Goal: Information Seeking & Learning: Learn about a topic

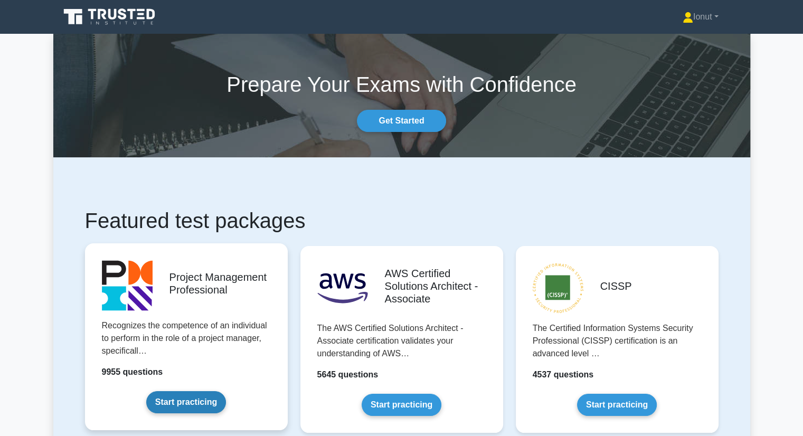
click at [192, 404] on link "Start practicing" at bounding box center [186, 402] width 80 height 22
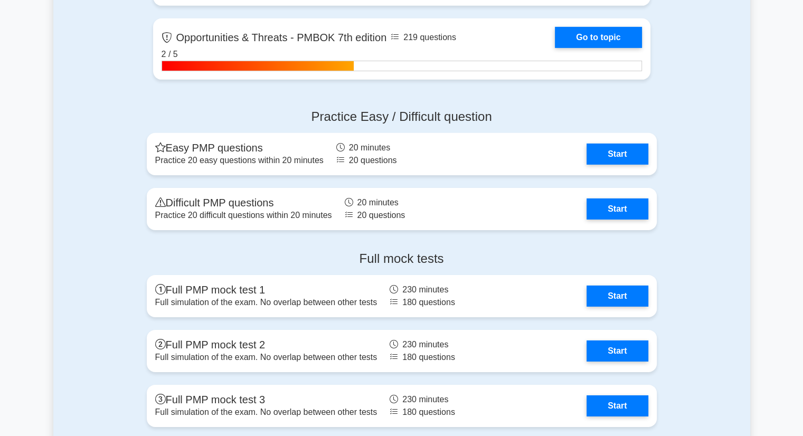
scroll to position [3483, 0]
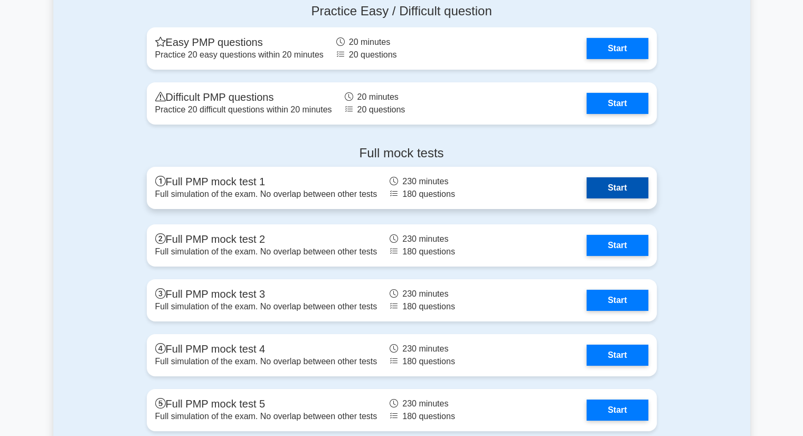
click at [621, 187] on link "Start" at bounding box center [616, 187] width 61 height 21
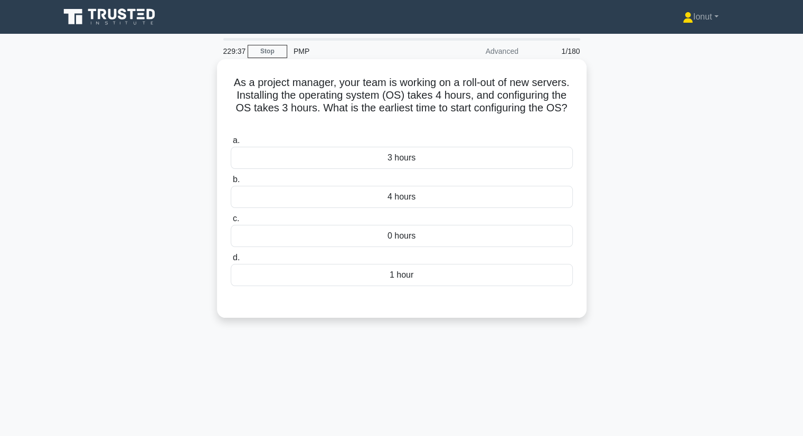
click at [405, 197] on div "4 hours" at bounding box center [402, 197] width 342 height 22
click at [231, 183] on input "b. 4 hours" at bounding box center [231, 179] width 0 height 7
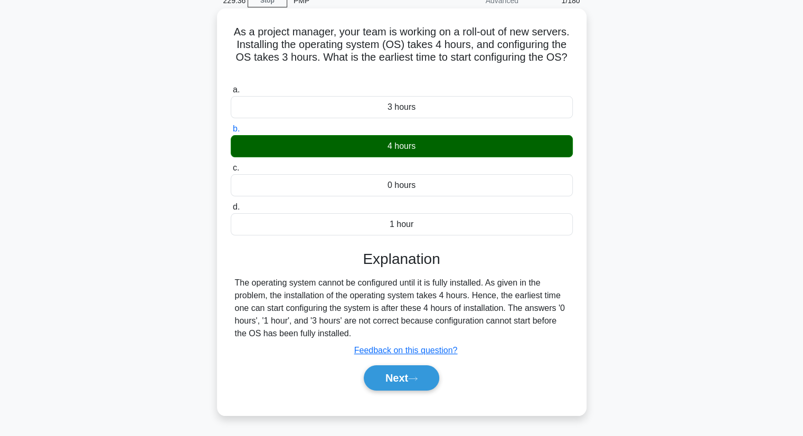
scroll to position [135, 0]
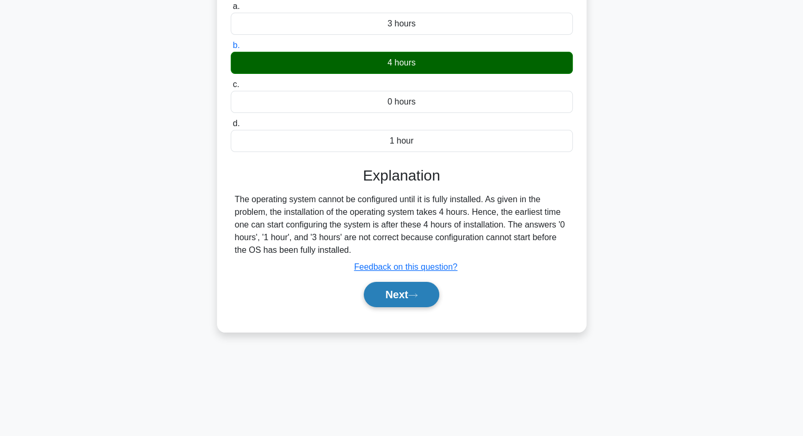
click at [413, 298] on button "Next" at bounding box center [401, 294] width 75 height 25
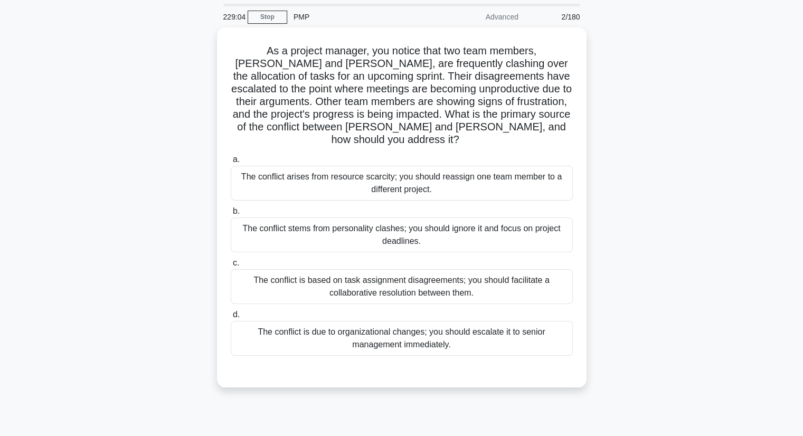
scroll to position [53, 0]
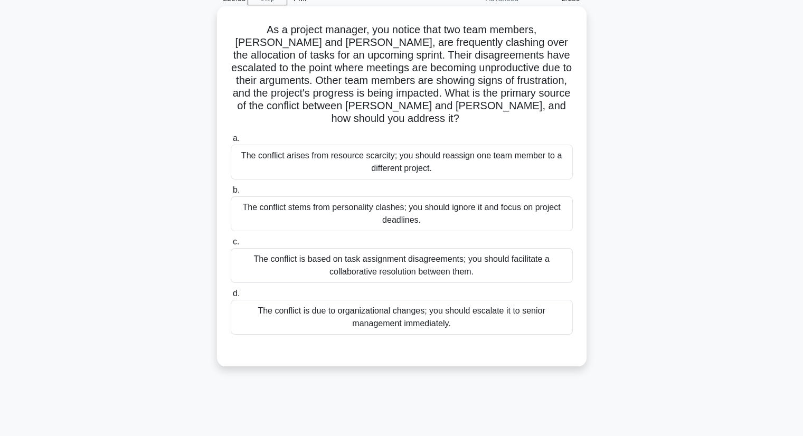
click at [333, 261] on div "The conflict is based on task assignment disagreements; you should facilitate a…" at bounding box center [402, 265] width 342 height 35
click at [231, 245] on input "c. The conflict is based on task assignment disagreements; you should facilitat…" at bounding box center [231, 242] width 0 height 7
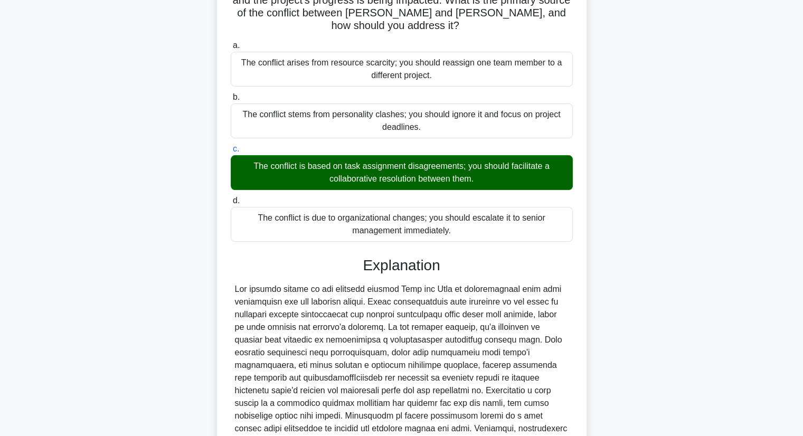
scroll to position [240, 0]
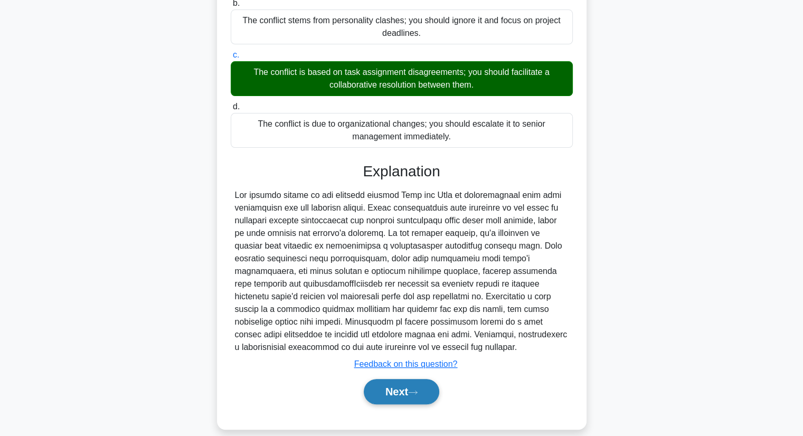
click at [378, 379] on button "Next" at bounding box center [401, 391] width 75 height 25
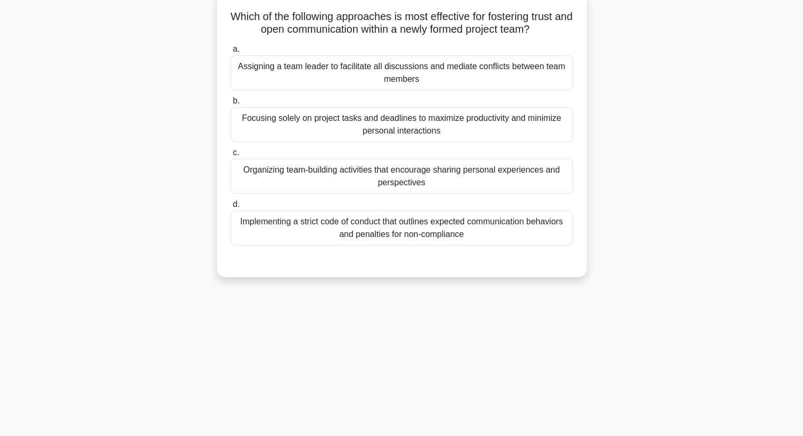
scroll to position [0, 0]
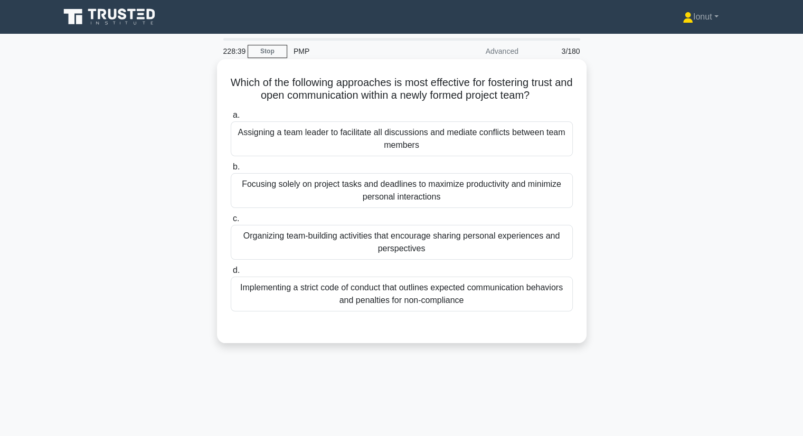
click at [278, 136] on div "Assigning a team leader to facilitate all discussions and mediate conflicts bet…" at bounding box center [402, 138] width 342 height 35
click at [231, 119] on input "a. Assigning a team leader to facilitate all discussions and mediate conflicts …" at bounding box center [231, 115] width 0 height 7
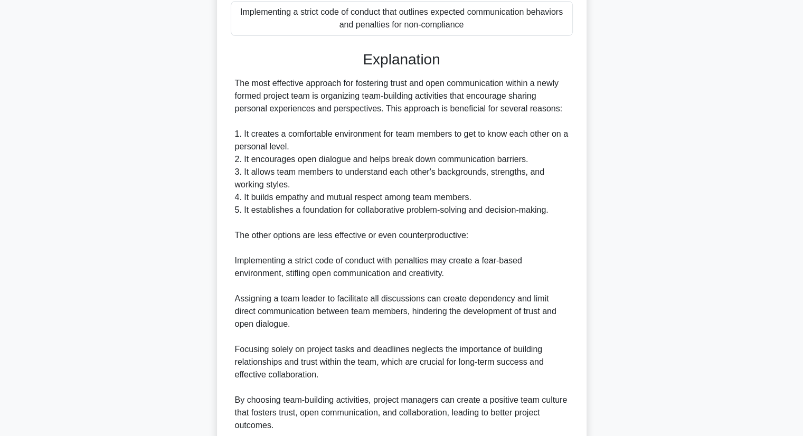
scroll to position [367, 0]
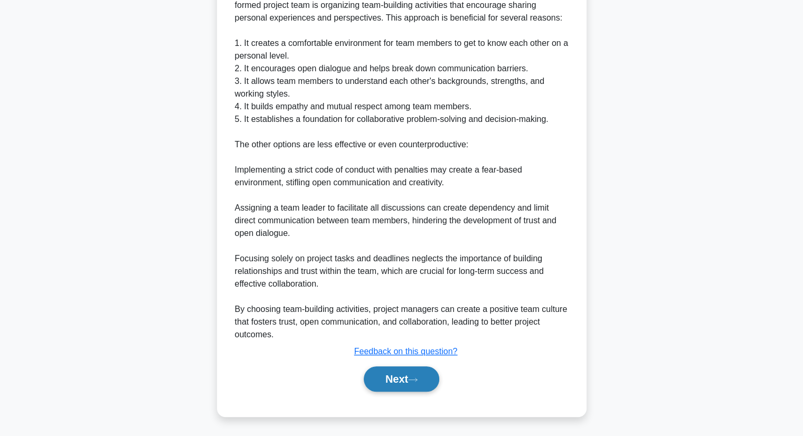
click at [427, 371] on button "Next" at bounding box center [401, 378] width 75 height 25
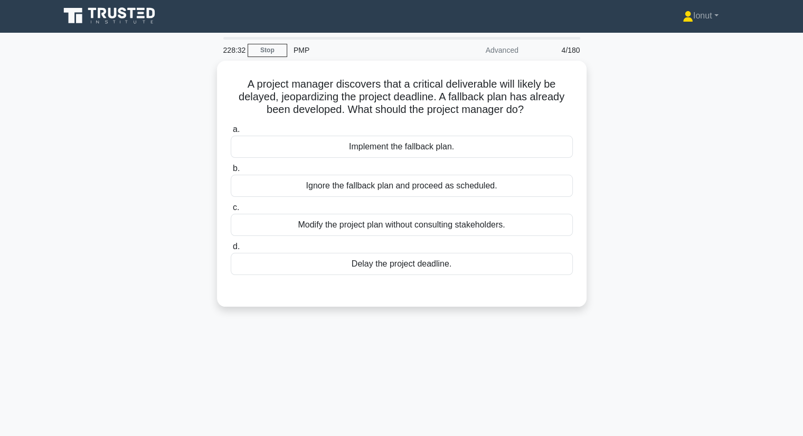
scroll to position [0, 0]
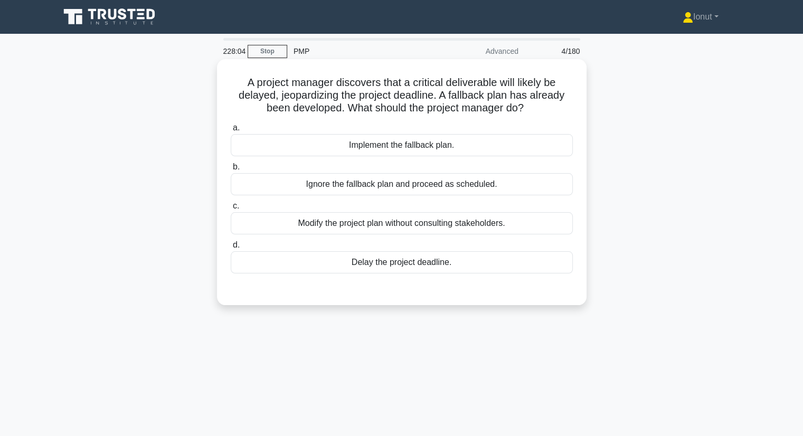
click at [365, 148] on div "Implement the fallback plan." at bounding box center [402, 145] width 342 height 22
click at [231, 131] on input "a. Implement the fallback plan." at bounding box center [231, 128] width 0 height 7
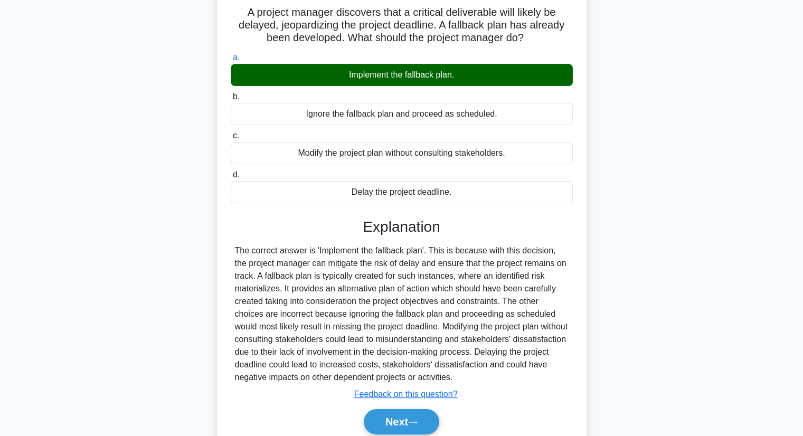
scroll to position [135, 0]
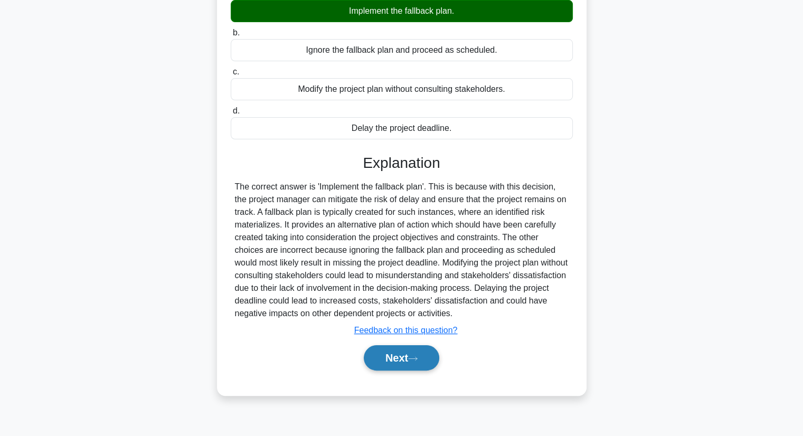
click at [415, 362] on button "Next" at bounding box center [401, 357] width 75 height 25
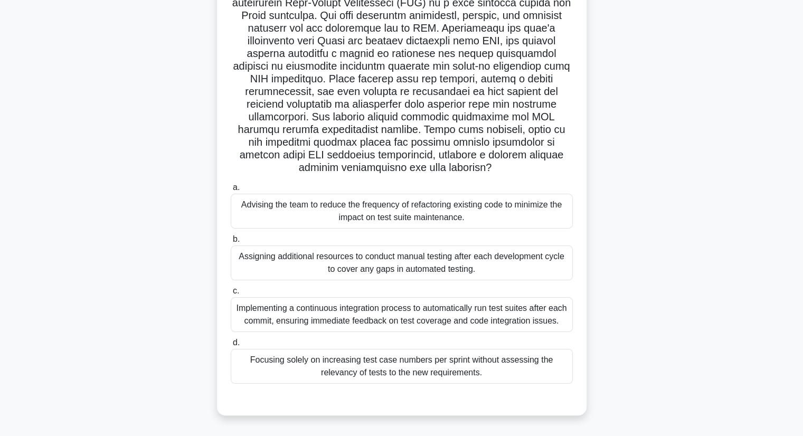
scroll to position [82, 0]
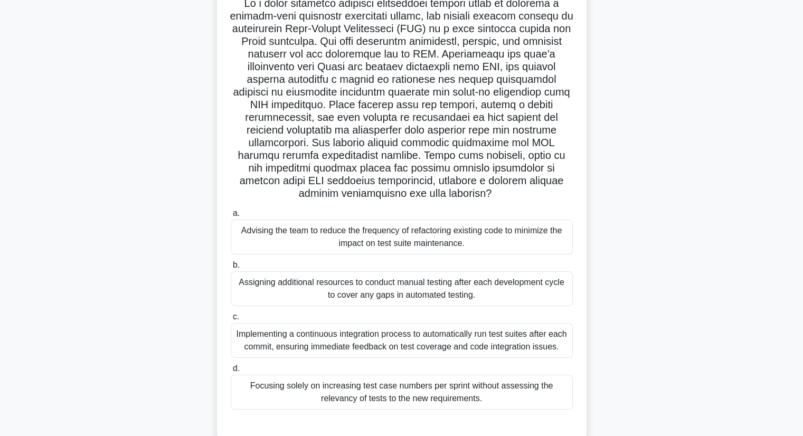
click at [164, 259] on div ".spinner_0XTQ{transform-origin:center;animation:spinner_y6GP .75s linear infini…" at bounding box center [401, 217] width 697 height 474
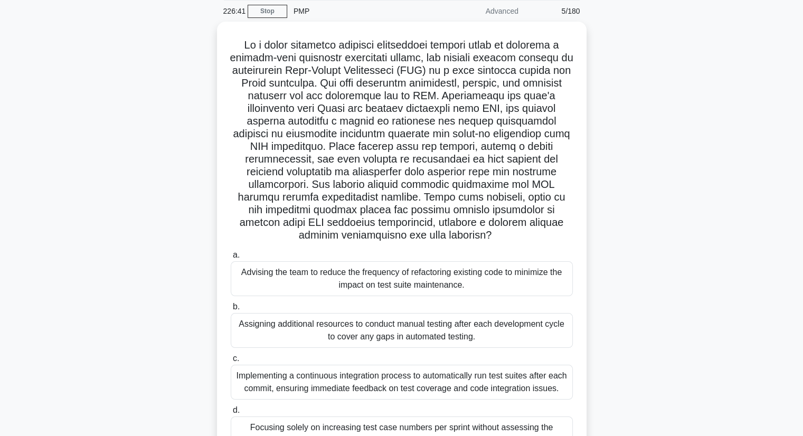
scroll to position [106, 0]
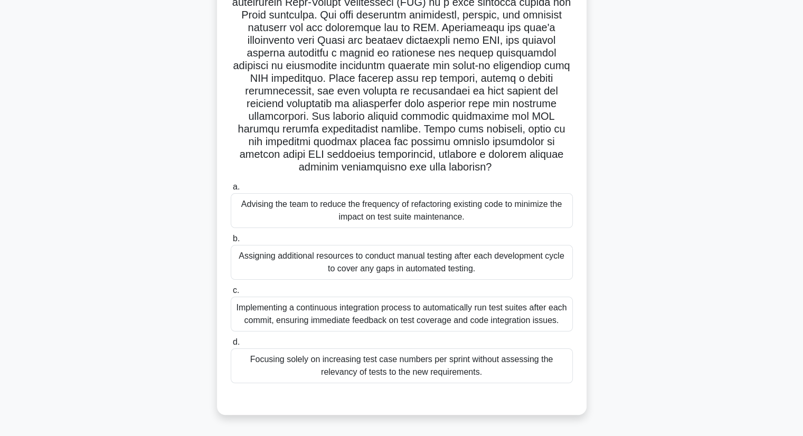
click at [265, 323] on div "Implementing a continuous integration process to automatically run test suites …" at bounding box center [402, 314] width 342 height 35
click at [231, 294] on input "c. Implementing a continuous integration process to automatically run test suit…" at bounding box center [231, 290] width 0 height 7
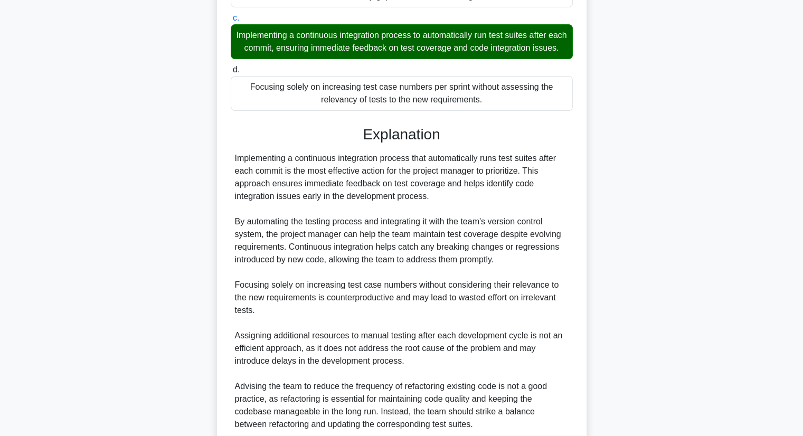
scroll to position [475, 0]
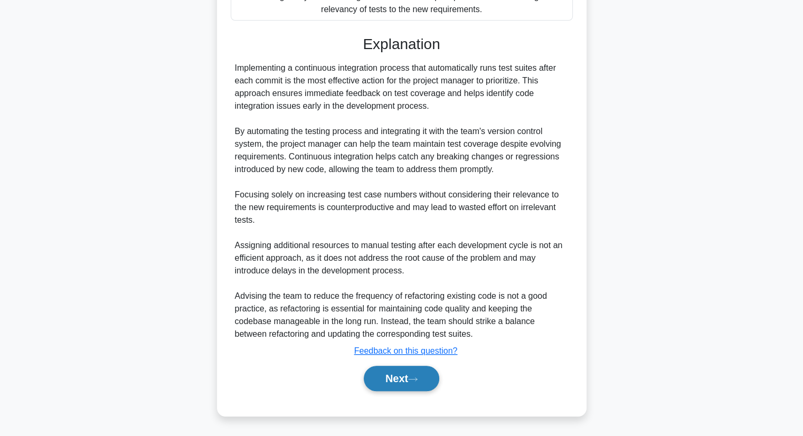
click at [380, 383] on button "Next" at bounding box center [401, 378] width 75 height 25
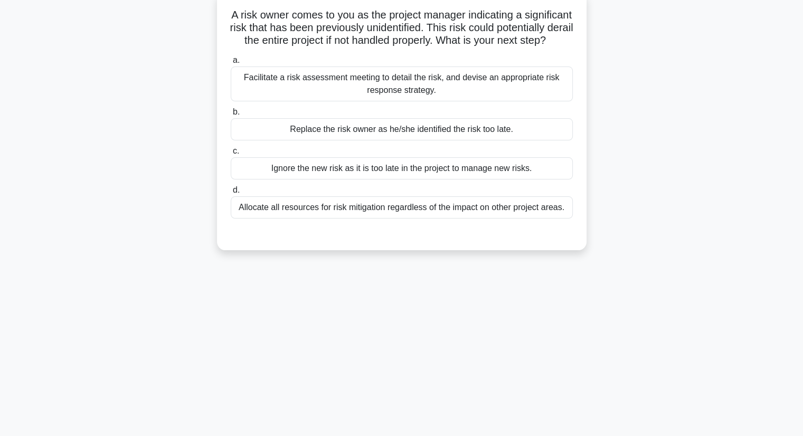
scroll to position [0, 0]
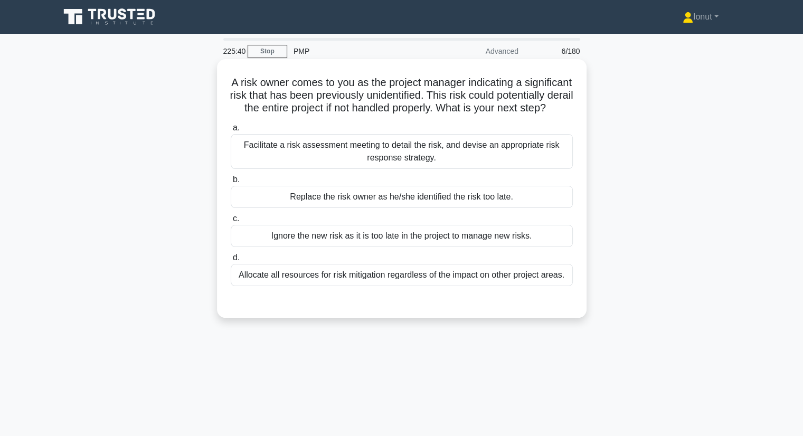
click at [300, 165] on div "Facilitate a risk assessment meeting to detail the risk, and devise an appropri…" at bounding box center [402, 151] width 342 height 35
click at [231, 131] on input "a. Facilitate a risk assessment meeting to detail the risk, and devise an appro…" at bounding box center [231, 128] width 0 height 7
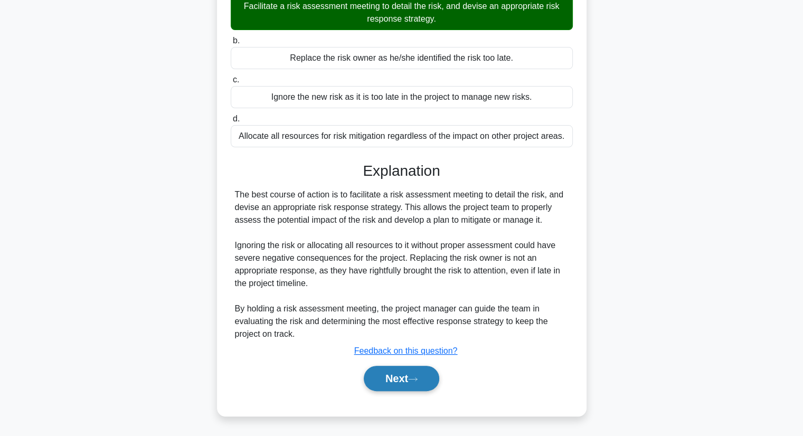
click at [415, 384] on button "Next" at bounding box center [401, 378] width 75 height 25
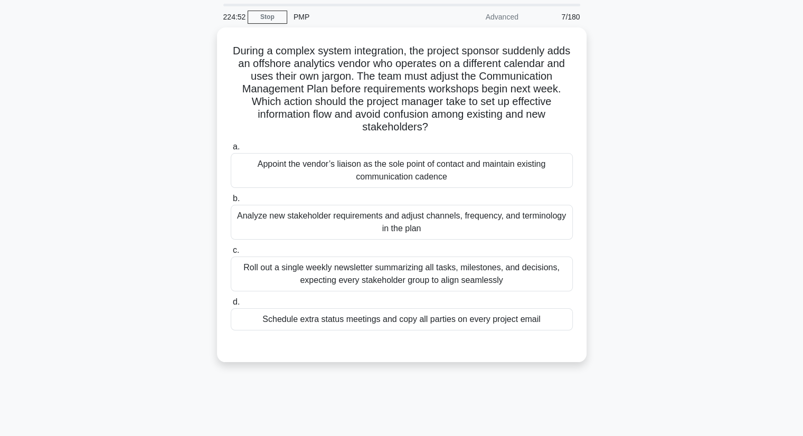
scroll to position [53, 0]
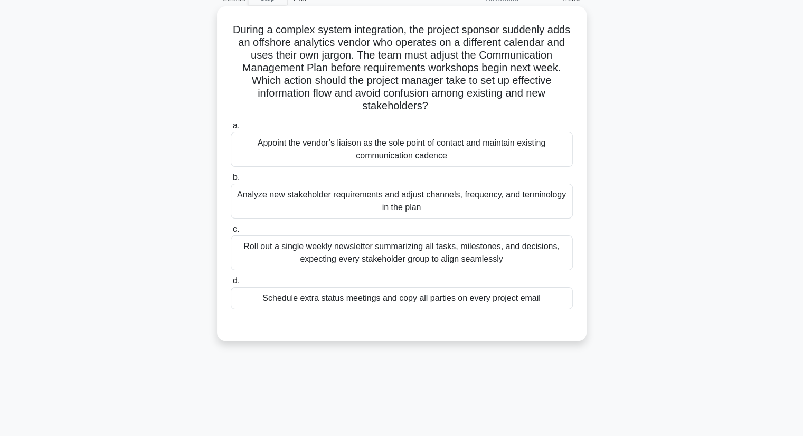
click at [333, 189] on div "Analyze new stakeholder requirements and adjust channels, frequency, and termin…" at bounding box center [402, 201] width 342 height 35
click at [231, 181] on input "b. Analyze new stakeholder requirements and adjust channels, frequency, and ter…" at bounding box center [231, 177] width 0 height 7
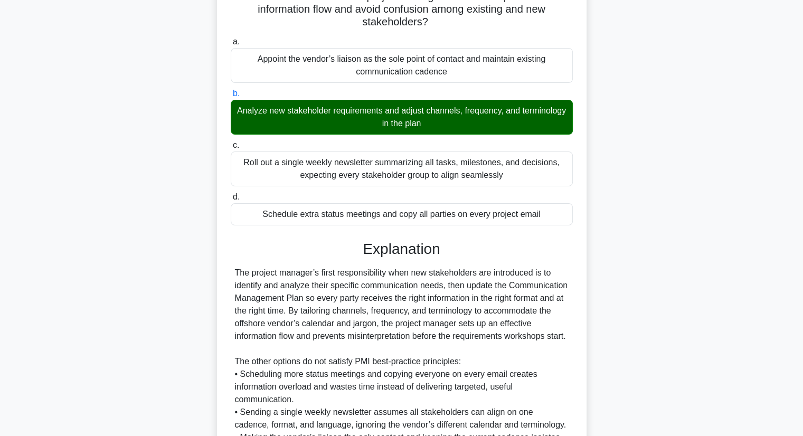
scroll to position [278, 0]
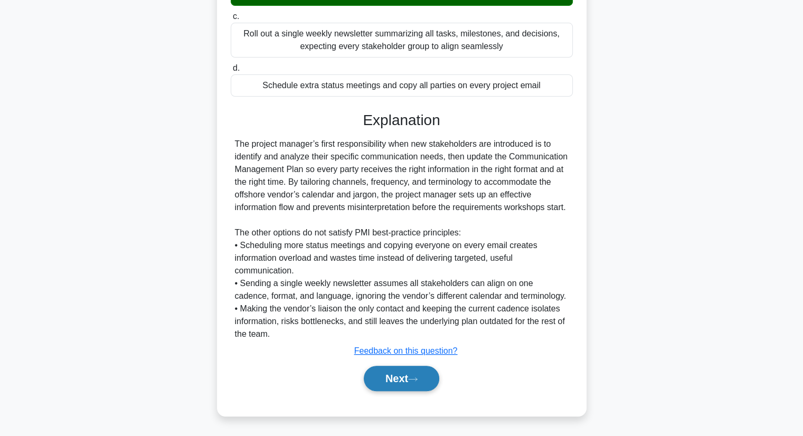
click at [389, 375] on button "Next" at bounding box center [401, 378] width 75 height 25
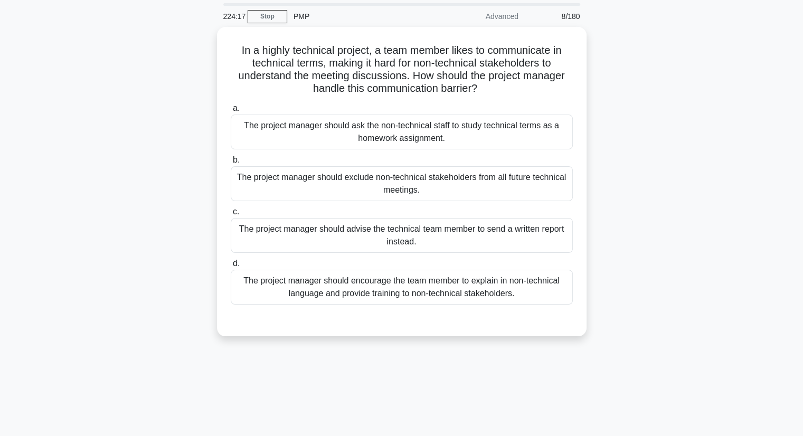
scroll to position [53, 0]
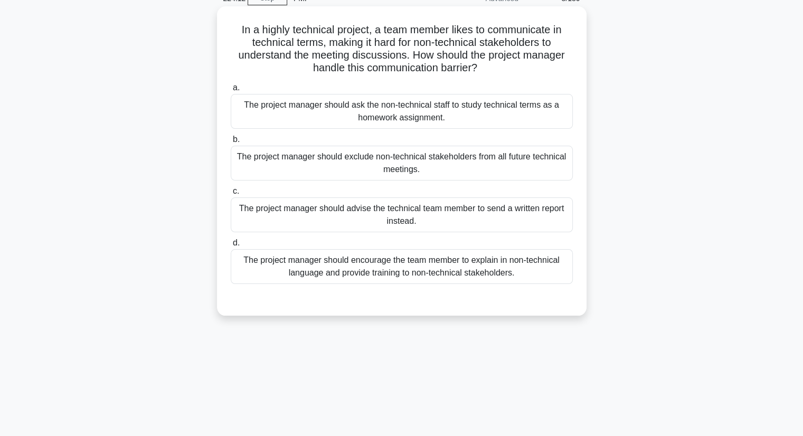
click at [288, 270] on div "The project manager should encourage the team member to explain in non-technica…" at bounding box center [402, 266] width 342 height 35
click at [231, 246] on input "d. The project manager should encourage the team member to explain in non-techn…" at bounding box center [231, 243] width 0 height 7
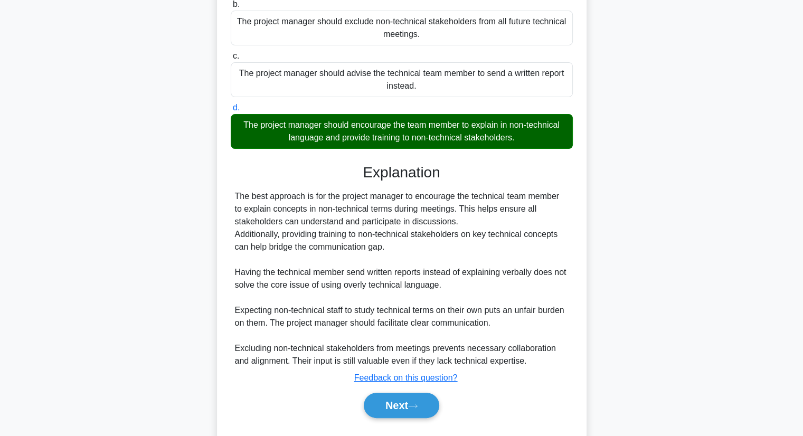
scroll to position [214, 0]
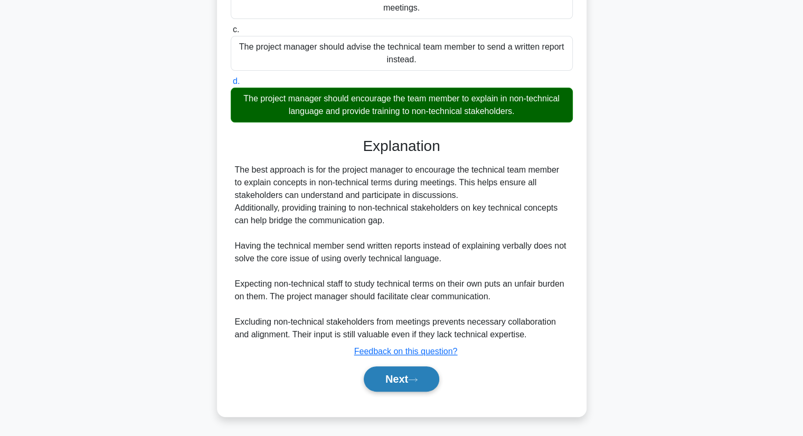
click at [387, 387] on button "Next" at bounding box center [401, 378] width 75 height 25
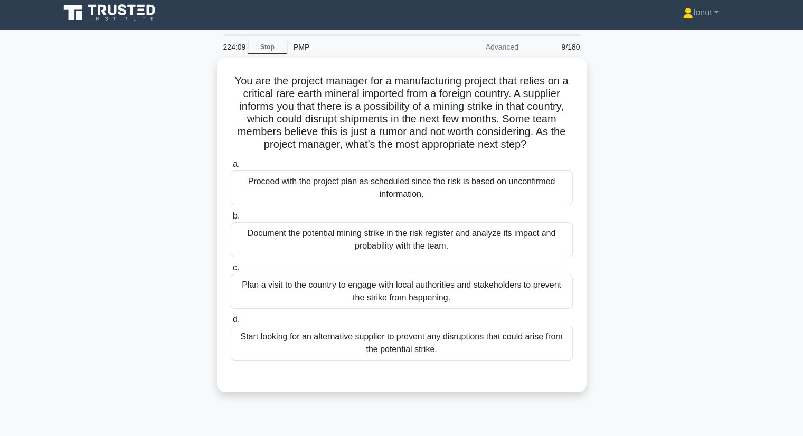
scroll to position [0, 0]
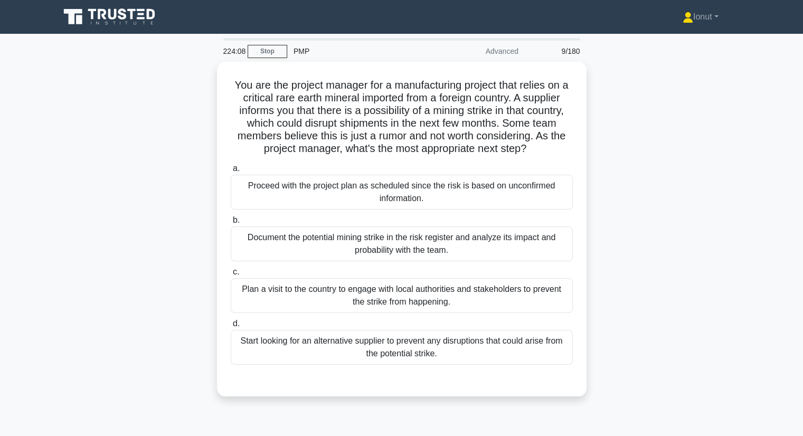
click at [144, 262] on div "You are the project manager for a manufacturing project that relies on a critic…" at bounding box center [401, 235] width 697 height 347
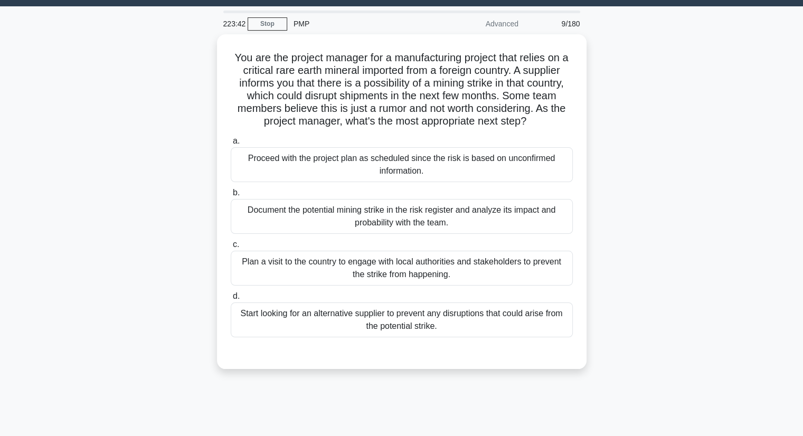
scroll to position [53, 0]
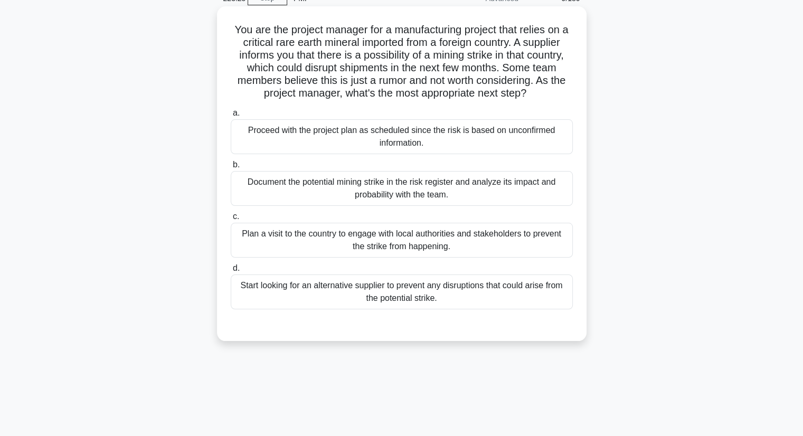
click at [381, 196] on div "Document the potential mining strike in the risk register and analyze its impac…" at bounding box center [402, 188] width 342 height 35
click at [231, 168] on input "b. Document the potential mining strike in the risk register and analyze its im…" at bounding box center [231, 164] width 0 height 7
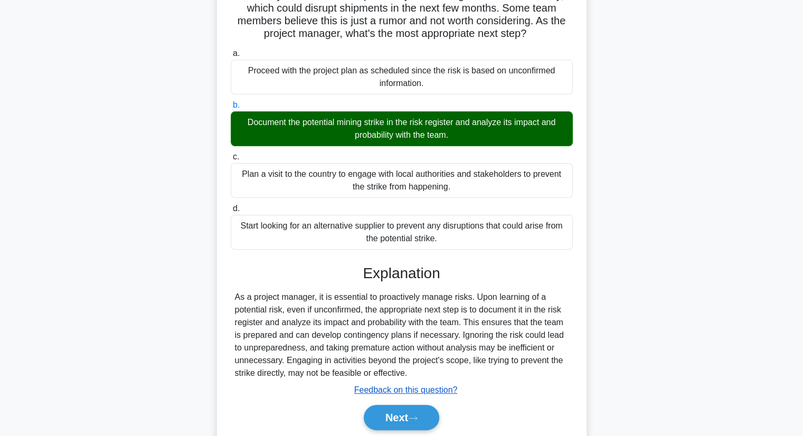
scroll to position [151, 0]
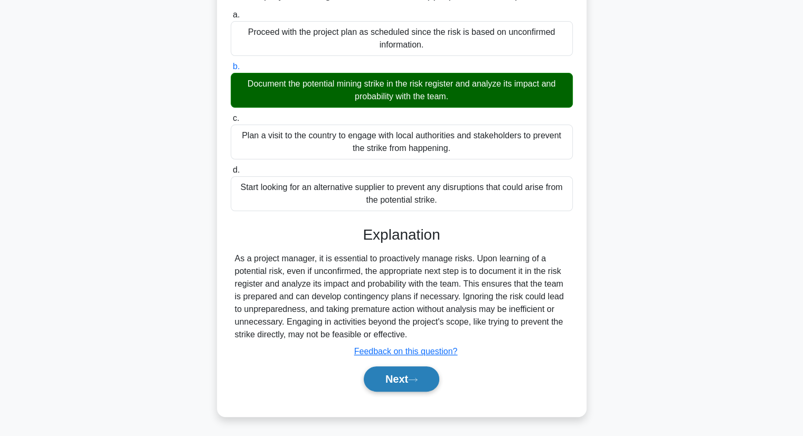
click at [401, 381] on button "Next" at bounding box center [401, 378] width 75 height 25
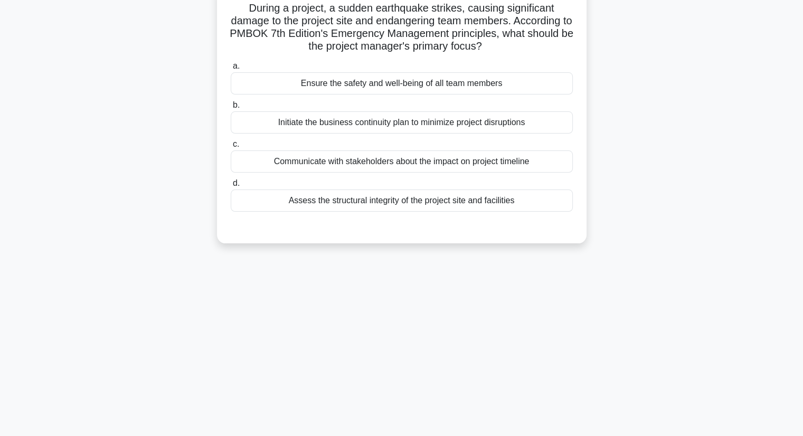
scroll to position [29, 0]
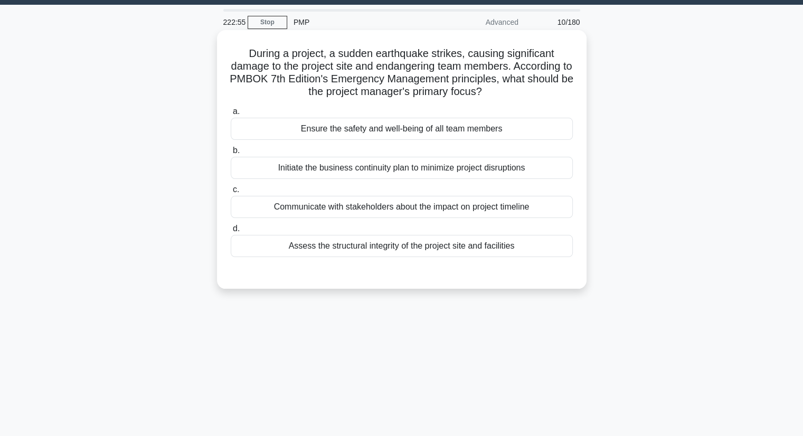
click at [371, 134] on div "Ensure the safety and well-being of all team members" at bounding box center [402, 129] width 342 height 22
click at [231, 115] on input "a. Ensure the safety and well-being of all team members" at bounding box center [231, 111] width 0 height 7
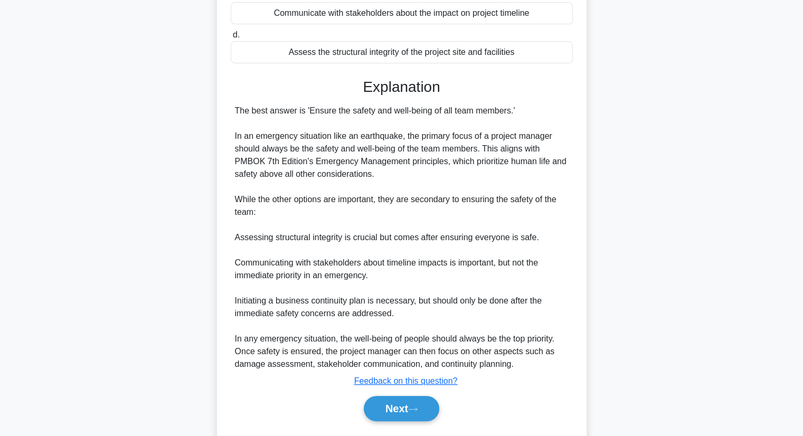
scroll to position [240, 0]
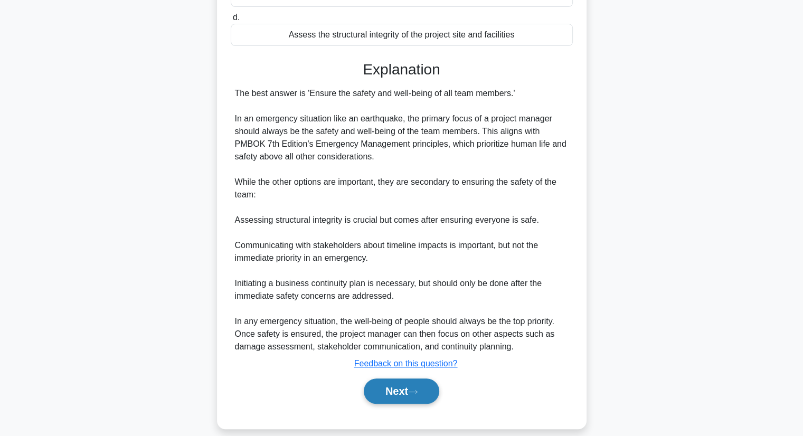
click at [380, 387] on button "Next" at bounding box center [401, 390] width 75 height 25
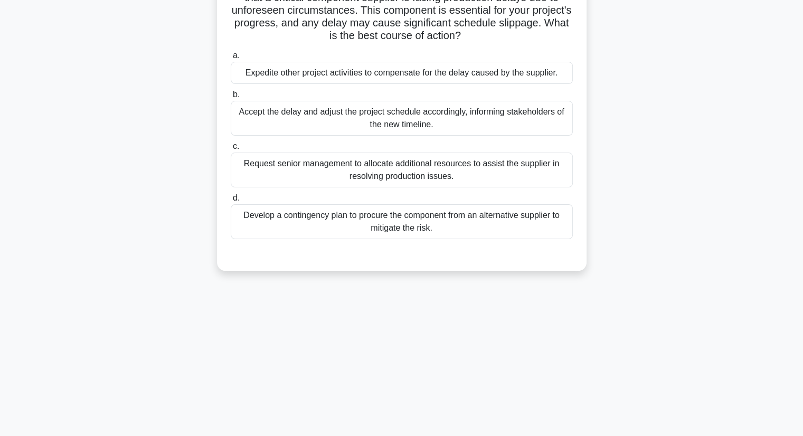
scroll to position [29, 0]
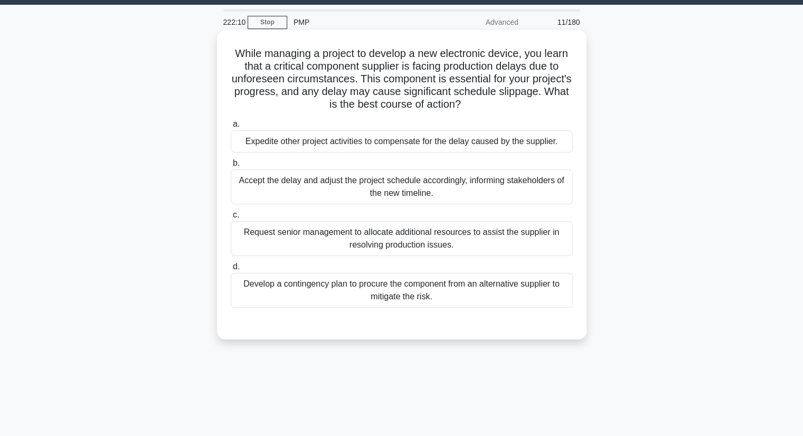
click at [291, 298] on div "Develop a contingency plan to procure the component from an alternative supplie…" at bounding box center [402, 290] width 342 height 35
click at [231, 270] on input "d. Develop a contingency plan to procure the component from an alternative supp…" at bounding box center [231, 266] width 0 height 7
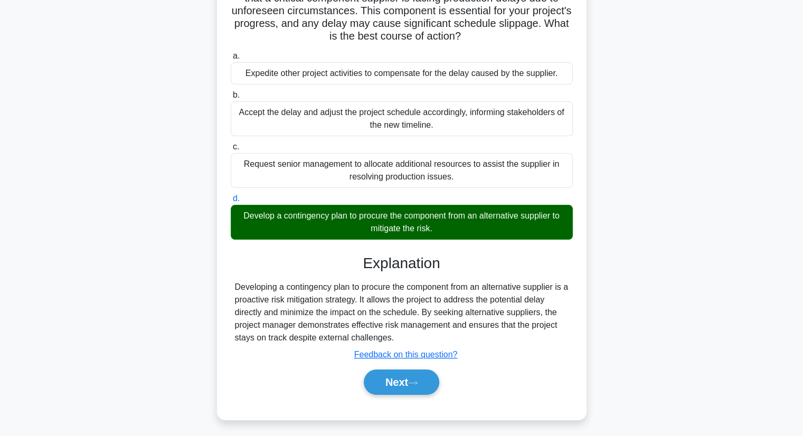
scroll to position [135, 0]
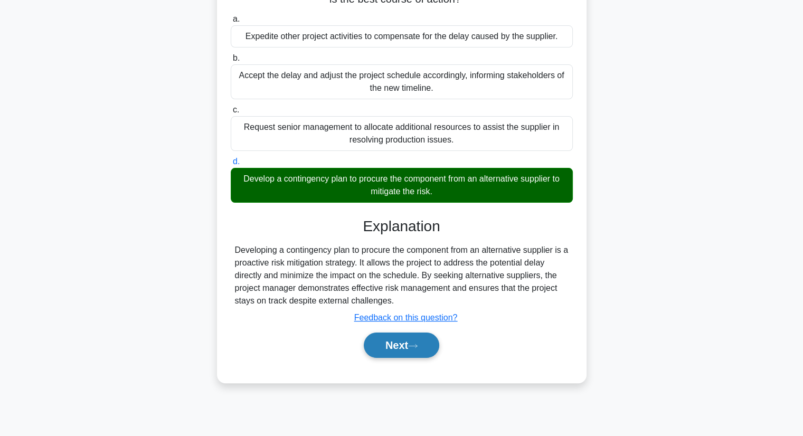
click at [388, 349] on button "Next" at bounding box center [401, 344] width 75 height 25
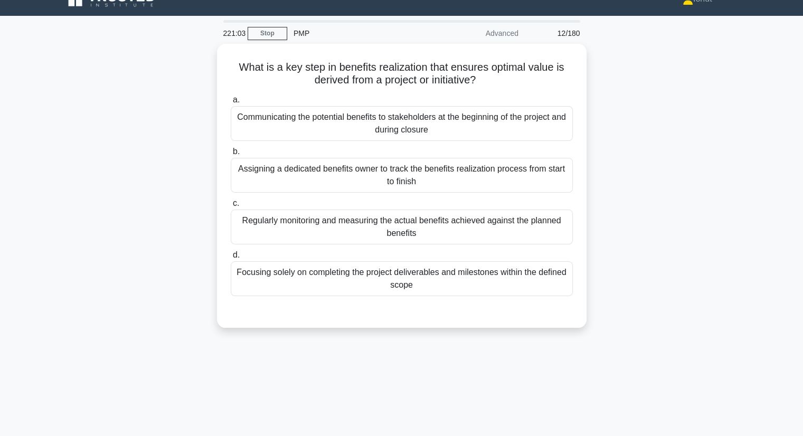
scroll to position [0, 0]
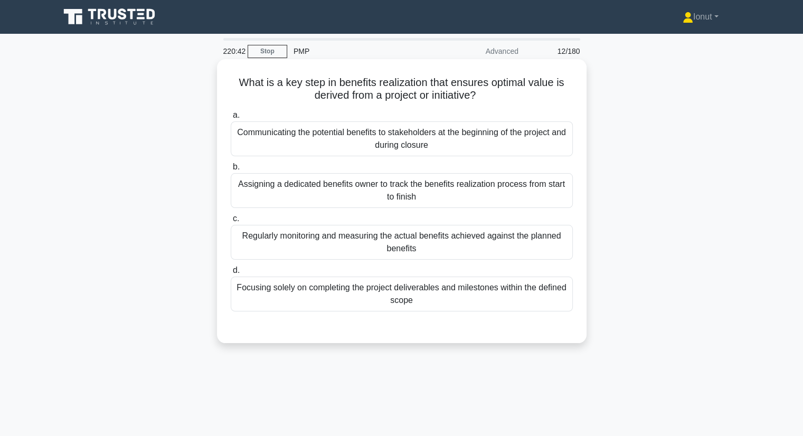
click at [287, 150] on div "Communicating the potential benefits to stakeholders at the beginning of the pr…" at bounding box center [402, 138] width 342 height 35
click at [231, 119] on input "a. Communicating the potential benefits to stakeholders at the beginning of the…" at bounding box center [231, 115] width 0 height 7
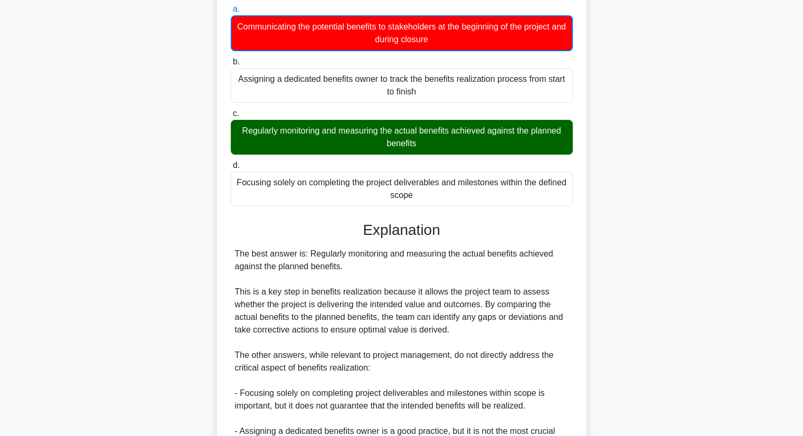
scroll to position [266, 0]
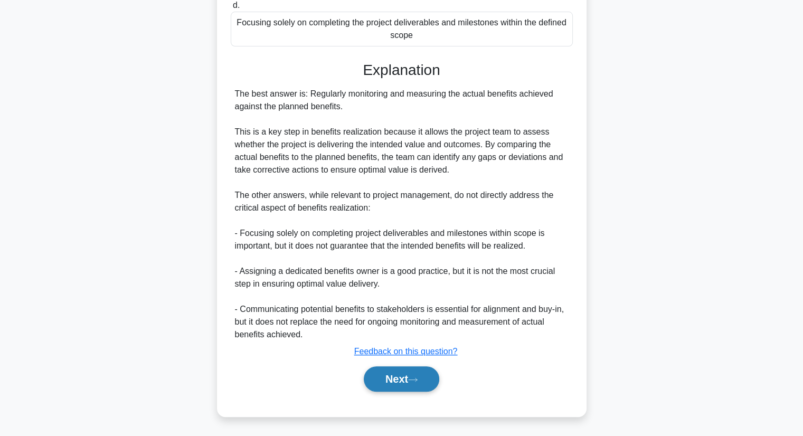
click at [397, 382] on button "Next" at bounding box center [401, 378] width 75 height 25
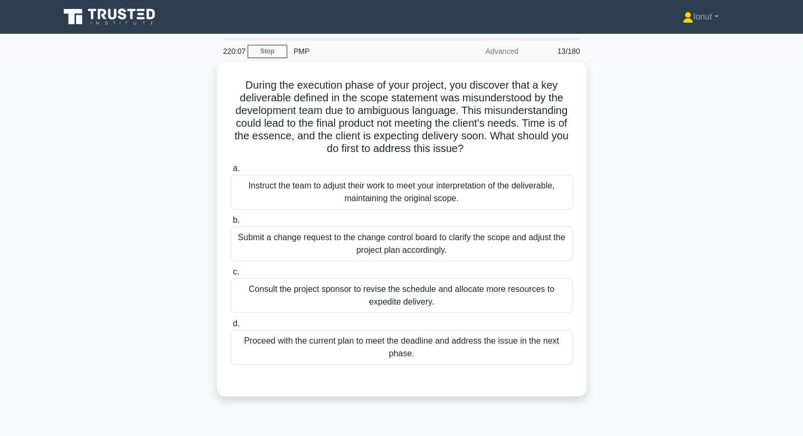
scroll to position [53, 0]
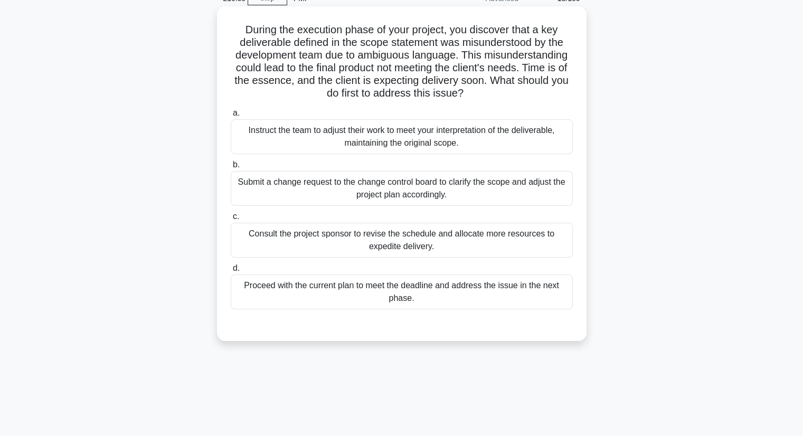
click at [258, 202] on div "Submit a change request to the change control board to clarify the scope and ad…" at bounding box center [402, 188] width 342 height 35
click at [231, 168] on input "b. Submit a change request to the change control board to clarify the scope and…" at bounding box center [231, 164] width 0 height 7
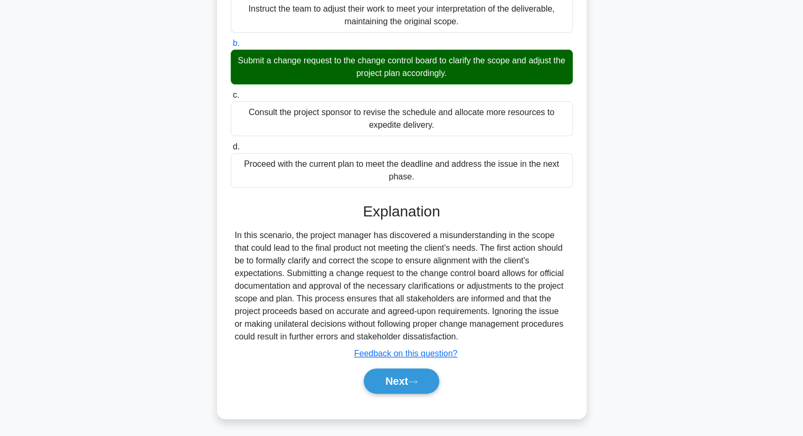
scroll to position [176, 0]
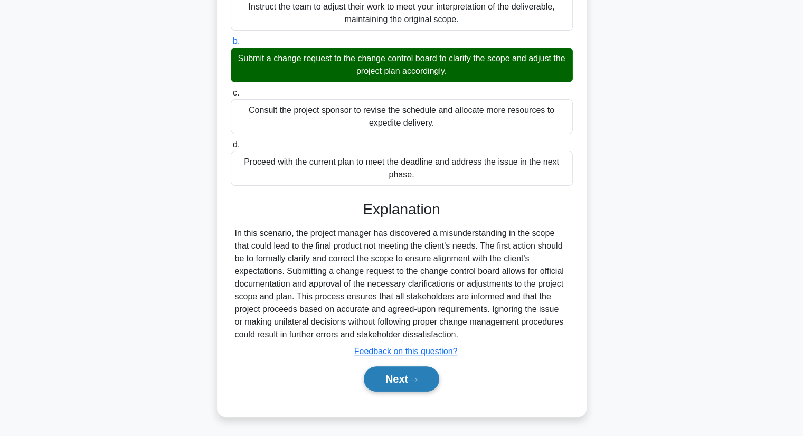
click at [375, 377] on button "Next" at bounding box center [401, 378] width 75 height 25
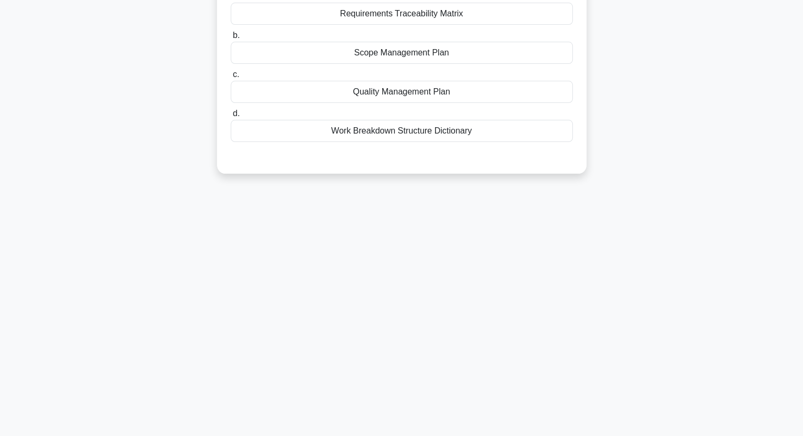
scroll to position [0, 0]
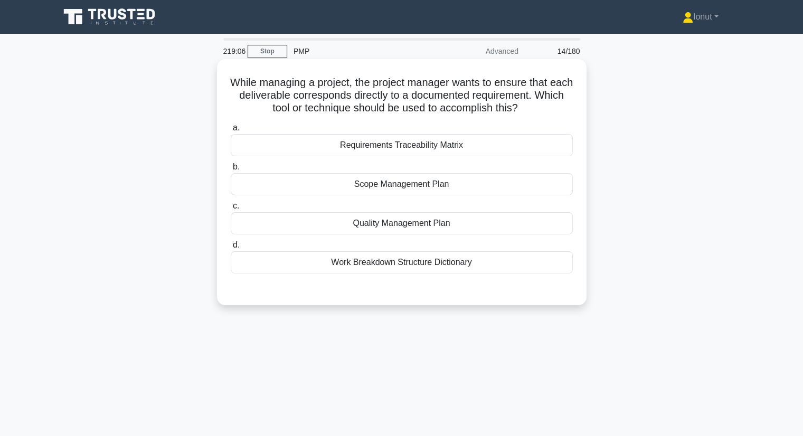
click at [395, 144] on div "Requirements Traceability Matrix" at bounding box center [402, 145] width 342 height 22
click at [385, 142] on div "Requirements Traceability Matrix" at bounding box center [402, 145] width 342 height 22
click at [231, 131] on input "a. Requirements Traceability Matrix" at bounding box center [231, 128] width 0 height 7
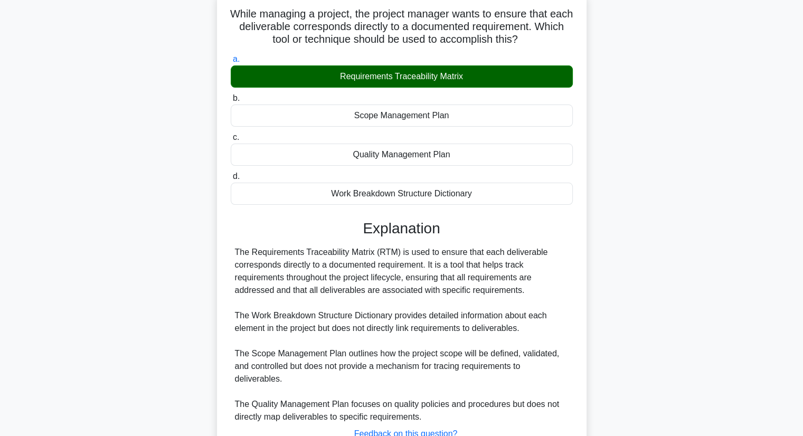
scroll to position [151, 0]
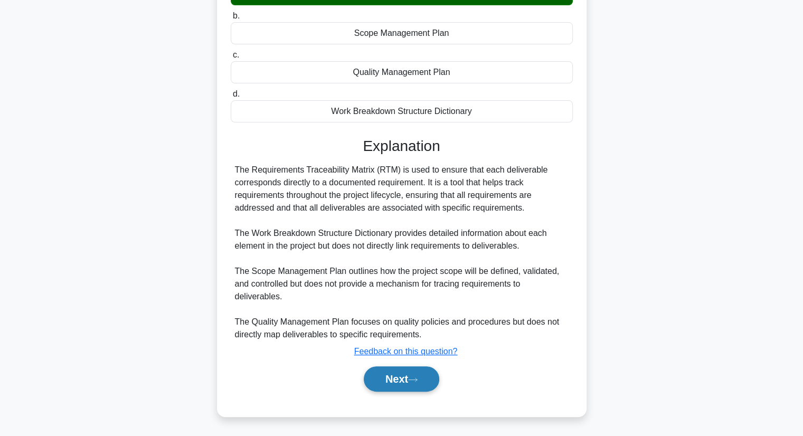
click at [395, 383] on button "Next" at bounding box center [401, 378] width 75 height 25
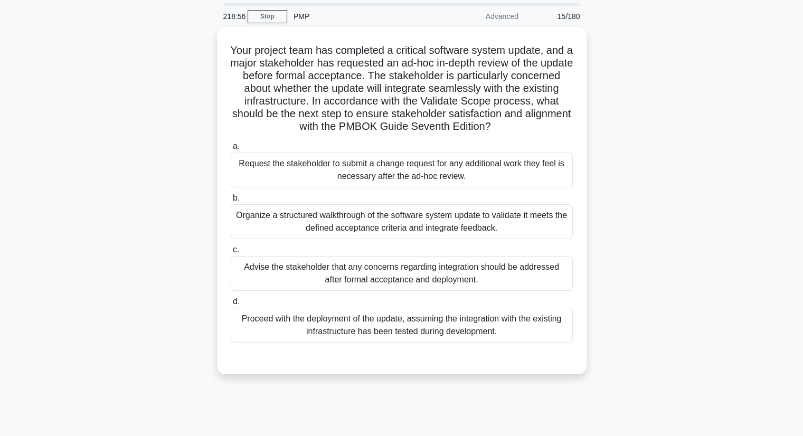
scroll to position [53, 0]
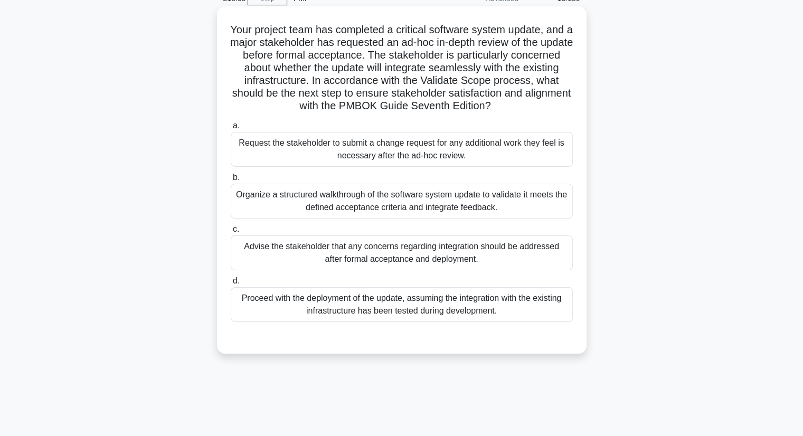
click at [329, 214] on div "Organize a structured walkthrough of the software system update to validate it …" at bounding box center [402, 201] width 342 height 35
click at [231, 181] on input "b. Organize a structured walkthrough of the software system update to validate …" at bounding box center [231, 177] width 0 height 7
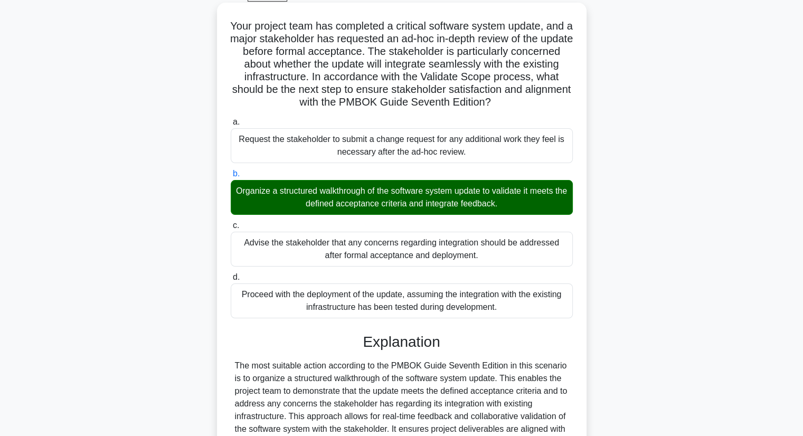
scroll to position [264, 0]
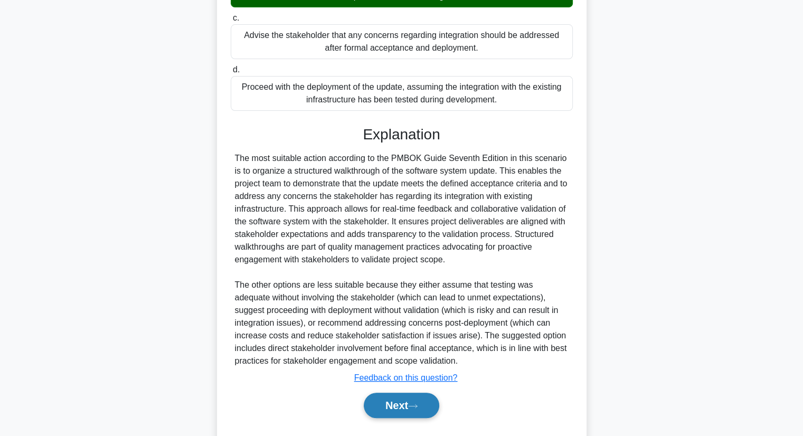
click at [422, 409] on button "Next" at bounding box center [401, 405] width 75 height 25
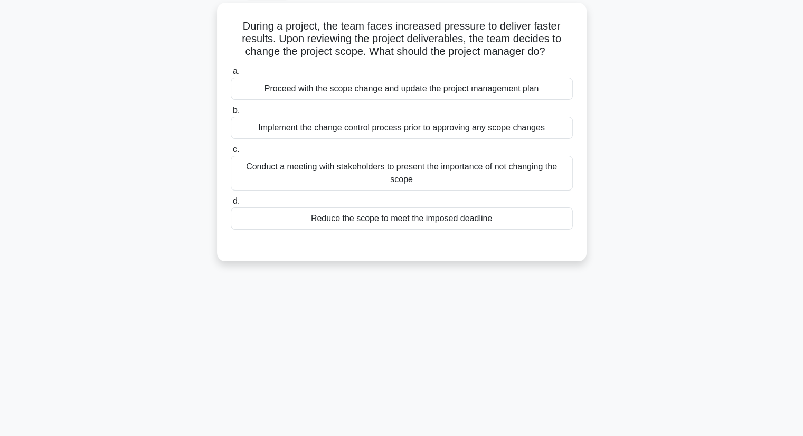
scroll to position [0, 0]
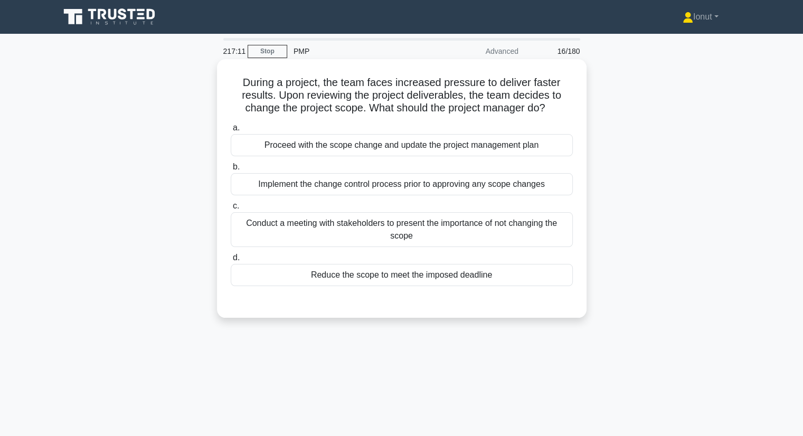
click at [312, 187] on div "Implement the change control process prior to approving any scope changes" at bounding box center [402, 184] width 342 height 22
click at [231, 170] on input "b. Implement the change control process prior to approving any scope changes" at bounding box center [231, 167] width 0 height 7
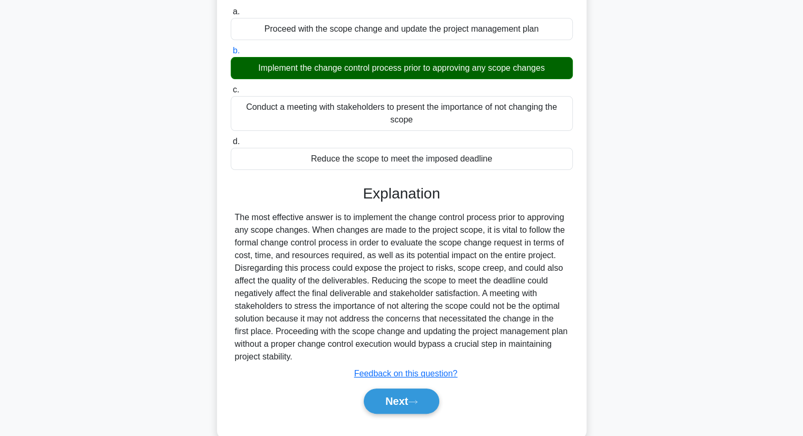
scroll to position [138, 0]
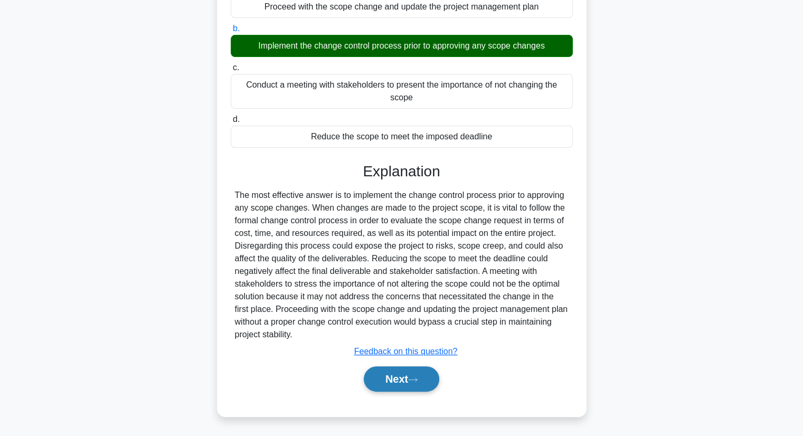
click at [409, 378] on button "Next" at bounding box center [401, 378] width 75 height 25
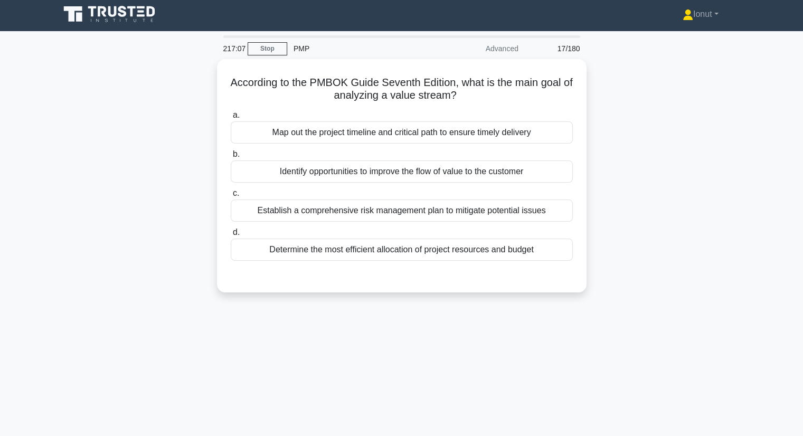
scroll to position [0, 0]
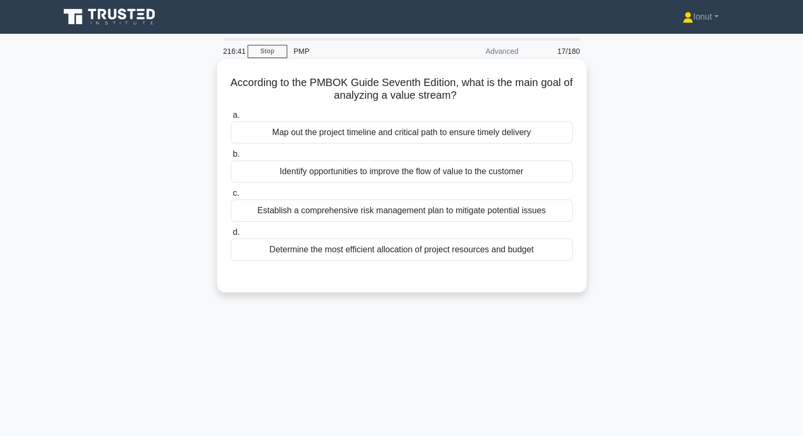
click at [319, 180] on div "Identify opportunities to improve the flow of value to the customer" at bounding box center [402, 171] width 342 height 22
click at [231, 158] on input "b. Identify opportunities to improve the flow of value to the customer" at bounding box center [231, 154] width 0 height 7
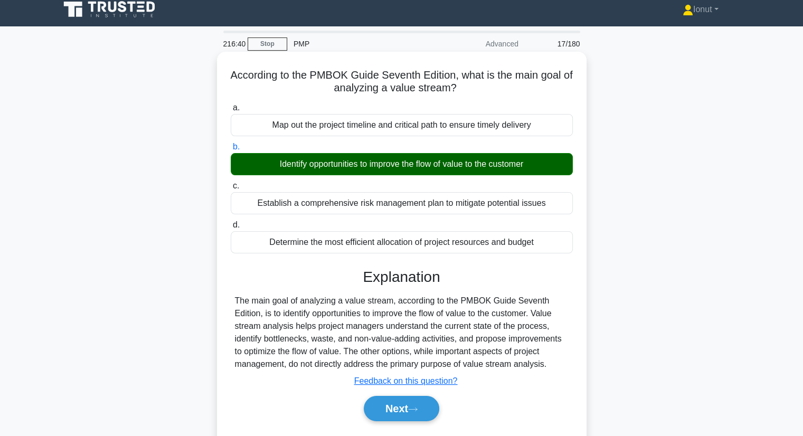
scroll to position [135, 0]
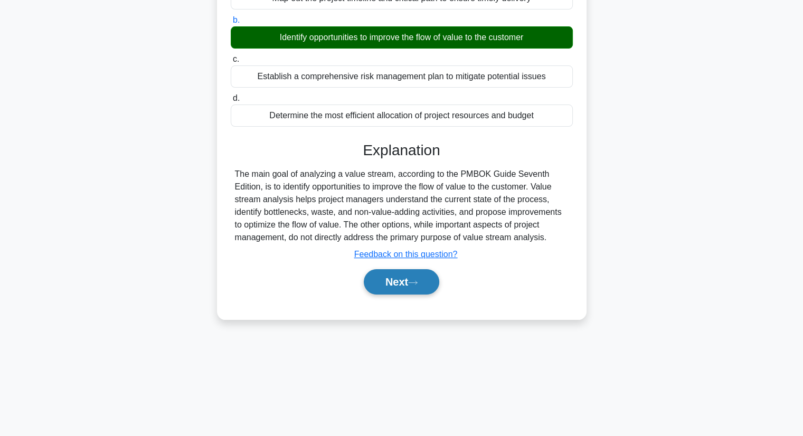
drag, startPoint x: 391, startPoint y: 287, endPoint x: 384, endPoint y: 293, distance: 9.3
click at [392, 286] on button "Next" at bounding box center [401, 281] width 75 height 25
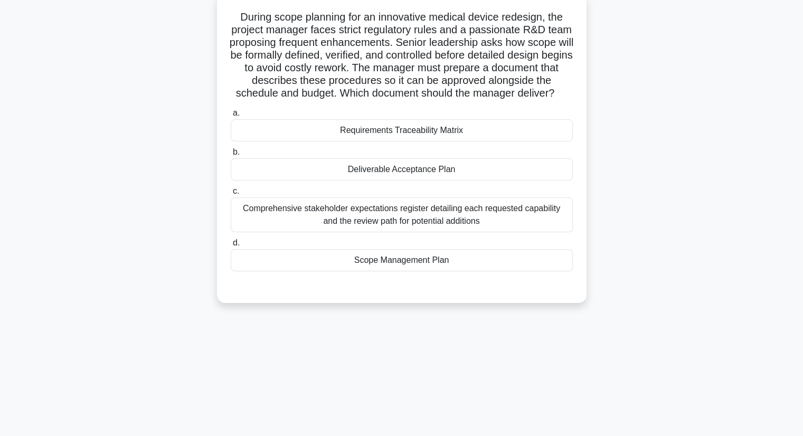
scroll to position [0, 0]
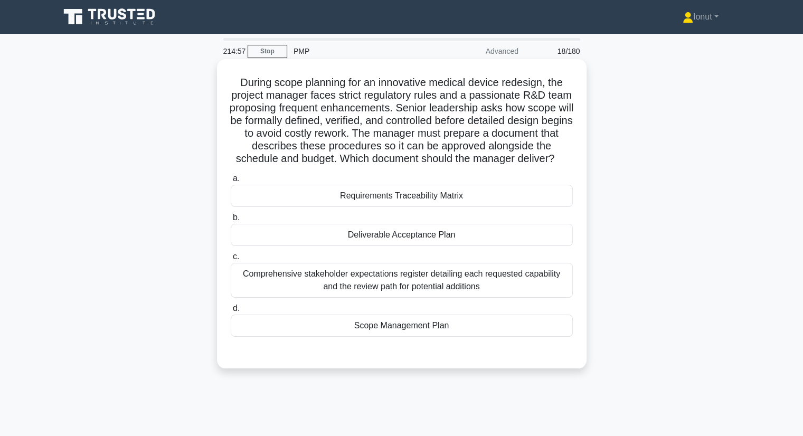
click at [352, 206] on div "Requirements Traceability Matrix" at bounding box center [402, 196] width 342 height 22
click at [231, 182] on input "a. Requirements Traceability Matrix" at bounding box center [231, 178] width 0 height 7
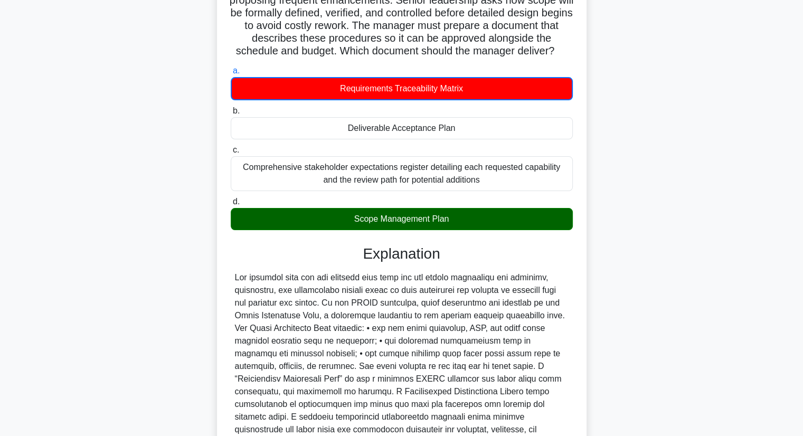
scroll to position [211, 0]
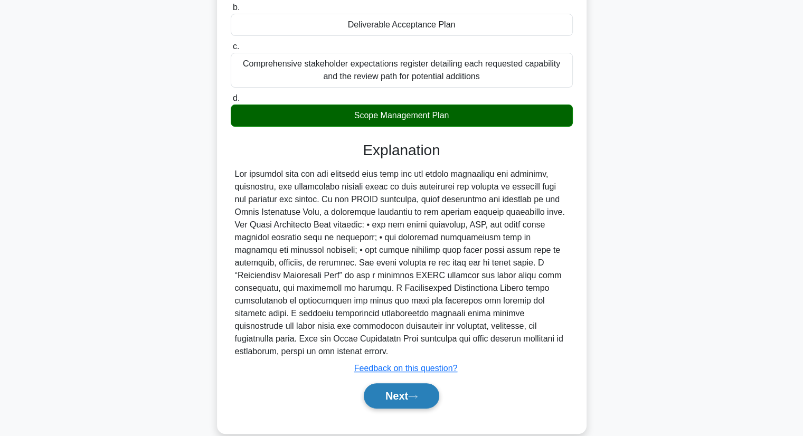
click at [408, 396] on button "Next" at bounding box center [401, 395] width 75 height 25
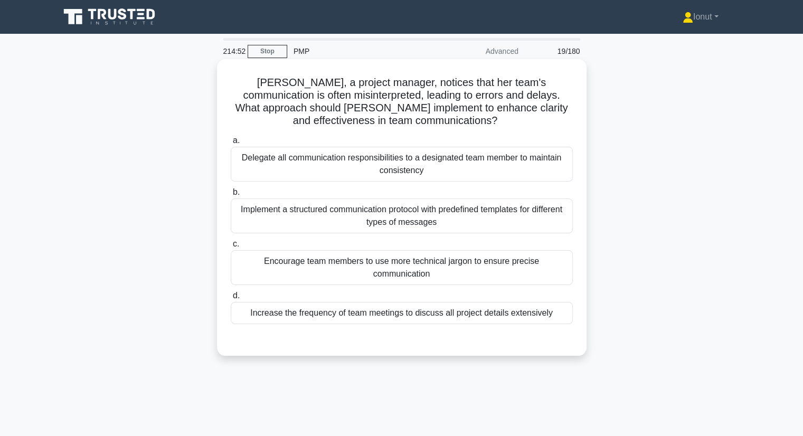
scroll to position [0, 0]
click at [310, 226] on div "Implement a structured communication protocol with predefined templates for dif…" at bounding box center [402, 215] width 342 height 35
click at [231, 196] on input "b. Implement a structured communication protocol with predefined templates for …" at bounding box center [231, 192] width 0 height 7
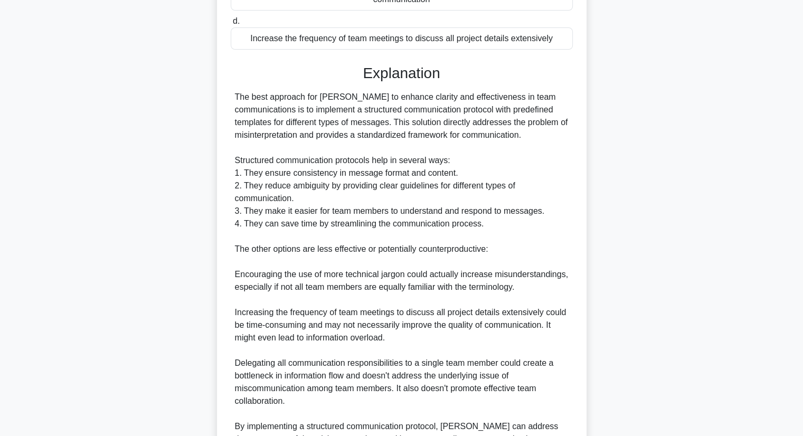
scroll to position [366, 0]
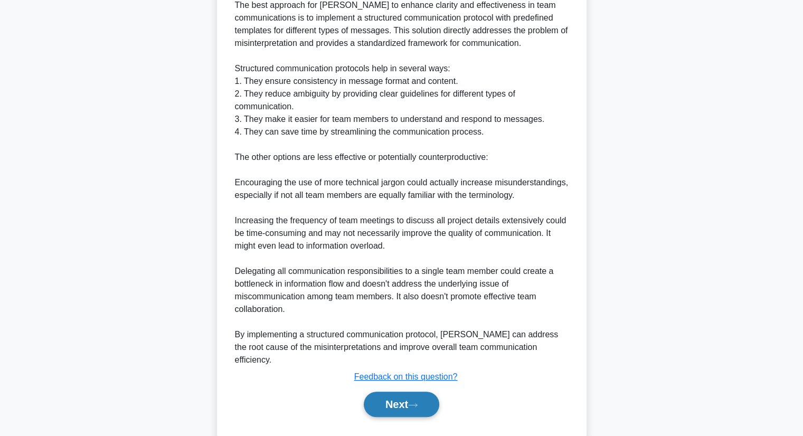
click at [396, 392] on button "Next" at bounding box center [401, 404] width 75 height 25
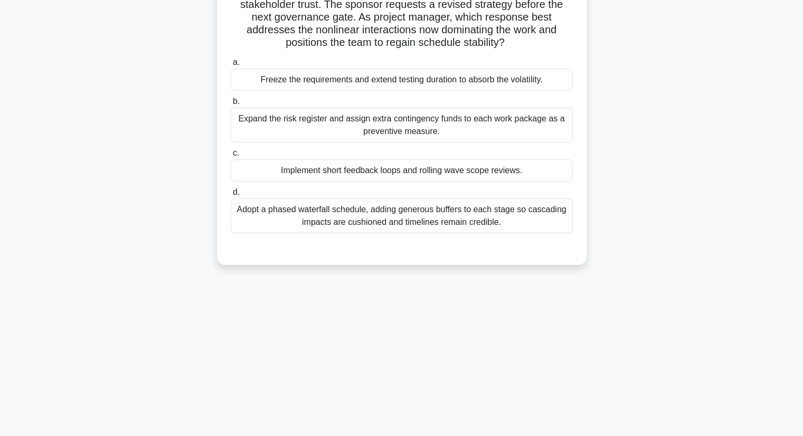
scroll to position [29, 0]
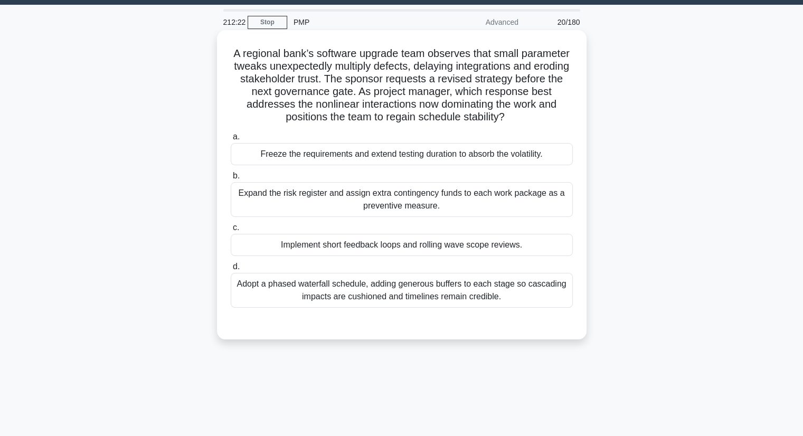
click at [251, 301] on div "Adopt a phased waterfall schedule, adding generous buffers to each stage so cas…" at bounding box center [402, 290] width 342 height 35
click at [231, 270] on input "d. Adopt a phased waterfall schedule, adding generous buffers to each stage so …" at bounding box center [231, 266] width 0 height 7
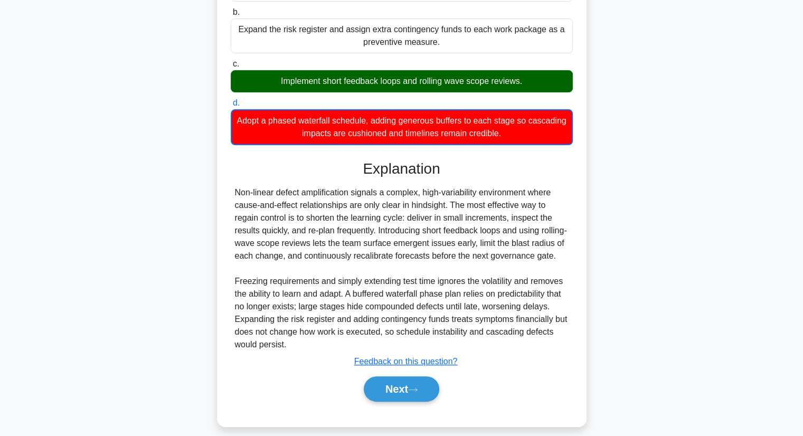
scroll to position [215, 0]
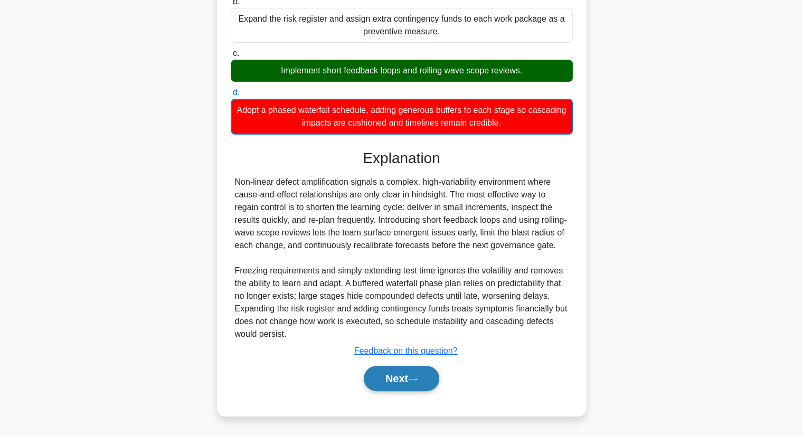
click at [385, 377] on button "Next" at bounding box center [401, 378] width 75 height 25
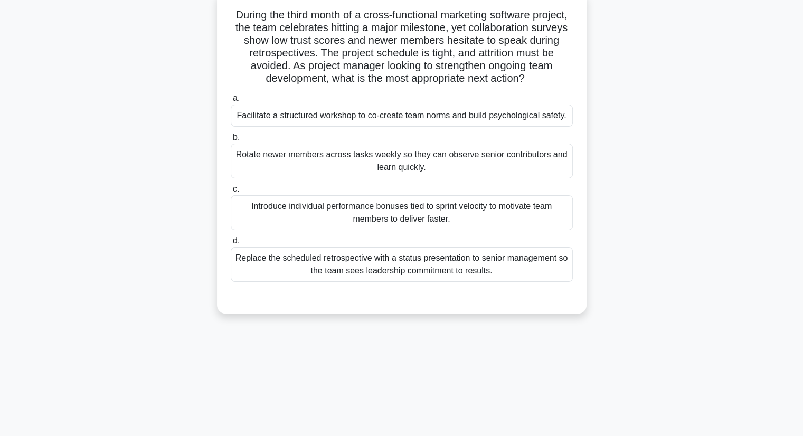
scroll to position [53, 0]
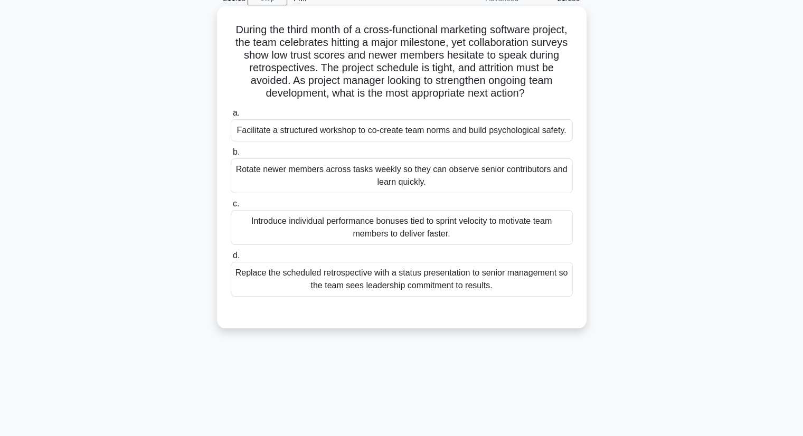
click at [263, 284] on div "Replace the scheduled retrospective with a status presentation to senior manage…" at bounding box center [402, 279] width 342 height 35
click at [231, 259] on input "d. Replace the scheduled retrospective with a status presentation to senior man…" at bounding box center [231, 255] width 0 height 7
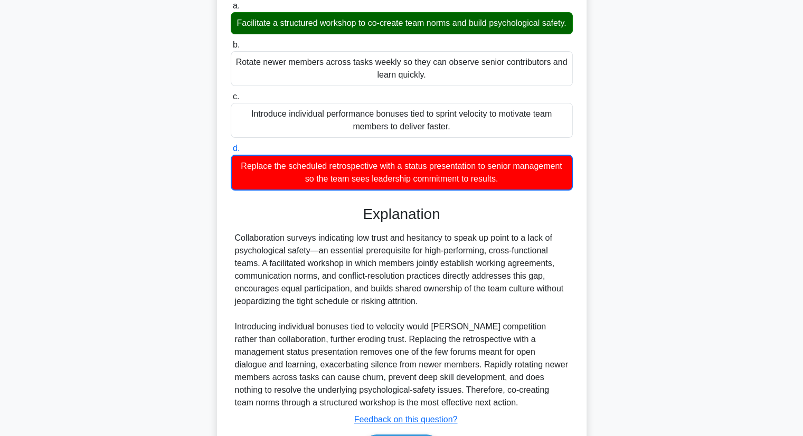
scroll to position [241, 0]
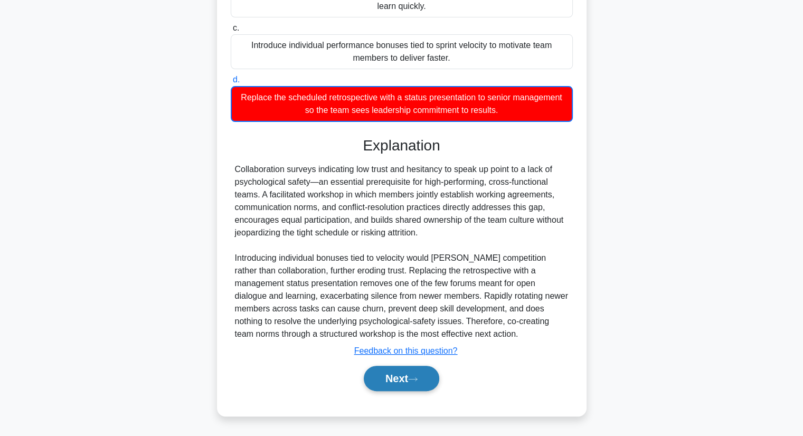
click at [382, 382] on button "Next" at bounding box center [401, 378] width 75 height 25
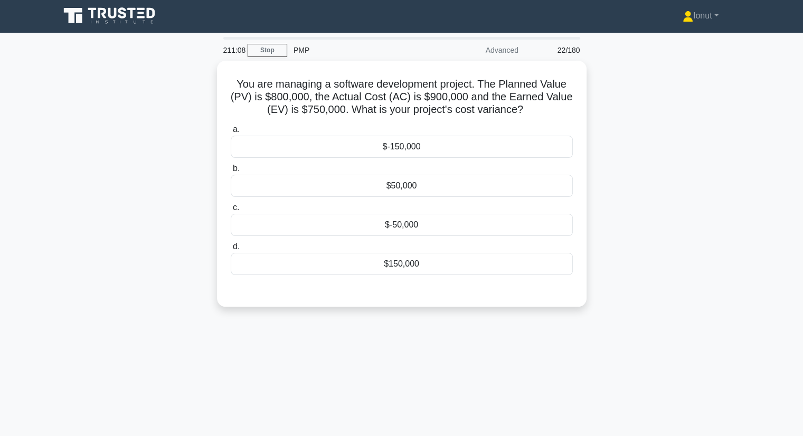
scroll to position [0, 0]
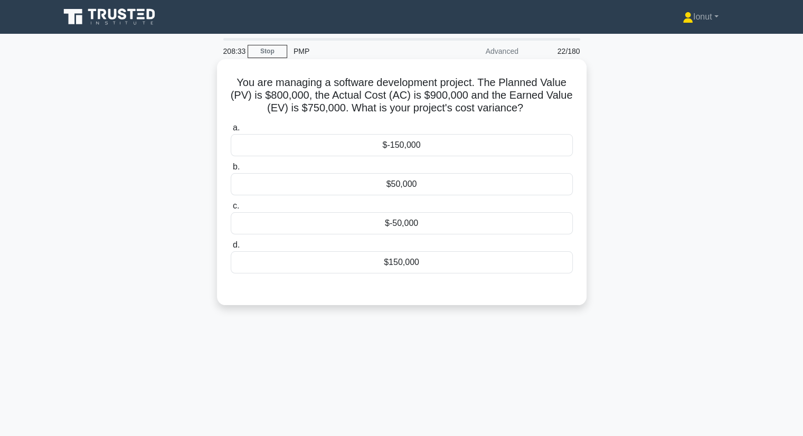
click at [407, 142] on div "$-150,000" at bounding box center [402, 145] width 342 height 22
click at [231, 131] on input "a. $-150,000" at bounding box center [231, 128] width 0 height 7
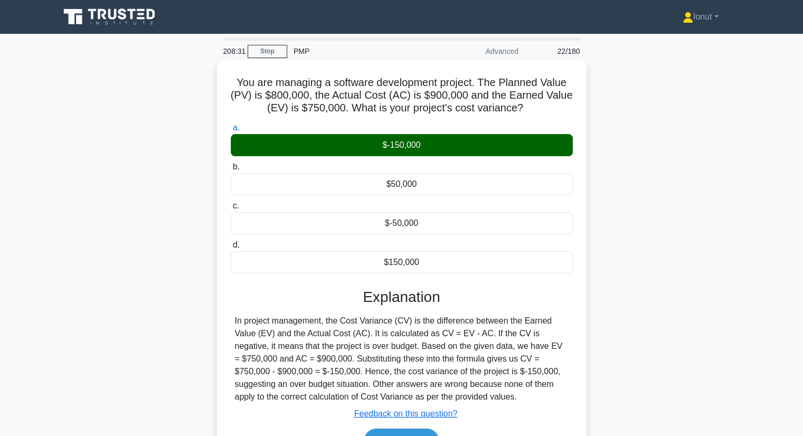
scroll to position [135, 0]
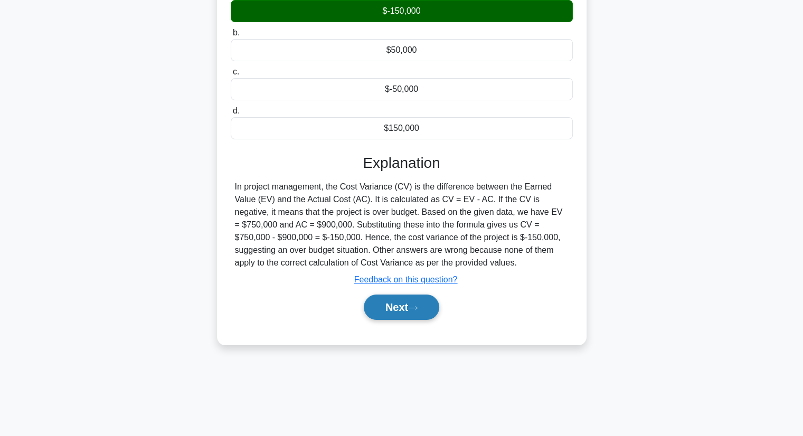
click at [400, 313] on button "Next" at bounding box center [401, 306] width 75 height 25
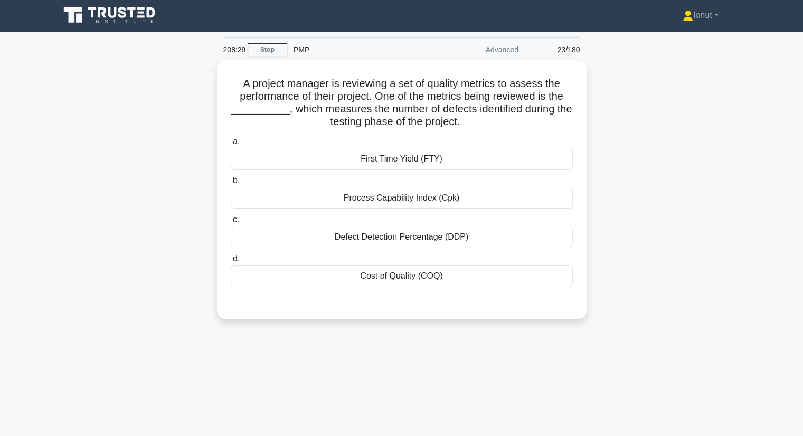
scroll to position [0, 0]
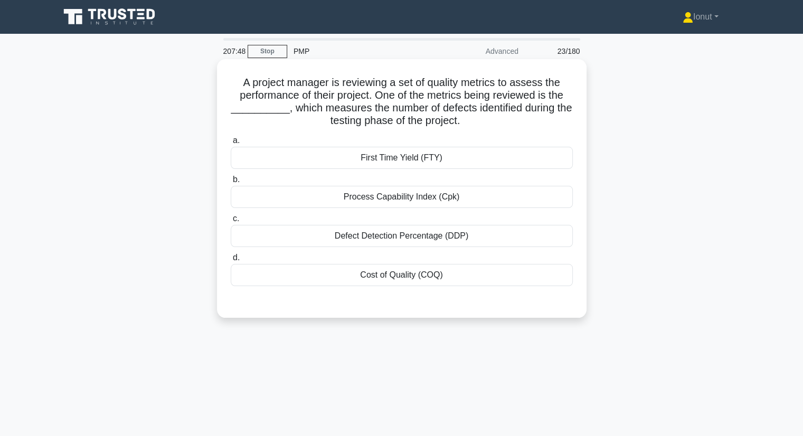
click at [298, 239] on div "Defect Detection Percentage (DDP)" at bounding box center [402, 236] width 342 height 22
click at [231, 222] on input "c. Defect Detection Percentage (DDP)" at bounding box center [231, 218] width 0 height 7
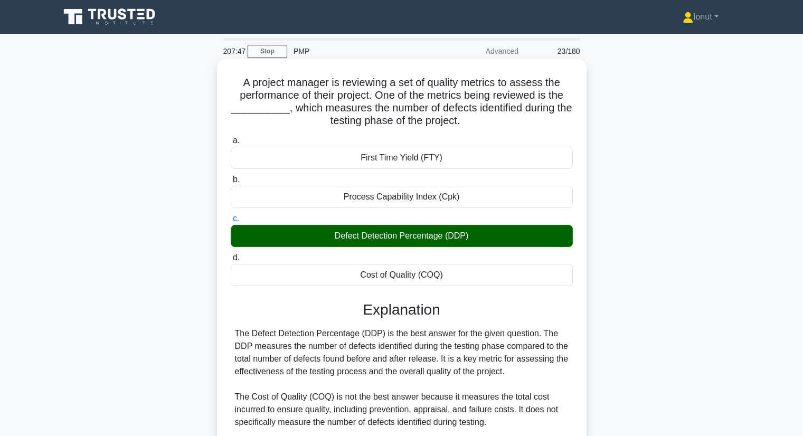
scroll to position [189, 0]
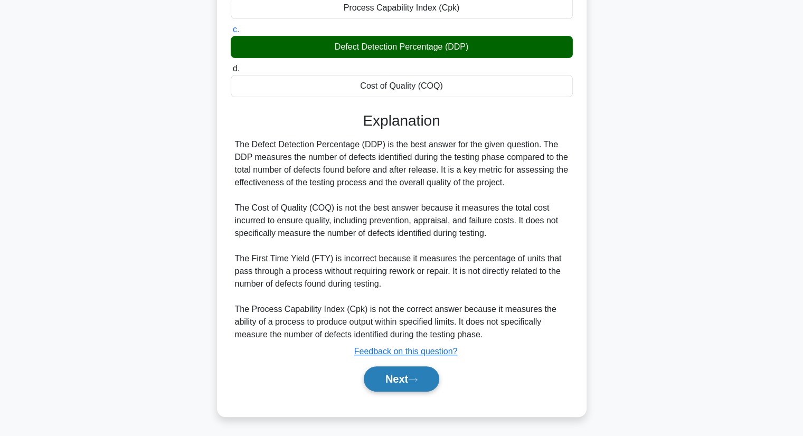
click at [385, 378] on button "Next" at bounding box center [401, 378] width 75 height 25
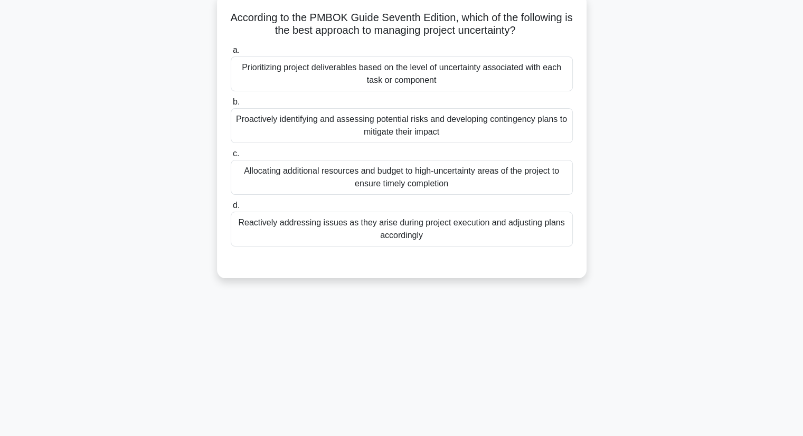
scroll to position [0, 0]
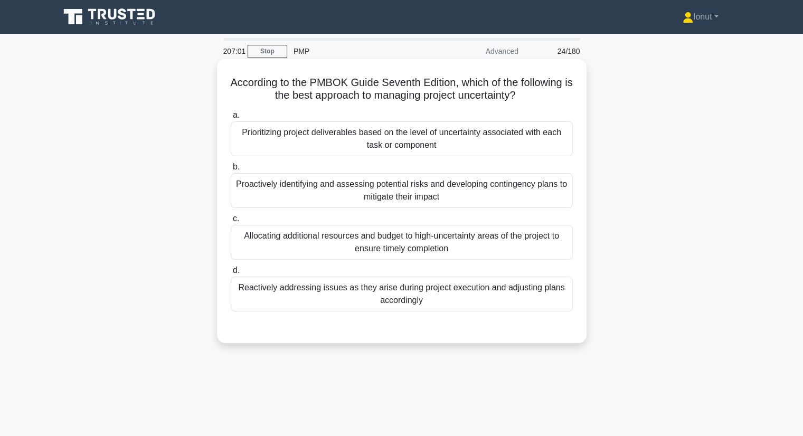
click at [277, 138] on div "Prioritizing project deliverables based on the level of uncertainty associated …" at bounding box center [402, 138] width 342 height 35
click at [231, 119] on input "a. Prioritizing project deliverables based on the level of uncertainty associat…" at bounding box center [231, 115] width 0 height 7
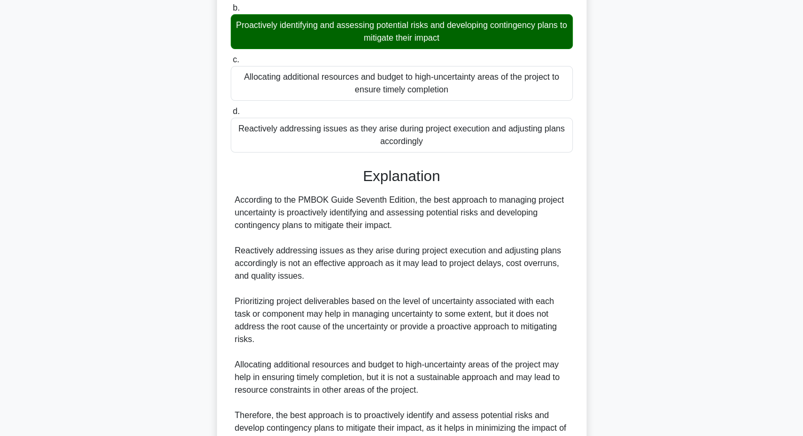
scroll to position [264, 0]
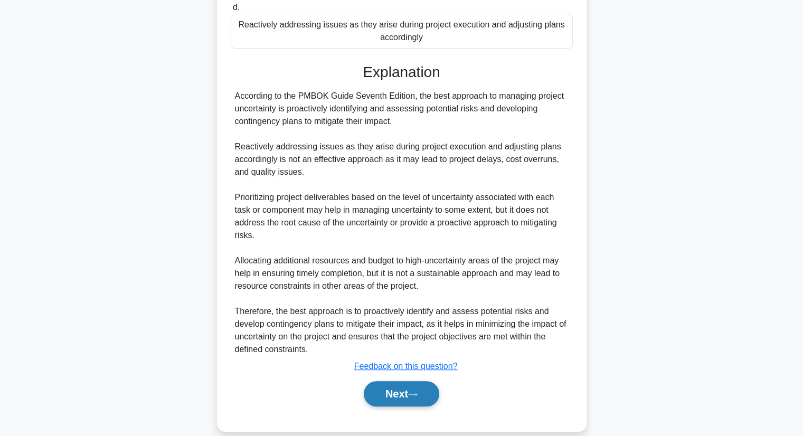
click at [388, 385] on button "Next" at bounding box center [401, 393] width 75 height 25
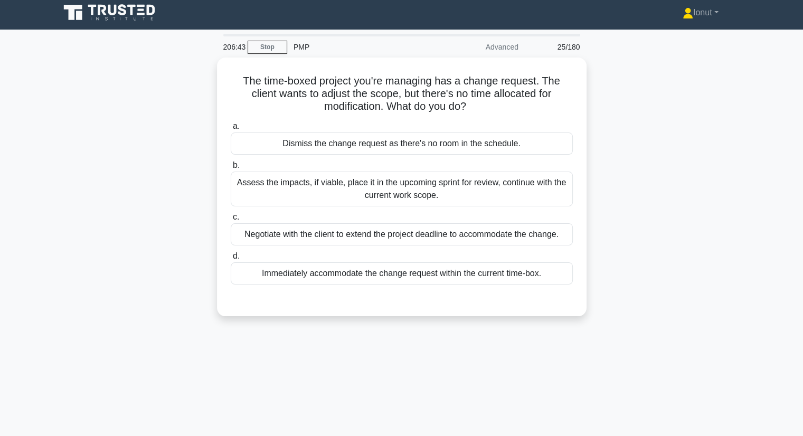
scroll to position [0, 0]
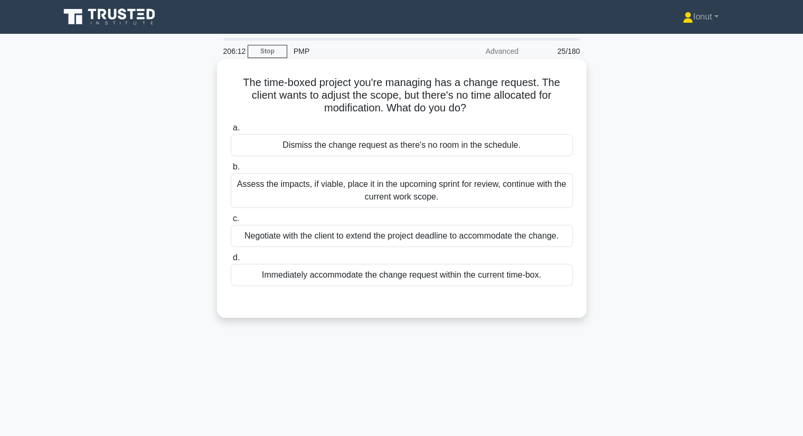
click at [264, 199] on div "Assess the impacts, if viable, place it in the upcoming sprint for review, cont…" at bounding box center [402, 190] width 342 height 35
click at [231, 170] on input "b. Assess the impacts, if viable, place it in the upcoming sprint for review, c…" at bounding box center [231, 167] width 0 height 7
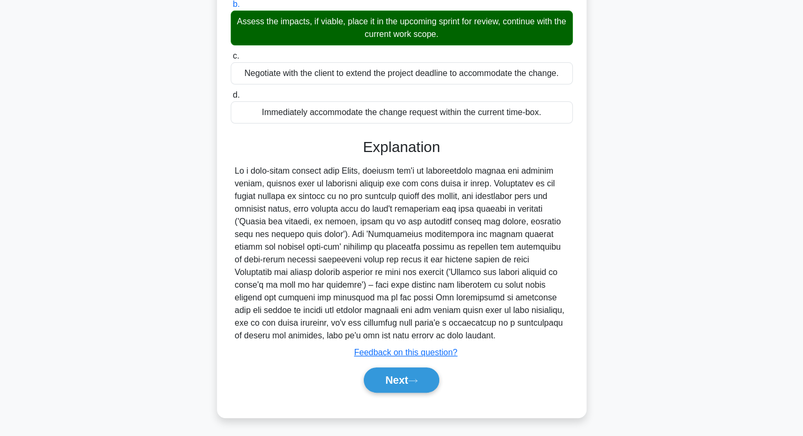
scroll to position [164, 0]
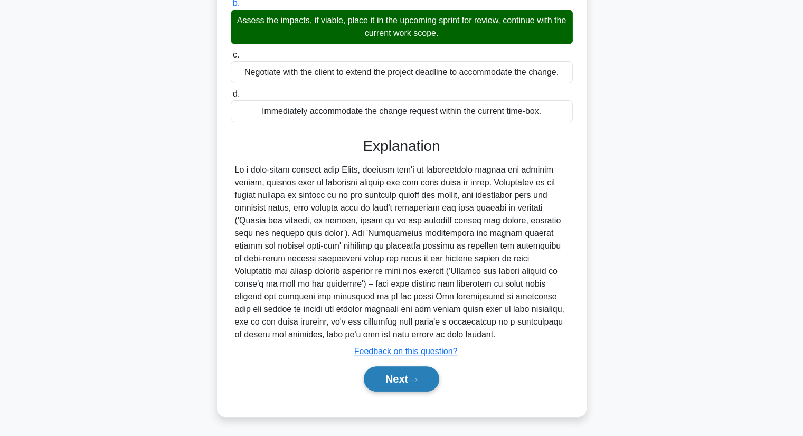
click at [385, 385] on button "Next" at bounding box center [401, 378] width 75 height 25
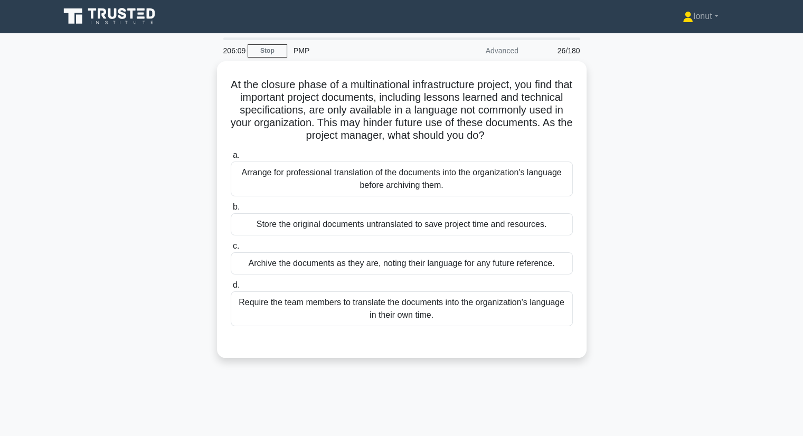
scroll to position [0, 0]
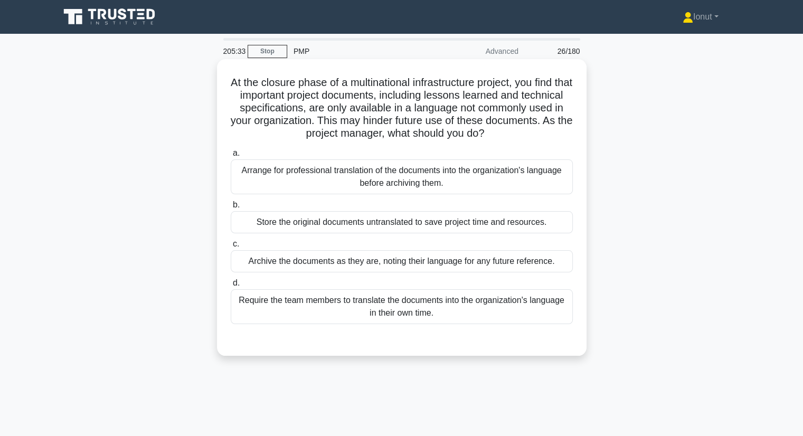
click at [278, 184] on div "Arrange for professional translation of the documents into the organization's l…" at bounding box center [402, 176] width 342 height 35
click at [231, 157] on input "a. Arrange for professional translation of the documents into the organization'…" at bounding box center [231, 153] width 0 height 7
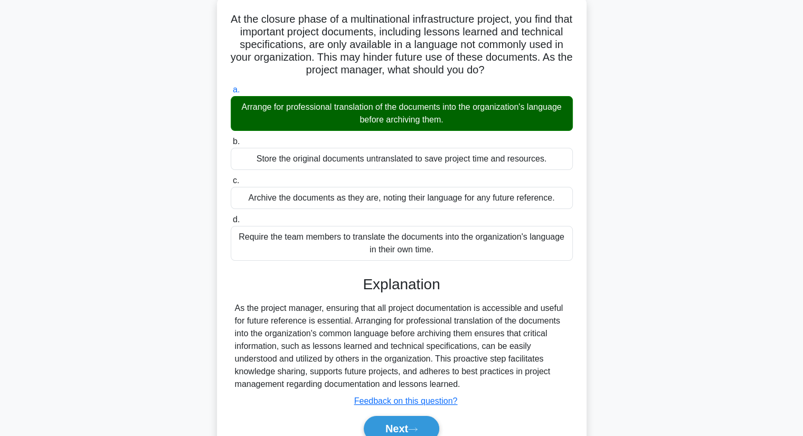
scroll to position [135, 0]
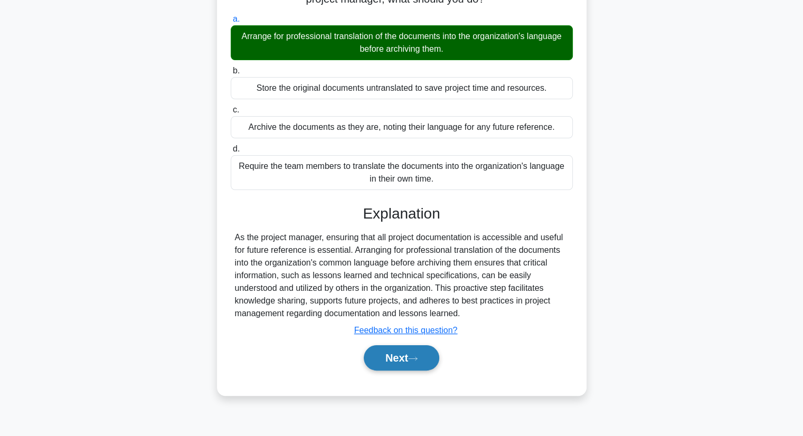
click at [373, 356] on button "Next" at bounding box center [401, 357] width 75 height 25
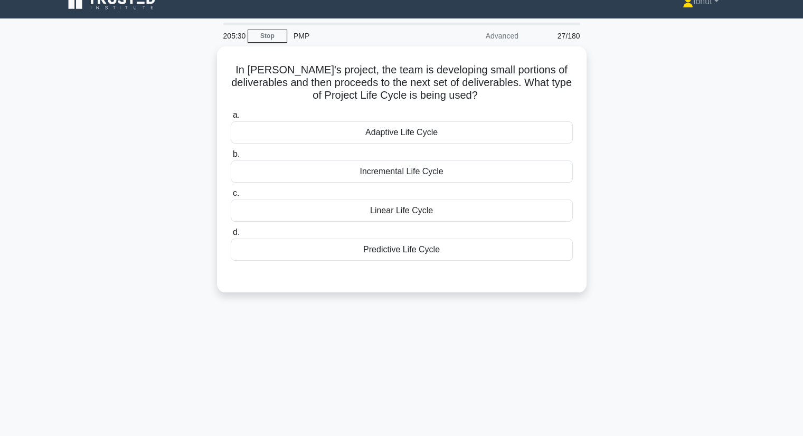
scroll to position [0, 0]
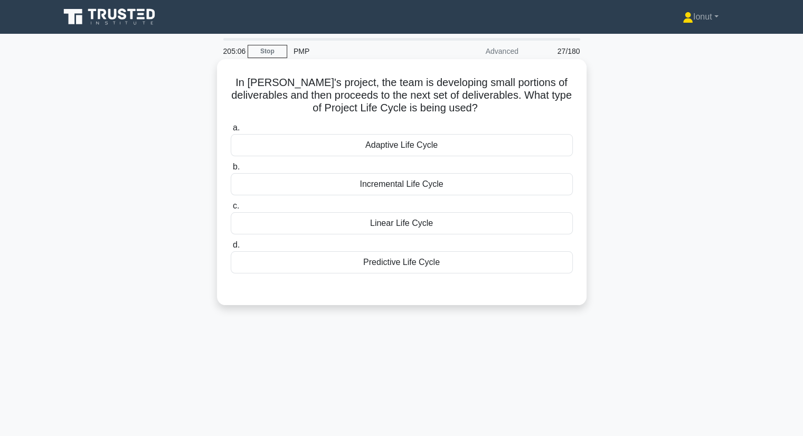
click at [363, 189] on div "Incremental Life Cycle" at bounding box center [402, 184] width 342 height 22
click at [231, 170] on input "b. Incremental Life Cycle" at bounding box center [231, 167] width 0 height 7
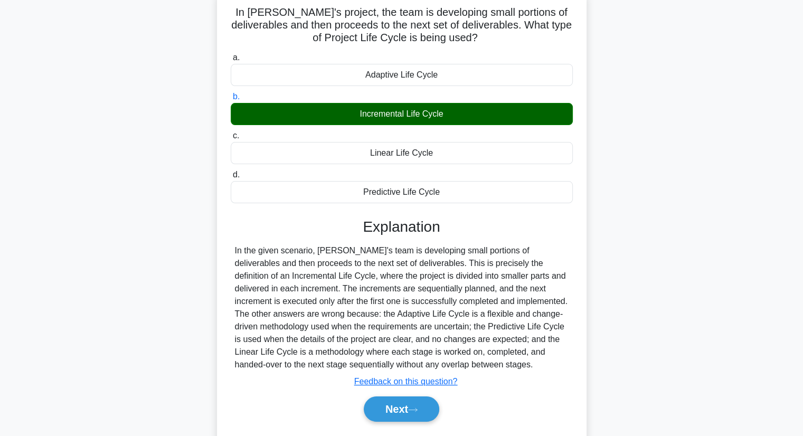
scroll to position [135, 0]
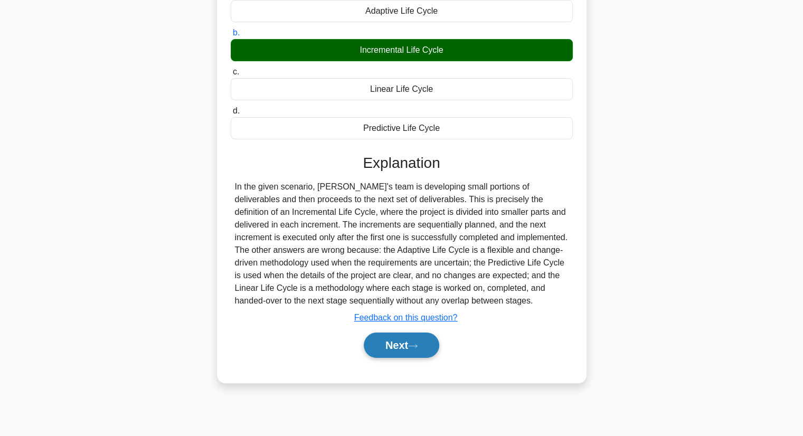
click at [404, 351] on button "Next" at bounding box center [401, 344] width 75 height 25
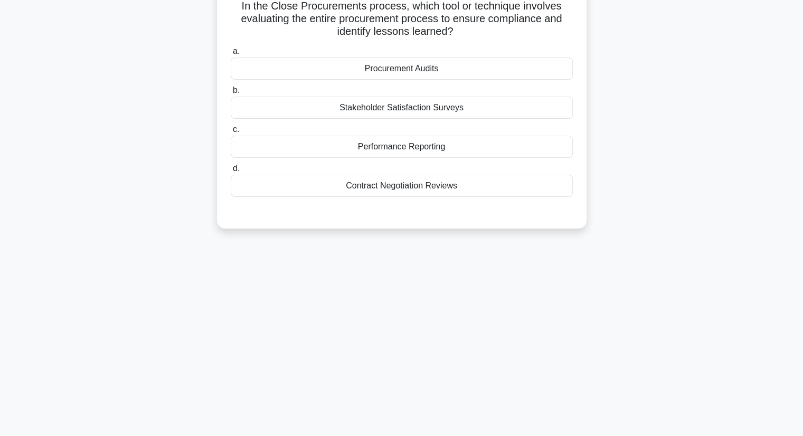
scroll to position [0, 0]
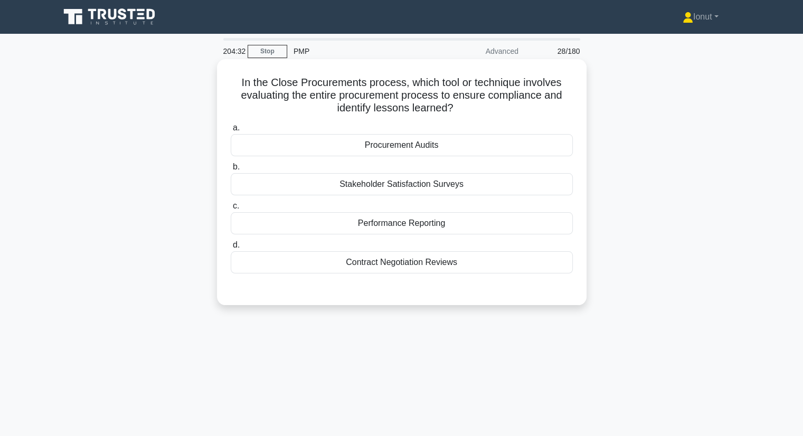
click at [395, 153] on div "Procurement Audits" at bounding box center [402, 145] width 342 height 22
click at [231, 131] on input "a. Procurement Audits" at bounding box center [231, 128] width 0 height 7
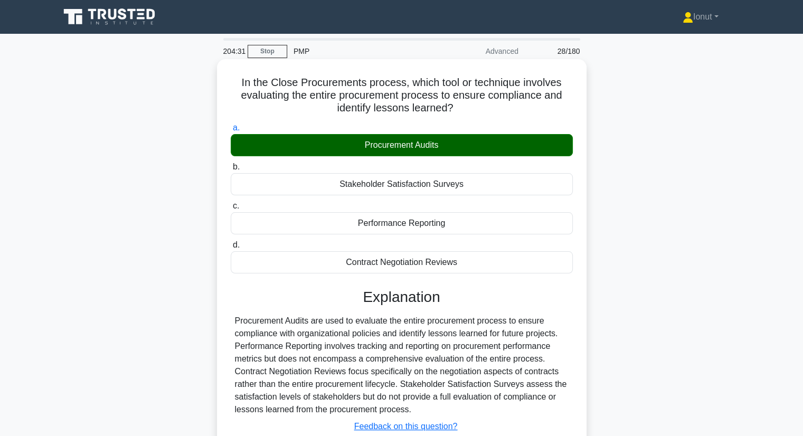
scroll to position [135, 0]
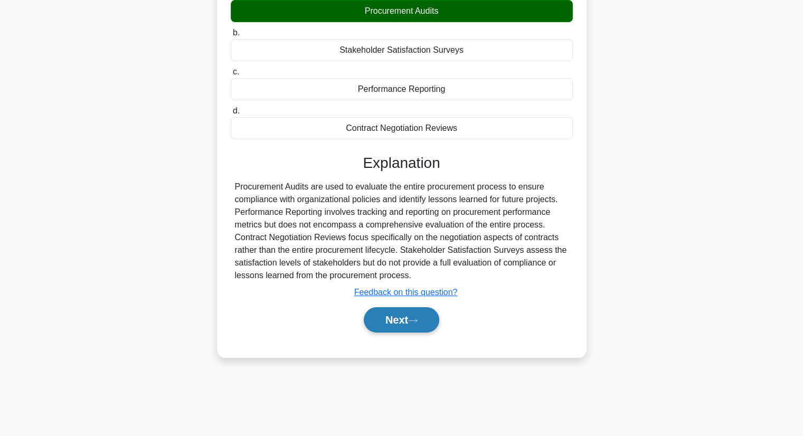
click at [395, 322] on button "Next" at bounding box center [401, 319] width 75 height 25
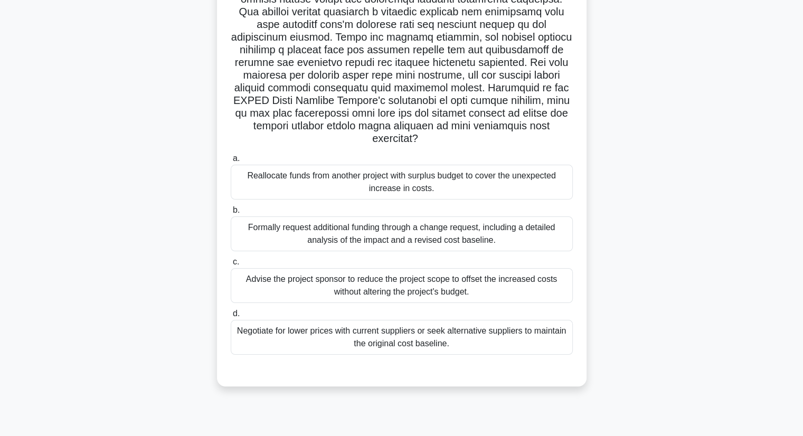
click at [272, 229] on div "Formally request additional funding through a change request, including a detai…" at bounding box center [402, 233] width 342 height 35
click at [231, 214] on input "b. Formally request additional funding through a change request, including a de…" at bounding box center [231, 210] width 0 height 7
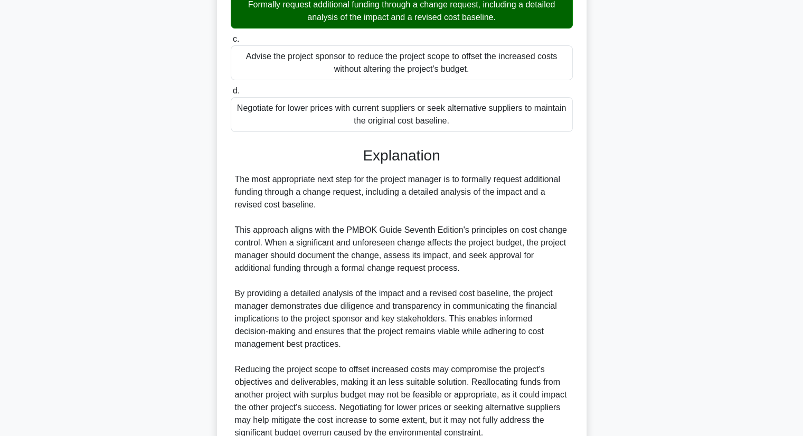
scroll to position [455, 0]
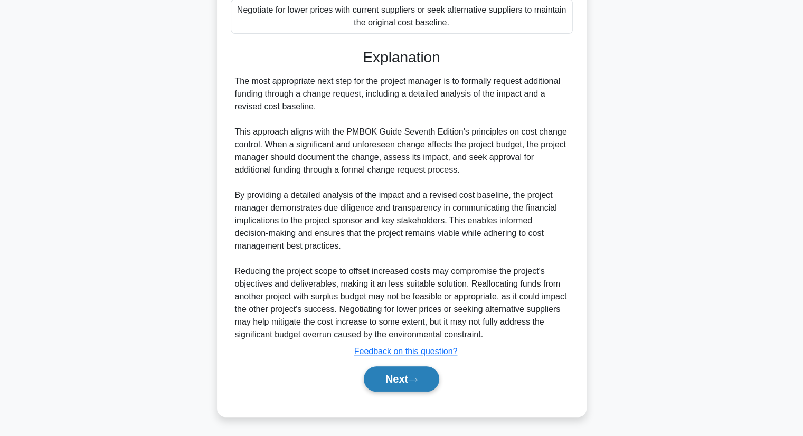
click at [413, 380] on icon at bounding box center [412, 380] width 9 height 6
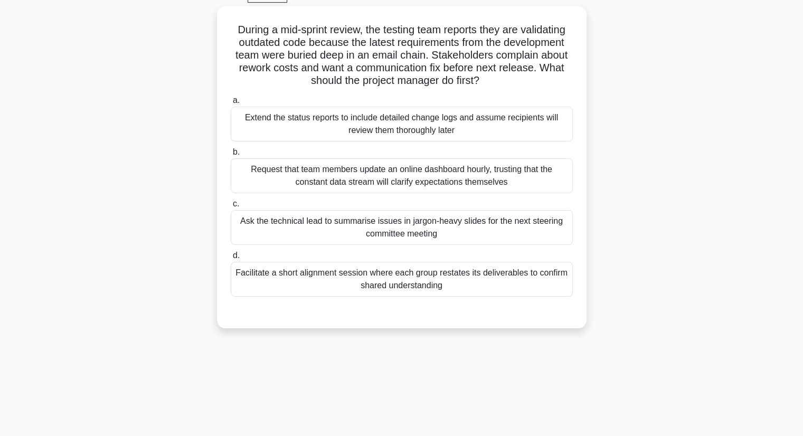
scroll to position [0, 0]
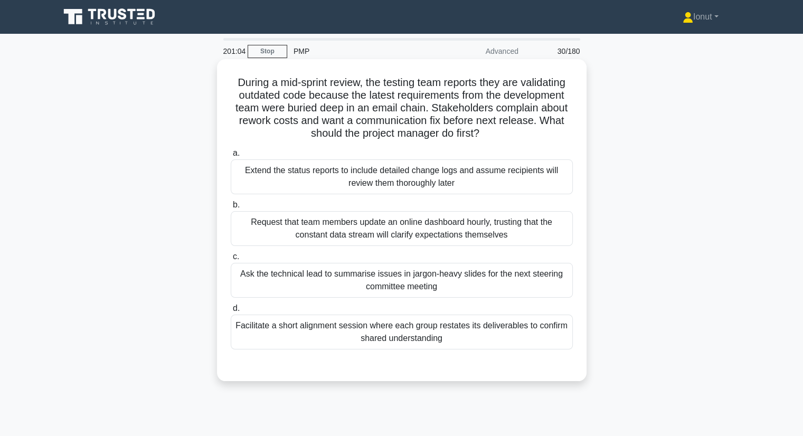
click at [239, 335] on div "Facilitate a short alignment session where each group restates its deliverables…" at bounding box center [402, 332] width 342 height 35
click at [231, 312] on input "d. Facilitate a short alignment session where each group restates its deliverab…" at bounding box center [231, 308] width 0 height 7
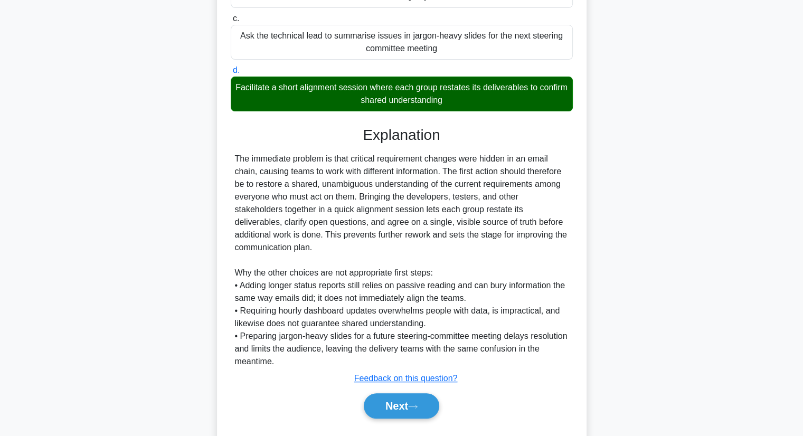
scroll to position [252, 0]
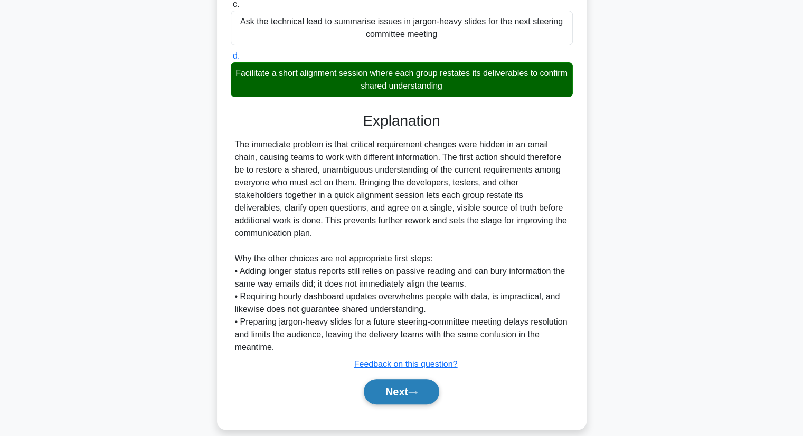
click at [384, 379] on button "Next" at bounding box center [401, 391] width 75 height 25
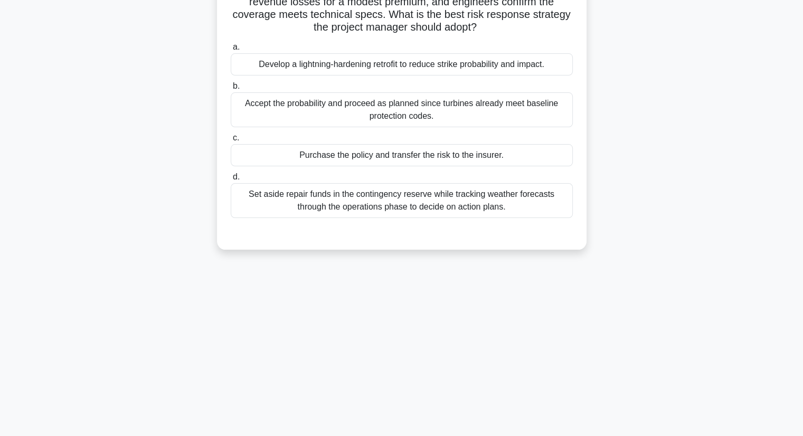
scroll to position [0, 0]
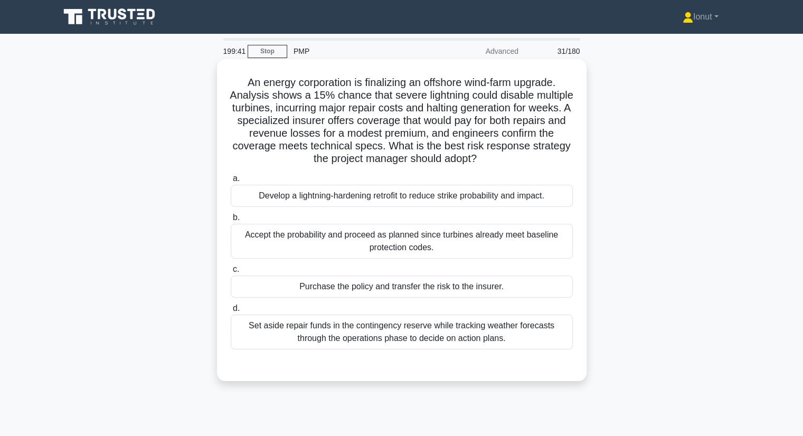
click at [340, 290] on div "Purchase the policy and transfer the risk to the insurer." at bounding box center [402, 286] width 342 height 22
click at [231, 273] on input "c. Purchase the policy and transfer the risk to the insurer." at bounding box center [231, 269] width 0 height 7
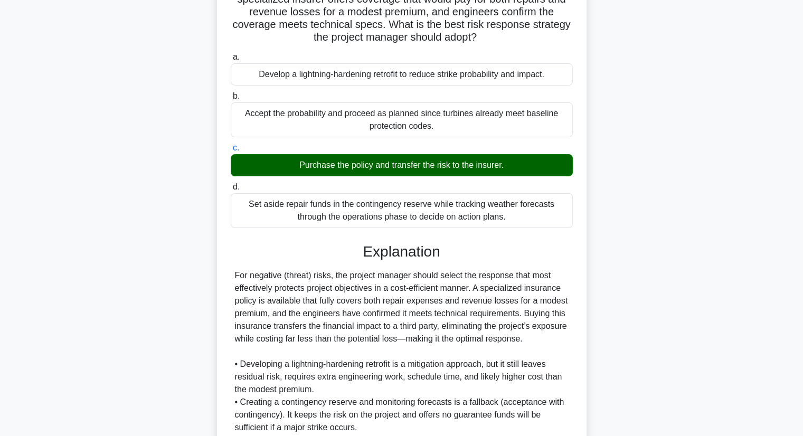
scroll to position [252, 0]
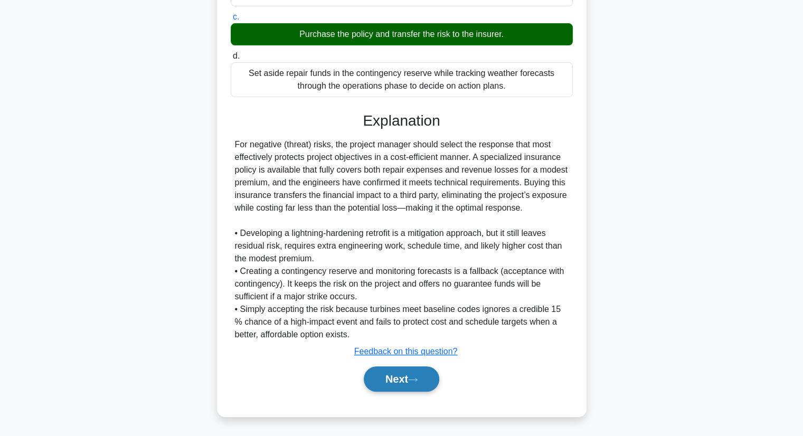
click at [402, 378] on button "Next" at bounding box center [401, 378] width 75 height 25
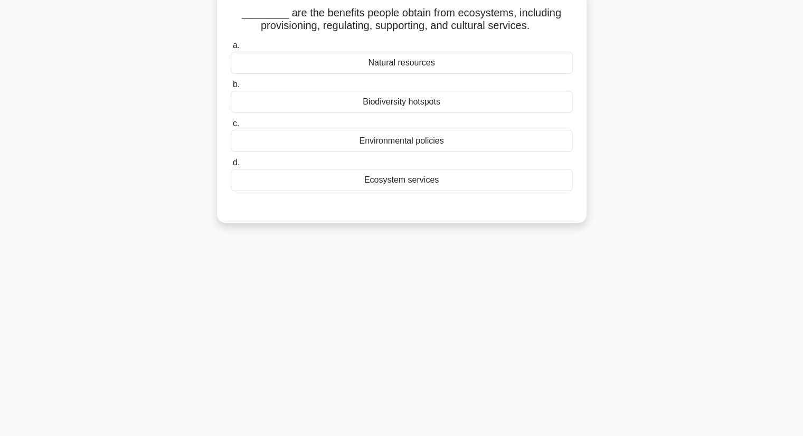
scroll to position [0, 0]
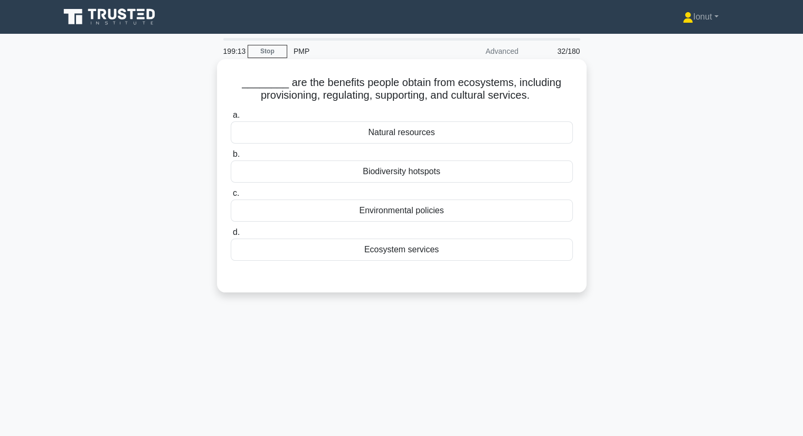
click at [376, 135] on div "Natural resources" at bounding box center [402, 132] width 342 height 22
click at [231, 119] on input "a. Natural resources" at bounding box center [231, 115] width 0 height 7
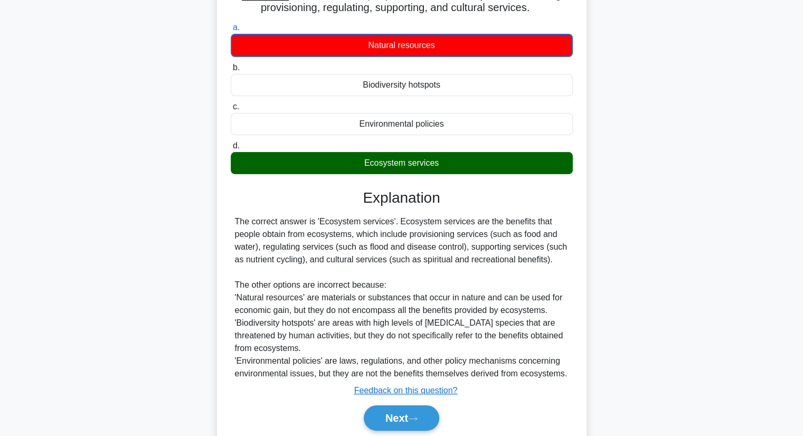
scroll to position [135, 0]
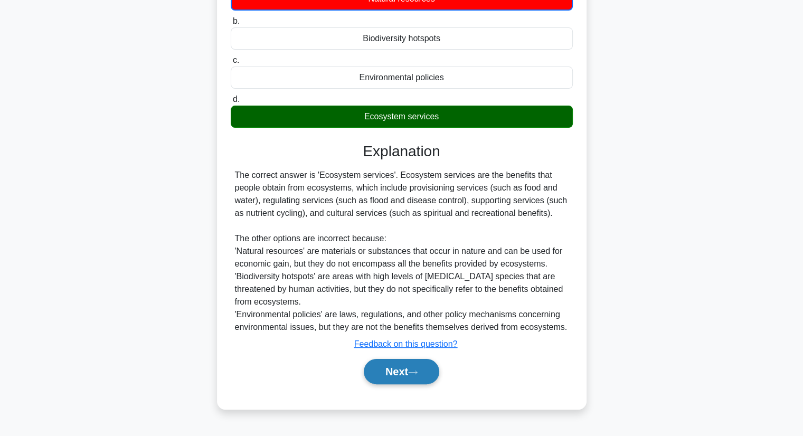
click at [388, 371] on button "Next" at bounding box center [401, 371] width 75 height 25
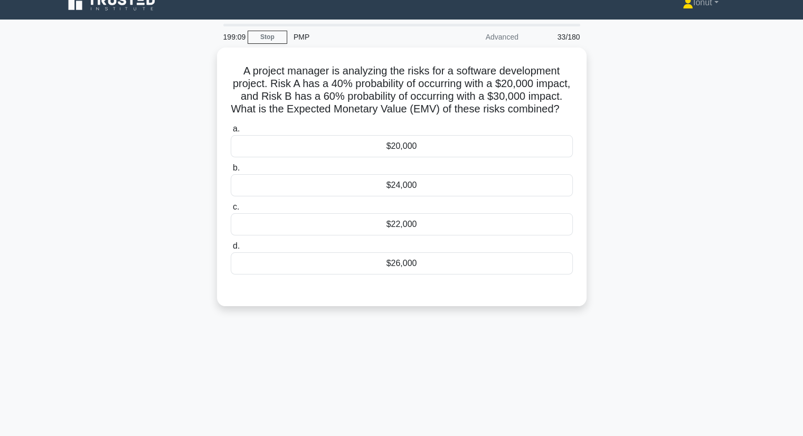
scroll to position [0, 0]
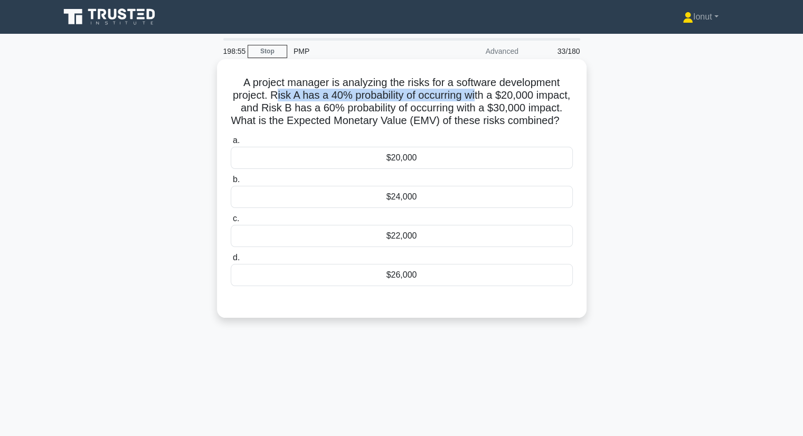
drag, startPoint x: 293, startPoint y: 96, endPoint x: 495, endPoint y: 92, distance: 201.6
click at [495, 92] on h5 "A project manager is analyzing the risks for a software development project. Ri…" at bounding box center [402, 102] width 344 height 52
click at [485, 106] on h5 "A project manager is analyzing the risks for a software development project. Ri…" at bounding box center [402, 102] width 344 height 52
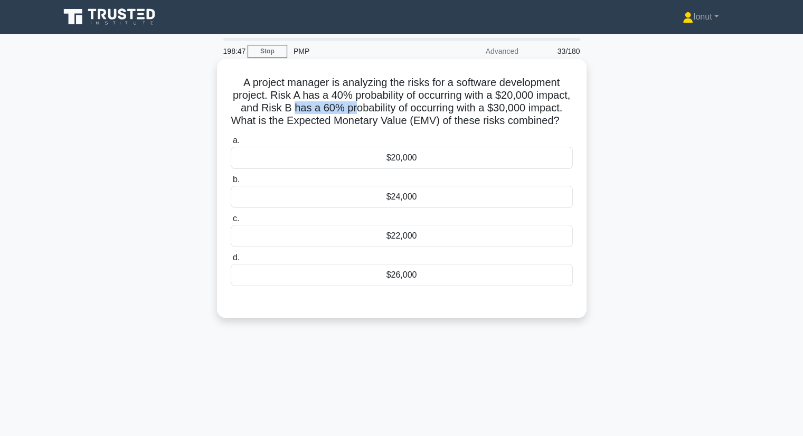
drag, startPoint x: 330, startPoint y: 107, endPoint x: 390, endPoint y: 107, distance: 60.2
click at [390, 107] on h5 "A project manager is analyzing the risks for a software development project. Ri…" at bounding box center [402, 102] width 344 height 52
click at [341, 128] on h5 "A project manager is analyzing the risks for a software development project. Ri…" at bounding box center [402, 102] width 344 height 52
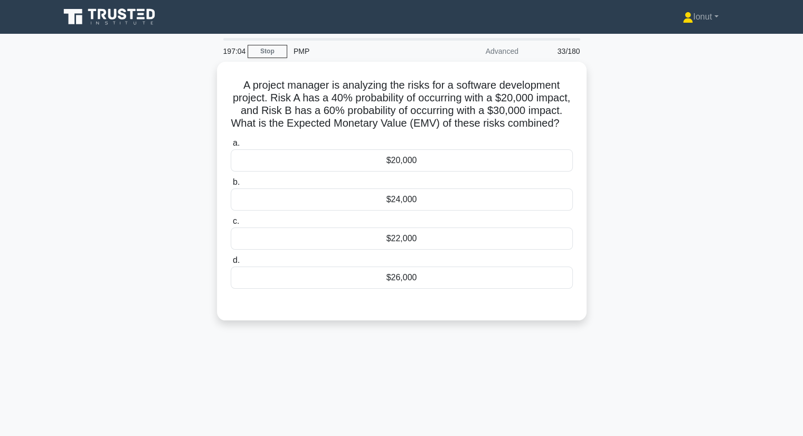
click at [331, 357] on div "197:04 Stop PMP Advanced 33/180 A project manager is analyzing the risks for a …" at bounding box center [401, 302] width 697 height 528
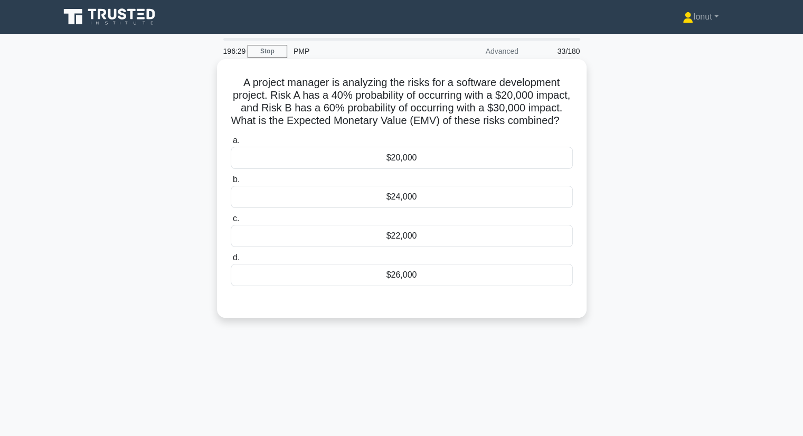
drag, startPoint x: 406, startPoint y: 278, endPoint x: 406, endPoint y: 285, distance: 6.9
click at [406, 278] on div "$26,000" at bounding box center [402, 275] width 342 height 22
click at [231, 261] on input "d. $26,000" at bounding box center [231, 257] width 0 height 7
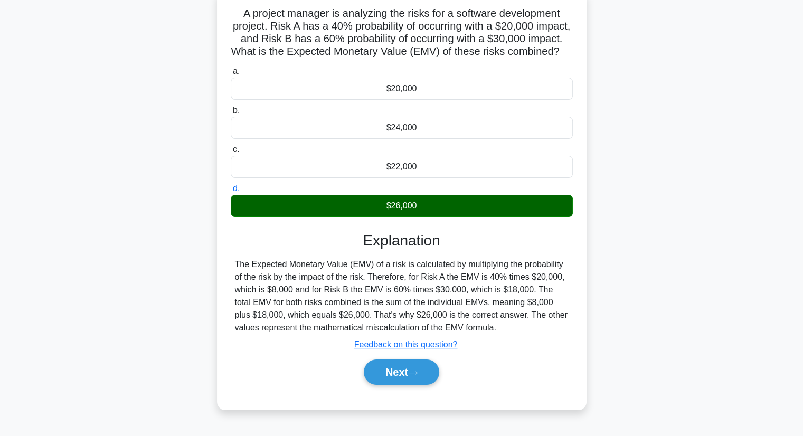
scroll to position [135, 0]
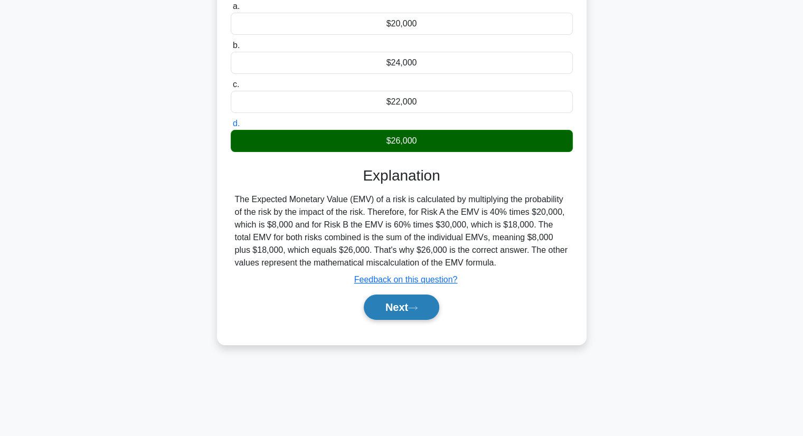
click at [403, 315] on button "Next" at bounding box center [401, 306] width 75 height 25
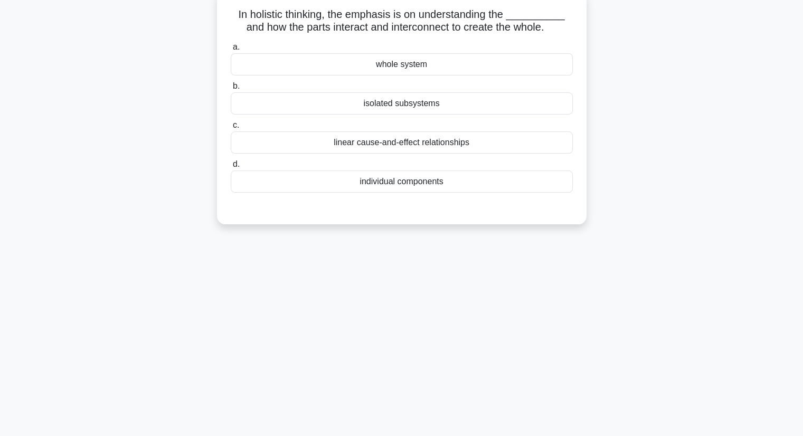
scroll to position [0, 0]
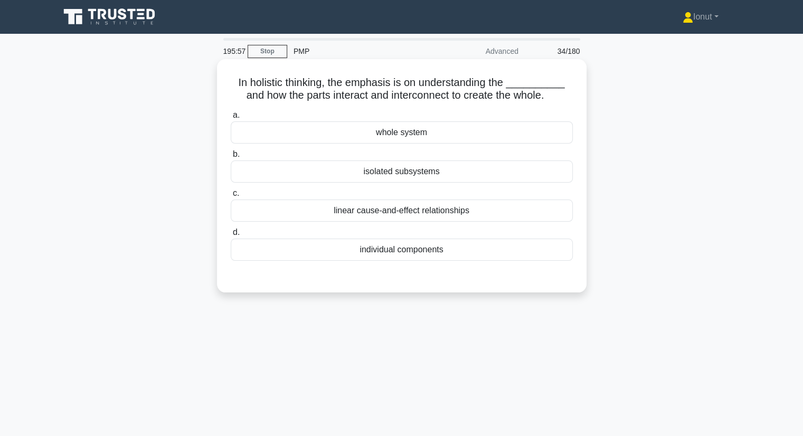
click at [430, 136] on div "whole system" at bounding box center [402, 132] width 342 height 22
click at [231, 119] on input "a. whole system" at bounding box center [231, 115] width 0 height 7
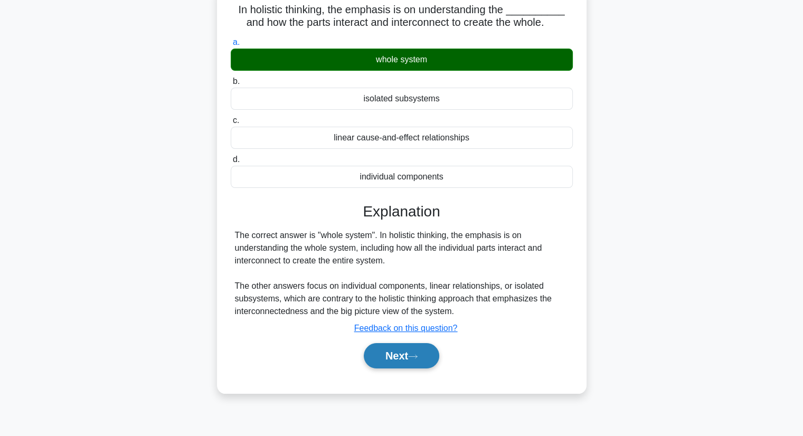
scroll to position [135, 0]
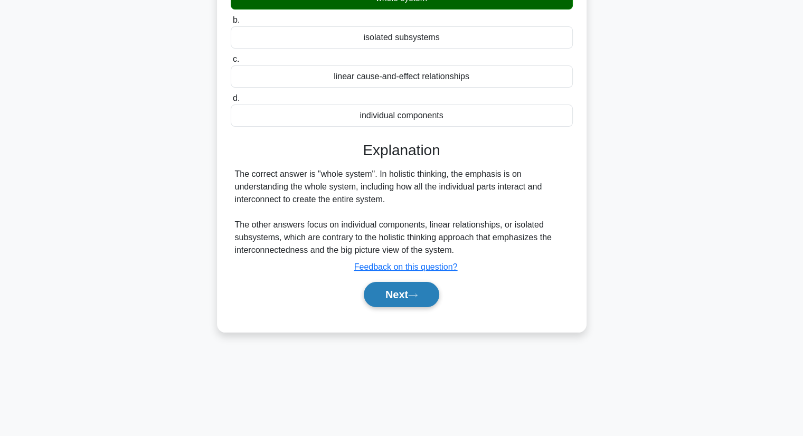
click at [378, 290] on button "Next" at bounding box center [401, 294] width 75 height 25
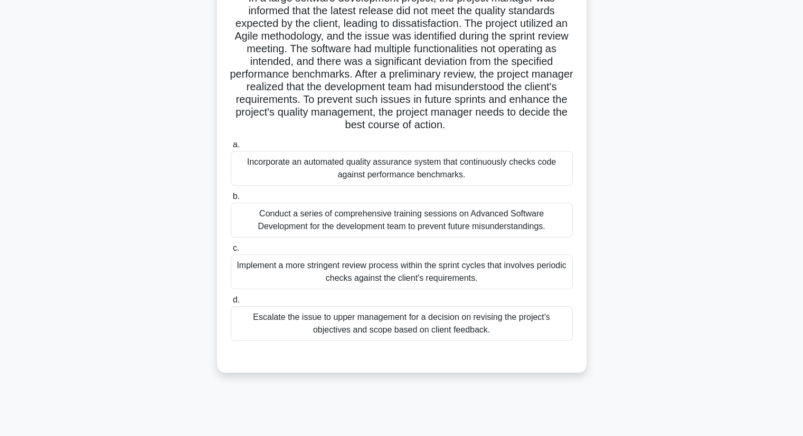
scroll to position [106, 0]
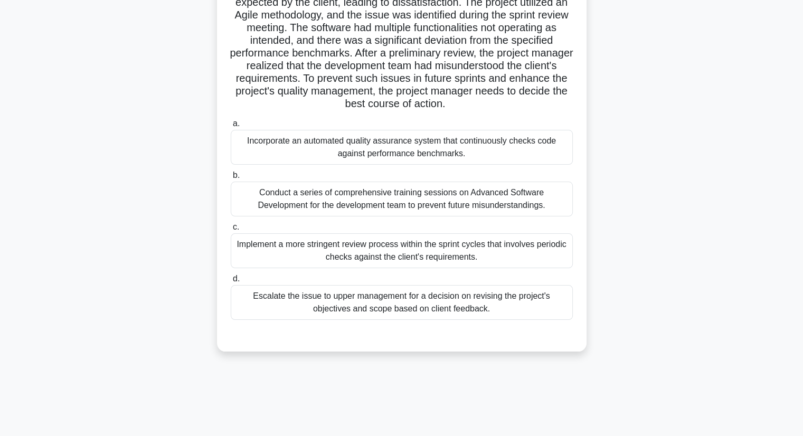
click at [249, 209] on div "Conduct a series of comprehensive training sessions on Advanced Software Develo…" at bounding box center [402, 199] width 342 height 35
click at [231, 179] on input "b. Conduct a series of comprehensive training sessions on Advanced Software Dev…" at bounding box center [231, 175] width 0 height 7
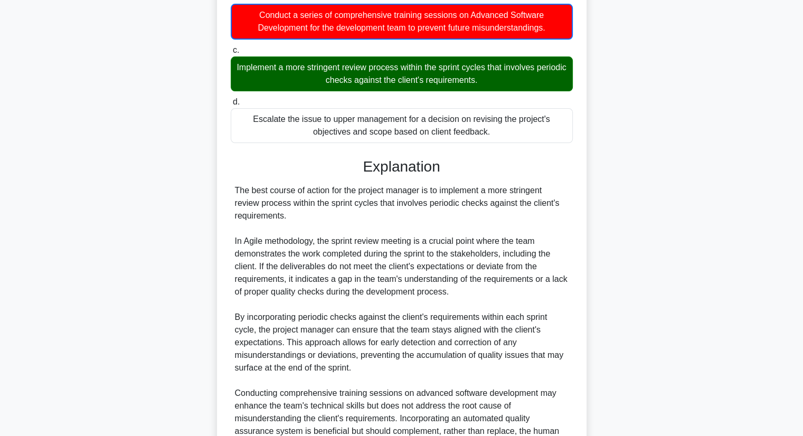
scroll to position [431, 0]
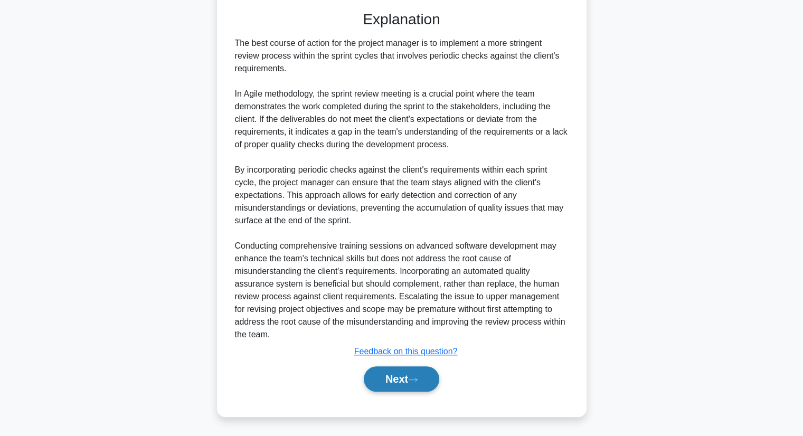
click at [399, 380] on button "Next" at bounding box center [401, 378] width 75 height 25
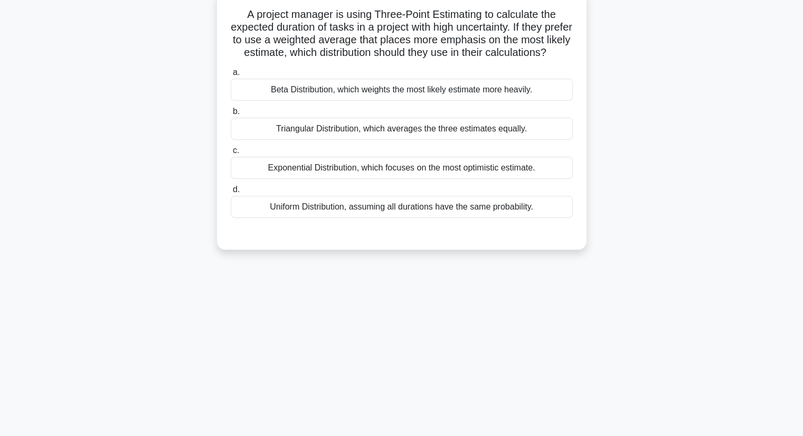
scroll to position [0, 0]
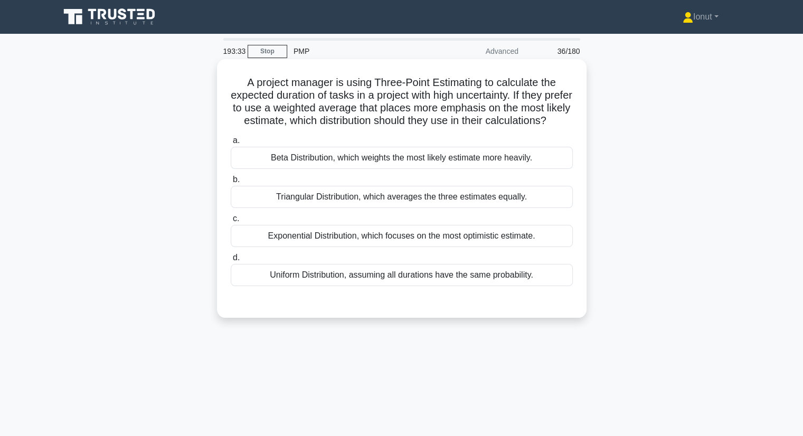
click at [376, 208] on div "Triangular Distribution, which averages the three estimates equally." at bounding box center [402, 197] width 342 height 22
click at [231, 183] on input "b. Triangular Distribution, which averages the three estimates equally." at bounding box center [231, 179] width 0 height 7
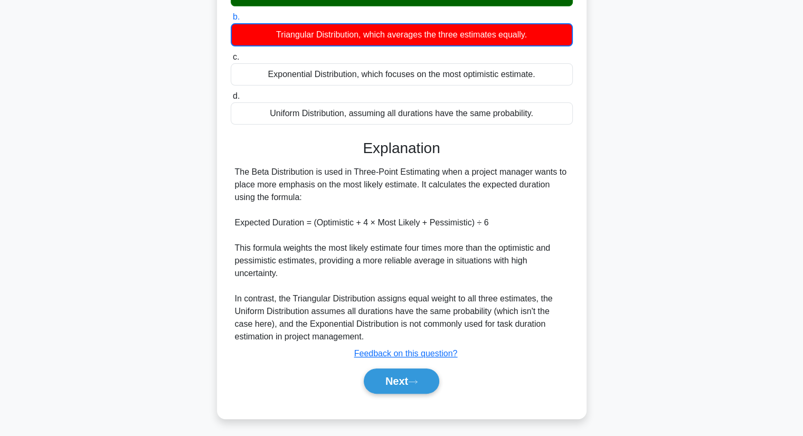
scroll to position [177, 0]
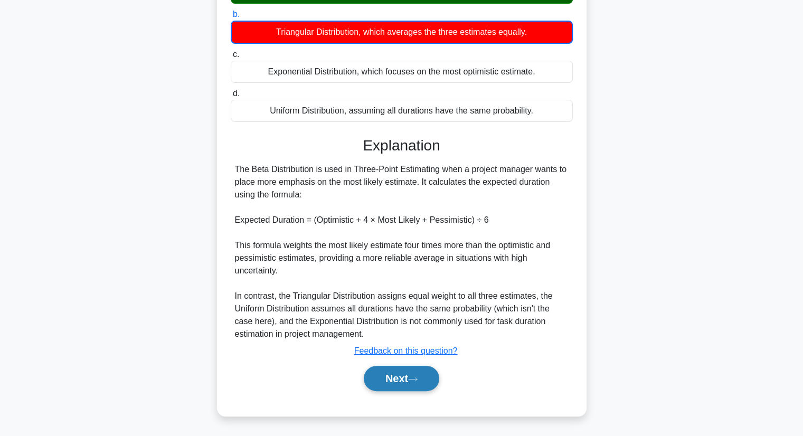
click at [410, 380] on button "Next" at bounding box center [401, 378] width 75 height 25
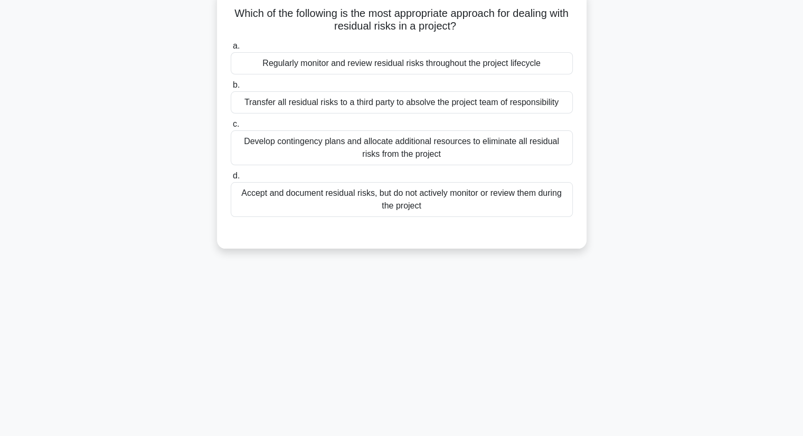
scroll to position [0, 0]
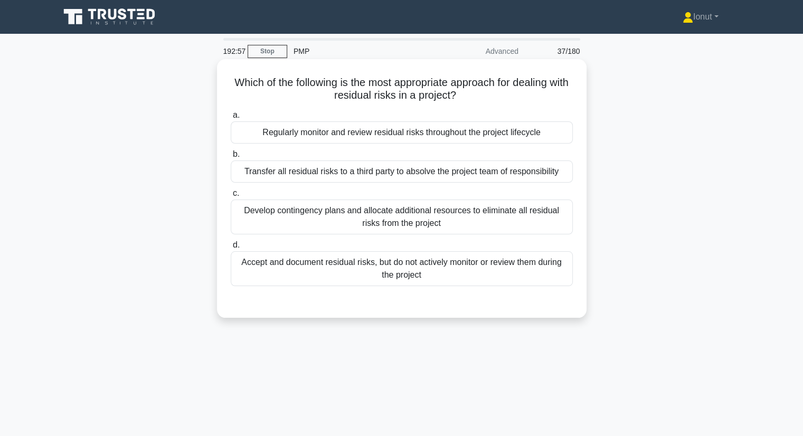
click at [325, 129] on div "Regularly monitor and review residual risks throughout the project lifecycle" at bounding box center [402, 132] width 342 height 22
click at [231, 119] on input "a. Regularly monitor and review residual risks throughout the project lifecycle" at bounding box center [231, 115] width 0 height 7
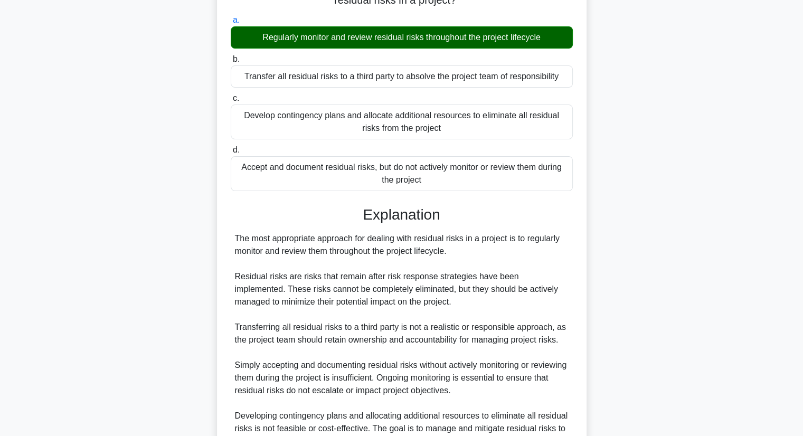
scroll to position [202, 0]
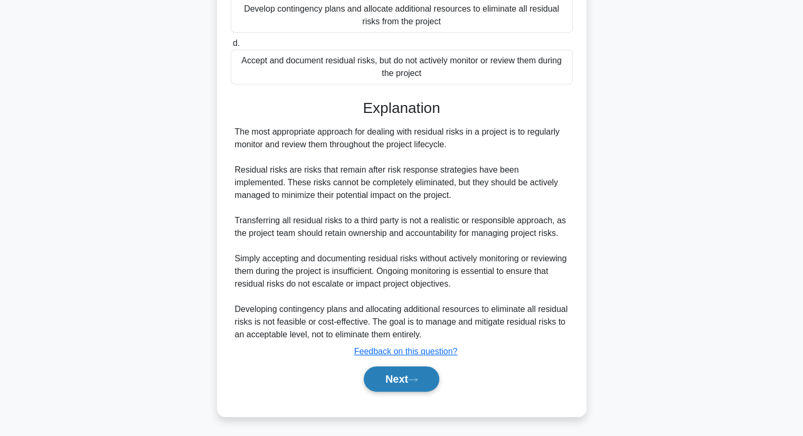
click at [387, 374] on button "Next" at bounding box center [401, 378] width 75 height 25
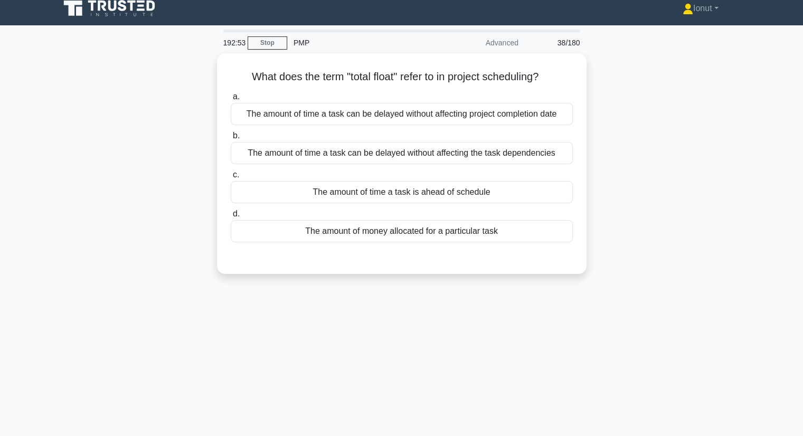
scroll to position [0, 0]
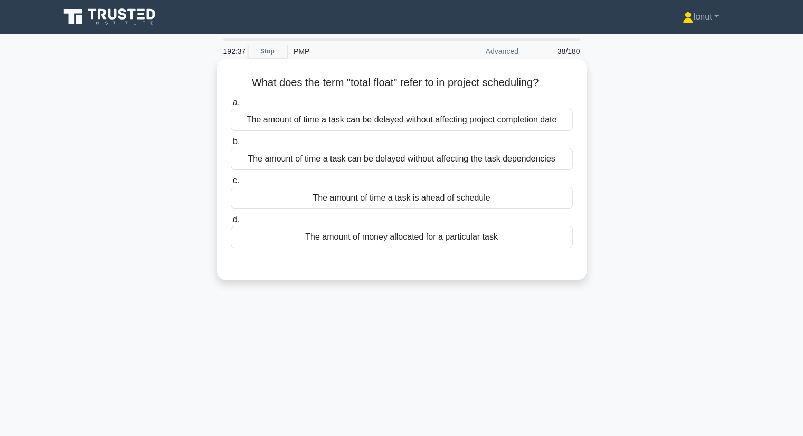
click at [318, 113] on div "The amount of time a task can be delayed without affecting project completion d…" at bounding box center [402, 120] width 342 height 22
click at [231, 106] on input "a. The amount of time a task can be delayed without affecting project completio…" at bounding box center [231, 102] width 0 height 7
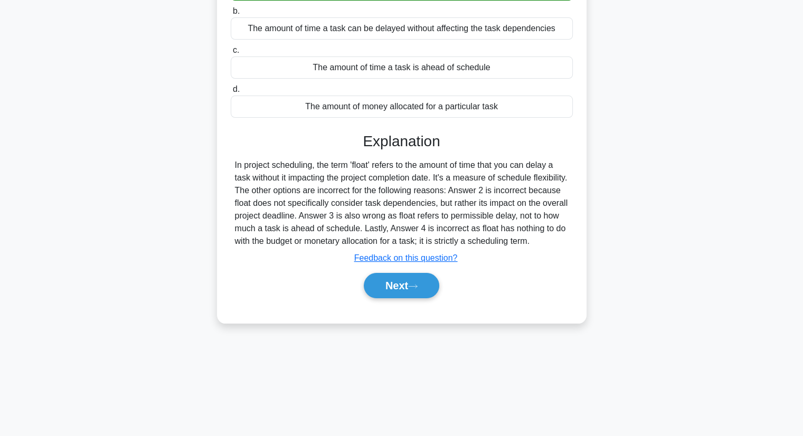
scroll to position [135, 0]
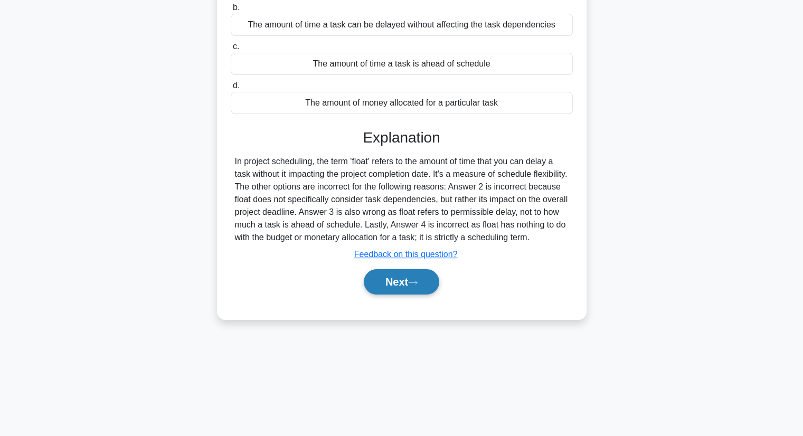
click at [401, 294] on button "Next" at bounding box center [401, 281] width 75 height 25
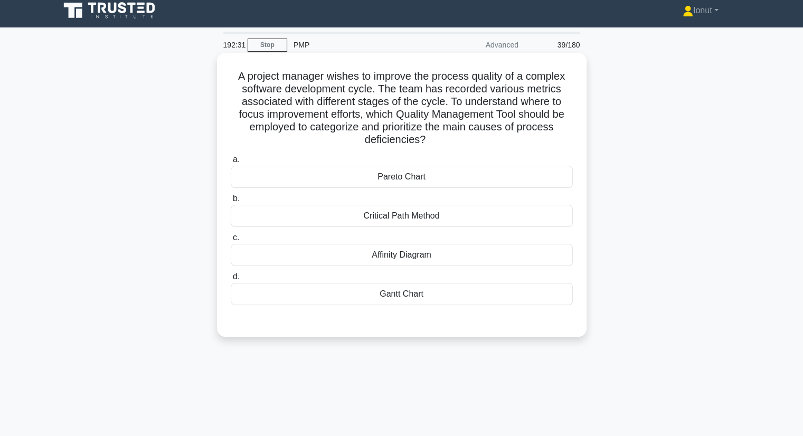
scroll to position [0, 0]
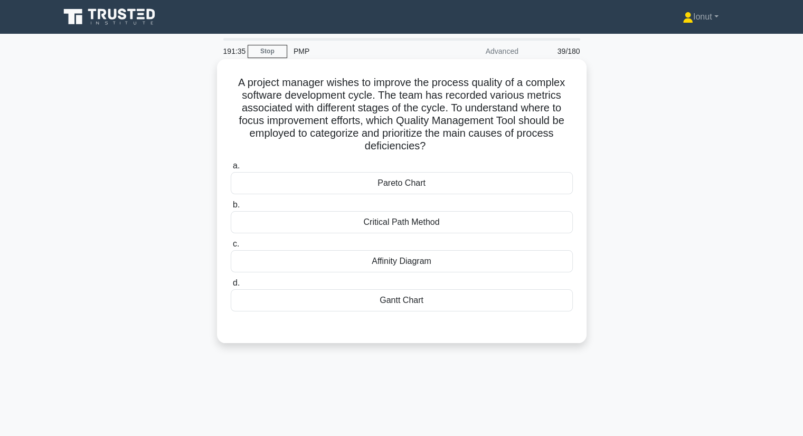
click at [371, 266] on div "Affinity Diagram" at bounding box center [402, 261] width 342 height 22
click at [231, 247] on input "c. Affinity Diagram" at bounding box center [231, 244] width 0 height 7
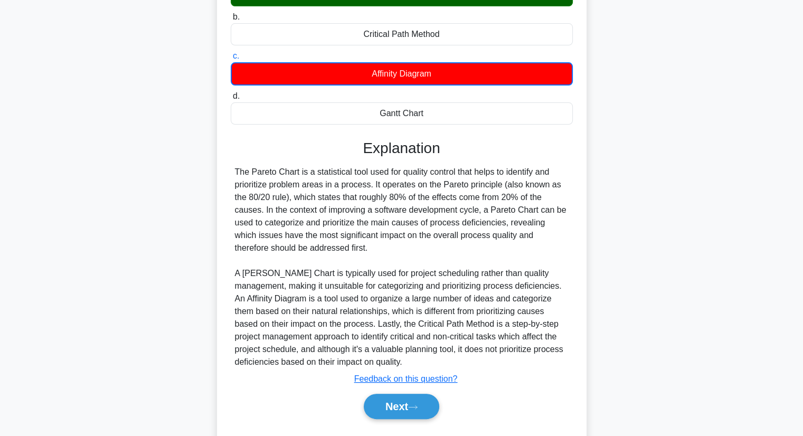
scroll to position [215, 0]
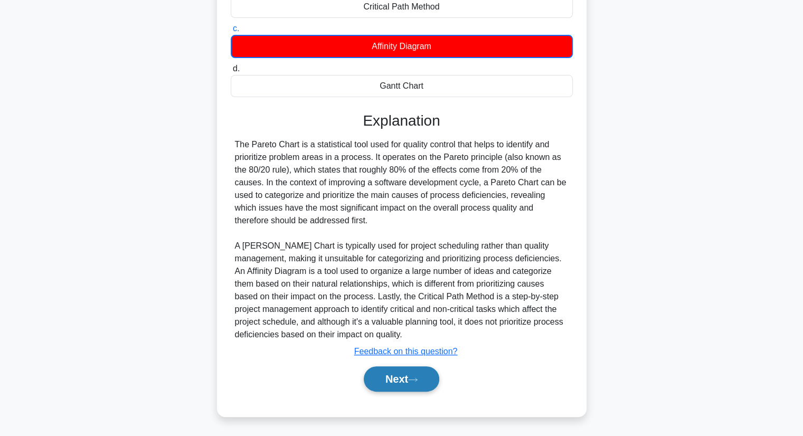
click at [384, 378] on button "Next" at bounding box center [401, 378] width 75 height 25
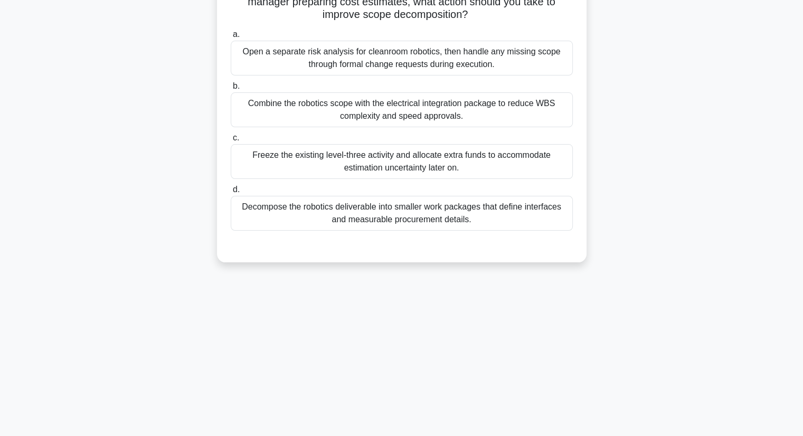
scroll to position [0, 0]
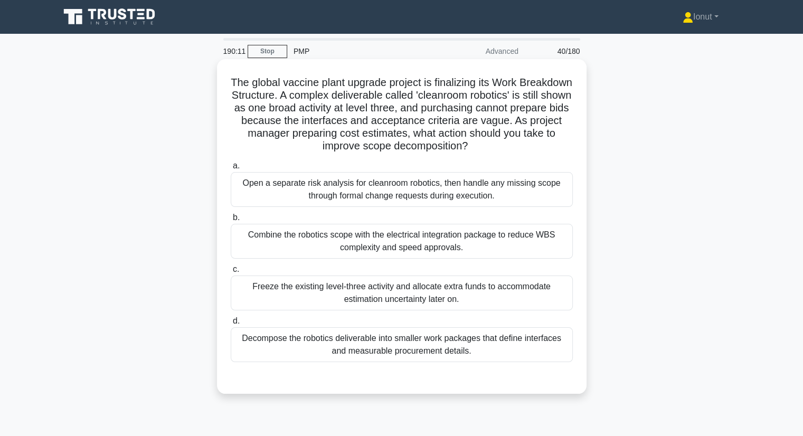
click at [309, 344] on div "Decompose the robotics deliverable into smaller work packages that define inter…" at bounding box center [402, 344] width 342 height 35
click at [231, 325] on input "d. Decompose the robotics deliverable into smaller work packages that define in…" at bounding box center [231, 321] width 0 height 7
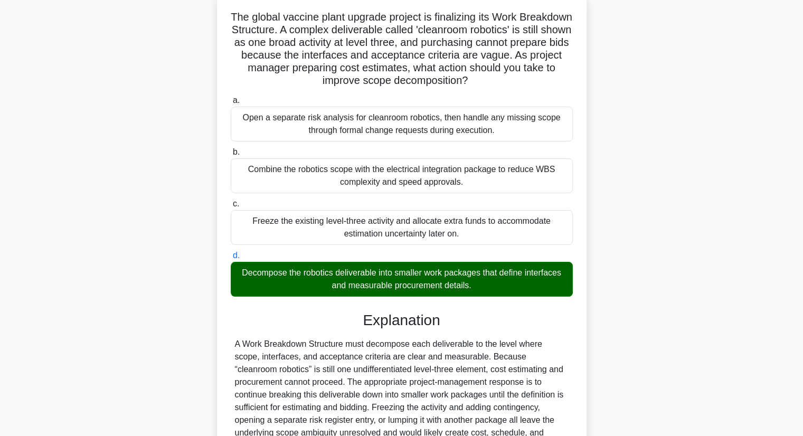
scroll to position [176, 0]
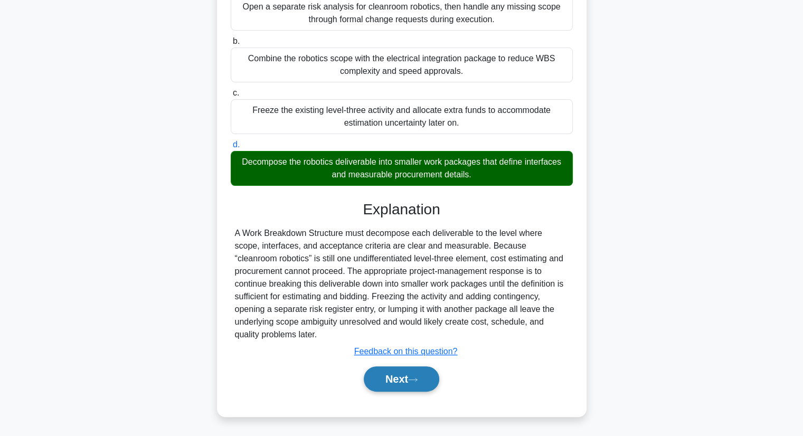
click at [423, 380] on button "Next" at bounding box center [401, 378] width 75 height 25
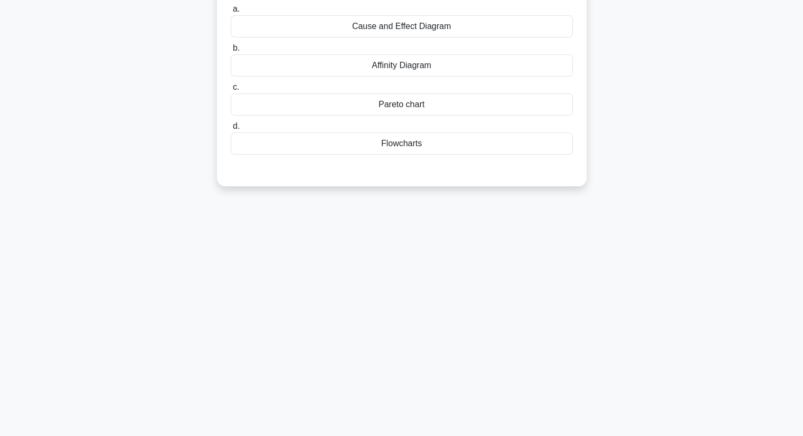
scroll to position [0, 0]
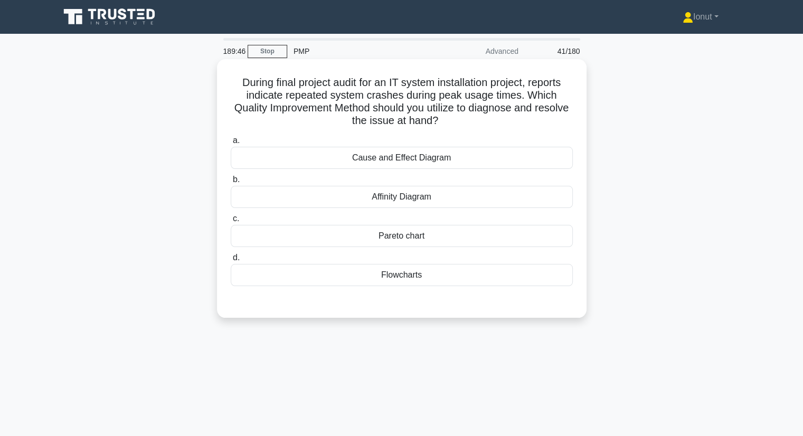
click at [399, 165] on div "Cause and Effect Diagram" at bounding box center [402, 158] width 342 height 22
click at [231, 144] on input "a. Cause and Effect Diagram" at bounding box center [231, 140] width 0 height 7
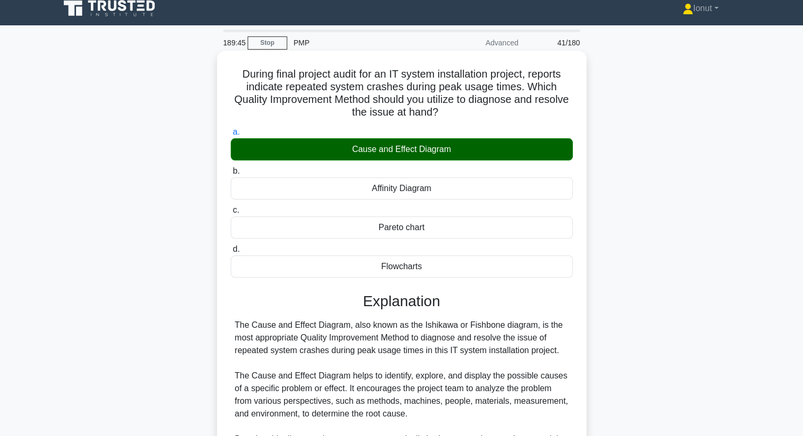
scroll to position [211, 0]
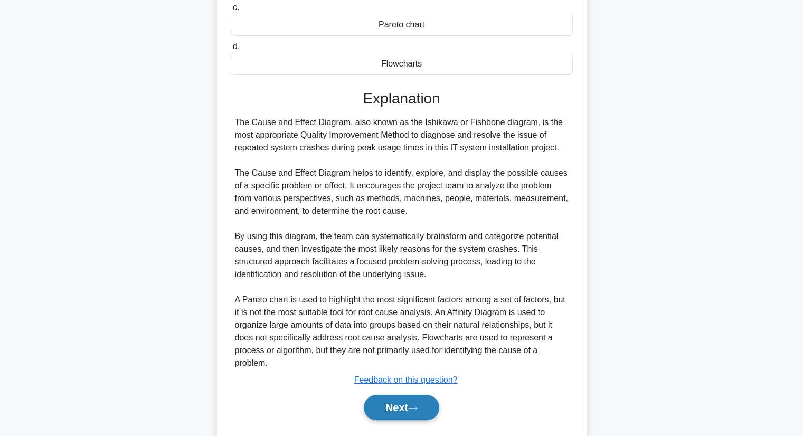
click at [413, 409] on icon at bounding box center [412, 408] width 9 height 6
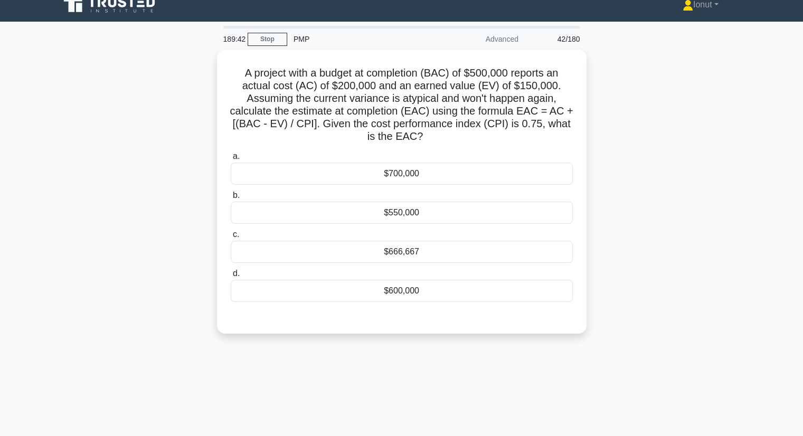
scroll to position [0, 0]
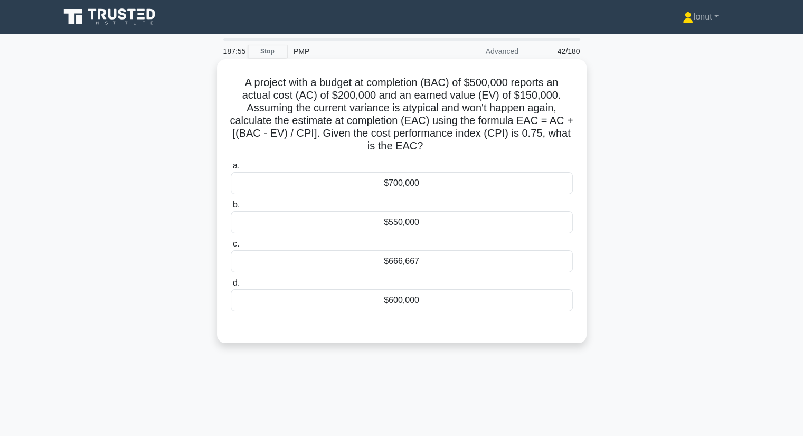
click at [399, 264] on div "$666,667" at bounding box center [402, 261] width 342 height 22
click at [231, 247] on input "c. $666,667" at bounding box center [231, 244] width 0 height 7
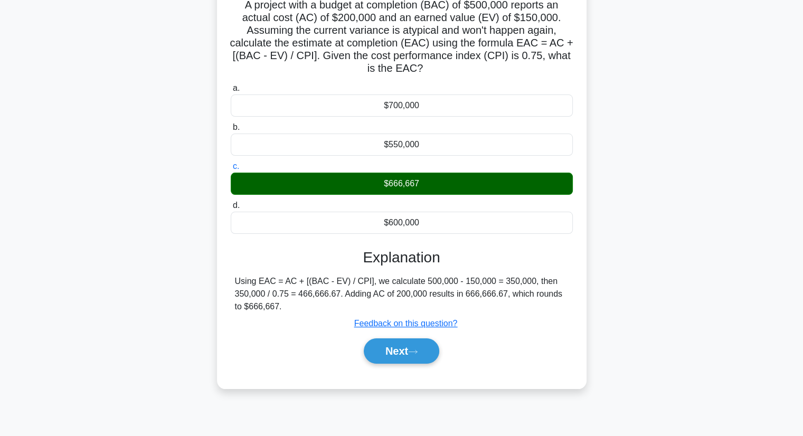
scroll to position [135, 0]
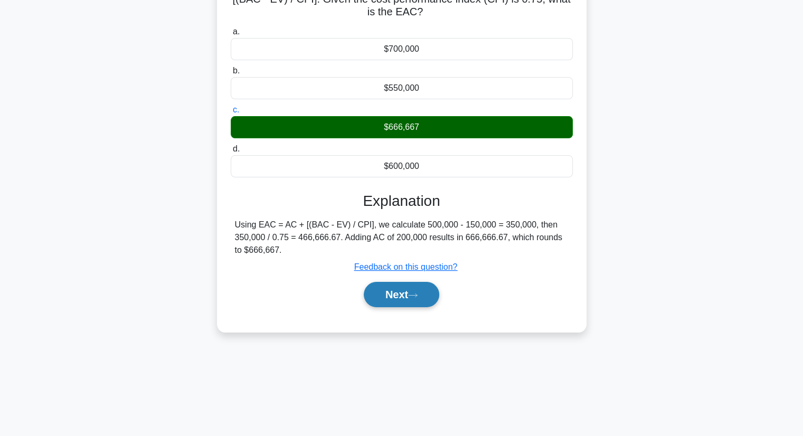
click at [406, 296] on button "Next" at bounding box center [401, 294] width 75 height 25
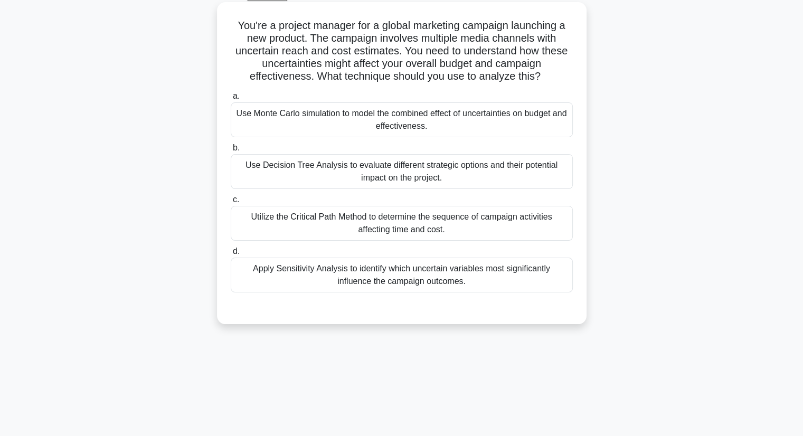
scroll to position [0, 0]
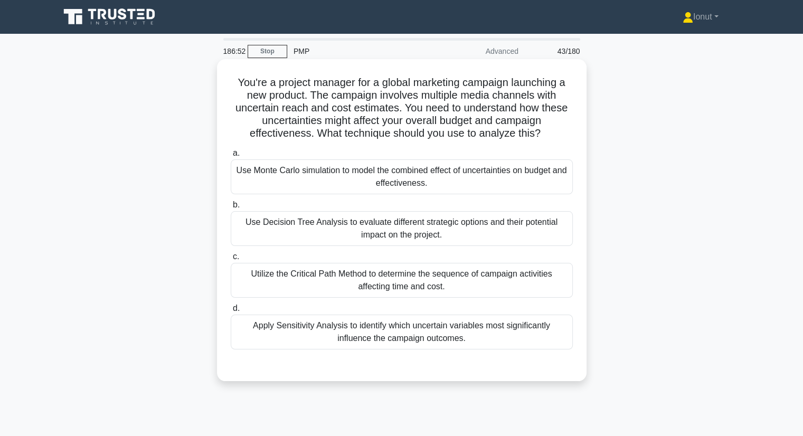
click at [326, 186] on div "Use Monte Carlo simulation to model the combined effect of uncertainties on bud…" at bounding box center [402, 176] width 342 height 35
click at [231, 157] on input "a. Use Monte Carlo simulation to model the combined effect of uncertainties on …" at bounding box center [231, 153] width 0 height 7
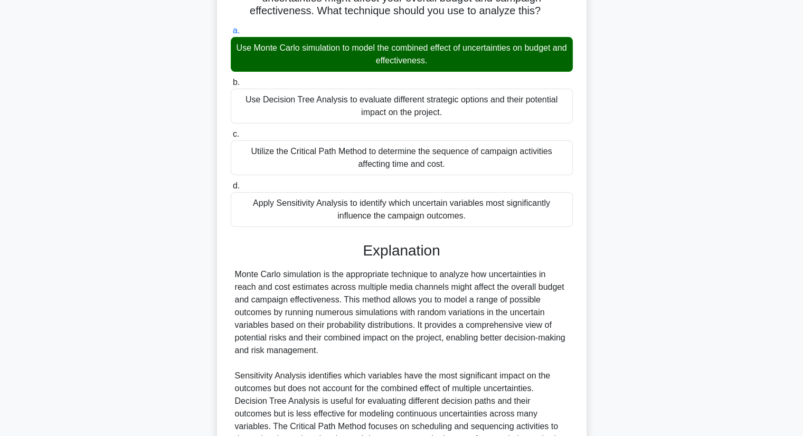
scroll to position [240, 0]
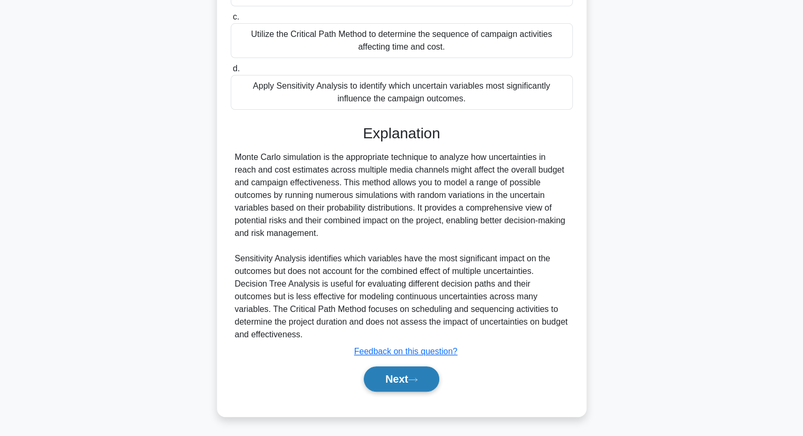
click at [408, 376] on button "Next" at bounding box center [401, 378] width 75 height 25
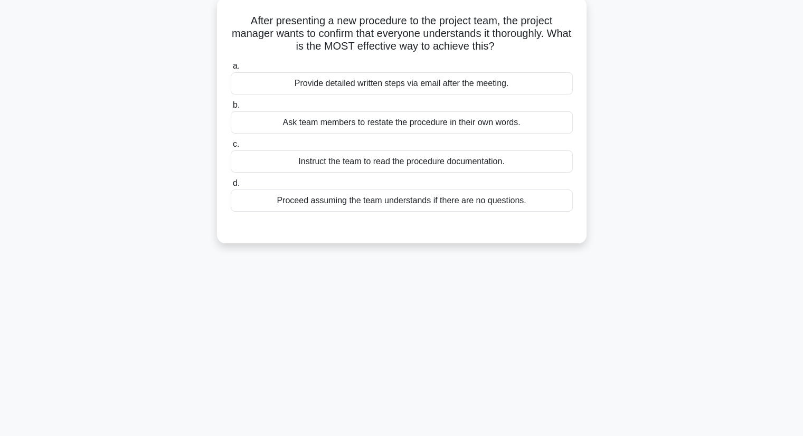
scroll to position [0, 0]
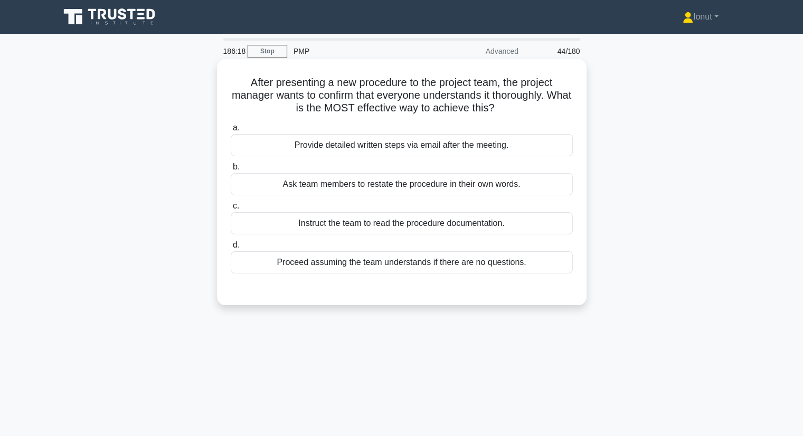
click at [379, 150] on div "Provide detailed written steps via email after the meeting." at bounding box center [402, 145] width 342 height 22
click at [231, 131] on input "a. Provide detailed written steps via email after the meeting." at bounding box center [231, 128] width 0 height 7
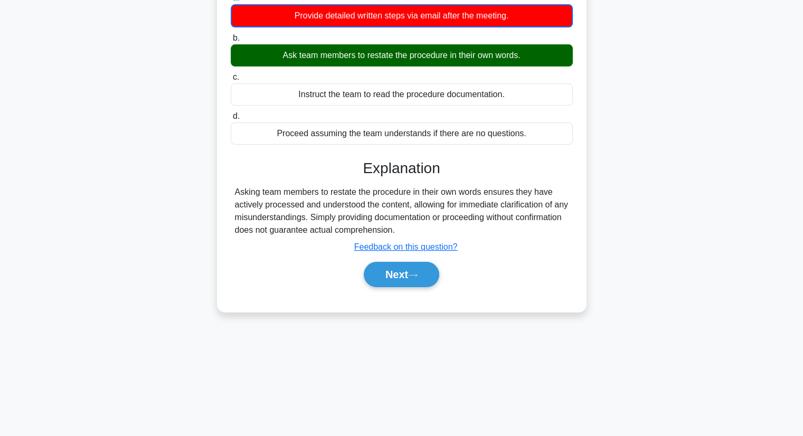
scroll to position [135, 0]
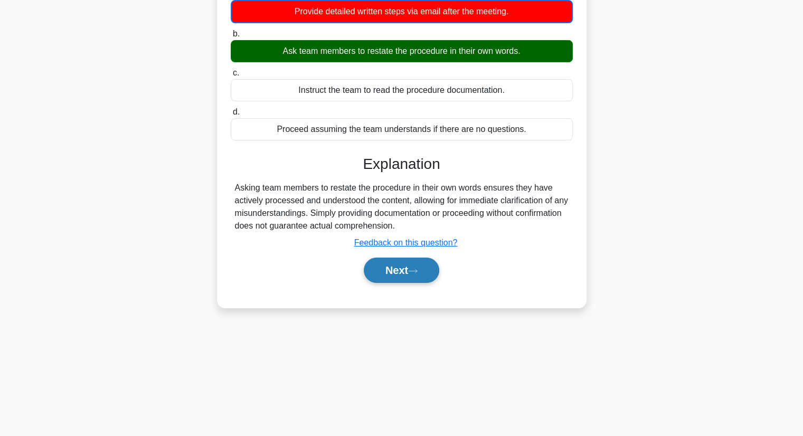
click at [400, 277] on button "Next" at bounding box center [401, 270] width 75 height 25
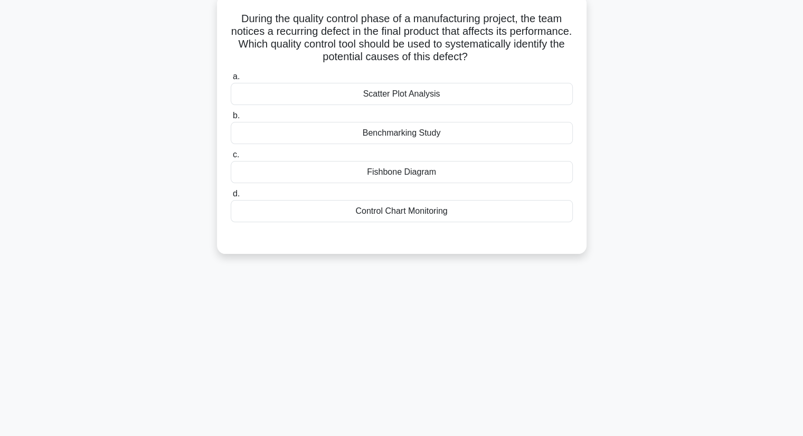
scroll to position [0, 0]
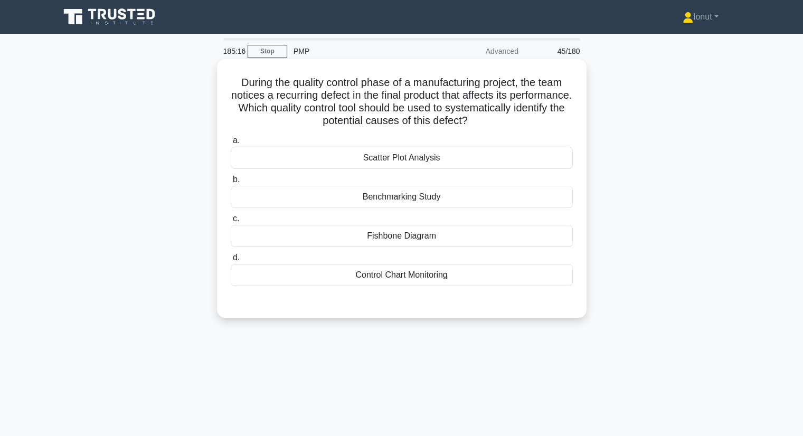
click at [371, 239] on div "Fishbone Diagram" at bounding box center [402, 236] width 342 height 22
click at [231, 222] on input "c. Fishbone Diagram" at bounding box center [231, 218] width 0 height 7
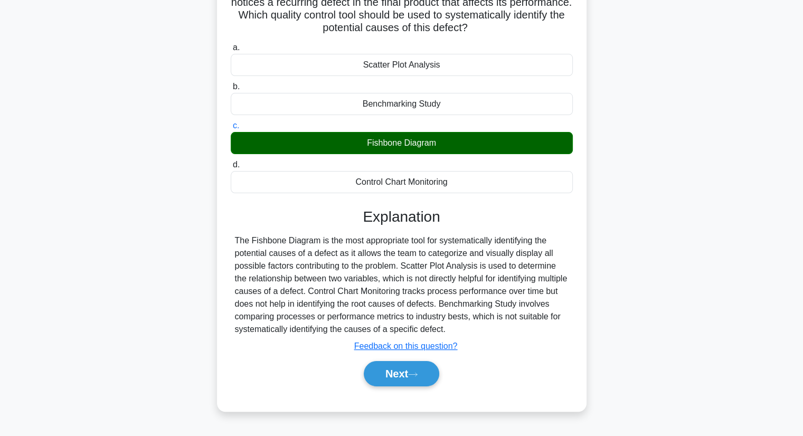
scroll to position [135, 0]
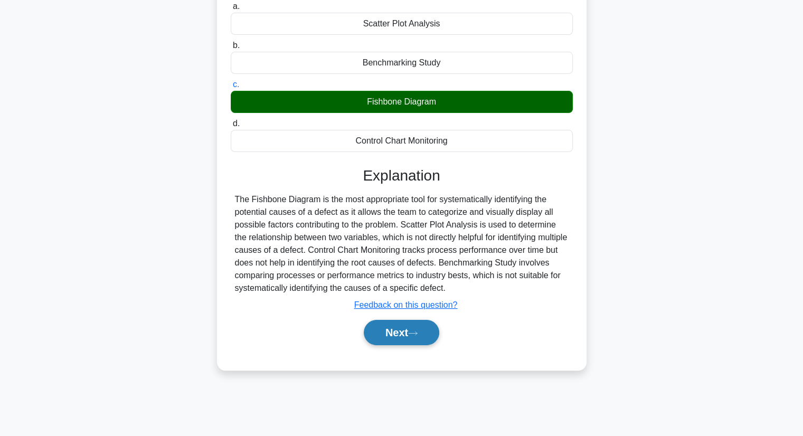
click at [380, 334] on button "Next" at bounding box center [401, 332] width 75 height 25
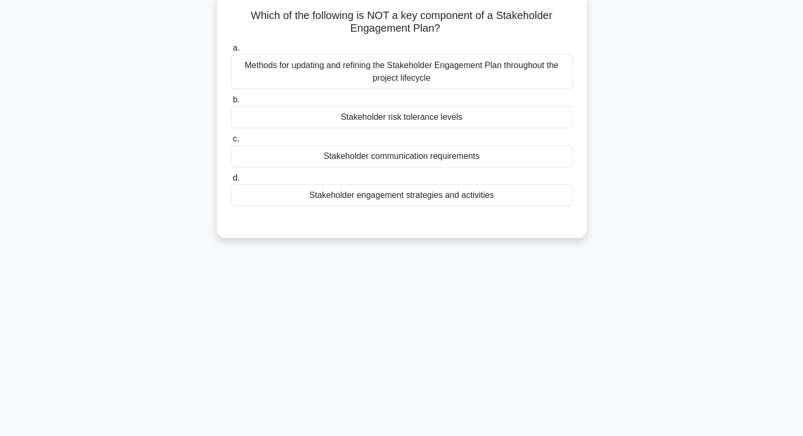
scroll to position [0, 0]
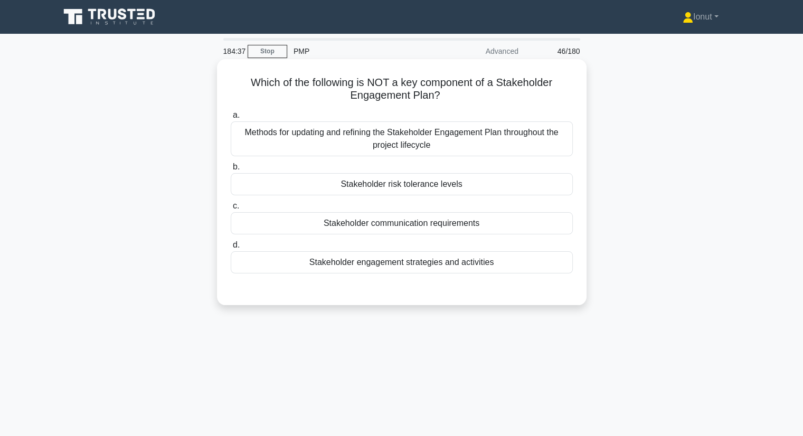
click at [359, 185] on div "Stakeholder risk tolerance levels" at bounding box center [402, 184] width 342 height 22
click at [231, 170] on input "b. Stakeholder risk tolerance levels" at bounding box center [231, 167] width 0 height 7
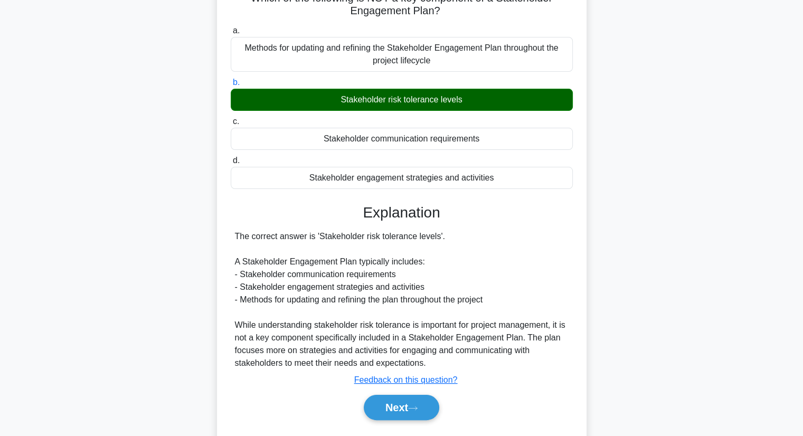
scroll to position [135, 0]
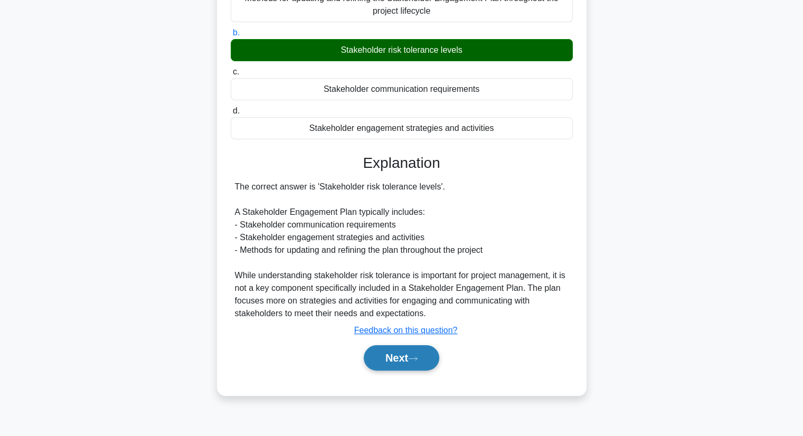
click at [395, 365] on button "Next" at bounding box center [401, 357] width 75 height 25
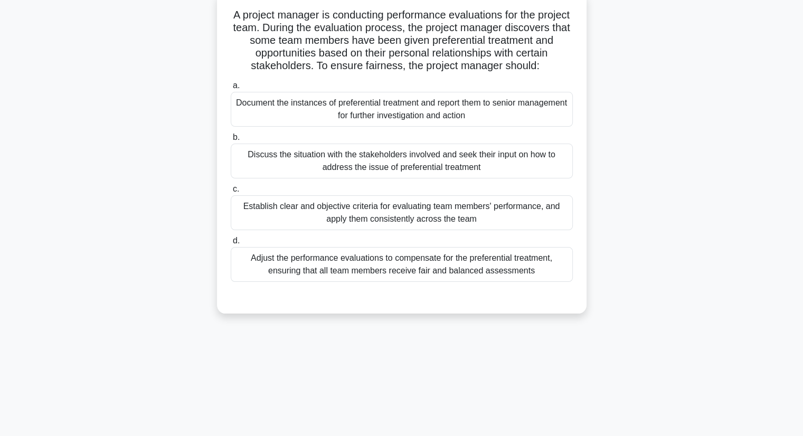
scroll to position [0, 0]
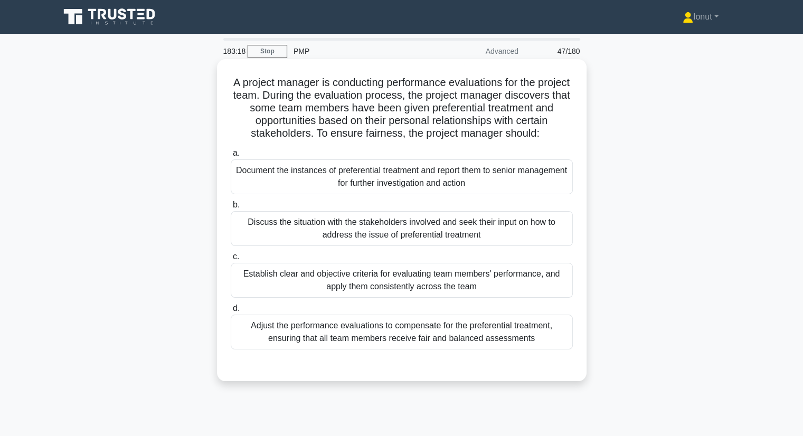
click at [378, 287] on div "Establish clear and objective criteria for evaluating team members' performance…" at bounding box center [402, 280] width 342 height 35
click at [231, 260] on input "c. Establish clear and objective criteria for evaluating team members' performa…" at bounding box center [231, 256] width 0 height 7
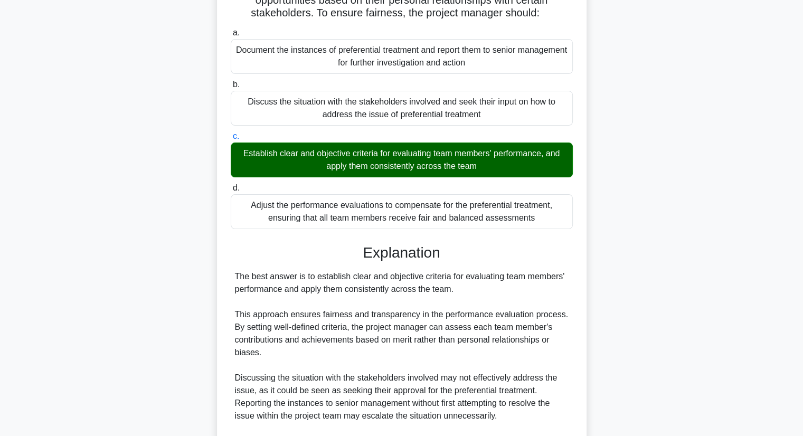
scroll to position [264, 0]
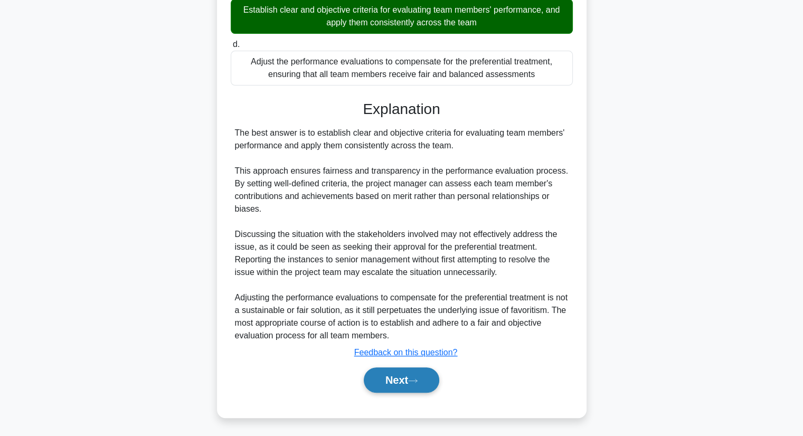
drag, startPoint x: 401, startPoint y: 376, endPoint x: 388, endPoint y: 384, distance: 15.4
click at [401, 376] on button "Next" at bounding box center [401, 379] width 75 height 25
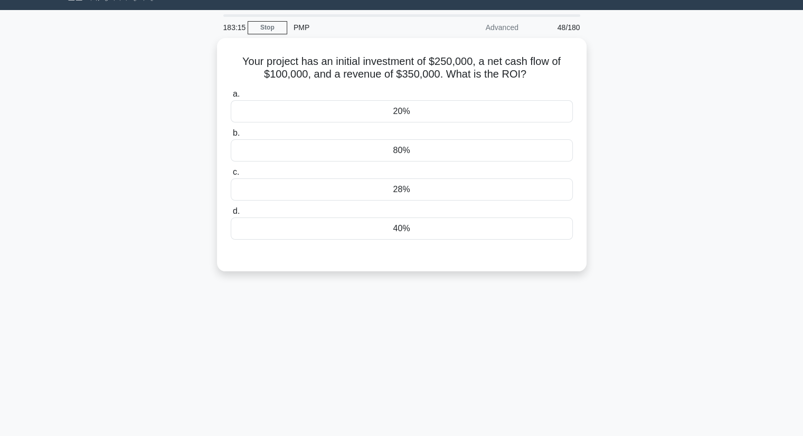
scroll to position [0, 0]
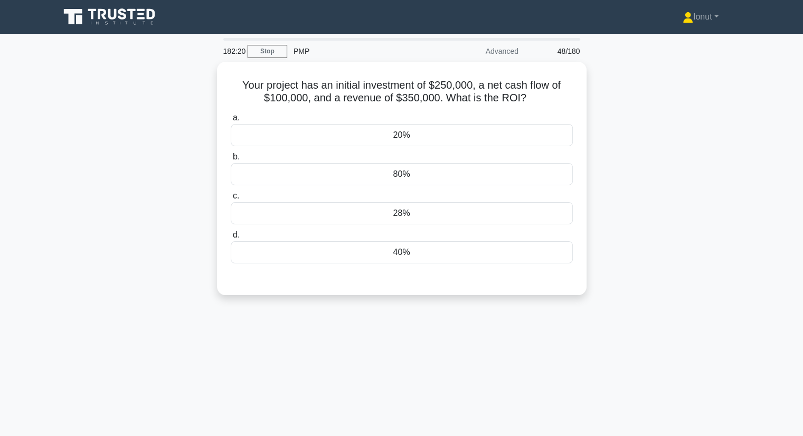
drag, startPoint x: 536, startPoint y: 94, endPoint x: 200, endPoint y: 80, distance: 336.4
click at [200, 80] on div "Your project has an initial investment of $250,000, a net cash flow of $100,000…" at bounding box center [401, 185] width 697 height 246
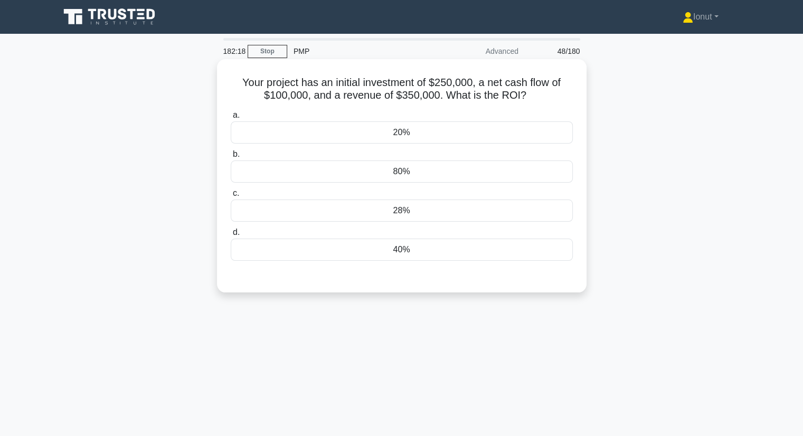
copy h5 "Your project has an initial investment of $250,000, a net cash flow of $100,000…"
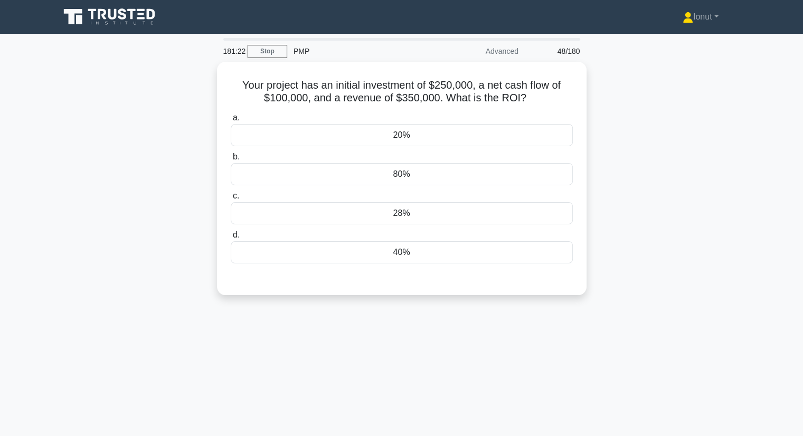
click at [407, 347] on div "181:22 Stop PMP Advanced 48/180 Your project has an initial investment of $250,…" at bounding box center [401, 302] width 697 height 528
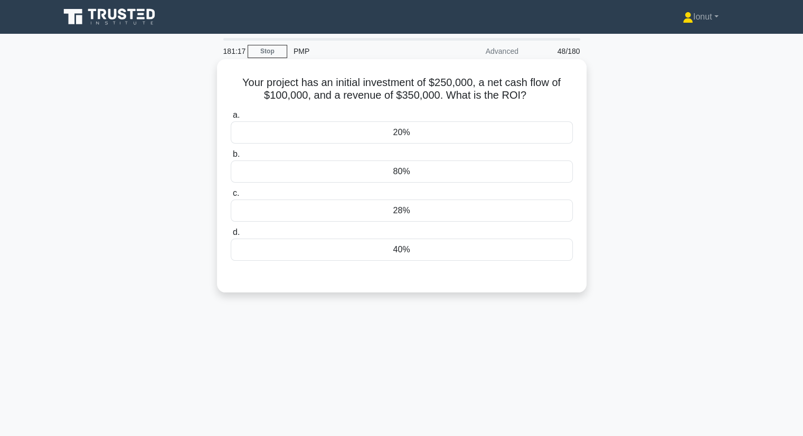
click at [427, 253] on div "40%" at bounding box center [402, 250] width 342 height 22
click at [231, 236] on input "d. 40%" at bounding box center [231, 232] width 0 height 7
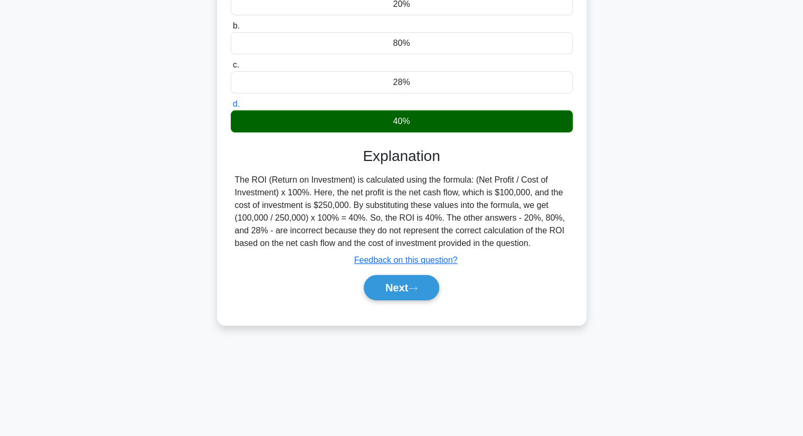
scroll to position [135, 0]
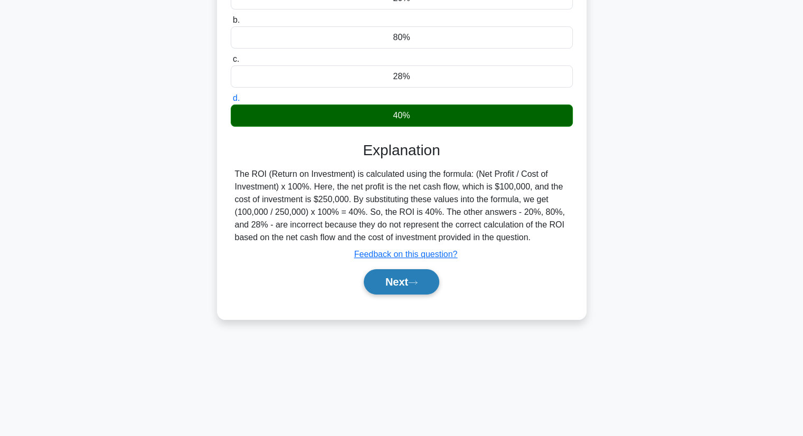
click at [423, 285] on button "Next" at bounding box center [401, 281] width 75 height 25
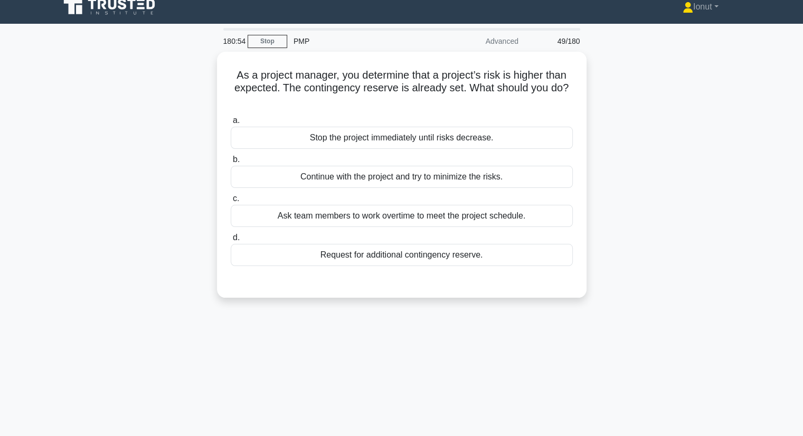
scroll to position [0, 0]
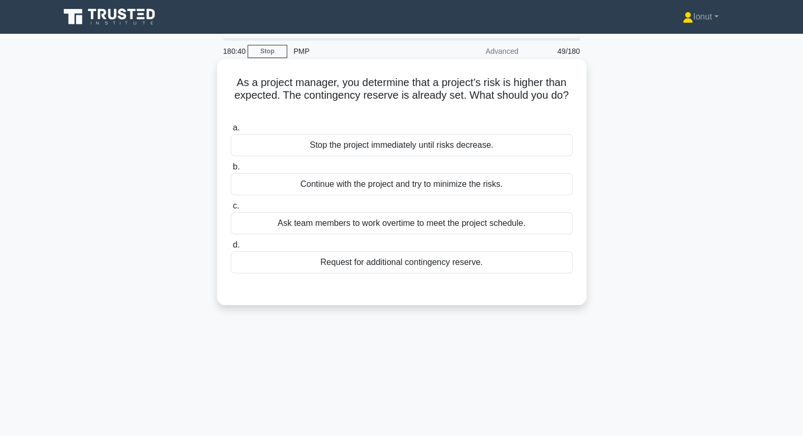
click at [380, 176] on div "Continue with the project and try to minimize the risks." at bounding box center [402, 184] width 342 height 22
click at [231, 170] on input "b. Continue with the project and try to minimize the risks." at bounding box center [231, 167] width 0 height 7
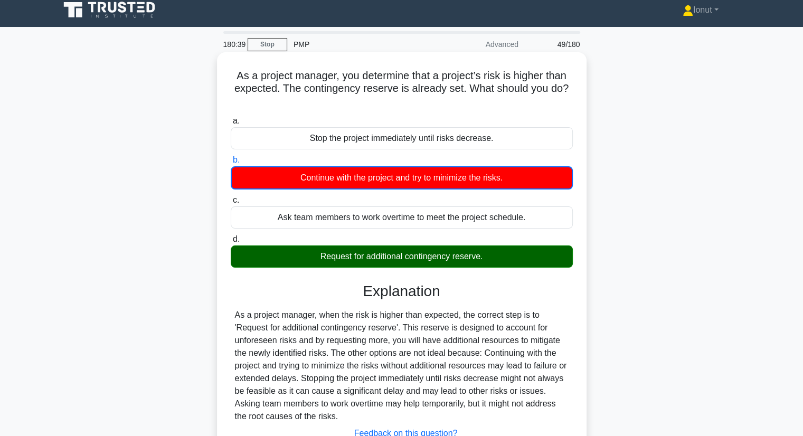
scroll to position [135, 0]
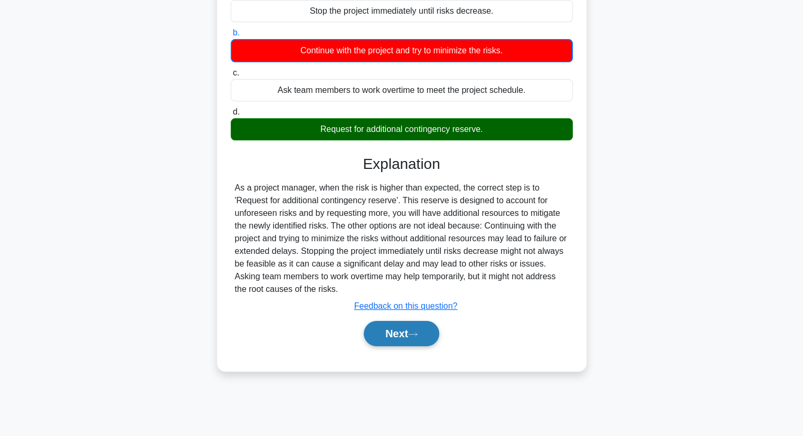
click at [394, 322] on button "Next" at bounding box center [401, 333] width 75 height 25
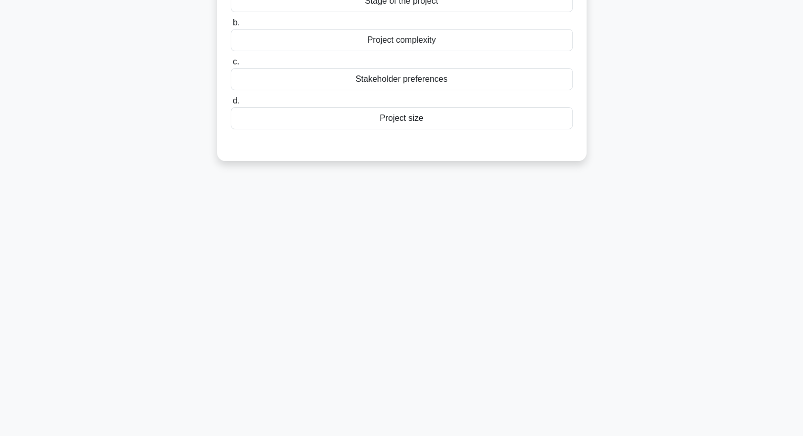
scroll to position [0, 0]
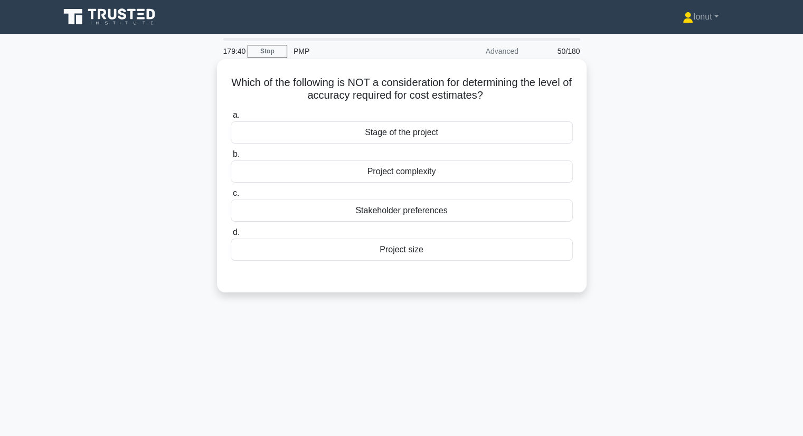
click at [419, 211] on div "Stakeholder preferences" at bounding box center [402, 210] width 342 height 22
click at [231, 197] on input "c. Stakeholder preferences" at bounding box center [231, 193] width 0 height 7
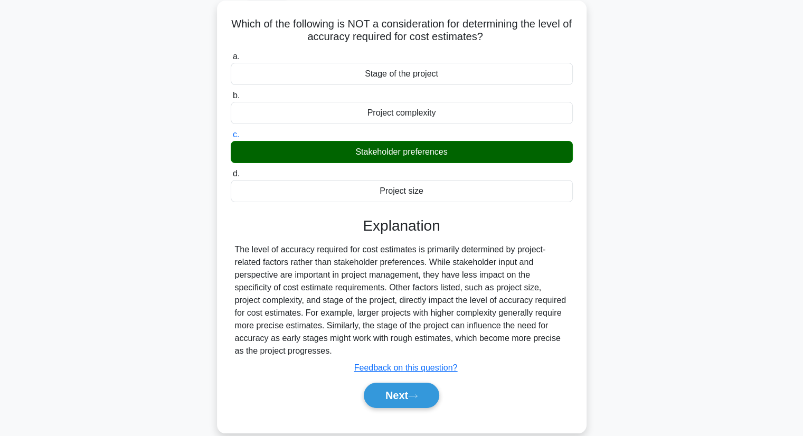
scroll to position [135, 0]
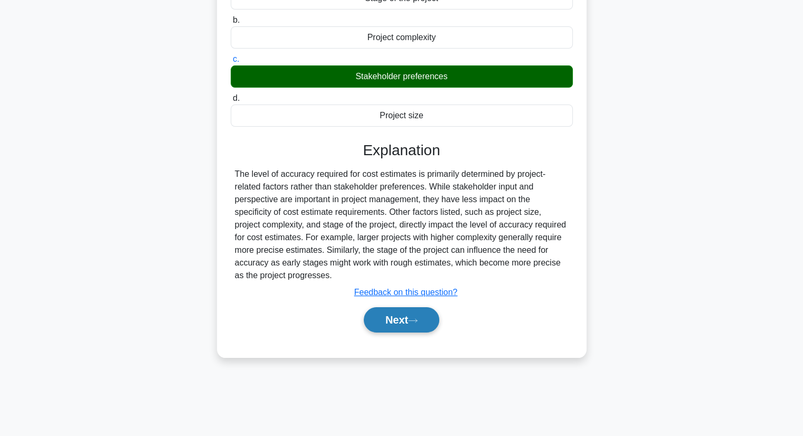
click at [423, 324] on button "Next" at bounding box center [401, 319] width 75 height 25
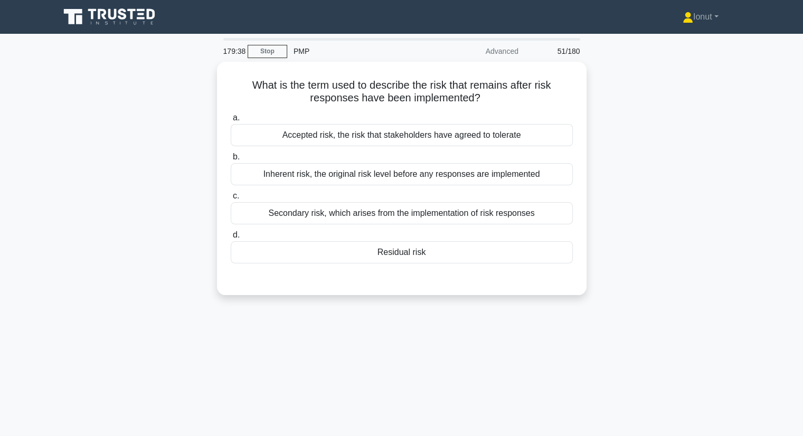
scroll to position [0, 0]
drag, startPoint x: 495, startPoint y: 210, endPoint x: 620, endPoint y: 190, distance: 126.1
click at [620, 190] on div "What is the term used to describe the risk that remains after risk responses ha…" at bounding box center [401, 185] width 697 height 246
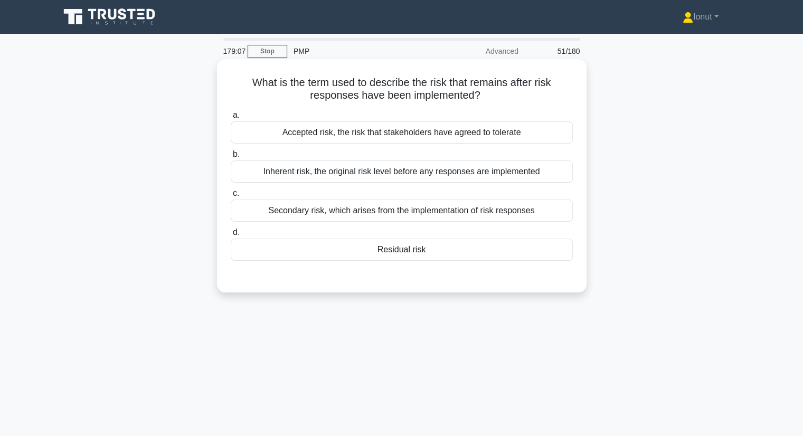
click at [481, 250] on div "Residual risk" at bounding box center [402, 250] width 342 height 22
click at [231, 236] on input "d. Residual risk" at bounding box center [231, 232] width 0 height 7
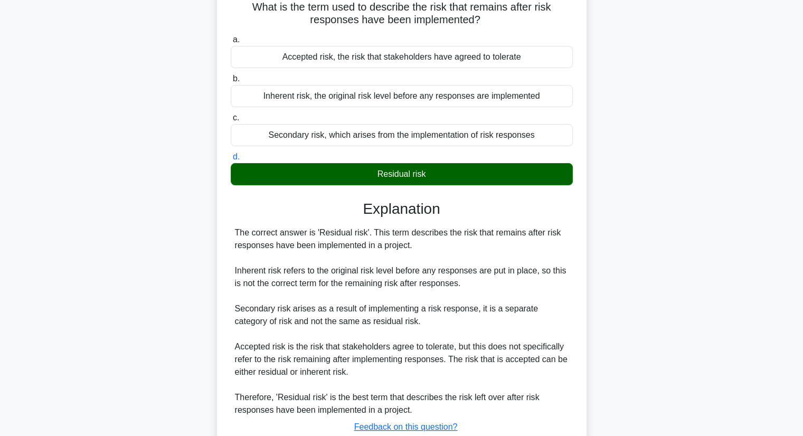
scroll to position [151, 0]
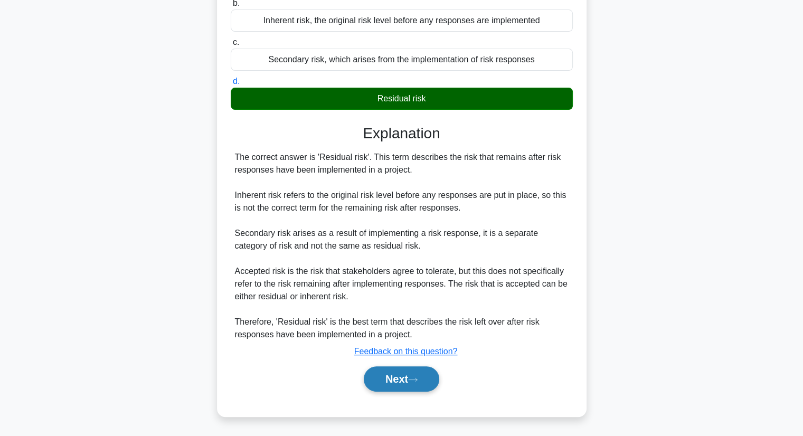
click at [390, 379] on button "Next" at bounding box center [401, 378] width 75 height 25
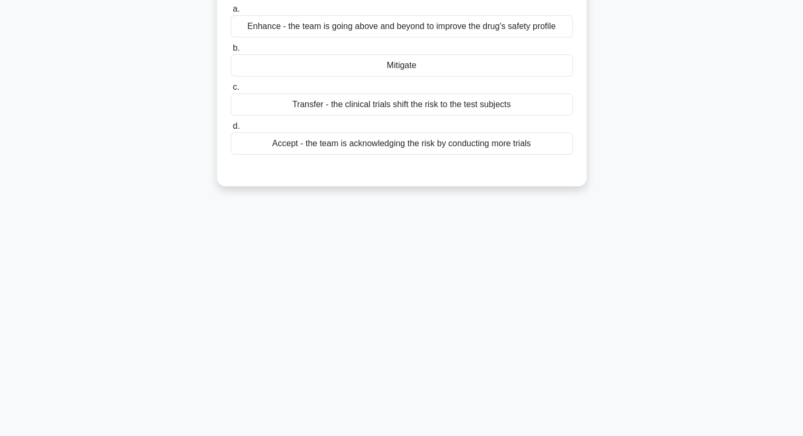
scroll to position [29, 0]
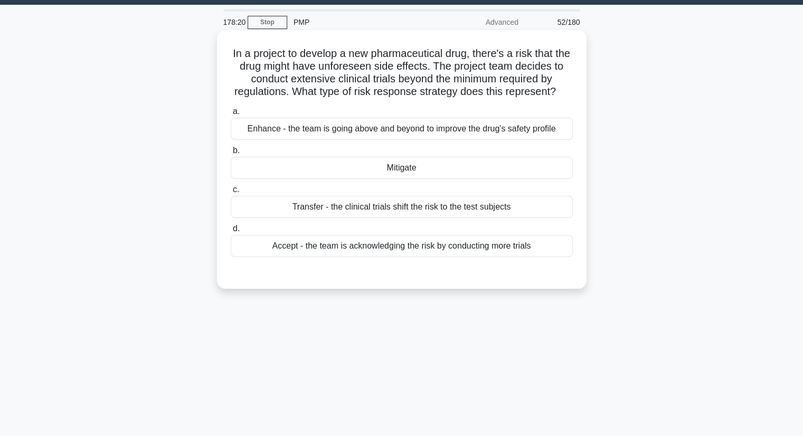
click at [276, 125] on div "Enhance - the team is going above and beyond to improve the drug's safety profi…" at bounding box center [402, 129] width 342 height 22
click at [231, 115] on input "a. Enhance - the team is going above and beyond to improve the drug's safety pr…" at bounding box center [231, 111] width 0 height 7
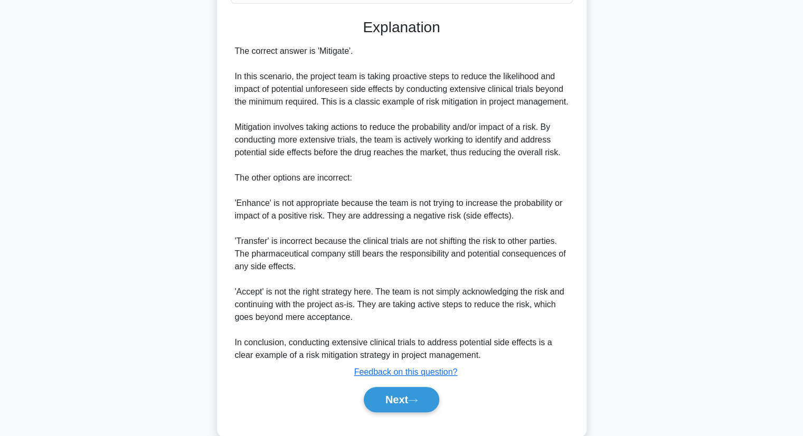
scroll to position [304, 0]
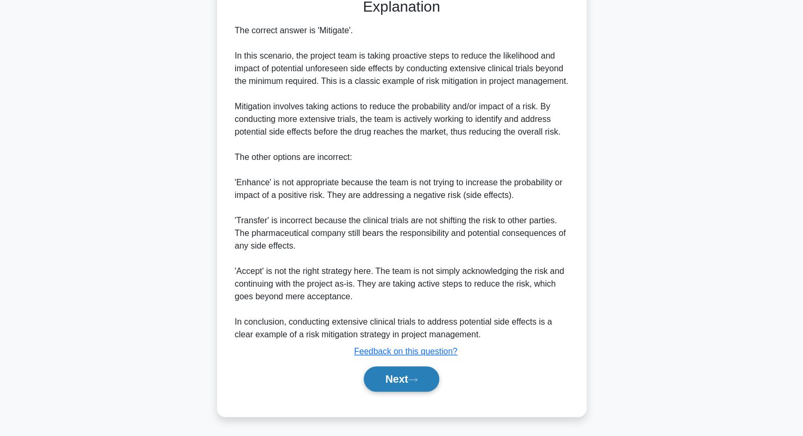
click at [388, 388] on button "Next" at bounding box center [401, 378] width 75 height 25
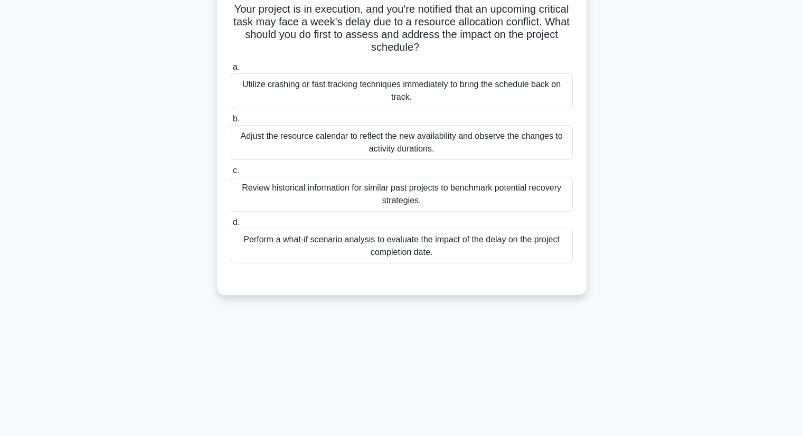
scroll to position [0, 0]
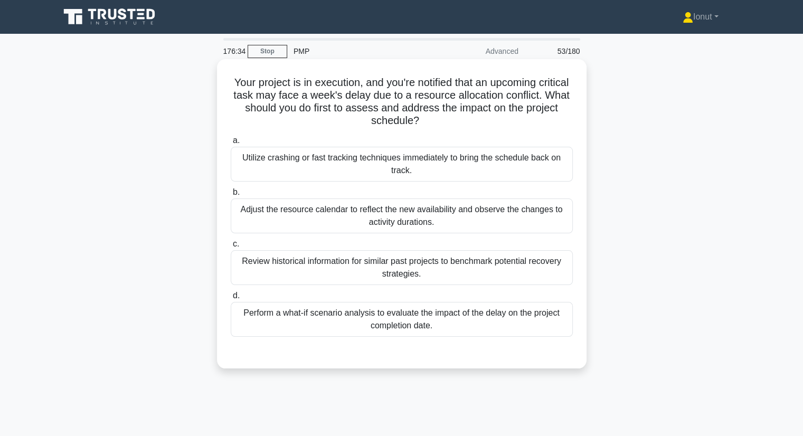
click at [306, 322] on div "Perform a what-if scenario analysis to evaluate the impact of the delay on the …" at bounding box center [402, 319] width 342 height 35
click at [231, 299] on input "d. Perform a what-if scenario analysis to evaluate the impact of the delay on t…" at bounding box center [231, 295] width 0 height 7
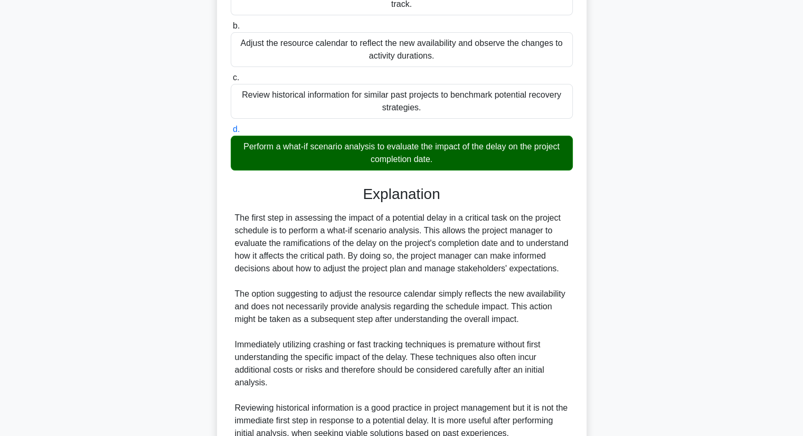
scroll to position [264, 0]
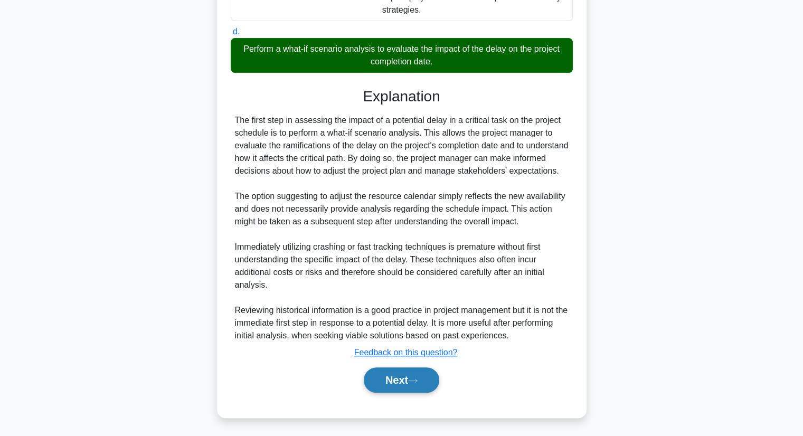
click at [373, 393] on button "Next" at bounding box center [401, 379] width 75 height 25
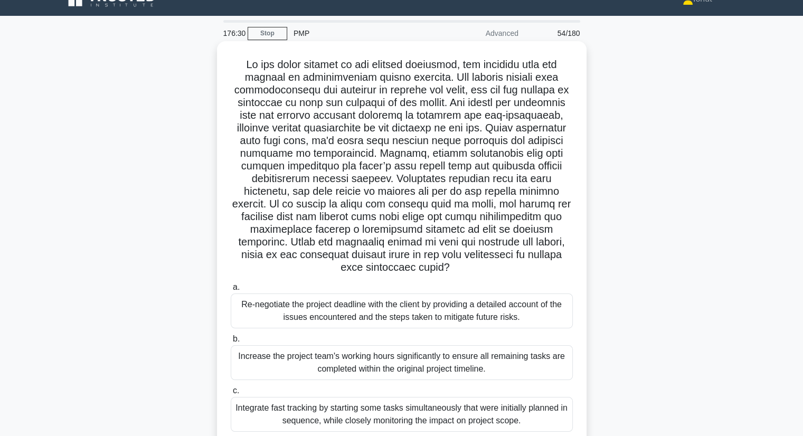
scroll to position [0, 0]
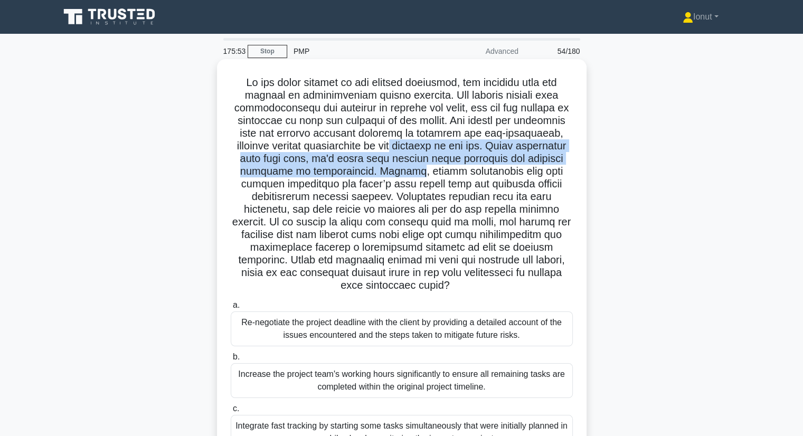
drag, startPoint x: 333, startPoint y: 142, endPoint x: 338, endPoint y: 176, distance: 34.6
click at [338, 176] on h5 ".spinner_0XTQ{transform-origin:center;animation:spinner_y6GP .75s linear infini…" at bounding box center [402, 184] width 344 height 216
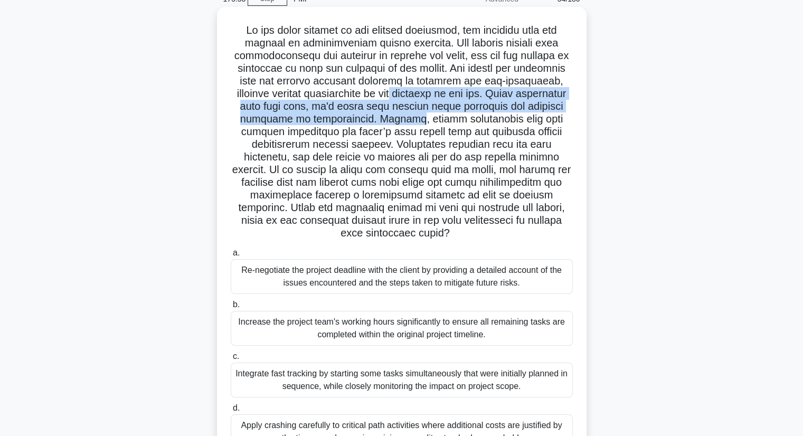
scroll to position [53, 0]
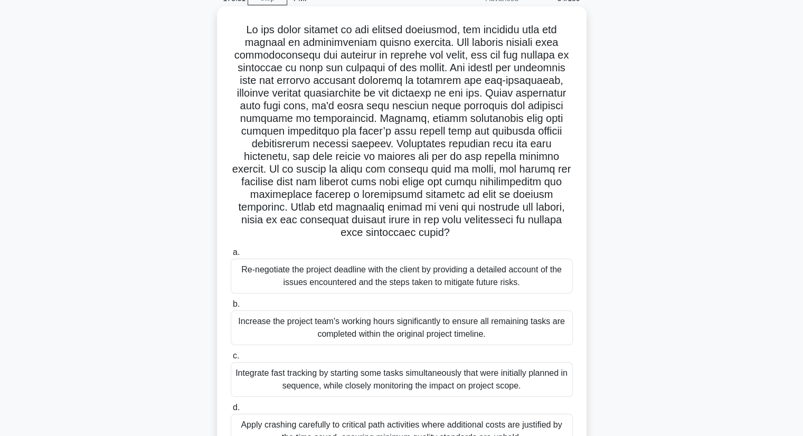
click at [338, 178] on h5 ".spinner_0XTQ{transform-origin:center;animation:spinner_y6GP .75s linear infini…" at bounding box center [402, 131] width 344 height 216
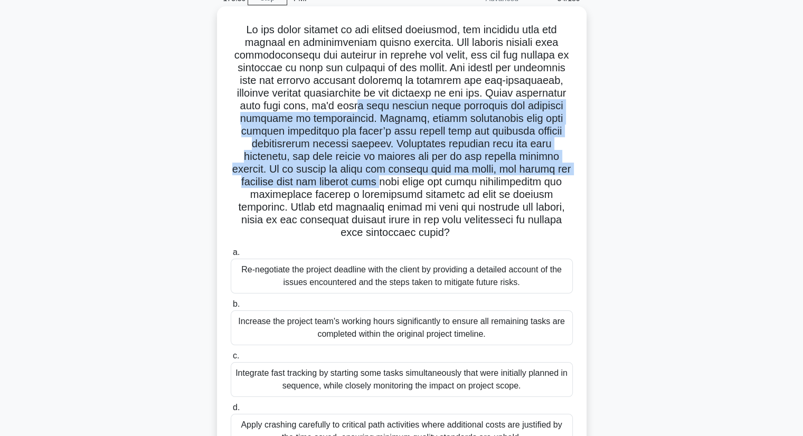
drag, startPoint x: 310, startPoint y: 106, endPoint x: 305, endPoint y: 176, distance: 69.8
click at [305, 176] on h5 ".spinner_0XTQ{transform-origin:center;animation:spinner_y6GP .75s linear infini…" at bounding box center [402, 131] width 344 height 216
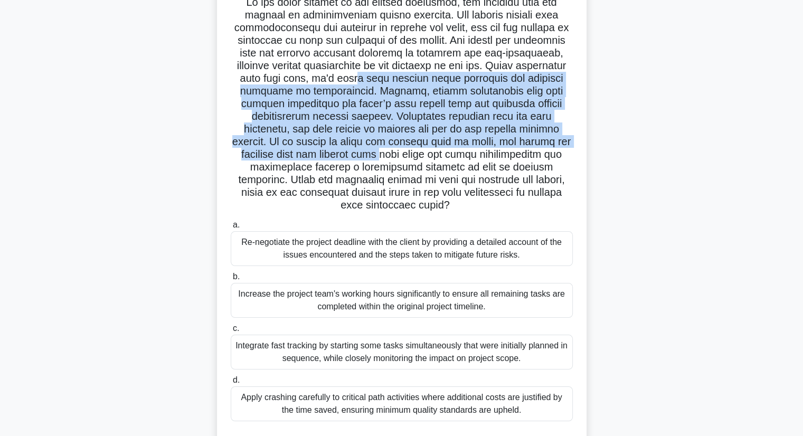
scroll to position [106, 0]
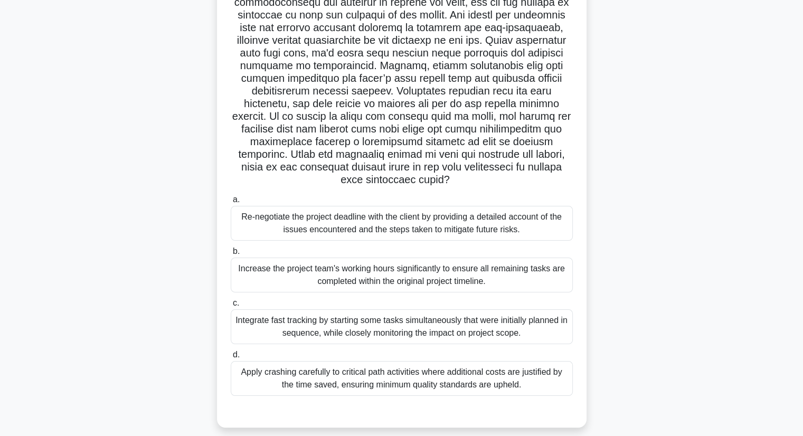
click at [344, 153] on h5 ".spinner_0XTQ{transform-origin:center;animation:spinner_y6GP .75s linear infini…" at bounding box center [402, 78] width 344 height 216
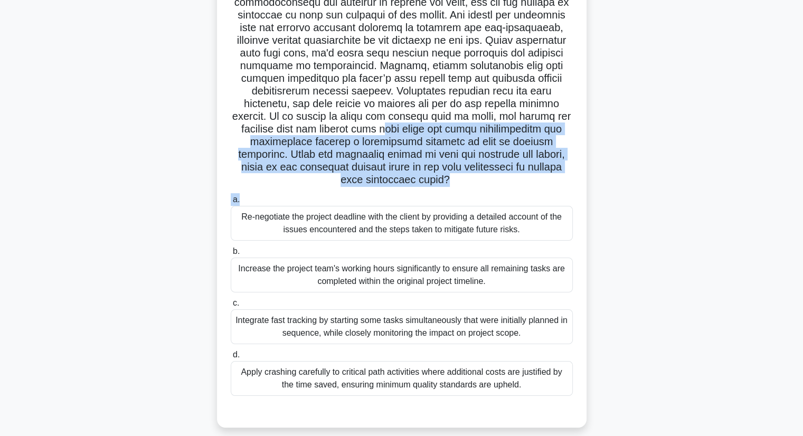
drag, startPoint x: 311, startPoint y: 129, endPoint x: 317, endPoint y: 195, distance: 66.2
click at [317, 195] on div ".spinner_0XTQ{transform-origin:center;animation:spinner_y6GP .75s linear infini…" at bounding box center [401, 190] width 361 height 465
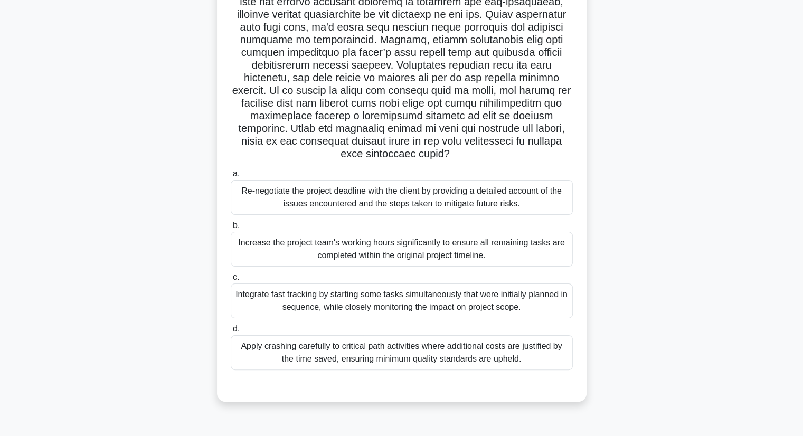
click at [137, 206] on div ".spinner_0XTQ{transform-origin:center;animation:spinner_y6GP .75s linear infini…" at bounding box center [401, 171] width 697 height 487
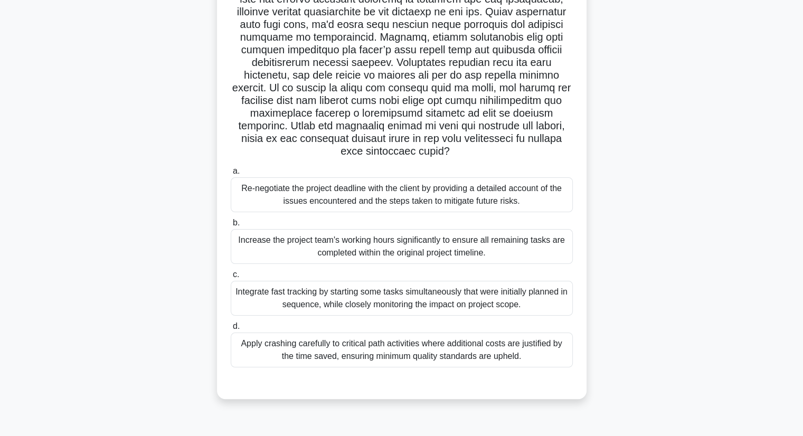
click at [258, 308] on div "Integrate fast tracking by starting some tasks simultaneously that were initial…" at bounding box center [402, 298] width 342 height 35
click at [231, 278] on input "c. Integrate fast tracking by starting some tasks simultaneously that were init…" at bounding box center [231, 274] width 0 height 7
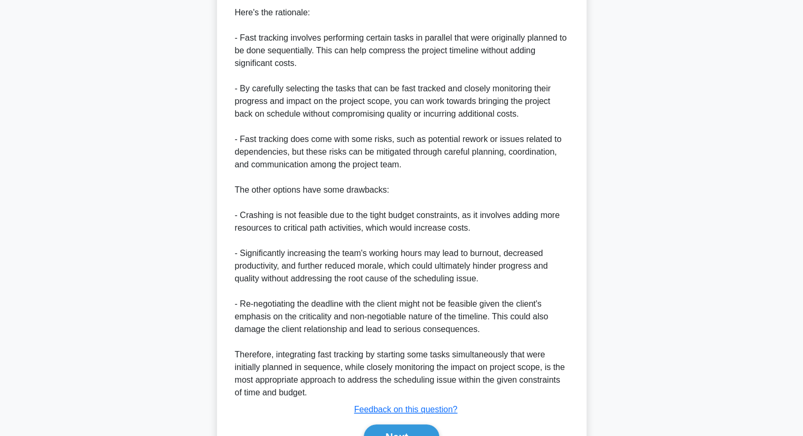
scroll to position [670, 0]
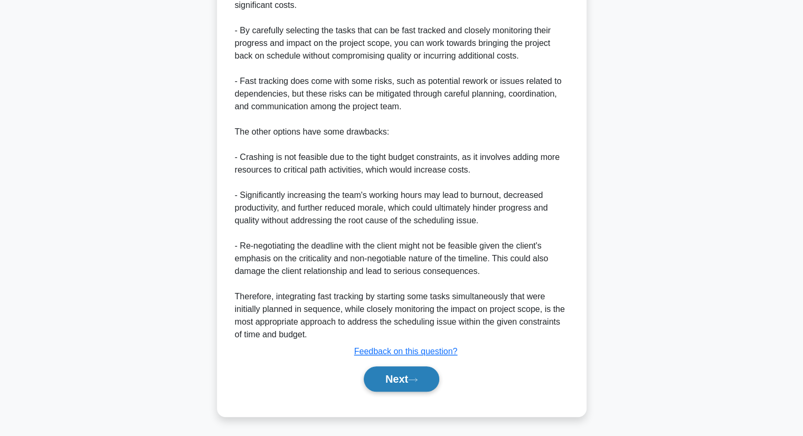
click at [395, 378] on button "Next" at bounding box center [401, 378] width 75 height 25
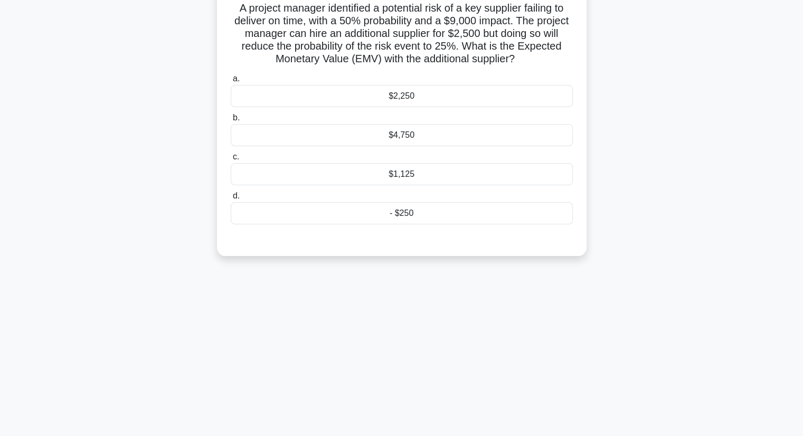
scroll to position [0, 0]
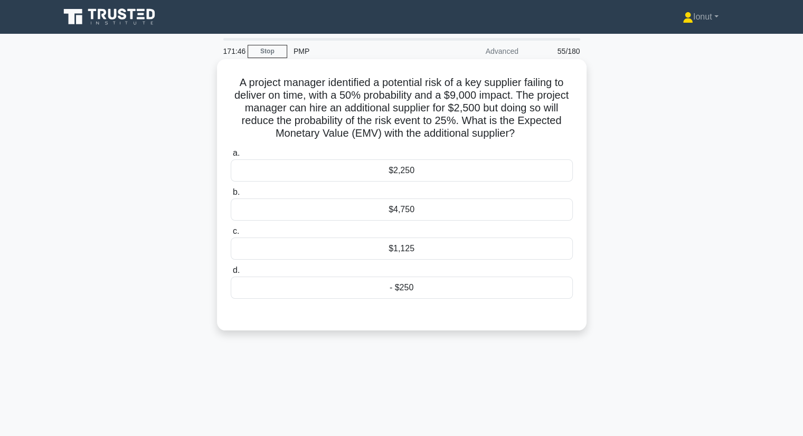
click at [417, 210] on div "$4,750" at bounding box center [402, 209] width 342 height 22
click at [231, 196] on input "b. $4,750" at bounding box center [231, 192] width 0 height 7
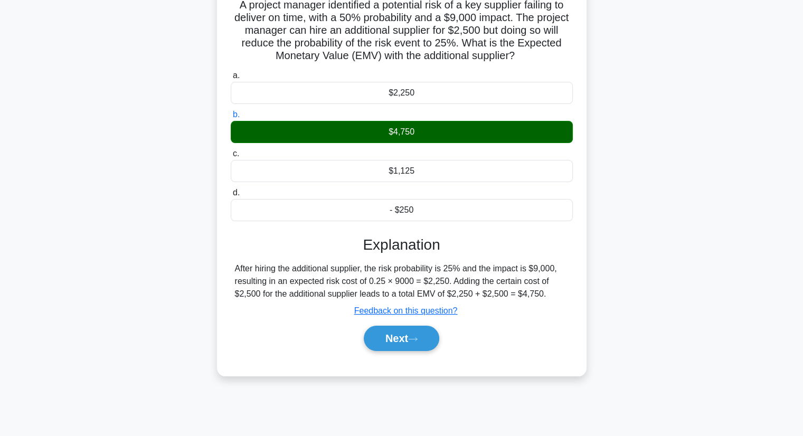
scroll to position [135, 0]
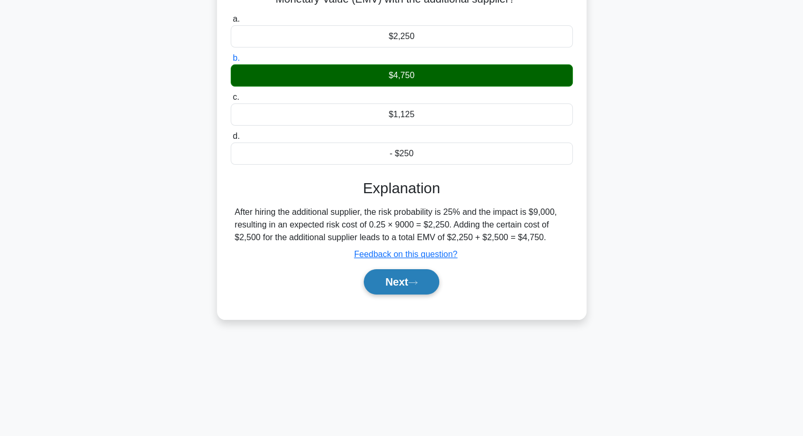
click at [390, 287] on button "Next" at bounding box center [401, 281] width 75 height 25
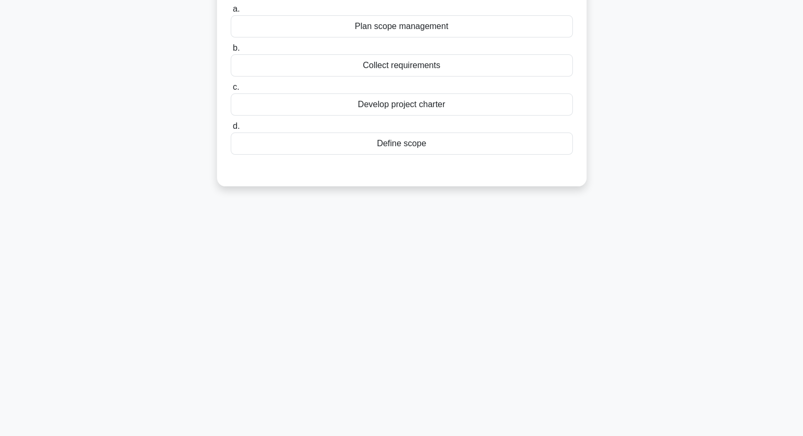
scroll to position [0, 0]
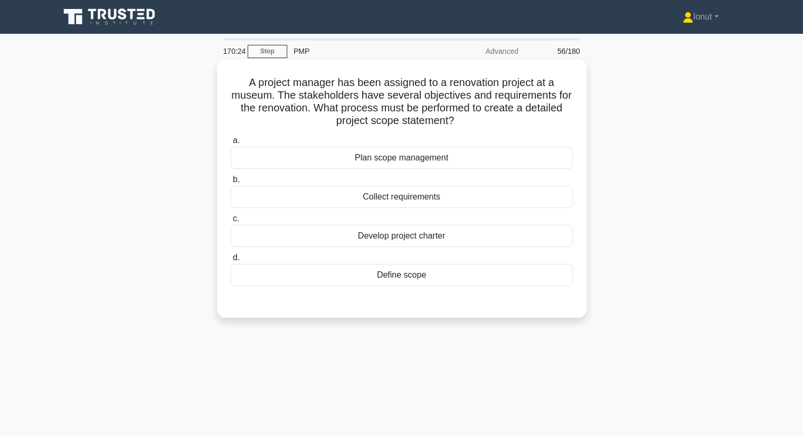
click at [361, 203] on div "Collect requirements" at bounding box center [402, 197] width 342 height 22
click at [231, 183] on input "b. Collect requirements" at bounding box center [231, 179] width 0 height 7
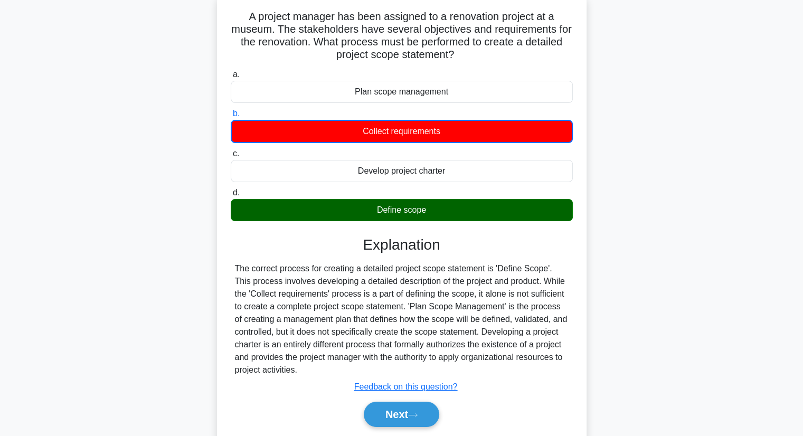
scroll to position [135, 0]
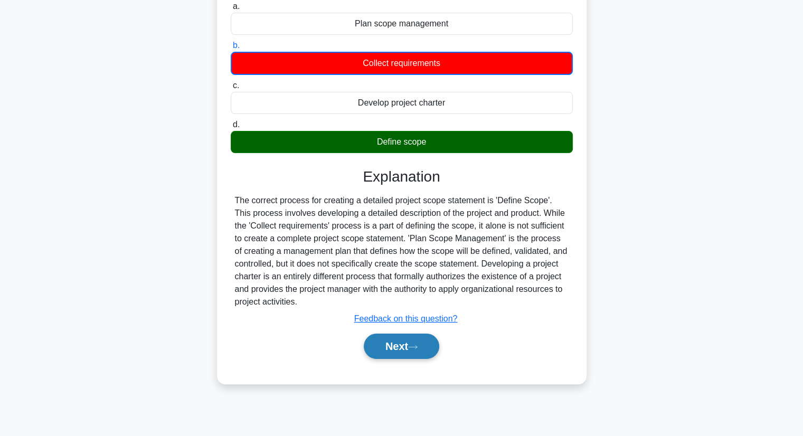
click at [379, 353] on button "Next" at bounding box center [401, 345] width 75 height 25
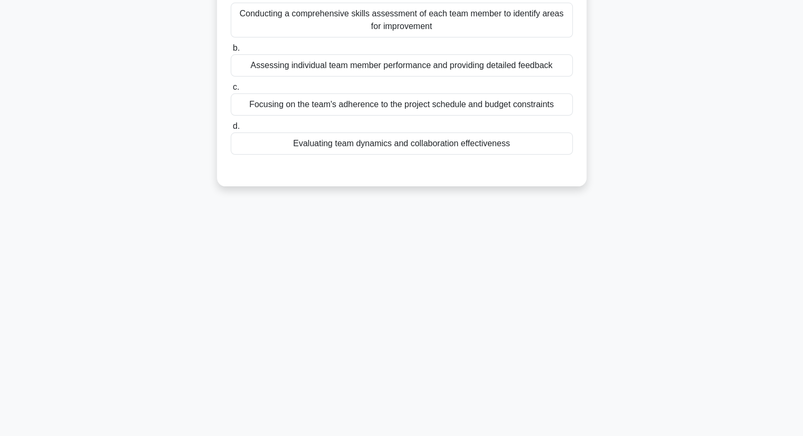
scroll to position [0, 0]
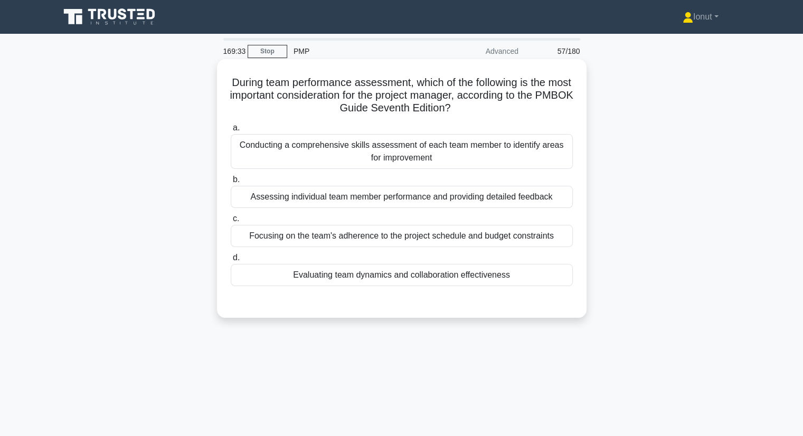
click at [319, 193] on div "Assessing individual team member performance and providing detailed feedback" at bounding box center [402, 197] width 342 height 22
click at [231, 183] on input "b. Assessing individual team member performance and providing detailed feedback" at bounding box center [231, 179] width 0 height 7
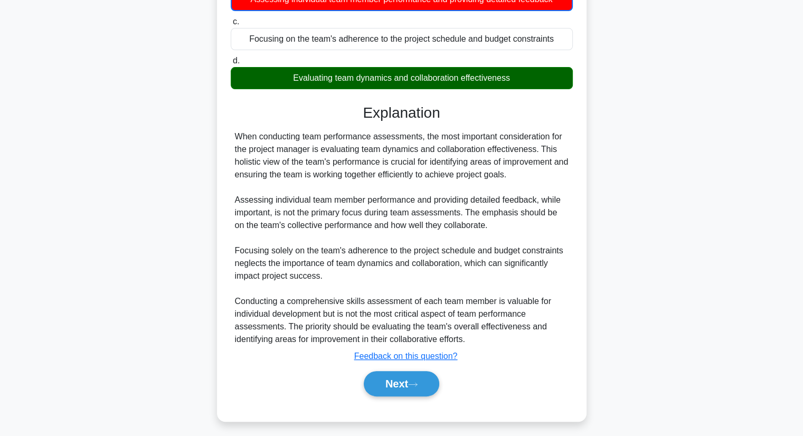
scroll to position [203, 0]
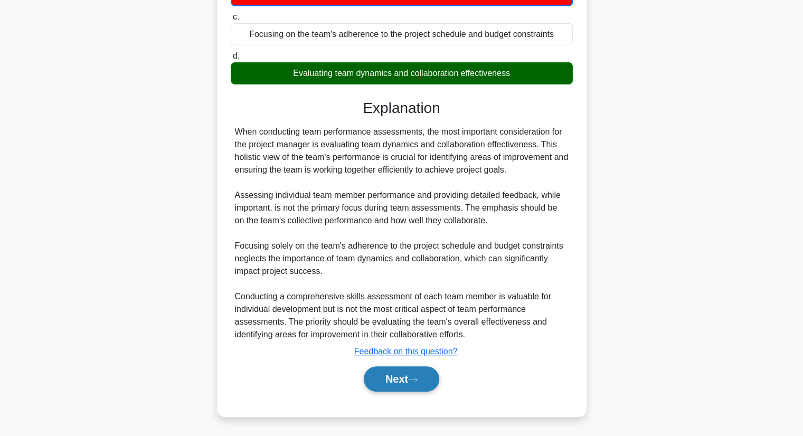
click at [405, 380] on button "Next" at bounding box center [401, 378] width 75 height 25
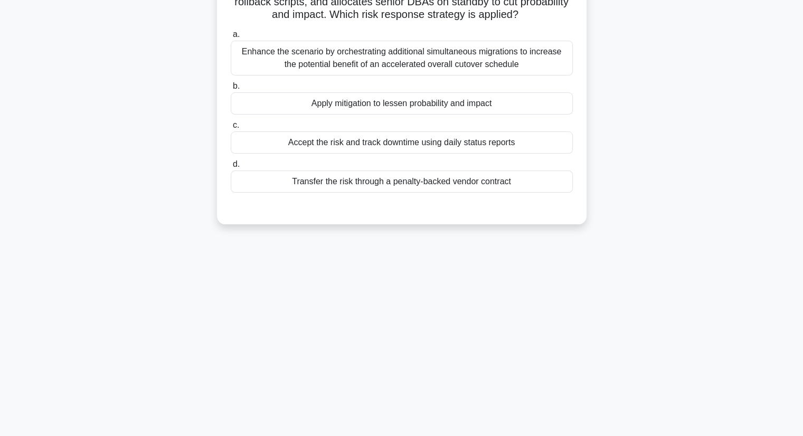
scroll to position [0, 0]
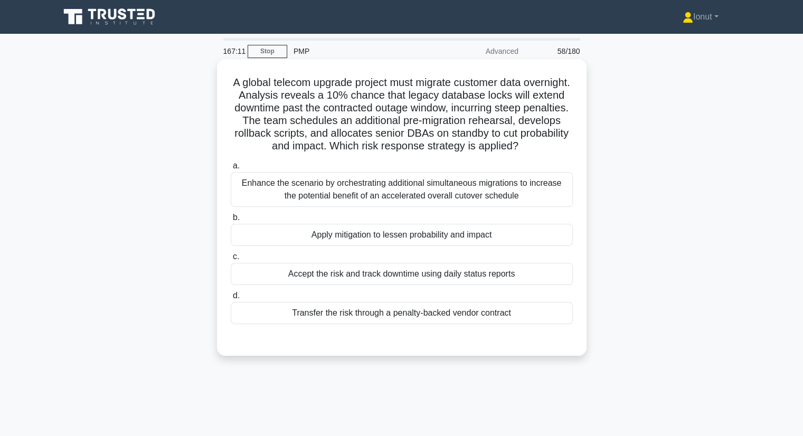
click at [333, 239] on div "Apply mitigation to lessen probability and impact" at bounding box center [402, 235] width 342 height 22
click at [231, 221] on input "b. Apply mitigation to lessen probability and impact" at bounding box center [231, 217] width 0 height 7
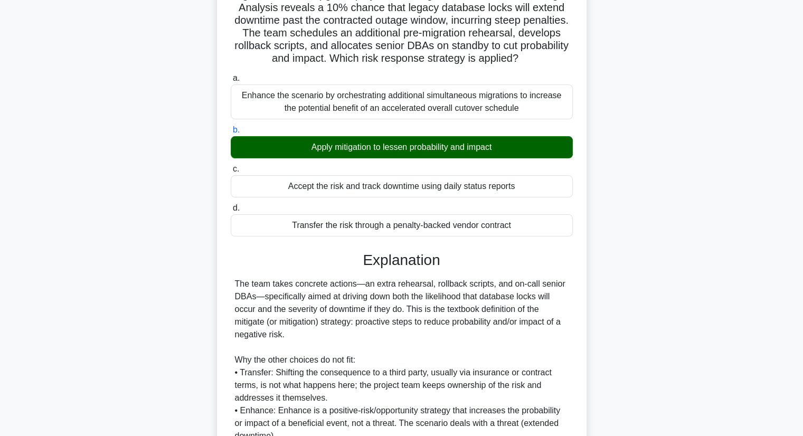
scroll to position [211, 0]
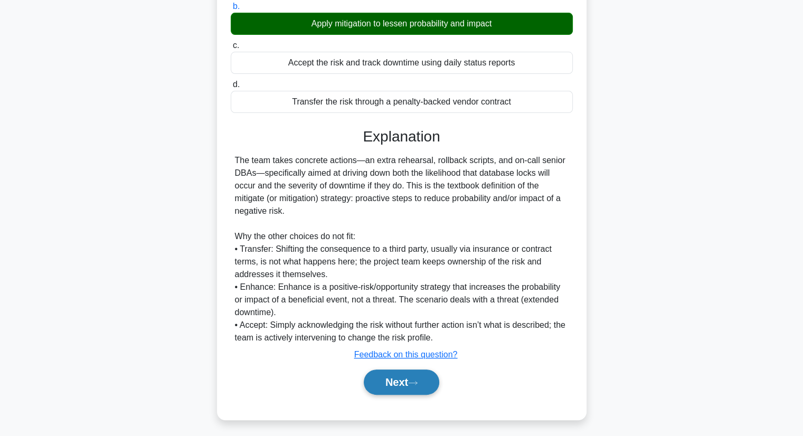
click at [399, 384] on button "Next" at bounding box center [401, 381] width 75 height 25
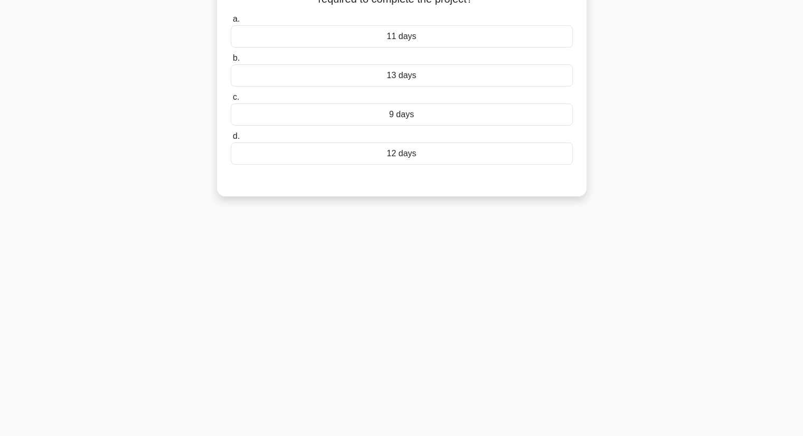
scroll to position [0, 0]
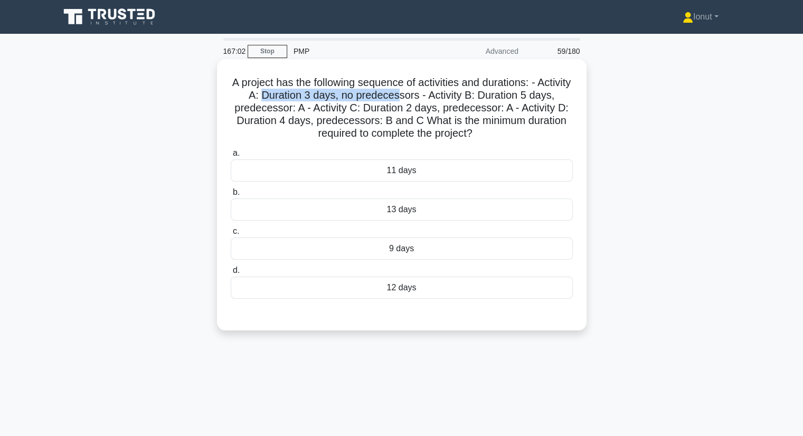
drag, startPoint x: 292, startPoint y: 91, endPoint x: 432, endPoint y: 91, distance: 139.8
click at [432, 91] on h5 "A project has the following sequence of activities and durations: - Activity A:…" at bounding box center [402, 108] width 344 height 64
click at [427, 104] on h5 "A project has the following sequence of activities and durations: - Activity A:…" at bounding box center [402, 108] width 344 height 64
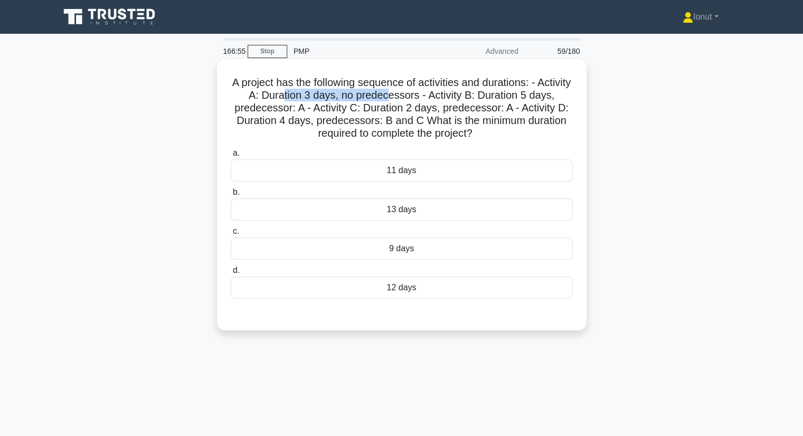
drag, startPoint x: 323, startPoint y: 97, endPoint x: 422, endPoint y: 96, distance: 98.2
click at [422, 96] on h5 "A project has the following sequence of activities and durations: - Activity A:…" at bounding box center [402, 108] width 344 height 64
click at [448, 117] on h5 "A project has the following sequence of activities and durations: - Activity A:…" at bounding box center [402, 108] width 344 height 64
drag, startPoint x: 429, startPoint y: 104, endPoint x: 442, endPoint y: 104, distance: 12.7
click at [442, 104] on h5 "A project has the following sequence of activities and durations: - Activity A:…" at bounding box center [402, 108] width 344 height 64
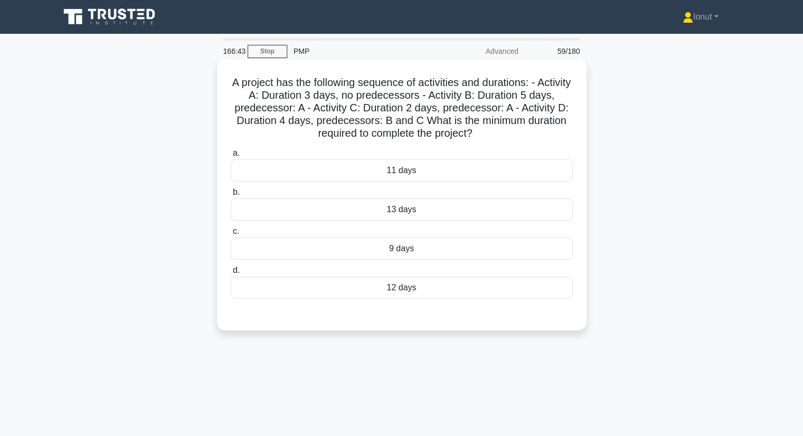
click at [444, 117] on h5 "A project has the following sequence of activities and durations: - Activity A:…" at bounding box center [402, 108] width 344 height 64
drag, startPoint x: 405, startPoint y: 104, endPoint x: 531, endPoint y: 105, distance: 126.1
click at [531, 105] on h5 "A project has the following sequence of activities and durations: - Activity A:…" at bounding box center [402, 108] width 344 height 64
drag, startPoint x: 273, startPoint y: 119, endPoint x: 455, endPoint y: 118, distance: 182.1
click at [455, 118] on h5 "A project has the following sequence of activities and durations: - Activity A:…" at bounding box center [402, 108] width 344 height 64
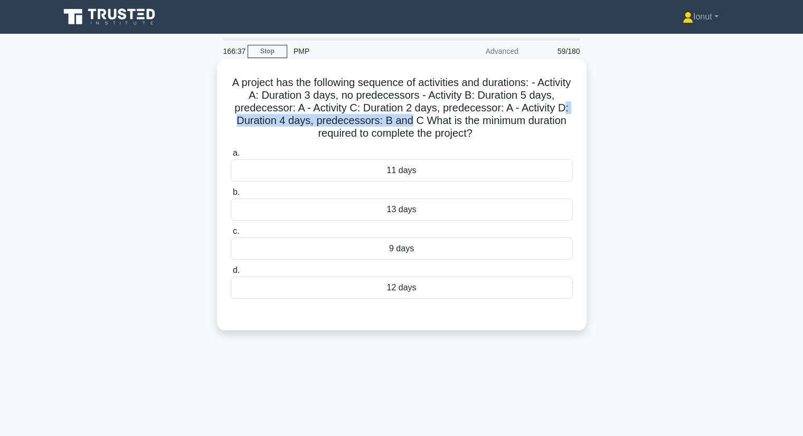
click at [455, 118] on h5 "A project has the following sequence of activities and durations: - Activity A:…" at bounding box center [402, 108] width 344 height 64
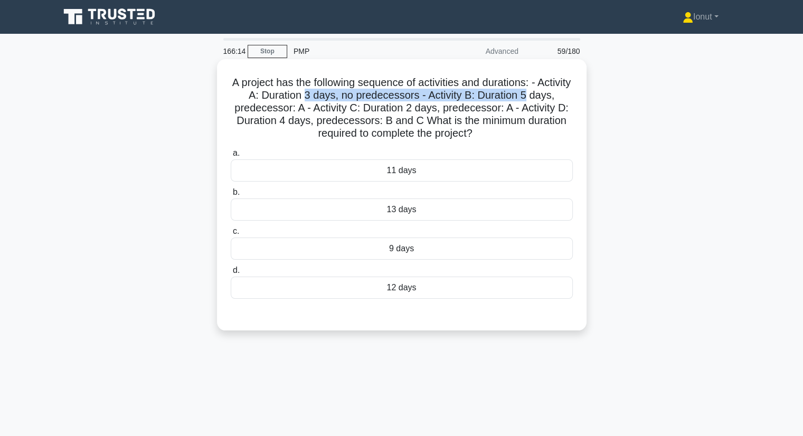
drag, startPoint x: 338, startPoint y: 96, endPoint x: 563, endPoint y: 98, distance: 224.8
click at [563, 98] on h5 "A project has the following sequence of activities and durations: - Activity A:…" at bounding box center [402, 108] width 344 height 64
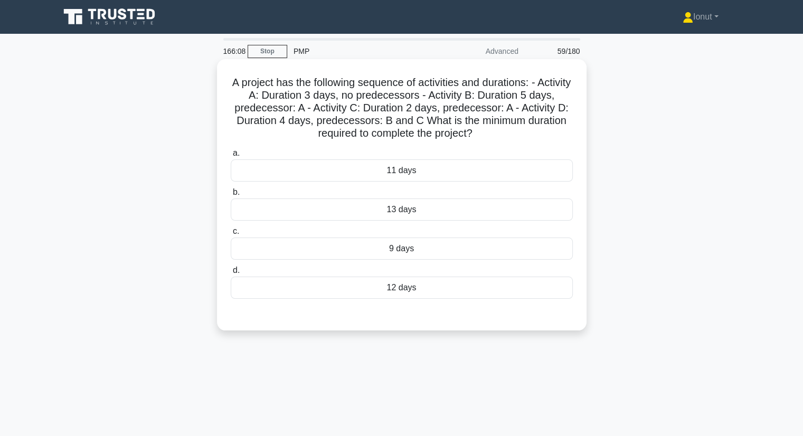
click at [359, 136] on h5 "A project has the following sequence of activities and durations: - Activity A:…" at bounding box center [402, 108] width 344 height 64
click at [355, 173] on div "11 days" at bounding box center [402, 170] width 342 height 22
click at [231, 157] on input "a. 11 days" at bounding box center [231, 153] width 0 height 7
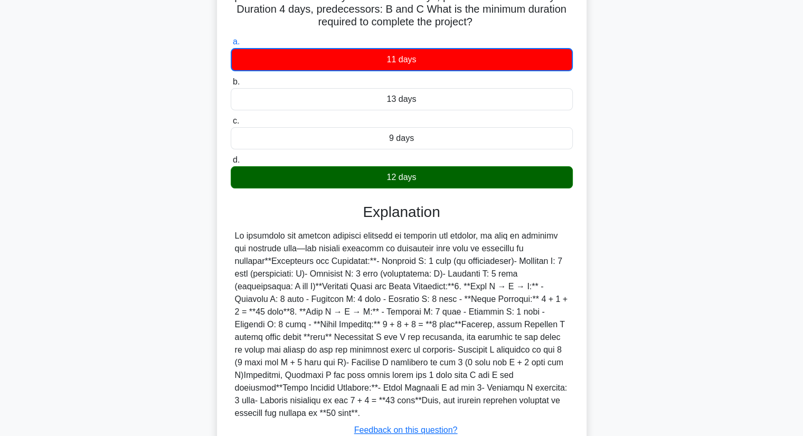
scroll to position [158, 0]
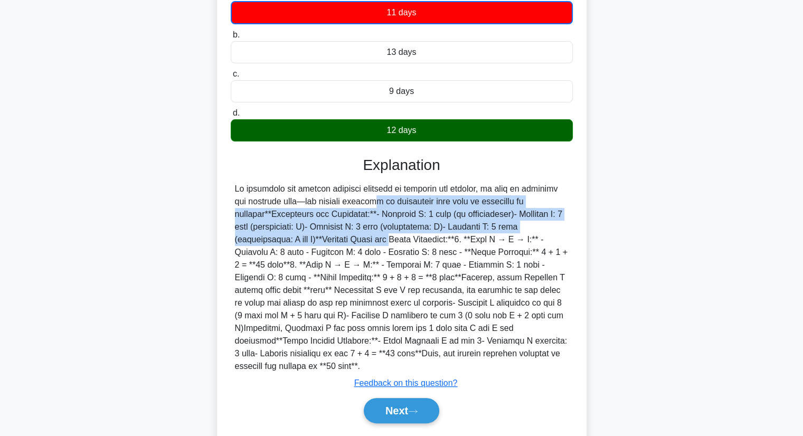
drag, startPoint x: 338, startPoint y: 204, endPoint x: 338, endPoint y: 235, distance: 31.1
click at [338, 235] on div at bounding box center [401, 278] width 333 height 190
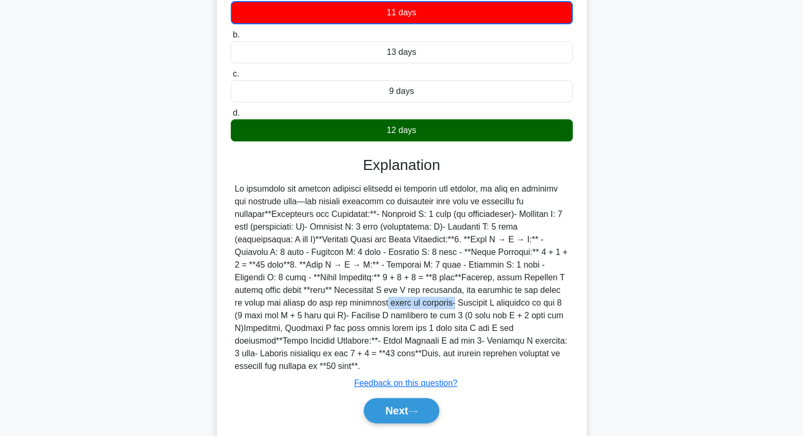
drag, startPoint x: 244, startPoint y: 305, endPoint x: 319, endPoint y: 304, distance: 75.5
click at [319, 304] on div at bounding box center [401, 278] width 333 height 190
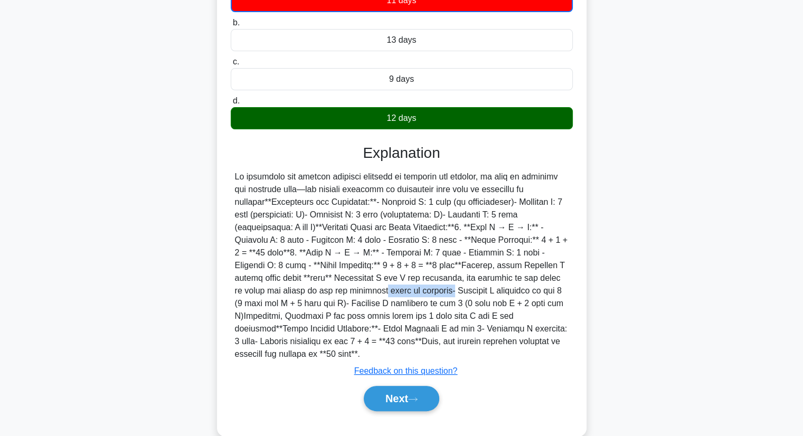
scroll to position [177, 0]
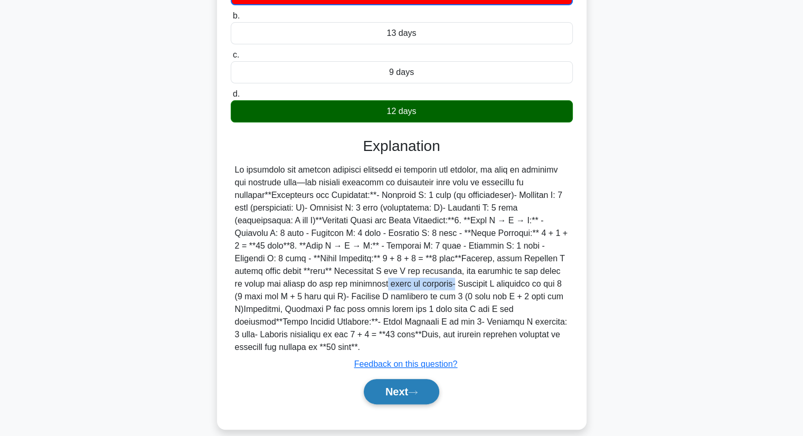
click at [402, 379] on button "Next" at bounding box center [401, 391] width 75 height 25
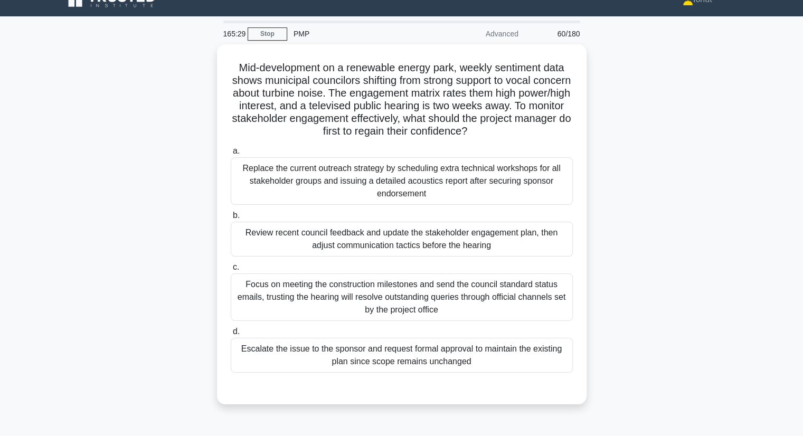
scroll to position [0, 0]
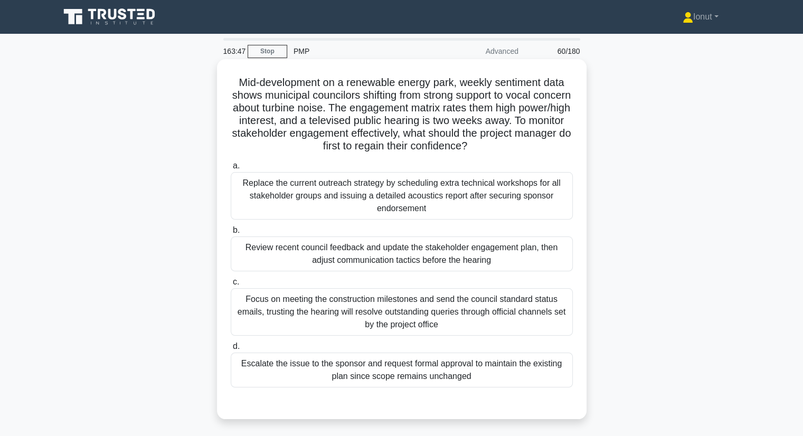
click at [262, 198] on div "Replace the current outreach strategy by scheduling extra technical workshops f…" at bounding box center [402, 195] width 342 height 47
click at [231, 169] on input "a. Replace the current outreach strategy by scheduling extra technical workshop…" at bounding box center [231, 166] width 0 height 7
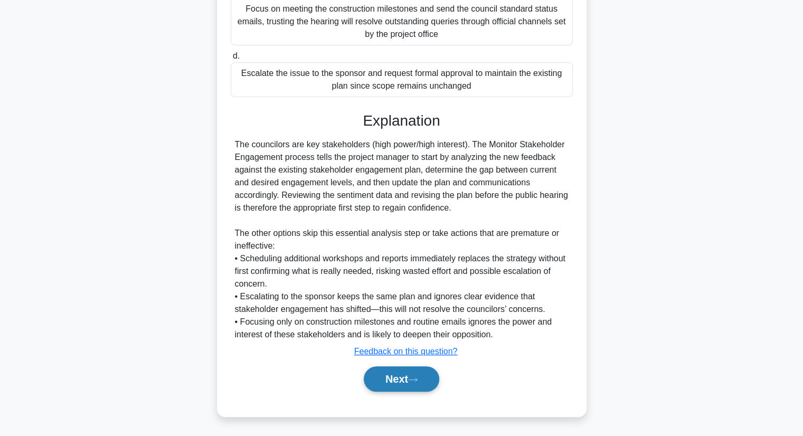
click at [395, 385] on button "Next" at bounding box center [401, 378] width 75 height 25
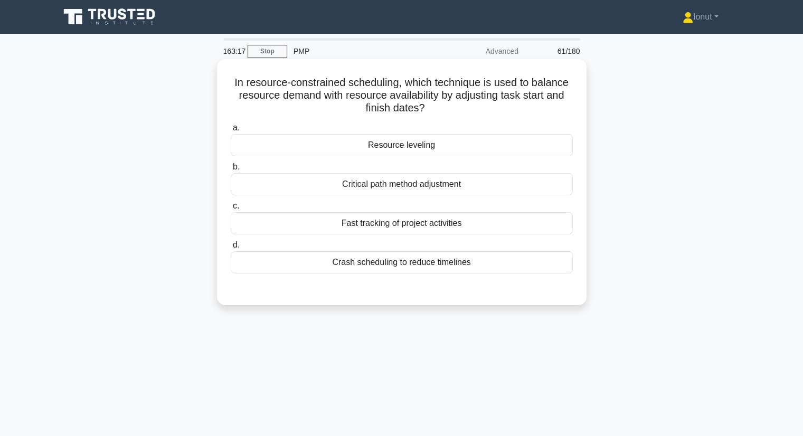
click at [382, 140] on div "Resource leveling" at bounding box center [402, 145] width 342 height 22
click at [231, 131] on input "a. Resource leveling" at bounding box center [231, 128] width 0 height 7
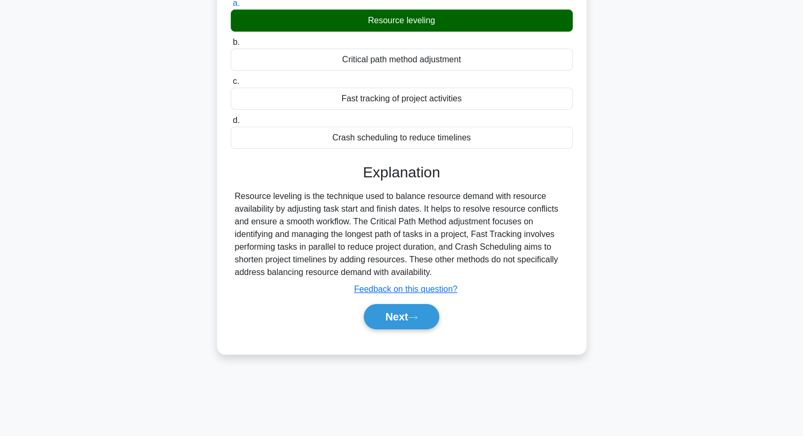
scroll to position [135, 0]
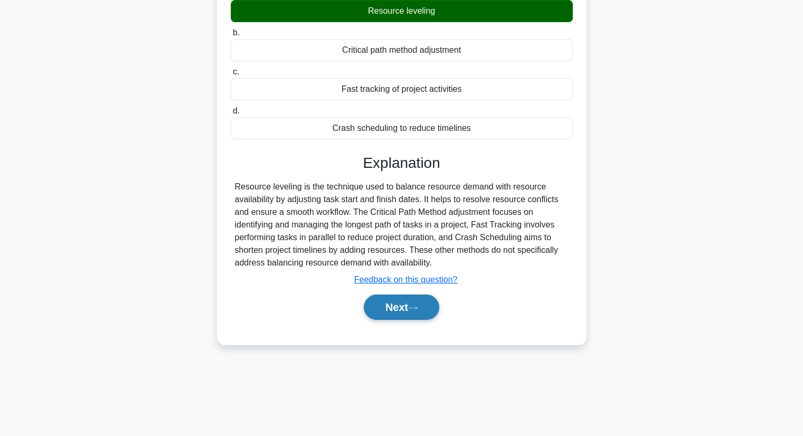
click at [370, 309] on button "Next" at bounding box center [401, 306] width 75 height 25
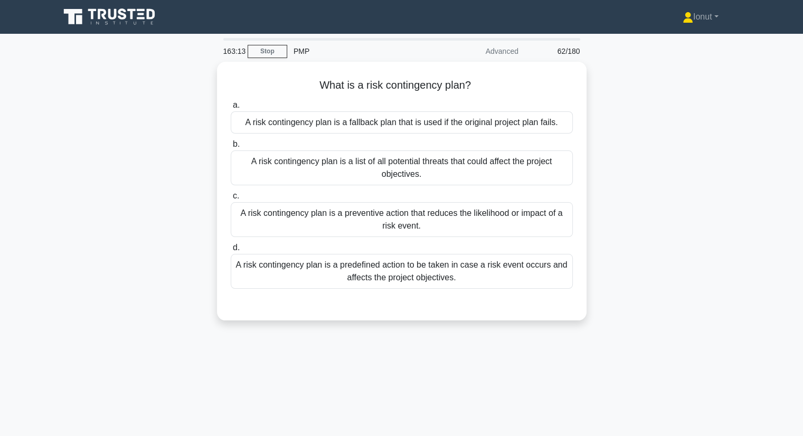
scroll to position [53, 0]
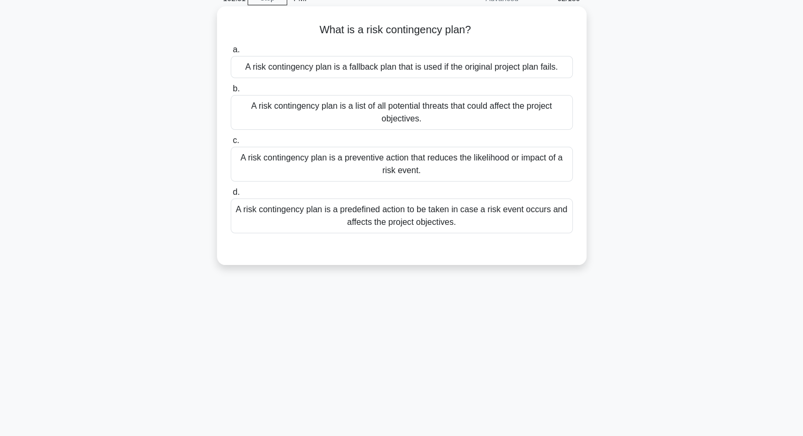
click at [350, 222] on div "A risk contingency plan is a predefined action to be taken in case a risk event…" at bounding box center [402, 215] width 342 height 35
click at [231, 196] on input "d. A risk contingency plan is a predefined action to be taken in case a risk ev…" at bounding box center [231, 192] width 0 height 7
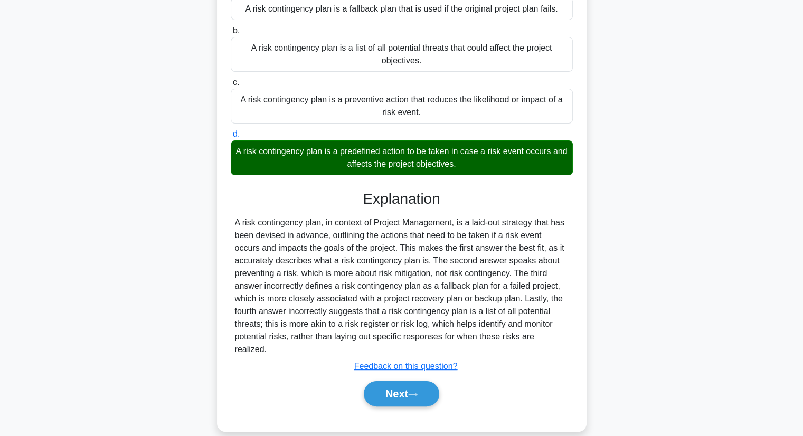
scroll to position [135, 0]
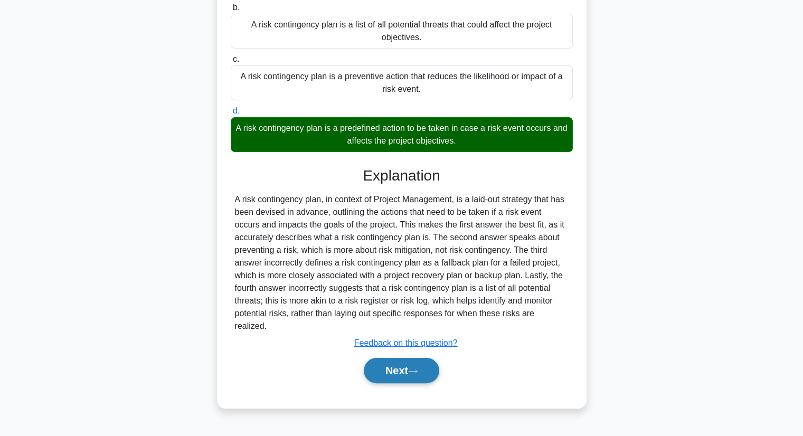
click at [404, 358] on button "Next" at bounding box center [401, 370] width 75 height 25
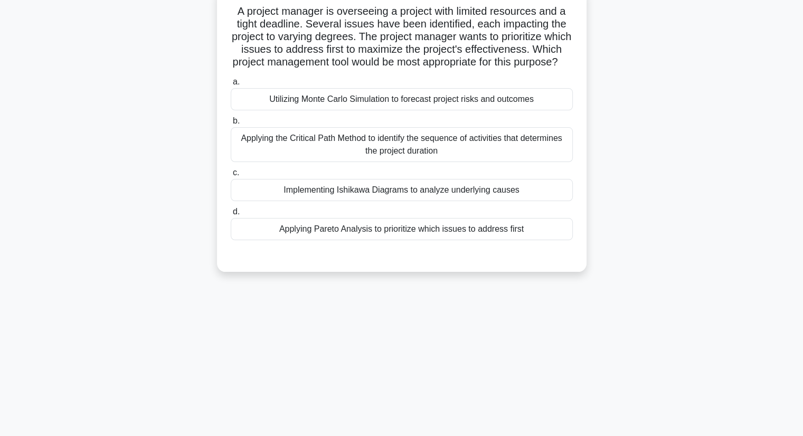
scroll to position [29, 0]
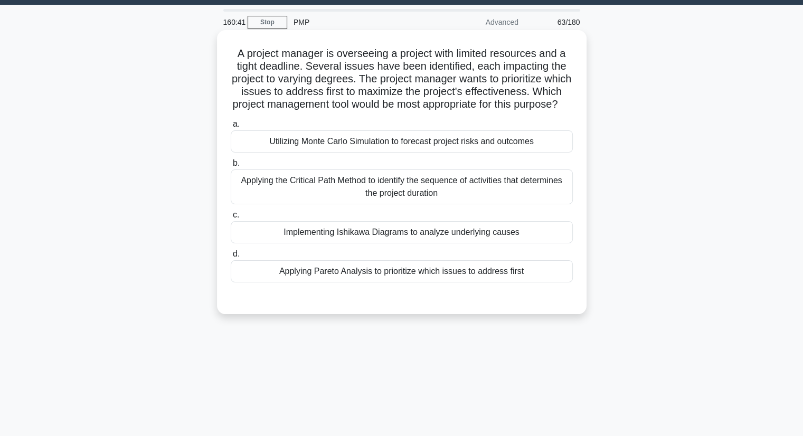
click at [319, 204] on div "Applying the Critical Path Method to identify the sequence of activities that d…" at bounding box center [402, 186] width 342 height 35
click at [231, 167] on input "b. Applying the Critical Path Method to identify the sequence of activities tha…" at bounding box center [231, 163] width 0 height 7
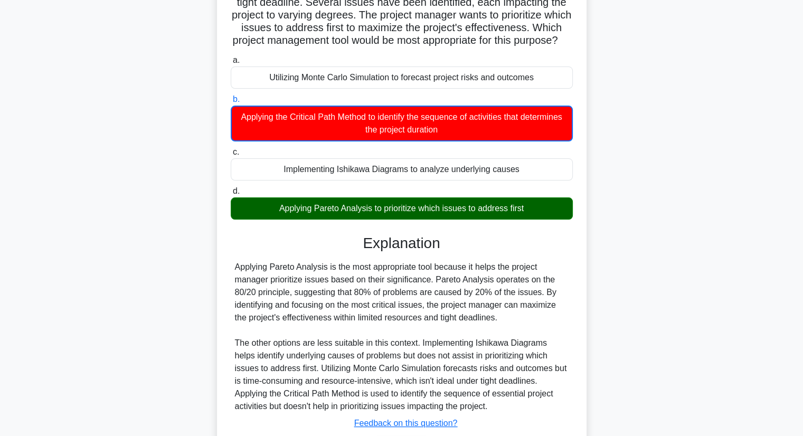
scroll to position [177, 0]
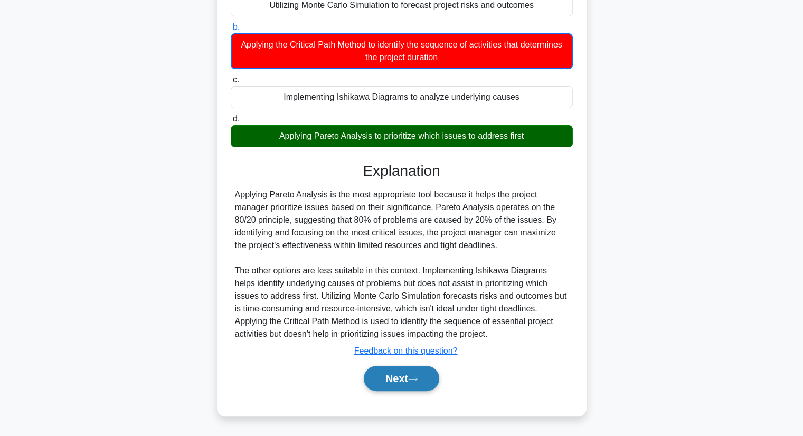
click at [399, 383] on button "Next" at bounding box center [401, 378] width 75 height 25
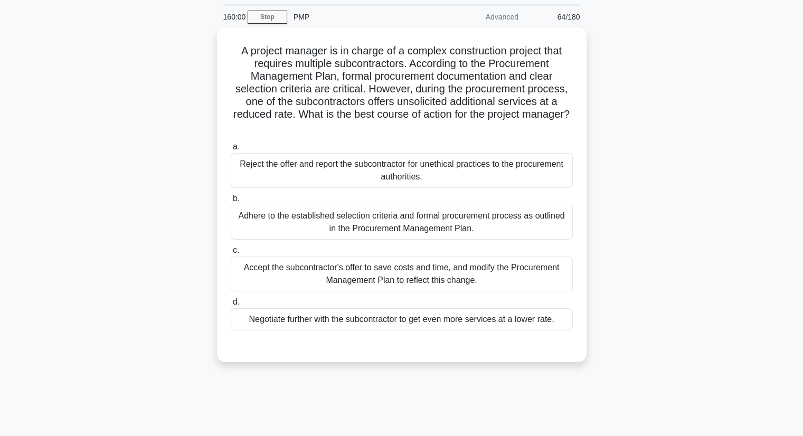
scroll to position [53, 0]
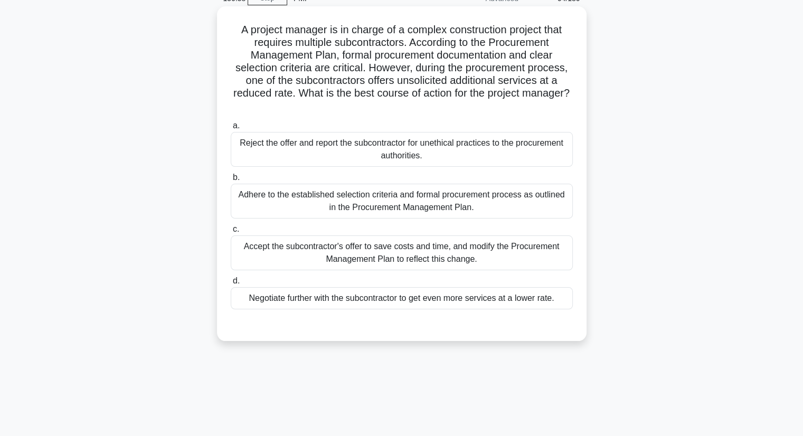
click at [277, 205] on div "Adhere to the established selection criteria and formal procurement process as …" at bounding box center [402, 201] width 342 height 35
click at [231, 181] on input "b. Adhere to the established selection criteria and formal procurement process …" at bounding box center [231, 177] width 0 height 7
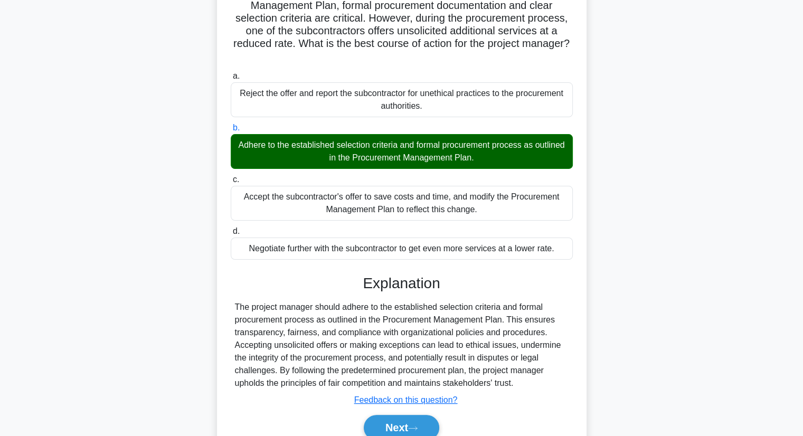
scroll to position [151, 0]
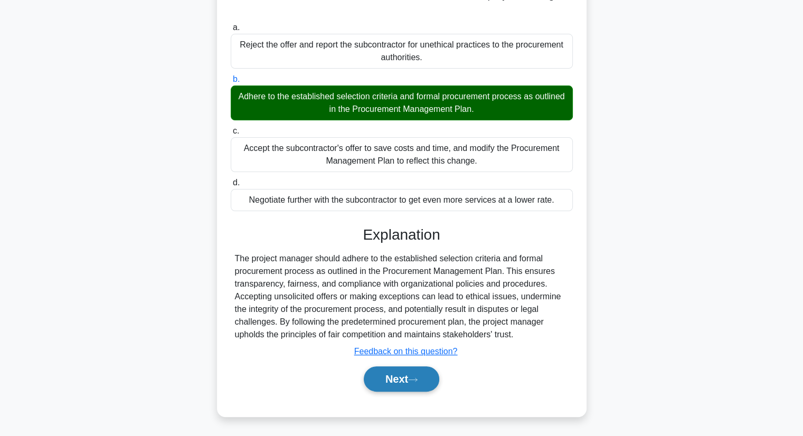
click at [429, 382] on button "Next" at bounding box center [401, 378] width 75 height 25
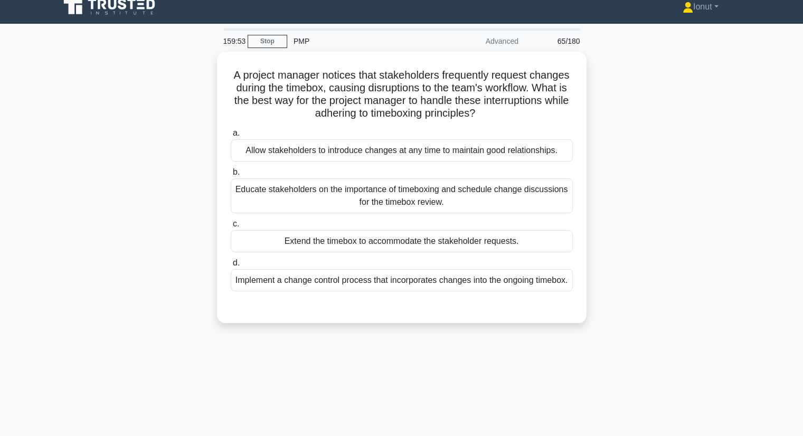
scroll to position [0, 0]
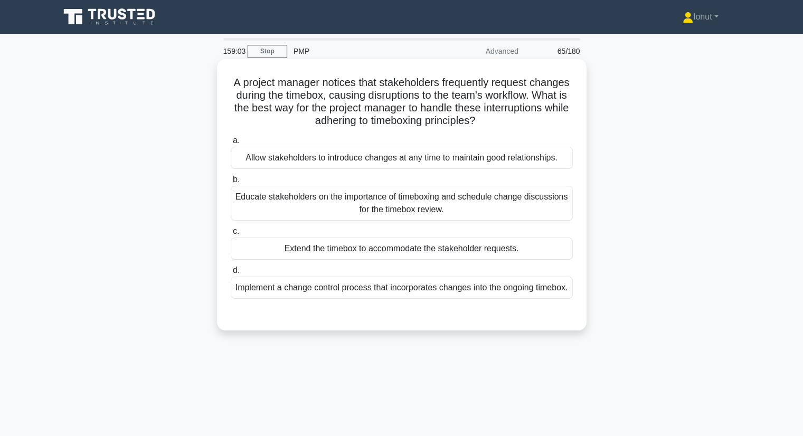
click at [258, 299] on div "Implement a change control process that incorporates changes into the ongoing t…" at bounding box center [402, 288] width 342 height 22
click at [231, 274] on input "d. Implement a change control process that incorporates changes into the ongoin…" at bounding box center [231, 270] width 0 height 7
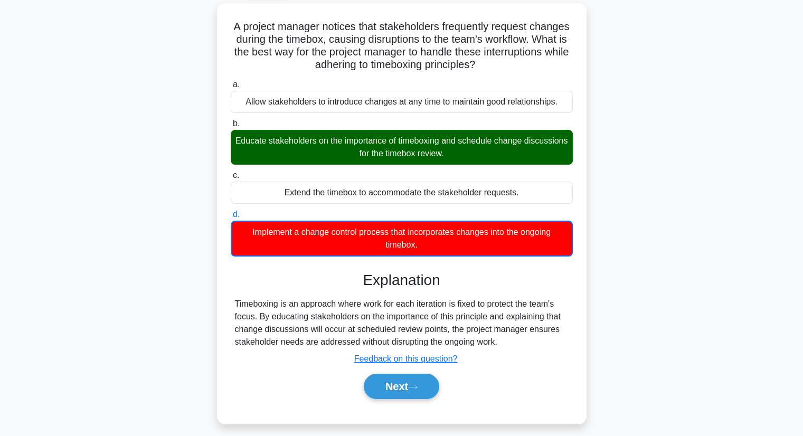
scroll to position [135, 0]
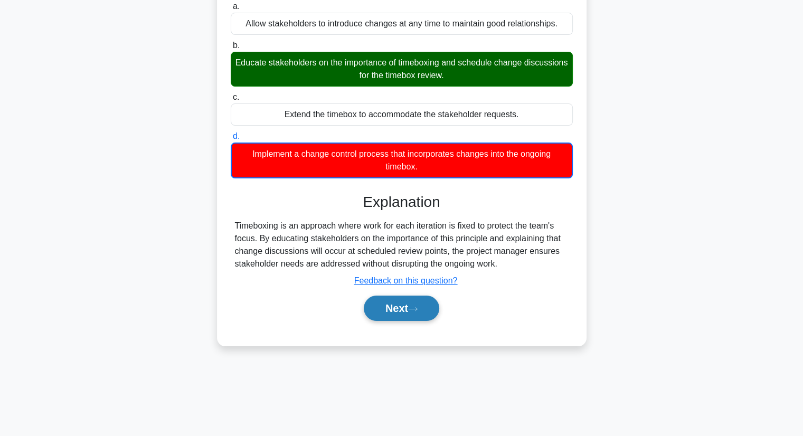
click at [427, 304] on button "Next" at bounding box center [401, 308] width 75 height 25
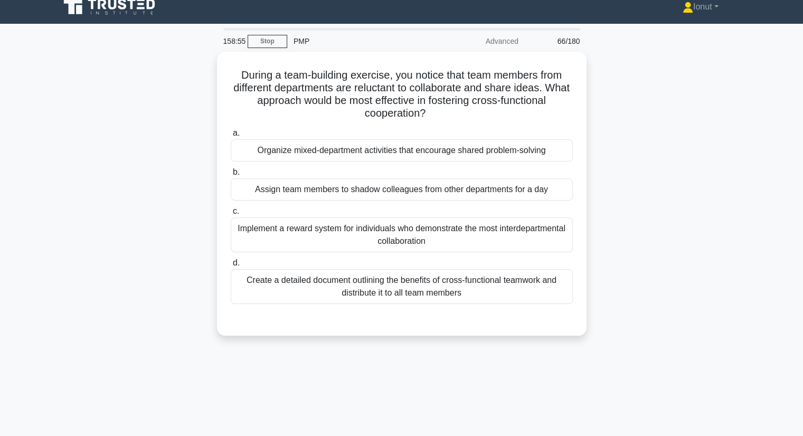
scroll to position [0, 0]
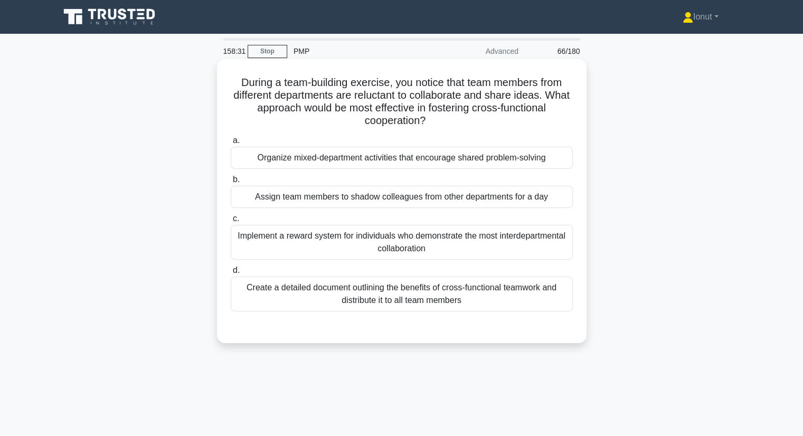
click at [288, 163] on div "Organize mixed-department activities that encourage shared problem-solving" at bounding box center [402, 158] width 342 height 22
click at [231, 144] on input "a. Organize mixed-department activities that encourage shared problem-solving" at bounding box center [231, 140] width 0 height 7
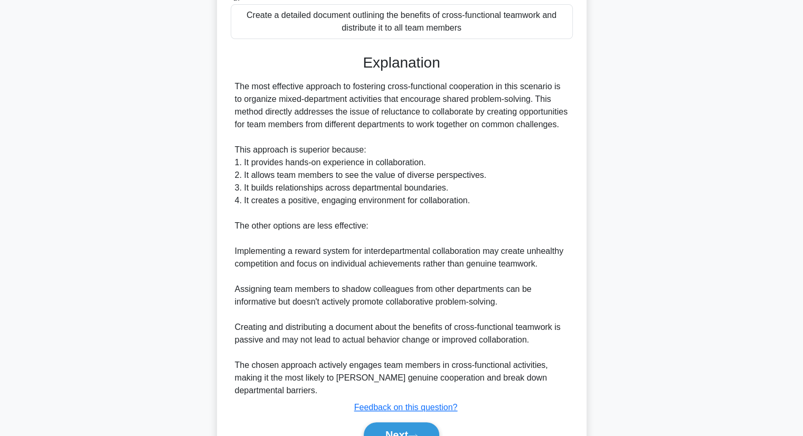
scroll to position [341, 0]
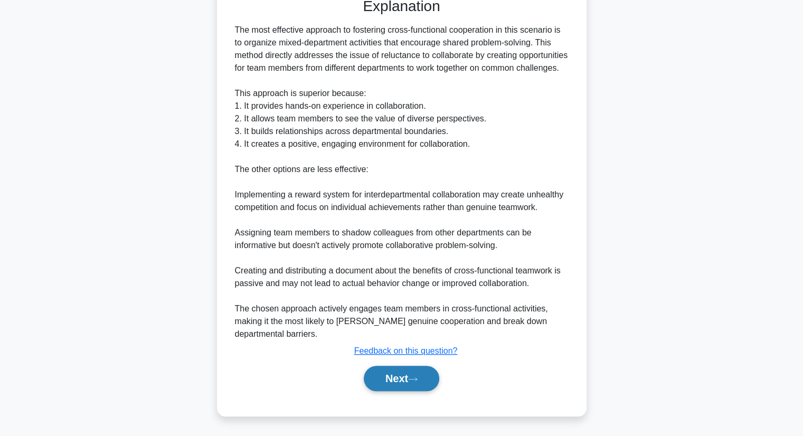
click at [386, 383] on button "Next" at bounding box center [401, 378] width 75 height 25
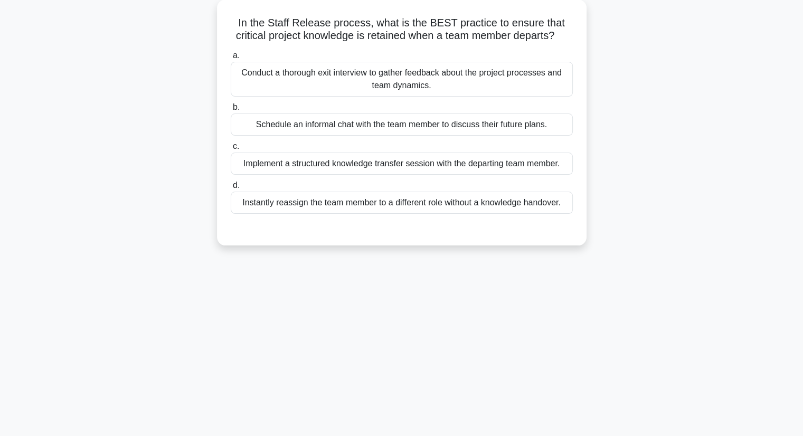
scroll to position [0, 0]
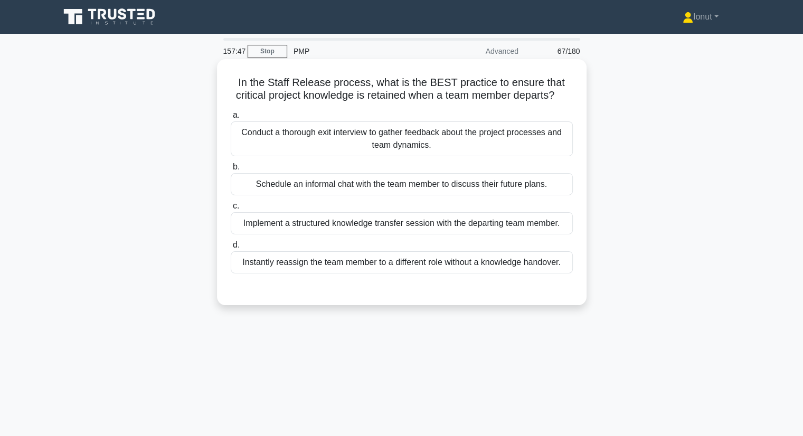
click at [282, 223] on div "Implement a structured knowledge transfer session with the departing team membe…" at bounding box center [402, 223] width 342 height 22
click at [231, 209] on input "c. Implement a structured knowledge transfer session with the departing team me…" at bounding box center [231, 206] width 0 height 7
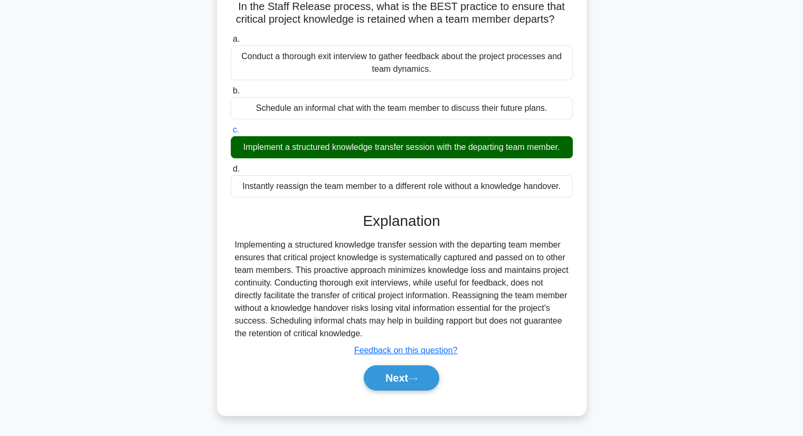
scroll to position [135, 0]
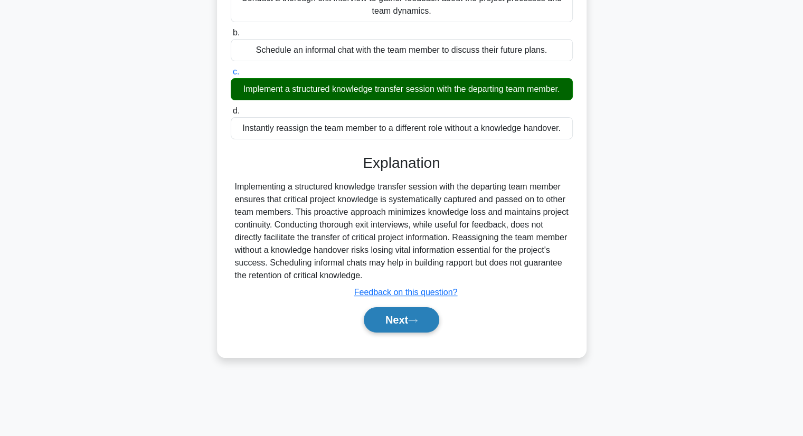
click at [389, 320] on button "Next" at bounding box center [401, 319] width 75 height 25
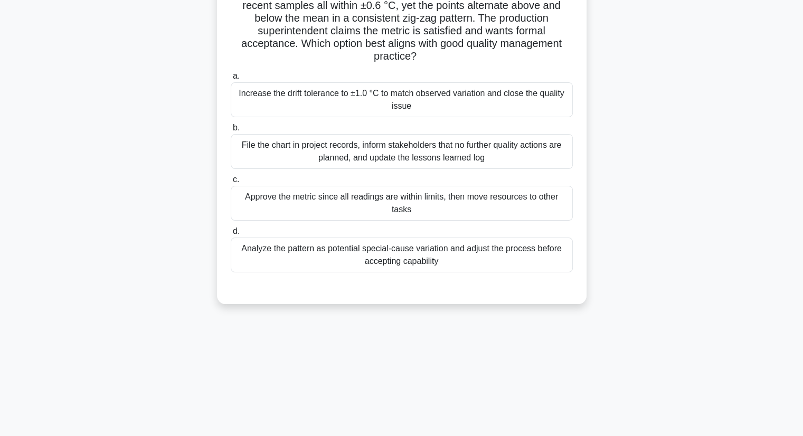
scroll to position [106, 0]
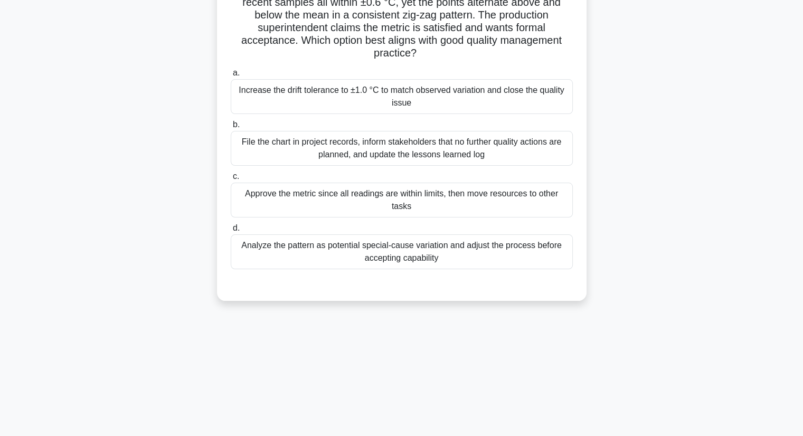
click at [298, 257] on div "Analyze the pattern as potential special-cause variation and adjust the process…" at bounding box center [402, 251] width 342 height 35
click at [231, 232] on input "d. Analyze the pattern as potential special-cause variation and adjust the proc…" at bounding box center [231, 228] width 0 height 7
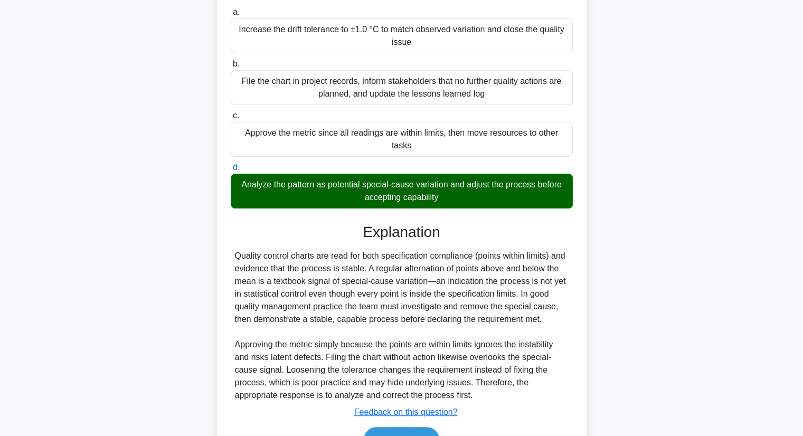
scroll to position [227, 0]
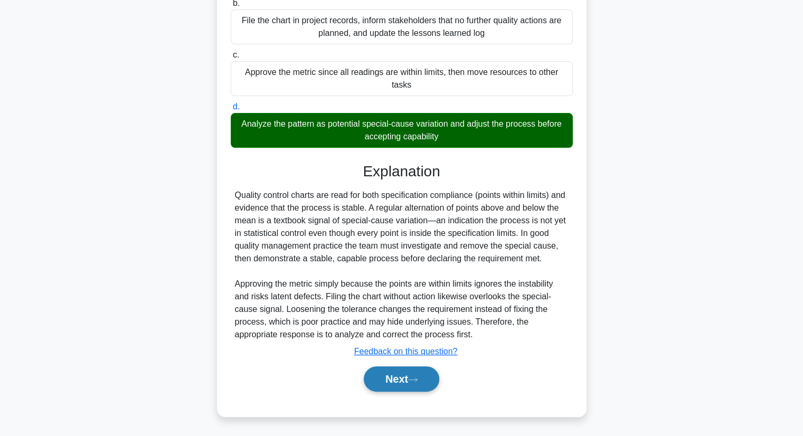
click at [393, 380] on button "Next" at bounding box center [401, 378] width 75 height 25
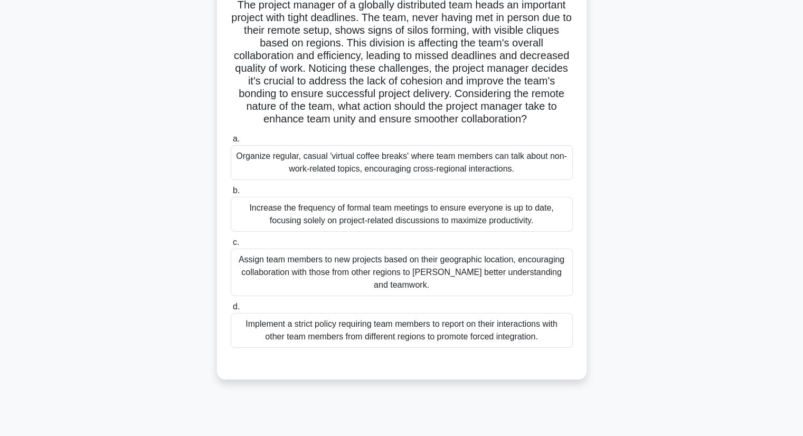
scroll to position [106, 0]
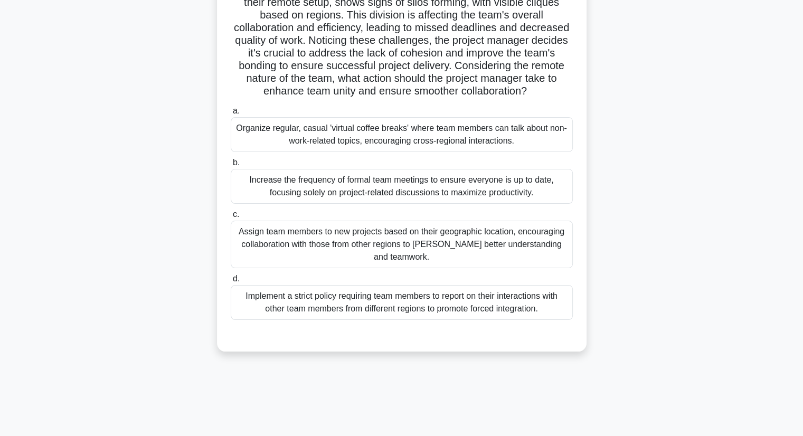
click at [252, 222] on div "Assign team members to new projects based on their geographic location, encoura…" at bounding box center [402, 244] width 342 height 47
click at [231, 218] on input "c. Assign team members to new projects based on their geographic location, enco…" at bounding box center [231, 214] width 0 height 7
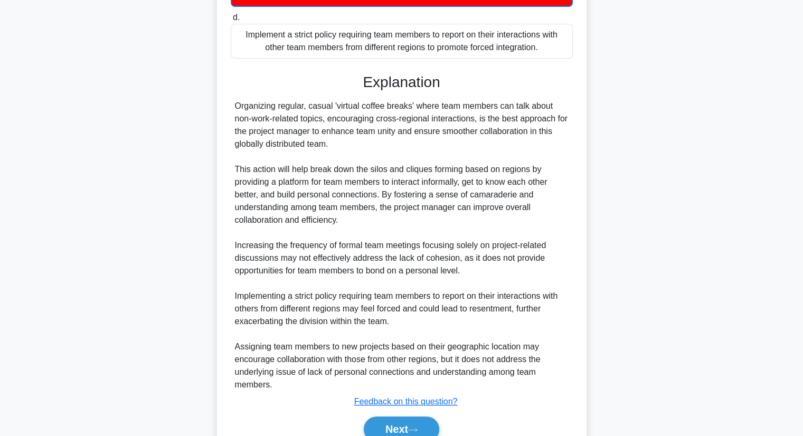
scroll to position [418, 0]
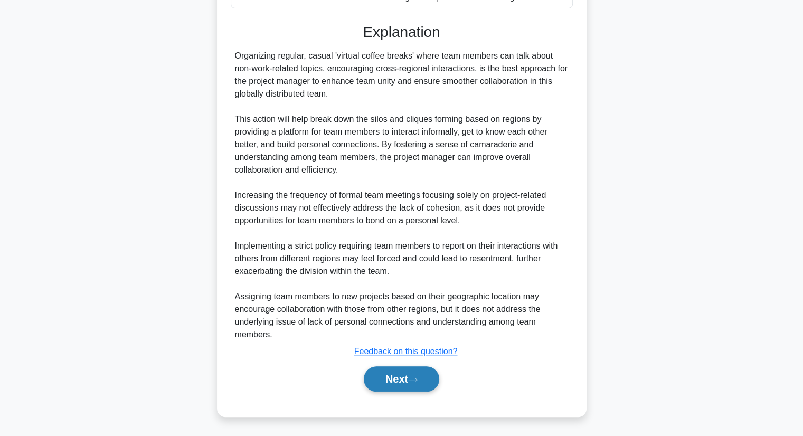
click at [424, 387] on button "Next" at bounding box center [401, 378] width 75 height 25
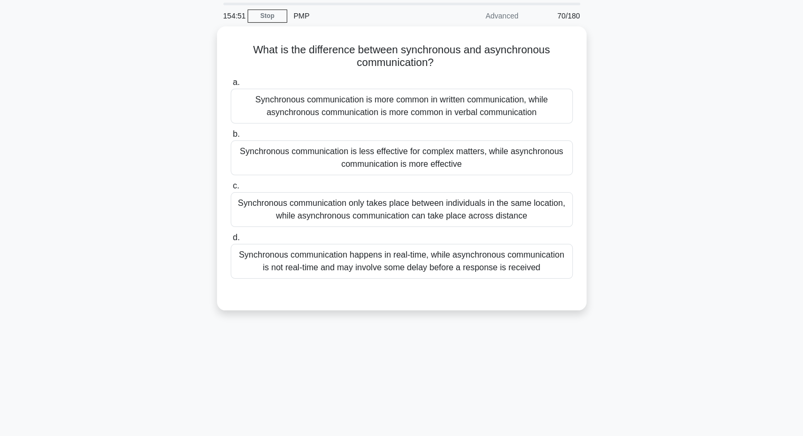
scroll to position [53, 0]
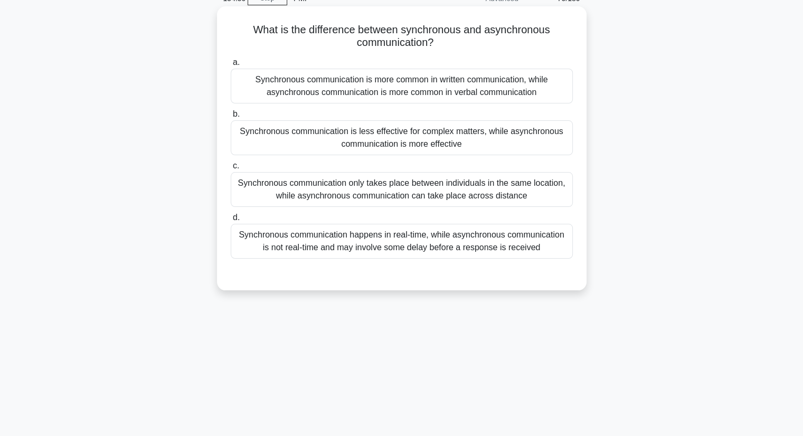
click at [285, 250] on div "Synchronous communication happens in real-time, while asynchronous communicatio…" at bounding box center [402, 241] width 342 height 35
click at [231, 221] on input "d. Synchronous communication happens in real-time, while asynchronous communica…" at bounding box center [231, 217] width 0 height 7
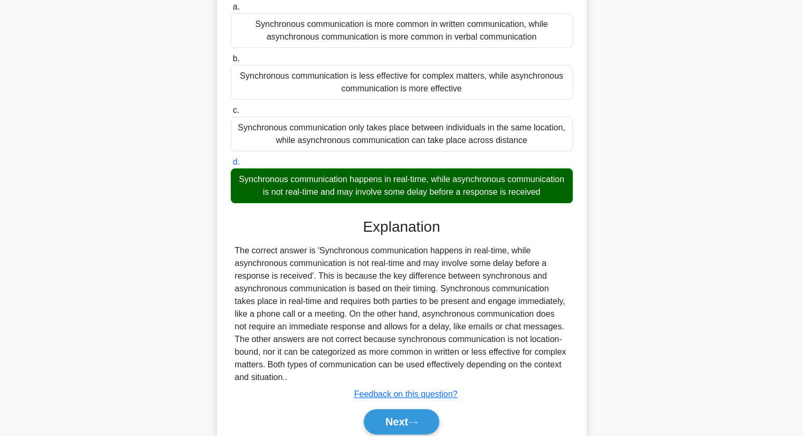
scroll to position [164, 0]
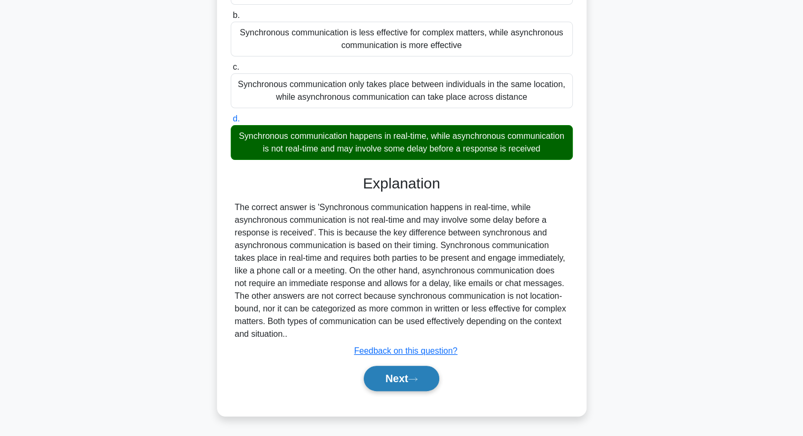
click at [378, 378] on button "Next" at bounding box center [401, 378] width 75 height 25
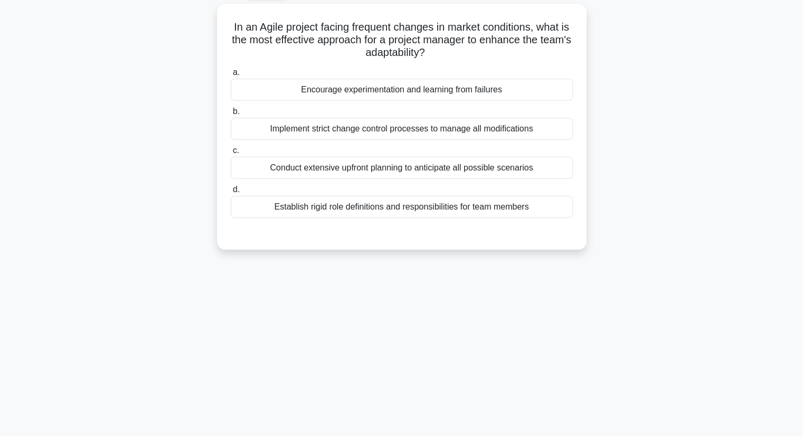
scroll to position [0, 0]
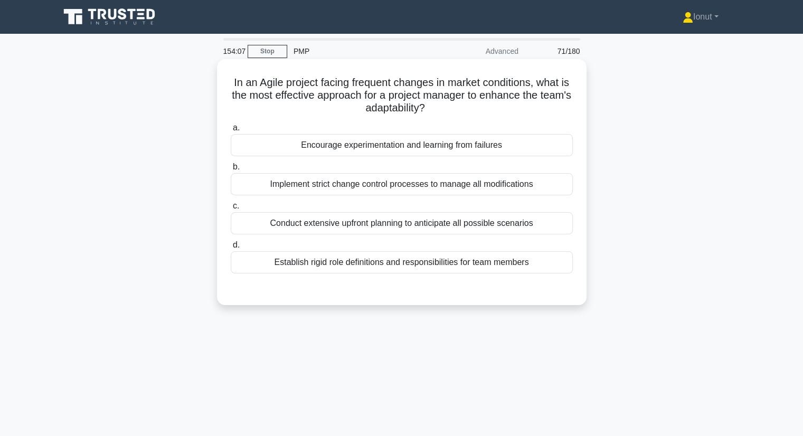
click at [389, 151] on div "Encourage experimentation and learning from failures" at bounding box center [402, 145] width 342 height 22
click at [231, 131] on input "a. Encourage experimentation and learning from failures" at bounding box center [231, 128] width 0 height 7
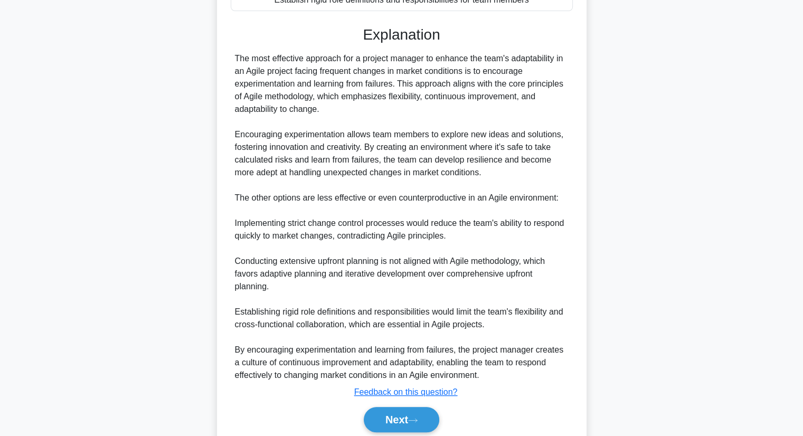
scroll to position [264, 0]
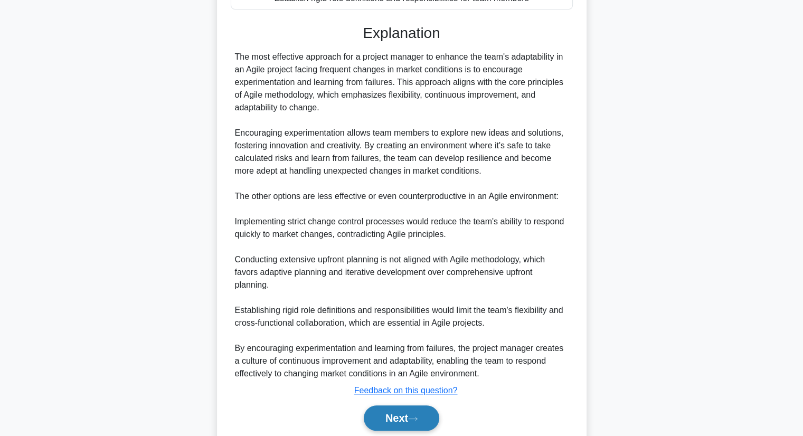
click at [382, 416] on button "Next" at bounding box center [401, 417] width 75 height 25
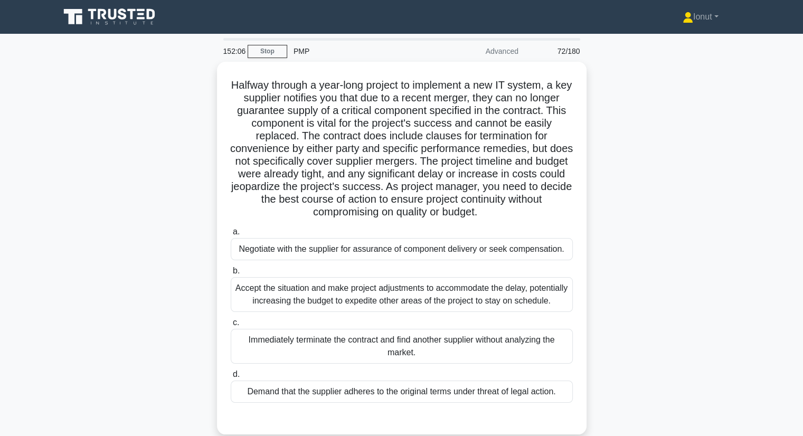
scroll to position [53, 0]
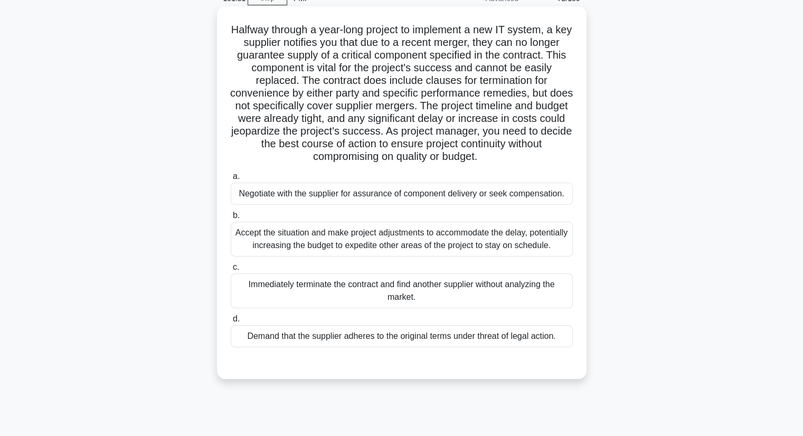
click at [329, 194] on div "Negotiate with the supplier for assurance of component delivery or seek compens…" at bounding box center [402, 194] width 342 height 22
click at [231, 180] on input "a. Negotiate with the supplier for assurance of component delivery or seek comp…" at bounding box center [231, 176] width 0 height 7
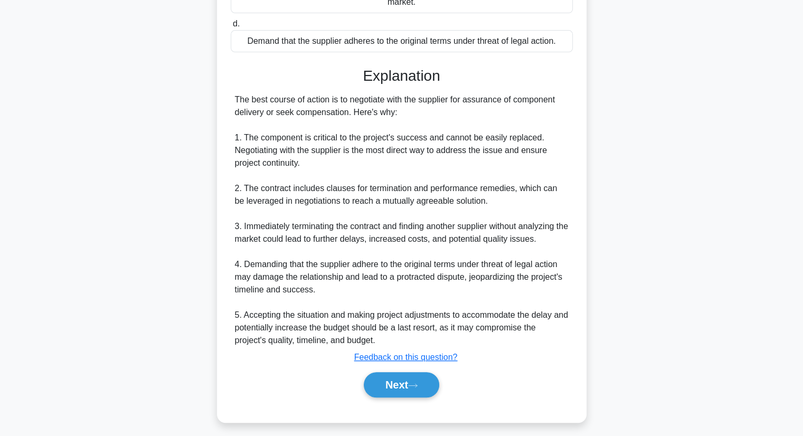
scroll to position [379, 0]
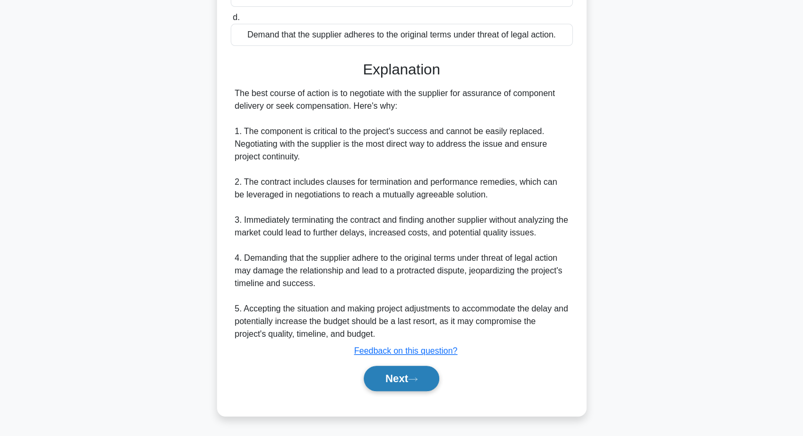
click at [387, 376] on button "Next" at bounding box center [401, 378] width 75 height 25
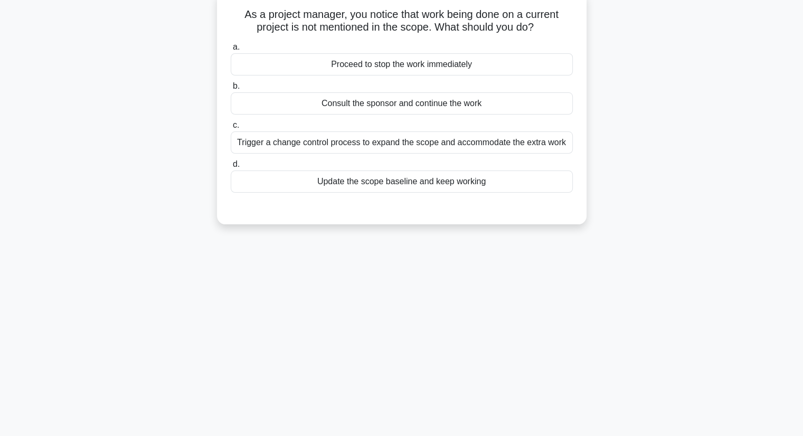
scroll to position [0, 0]
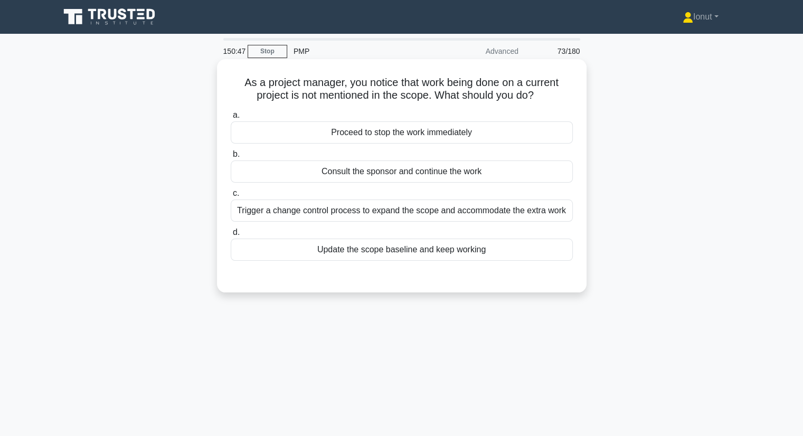
click at [269, 213] on div "Trigger a change control process to expand the scope and accommodate the extra …" at bounding box center [402, 210] width 342 height 22
click at [231, 197] on input "c. Trigger a change control process to expand the scope and accommodate the ext…" at bounding box center [231, 193] width 0 height 7
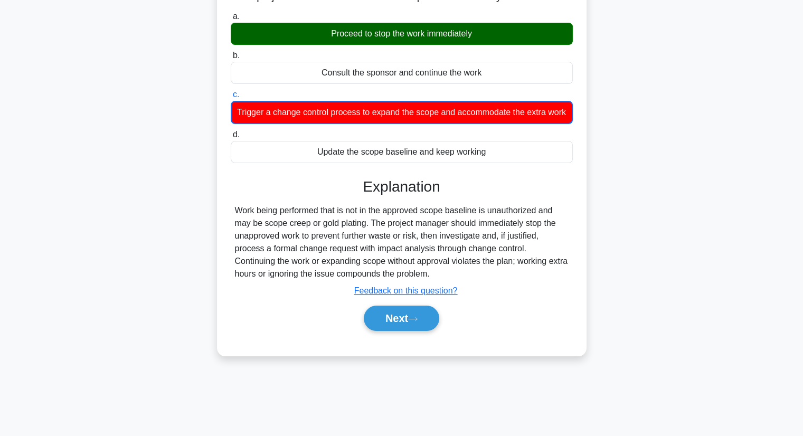
scroll to position [106, 0]
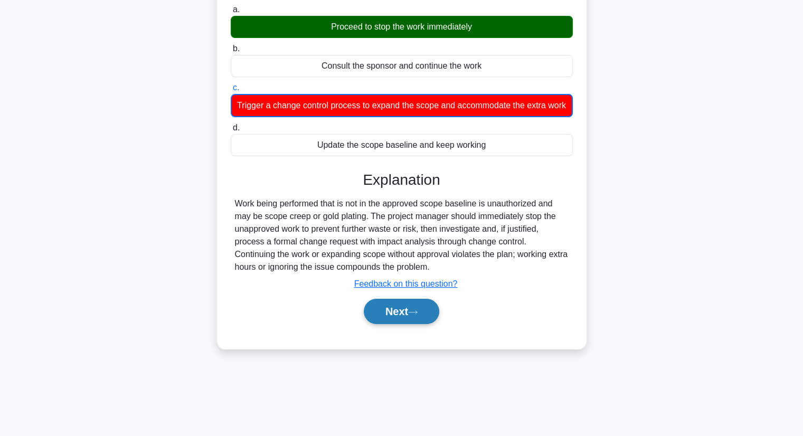
click at [394, 324] on button "Next" at bounding box center [401, 311] width 75 height 25
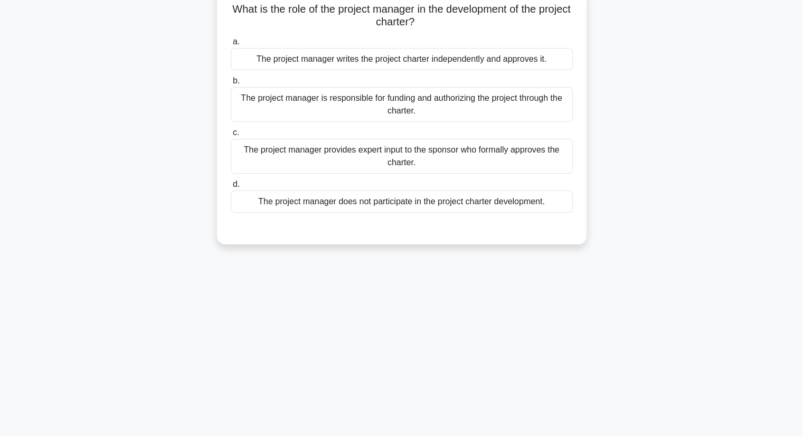
scroll to position [0, 0]
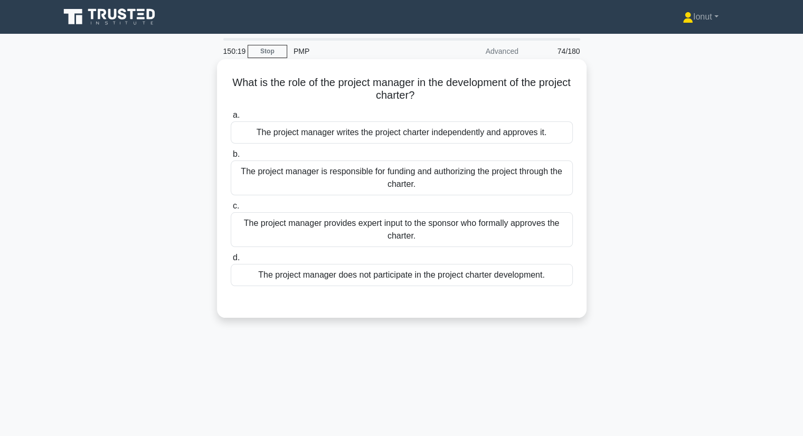
click at [329, 222] on div "The project manager provides expert input to the sponsor who formally approves …" at bounding box center [402, 229] width 342 height 35
click at [231, 209] on input "c. The project manager provides expert input to the sponsor who formally approv…" at bounding box center [231, 206] width 0 height 7
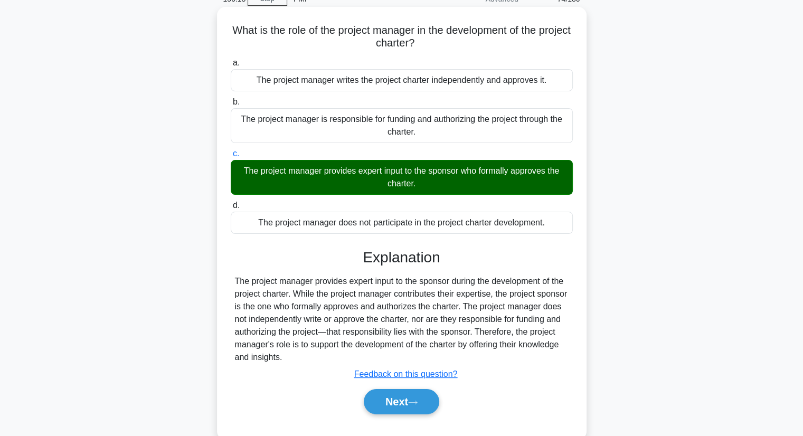
scroll to position [135, 0]
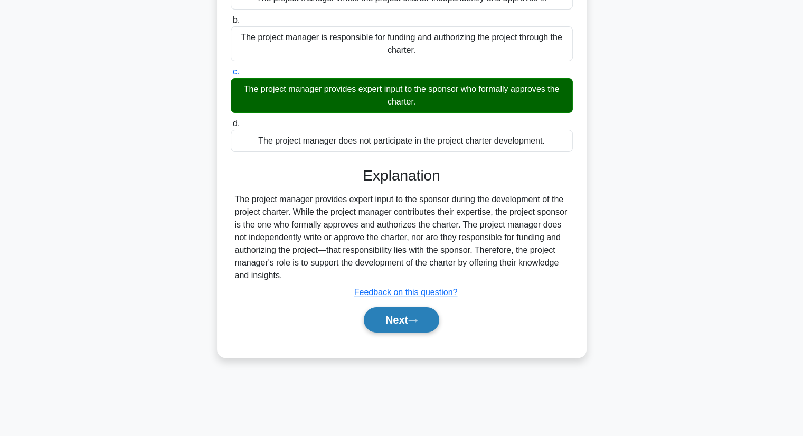
click at [402, 321] on button "Next" at bounding box center [401, 319] width 75 height 25
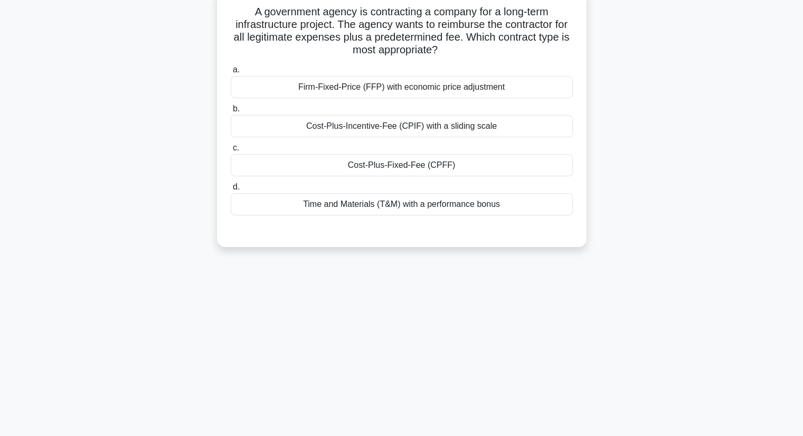
scroll to position [29, 0]
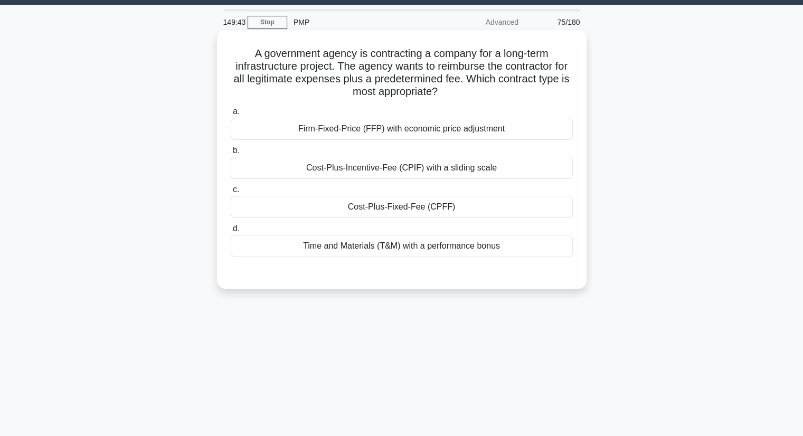
click at [451, 210] on div "Cost-Plus-Fixed-Fee (CPFF)" at bounding box center [402, 207] width 342 height 22
click at [231, 193] on input "c. Cost-Plus-Fixed-Fee (CPFF)" at bounding box center [231, 189] width 0 height 7
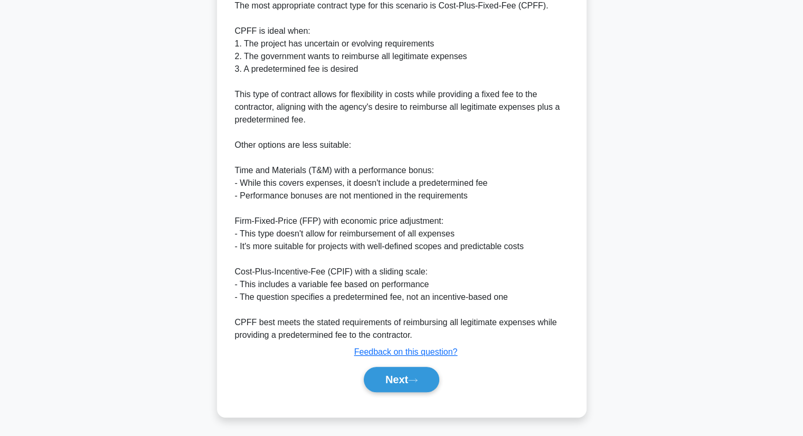
scroll to position [328, 0]
click at [426, 384] on button "Next" at bounding box center [401, 378] width 75 height 25
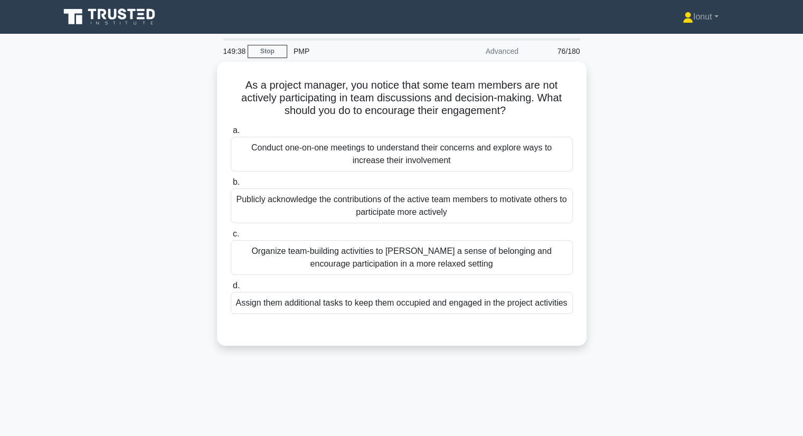
scroll to position [0, 0]
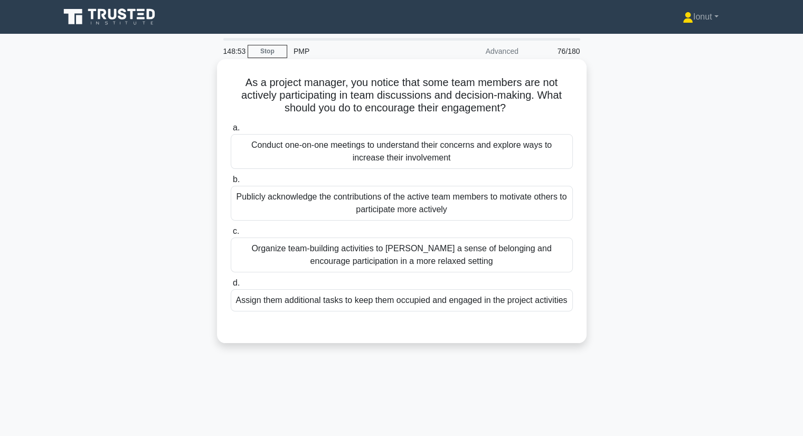
click at [411, 262] on div "Organize team-building activities to foster a sense of belonging and encourage …" at bounding box center [402, 254] width 342 height 35
click at [231, 235] on input "c. Organize team-building activities to foster a sense of belonging and encoura…" at bounding box center [231, 231] width 0 height 7
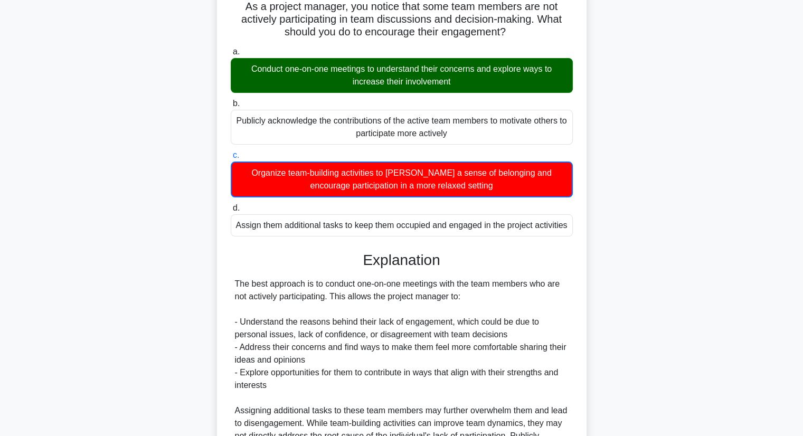
scroll to position [203, 0]
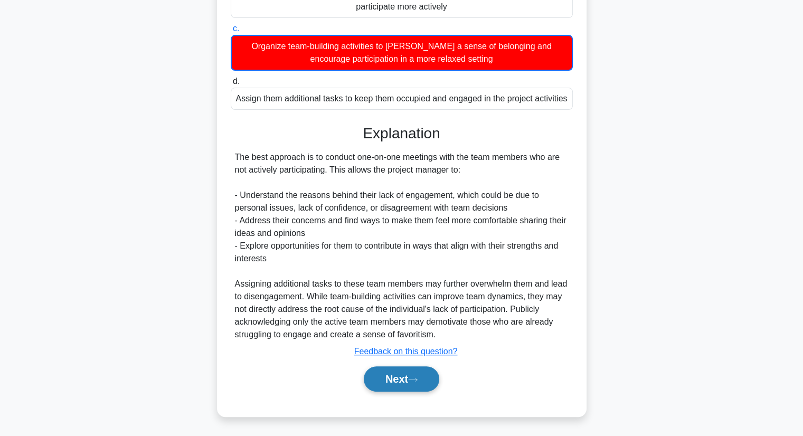
click at [399, 374] on button "Next" at bounding box center [401, 378] width 75 height 25
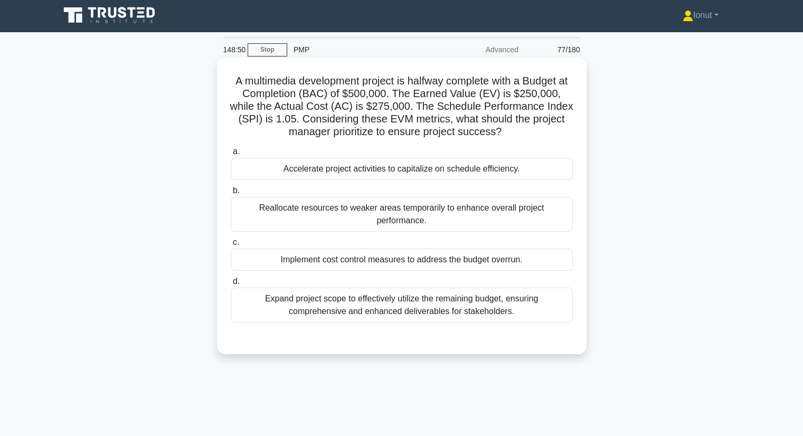
scroll to position [0, 0]
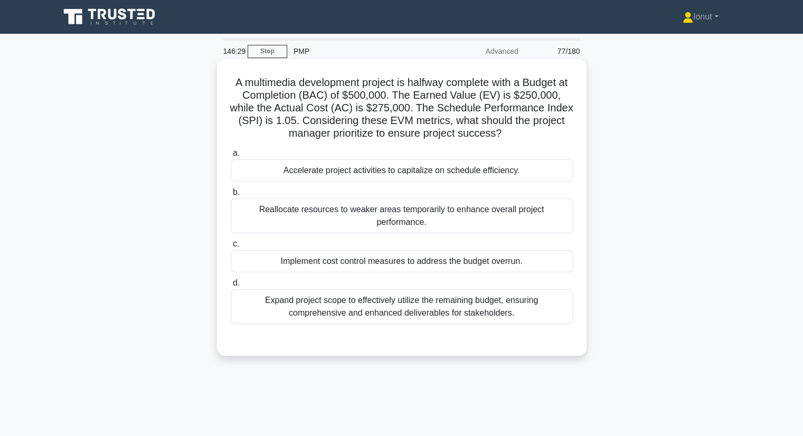
click at [344, 296] on div "Expand project scope to effectively utilize the remaining budget, ensuring comp…" at bounding box center [402, 306] width 342 height 35
click at [231, 287] on input "d. Expand project scope to effectively utilize the remaining budget, ensuring c…" at bounding box center [231, 283] width 0 height 7
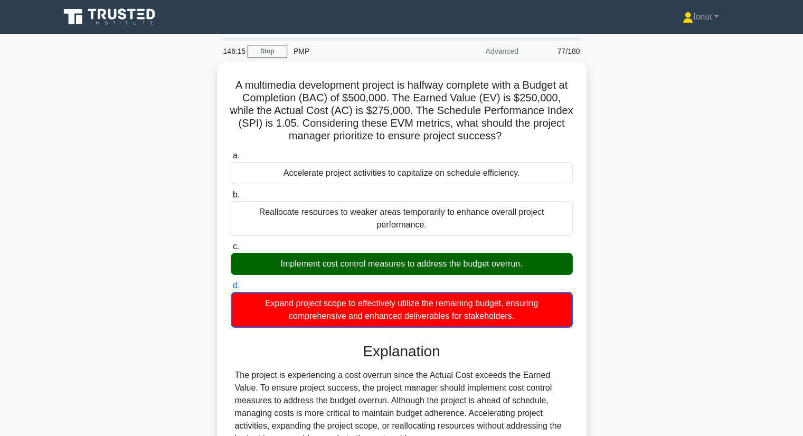
scroll to position [135, 0]
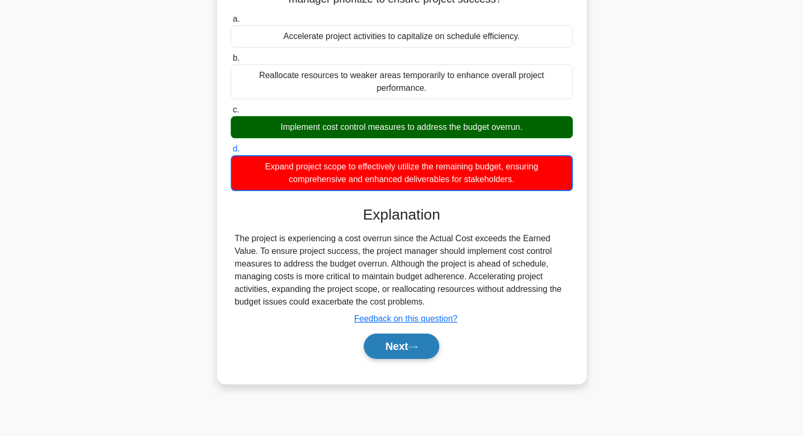
click at [418, 337] on button "Next" at bounding box center [401, 345] width 75 height 25
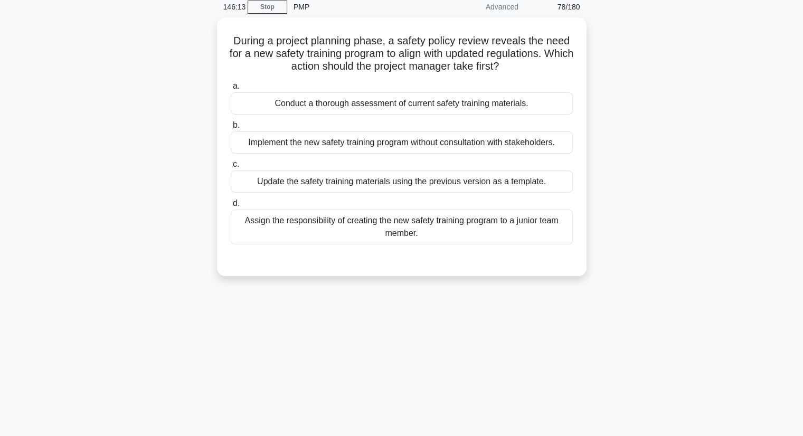
scroll to position [0, 0]
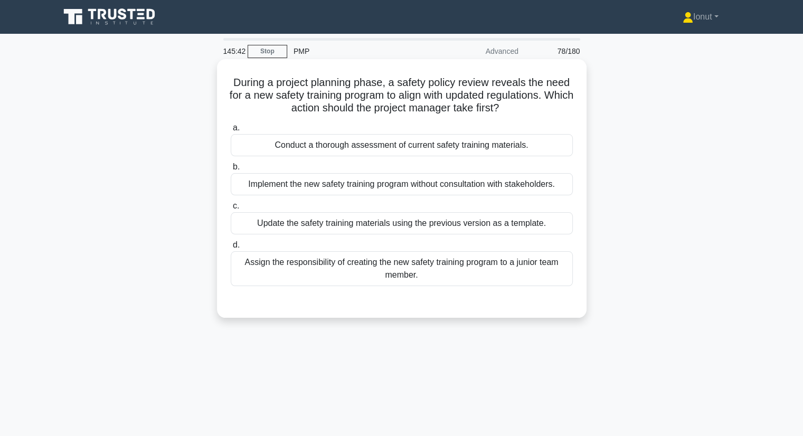
click at [320, 142] on div "Conduct a thorough assessment of current safety training materials." at bounding box center [402, 145] width 342 height 22
click at [231, 131] on input "a. Conduct a thorough assessment of current safety training materials." at bounding box center [231, 128] width 0 height 7
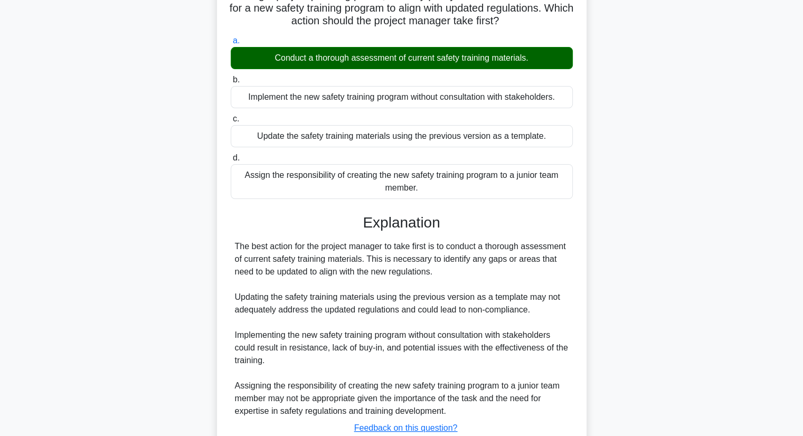
scroll to position [164, 0]
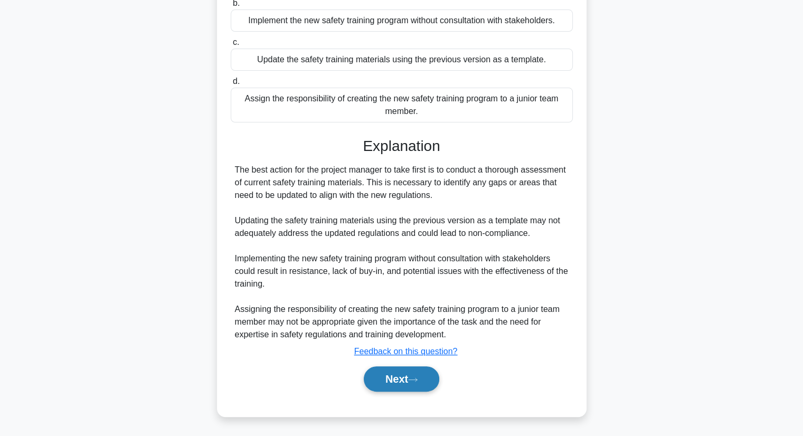
click at [383, 384] on button "Next" at bounding box center [401, 378] width 75 height 25
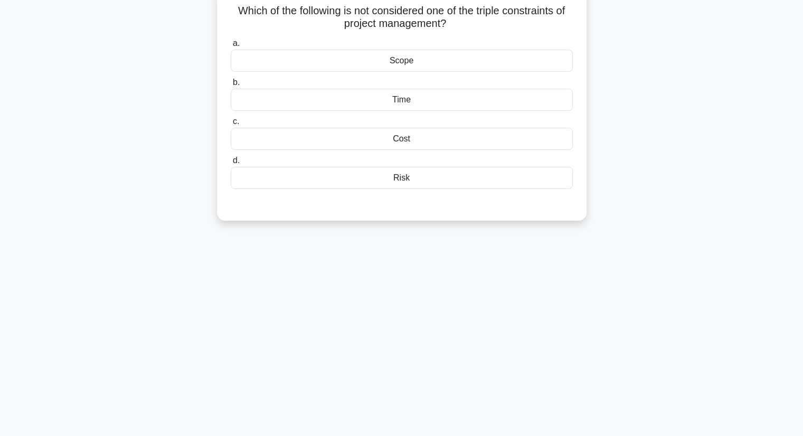
scroll to position [0, 0]
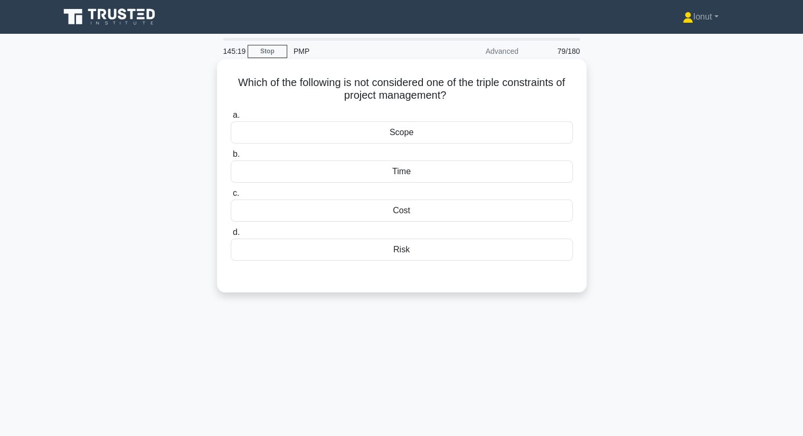
click at [412, 134] on div "Scope" at bounding box center [402, 132] width 342 height 22
click at [231, 119] on input "a. Scope" at bounding box center [231, 115] width 0 height 7
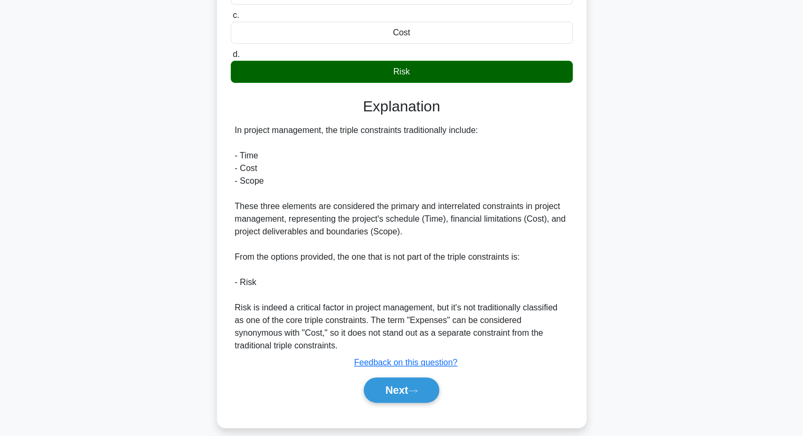
scroll to position [190, 0]
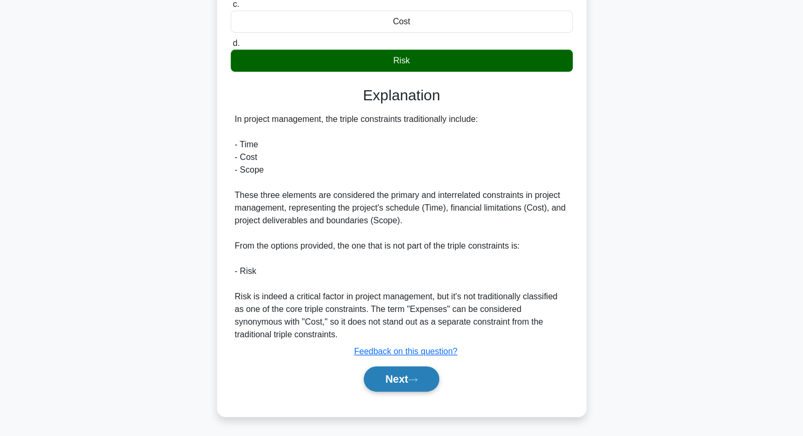
click at [399, 374] on button "Next" at bounding box center [401, 378] width 75 height 25
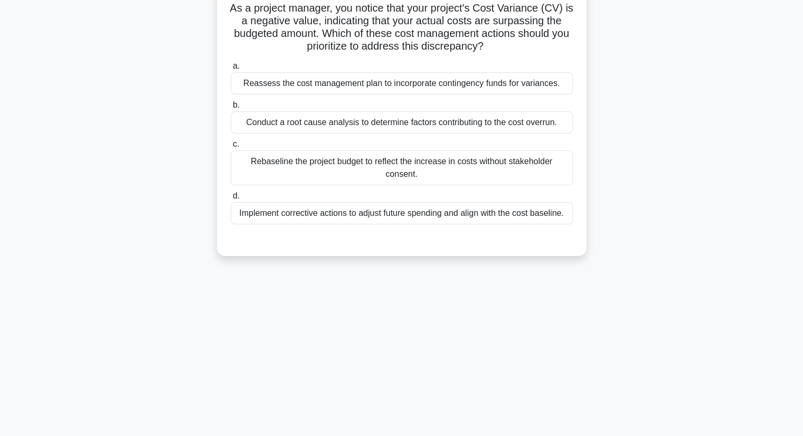
scroll to position [29, 0]
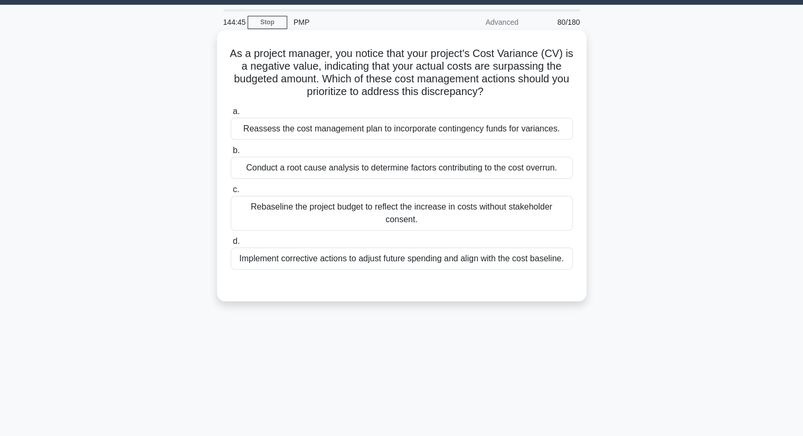
click at [421, 171] on div "Conduct a root cause analysis to determine factors contributing to the cost ove…" at bounding box center [402, 168] width 342 height 22
click at [231, 154] on input "b. Conduct a root cause analysis to determine factors contributing to the cost …" at bounding box center [231, 150] width 0 height 7
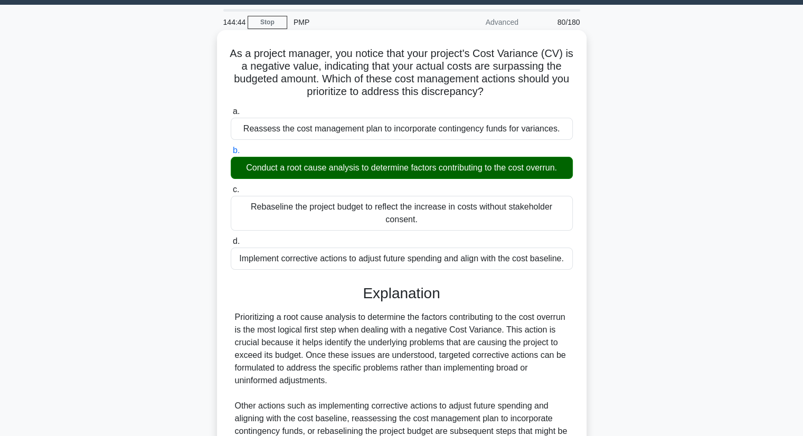
scroll to position [189, 0]
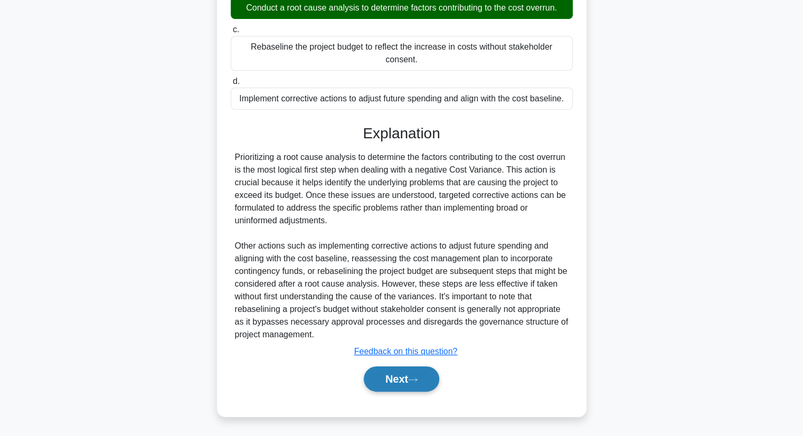
click at [419, 375] on button "Next" at bounding box center [401, 378] width 75 height 25
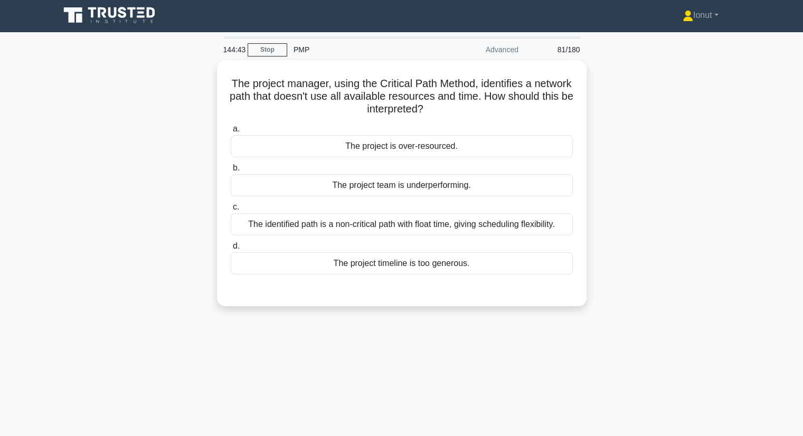
scroll to position [0, 0]
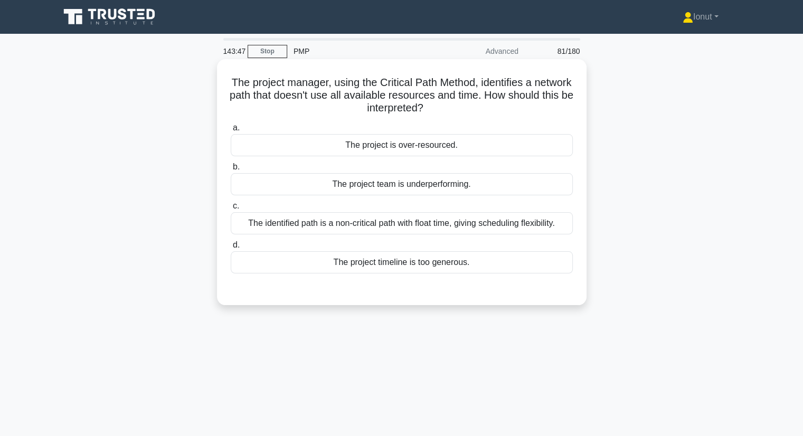
click at [375, 231] on div "The identified path is a non-critical path with float time, giving scheduling f…" at bounding box center [402, 223] width 342 height 22
click at [231, 209] on input "c. The identified path is a non-critical path with float time, giving schedulin…" at bounding box center [231, 206] width 0 height 7
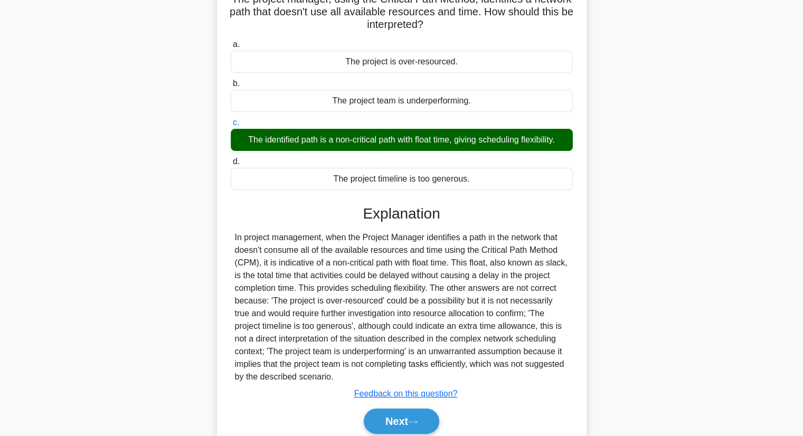
scroll to position [135, 0]
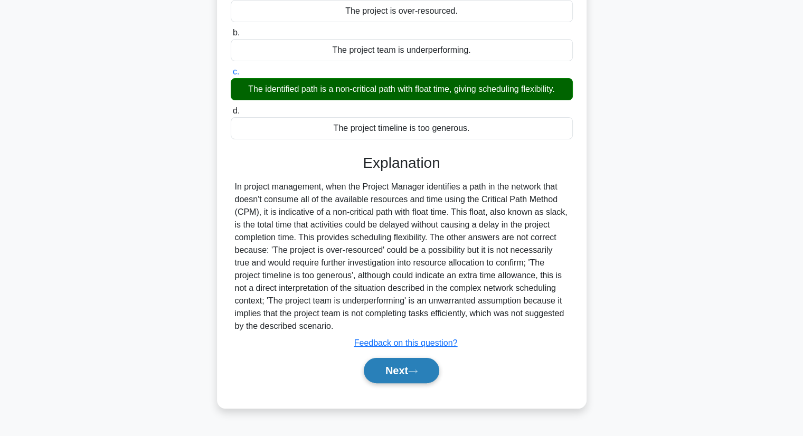
click at [408, 380] on button "Next" at bounding box center [401, 370] width 75 height 25
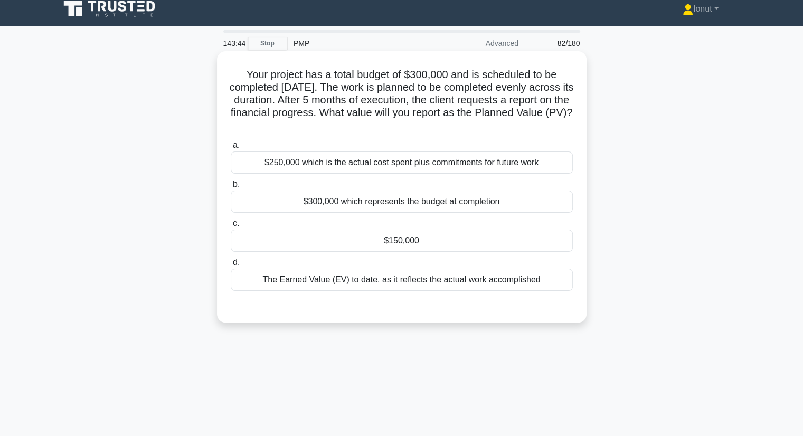
scroll to position [0, 0]
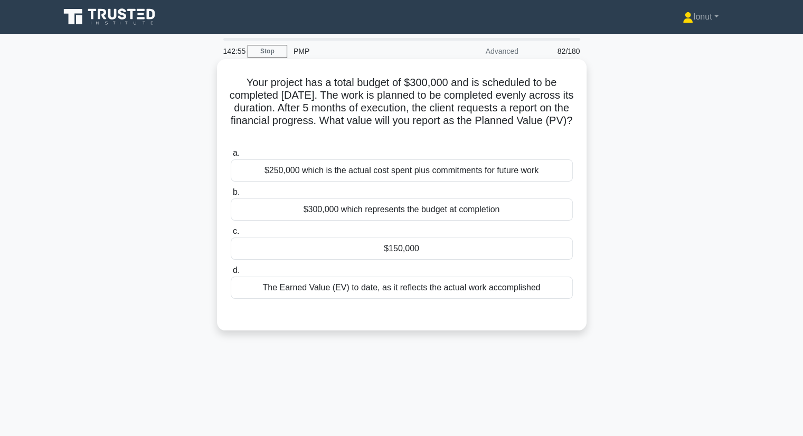
click at [420, 251] on div "$150,000" at bounding box center [402, 248] width 342 height 22
click at [231, 235] on input "c. $150,000" at bounding box center [231, 231] width 0 height 7
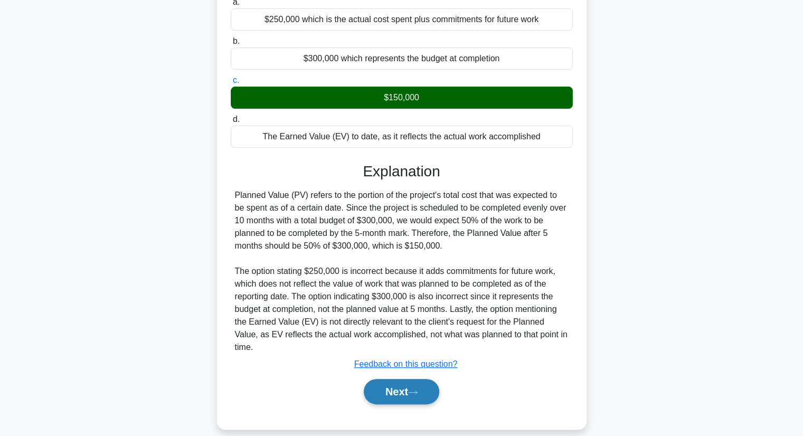
click at [407, 384] on button "Next" at bounding box center [401, 391] width 75 height 25
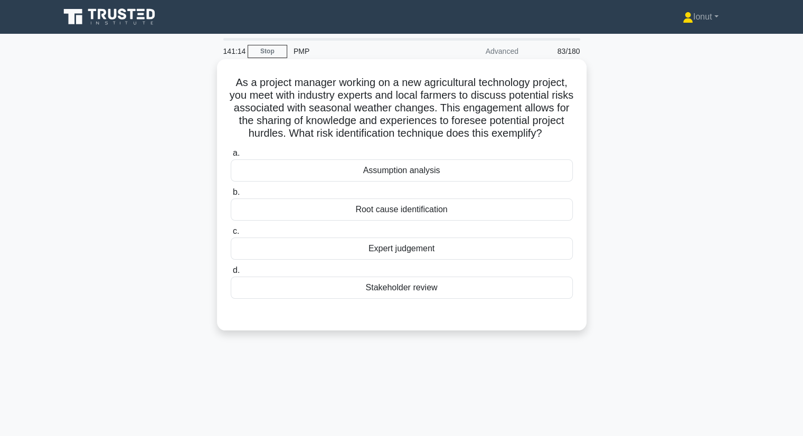
click at [347, 260] on div "Expert judgement" at bounding box center [402, 248] width 342 height 22
click at [231, 235] on input "c. Expert judgement" at bounding box center [231, 231] width 0 height 7
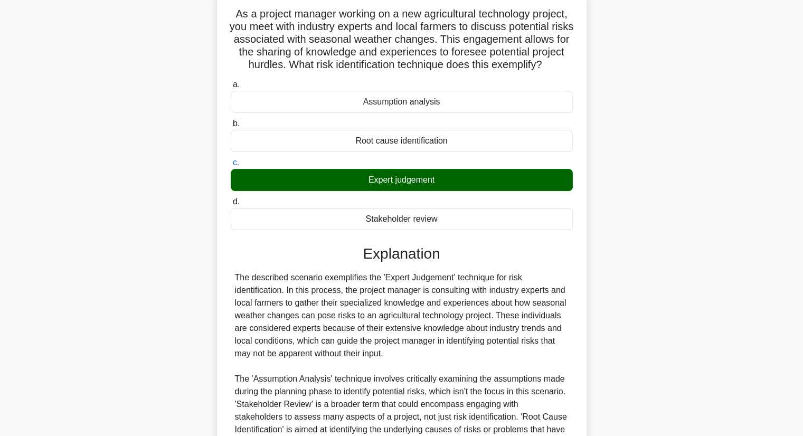
scroll to position [202, 0]
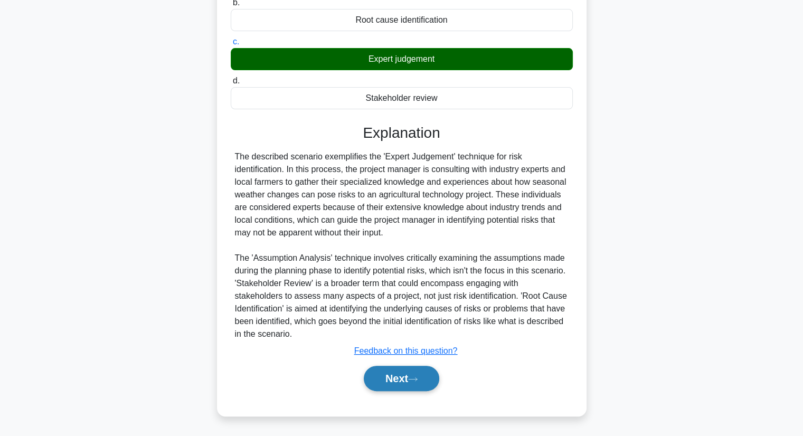
click at [402, 384] on button "Next" at bounding box center [401, 378] width 75 height 25
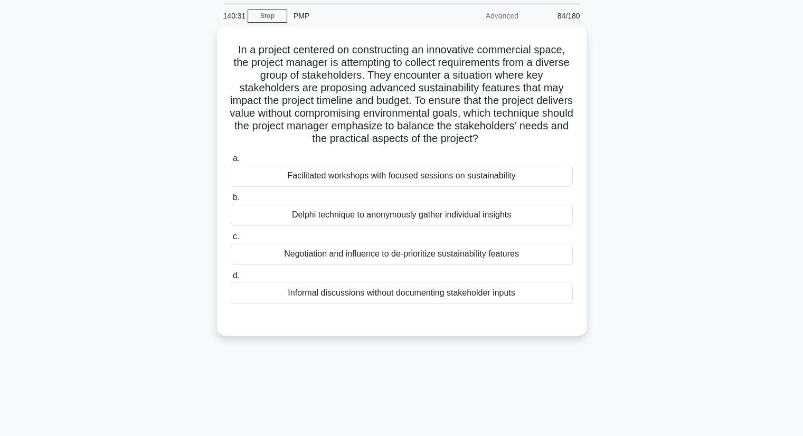
scroll to position [53, 0]
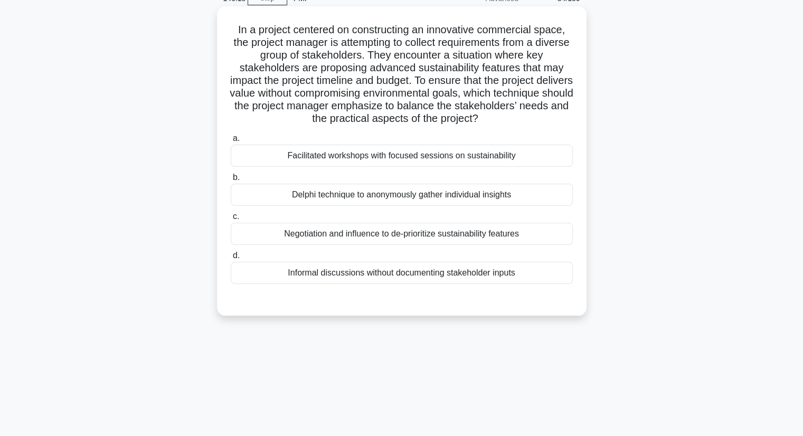
click at [339, 161] on div "Facilitated workshops with focused sessions on sustainability" at bounding box center [402, 156] width 342 height 22
click at [231, 142] on input "a. Facilitated workshops with focused sessions on sustainability" at bounding box center [231, 138] width 0 height 7
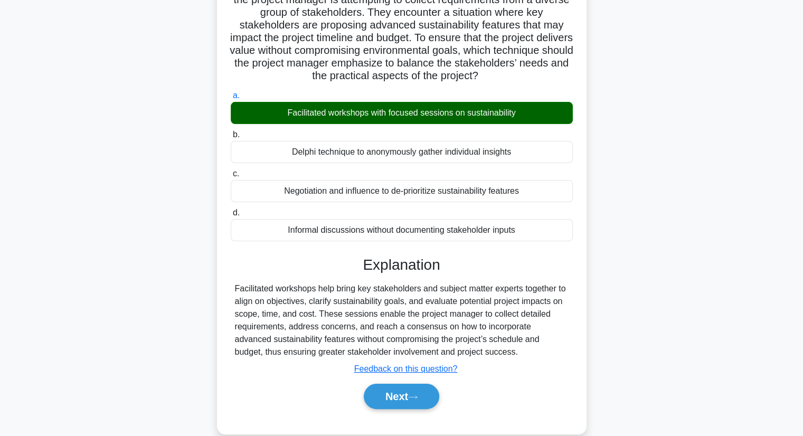
scroll to position [135, 0]
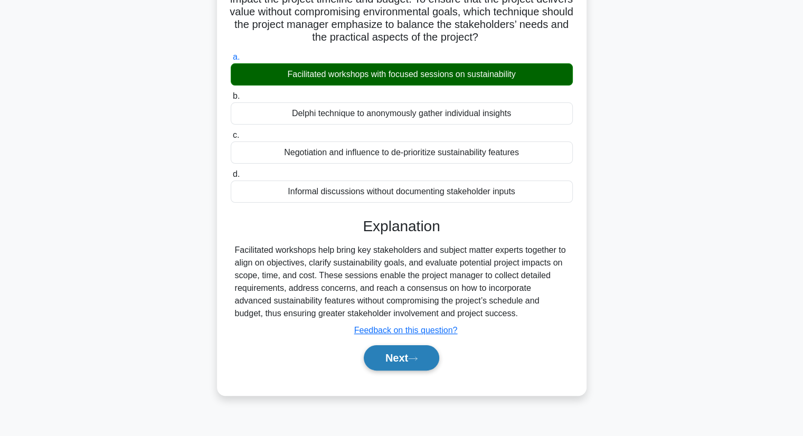
click at [379, 353] on button "Next" at bounding box center [401, 357] width 75 height 25
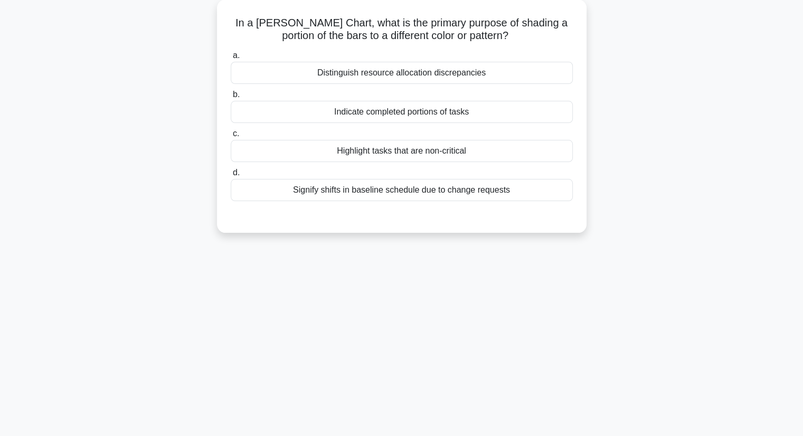
scroll to position [0, 0]
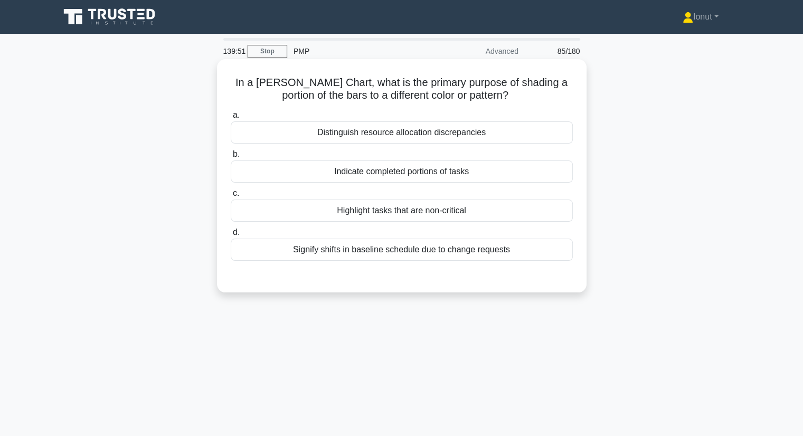
click at [361, 169] on div "Indicate completed portions of tasks" at bounding box center [402, 171] width 342 height 22
click at [231, 158] on input "b. Indicate completed portions of tasks" at bounding box center [231, 154] width 0 height 7
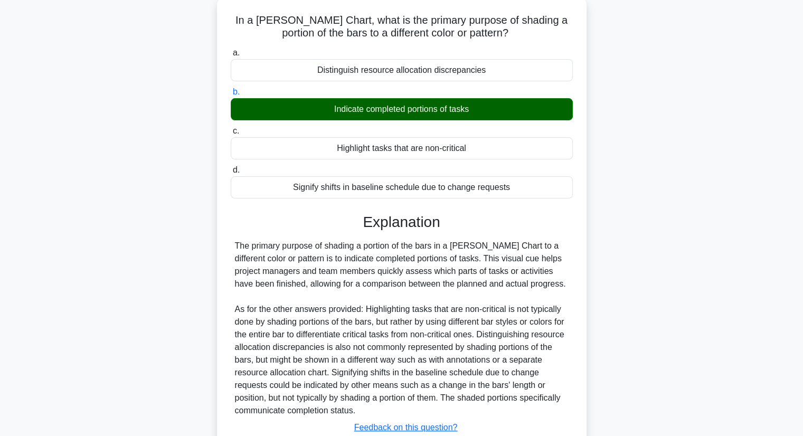
scroll to position [138, 0]
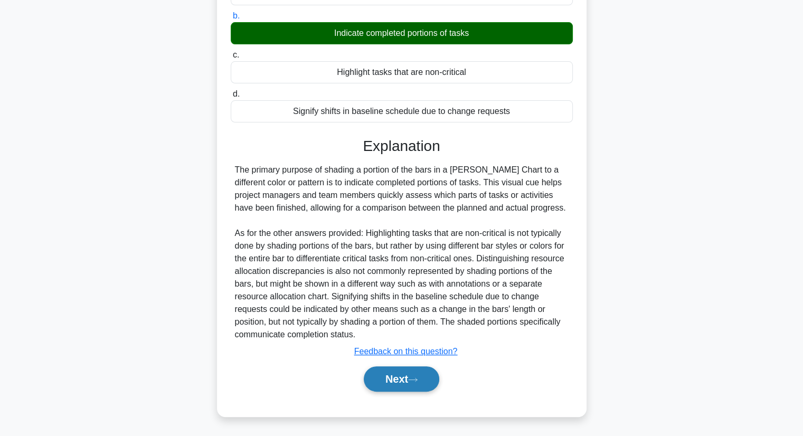
click at [385, 378] on button "Next" at bounding box center [401, 378] width 75 height 25
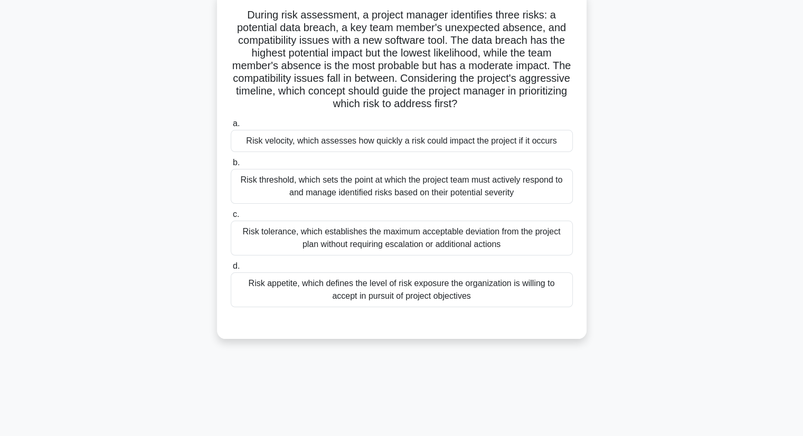
scroll to position [0, 0]
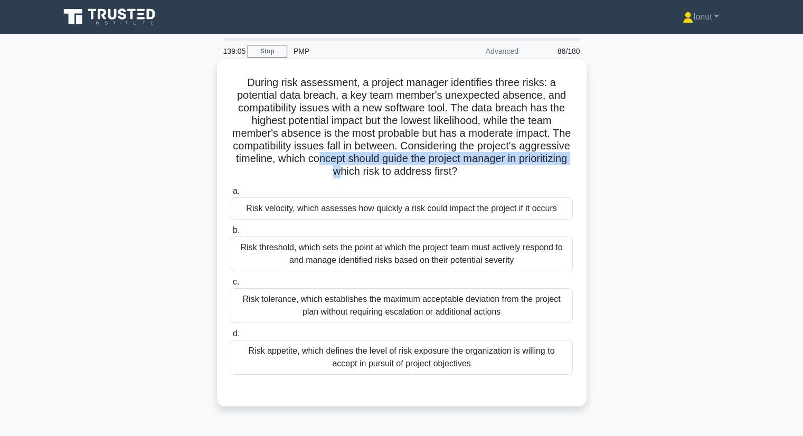
drag, startPoint x: 371, startPoint y: 156, endPoint x: 366, endPoint y: 170, distance: 14.7
click at [366, 170] on h5 "During risk assessment, a project manager identifies three risks: a potential d…" at bounding box center [402, 127] width 344 height 102
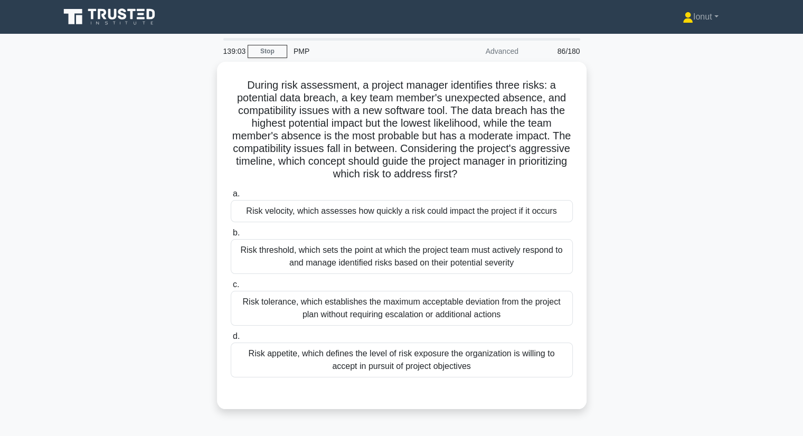
click at [202, 170] on div "During risk assessment, a project manager identifies three risks: a potential d…" at bounding box center [401, 242] width 697 height 360
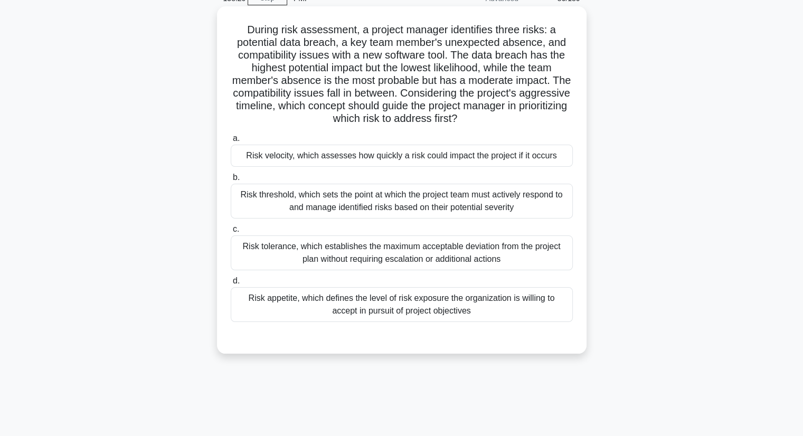
click at [303, 156] on div "Risk velocity, which assesses how quickly a risk could impact the project if it…" at bounding box center [402, 156] width 342 height 22
click at [231, 142] on input "a. Risk velocity, which assesses how quickly a risk could impact the project if…" at bounding box center [231, 138] width 0 height 7
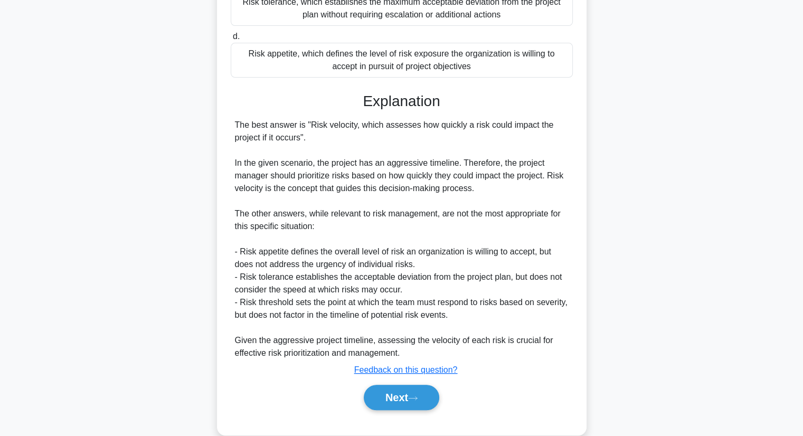
scroll to position [316, 0]
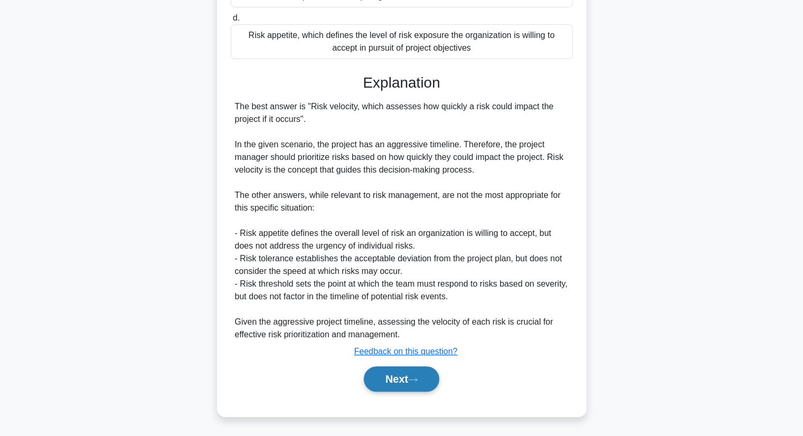
click at [386, 382] on button "Next" at bounding box center [401, 378] width 75 height 25
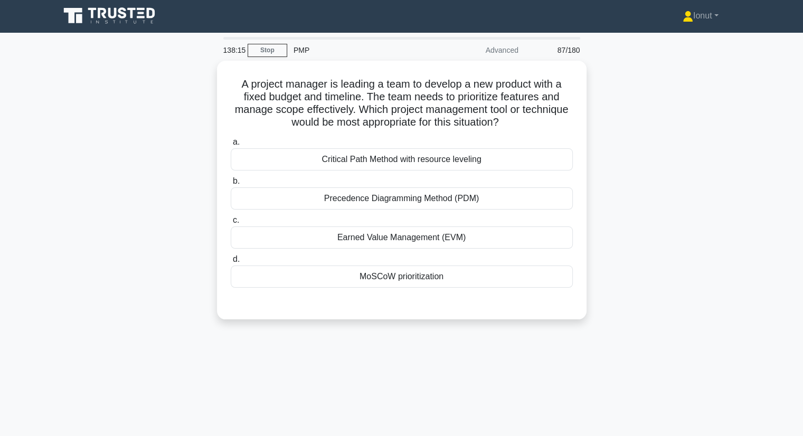
scroll to position [0, 0]
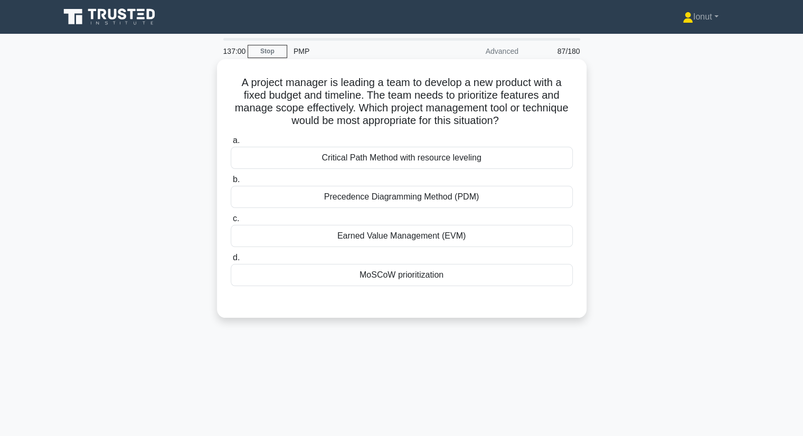
click at [377, 275] on div "MoSCoW prioritization" at bounding box center [402, 275] width 342 height 22
click at [231, 261] on input "d. MoSCoW prioritization" at bounding box center [231, 257] width 0 height 7
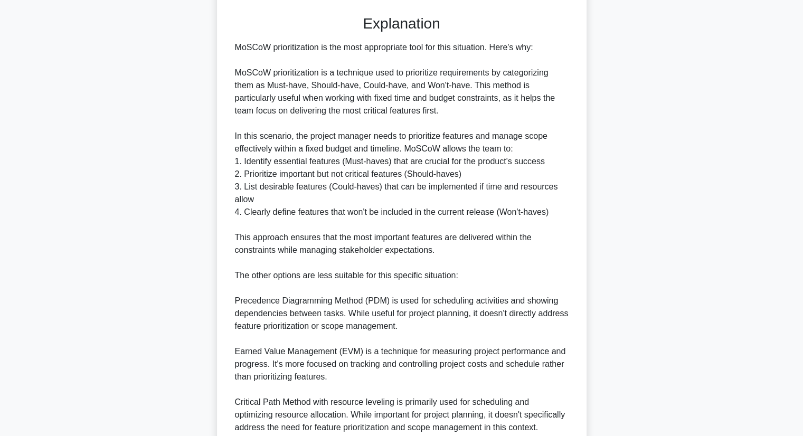
scroll to position [392, 0]
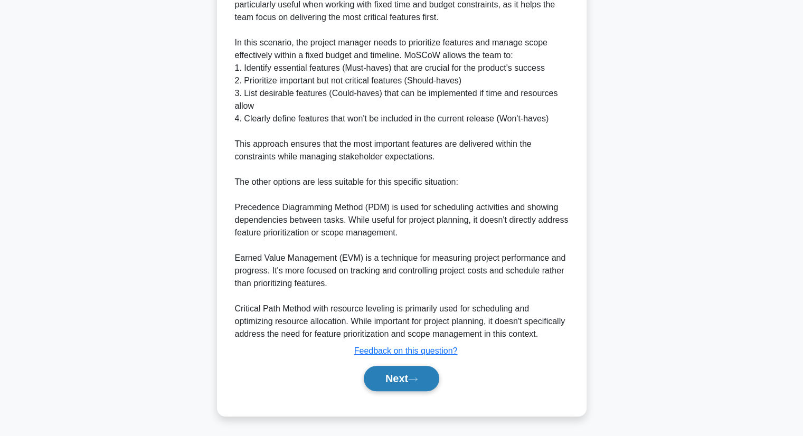
click at [402, 380] on button "Next" at bounding box center [401, 378] width 75 height 25
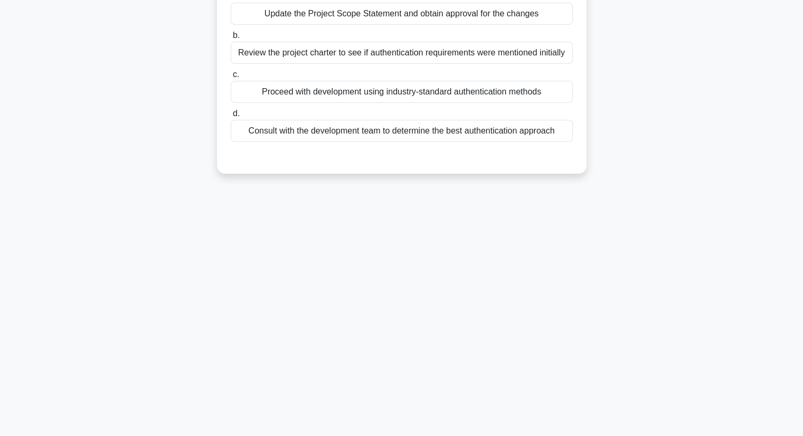
scroll to position [29, 0]
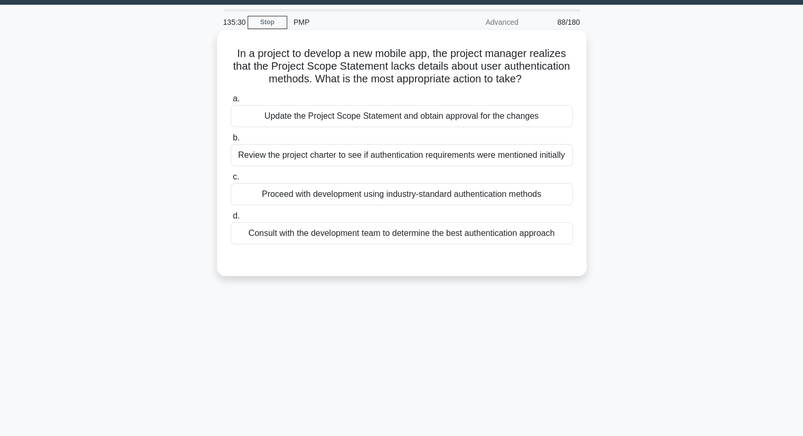
click at [338, 166] on div "Review the project charter to see if authentication requirements were mentioned…" at bounding box center [402, 155] width 342 height 22
click at [231, 141] on input "b. Review the project charter to see if authentication requirements were mentio…" at bounding box center [231, 138] width 0 height 7
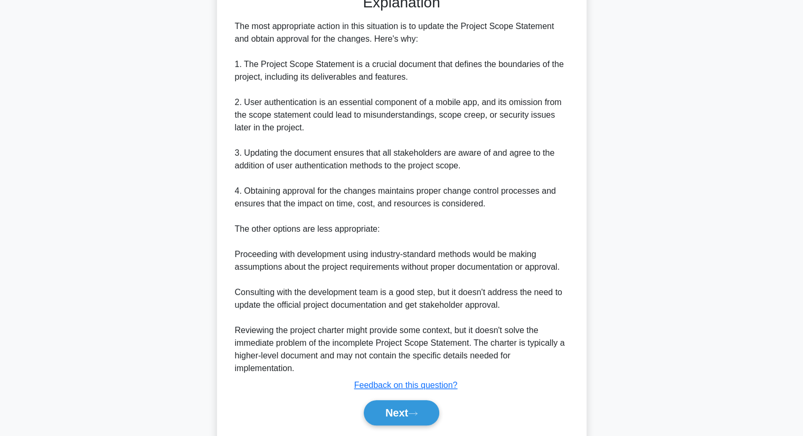
scroll to position [355, 0]
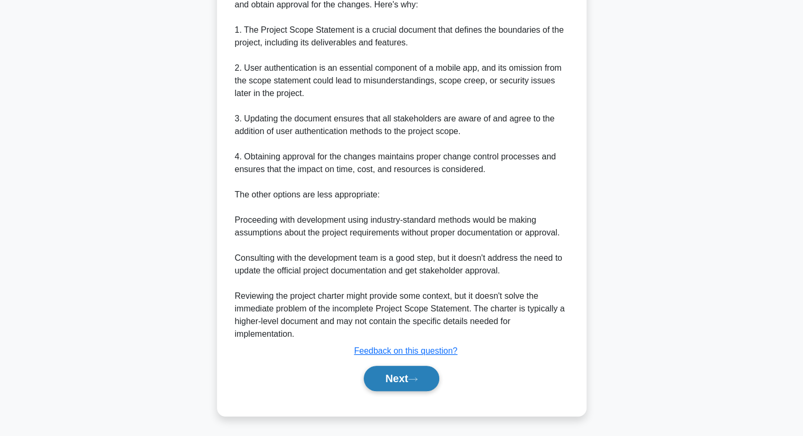
click at [397, 382] on button "Next" at bounding box center [401, 378] width 75 height 25
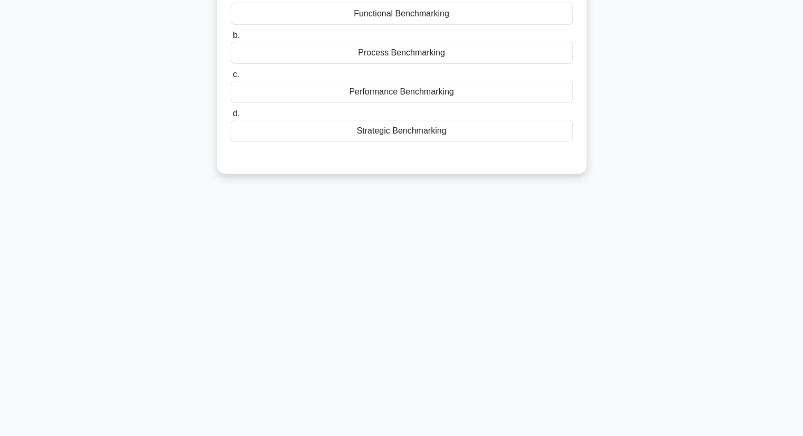
scroll to position [0, 0]
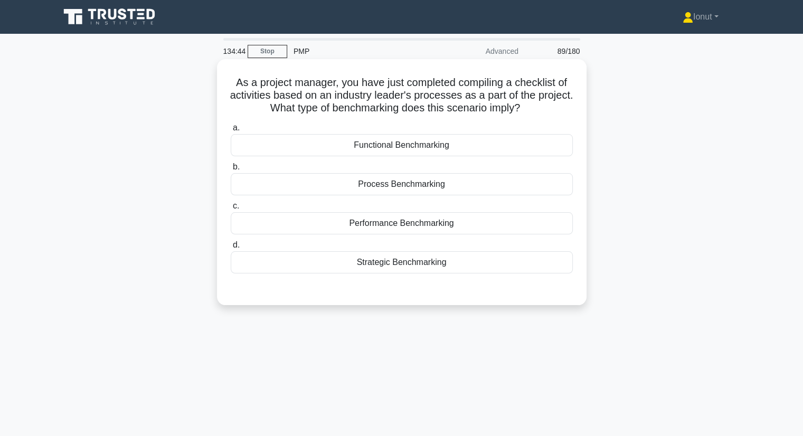
click at [413, 147] on div "Functional Benchmarking" at bounding box center [402, 145] width 342 height 22
click at [231, 131] on input "a. Functional Benchmarking" at bounding box center [231, 128] width 0 height 7
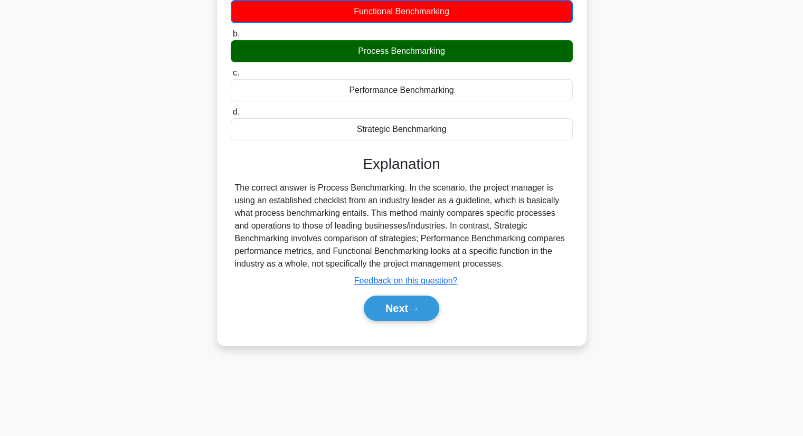
scroll to position [135, 0]
drag, startPoint x: 393, startPoint y: 309, endPoint x: 386, endPoint y: 313, distance: 8.5
click at [393, 309] on button "Next" at bounding box center [401, 308] width 75 height 25
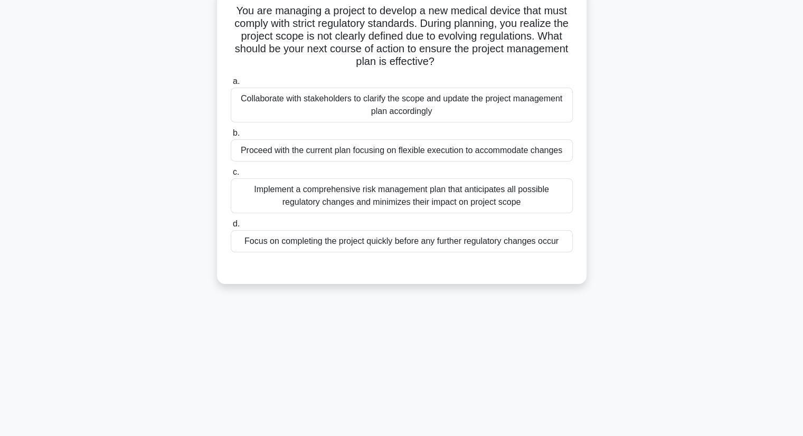
scroll to position [0, 0]
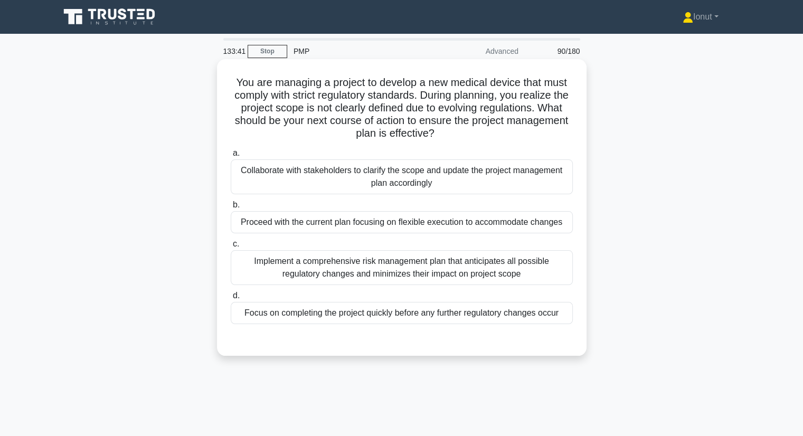
click at [308, 173] on div "Collaborate with stakeholders to clarify the scope and update the project manag…" at bounding box center [402, 176] width 342 height 35
click at [231, 157] on input "a. Collaborate with stakeholders to clarify the scope and update the project ma…" at bounding box center [231, 153] width 0 height 7
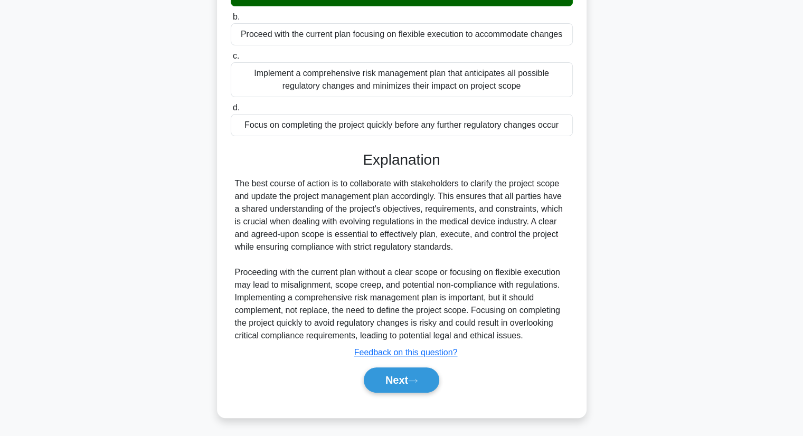
scroll to position [189, 0]
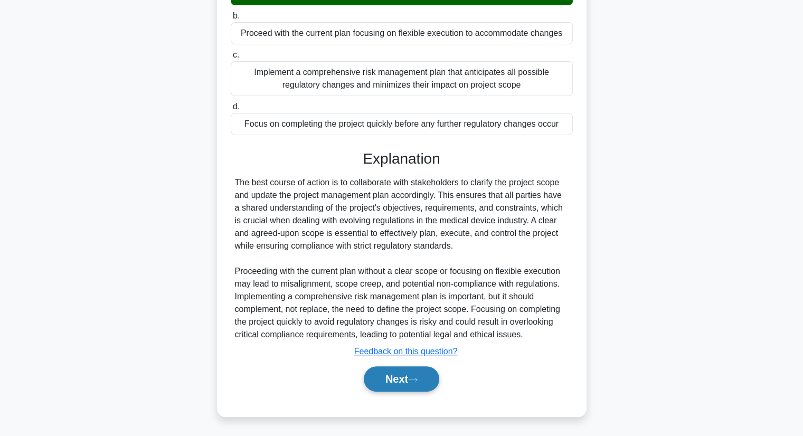
click at [381, 380] on button "Next" at bounding box center [401, 378] width 75 height 25
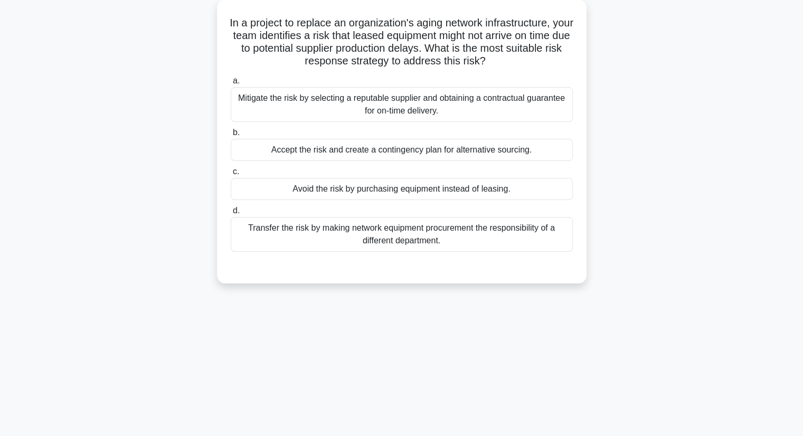
scroll to position [0, 0]
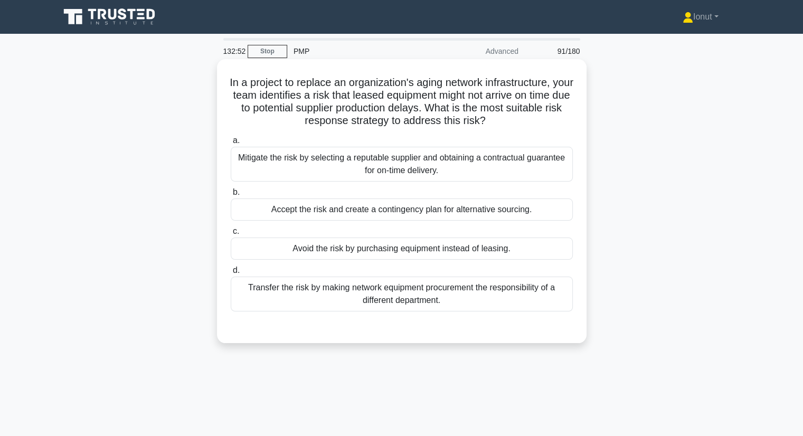
click at [310, 180] on div "Mitigate the risk by selecting a reputable supplier and obtaining a contractual…" at bounding box center [402, 164] width 342 height 35
click at [231, 144] on input "a. Mitigate the risk by selecting a reputable supplier and obtaining a contract…" at bounding box center [231, 140] width 0 height 7
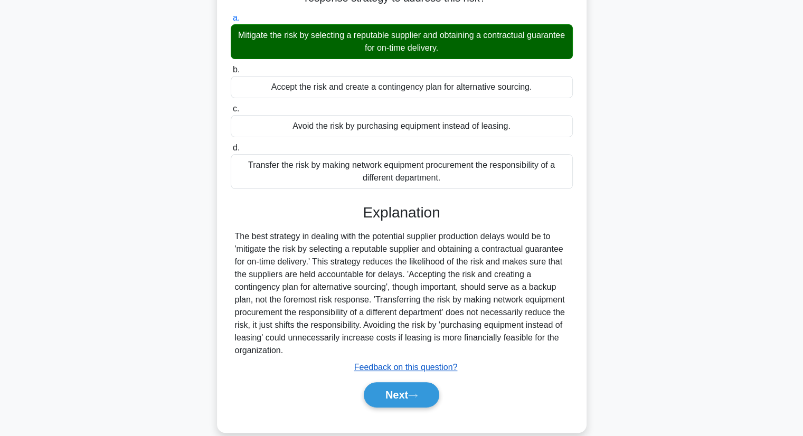
scroll to position [138, 0]
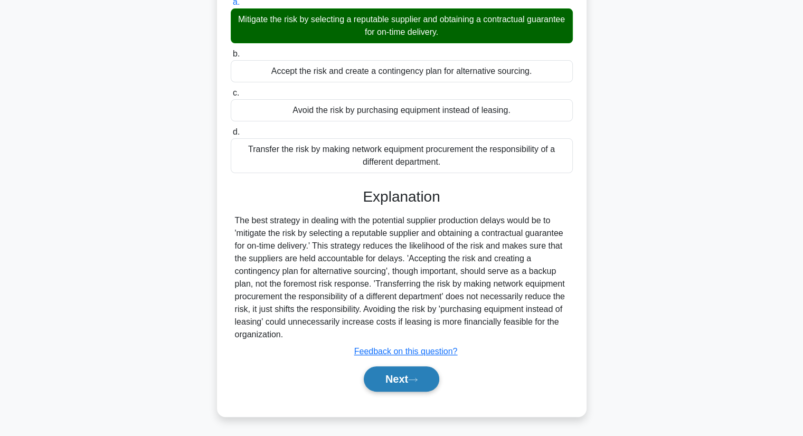
click at [399, 380] on button "Next" at bounding box center [401, 378] width 75 height 25
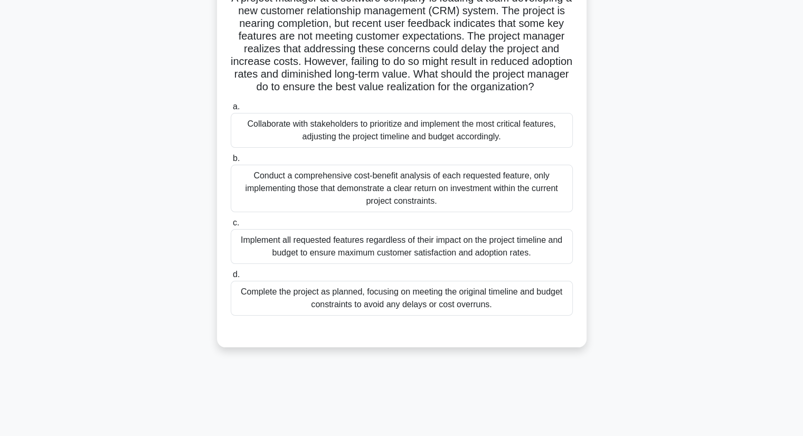
scroll to position [106, 0]
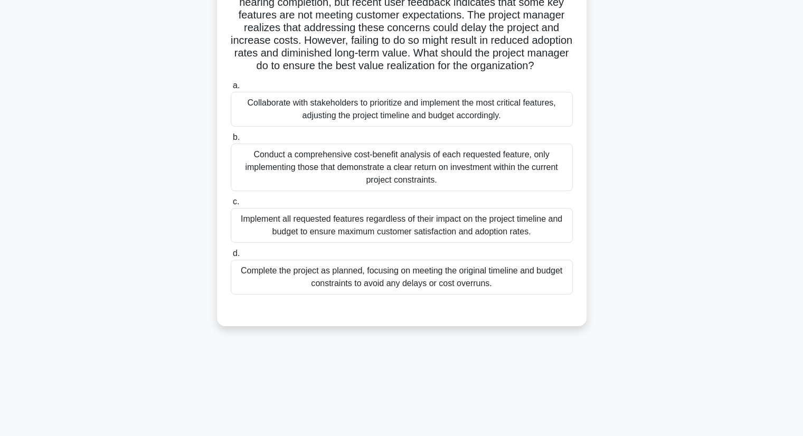
click at [301, 181] on div "Conduct a comprehensive cost-benefit analysis of each requested feature, only i…" at bounding box center [402, 167] width 342 height 47
click at [231, 141] on input "b. Conduct a comprehensive cost-benefit analysis of each requested feature, onl…" at bounding box center [231, 137] width 0 height 7
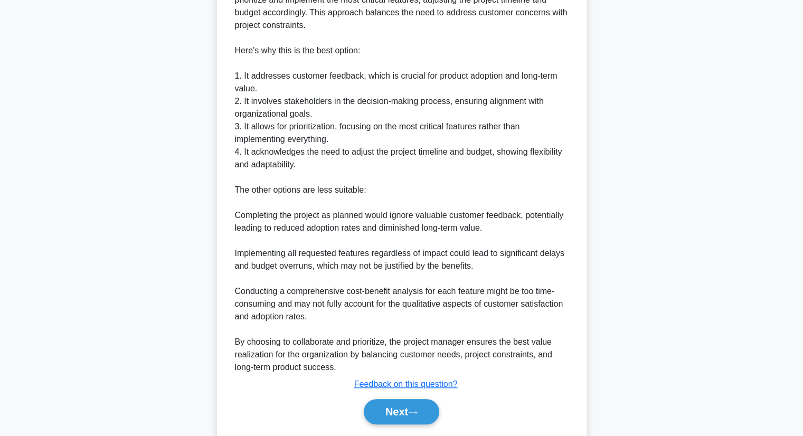
scroll to position [507, 0]
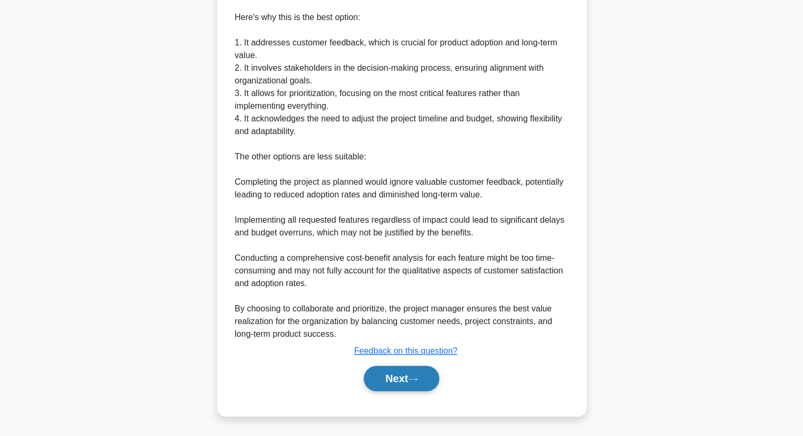
click at [403, 376] on button "Next" at bounding box center [401, 378] width 75 height 25
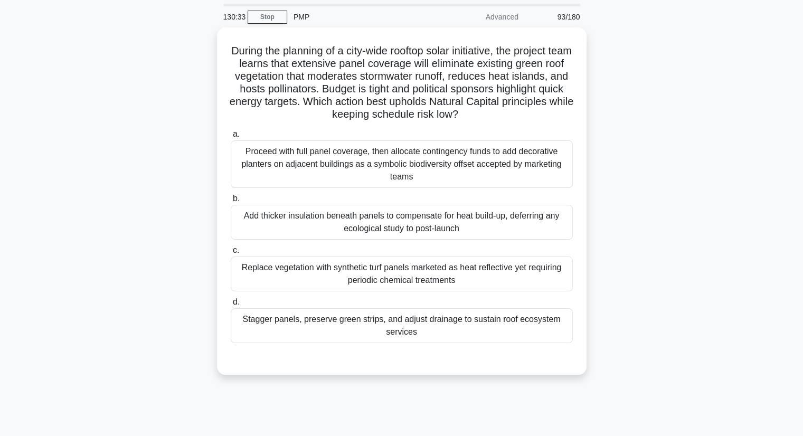
scroll to position [53, 0]
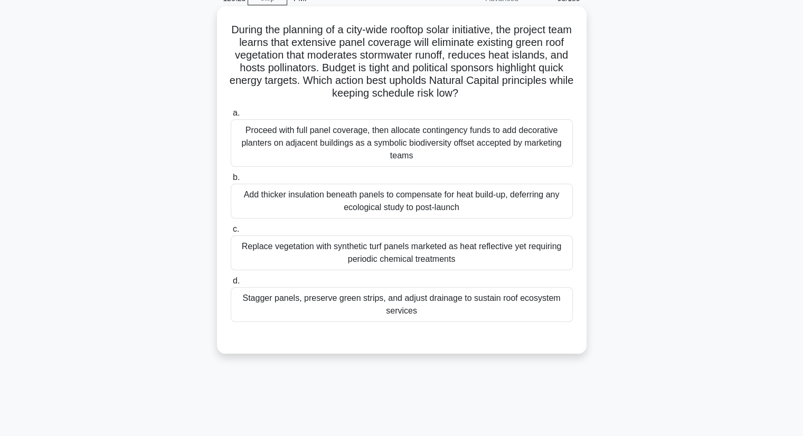
click at [280, 313] on div "Stagger panels, preserve green strips, and adjust drainage to sustain roof ecos…" at bounding box center [402, 304] width 342 height 35
click at [231, 284] on input "d. Stagger panels, preserve green strips, and adjust drainage to sustain roof e…" at bounding box center [231, 281] width 0 height 7
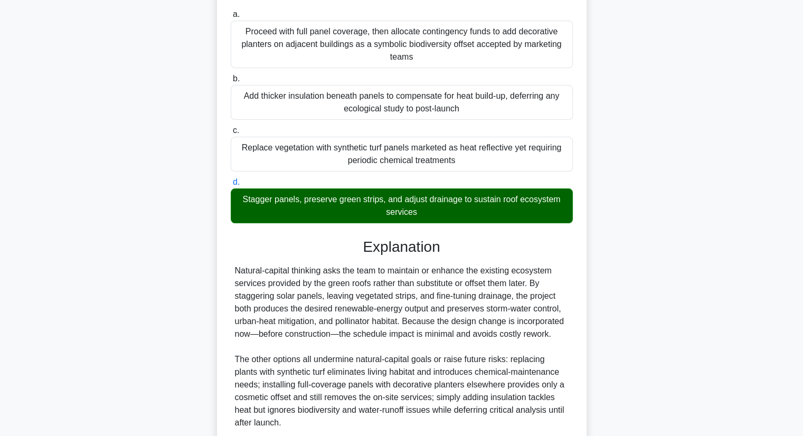
scroll to position [240, 0]
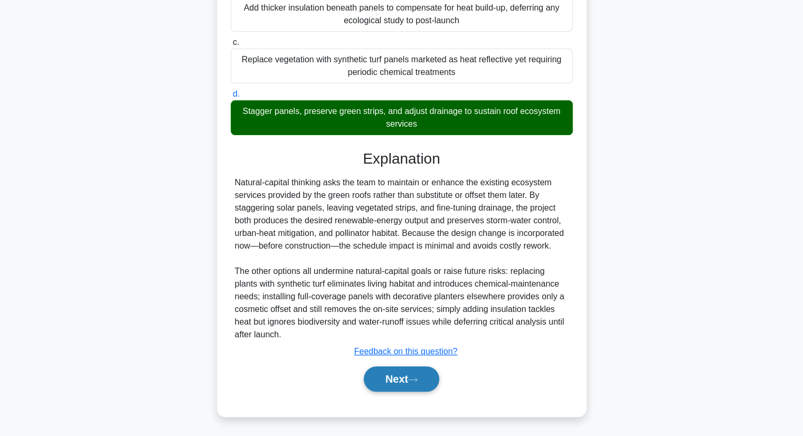
click at [378, 374] on button "Next" at bounding box center [401, 378] width 75 height 25
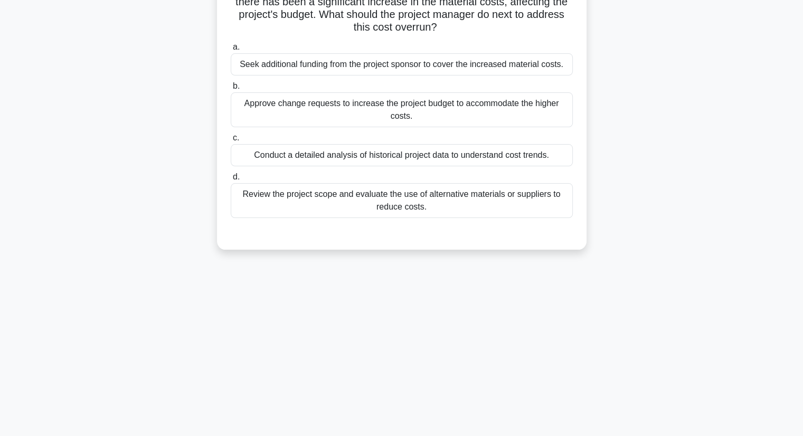
scroll to position [0, 0]
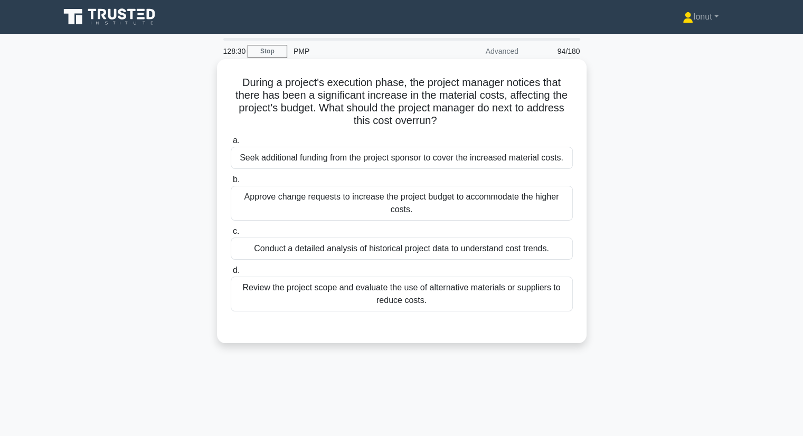
click at [277, 209] on div "Approve change requests to increase the project budget to accommodate the highe…" at bounding box center [402, 203] width 342 height 35
click at [231, 183] on input "b. Approve change requests to increase the project budget to accommodate the hi…" at bounding box center [231, 179] width 0 height 7
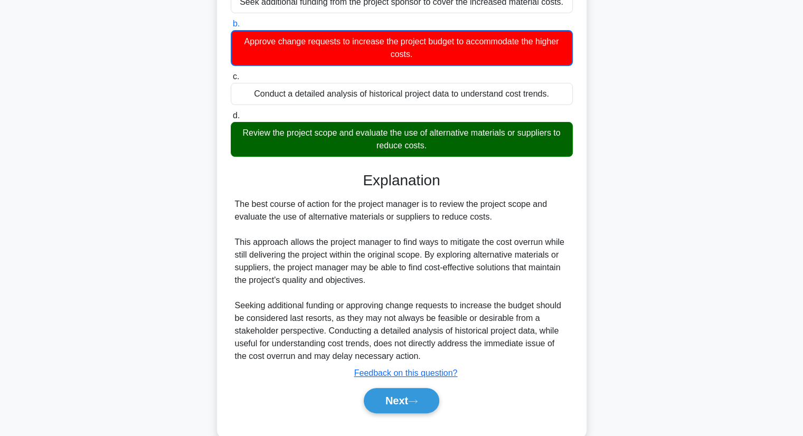
scroll to position [177, 0]
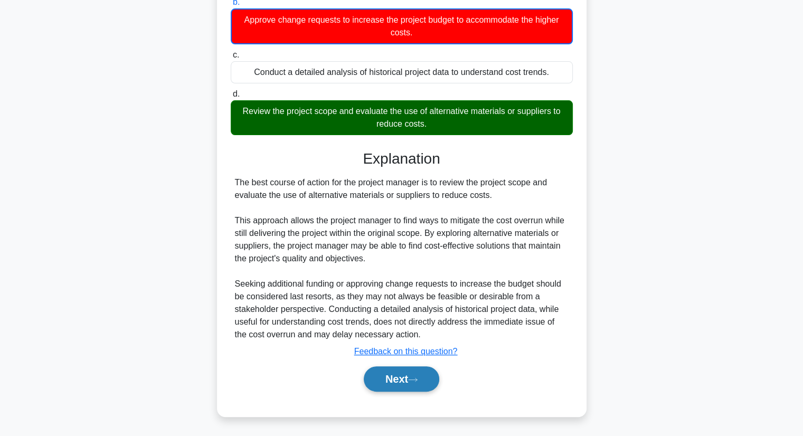
click at [383, 385] on button "Next" at bounding box center [401, 378] width 75 height 25
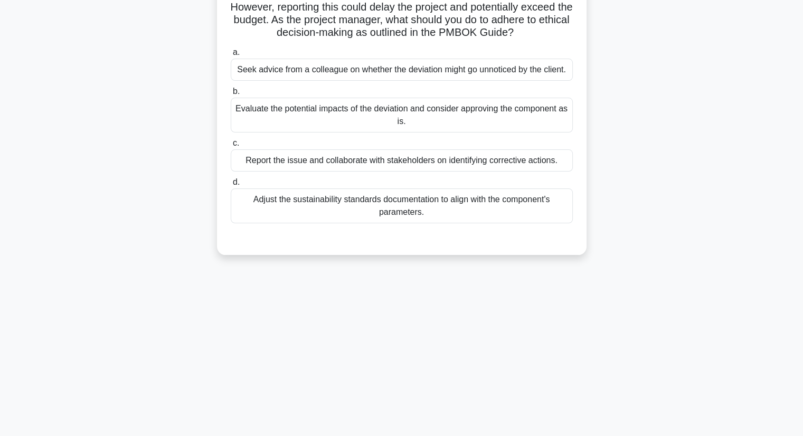
scroll to position [0, 0]
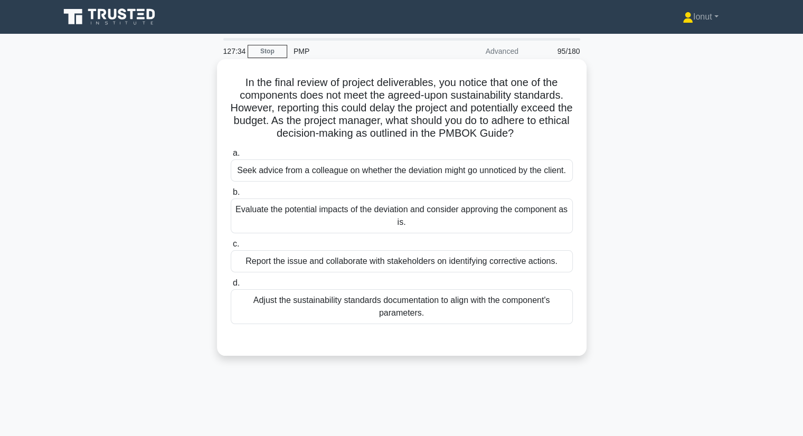
click at [433, 262] on div "Report the issue and collaborate with stakeholders on identifying corrective ac…" at bounding box center [402, 261] width 342 height 22
click at [231, 247] on input "c. Report the issue and collaborate with stakeholders on identifying corrective…" at bounding box center [231, 244] width 0 height 7
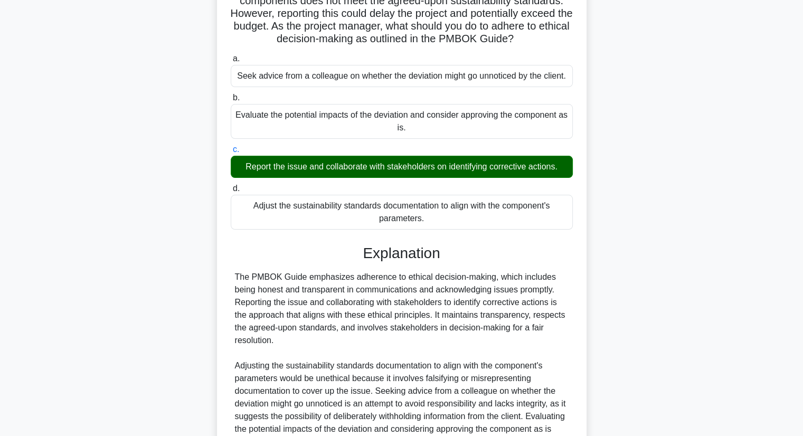
scroll to position [240, 0]
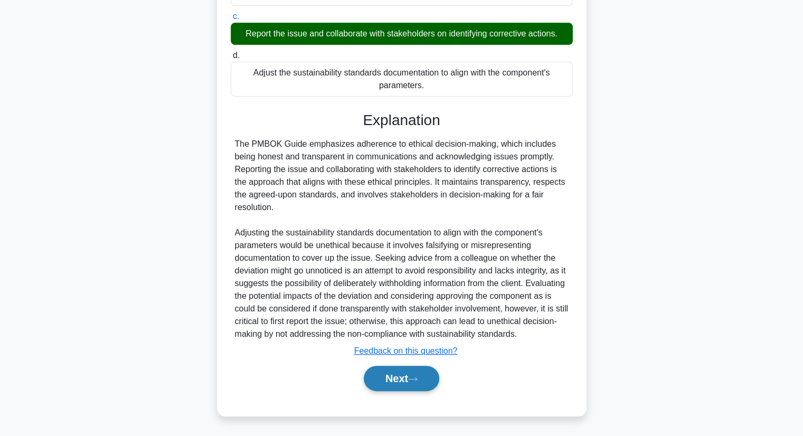
click at [407, 379] on button "Next" at bounding box center [401, 378] width 75 height 25
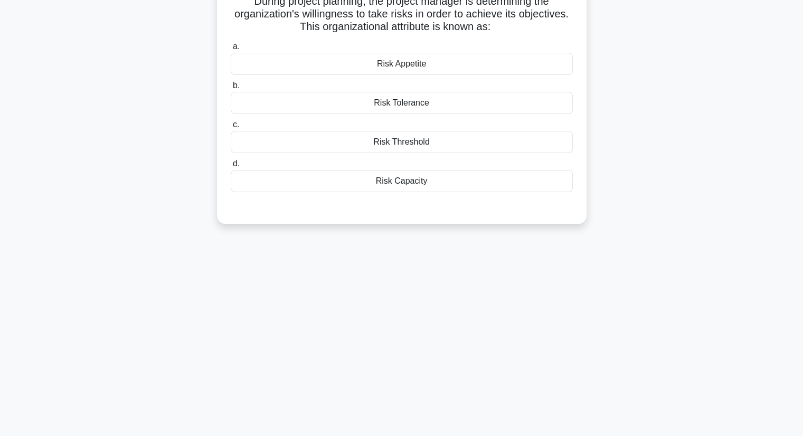
scroll to position [0, 0]
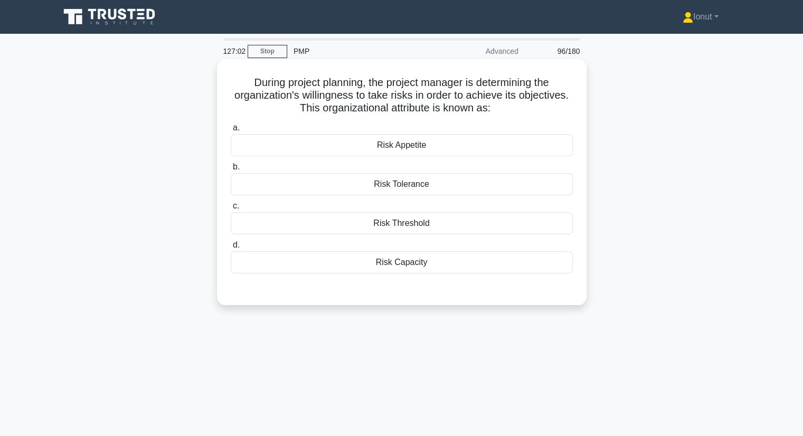
click at [359, 180] on div "Risk Tolerance" at bounding box center [402, 184] width 342 height 22
click at [231, 170] on input "b. Risk Tolerance" at bounding box center [231, 167] width 0 height 7
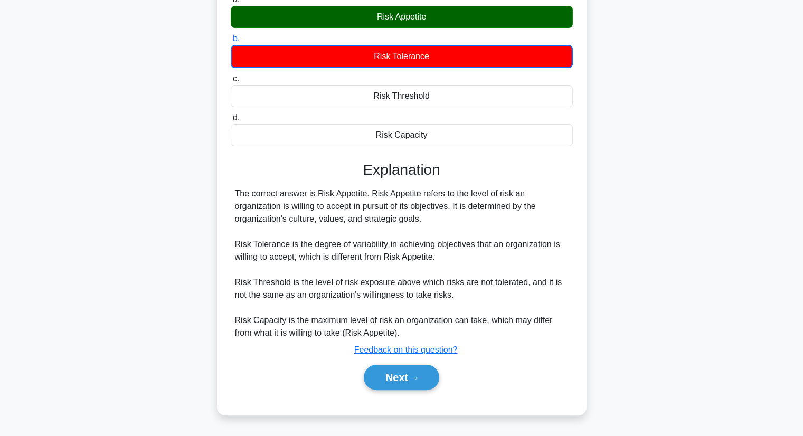
scroll to position [135, 0]
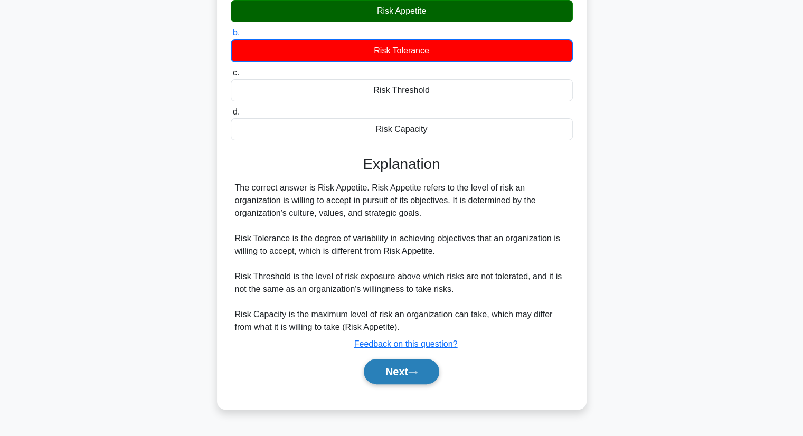
click at [390, 376] on button "Next" at bounding box center [401, 371] width 75 height 25
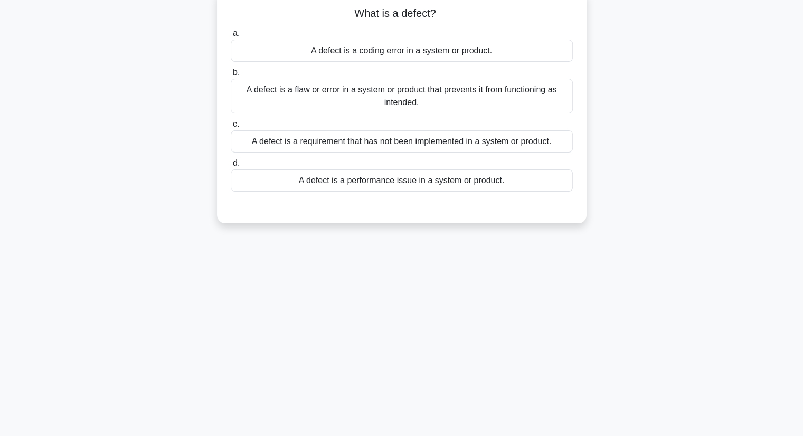
scroll to position [0, 0]
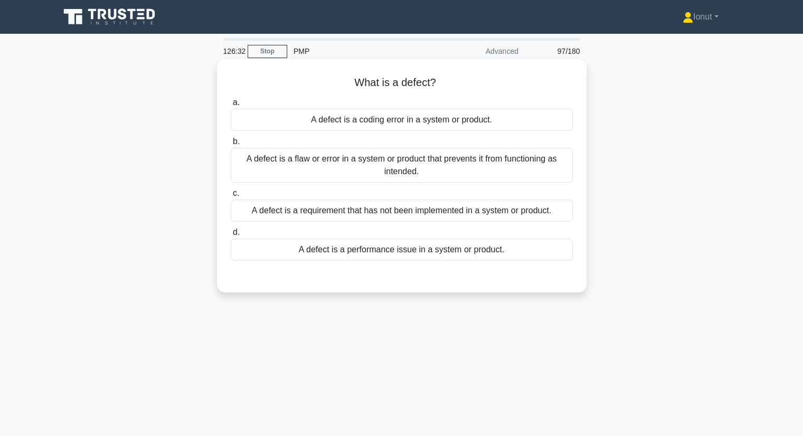
click at [364, 165] on div "A defect is a flaw or error in a system or product that prevents it from functi…" at bounding box center [402, 165] width 342 height 35
click at [231, 145] on input "b. A defect is a flaw or error in a system or product that prevents it from fun…" at bounding box center [231, 141] width 0 height 7
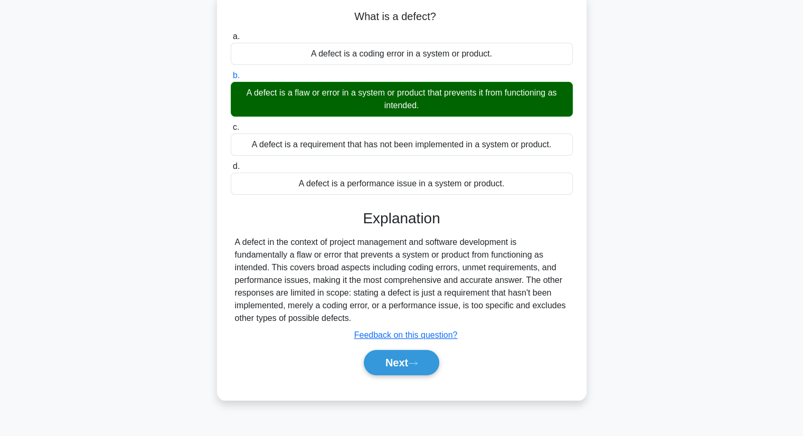
scroll to position [135, 0]
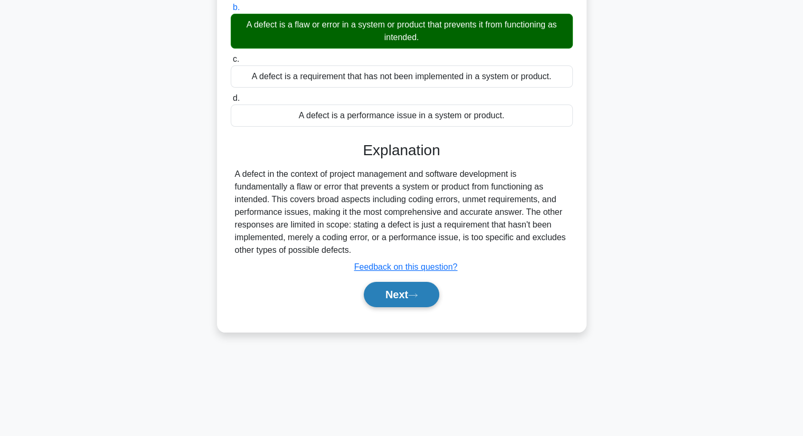
click at [373, 288] on button "Next" at bounding box center [401, 294] width 75 height 25
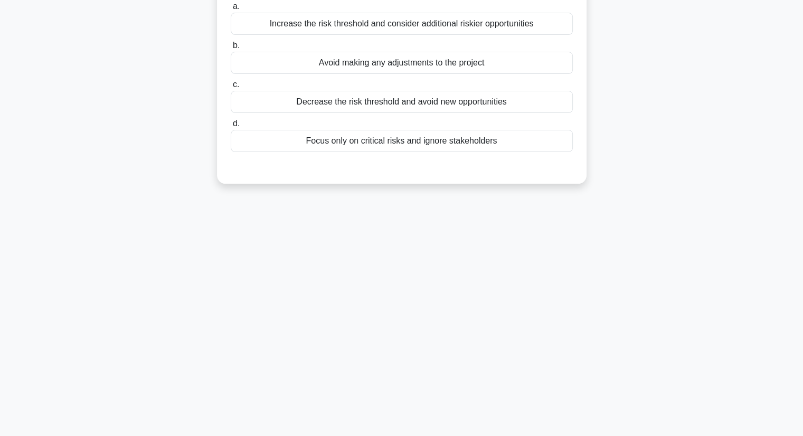
scroll to position [0, 0]
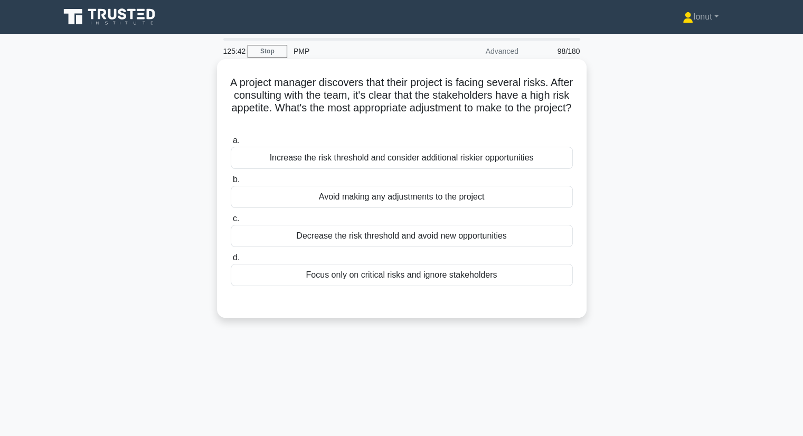
click at [342, 162] on div "Increase the risk threshold and consider additional riskier opportunities" at bounding box center [402, 158] width 342 height 22
click at [231, 144] on input "a. Increase the risk threshold and consider additional riskier opportunities" at bounding box center [231, 140] width 0 height 7
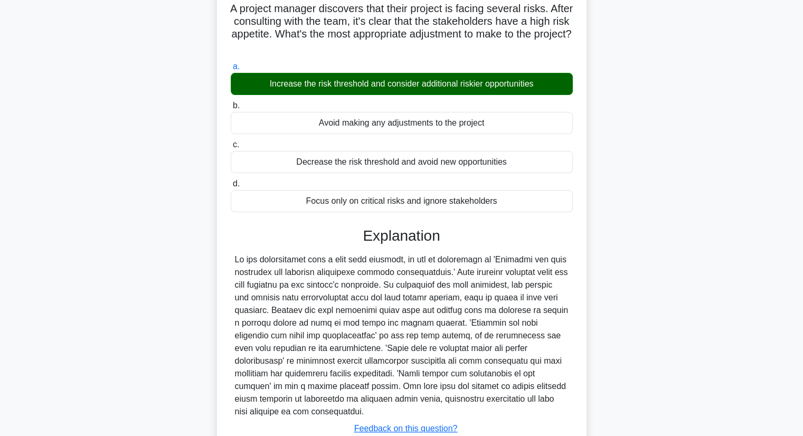
scroll to position [138, 0]
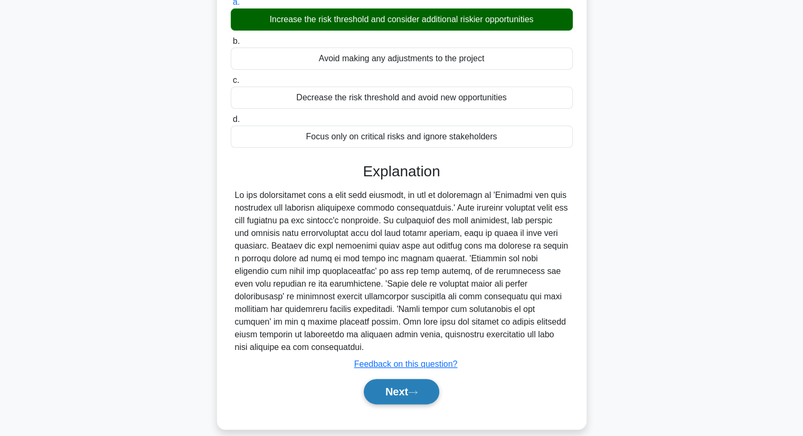
click at [382, 381] on button "Next" at bounding box center [401, 391] width 75 height 25
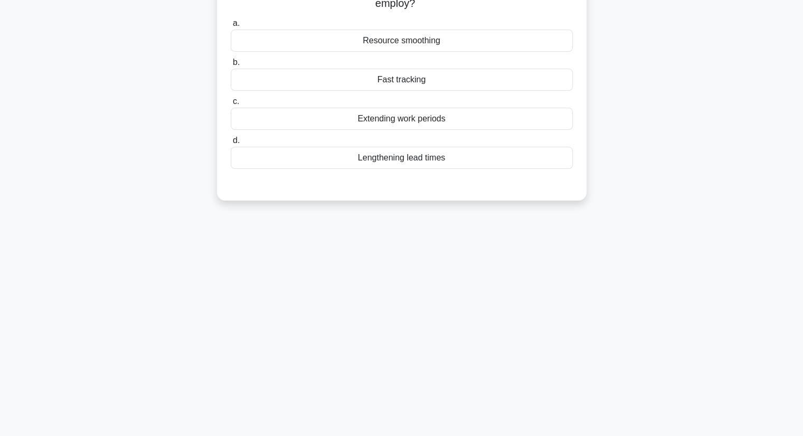
scroll to position [0, 0]
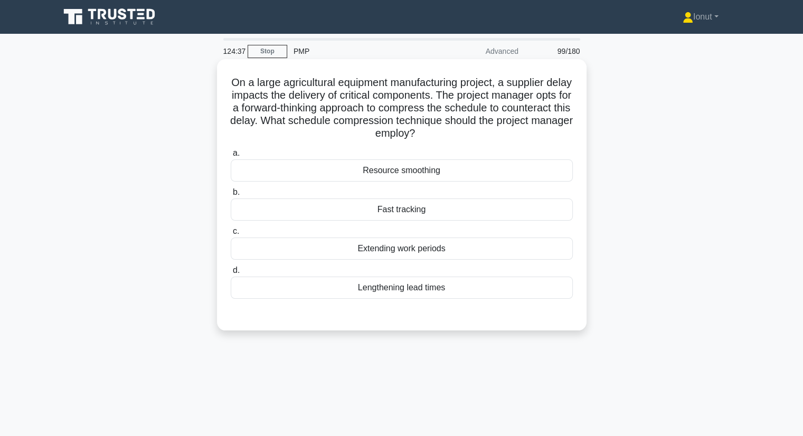
click at [398, 214] on div "Fast tracking" at bounding box center [402, 209] width 342 height 22
click at [231, 196] on input "b. Fast tracking" at bounding box center [231, 192] width 0 height 7
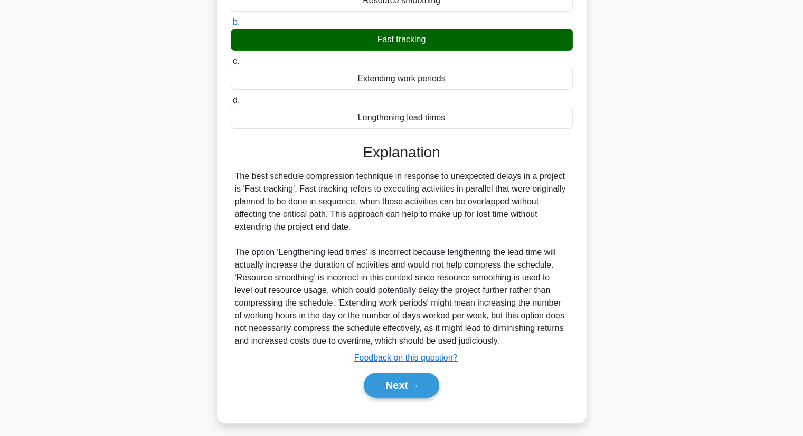
scroll to position [176, 0]
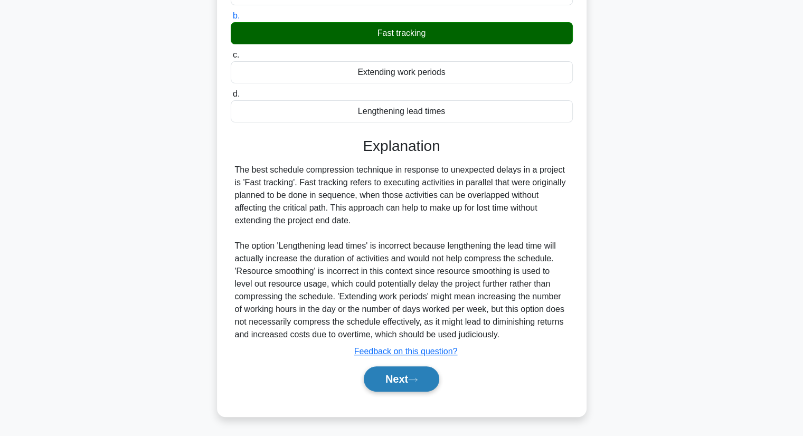
click at [383, 380] on button "Next" at bounding box center [401, 378] width 75 height 25
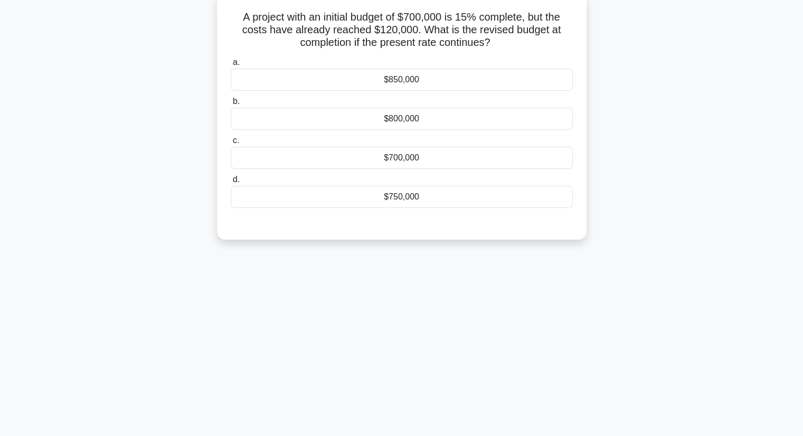
scroll to position [0, 0]
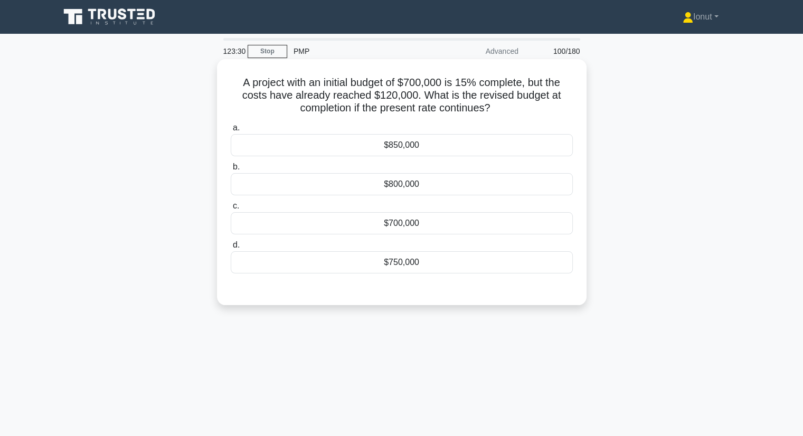
drag, startPoint x: 231, startPoint y: 79, endPoint x: 537, endPoint y: 109, distance: 307.5
click at [537, 109] on h5 "A project with an initial budget of $700,000 is 15% complete, but the costs hav…" at bounding box center [402, 95] width 344 height 39
copy h5 "A project with an initial budget of $700,000 is 15% complete, but the costs hav…"
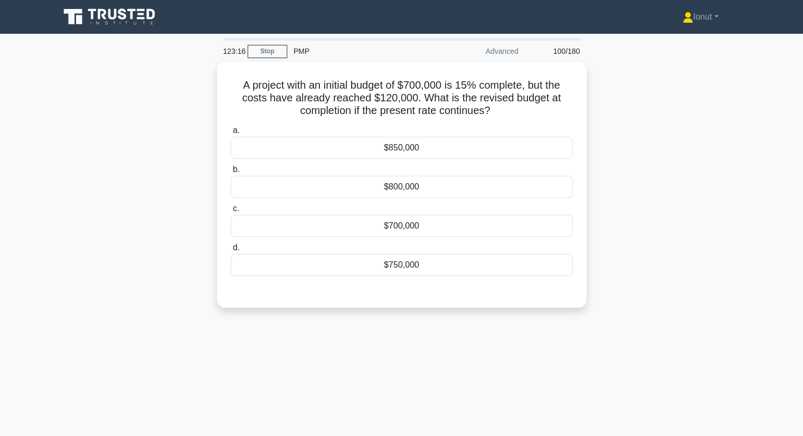
click at [104, 173] on div "A project with an initial budget of $700,000 is 15% complete, but the costs hav…" at bounding box center [401, 191] width 697 height 259
click at [102, 174] on div "A project with an initial budget of $700,000 is 15% complete, but the costs hav…" at bounding box center [401, 191] width 697 height 259
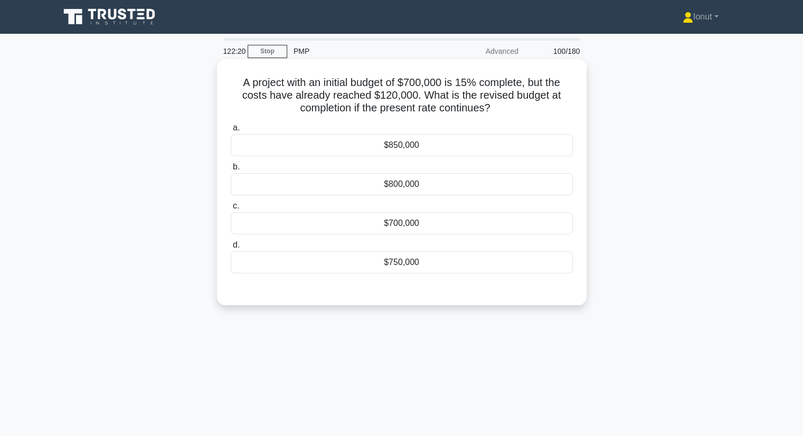
click at [398, 189] on div "$800,000" at bounding box center [402, 184] width 342 height 22
click at [231, 170] on input "b. $800,000" at bounding box center [231, 167] width 0 height 7
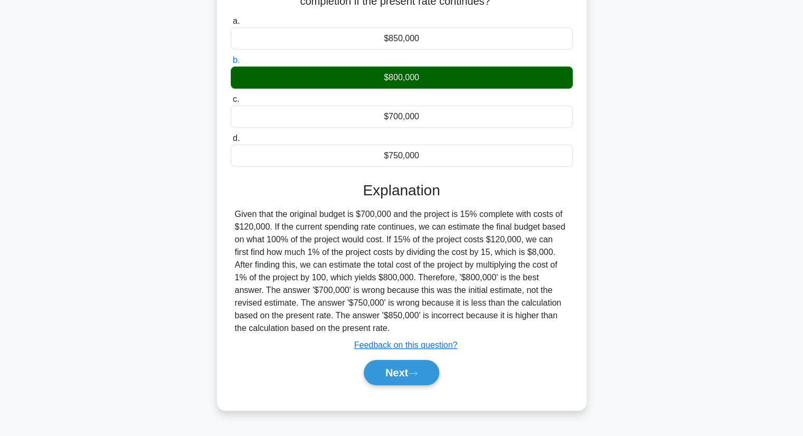
scroll to position [135, 0]
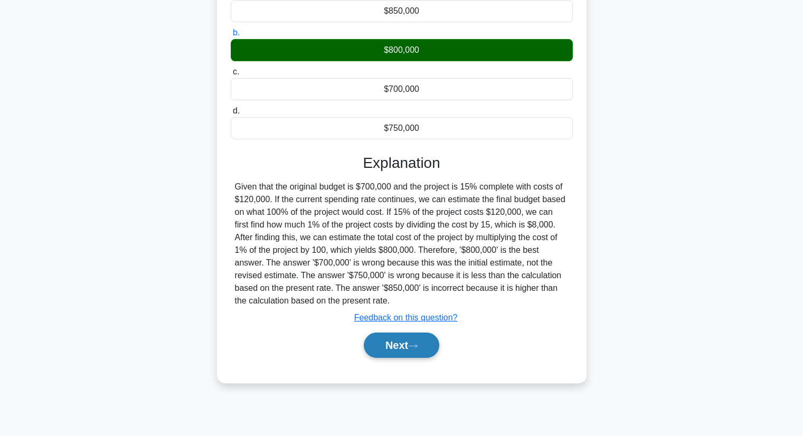
click at [431, 346] on button "Next" at bounding box center [401, 344] width 75 height 25
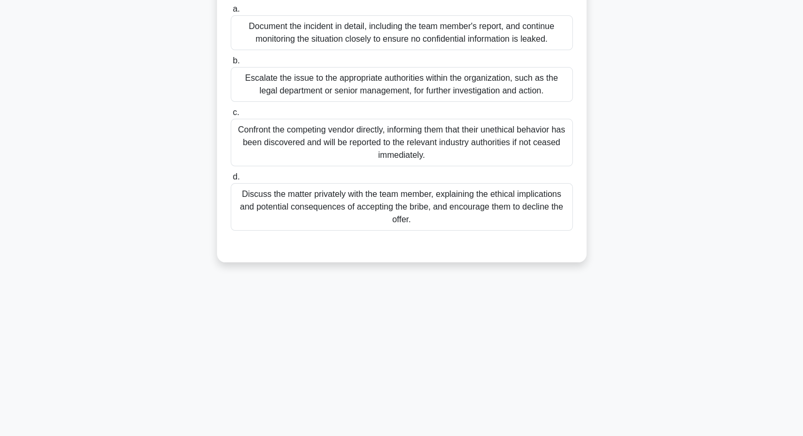
click at [466, 349] on div "121:45 Stop PMP Advanced 101/180 While managing a project, a team member report…" at bounding box center [401, 168] width 697 height 528
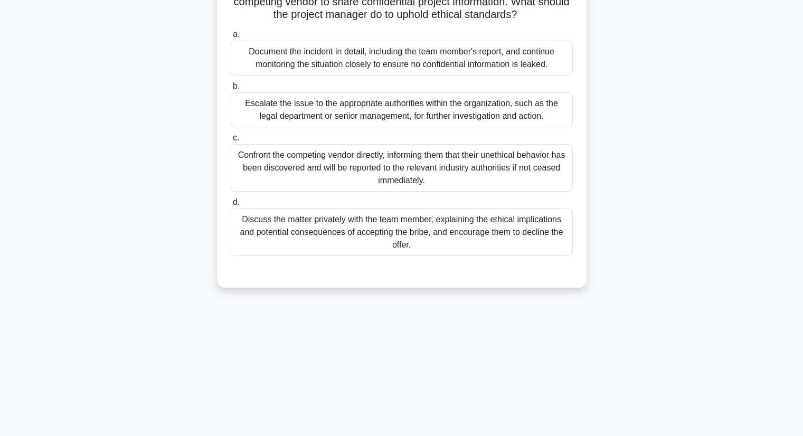
scroll to position [29, 0]
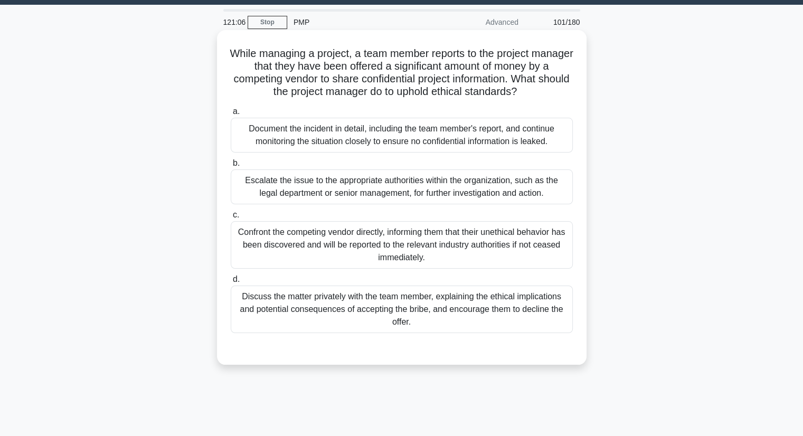
click at [253, 189] on div "Escalate the issue to the appropriate authorities within the organization, such…" at bounding box center [402, 186] width 342 height 35
click at [231, 167] on input "b. Escalate the issue to the appropriate authorities within the organization, s…" at bounding box center [231, 163] width 0 height 7
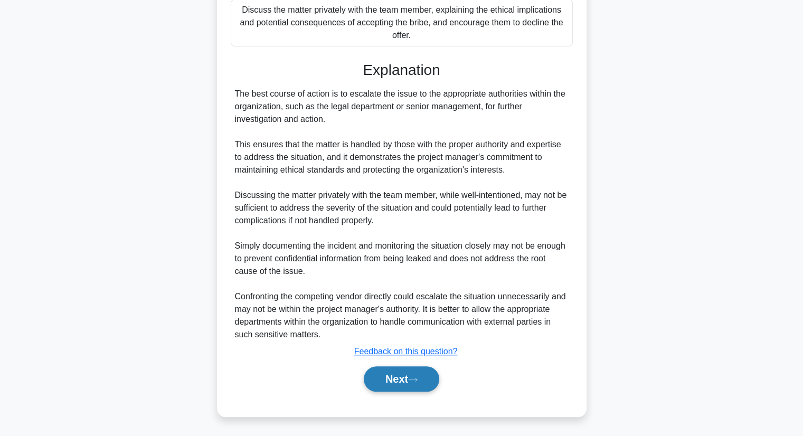
click at [385, 386] on button "Next" at bounding box center [401, 378] width 75 height 25
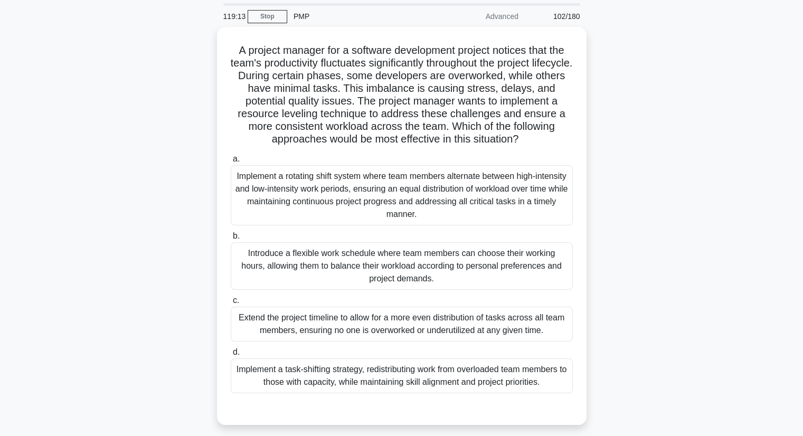
scroll to position [53, 0]
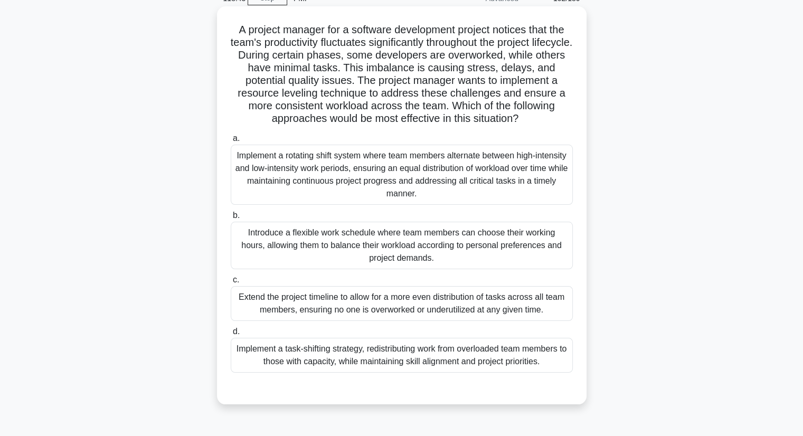
click at [365, 180] on div "Implement a rotating shift system where team members alternate between high-int…" at bounding box center [402, 175] width 342 height 60
click at [231, 142] on input "a. Implement a rotating shift system where team members alternate between high-…" at bounding box center [231, 138] width 0 height 7
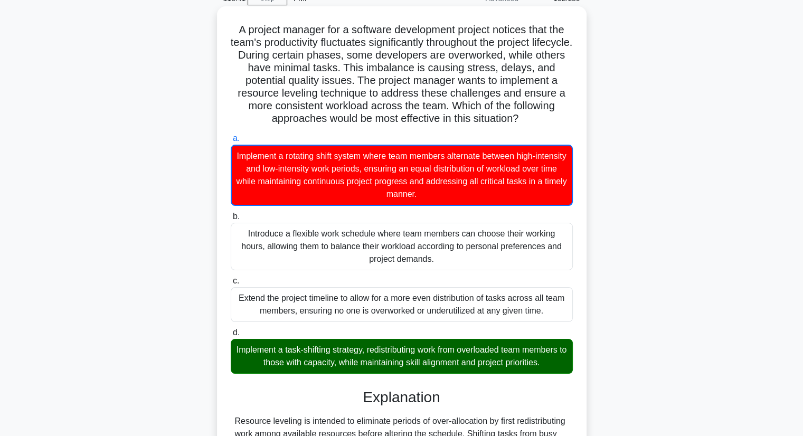
scroll to position [241, 0]
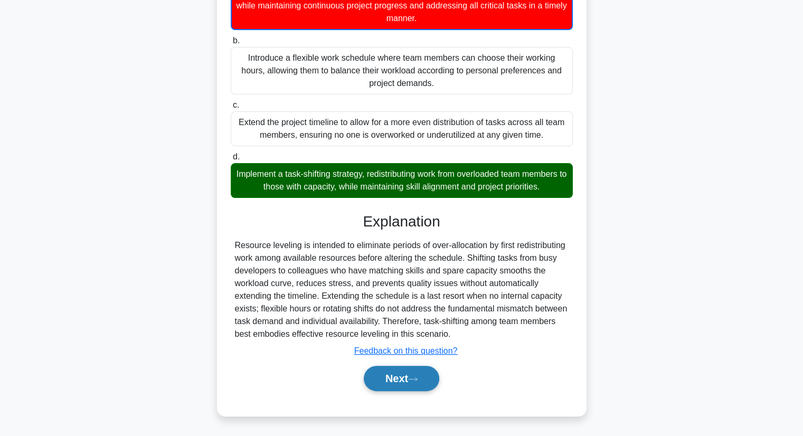
click at [395, 375] on button "Next" at bounding box center [401, 378] width 75 height 25
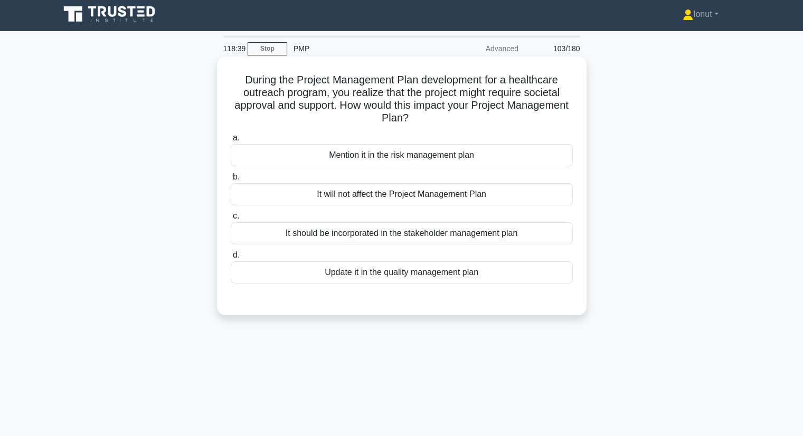
scroll to position [0, 0]
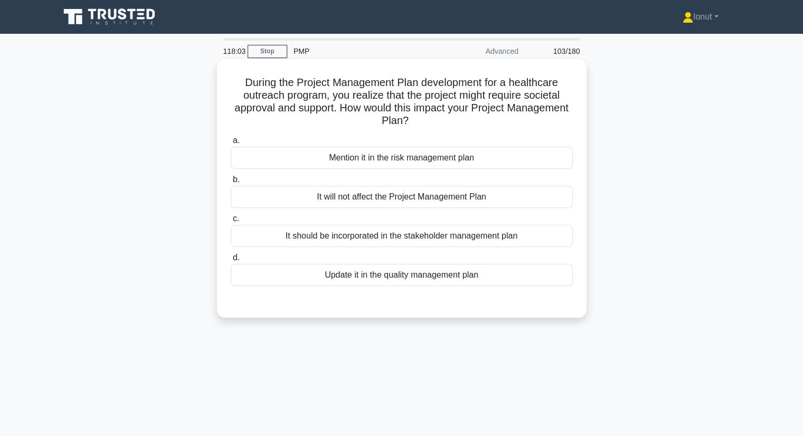
click at [442, 284] on div "Update it in the quality management plan" at bounding box center [402, 275] width 342 height 22
click at [231, 261] on input "d. Update it in the quality management plan" at bounding box center [231, 257] width 0 height 7
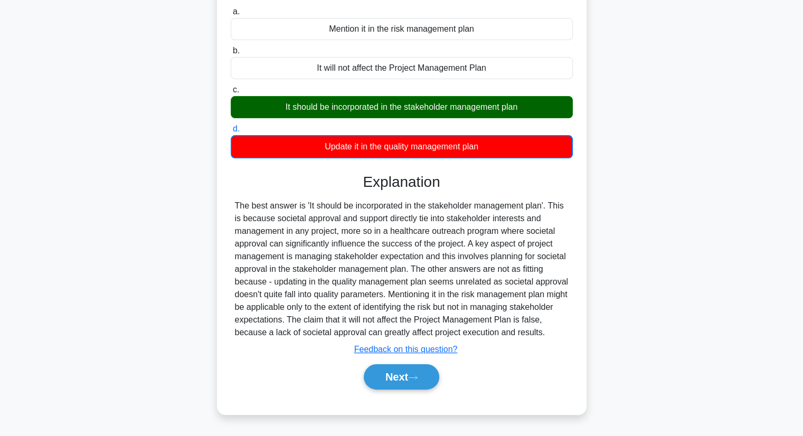
scroll to position [135, 0]
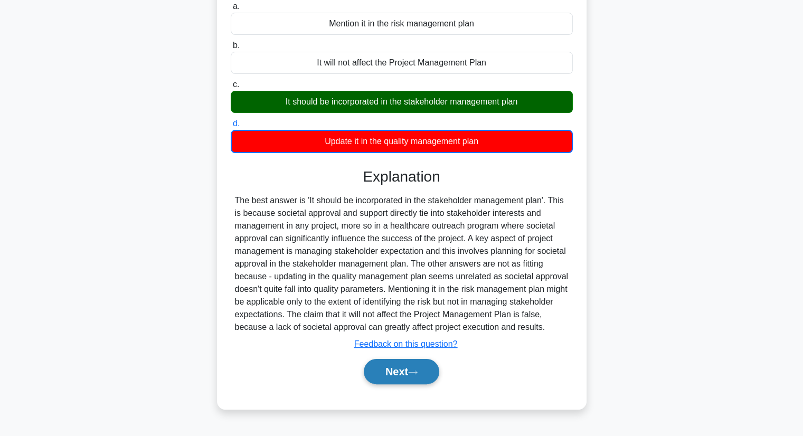
click at [409, 377] on button "Next" at bounding box center [401, 371] width 75 height 25
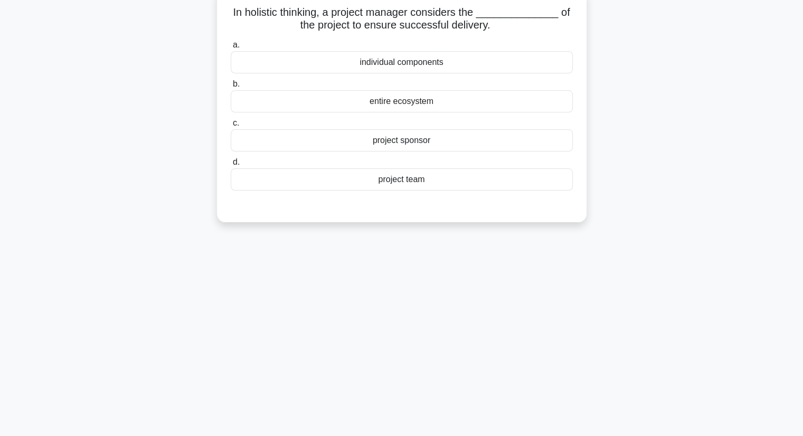
scroll to position [0, 0]
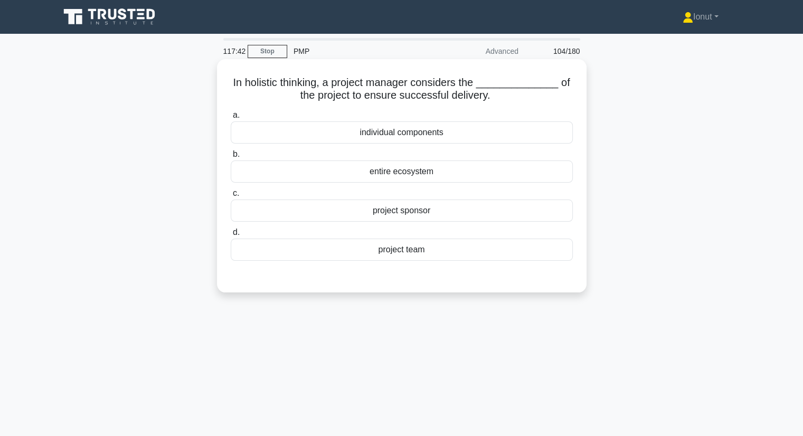
click at [357, 174] on div "entire ecosystem" at bounding box center [402, 171] width 342 height 22
click at [231, 158] on input "b. entire ecosystem" at bounding box center [231, 154] width 0 height 7
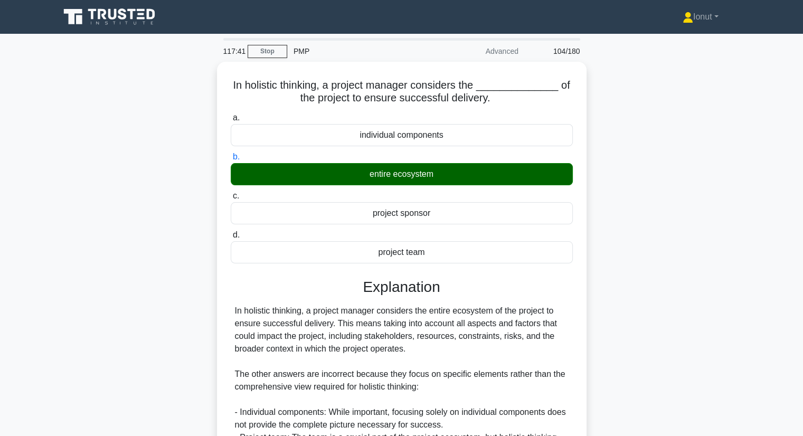
scroll to position [138, 0]
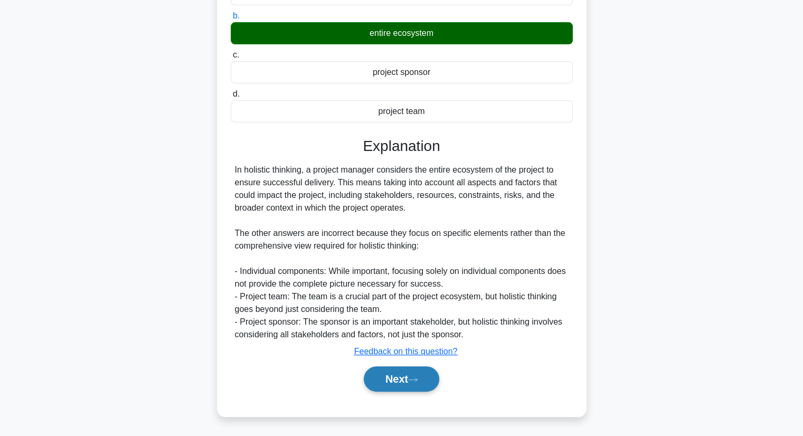
click at [384, 383] on button "Next" at bounding box center [401, 378] width 75 height 25
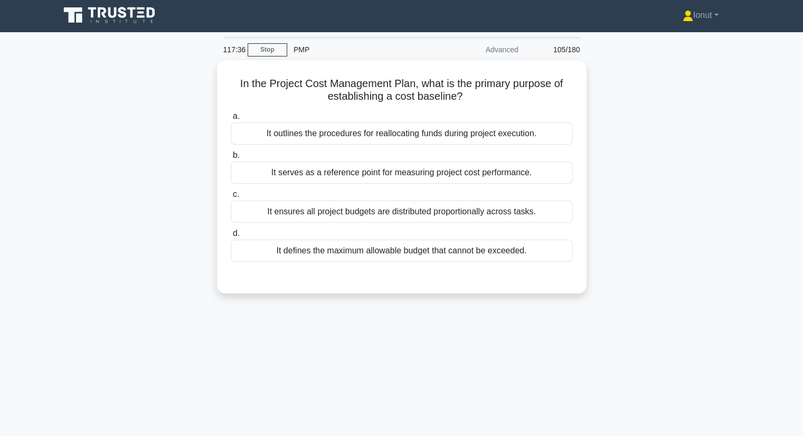
scroll to position [0, 0]
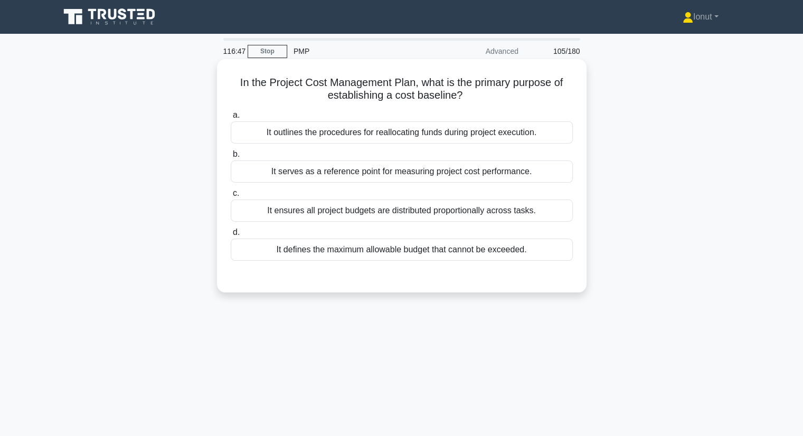
click at [283, 254] on div "It defines the maximum allowable budget that cannot be exceeded." at bounding box center [402, 250] width 342 height 22
click at [231, 236] on input "d. It defines the maximum allowable budget that cannot be exceeded." at bounding box center [231, 232] width 0 height 7
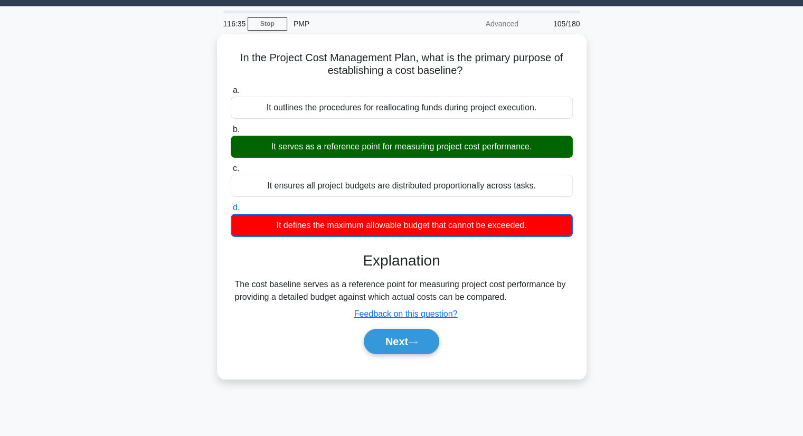
scroll to position [53, 0]
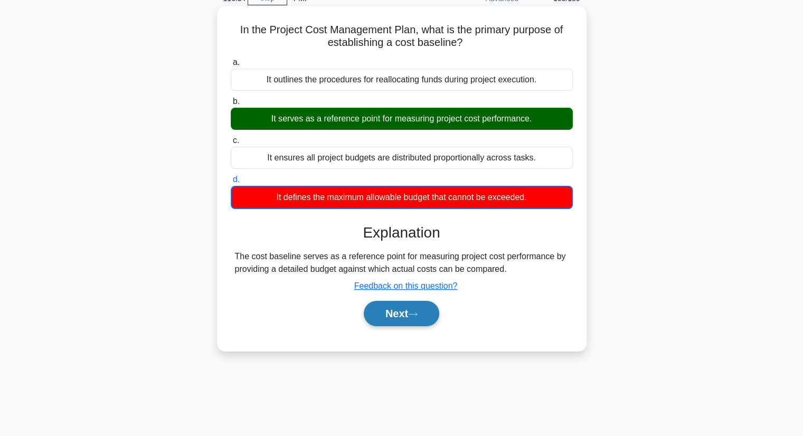
click at [395, 315] on button "Next" at bounding box center [401, 313] width 75 height 25
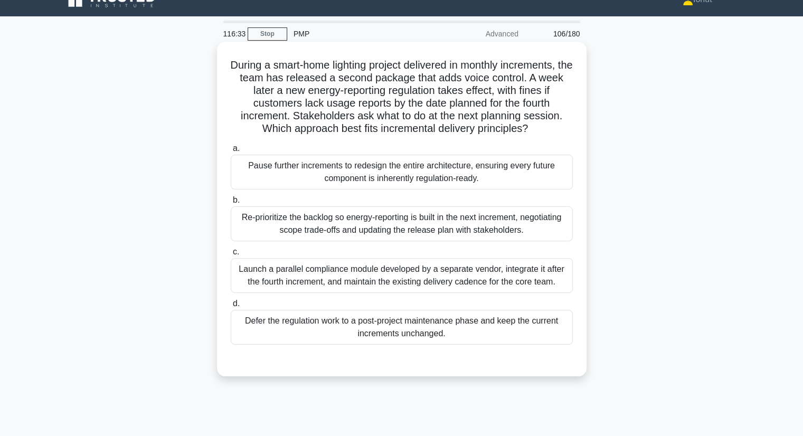
scroll to position [0, 0]
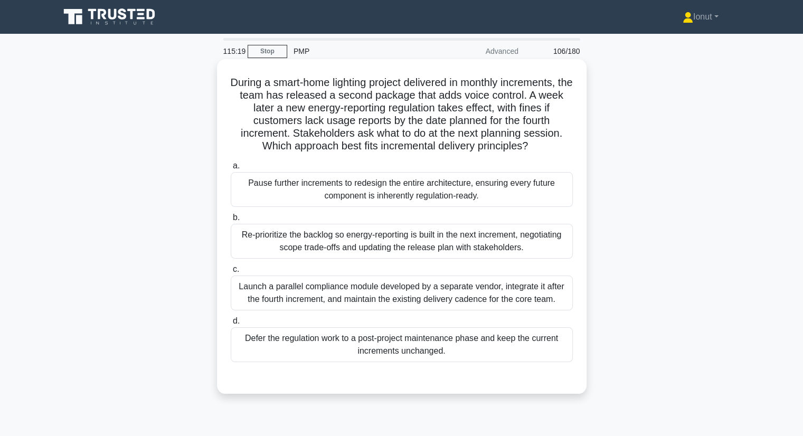
click at [287, 245] on div "Re-prioritize the backlog so energy-reporting is built in the next increment, n…" at bounding box center [402, 241] width 342 height 35
click at [231, 221] on input "b. Re-prioritize the backlog so energy-reporting is built in the next increment…" at bounding box center [231, 217] width 0 height 7
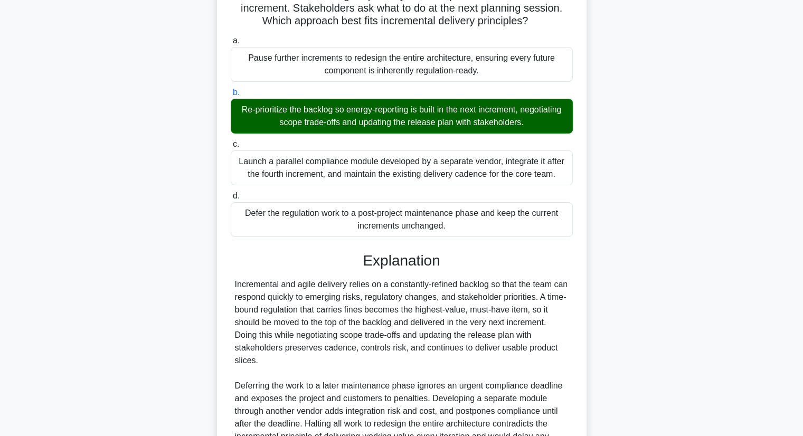
scroll to position [240, 0]
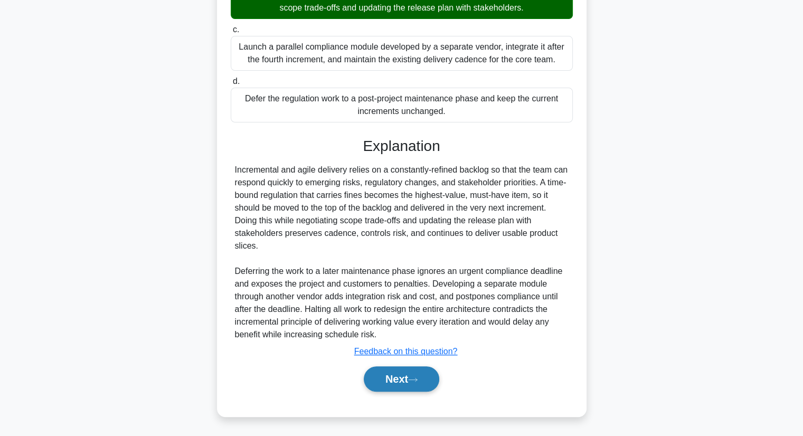
drag, startPoint x: 381, startPoint y: 383, endPoint x: 376, endPoint y: 382, distance: 5.3
click at [382, 383] on button "Next" at bounding box center [401, 378] width 75 height 25
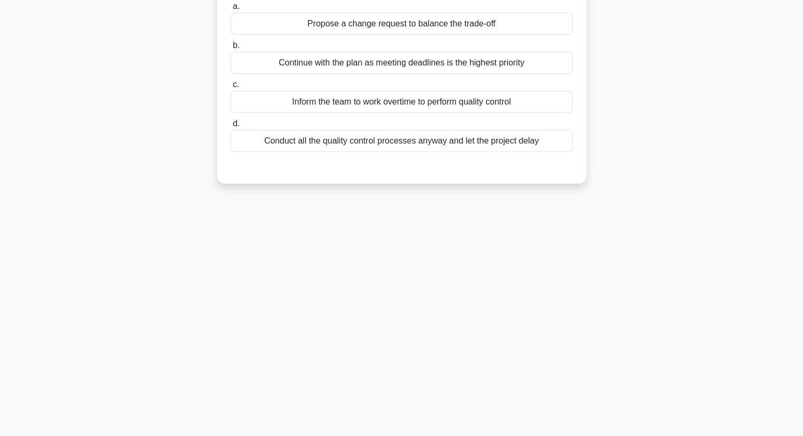
scroll to position [0, 0]
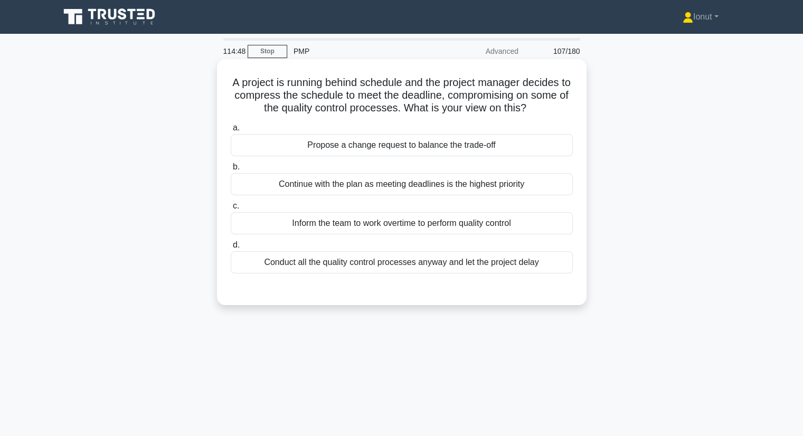
click at [348, 146] on div "Propose a change request to balance the trade-off" at bounding box center [402, 145] width 342 height 22
click at [231, 131] on input "a. Propose a change request to balance the trade-off" at bounding box center [231, 128] width 0 height 7
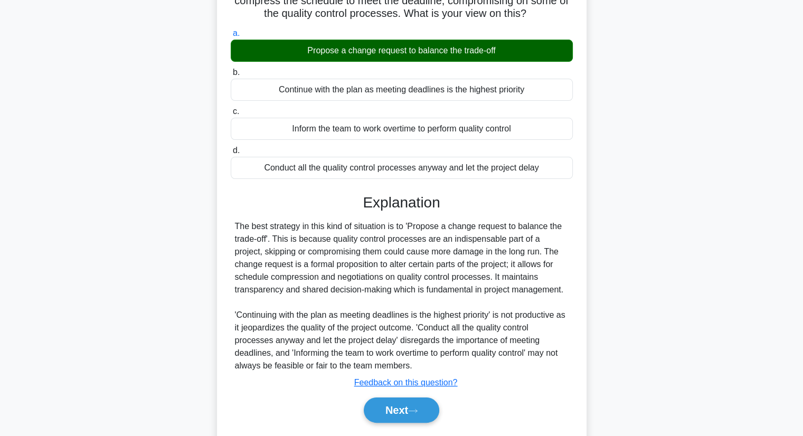
scroll to position [135, 0]
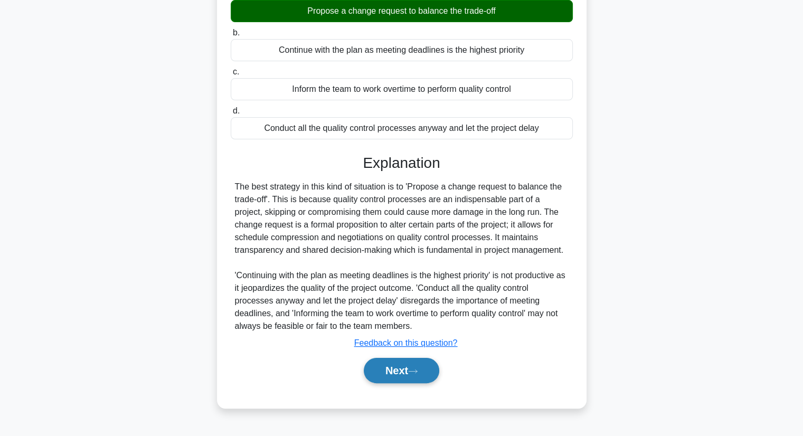
click at [383, 375] on button "Next" at bounding box center [401, 370] width 75 height 25
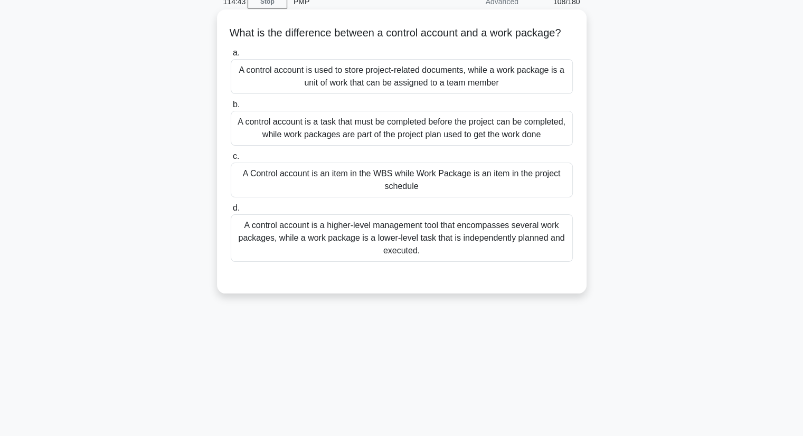
scroll to position [0, 0]
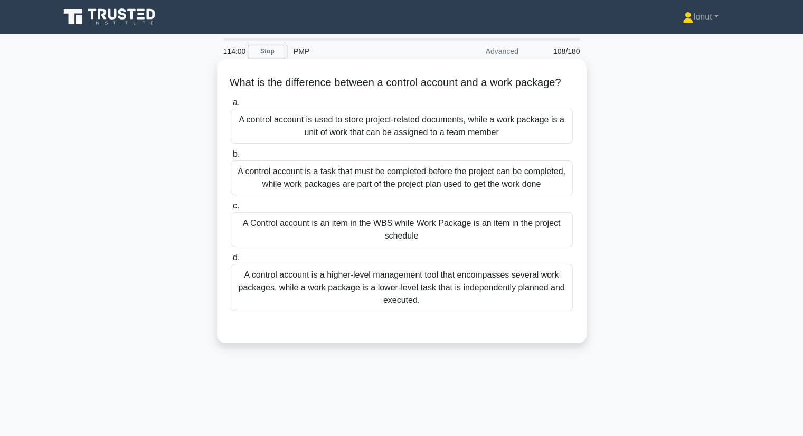
click at [254, 311] on div "A control account is a higher-level management tool that encompasses several wo…" at bounding box center [402, 287] width 342 height 47
click at [231, 261] on input "d. A control account is a higher-level management tool that encompasses several…" at bounding box center [231, 257] width 0 height 7
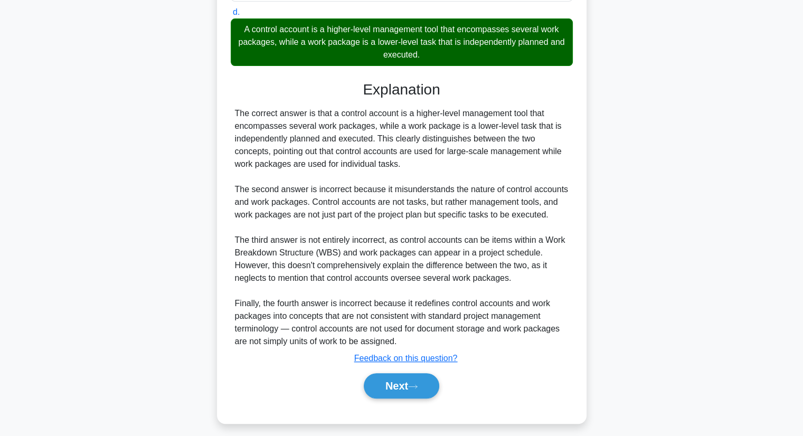
scroll to position [264, 0]
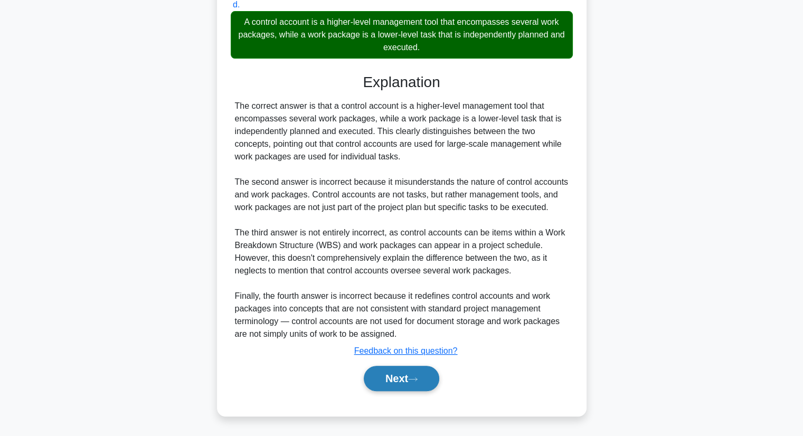
click at [388, 381] on button "Next" at bounding box center [401, 378] width 75 height 25
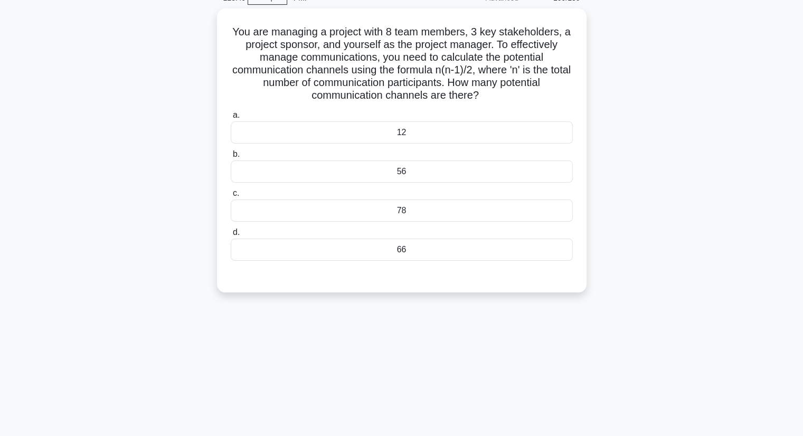
scroll to position [29, 0]
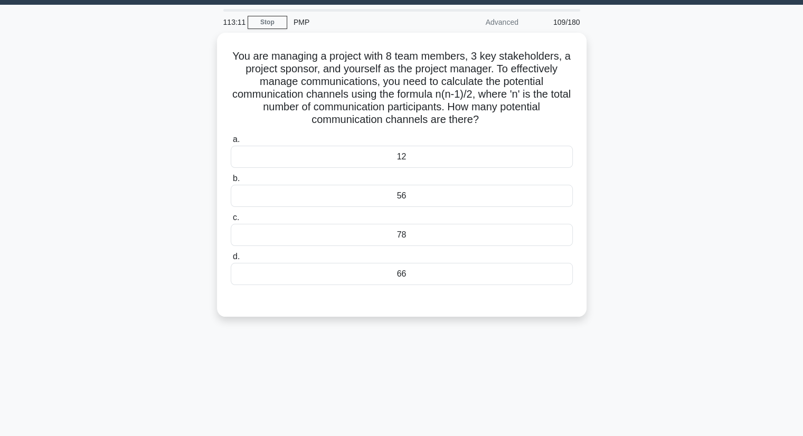
drag, startPoint x: 493, startPoint y: 119, endPoint x: 196, endPoint y: 51, distance: 304.9
click at [196, 50] on div "You are managing a project with 8 team members, 3 key stakeholders, a project s…" at bounding box center [401, 181] width 697 height 297
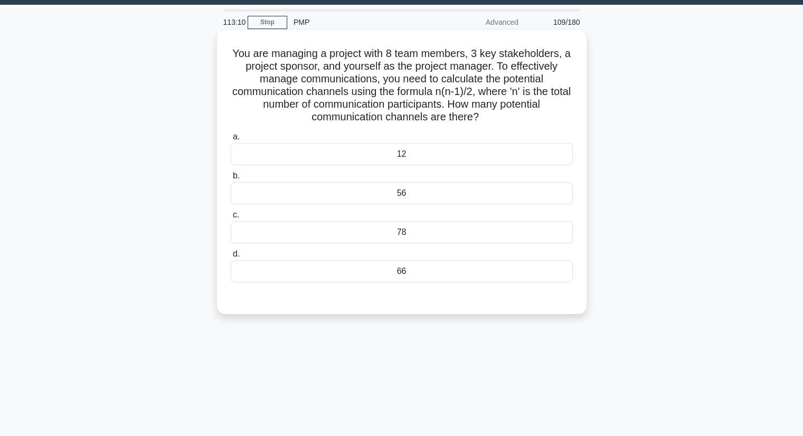
copy h5 "You are managing a project with 8 team members, 3 key stakeholders, a project s…"
click at [425, 232] on div "78" at bounding box center [402, 232] width 342 height 22
click at [231, 218] on input "c. 78" at bounding box center [231, 215] width 0 height 7
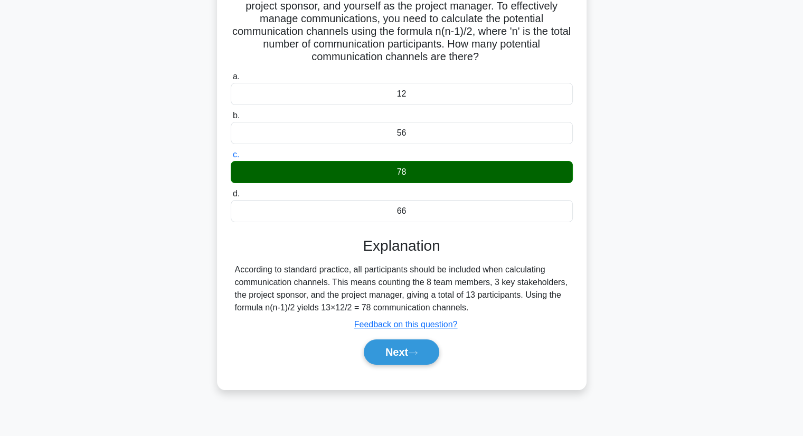
scroll to position [135, 0]
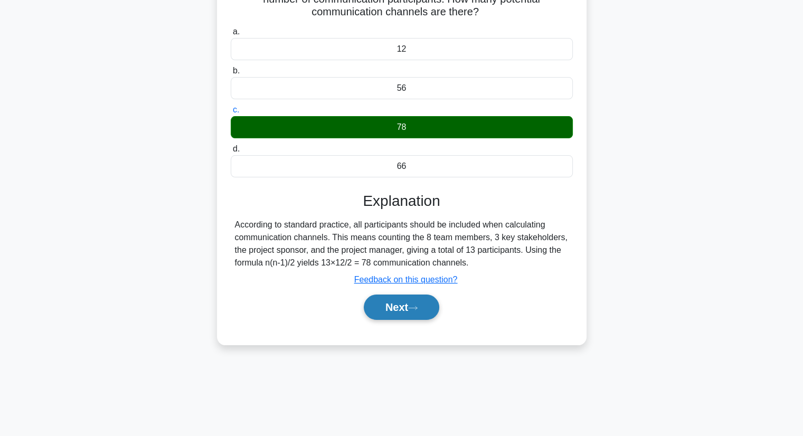
click at [414, 308] on icon at bounding box center [412, 308] width 9 height 6
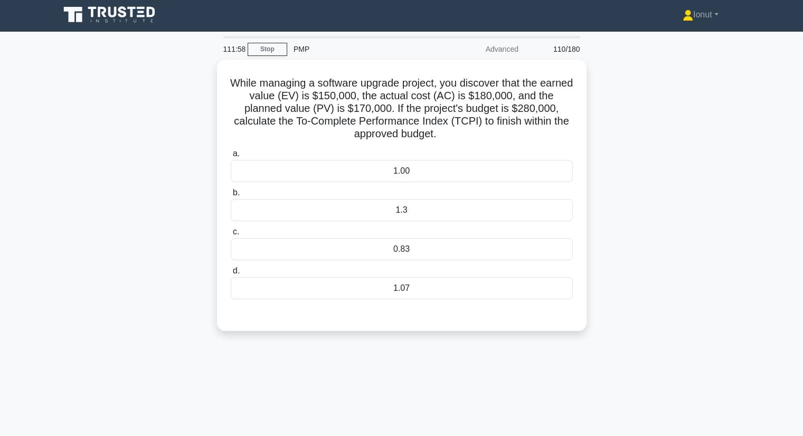
scroll to position [0, 0]
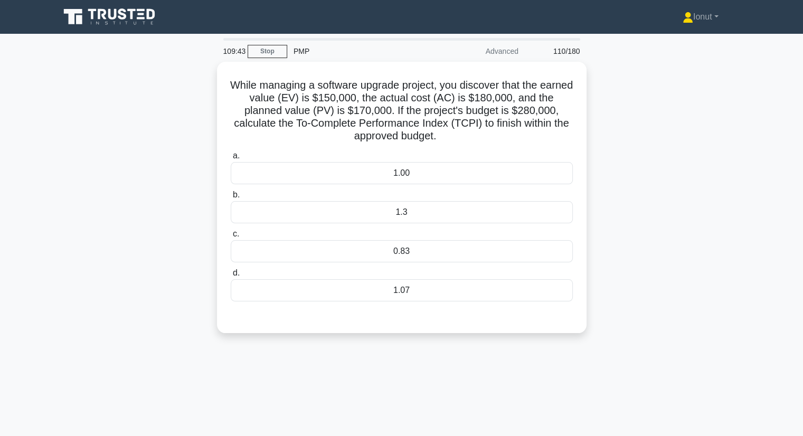
drag, startPoint x: 453, startPoint y: 142, endPoint x: 199, endPoint y: 84, distance: 260.4
click at [199, 84] on div "While managing a software upgrade project, you discover that the earned value (…" at bounding box center [401, 204] width 697 height 284
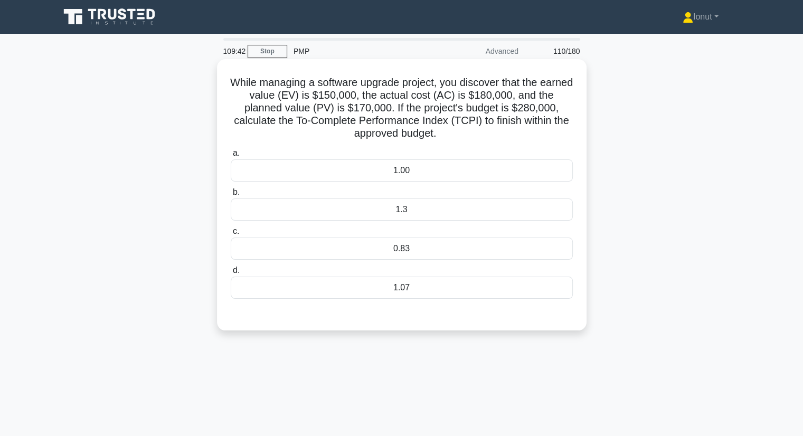
copy h5 "While managing a software upgrade project, you discover that the earned value (…"
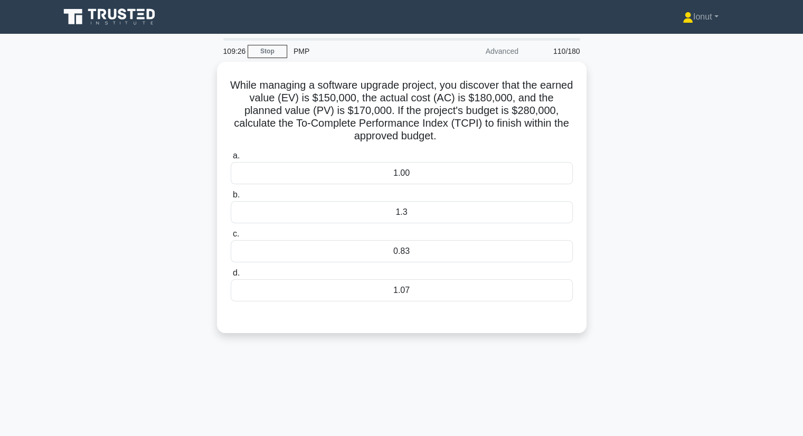
click at [433, 403] on div "109:26 Stop PMP Advanced 110/180 .spinner_0XTQ{transform-origin:center;animatio…" at bounding box center [401, 302] width 697 height 528
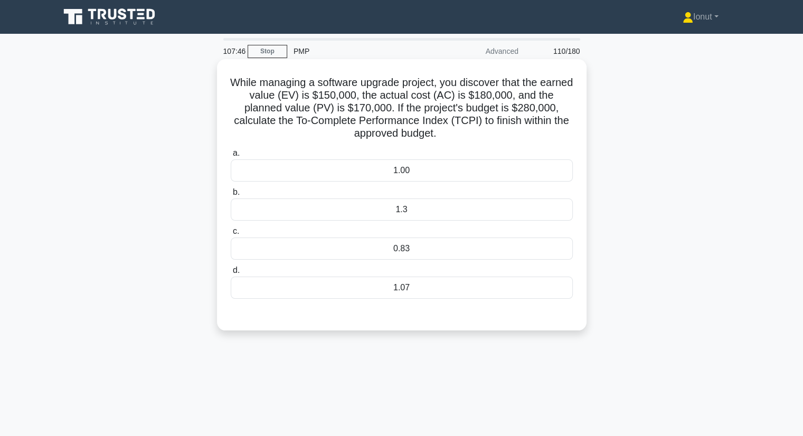
click at [422, 209] on div "1.3" at bounding box center [402, 209] width 342 height 22
click at [231, 196] on input "b. 1.3" at bounding box center [231, 192] width 0 height 7
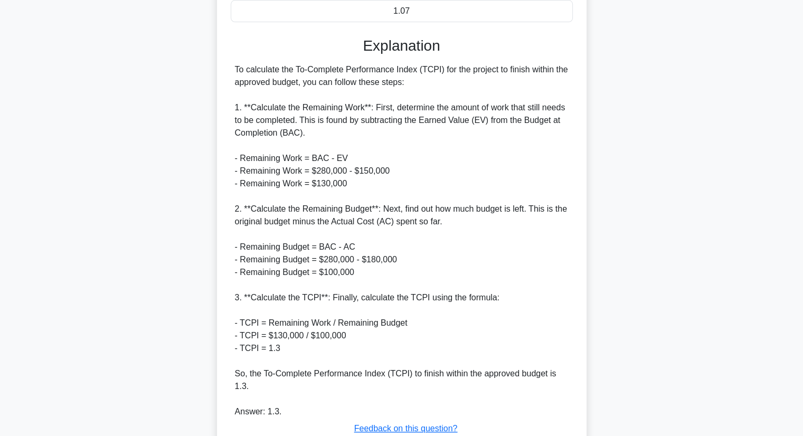
scroll to position [341, 0]
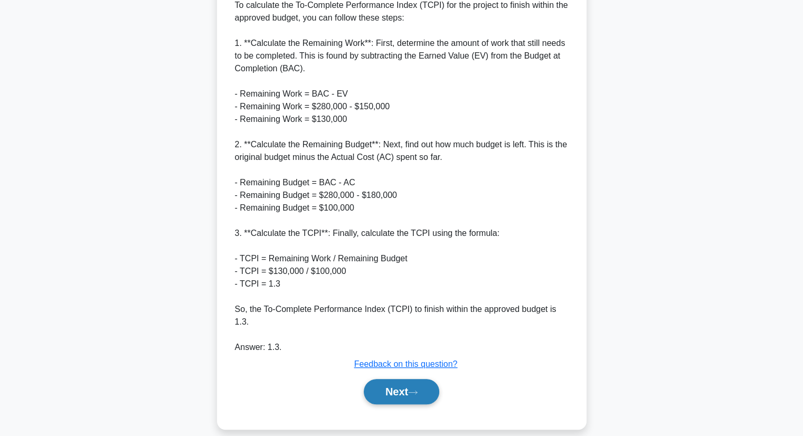
click at [378, 379] on button "Next" at bounding box center [401, 391] width 75 height 25
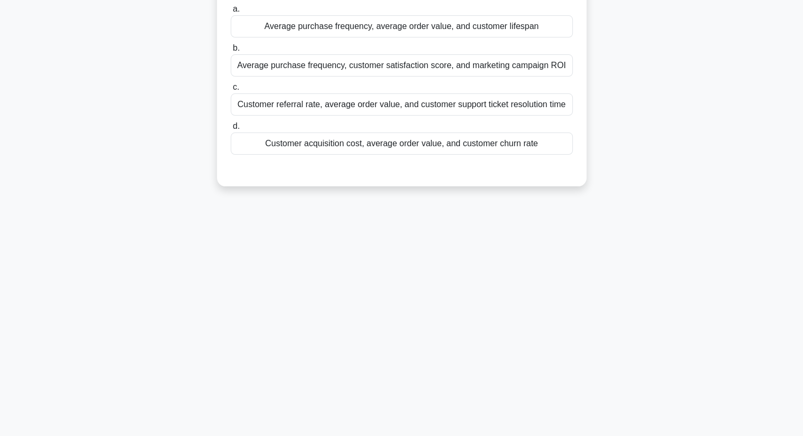
scroll to position [0, 0]
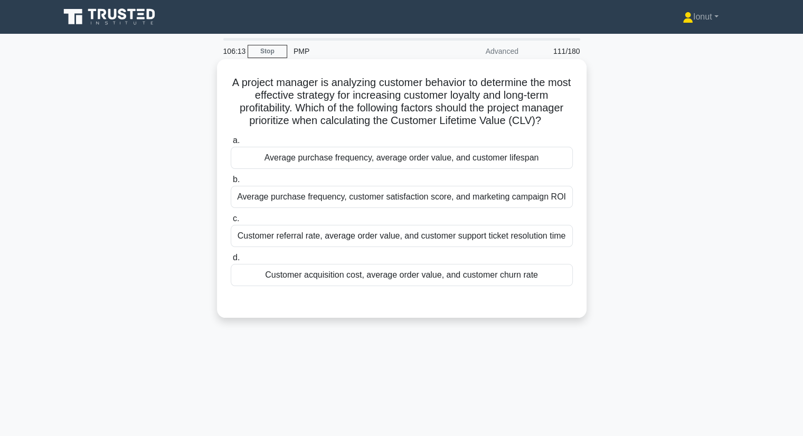
click at [281, 213] on label "c. Customer referral rate, average order value, and customer support ticket res…" at bounding box center [402, 229] width 342 height 35
click at [231, 215] on input "c. Customer referral rate, average order value, and customer support ticket res…" at bounding box center [231, 218] width 0 height 7
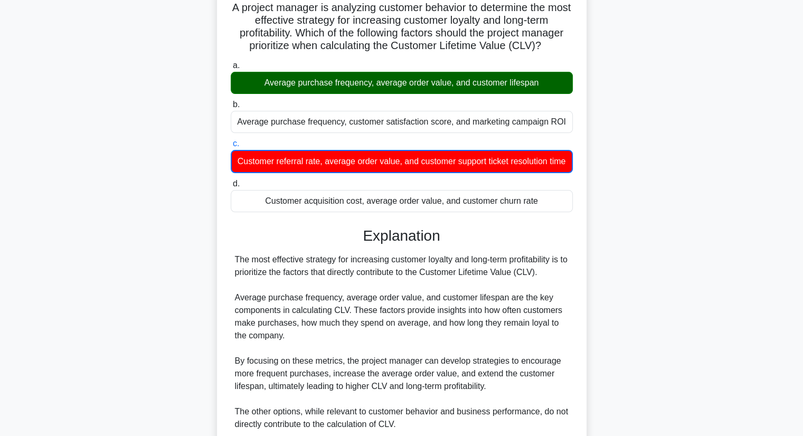
scroll to position [177, 0]
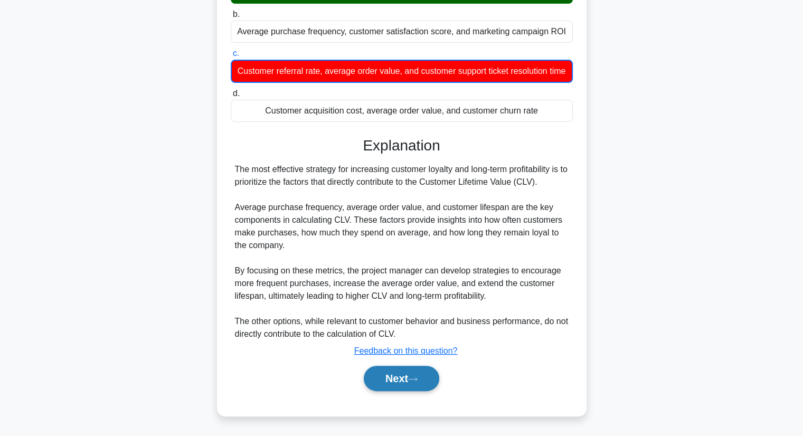
click at [397, 378] on button "Next" at bounding box center [401, 378] width 75 height 25
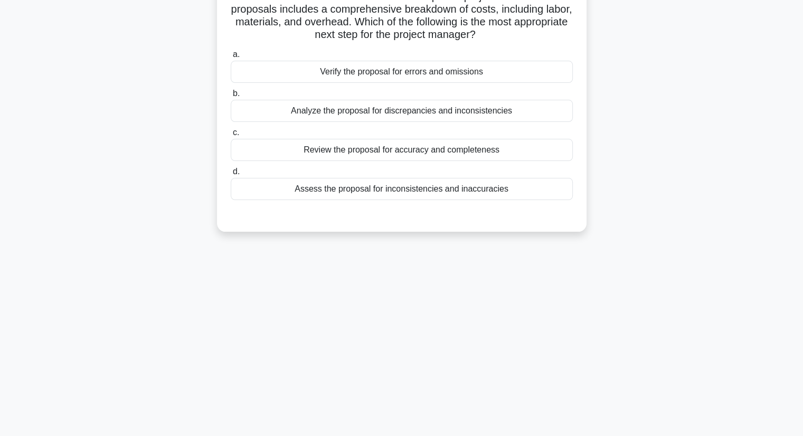
scroll to position [0, 0]
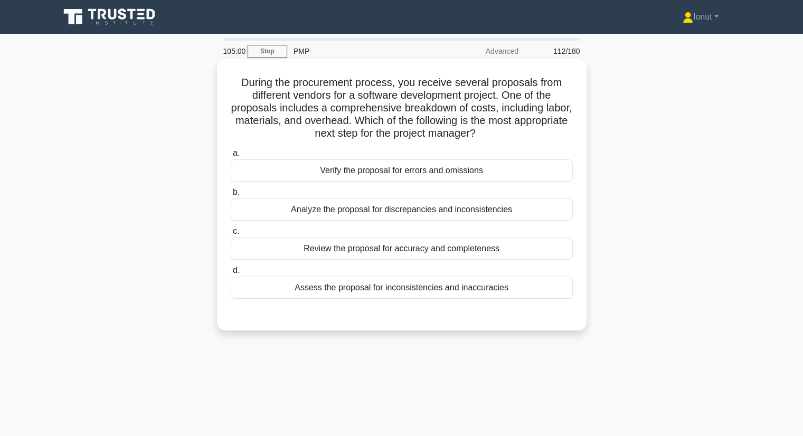
click at [320, 211] on div "Analyze the proposal for discrepancies and inconsistencies" at bounding box center [402, 209] width 342 height 22
click at [231, 196] on input "b. Analyze the proposal for discrepancies and inconsistencies" at bounding box center [231, 192] width 0 height 7
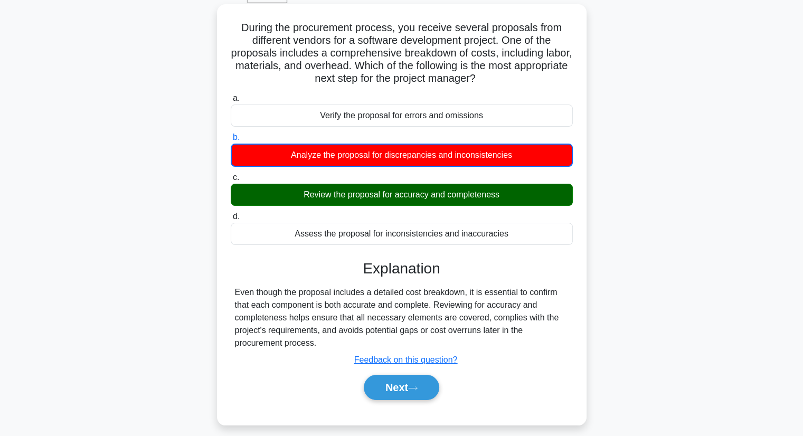
scroll to position [135, 0]
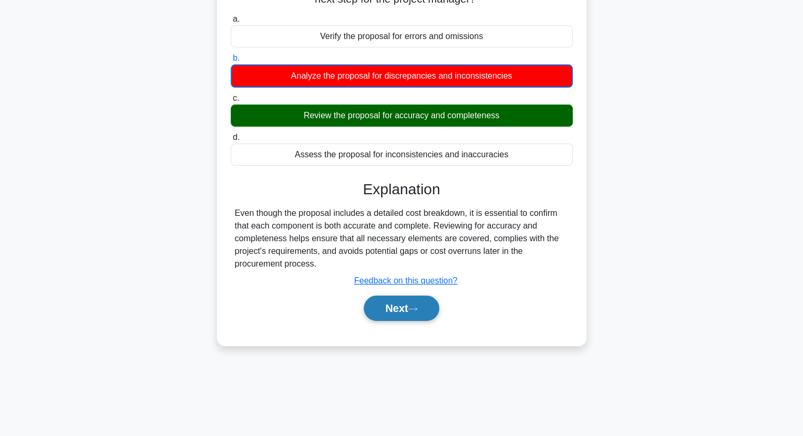
click at [390, 309] on button "Next" at bounding box center [401, 308] width 75 height 25
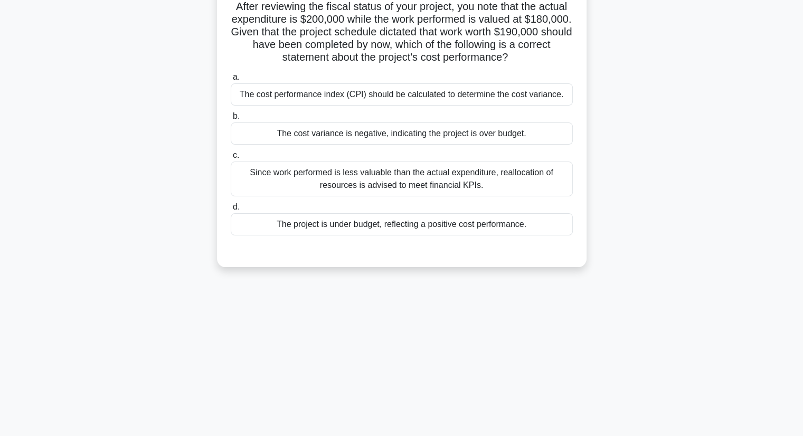
scroll to position [0, 0]
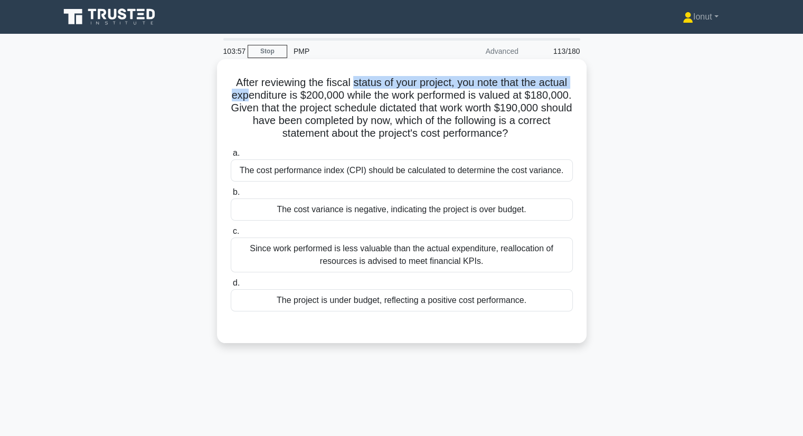
drag, startPoint x: 282, startPoint y: 94, endPoint x: 366, endPoint y: 89, distance: 84.6
click at [366, 89] on h5 "After reviewing the fiscal status of your project, you note that the actual exp…" at bounding box center [402, 108] width 344 height 64
drag, startPoint x: 364, startPoint y: 104, endPoint x: 376, endPoint y: 104, distance: 12.1
click at [369, 103] on h5 "After reviewing the fiscal status of your project, you note that the actual exp…" at bounding box center [402, 108] width 344 height 64
click at [389, 100] on h5 "After reviewing the fiscal status of your project, you note that the actual exp…" at bounding box center [402, 108] width 344 height 64
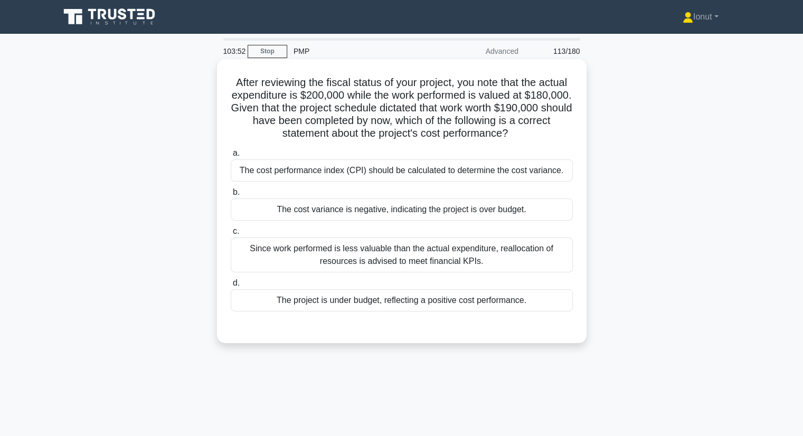
click at [395, 97] on h5 "After reviewing the fiscal status of your project, you note that the actual exp…" at bounding box center [402, 108] width 344 height 64
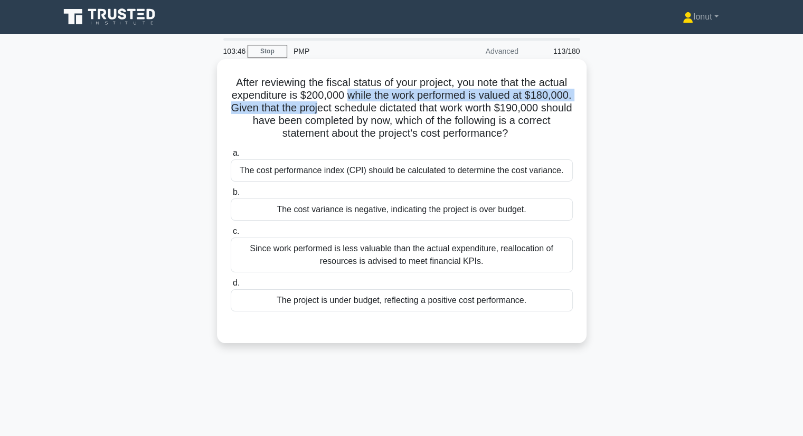
drag, startPoint x: 386, startPoint y: 96, endPoint x: 379, endPoint y: 110, distance: 16.1
click at [379, 110] on h5 "After reviewing the fiscal status of your project, you note that the actual exp…" at bounding box center [402, 108] width 344 height 64
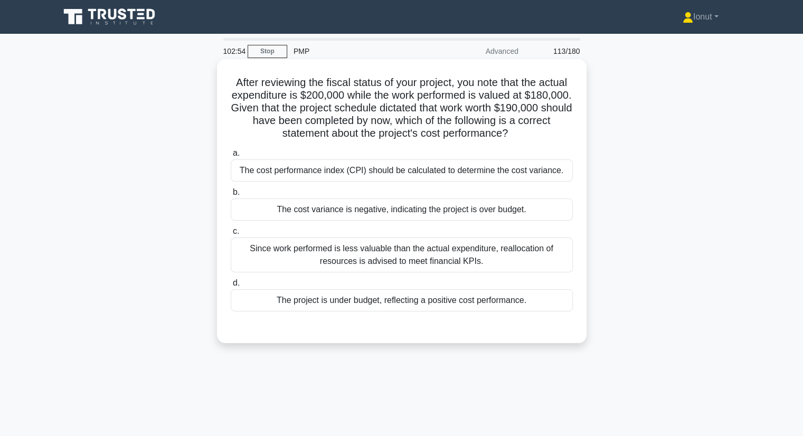
click at [331, 174] on div "The cost performance index (CPI) should be calculated to determine the cost var…" at bounding box center [402, 170] width 342 height 22
click at [231, 157] on input "a. The cost performance index (CPI) should be calculated to determine the cost …" at bounding box center [231, 153] width 0 height 7
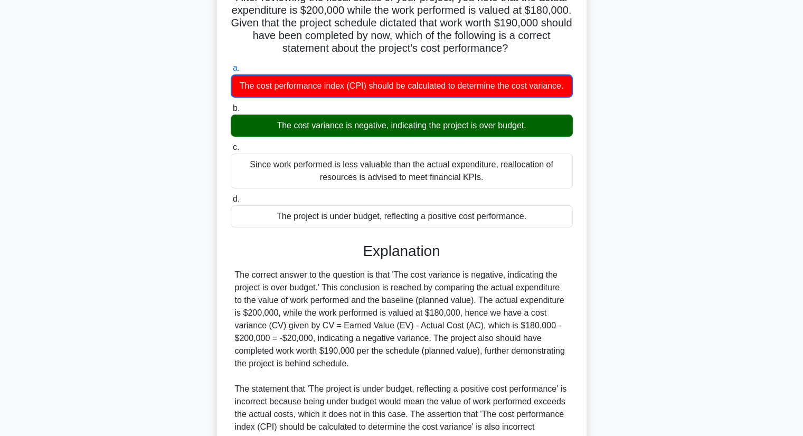
scroll to position [211, 0]
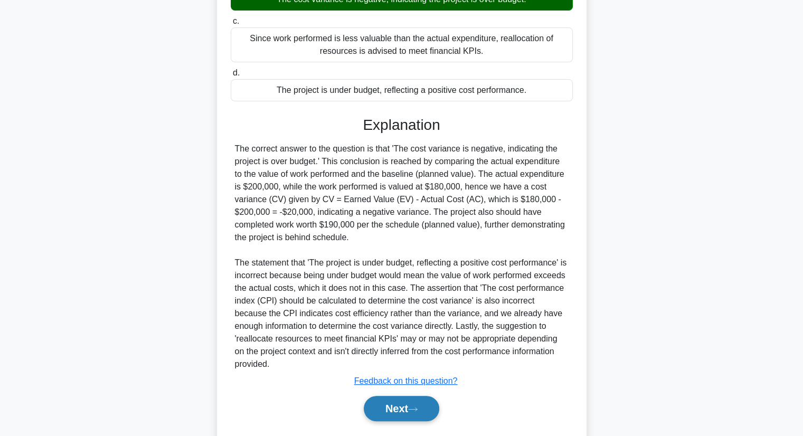
click at [387, 410] on button "Next" at bounding box center [401, 408] width 75 height 25
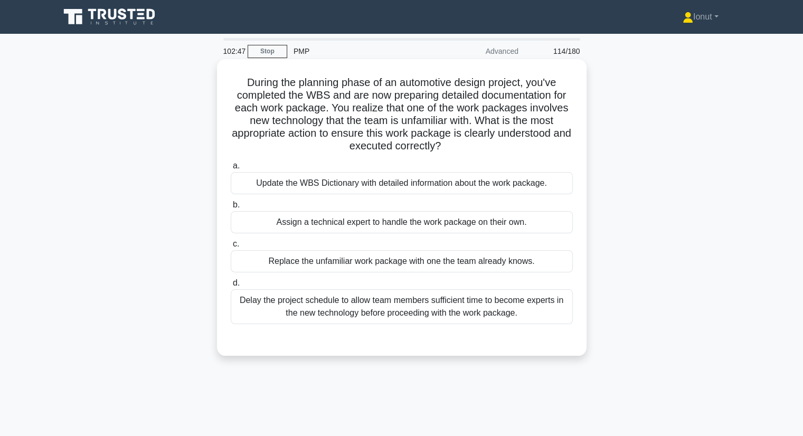
scroll to position [0, 0]
click at [337, 224] on div "Assign a technical expert to handle the work package on their own." at bounding box center [402, 222] width 342 height 22
click at [231, 208] on input "b. Assign a technical expert to handle the work package on their own." at bounding box center [231, 205] width 0 height 7
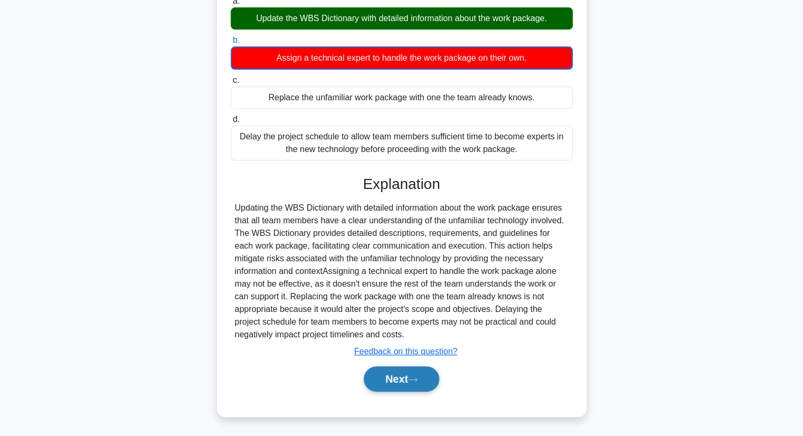
click at [385, 377] on button "Next" at bounding box center [401, 378] width 75 height 25
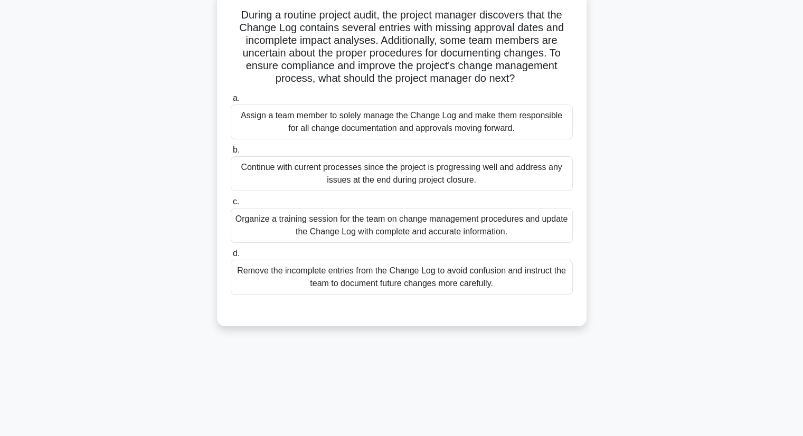
scroll to position [53, 0]
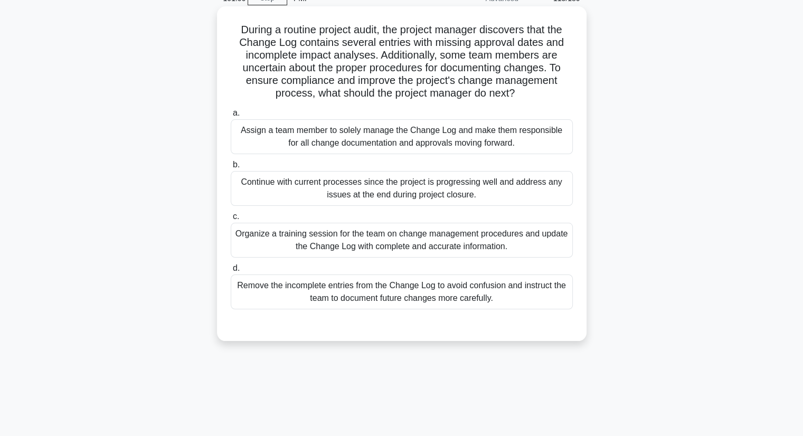
click at [292, 241] on div "Organize a training session for the team on change management procedures and up…" at bounding box center [402, 240] width 342 height 35
click at [231, 220] on input "c. Organize a training session for the team on change management procedures and…" at bounding box center [231, 216] width 0 height 7
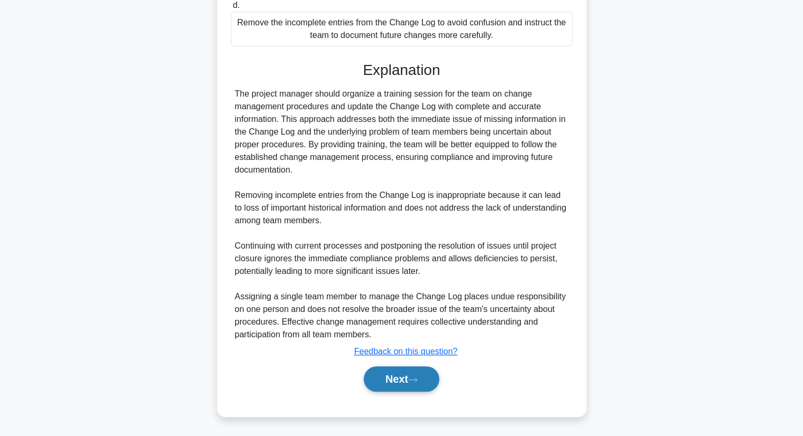
click at [374, 378] on button "Next" at bounding box center [401, 378] width 75 height 25
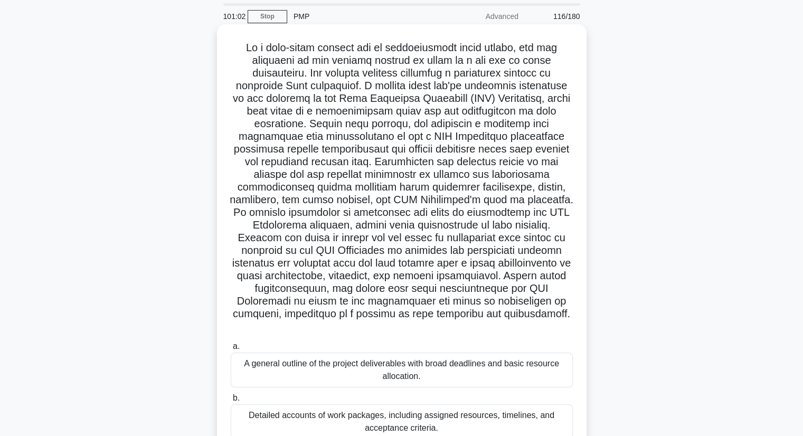
scroll to position [34, 0]
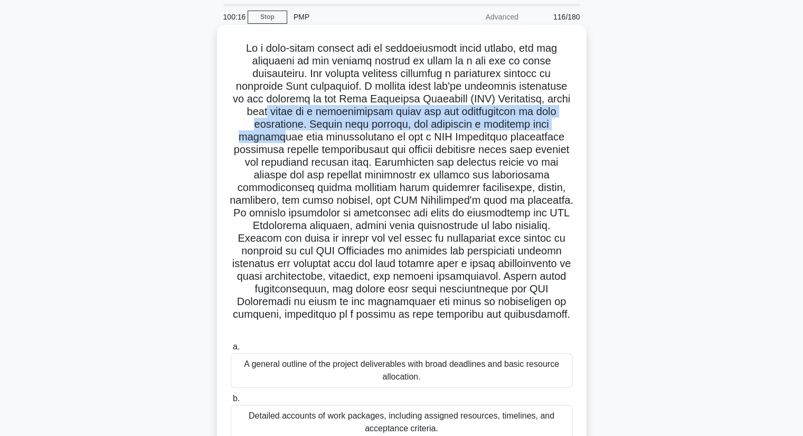
drag, startPoint x: 281, startPoint y: 115, endPoint x: 275, endPoint y: 142, distance: 28.0
click at [275, 142] on h5 ".spinner_0XTQ{transform-origin:center;animation:spinner_y6GP .75s linear infini…" at bounding box center [402, 188] width 344 height 292
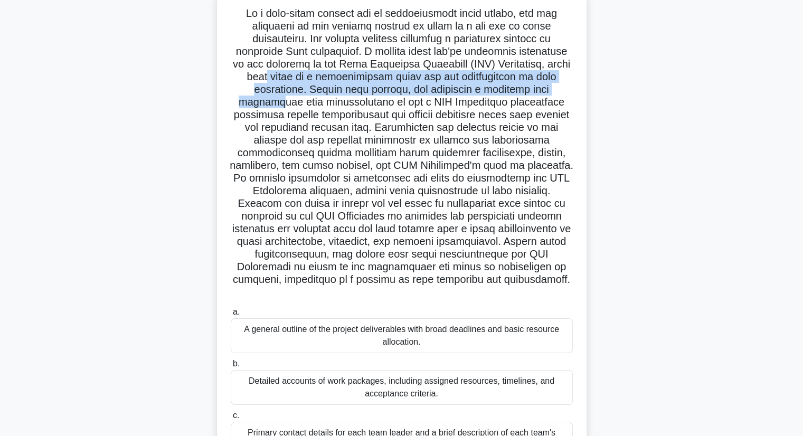
scroll to position [87, 0]
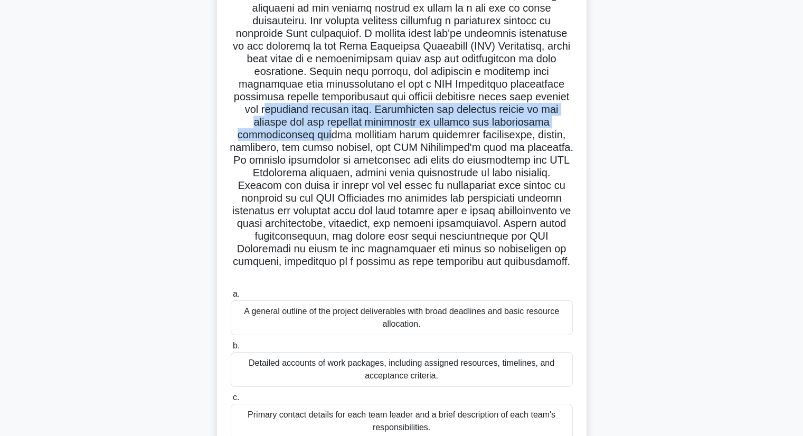
drag, startPoint x: 297, startPoint y: 107, endPoint x: 326, endPoint y: 132, distance: 38.5
click at [326, 132] on h5 ".spinner_0XTQ{transform-origin:center;animation:spinner_y6GP .75s linear infini…" at bounding box center [402, 135] width 344 height 292
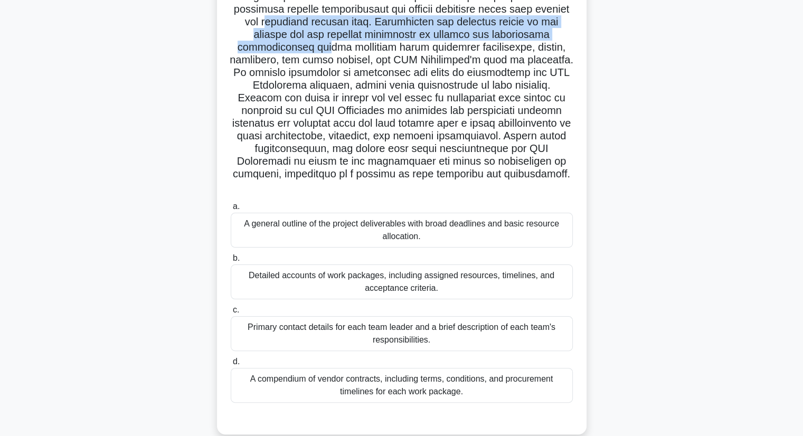
scroll to position [193, 0]
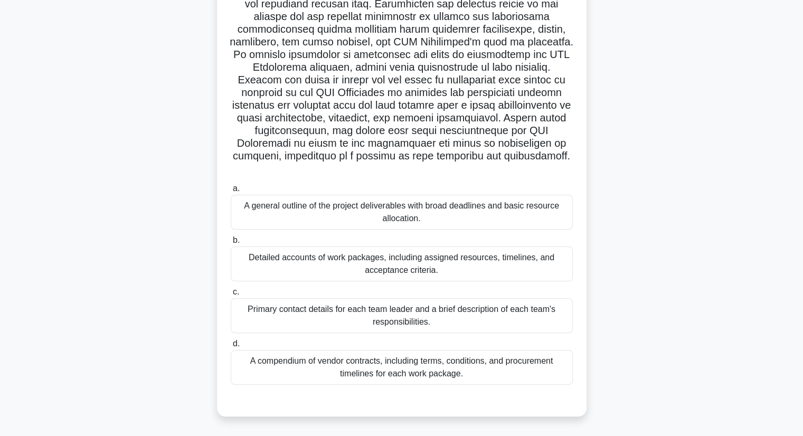
click at [329, 279] on div "Detailed accounts of work packages, including assigned resources, timelines, an…" at bounding box center [402, 263] width 342 height 35
click at [231, 244] on input "b. Detailed accounts of work packages, including assigned resources, timelines,…" at bounding box center [231, 240] width 0 height 7
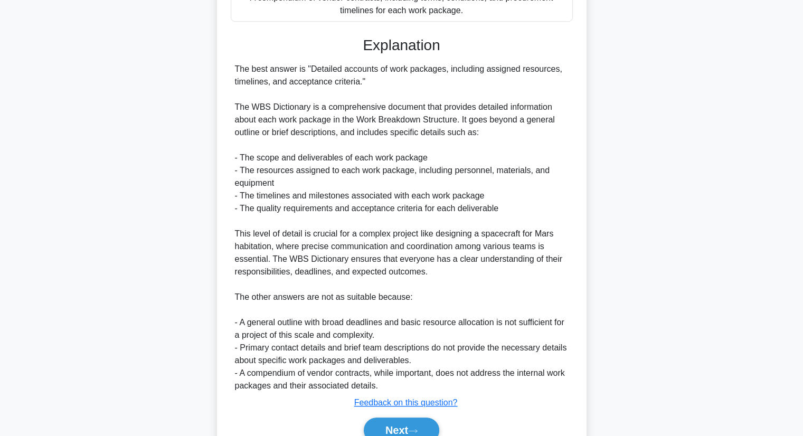
scroll to position [607, 0]
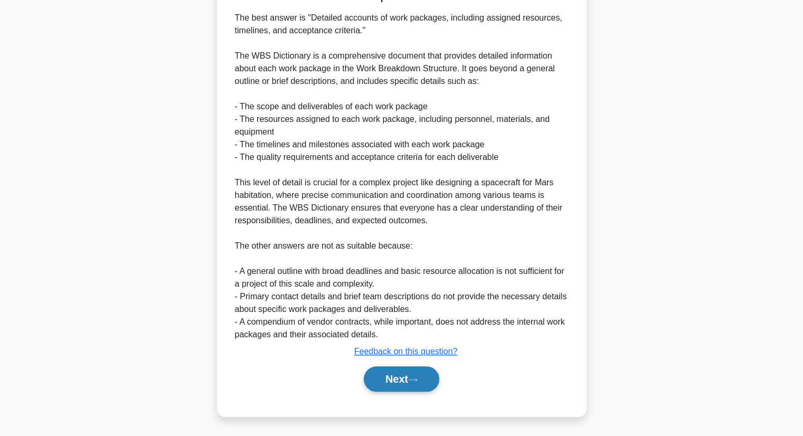
click at [396, 384] on button "Next" at bounding box center [401, 378] width 75 height 25
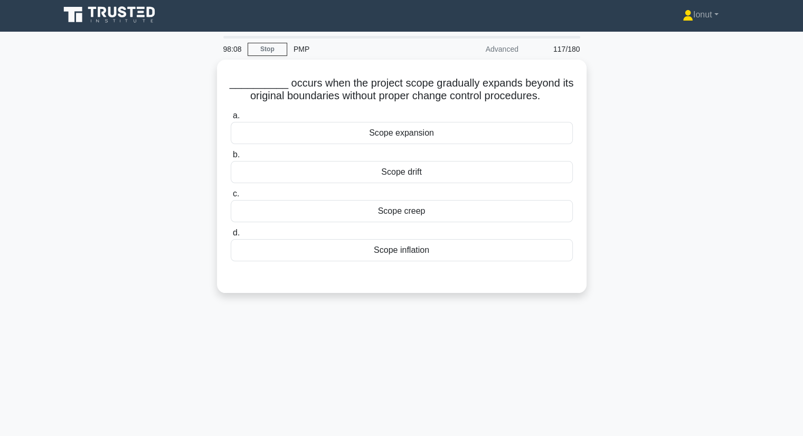
scroll to position [0, 0]
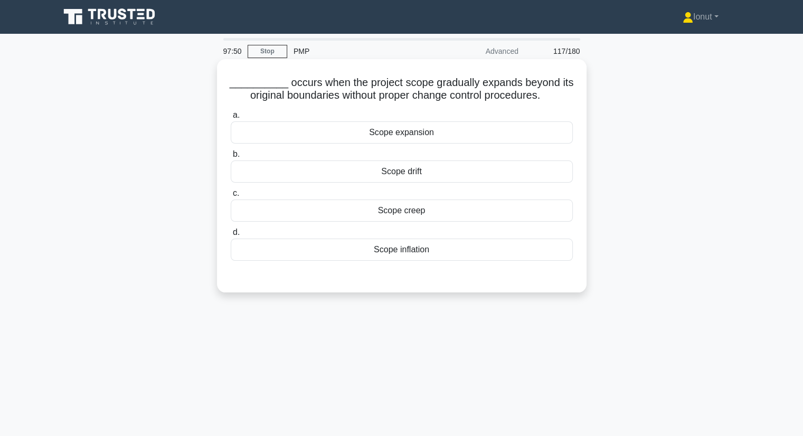
click at [264, 213] on div "Scope creep" at bounding box center [402, 210] width 342 height 22
click at [231, 197] on input "c. Scope creep" at bounding box center [231, 193] width 0 height 7
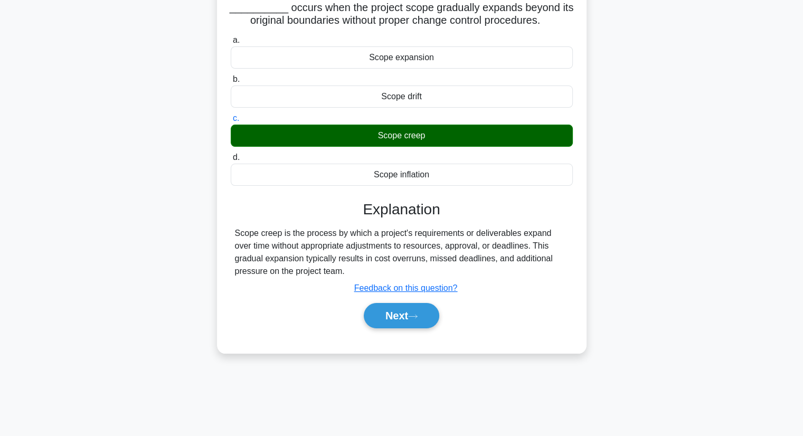
scroll to position [106, 0]
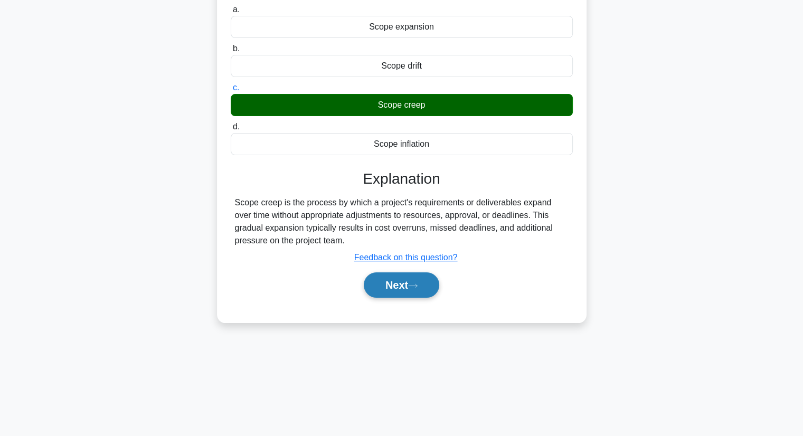
click at [417, 285] on icon at bounding box center [412, 285] width 8 height 3
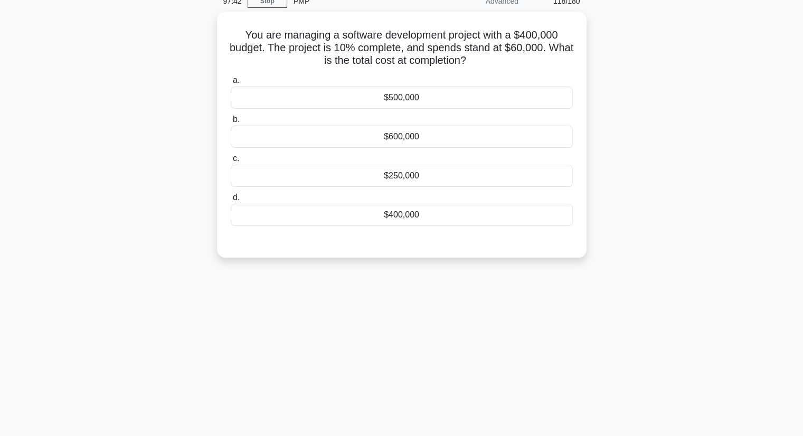
scroll to position [0, 0]
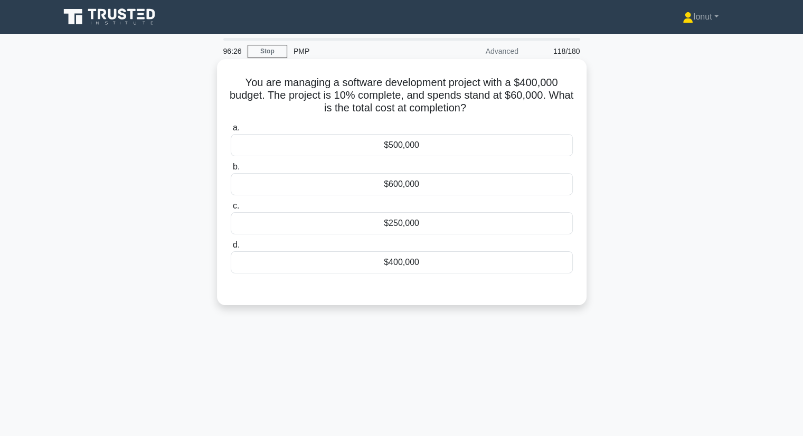
drag, startPoint x: 242, startPoint y: 79, endPoint x: 497, endPoint y: 106, distance: 256.9
click at [497, 106] on h5 "You are managing a software development project with a $400,000 budget. The pro…" at bounding box center [402, 95] width 344 height 39
copy h5 "You are managing a software development project with a $400,000 budget. The pro…"
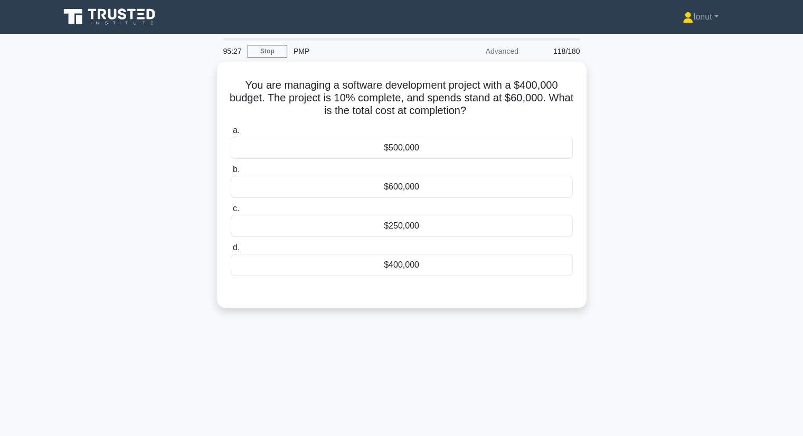
click at [623, 198] on div "You are managing a software development project with a $400,000 budget. The pro…" at bounding box center [401, 191] width 697 height 259
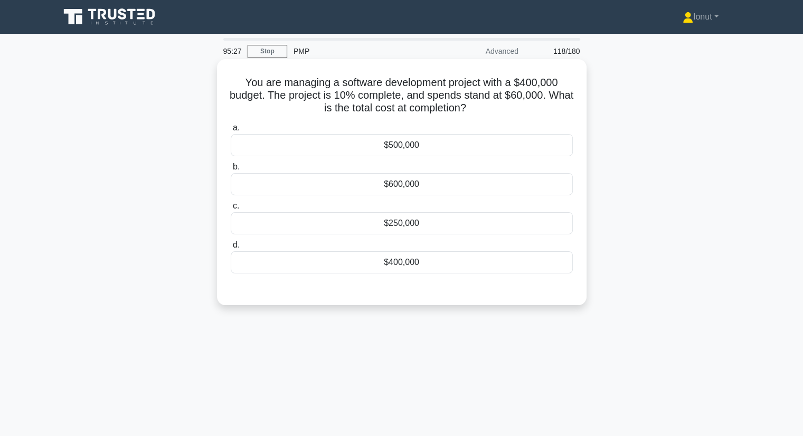
click at [479, 186] on div "$600,000" at bounding box center [402, 184] width 342 height 22
click at [231, 170] on input "b. $600,000" at bounding box center [231, 167] width 0 height 7
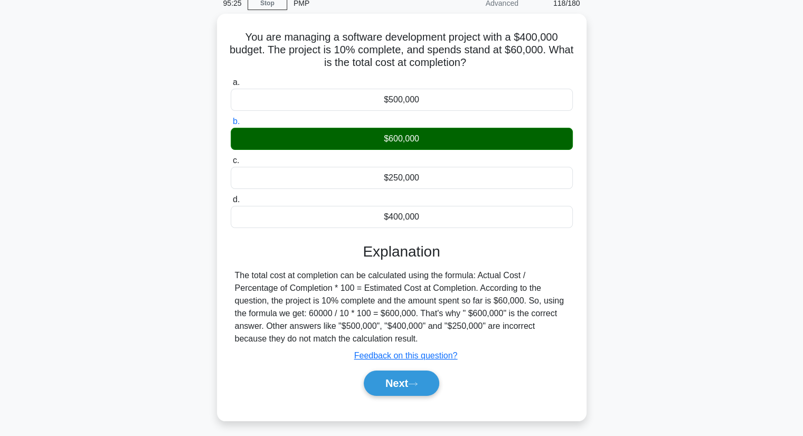
scroll to position [106, 0]
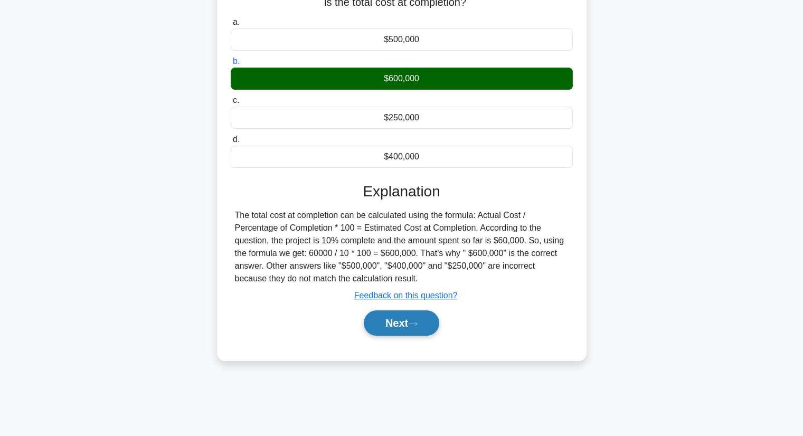
click at [394, 321] on button "Next" at bounding box center [401, 322] width 75 height 25
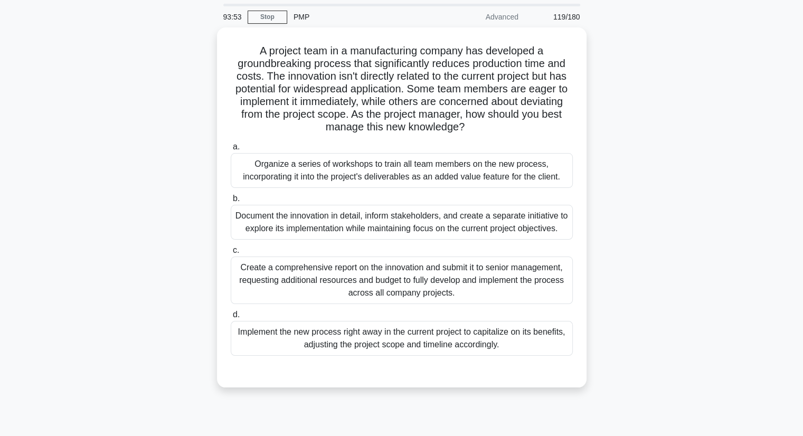
scroll to position [53, 0]
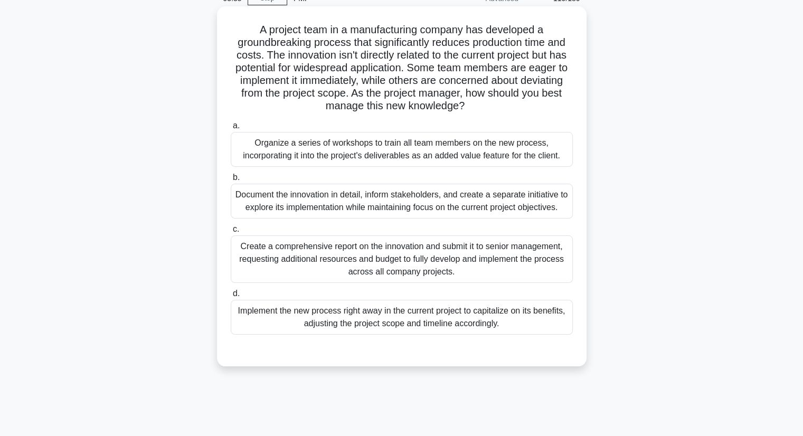
click at [272, 207] on div "Document the innovation in detail, inform stakeholders, and create a separate i…" at bounding box center [402, 201] width 342 height 35
click at [231, 181] on input "b. Document the innovation in detail, inform stakeholders, and create a separat…" at bounding box center [231, 177] width 0 height 7
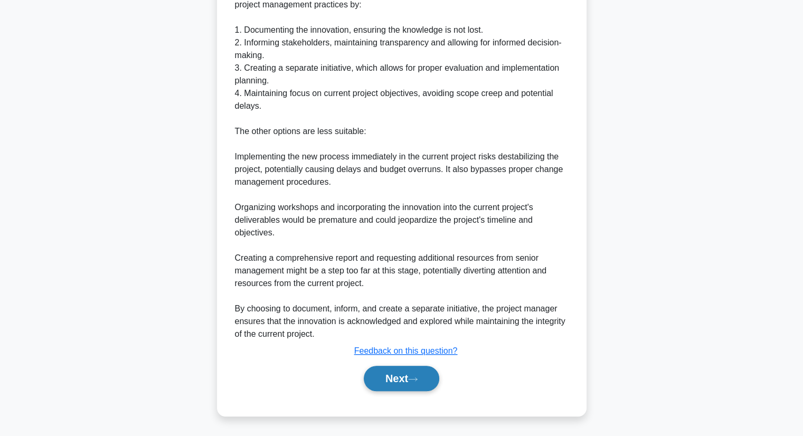
click at [388, 378] on button "Next" at bounding box center [401, 378] width 75 height 25
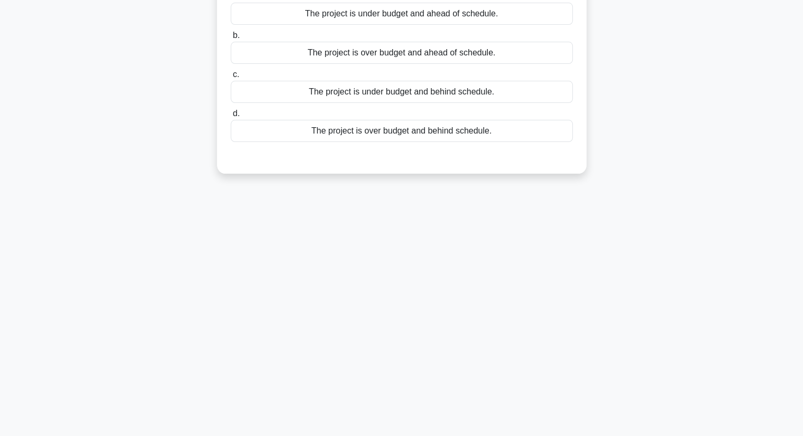
scroll to position [0, 0]
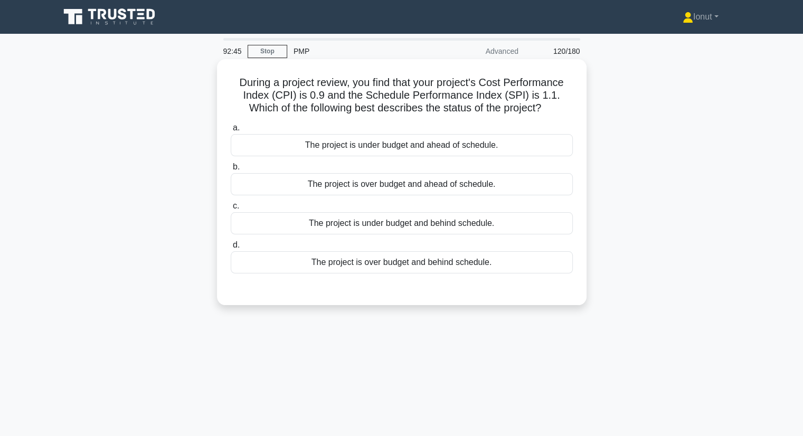
click at [383, 188] on div "The project is over budget and ahead of schedule." at bounding box center [402, 184] width 342 height 22
click at [231, 170] on input "b. The project is over budget and ahead of schedule." at bounding box center [231, 167] width 0 height 7
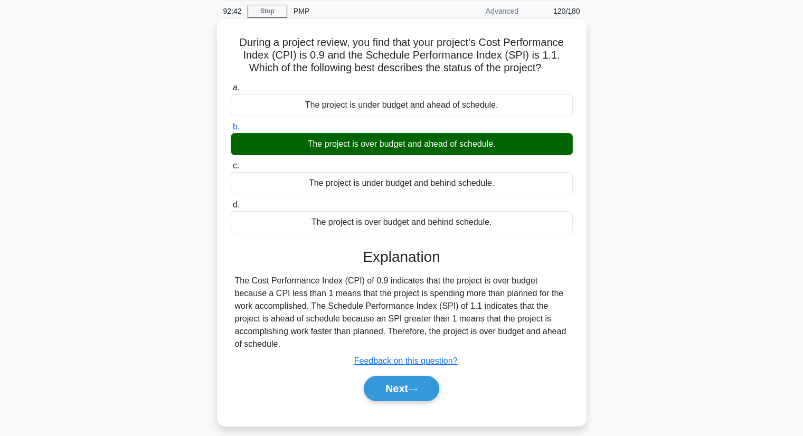
scroll to position [106, 0]
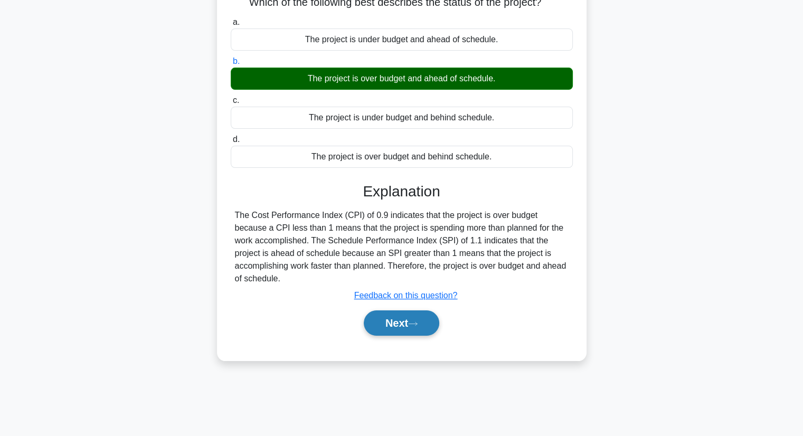
click at [395, 311] on button "Next" at bounding box center [401, 322] width 75 height 25
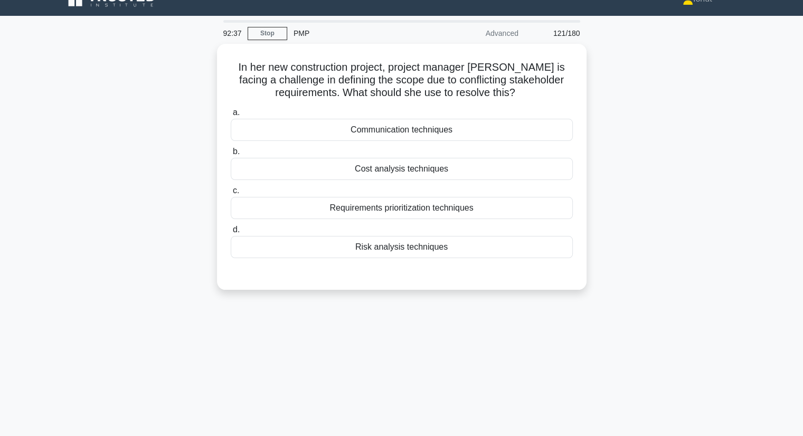
scroll to position [0, 0]
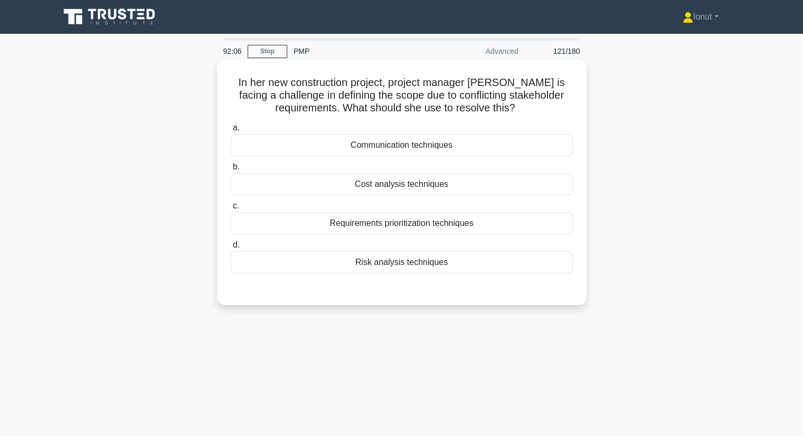
click at [351, 152] on div "Communication techniques" at bounding box center [402, 145] width 342 height 22
click at [231, 131] on input "a. Communication techniques" at bounding box center [231, 128] width 0 height 7
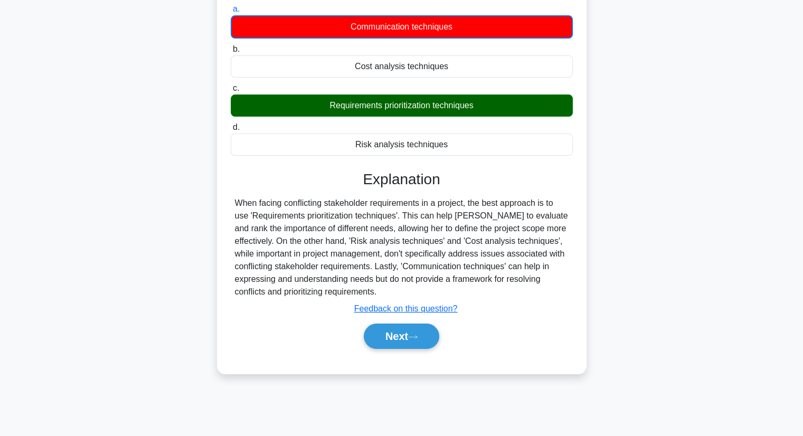
scroll to position [135, 0]
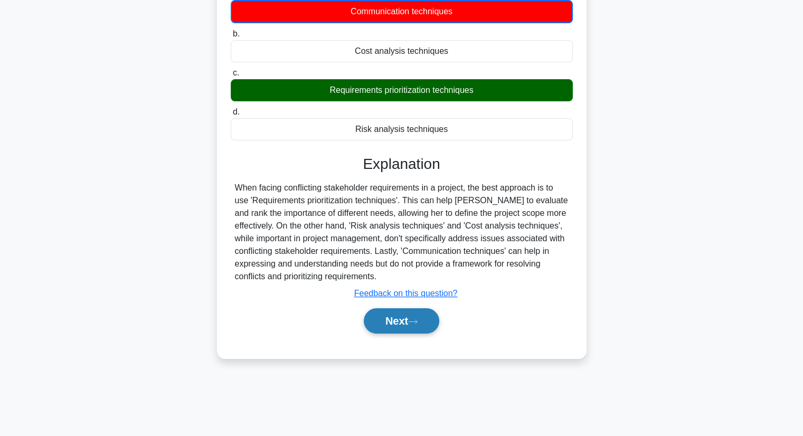
click at [401, 321] on button "Next" at bounding box center [401, 320] width 75 height 25
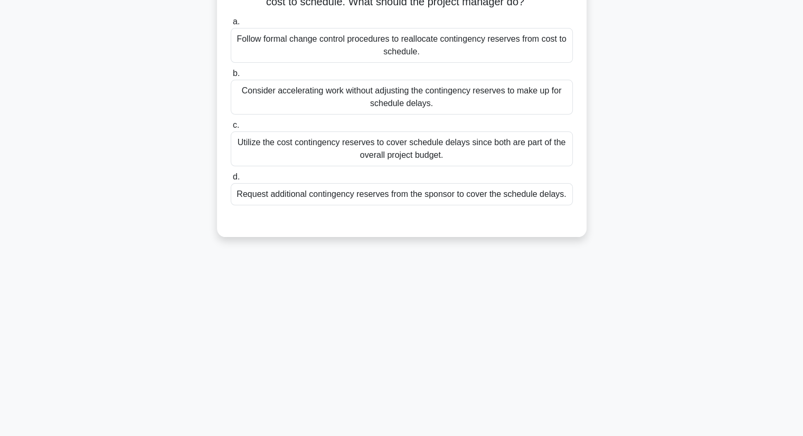
scroll to position [0, 0]
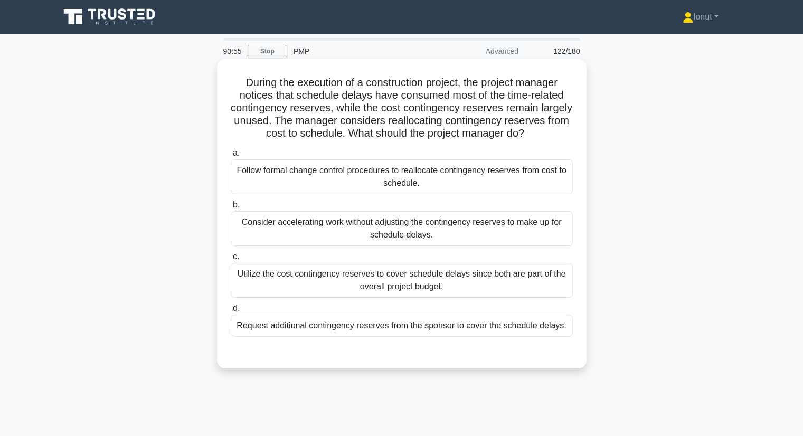
click at [272, 189] on div "Follow formal change control procedures to reallocate contingency reserves from…" at bounding box center [402, 176] width 342 height 35
click at [231, 157] on input "a. Follow formal change control procedures to reallocate contingency reserves f…" at bounding box center [231, 153] width 0 height 7
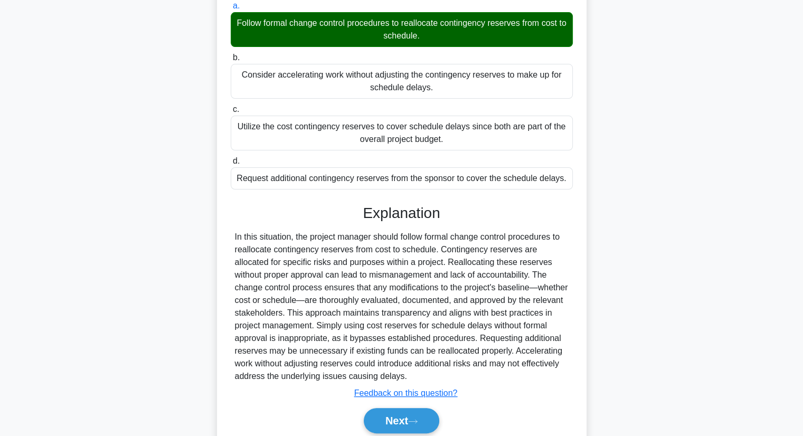
scroll to position [202, 0]
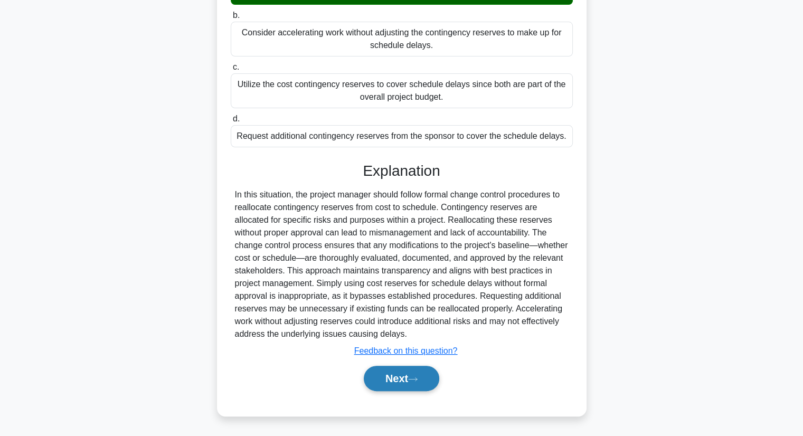
click at [414, 382] on button "Next" at bounding box center [401, 378] width 75 height 25
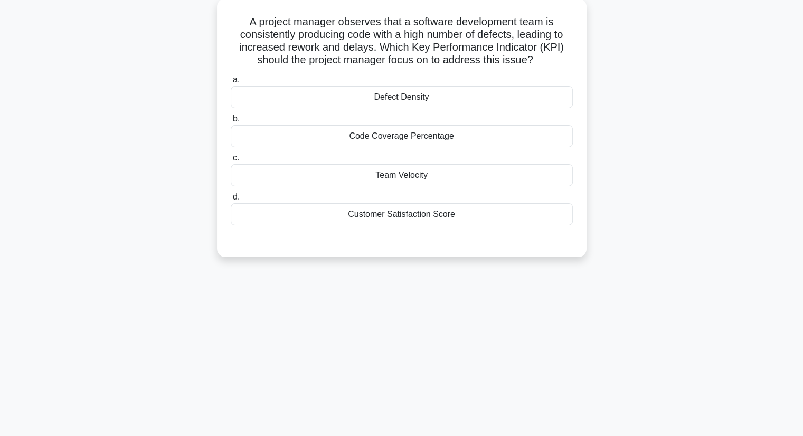
scroll to position [0, 0]
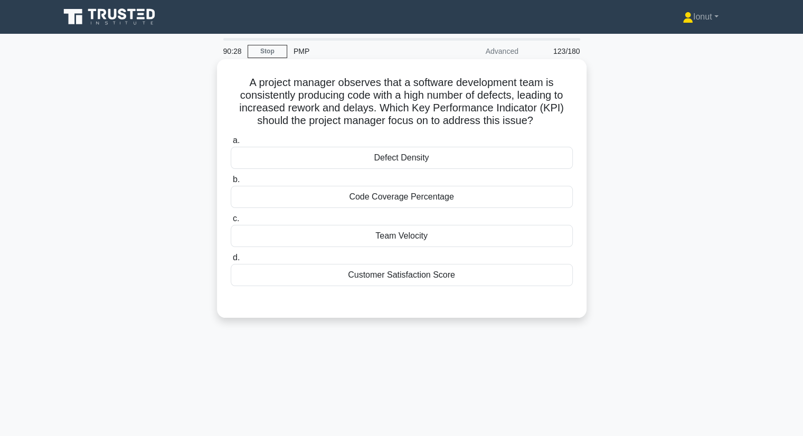
click at [343, 241] on div "Team Velocity" at bounding box center [402, 236] width 342 height 22
click at [231, 222] on input "c. Team Velocity" at bounding box center [231, 218] width 0 height 7
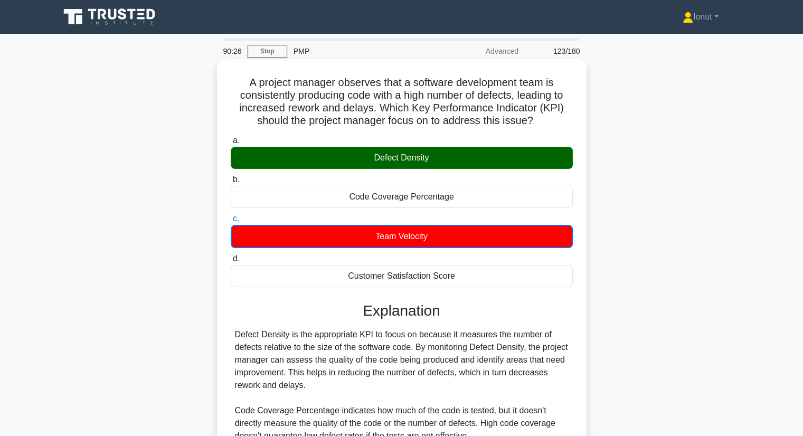
scroll to position [158, 0]
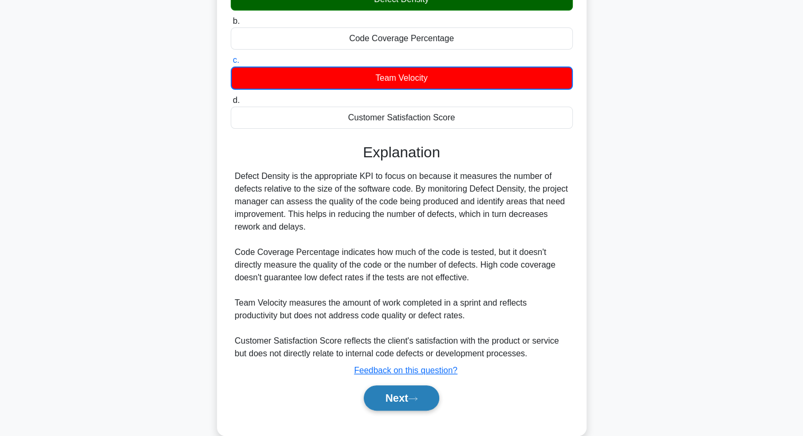
click at [430, 404] on button "Next" at bounding box center [401, 397] width 75 height 25
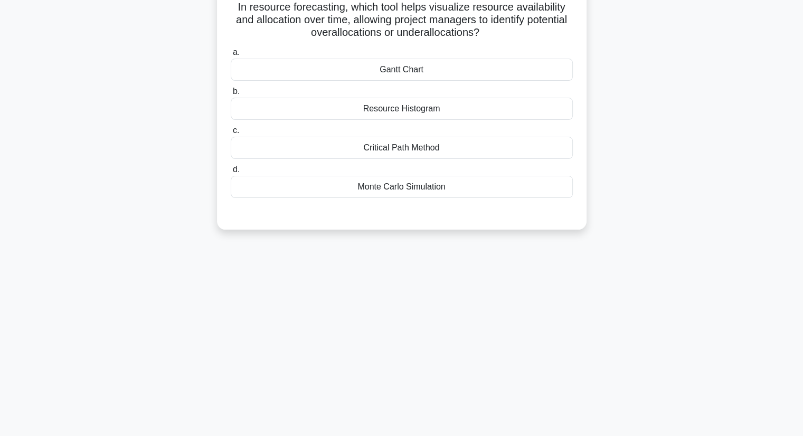
scroll to position [0, 0]
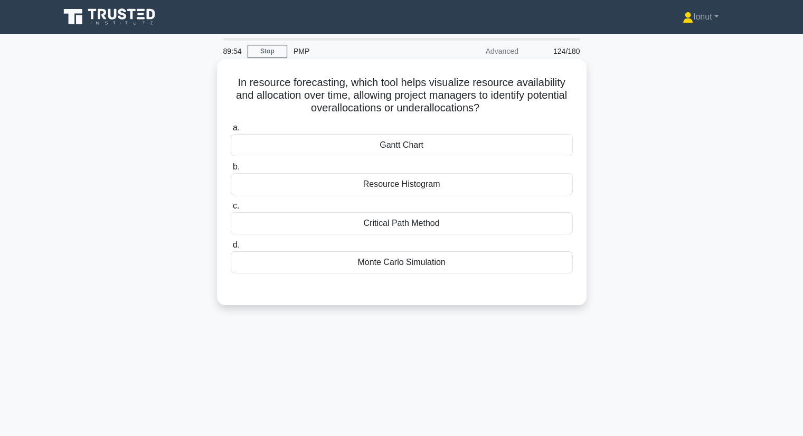
click at [433, 186] on div "Resource Histogram" at bounding box center [402, 184] width 342 height 22
click at [231, 170] on input "b. Resource Histogram" at bounding box center [231, 167] width 0 height 7
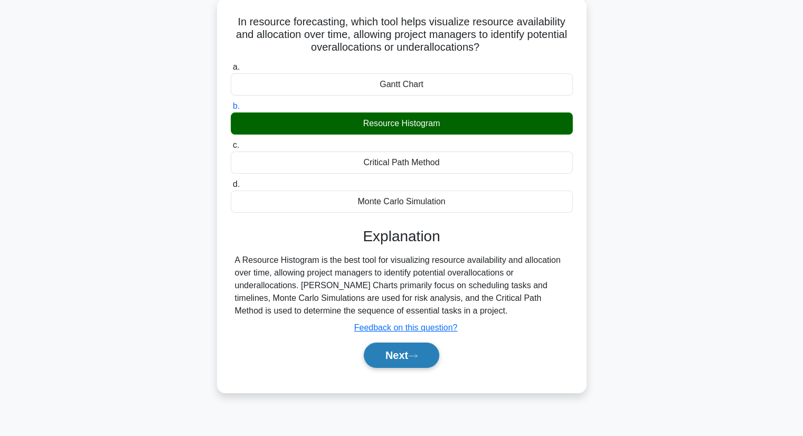
scroll to position [135, 0]
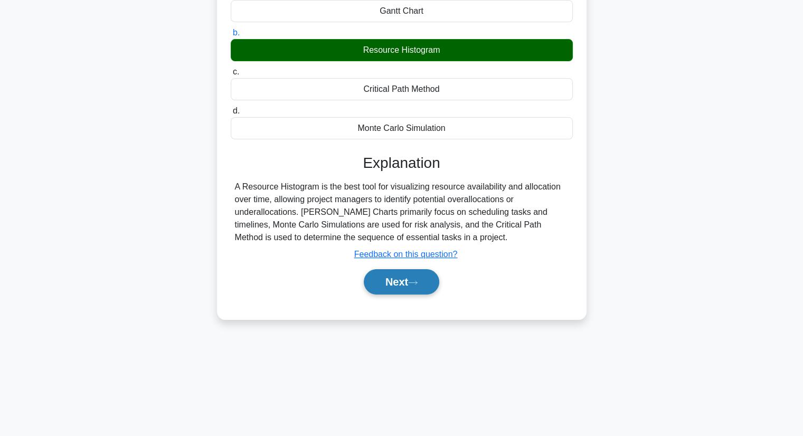
click at [421, 285] on button "Next" at bounding box center [401, 281] width 75 height 25
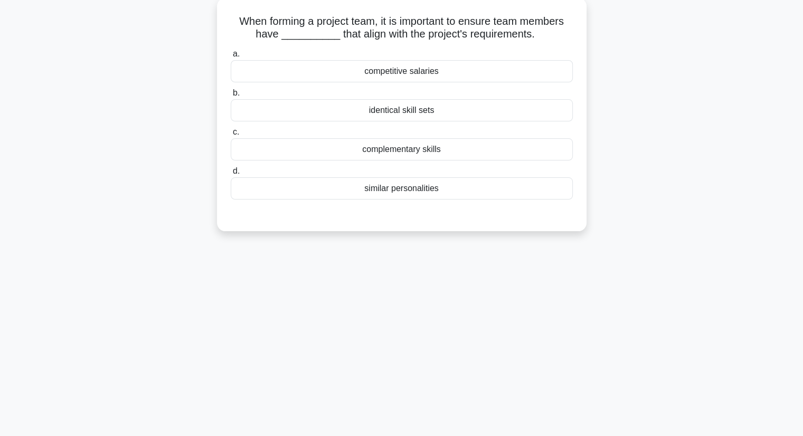
scroll to position [0, 0]
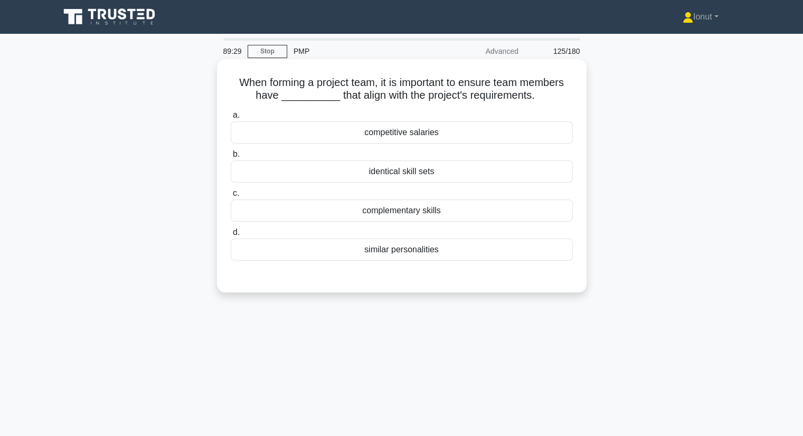
click at [413, 173] on div "identical skill sets" at bounding box center [402, 171] width 342 height 22
click at [231, 158] on input "b. identical skill sets" at bounding box center [231, 154] width 0 height 7
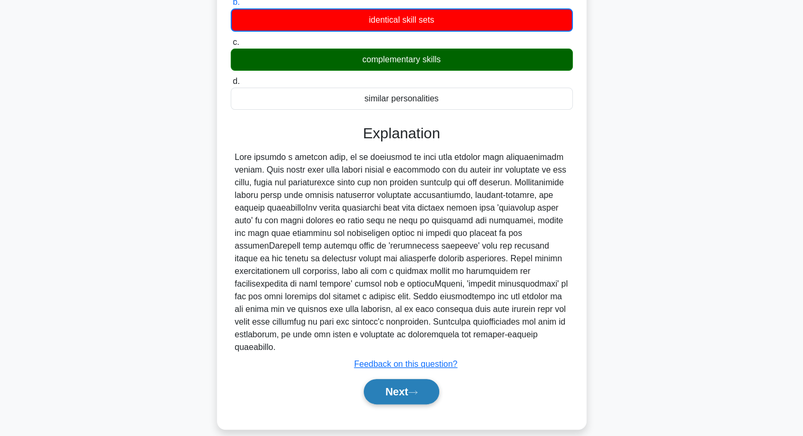
click at [427, 379] on button "Next" at bounding box center [401, 391] width 75 height 25
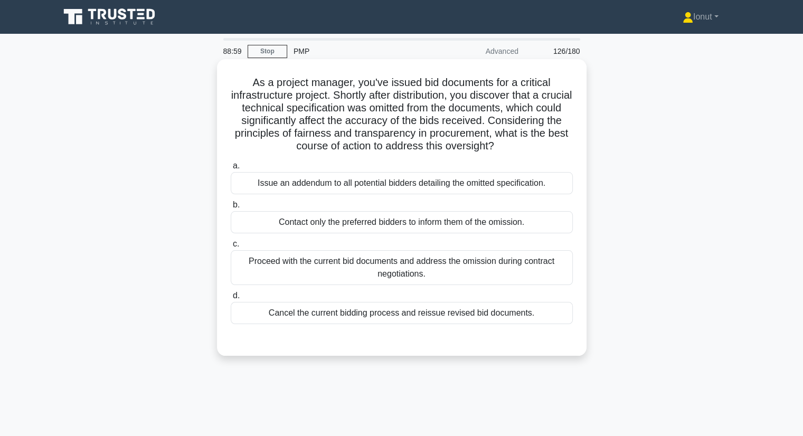
click at [310, 180] on div "Issue an addendum to all potential bidders detailing the omitted specification." at bounding box center [402, 183] width 342 height 22
click at [231, 169] on input "a. Issue an addendum to all potential bidders detailing the omitted specificati…" at bounding box center [231, 166] width 0 height 7
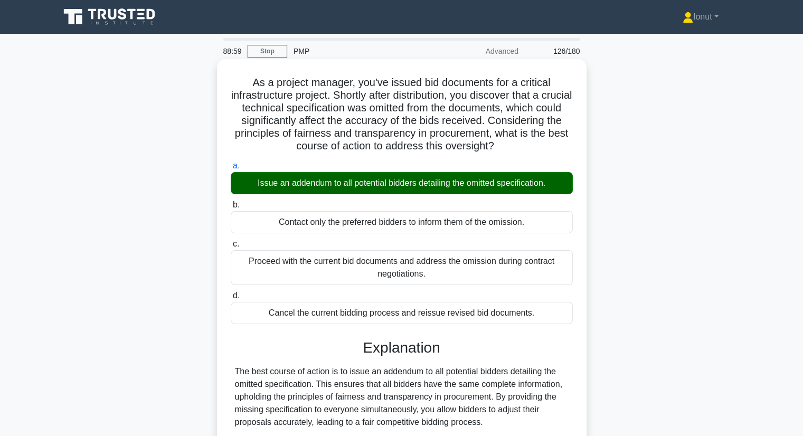
scroll to position [151, 0]
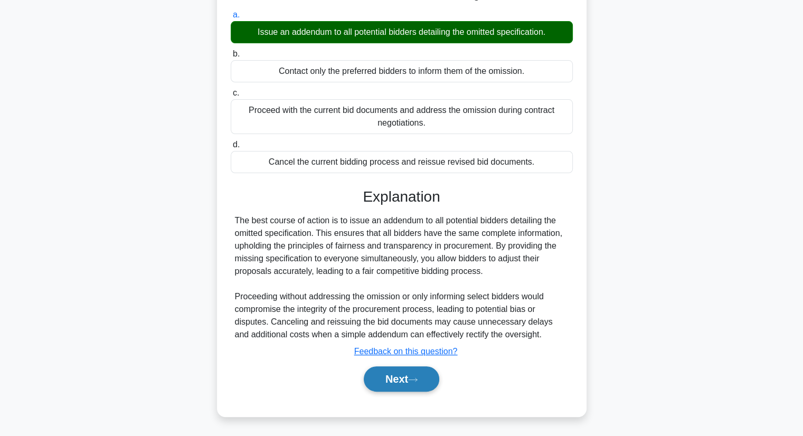
click at [383, 374] on button "Next" at bounding box center [401, 378] width 75 height 25
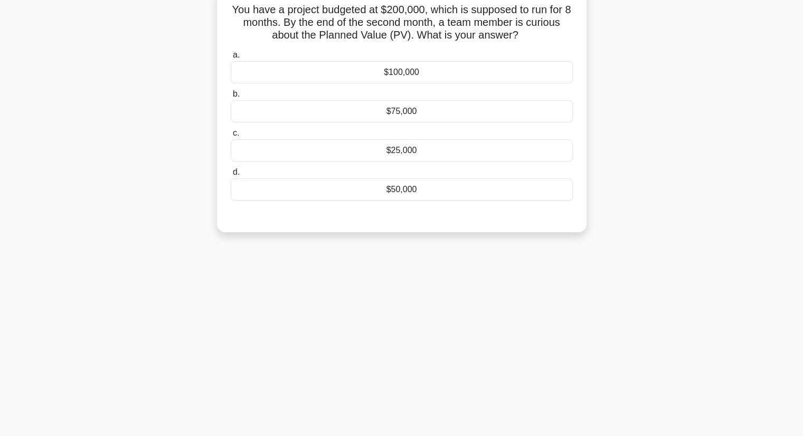
scroll to position [0, 0]
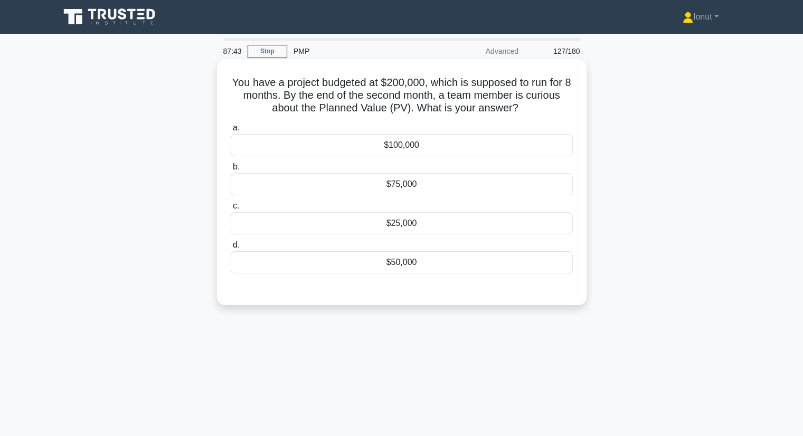
click at [285, 220] on div "$25,000" at bounding box center [402, 223] width 342 height 22
click at [231, 209] on input "c. $25,000" at bounding box center [231, 206] width 0 height 7
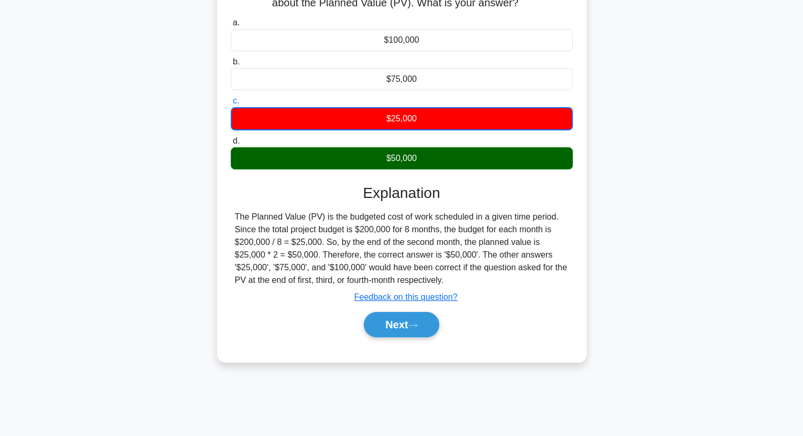
scroll to position [106, 0]
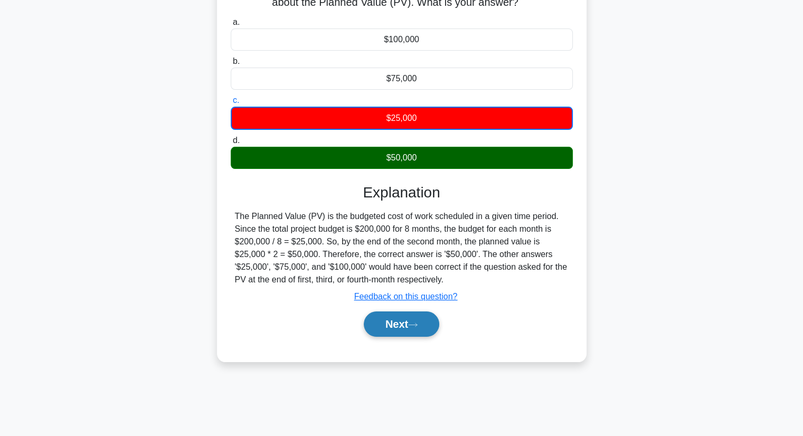
click at [392, 321] on button "Next" at bounding box center [401, 323] width 75 height 25
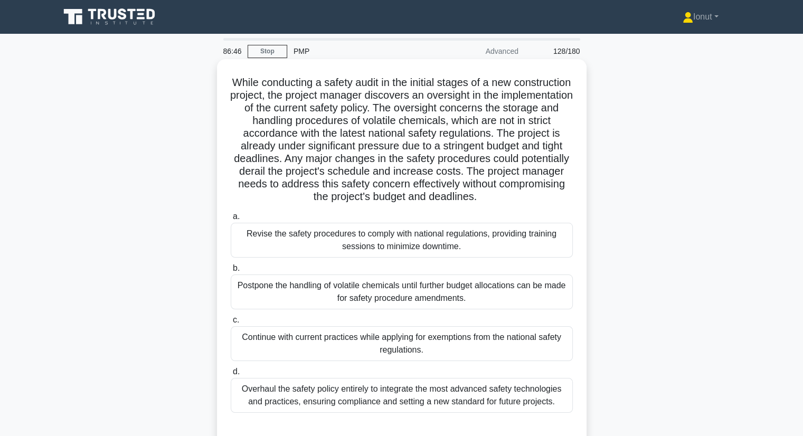
scroll to position [53, 0]
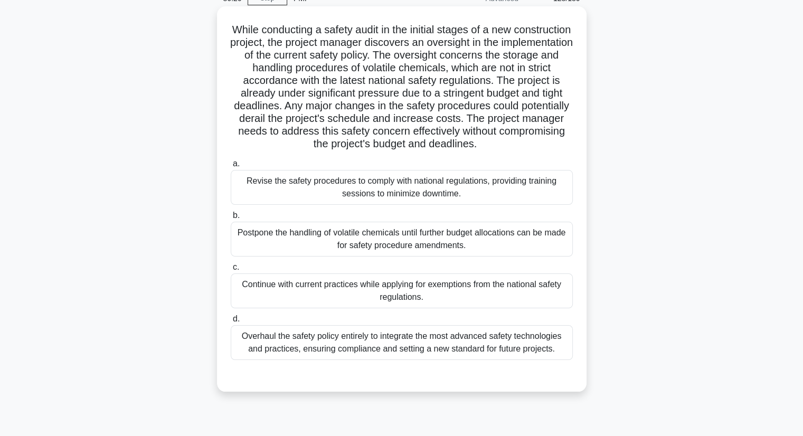
click at [303, 192] on div "Revise the safety procedures to comply with national regulations, providing tra…" at bounding box center [402, 187] width 342 height 35
click at [231, 167] on input "a. Revise the safety procedures to comply with national regulations, providing …" at bounding box center [231, 163] width 0 height 7
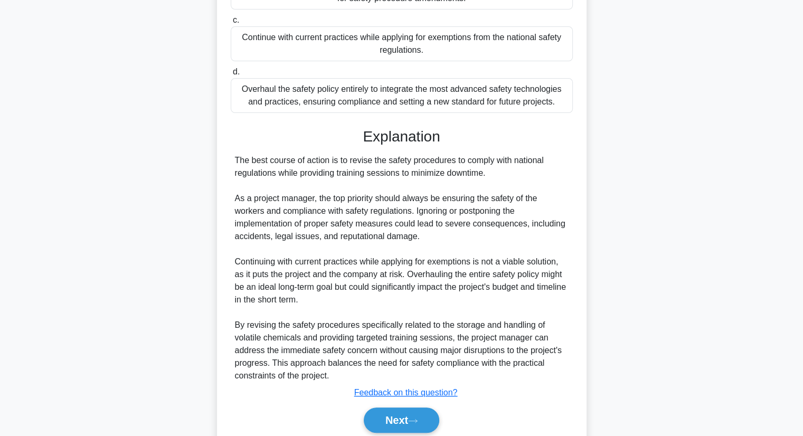
scroll to position [341, 0]
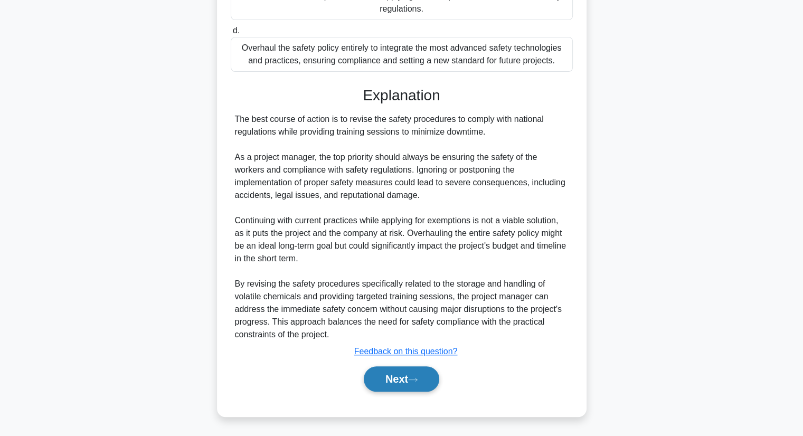
click at [378, 386] on button "Next" at bounding box center [401, 378] width 75 height 25
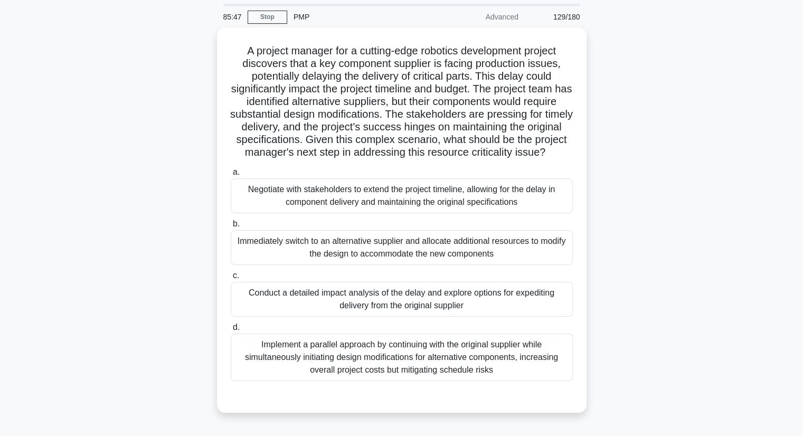
scroll to position [53, 0]
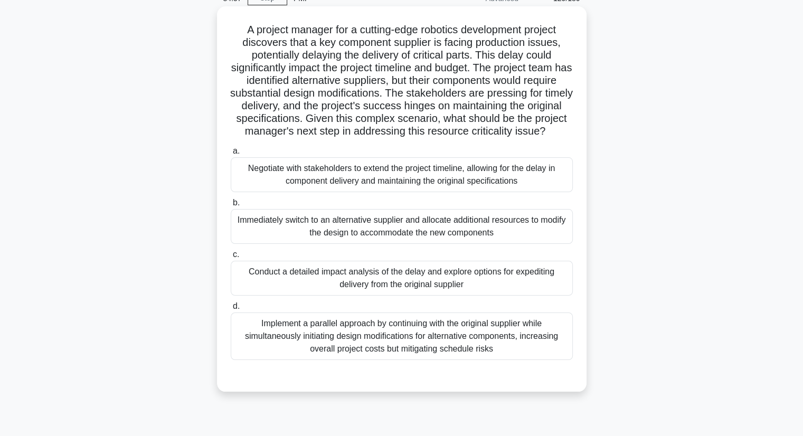
click at [239, 360] on div "Implement a parallel approach by continuing with the original supplier while si…" at bounding box center [402, 335] width 342 height 47
click at [231, 310] on input "d. Implement a parallel approach by continuing with the original supplier while…" at bounding box center [231, 306] width 0 height 7
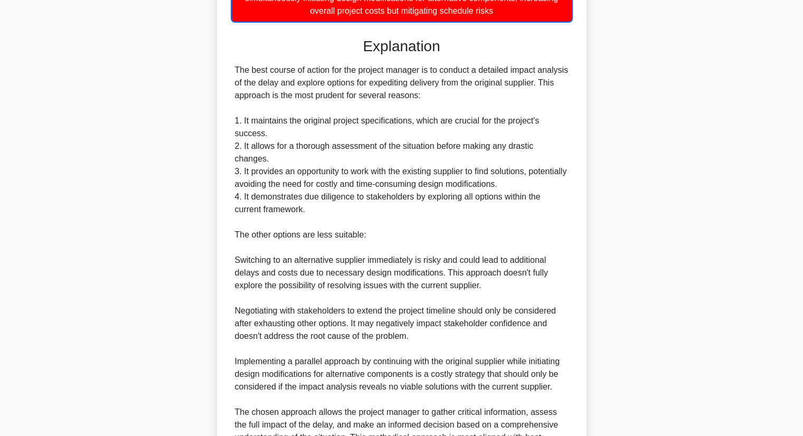
scroll to position [519, 0]
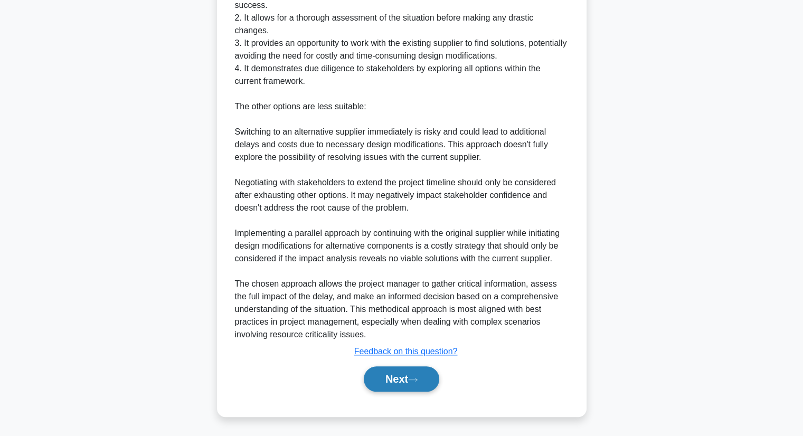
click at [377, 375] on button "Next" at bounding box center [401, 378] width 75 height 25
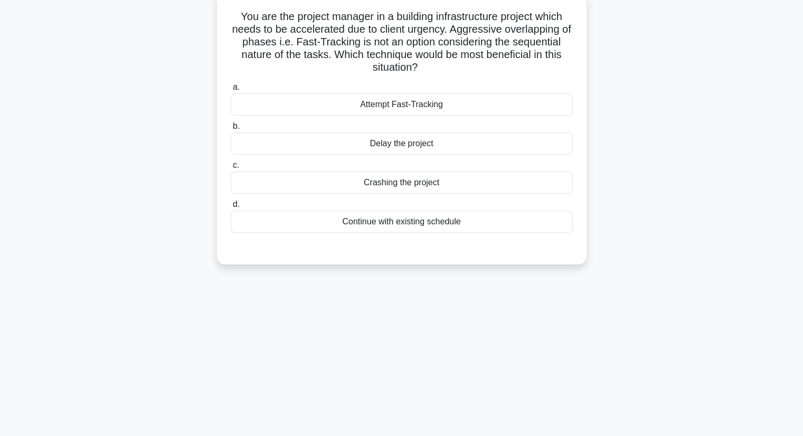
scroll to position [0, 0]
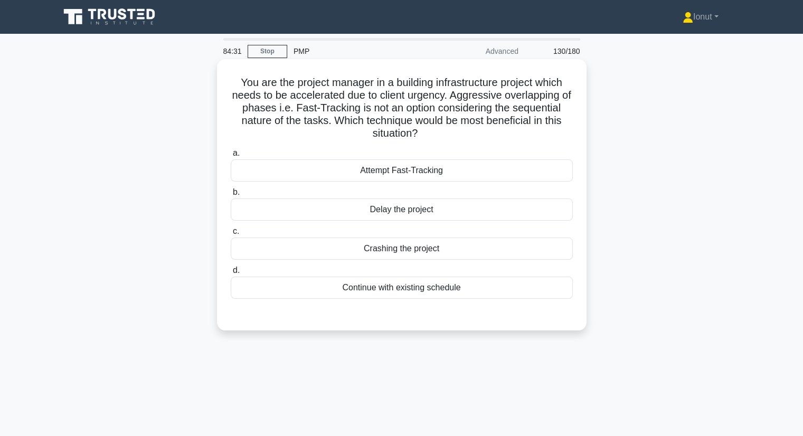
click at [300, 257] on div "Crashing the project" at bounding box center [402, 248] width 342 height 22
click at [231, 235] on input "c. Crashing the project" at bounding box center [231, 231] width 0 height 7
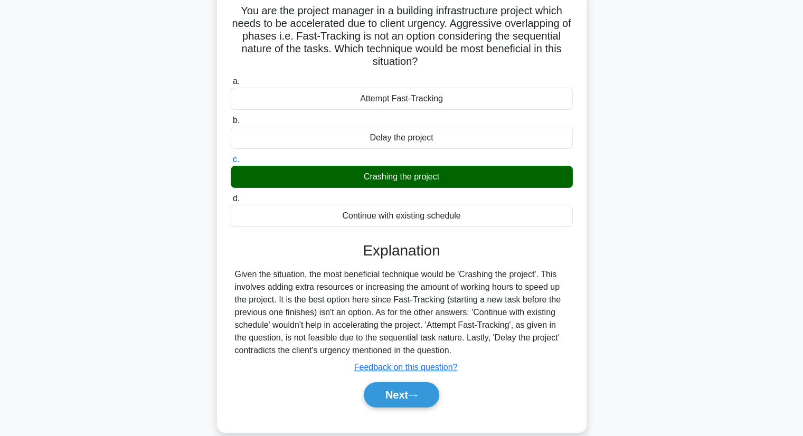
scroll to position [135, 0]
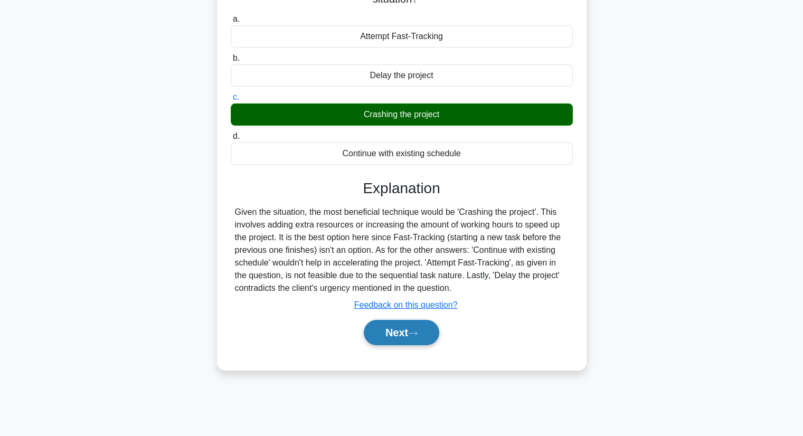
click at [392, 333] on button "Next" at bounding box center [401, 332] width 75 height 25
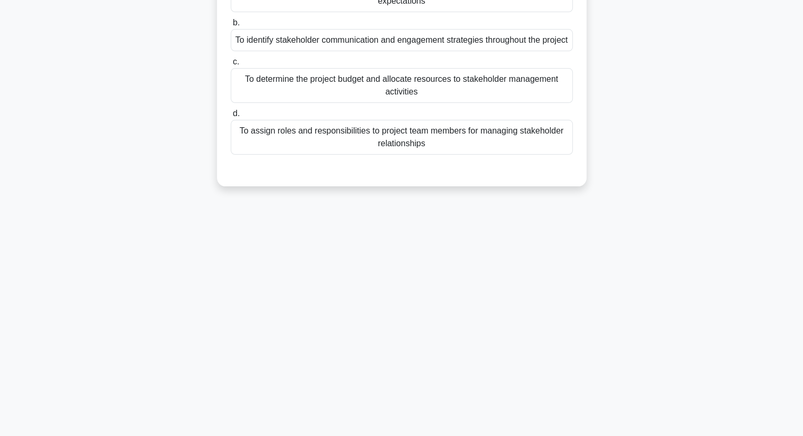
scroll to position [0, 0]
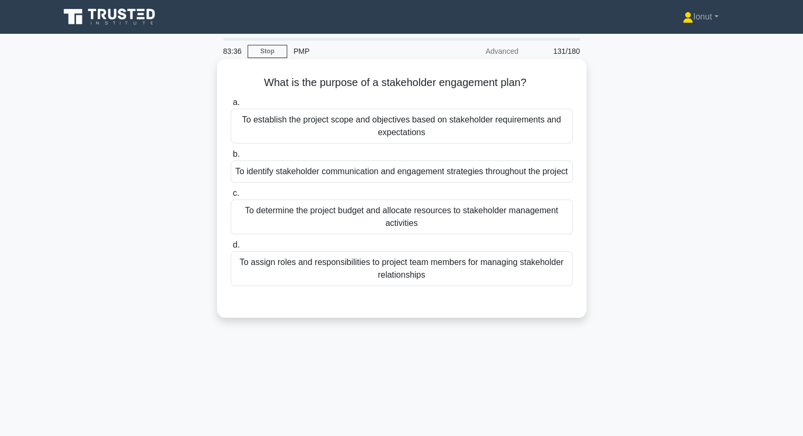
click at [272, 183] on div "To identify stakeholder communication and engagement strategies throughout the …" at bounding box center [402, 171] width 342 height 22
click at [231, 158] on input "b. To identify stakeholder communication and engagement strategies throughout t…" at bounding box center [231, 154] width 0 height 7
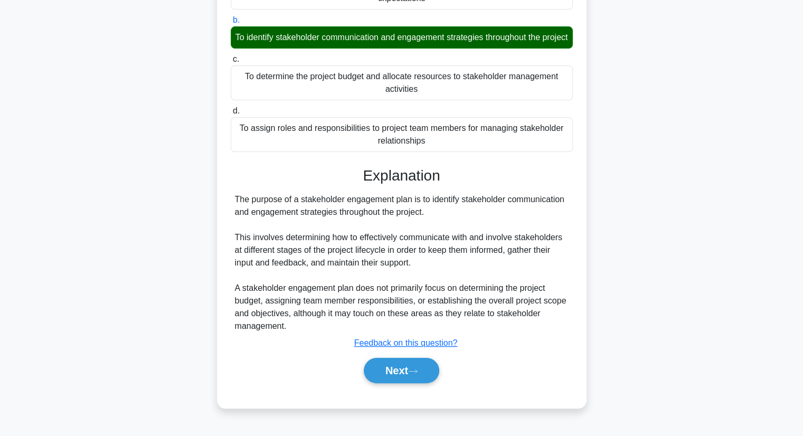
scroll to position [138, 0]
click at [408, 378] on button "Next" at bounding box center [401, 370] width 75 height 25
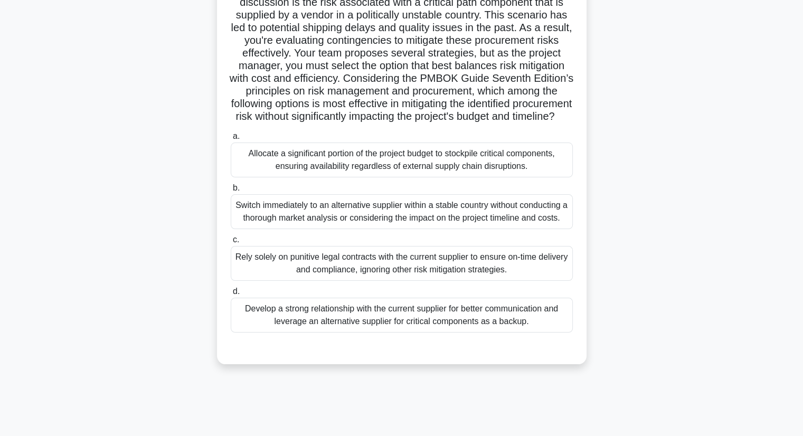
scroll to position [135, 0]
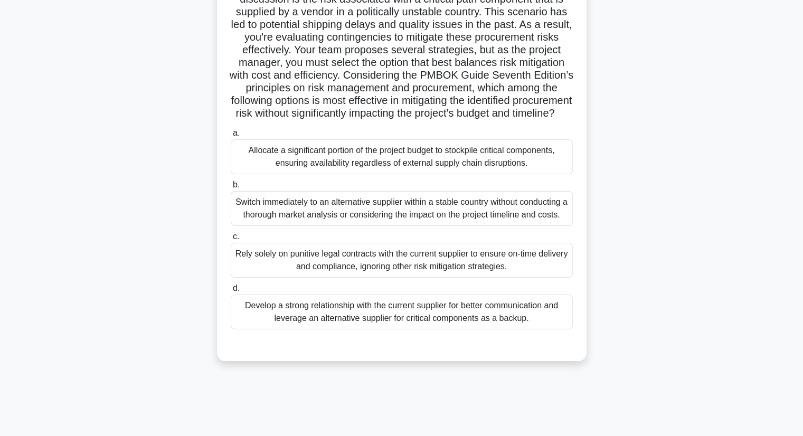
click at [251, 226] on div "Switch immediately to an alternative supplier within a stable country without c…" at bounding box center [402, 208] width 342 height 35
click at [231, 188] on input "b. Switch immediately to an alternative supplier within a stable country withou…" at bounding box center [231, 185] width 0 height 7
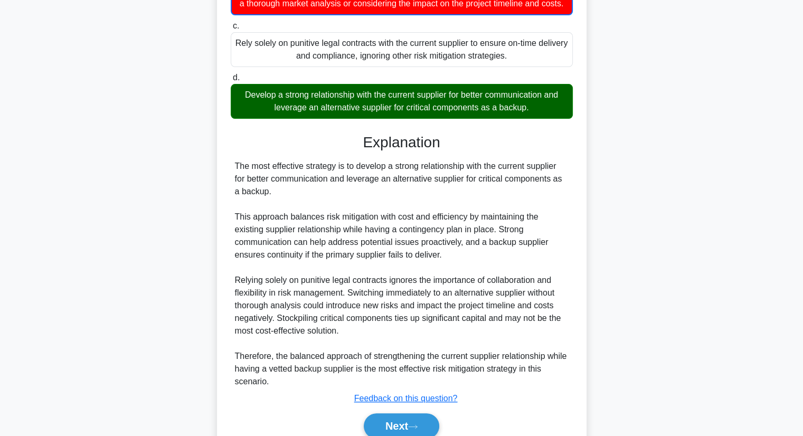
scroll to position [418, 0]
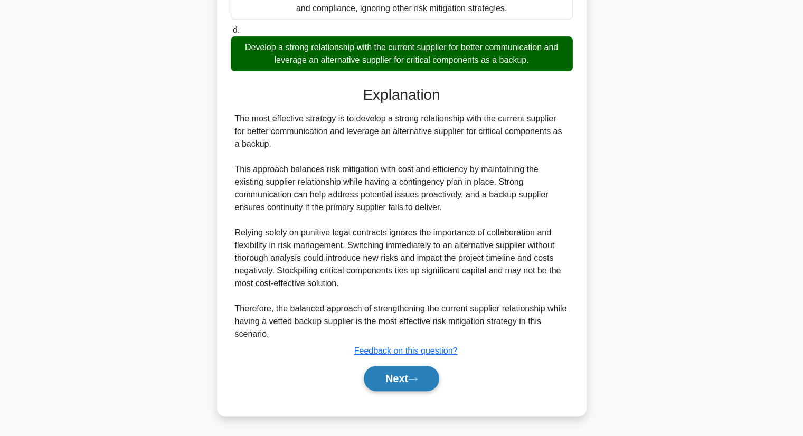
click at [384, 382] on button "Next" at bounding box center [401, 378] width 75 height 25
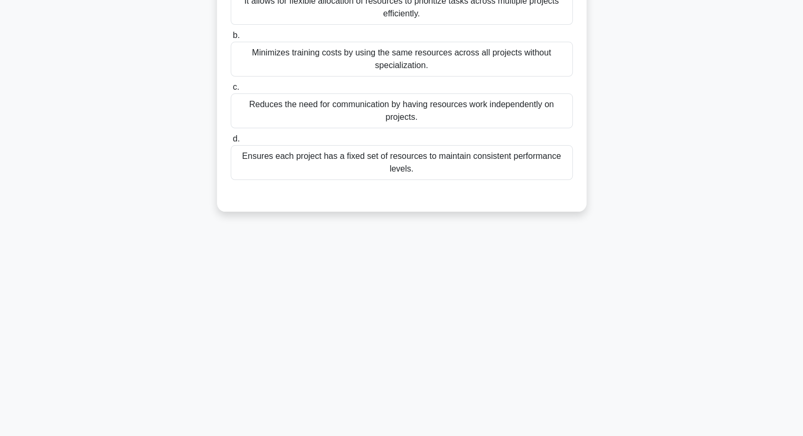
scroll to position [29, 0]
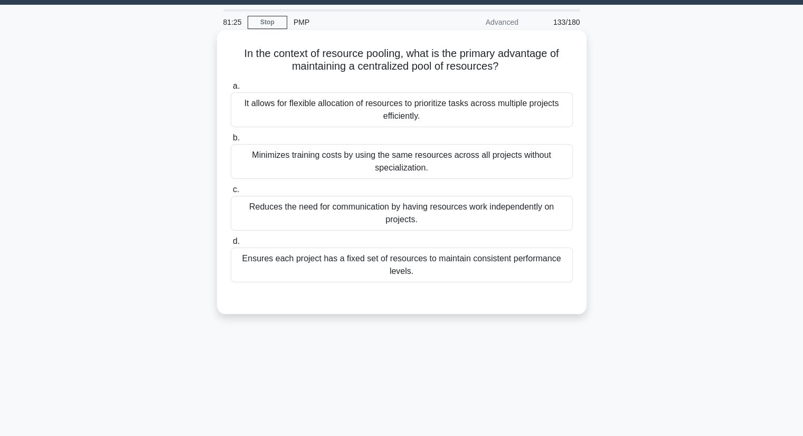
click at [271, 119] on div "It allows for flexible allocation of resources to prioritize tasks across multi…" at bounding box center [402, 109] width 342 height 35
click at [231, 90] on input "a. It allows for flexible allocation of resources to prioritize tasks across mu…" at bounding box center [231, 86] width 0 height 7
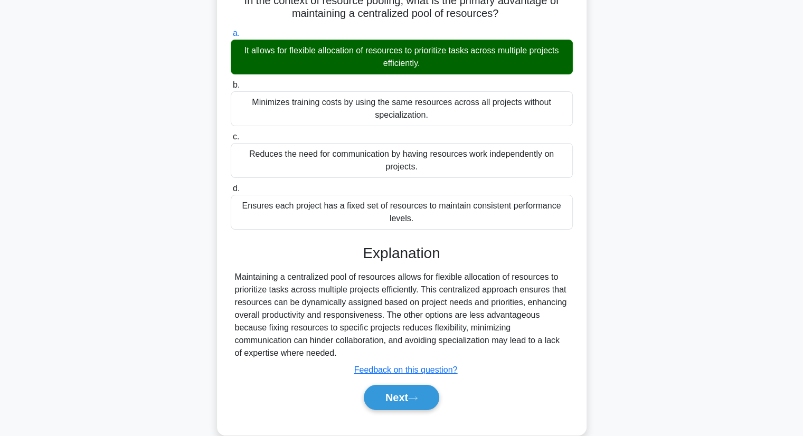
scroll to position [135, 0]
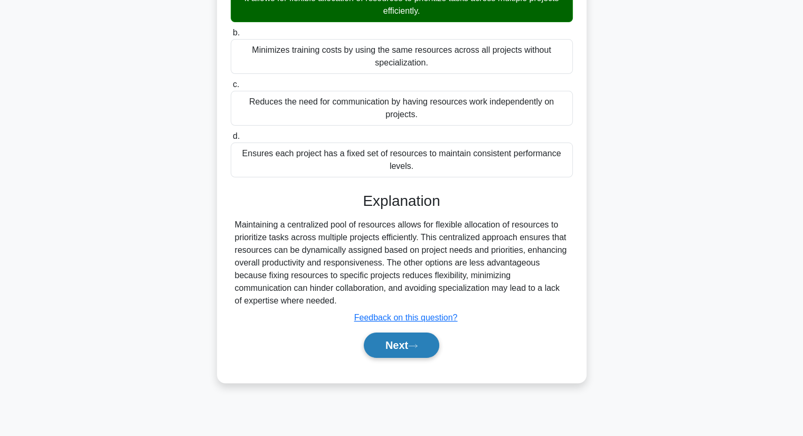
click at [397, 349] on button "Next" at bounding box center [401, 344] width 75 height 25
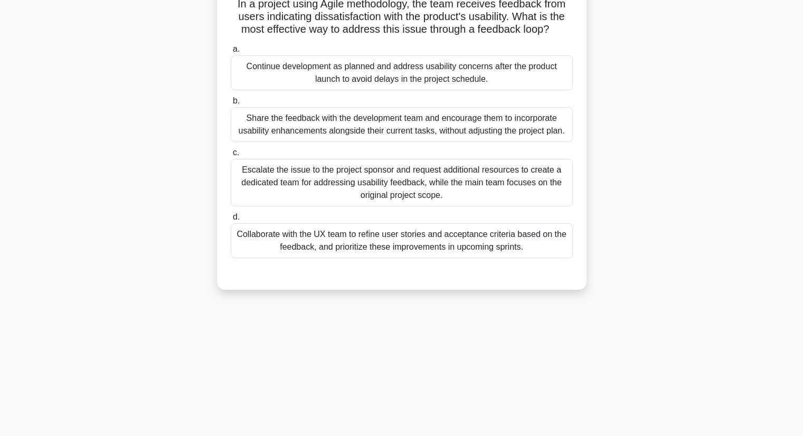
scroll to position [0, 0]
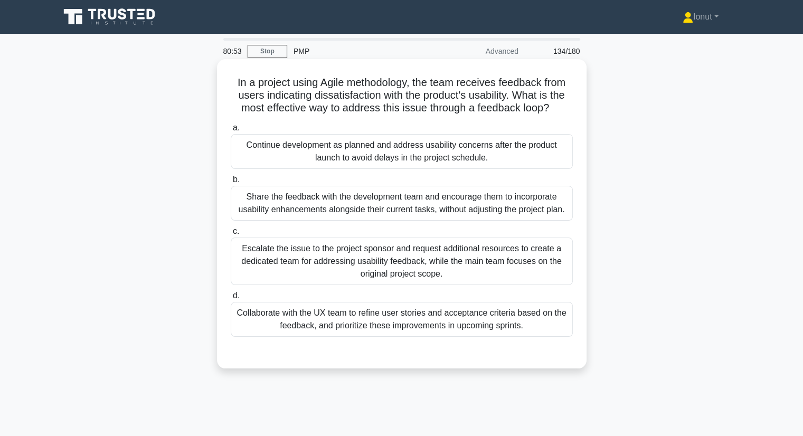
click at [297, 212] on div "Share the feedback with the development team and encourage them to incorporate …" at bounding box center [402, 203] width 342 height 35
click at [231, 183] on input "b. Share the feedback with the development team and encourage them to incorpora…" at bounding box center [231, 179] width 0 height 7
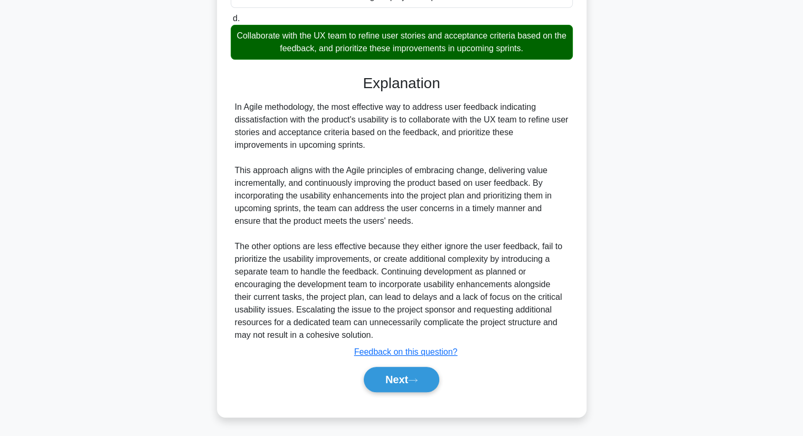
scroll to position [291, 0]
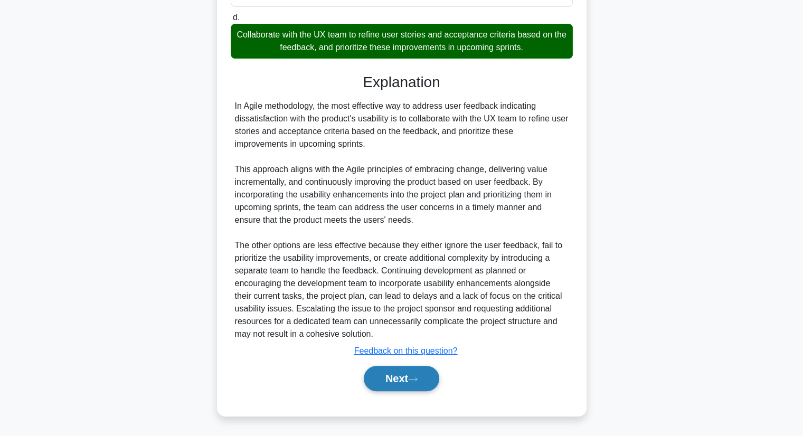
click at [399, 378] on button "Next" at bounding box center [401, 378] width 75 height 25
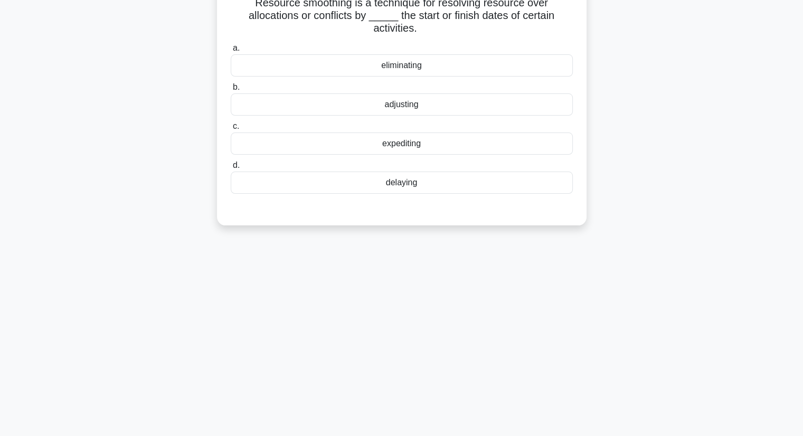
scroll to position [29, 0]
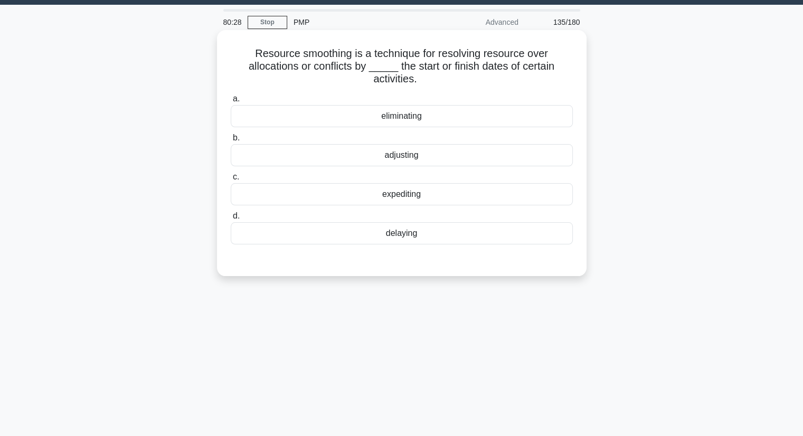
click at [369, 156] on div "adjusting" at bounding box center [402, 155] width 342 height 22
click at [231, 141] on input "b. adjusting" at bounding box center [231, 138] width 0 height 7
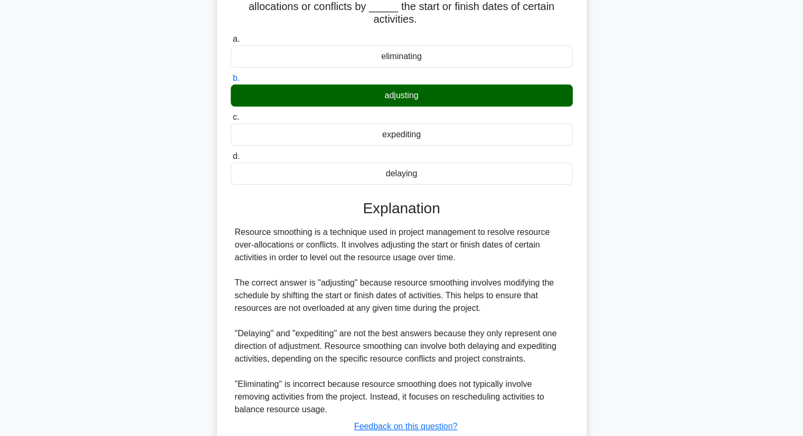
scroll to position [164, 0]
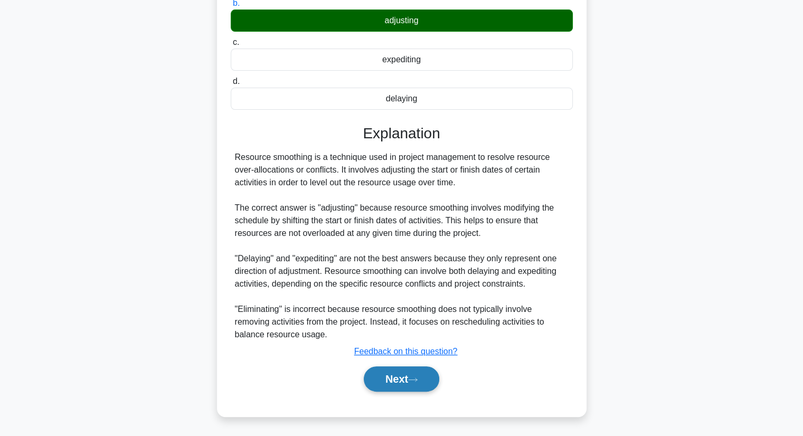
click at [432, 377] on button "Next" at bounding box center [401, 378] width 75 height 25
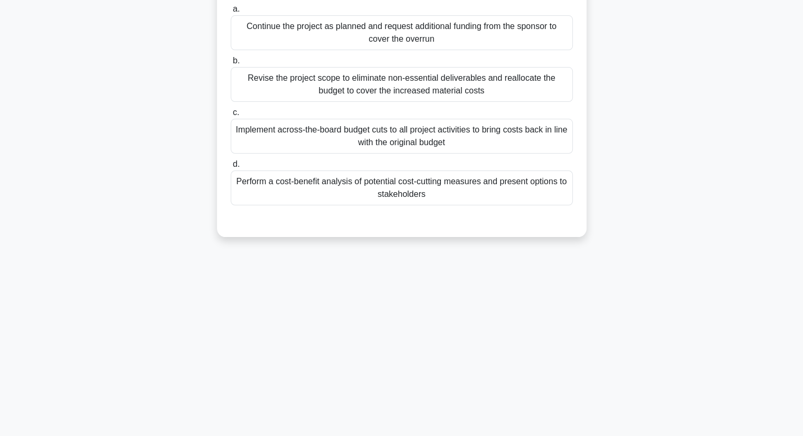
scroll to position [0, 0]
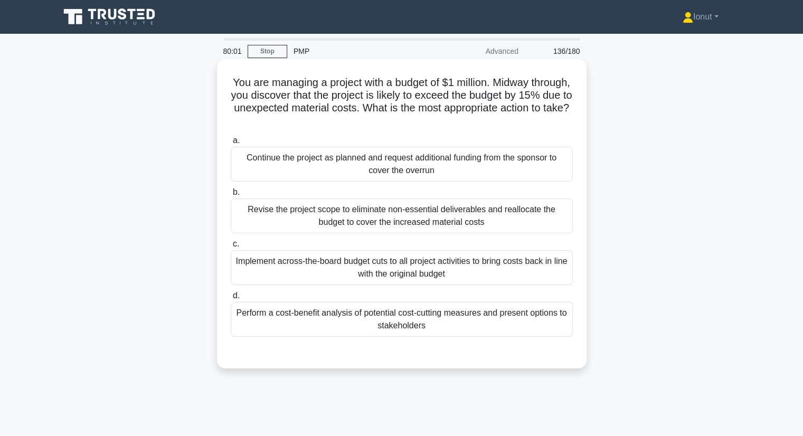
click at [375, 318] on div "Perform a cost-benefit analysis of potential cost-cutting measures and present …" at bounding box center [402, 319] width 342 height 35
click at [231, 299] on input "d. Perform a cost-benefit analysis of potential cost-cutting measures and prese…" at bounding box center [231, 295] width 0 height 7
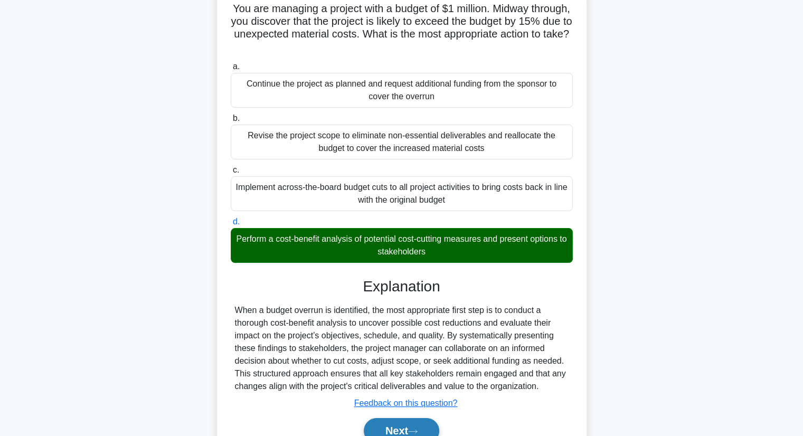
scroll to position [135, 0]
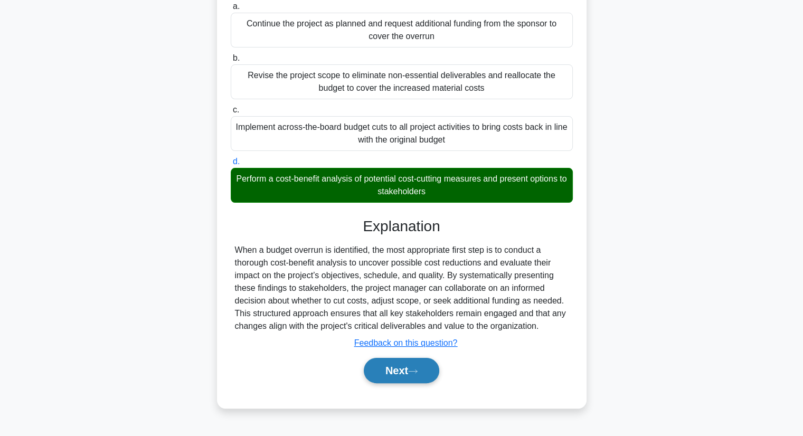
click at [397, 372] on button "Next" at bounding box center [401, 370] width 75 height 25
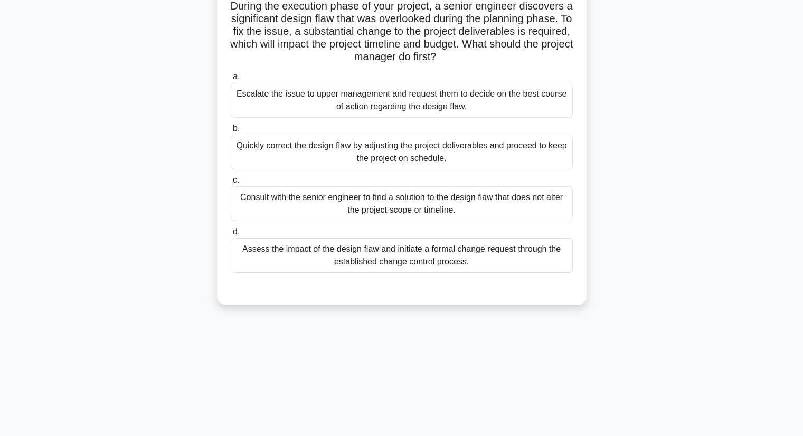
scroll to position [0, 0]
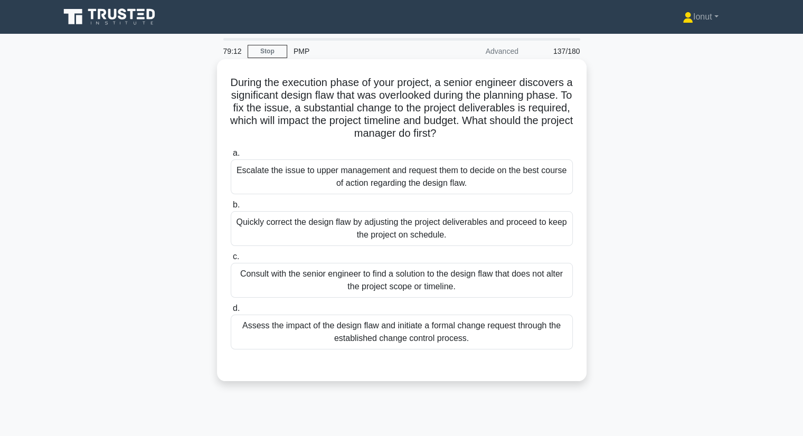
click at [317, 331] on div "Assess the impact of the design flaw and initiate a formal change request throu…" at bounding box center [402, 332] width 342 height 35
click at [231, 312] on input "d. Assess the impact of the design flaw and initiate a formal change request th…" at bounding box center [231, 308] width 0 height 7
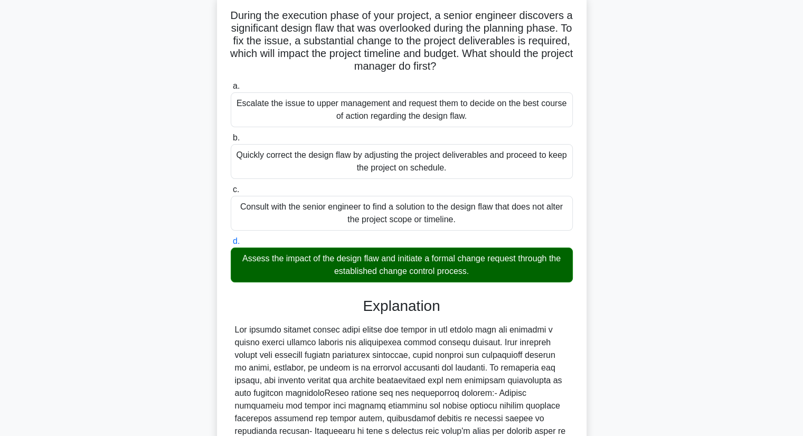
scroll to position [158, 0]
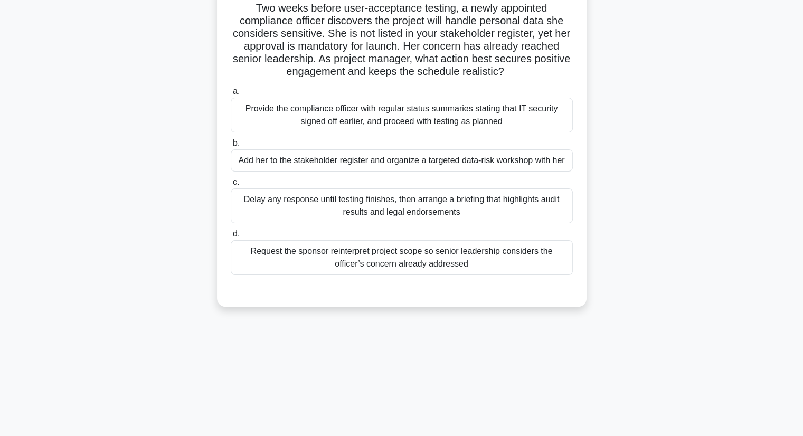
scroll to position [29, 0]
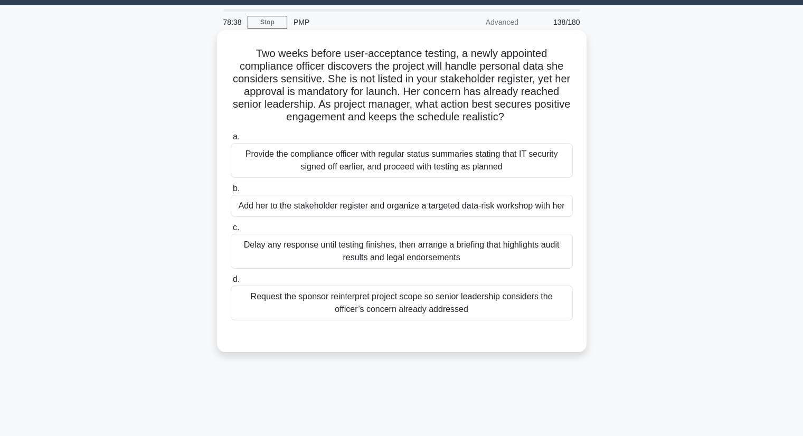
click at [287, 209] on div "Add her to the stakeholder register and organize a targeted data-risk workshop …" at bounding box center [402, 206] width 342 height 22
click at [231, 192] on input "b. Add her to the stakeholder register and organize a targeted data-risk worksh…" at bounding box center [231, 188] width 0 height 7
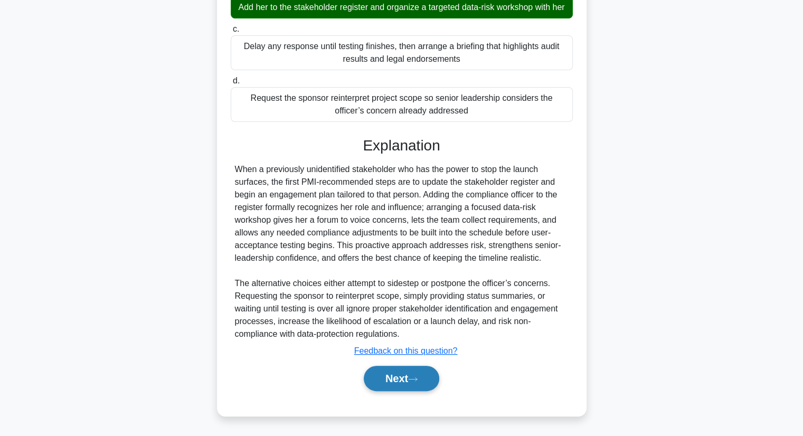
click at [384, 377] on button "Next" at bounding box center [401, 378] width 75 height 25
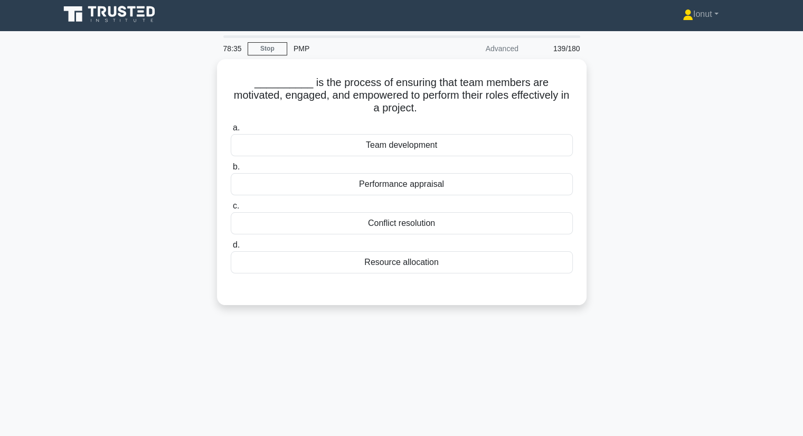
scroll to position [0, 0]
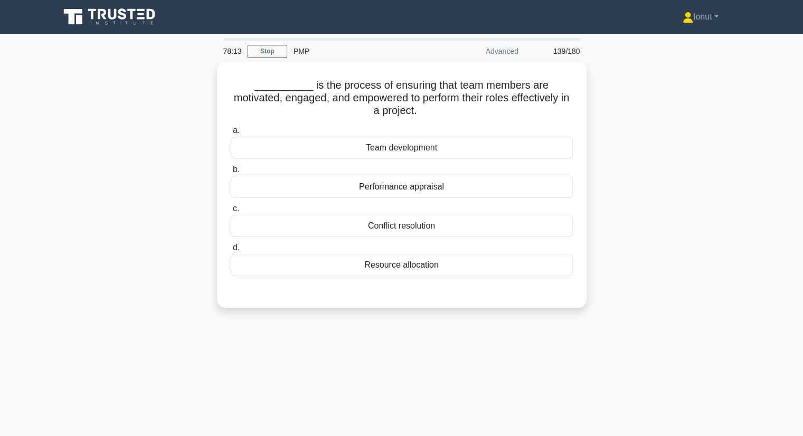
click at [418, 387] on div "78:13 Stop PMP Advanced 139/180" at bounding box center [401, 302] width 697 height 528
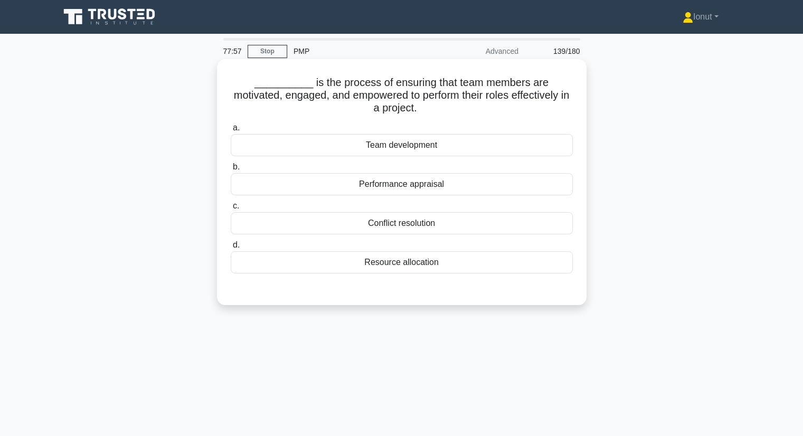
click at [390, 150] on div "Team development" at bounding box center [402, 145] width 342 height 22
click at [231, 131] on input "a. Team development" at bounding box center [231, 128] width 0 height 7
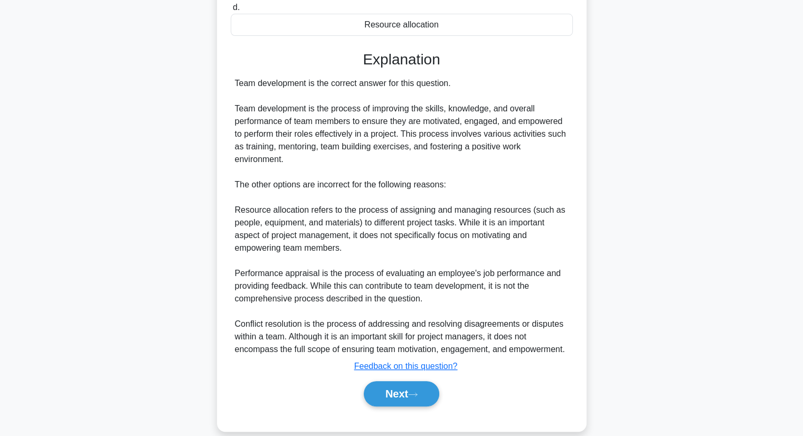
scroll to position [252, 0]
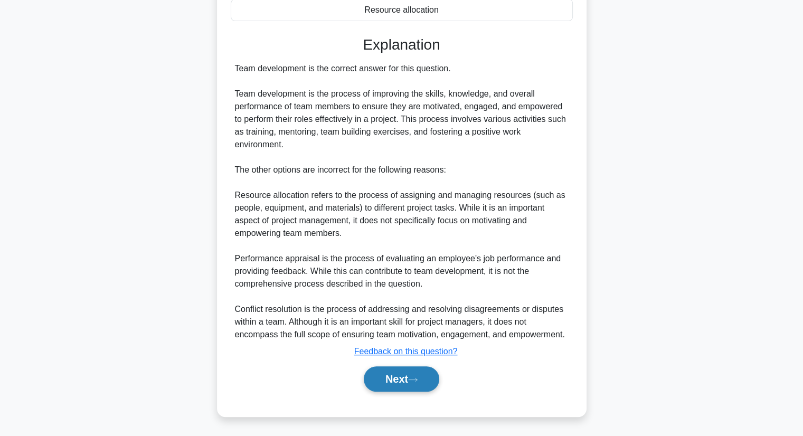
click at [400, 378] on button "Next" at bounding box center [401, 378] width 75 height 25
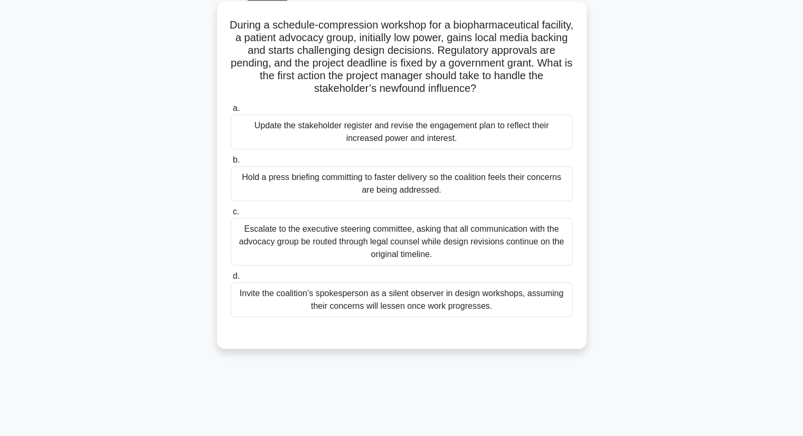
scroll to position [0, 0]
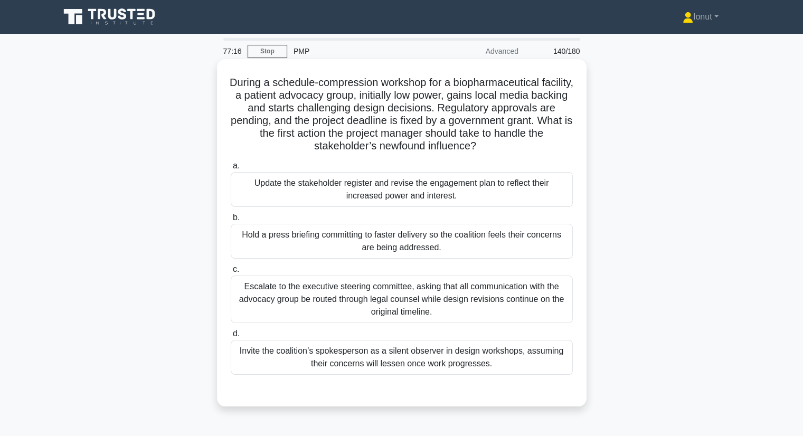
click at [280, 201] on div "Update the stakeholder register and revise the engagement plan to reflect their…" at bounding box center [402, 189] width 342 height 35
click at [231, 169] on input "a. Update the stakeholder register and revise the engagement plan to reflect th…" at bounding box center [231, 166] width 0 height 7
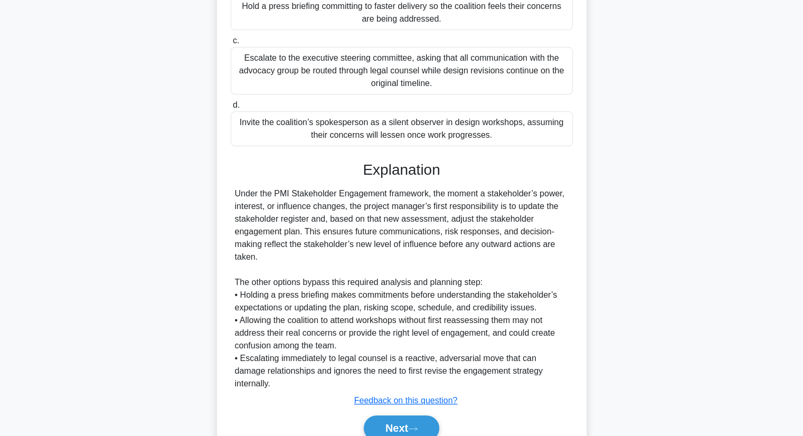
scroll to position [265, 0]
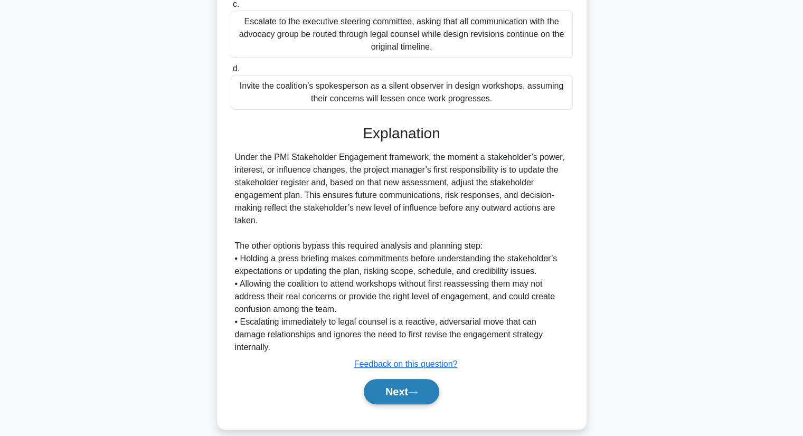
click at [370, 383] on button "Next" at bounding box center [401, 391] width 75 height 25
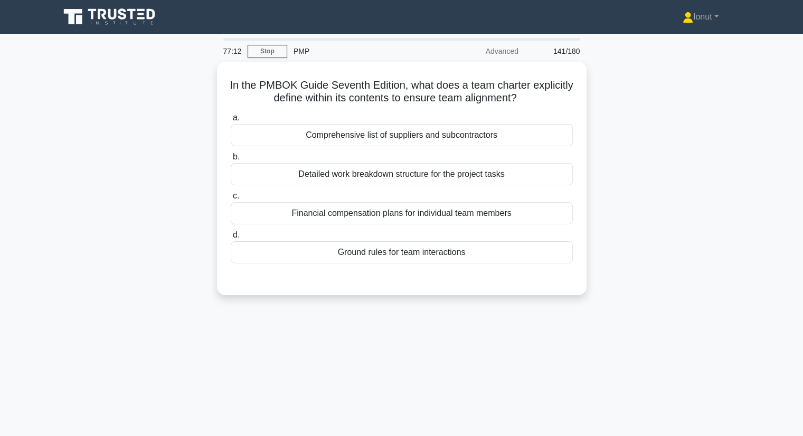
scroll to position [0, 0]
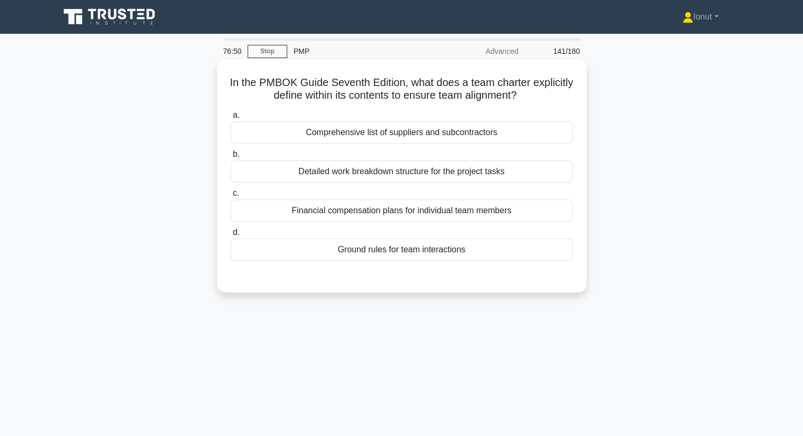
click at [326, 173] on div "Detailed work breakdown structure for the project tasks" at bounding box center [402, 171] width 342 height 22
click at [231, 158] on input "b. Detailed work breakdown structure for the project tasks" at bounding box center [231, 154] width 0 height 7
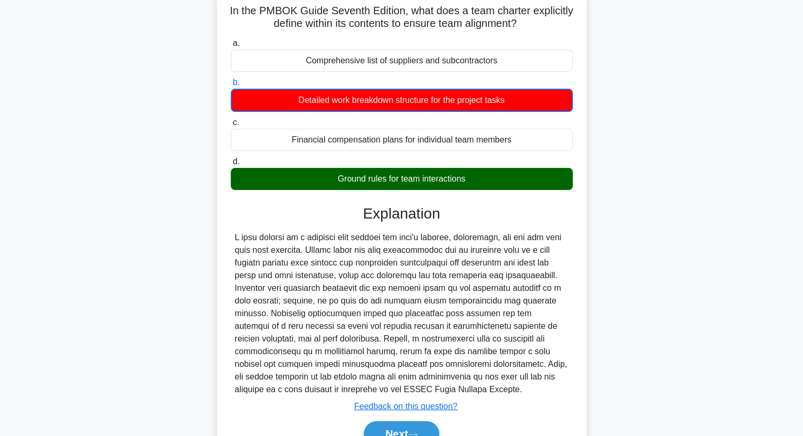
scroll to position [135, 0]
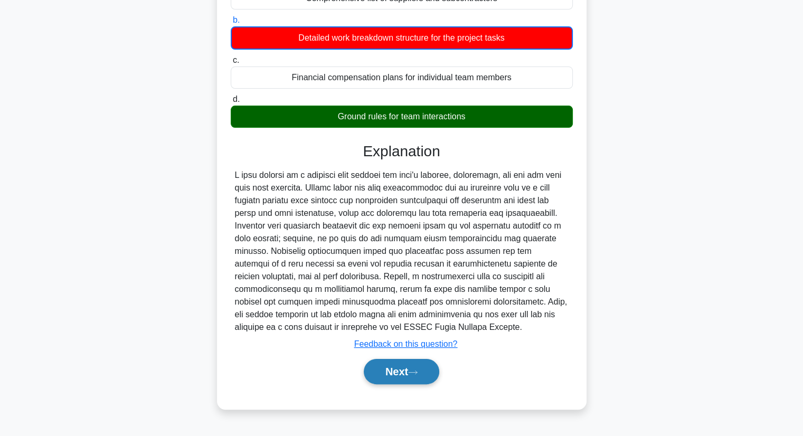
click at [398, 367] on button "Next" at bounding box center [401, 371] width 75 height 25
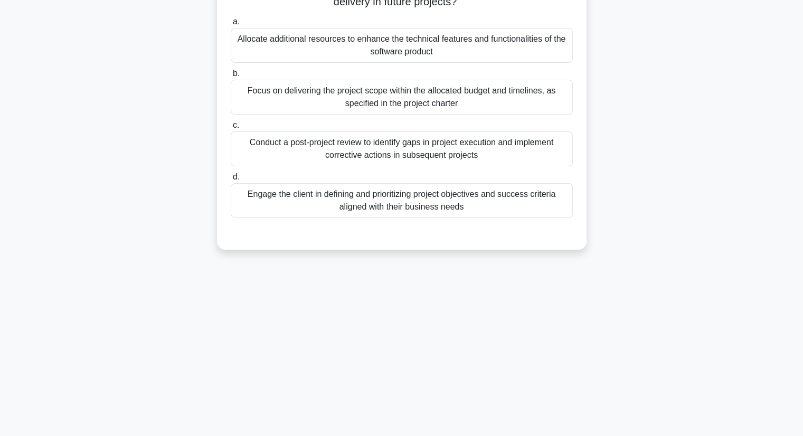
scroll to position [0, 0]
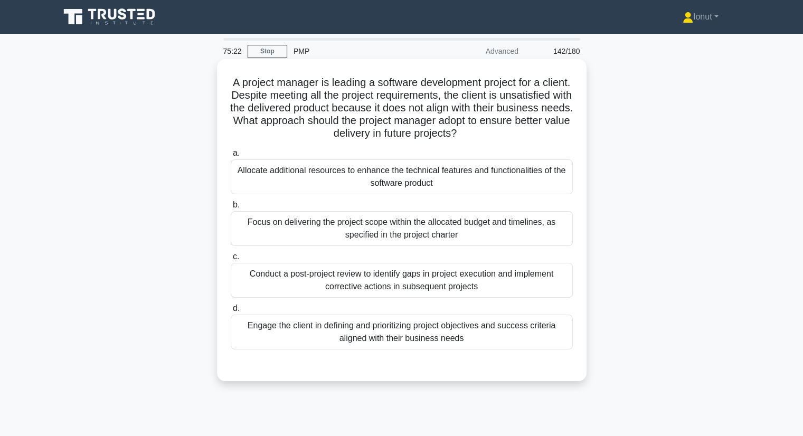
click at [293, 330] on div "Engage the client in defining and prioritizing project objectives and success c…" at bounding box center [402, 332] width 342 height 35
click at [231, 312] on input "d. Engage the client in defining and prioritizing project objectives and succes…" at bounding box center [231, 308] width 0 height 7
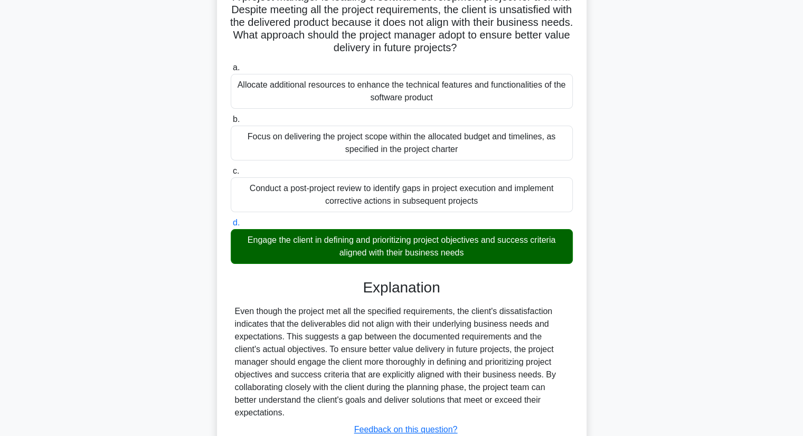
scroll to position [151, 0]
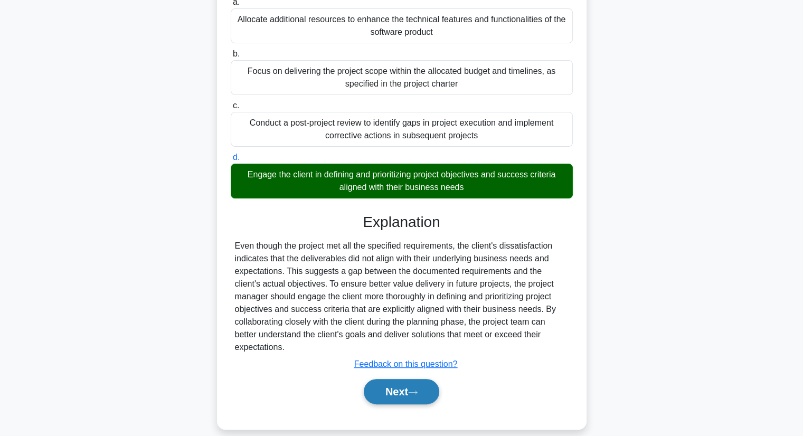
click at [405, 389] on button "Next" at bounding box center [401, 391] width 75 height 25
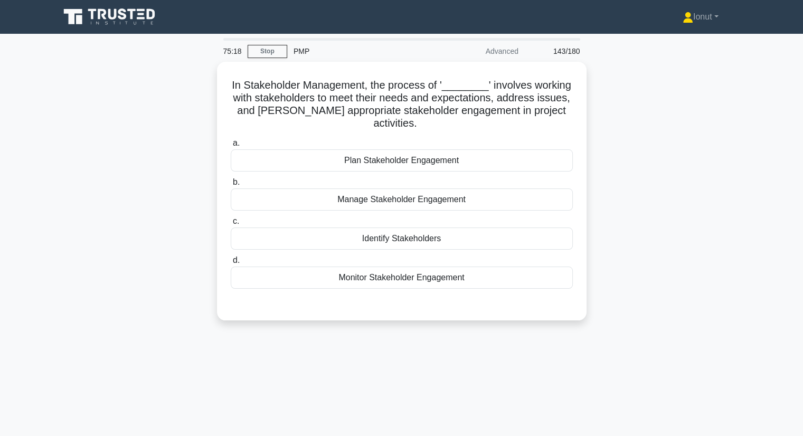
scroll to position [0, 0]
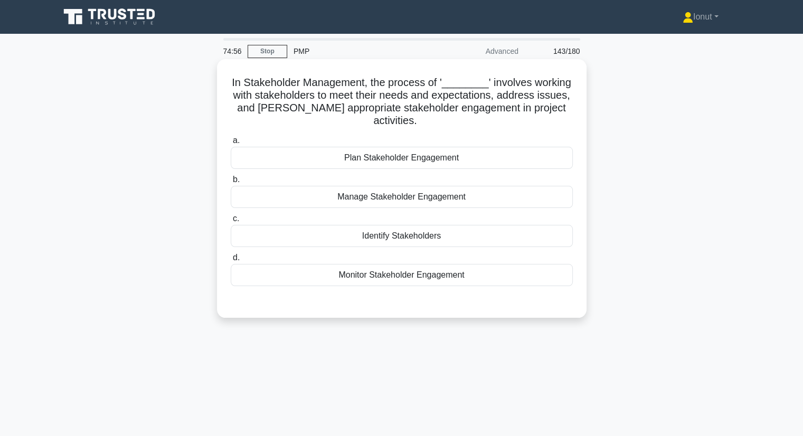
click at [378, 148] on div "Plan Stakeholder Engagement" at bounding box center [402, 158] width 342 height 22
click at [231, 144] on input "a. Plan Stakeholder Engagement" at bounding box center [231, 140] width 0 height 7
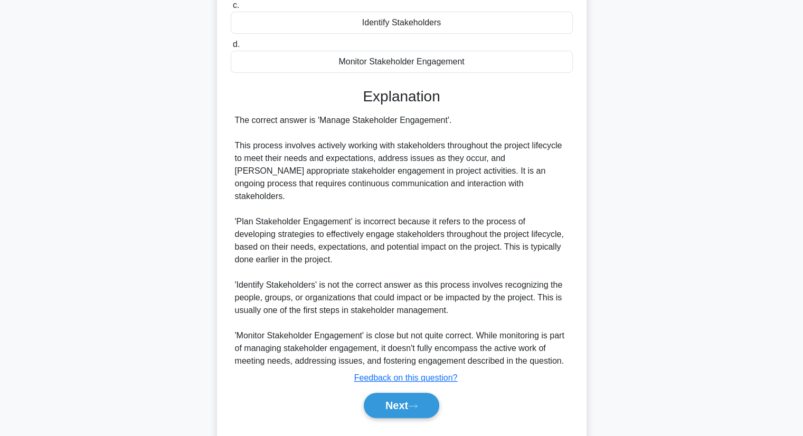
scroll to position [215, 0]
click at [411, 392] on button "Next" at bounding box center [401, 404] width 75 height 25
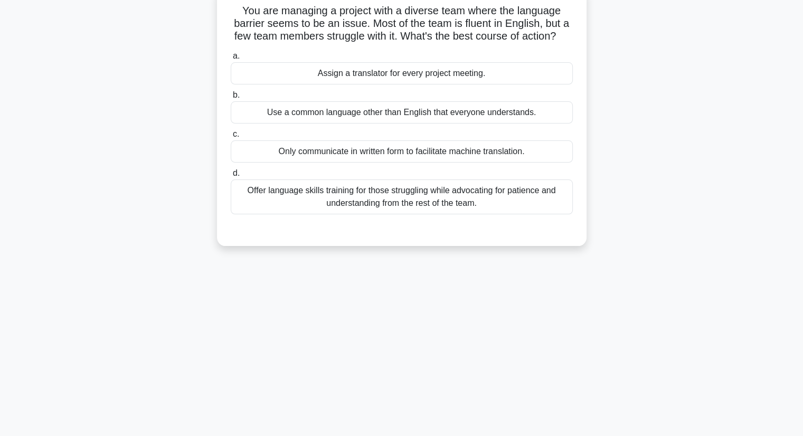
scroll to position [0, 0]
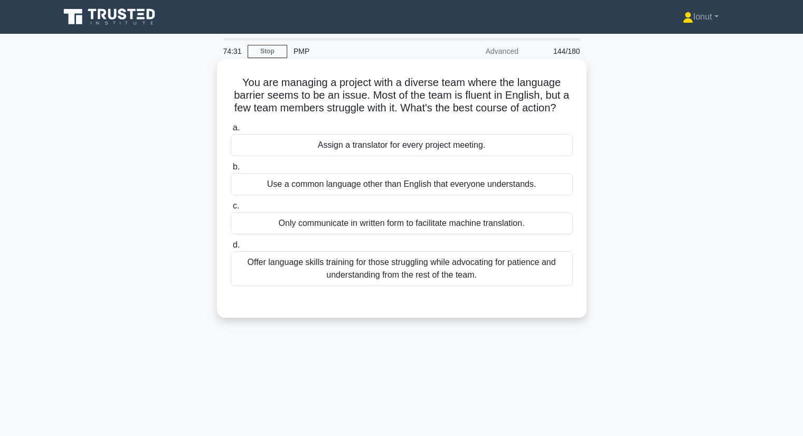
click at [339, 285] on div "Offer language skills training for those struggling while advocating for patien…" at bounding box center [402, 268] width 342 height 35
click at [231, 249] on input "d. Offer language skills training for those struggling while advocating for pat…" at bounding box center [231, 245] width 0 height 7
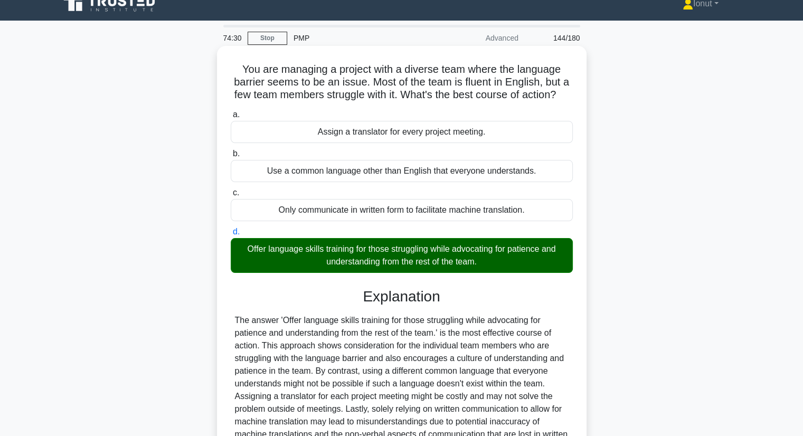
scroll to position [138, 0]
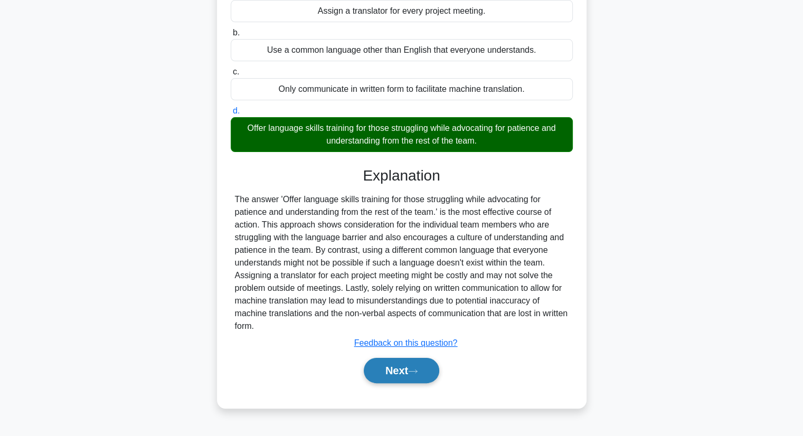
click at [393, 379] on button "Next" at bounding box center [401, 370] width 75 height 25
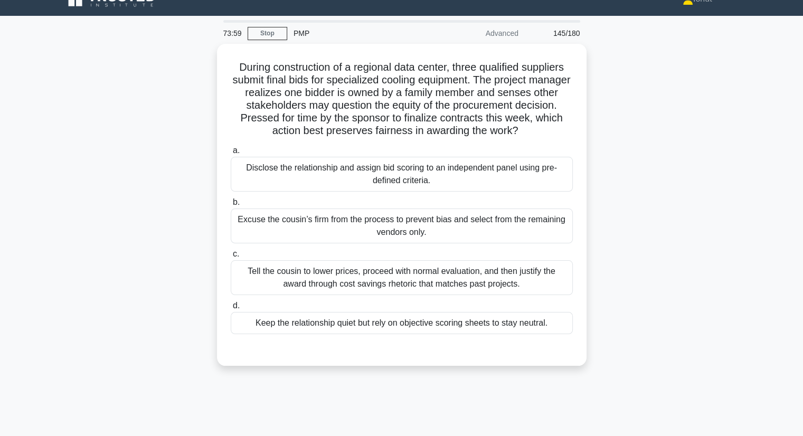
scroll to position [0, 0]
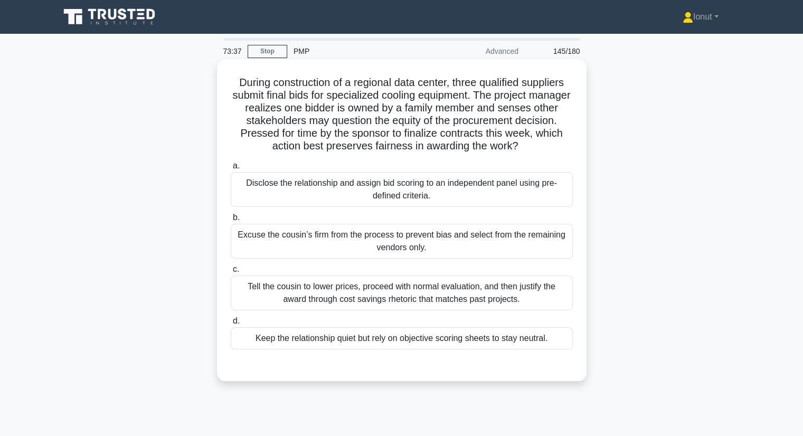
click at [261, 198] on div "Disclose the relationship and assign bid scoring to an independent panel using …" at bounding box center [402, 189] width 342 height 35
click at [231, 169] on input "a. Disclose the relationship and assign bid scoring to an independent panel usi…" at bounding box center [231, 166] width 0 height 7
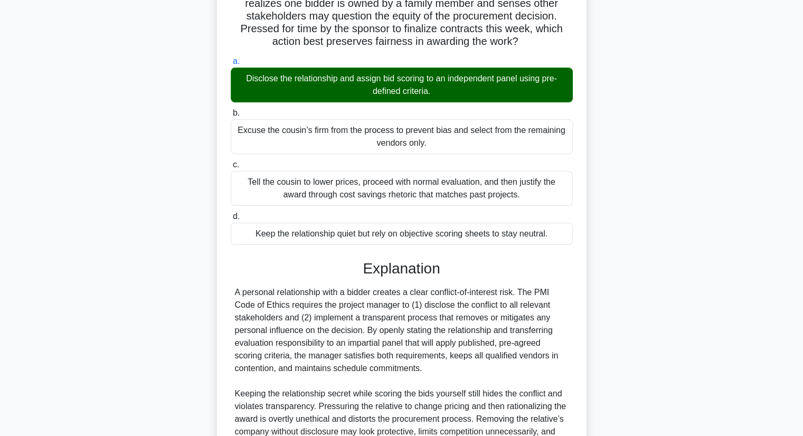
scroll to position [211, 0]
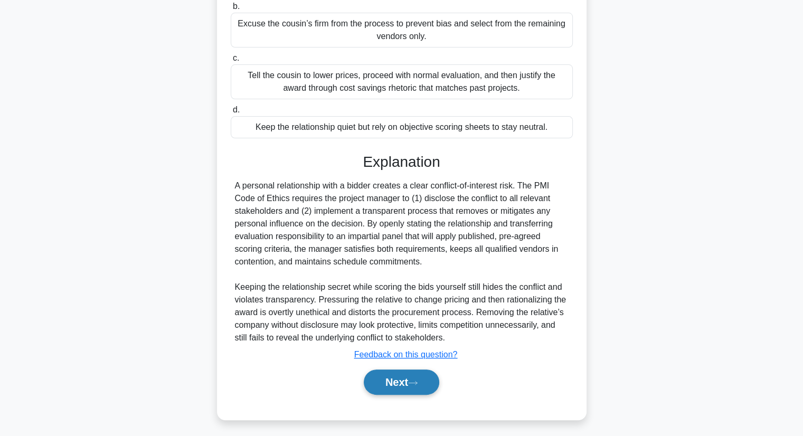
click at [387, 382] on button "Next" at bounding box center [401, 381] width 75 height 25
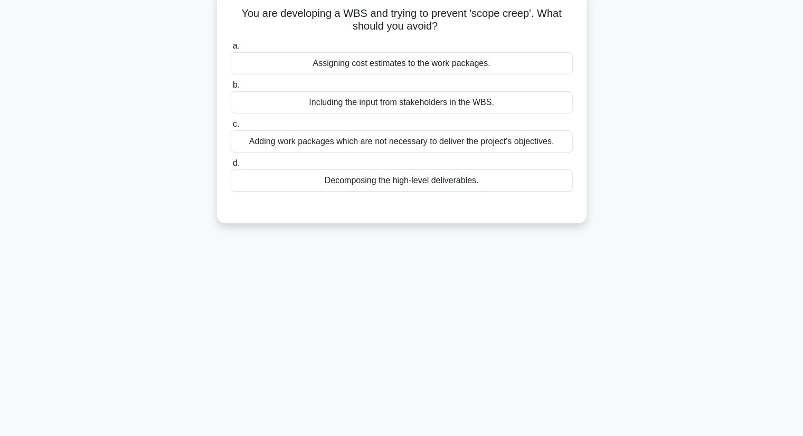
scroll to position [0, 0]
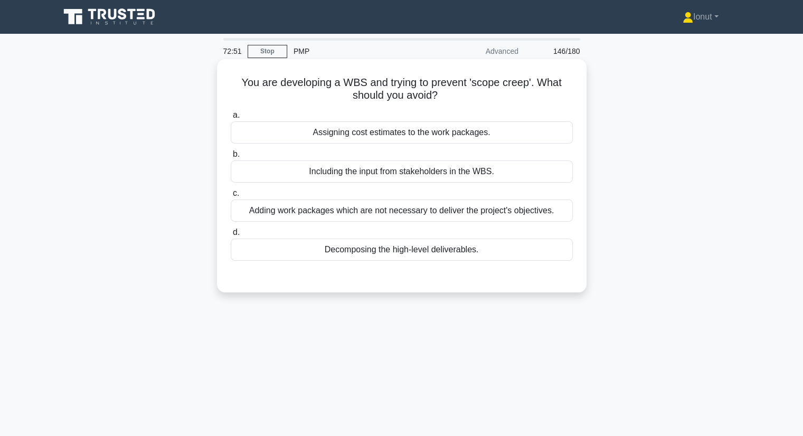
click at [244, 212] on div "Adding work packages which are not necessary to deliver the project's objective…" at bounding box center [402, 210] width 342 height 22
click at [231, 197] on input "c. Adding work packages which are not necessary to deliver the project's object…" at bounding box center [231, 193] width 0 height 7
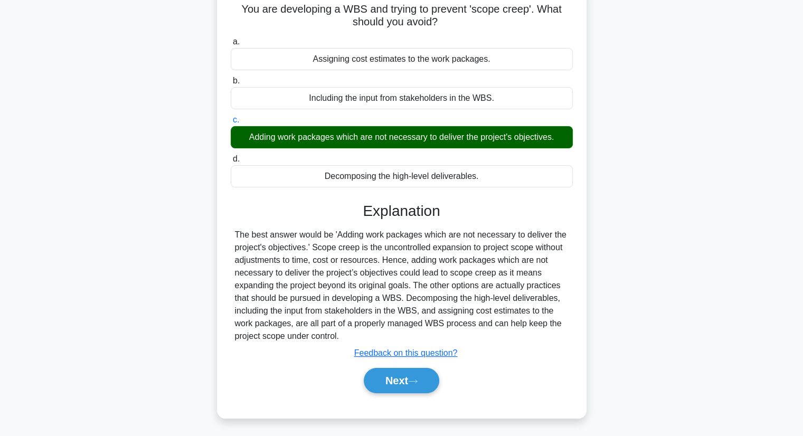
scroll to position [135, 0]
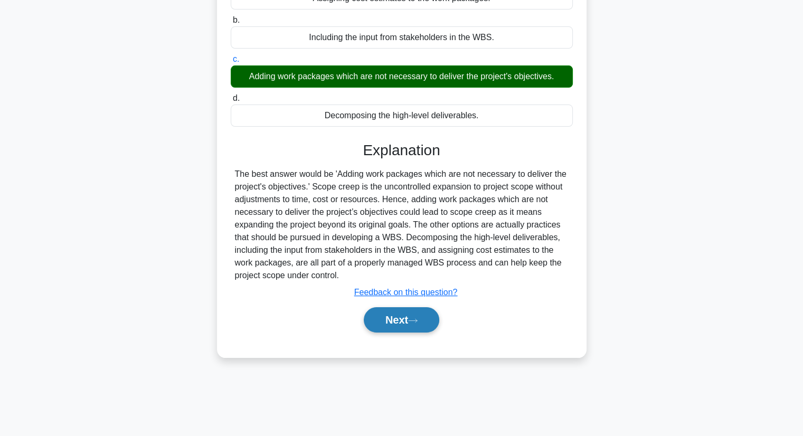
click at [409, 317] on button "Next" at bounding box center [401, 319] width 75 height 25
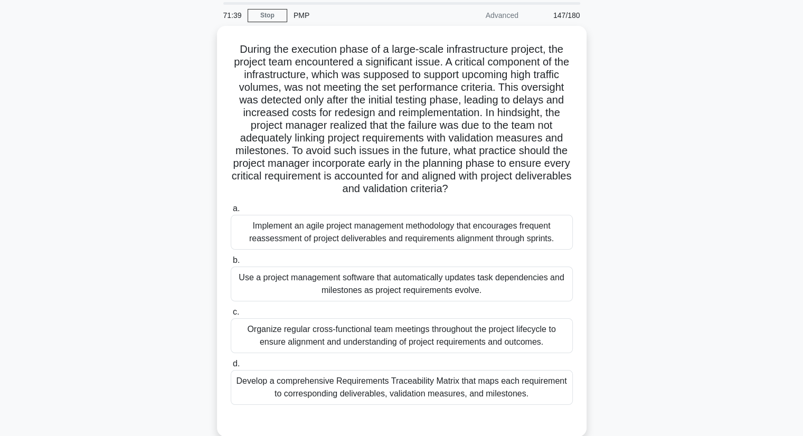
scroll to position [106, 0]
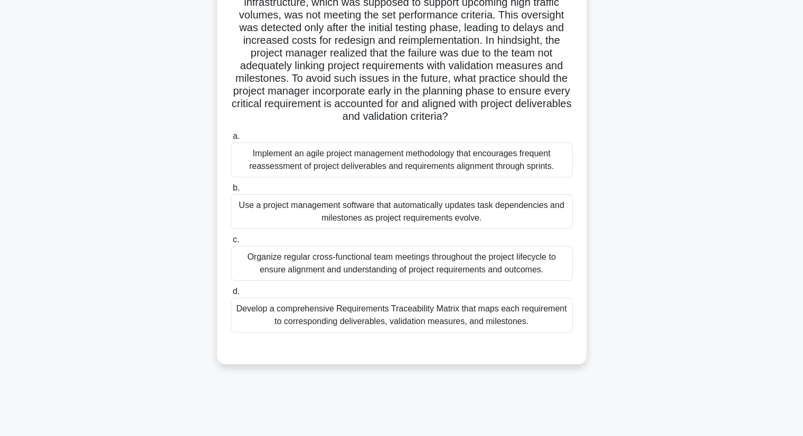
click at [324, 318] on div "Develop a comprehensive Requirements Traceability Matrix that maps each require…" at bounding box center [402, 315] width 342 height 35
click at [231, 295] on input "d. Develop a comprehensive Requirements Traceability Matrix that maps each requ…" at bounding box center [231, 291] width 0 height 7
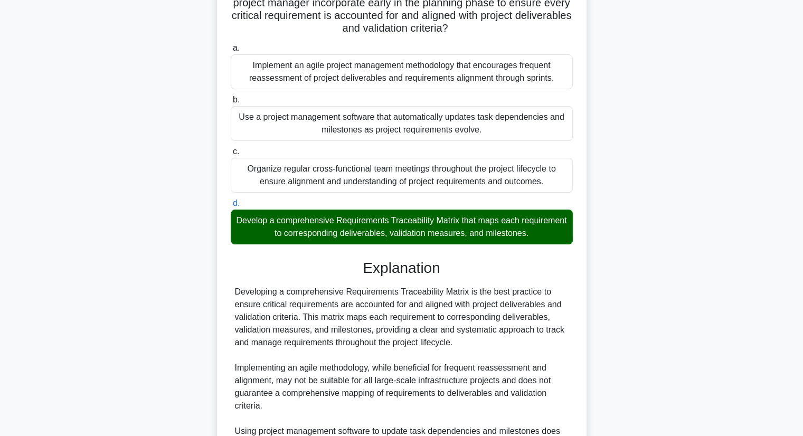
scroll to position [317, 0]
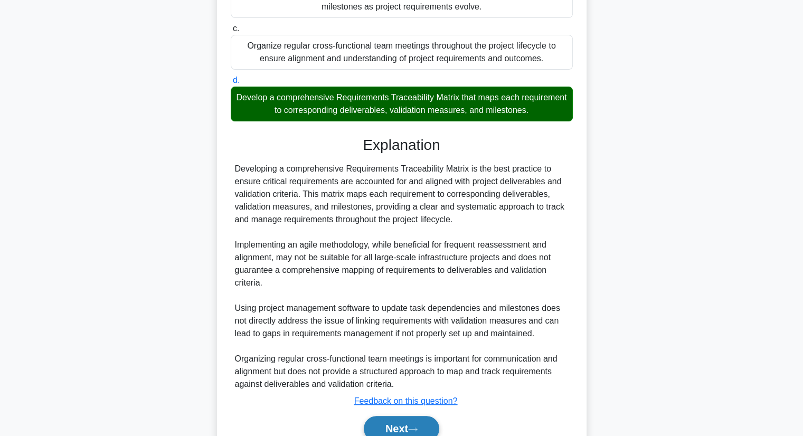
click at [417, 420] on button "Next" at bounding box center [401, 428] width 75 height 25
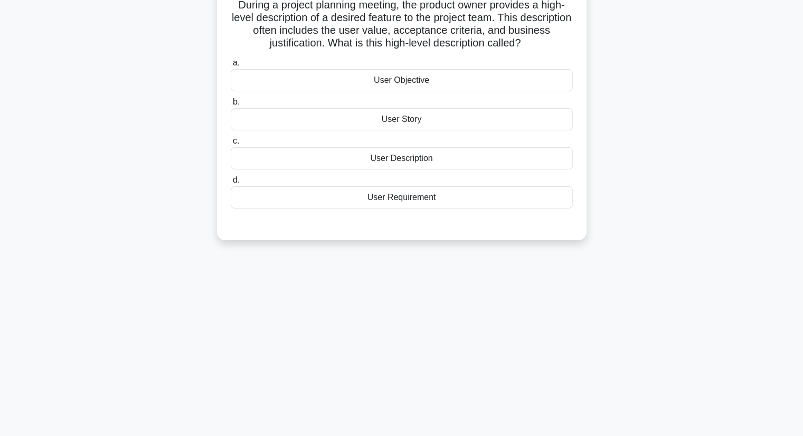
scroll to position [0, 0]
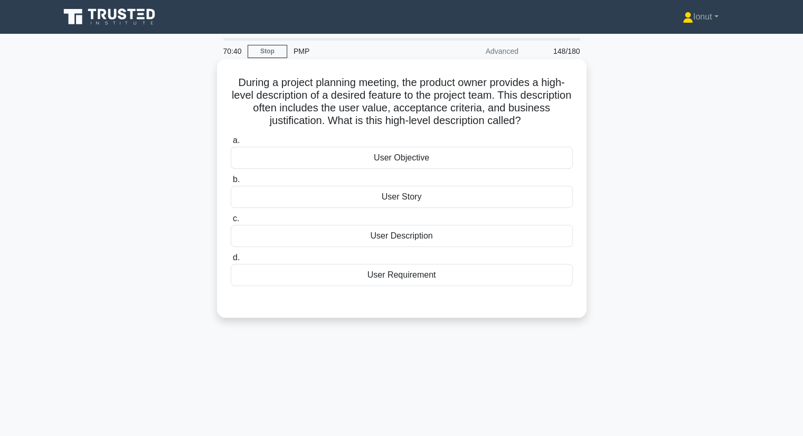
click at [412, 237] on div "User Description" at bounding box center [402, 236] width 342 height 22
click at [231, 222] on input "c. User Description" at bounding box center [231, 218] width 0 height 7
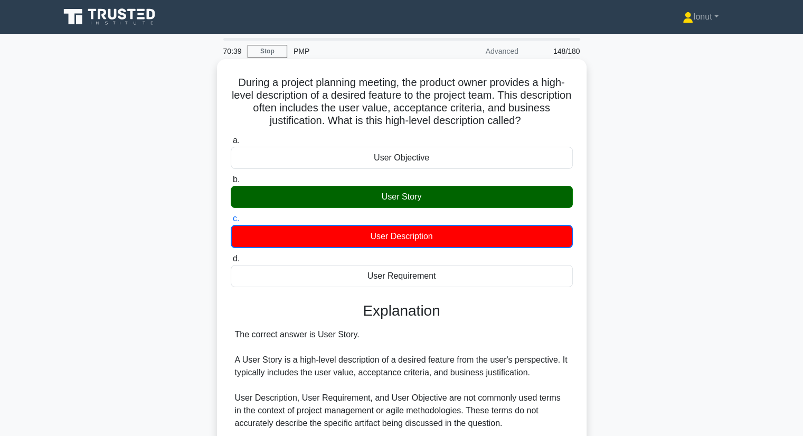
scroll to position [135, 0]
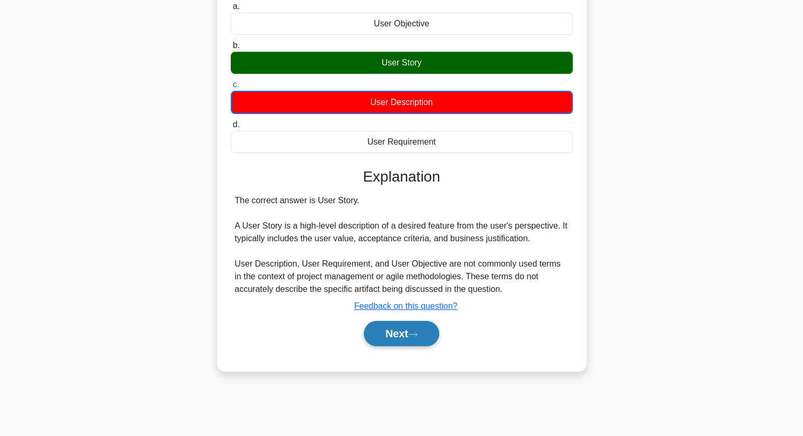
click at [418, 339] on button "Next" at bounding box center [401, 333] width 75 height 25
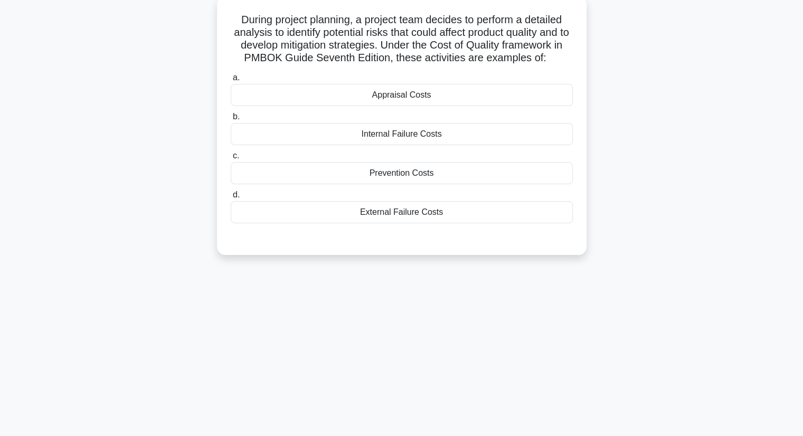
scroll to position [0, 0]
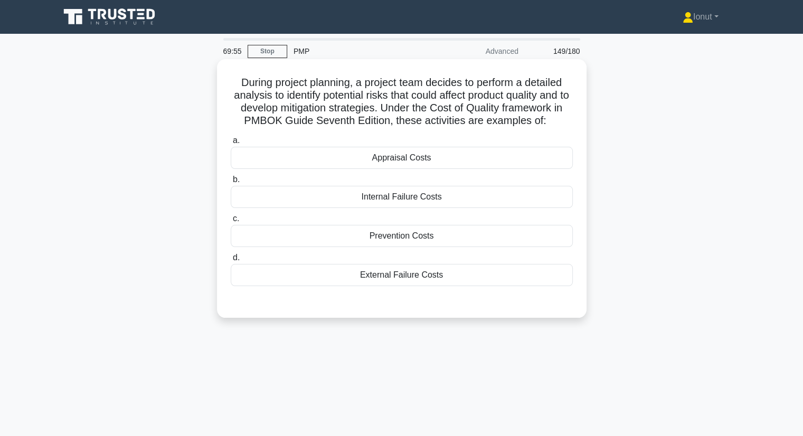
click at [350, 243] on div "Prevention Costs" at bounding box center [402, 236] width 342 height 22
click at [231, 222] on input "c. Prevention Costs" at bounding box center [231, 218] width 0 height 7
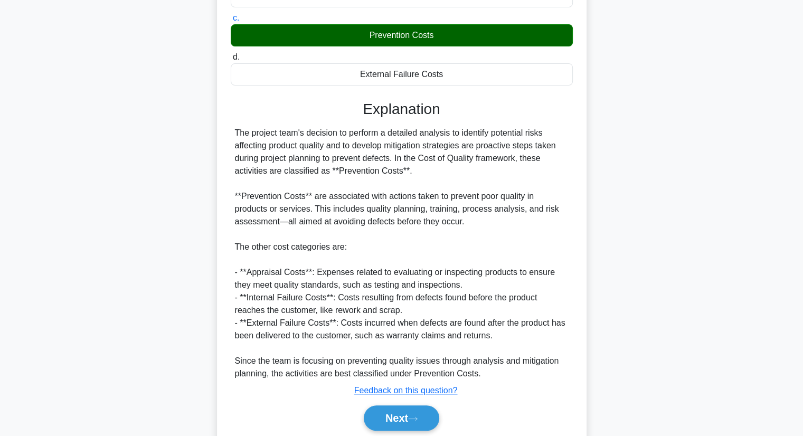
scroll to position [240, 0]
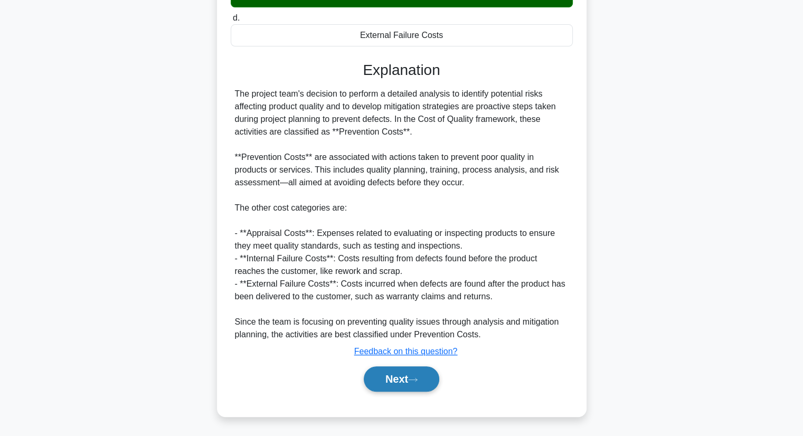
click at [394, 380] on button "Next" at bounding box center [401, 378] width 75 height 25
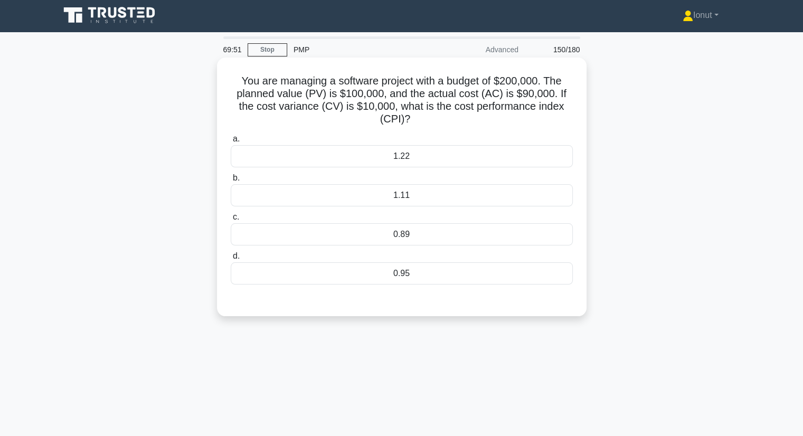
scroll to position [0, 0]
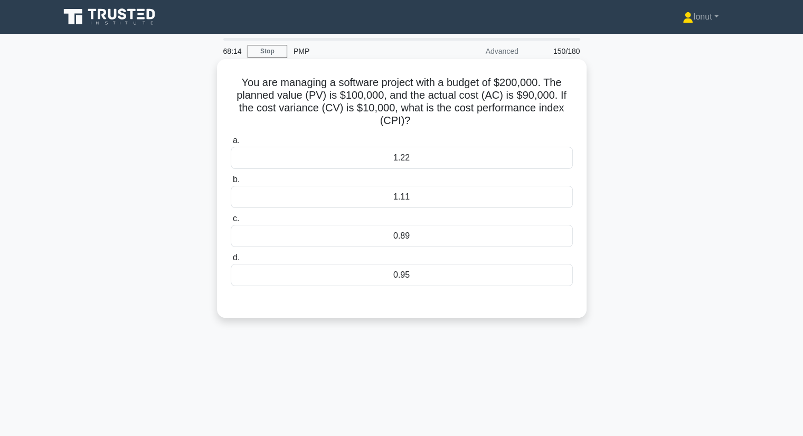
drag, startPoint x: 234, startPoint y: 81, endPoint x: 419, endPoint y: 122, distance: 189.1
click at [419, 122] on h5 "You are managing a software project with a budget of $200,000. The planned valu…" at bounding box center [402, 102] width 344 height 52
copy h5 "You are managing a software project with a budget of $200,000. The planned valu…"
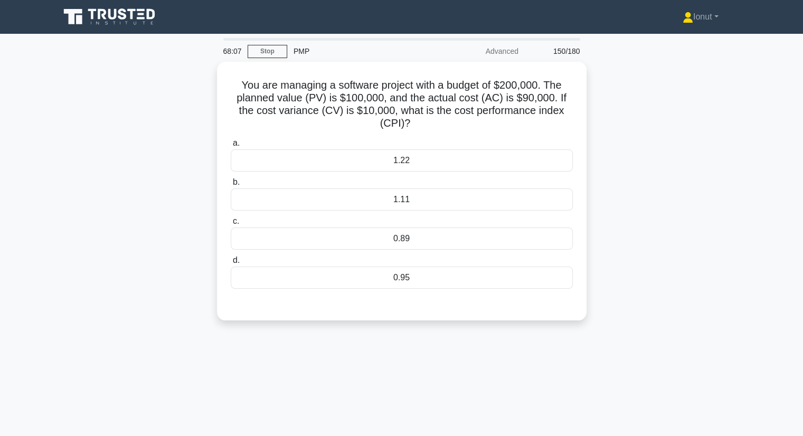
click at [176, 275] on div "You are managing a software project with a budget of $200,000. The planned valu…" at bounding box center [401, 197] width 697 height 271
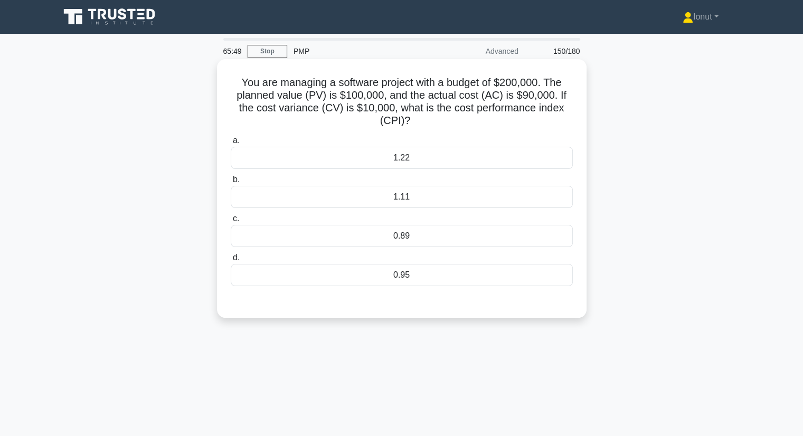
click at [370, 199] on div "1.11" at bounding box center [402, 197] width 342 height 22
click at [231, 183] on input "b. 1.11" at bounding box center [231, 179] width 0 height 7
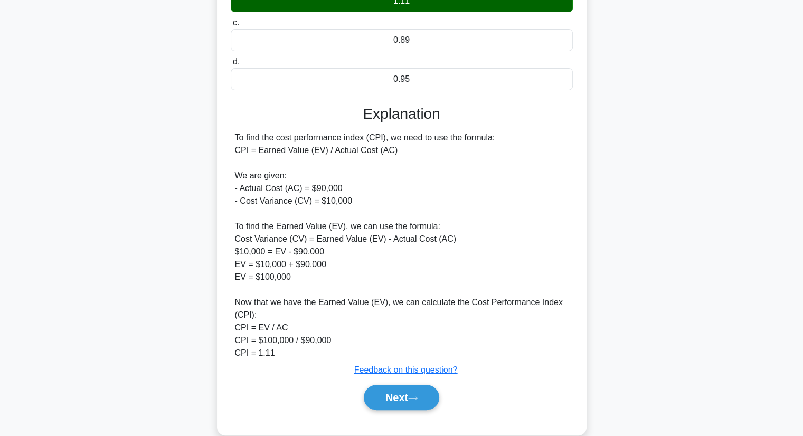
scroll to position [211, 0]
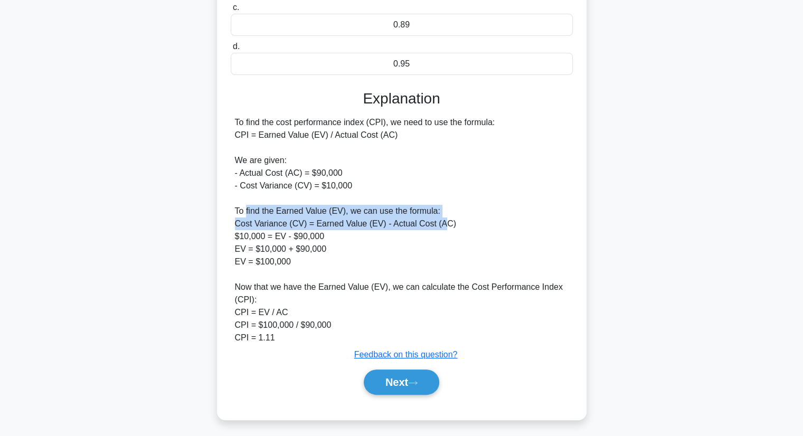
drag, startPoint x: 245, startPoint y: 205, endPoint x: 439, endPoint y: 218, distance: 194.6
click at [439, 218] on div "To find the cost performance index (CPI), we need to use the formula: CPI = Ear…" at bounding box center [401, 230] width 333 height 228
click at [426, 218] on div "To find the cost performance index (CPI), we need to use the formula: CPI = Ear…" at bounding box center [401, 230] width 333 height 228
click at [368, 220] on div "To find the cost performance index (CPI), we need to use the formula: CPI = Ear…" at bounding box center [401, 230] width 333 height 228
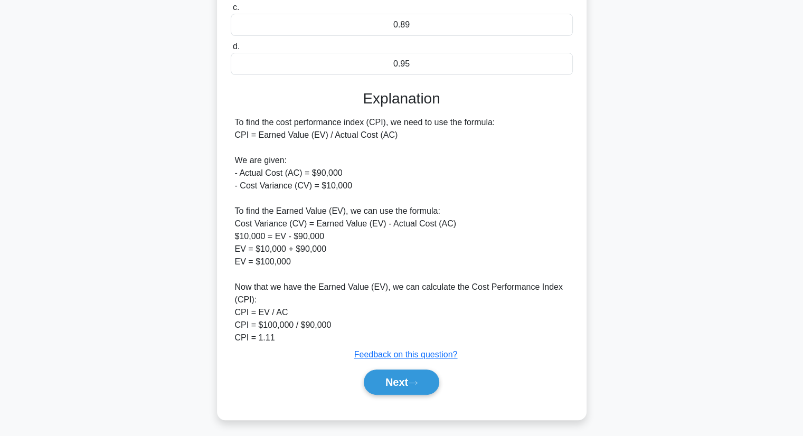
scroll to position [214, 0]
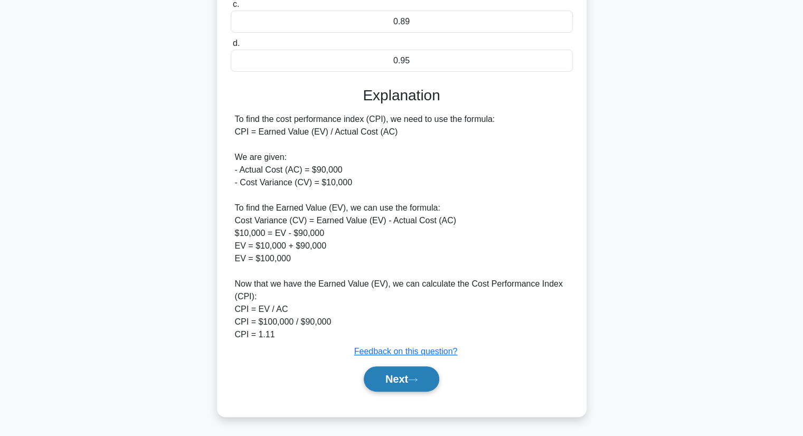
click at [406, 377] on button "Next" at bounding box center [401, 378] width 75 height 25
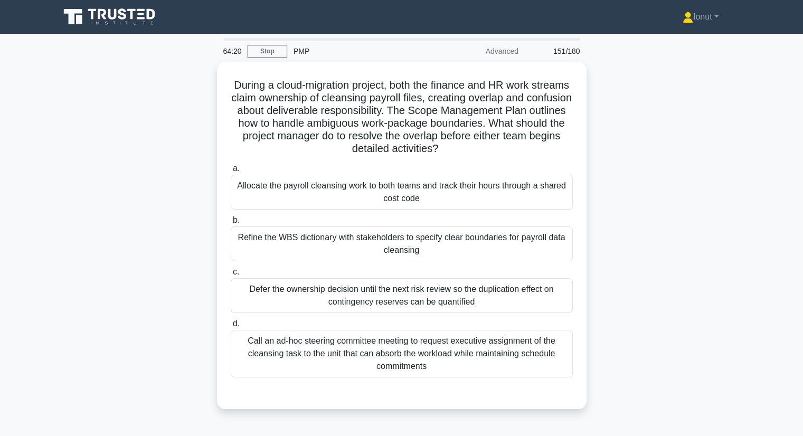
scroll to position [53, 0]
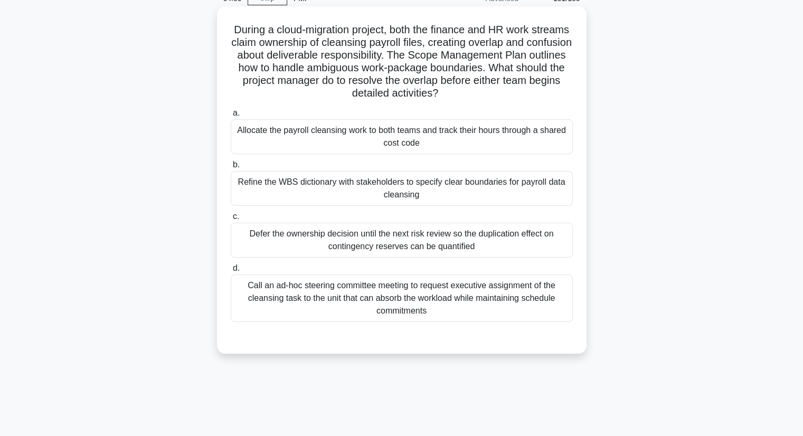
click at [304, 172] on div "Refine the WBS dictionary with stakeholders to specify clear boundaries for pay…" at bounding box center [402, 188] width 342 height 35
click at [303, 180] on div "Refine the WBS dictionary with stakeholders to specify clear boundaries for pay…" at bounding box center [402, 188] width 342 height 35
click at [231, 168] on input "b. Refine the WBS dictionary with stakeholders to specify clear boundaries for …" at bounding box center [231, 164] width 0 height 7
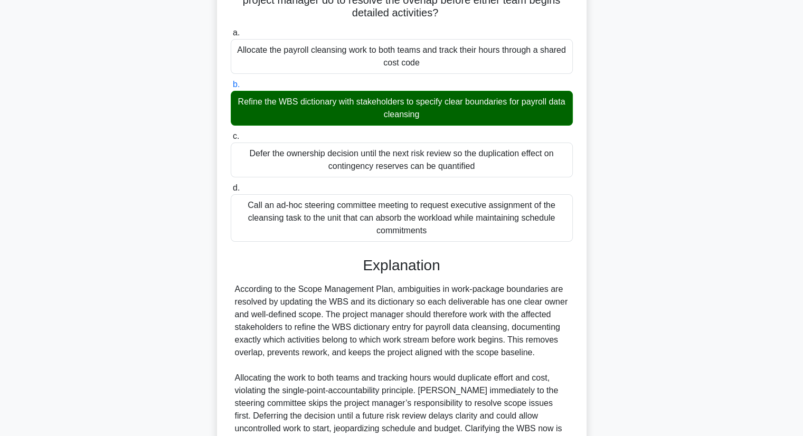
scroll to position [240, 0]
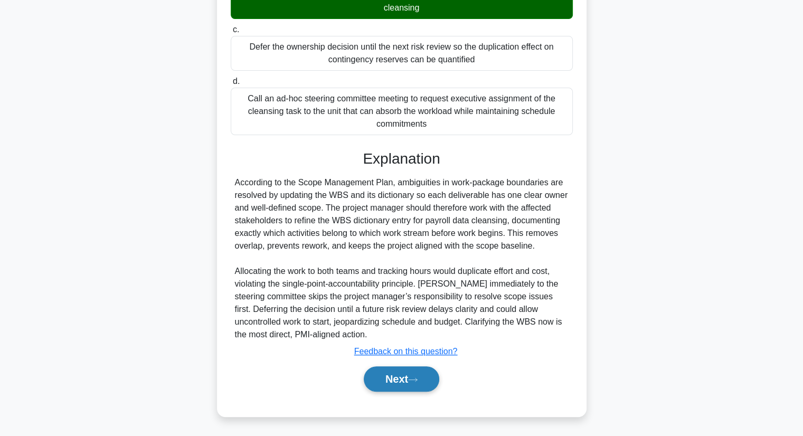
click at [382, 380] on button "Next" at bounding box center [401, 378] width 75 height 25
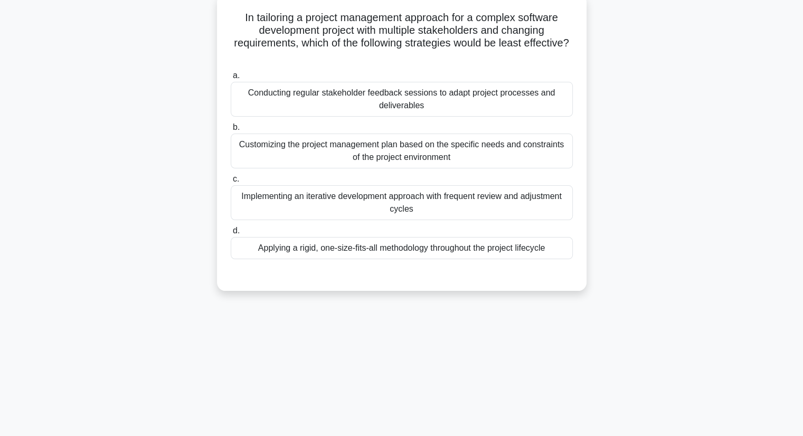
scroll to position [0, 0]
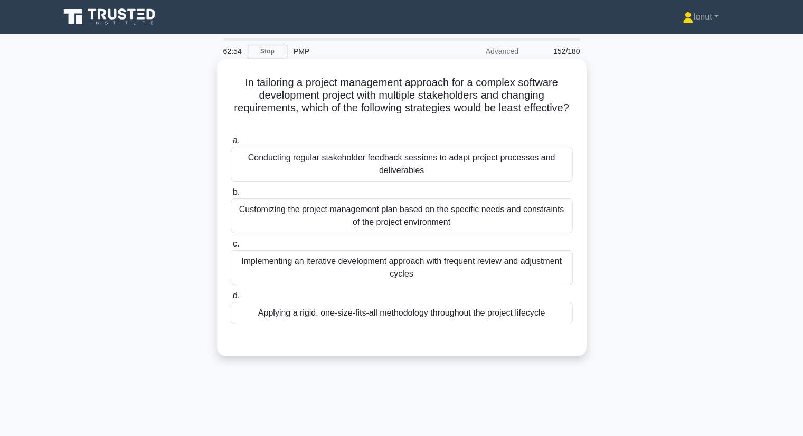
click at [313, 315] on div "Applying a rigid, one-size-fits-all methodology throughout the project lifecycle" at bounding box center [402, 313] width 342 height 22
click at [231, 299] on input "d. Applying a rigid, one-size-fits-all methodology throughout the project lifec…" at bounding box center [231, 295] width 0 height 7
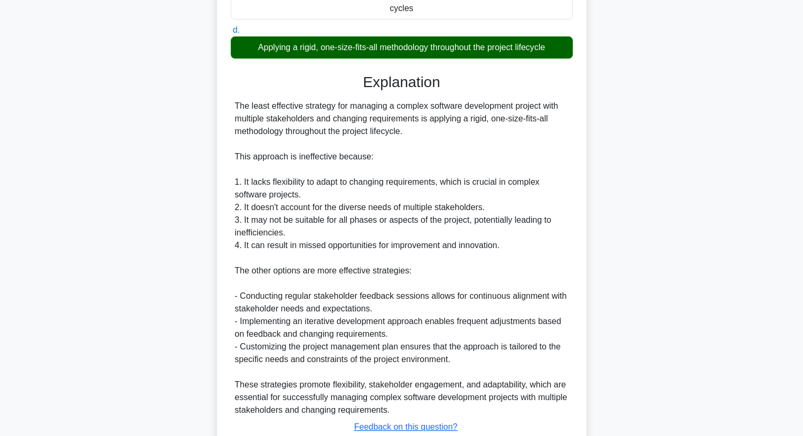
scroll to position [341, 0]
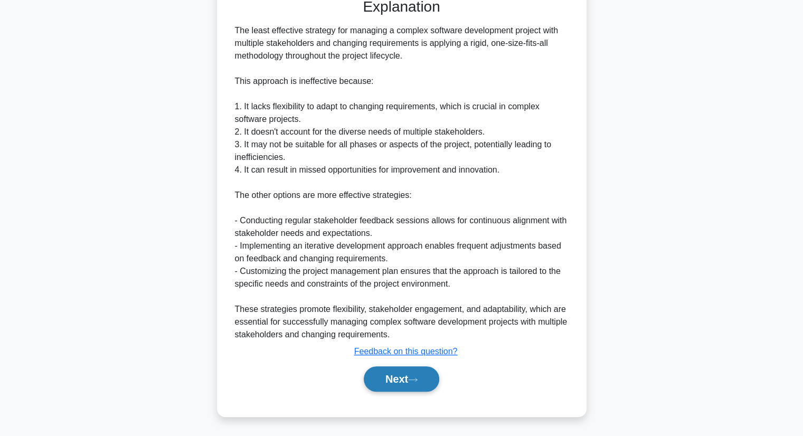
click at [377, 377] on button "Next" at bounding box center [401, 378] width 75 height 25
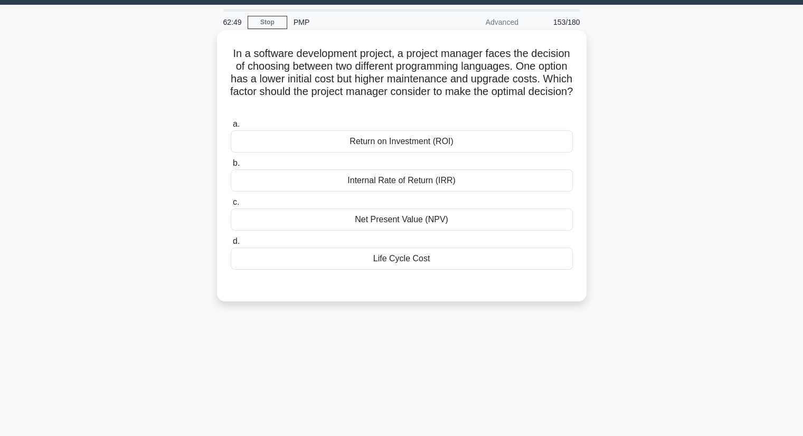
scroll to position [0, 0]
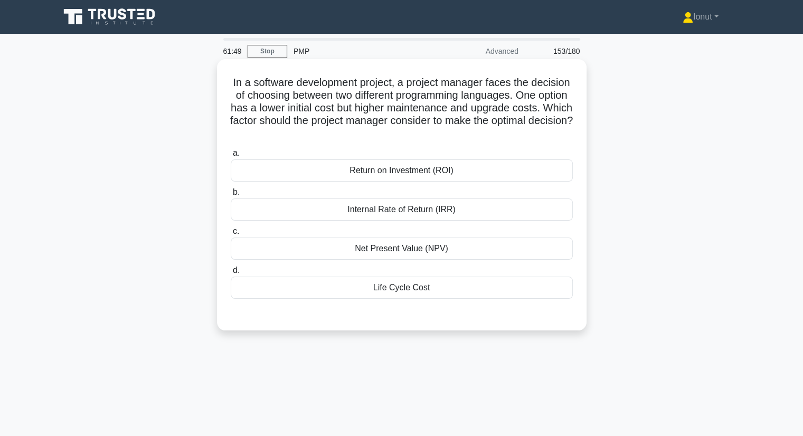
click at [329, 240] on div "Net Present Value (NPV)" at bounding box center [402, 248] width 342 height 22
click at [231, 235] on input "c. Net Present Value (NPV)" at bounding box center [231, 231] width 0 height 7
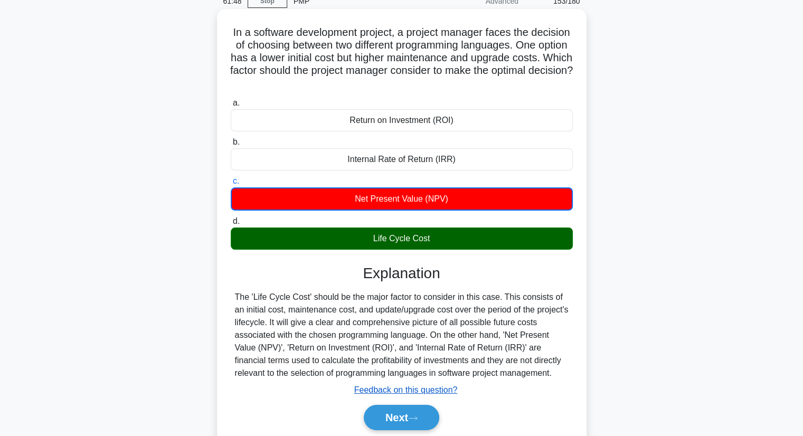
scroll to position [135, 0]
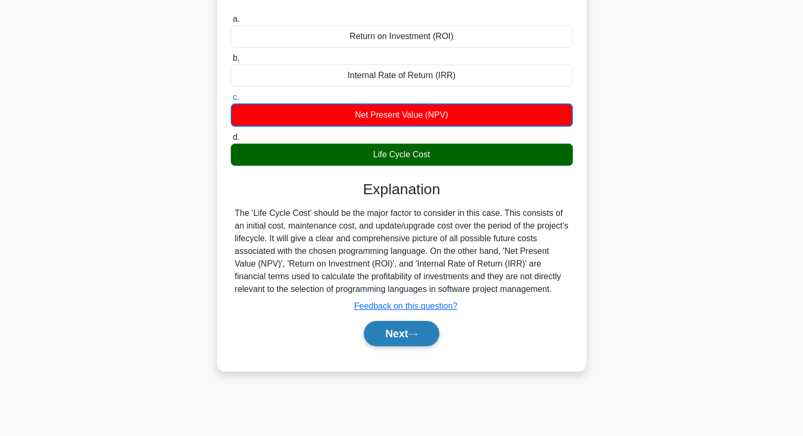
click at [408, 334] on button "Next" at bounding box center [401, 333] width 75 height 25
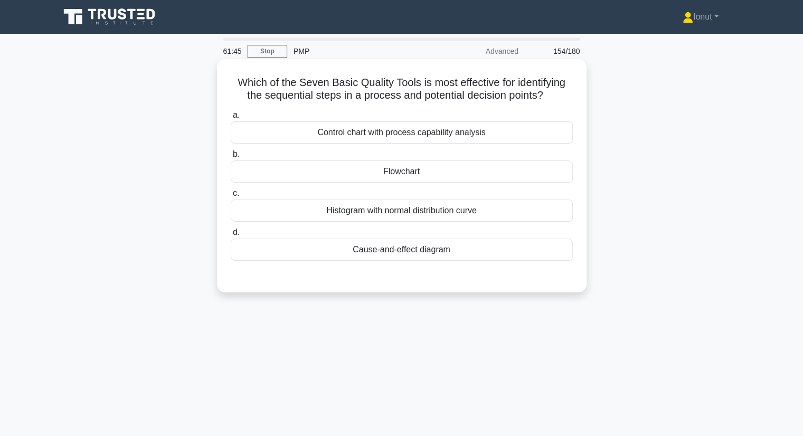
scroll to position [0, 0]
click at [363, 252] on div "Cause-and-effect diagram" at bounding box center [402, 250] width 342 height 22
click at [231, 236] on input "d. Cause-and-effect diagram" at bounding box center [231, 232] width 0 height 7
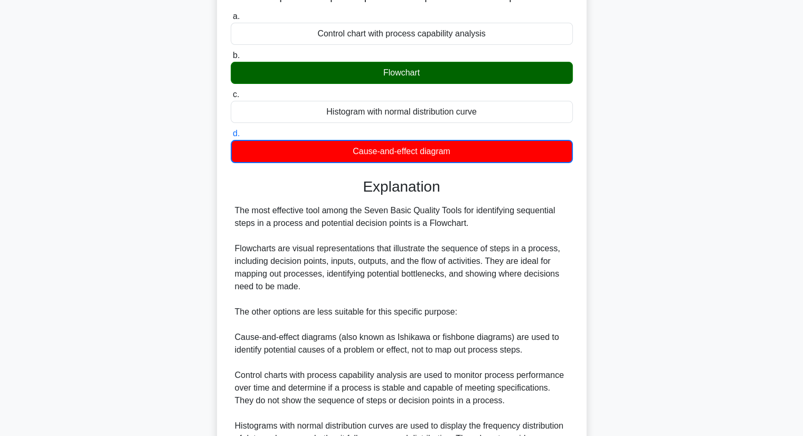
scroll to position [211, 0]
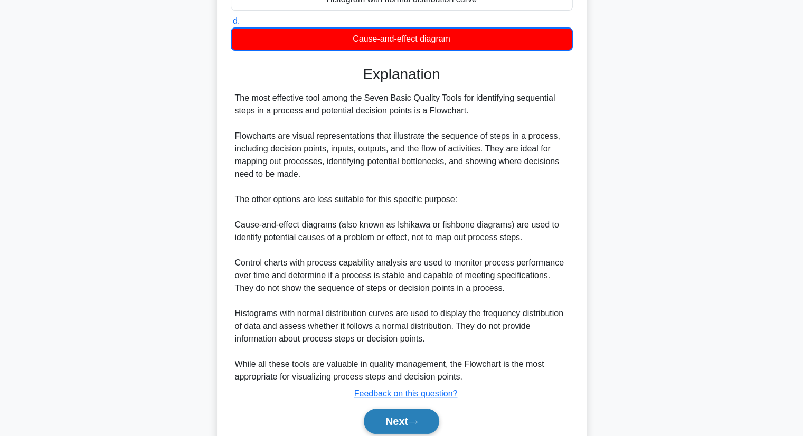
click at [393, 424] on button "Next" at bounding box center [401, 420] width 75 height 25
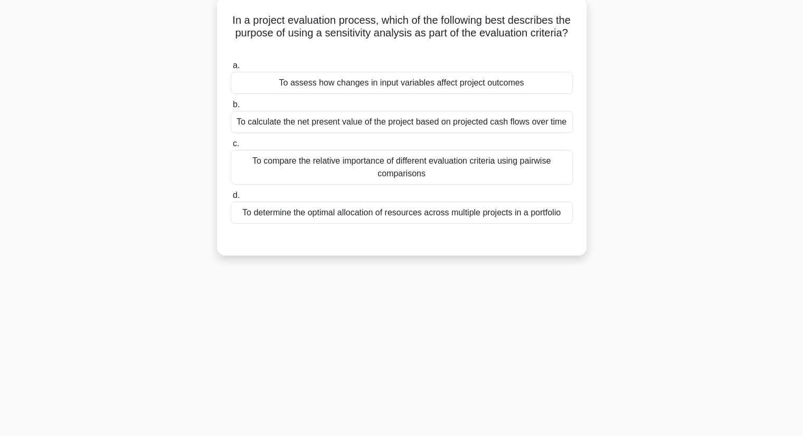
scroll to position [0, 0]
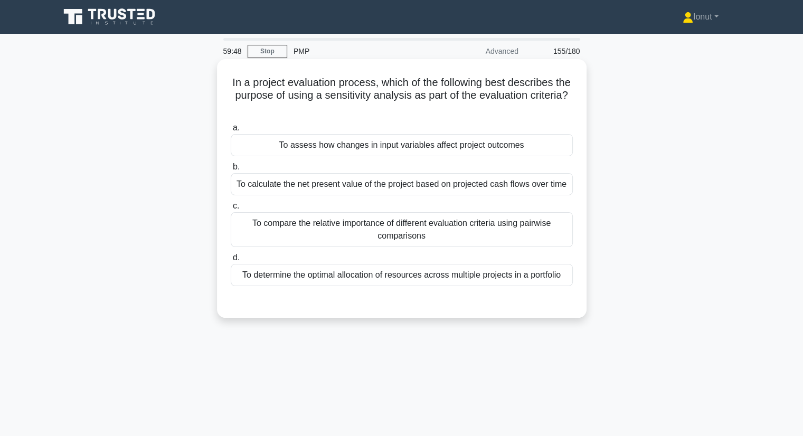
click at [267, 186] on div "To calculate the net present value of the project based on projected cash flows…" at bounding box center [402, 184] width 342 height 22
click at [231, 170] on input "b. To calculate the net present value of the project based on projected cash fl…" at bounding box center [231, 167] width 0 height 7
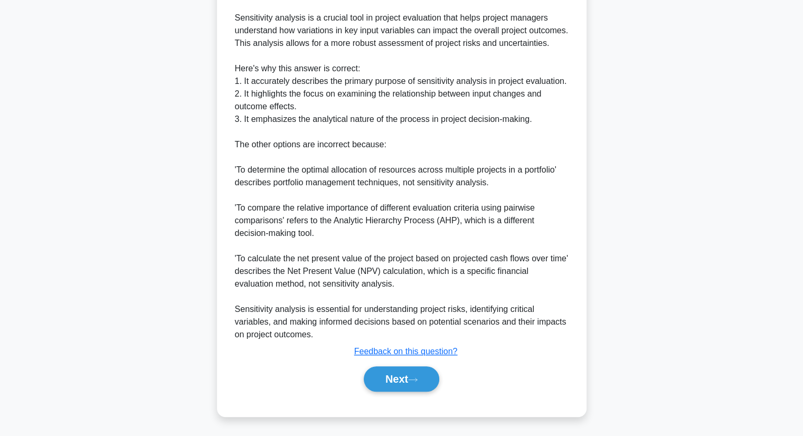
scroll to position [355, 0]
click at [401, 374] on button "Next" at bounding box center [401, 378] width 75 height 25
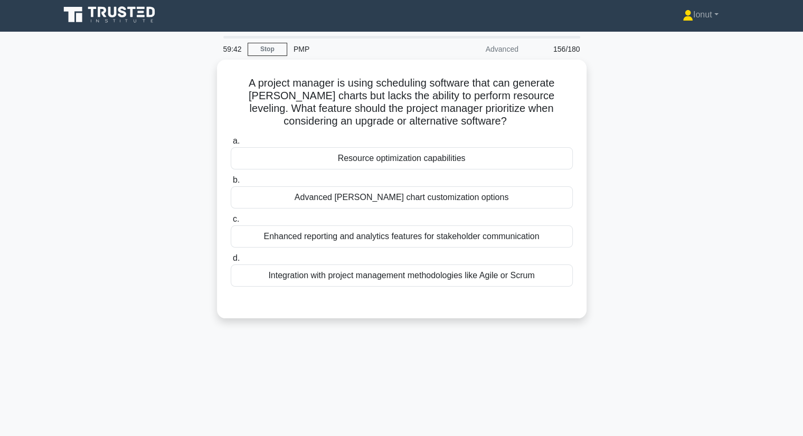
scroll to position [0, 0]
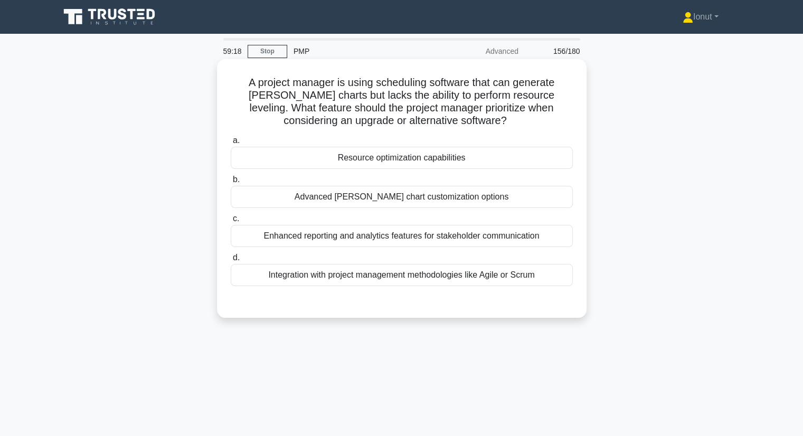
click at [336, 202] on div "Advanced Gantt chart customization options" at bounding box center [402, 197] width 342 height 22
click at [231, 183] on input "b. Advanced Gantt chart customization options" at bounding box center [231, 179] width 0 height 7
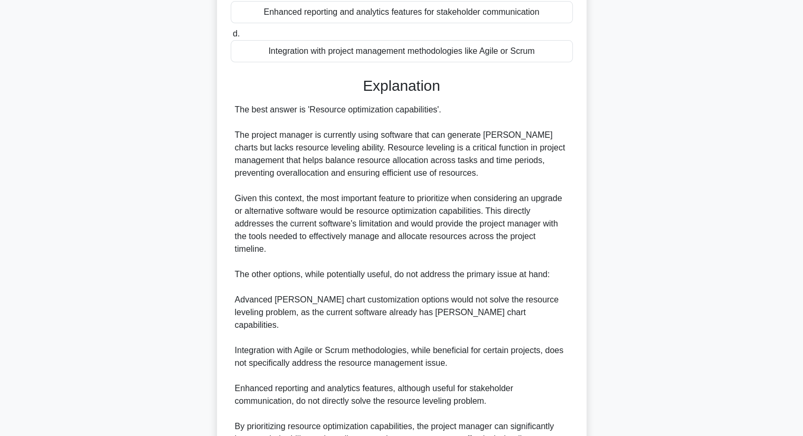
scroll to position [317, 0]
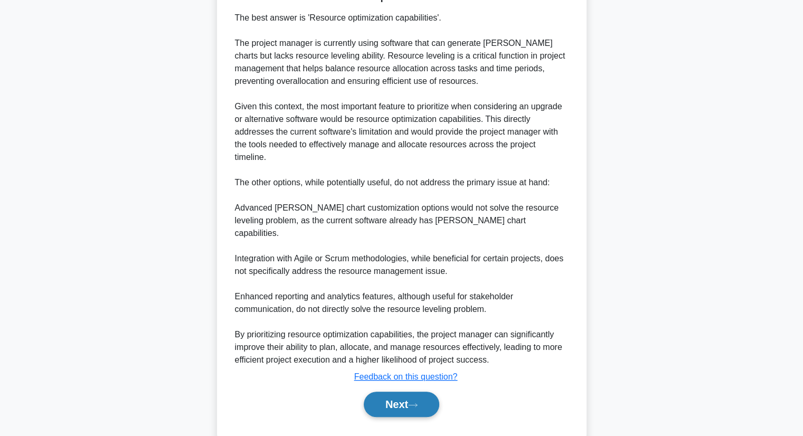
click at [416, 402] on icon at bounding box center [412, 405] width 9 height 6
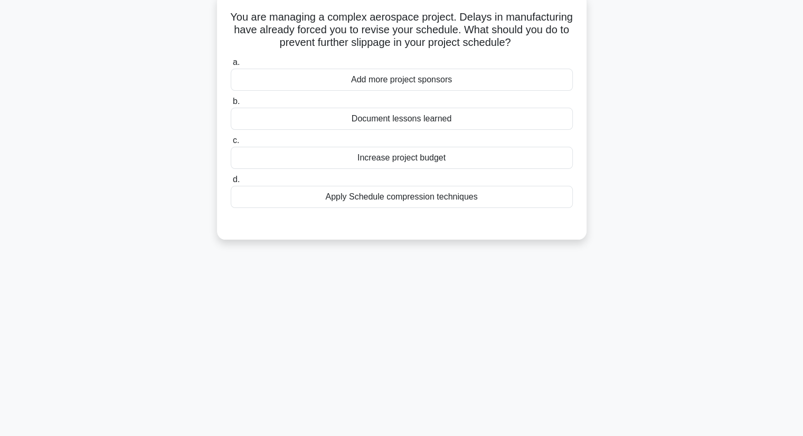
scroll to position [0, 0]
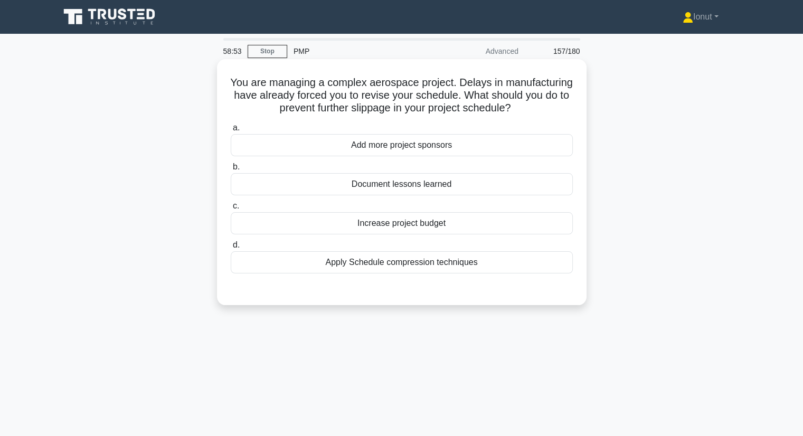
click at [387, 265] on div "Apply Schedule compression techniques" at bounding box center [402, 262] width 342 height 22
click at [231, 249] on input "d. Apply Schedule compression techniques" at bounding box center [231, 245] width 0 height 7
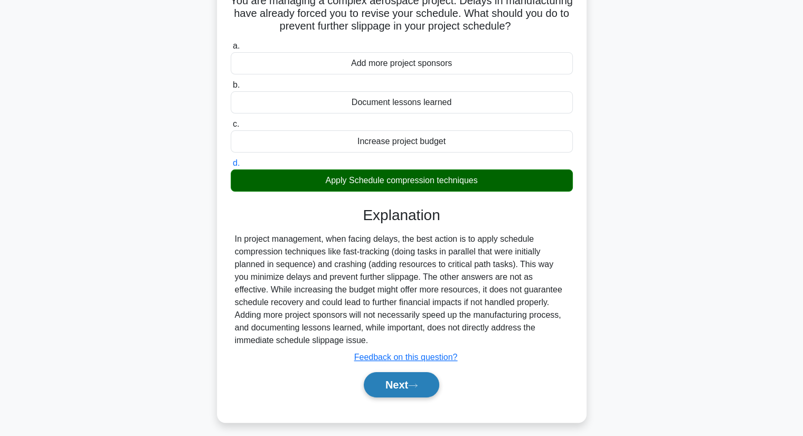
scroll to position [135, 0]
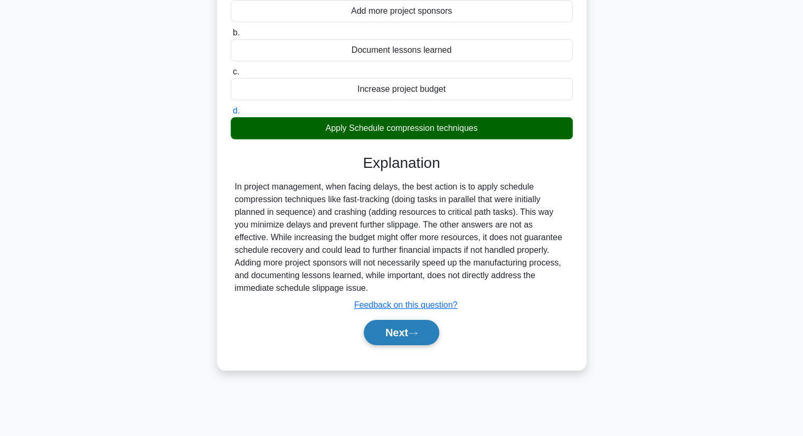
click at [382, 338] on button "Next" at bounding box center [401, 332] width 75 height 25
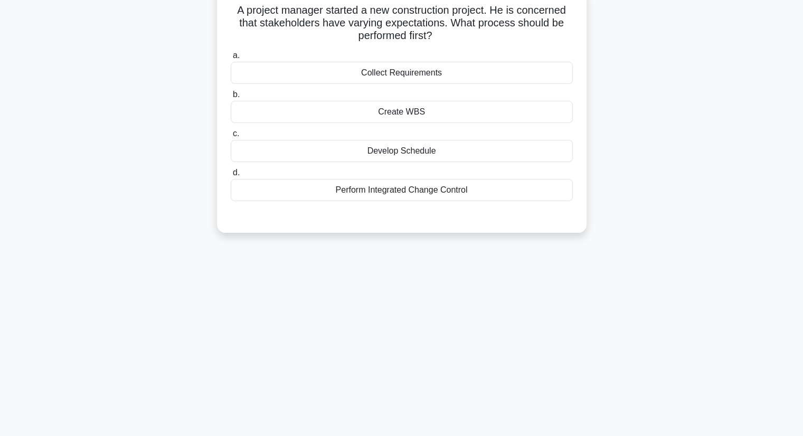
scroll to position [0, 0]
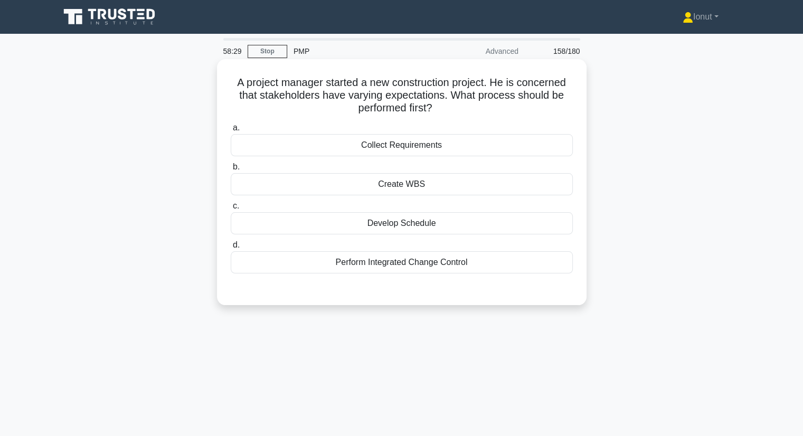
click at [355, 156] on div "Collect Requirements" at bounding box center [402, 145] width 342 height 22
click at [231, 131] on input "a. Collect Requirements" at bounding box center [231, 128] width 0 height 7
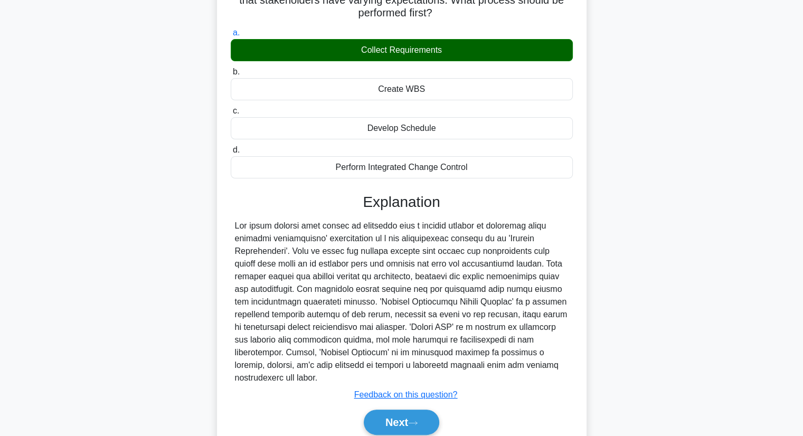
scroll to position [138, 0]
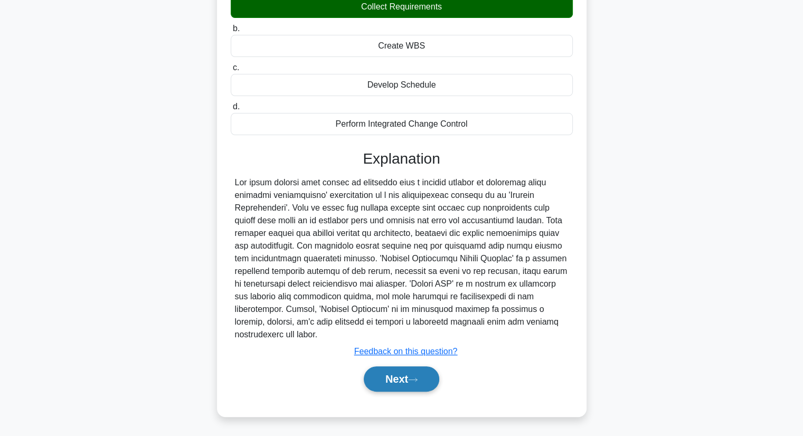
click at [409, 377] on button "Next" at bounding box center [401, 378] width 75 height 25
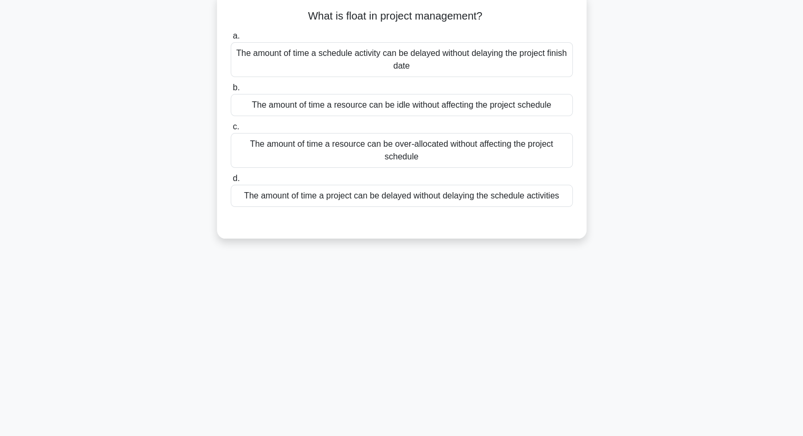
scroll to position [0, 0]
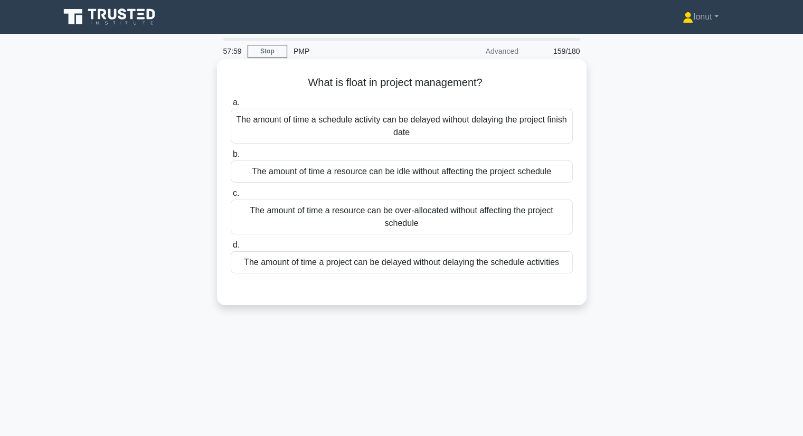
click at [406, 135] on div "The amount of time a schedule activity can be delayed without delaying the proj…" at bounding box center [402, 126] width 342 height 35
click at [231, 106] on input "a. The amount of time a schedule activity can be delayed without delaying the p…" at bounding box center [231, 102] width 0 height 7
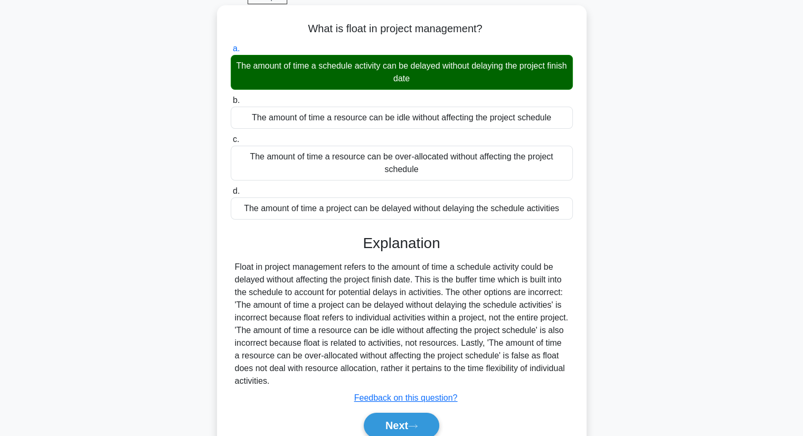
scroll to position [135, 0]
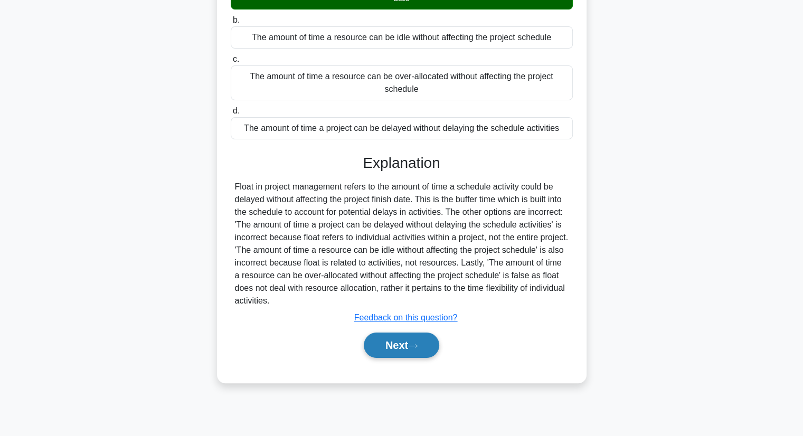
click at [412, 344] on icon at bounding box center [412, 346] width 9 height 6
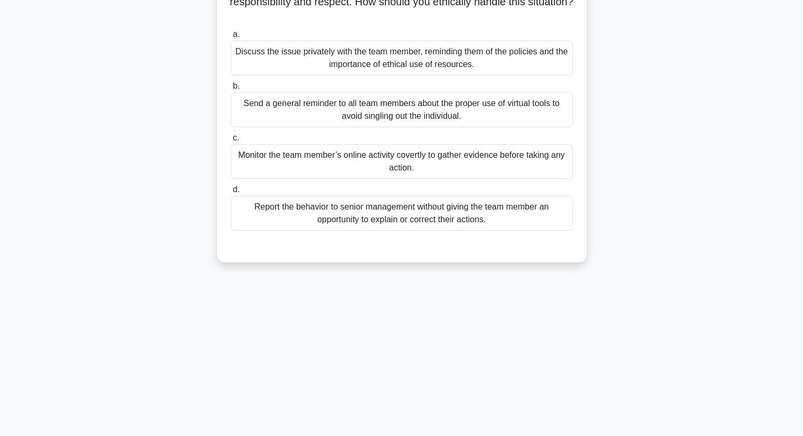
scroll to position [29, 0]
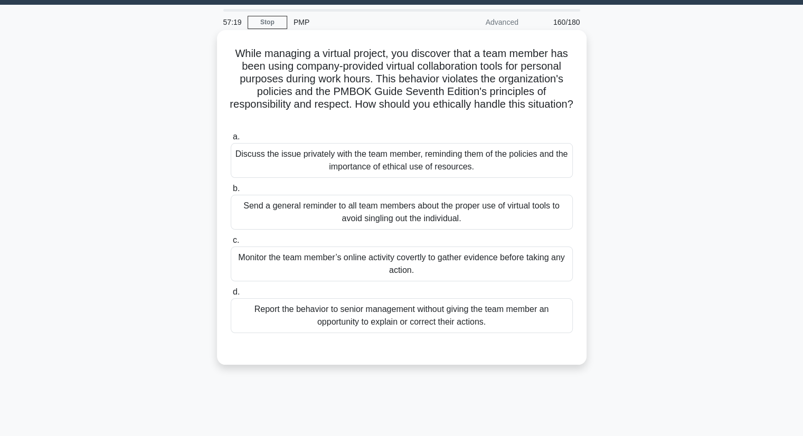
click at [266, 170] on div "Discuss the issue privately with the team member, reminding them of the policie…" at bounding box center [402, 160] width 342 height 35
click at [231, 140] on input "a. Discuss the issue privately with the team member, reminding them of the poli…" at bounding box center [231, 137] width 0 height 7
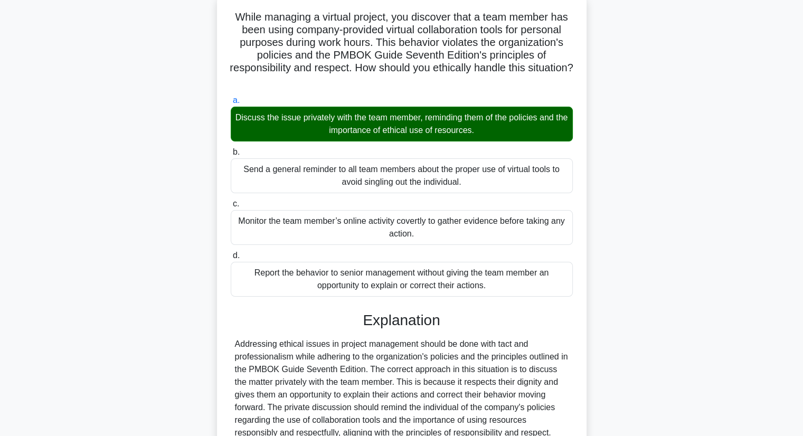
scroll to position [240, 0]
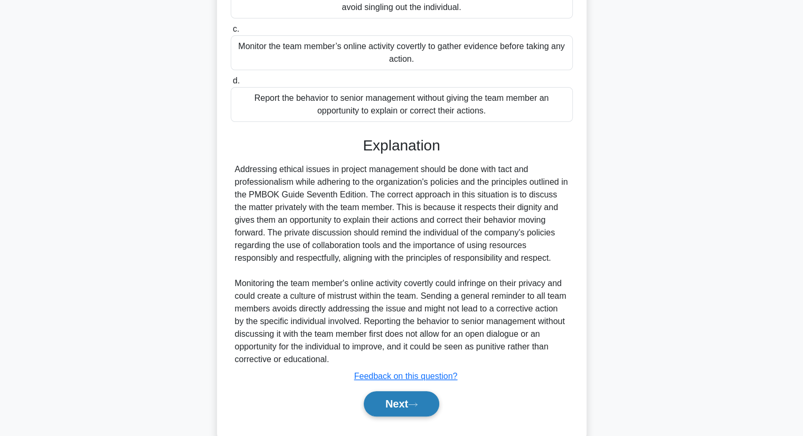
click at [397, 405] on button "Next" at bounding box center [401, 403] width 75 height 25
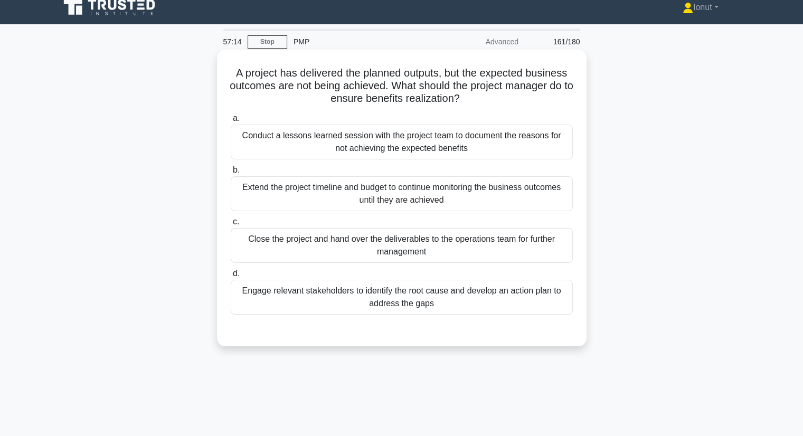
scroll to position [0, 0]
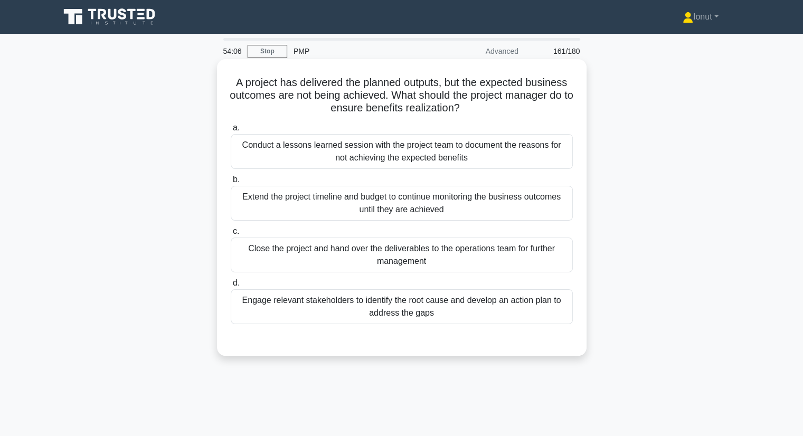
click at [441, 306] on div "Engage relevant stakeholders to identify the root cause and develop an action p…" at bounding box center [402, 306] width 342 height 35
click at [231, 287] on input "d. Engage relevant stakeholders to identify the root cause and develop an actio…" at bounding box center [231, 283] width 0 height 7
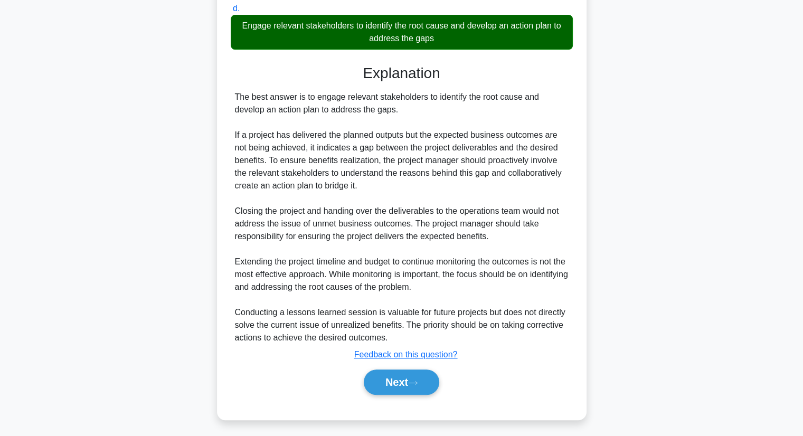
scroll to position [278, 0]
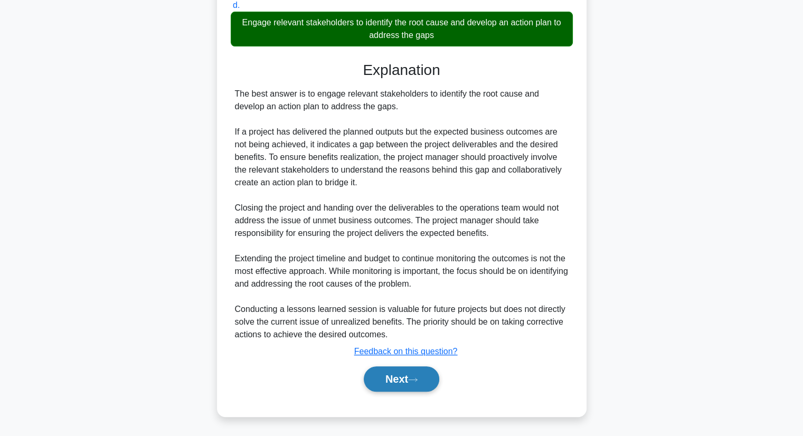
click at [419, 373] on button "Next" at bounding box center [401, 378] width 75 height 25
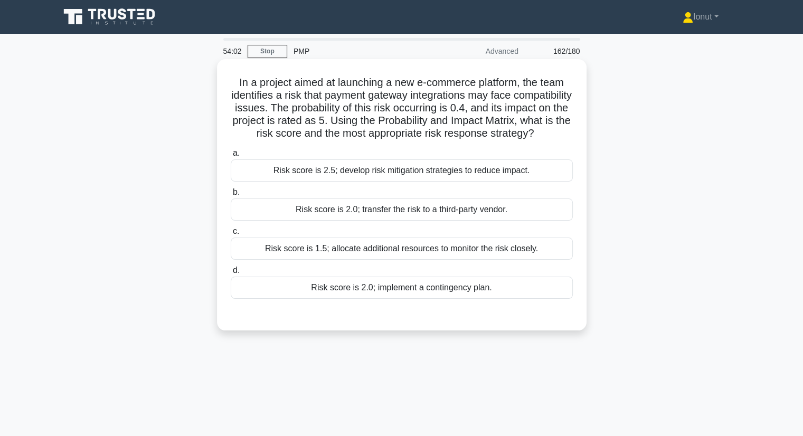
scroll to position [0, 0]
drag, startPoint x: 421, startPoint y: 148, endPoint x: 220, endPoint y: 88, distance: 209.7
click at [220, 88] on div "In a project aimed at launching a new e-commerce platform, the team identifies …" at bounding box center [401, 194] width 369 height 271
copy h5 "In a project aimed at launching a new e-commerce platform, the team identifies …"
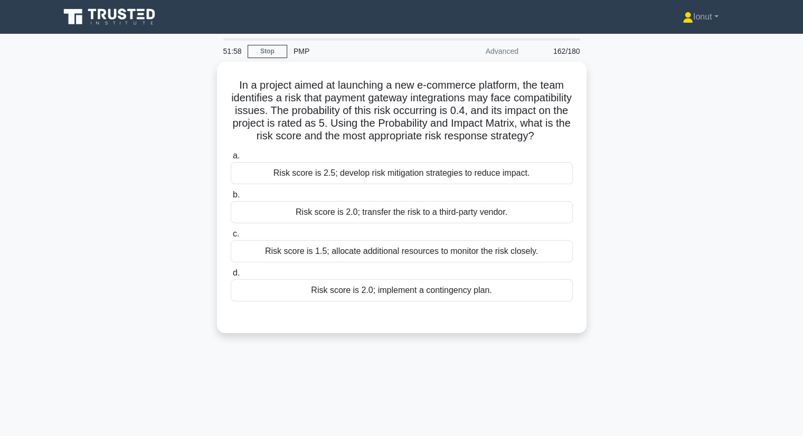
click at [409, 385] on div "51:58 Stop PMP Advanced 162/180 a." at bounding box center [401, 302] width 697 height 528
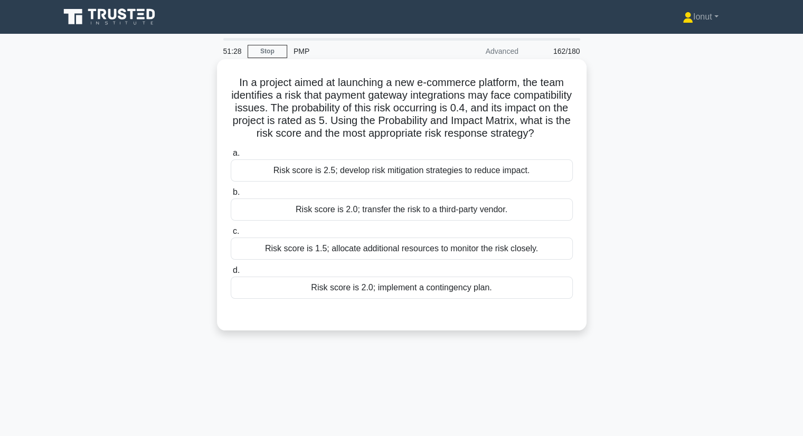
click at [366, 299] on div "Risk score is 2.0; implement a contingency plan." at bounding box center [402, 288] width 342 height 22
click at [231, 274] on input "d. Risk score is 2.0; implement a contingency plan." at bounding box center [231, 270] width 0 height 7
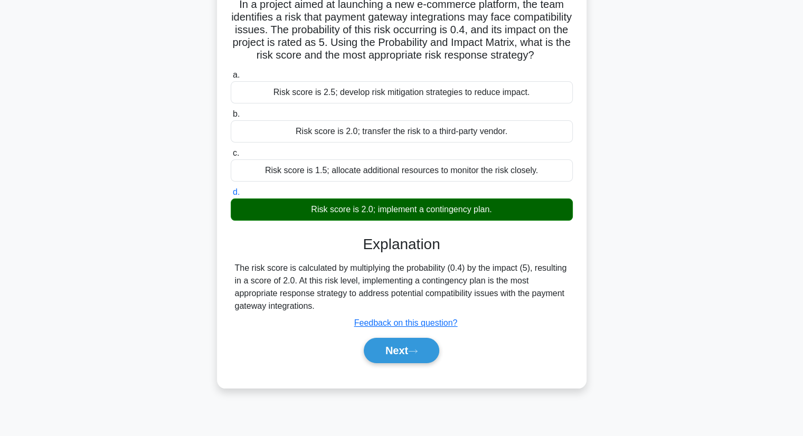
scroll to position [135, 0]
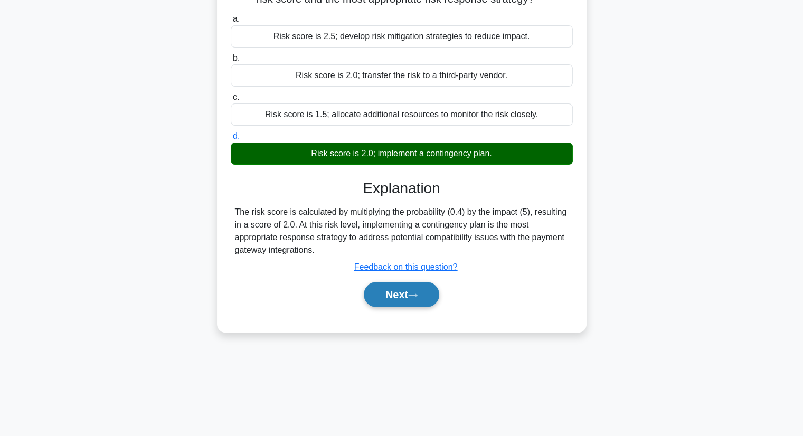
click at [390, 307] on button "Next" at bounding box center [401, 294] width 75 height 25
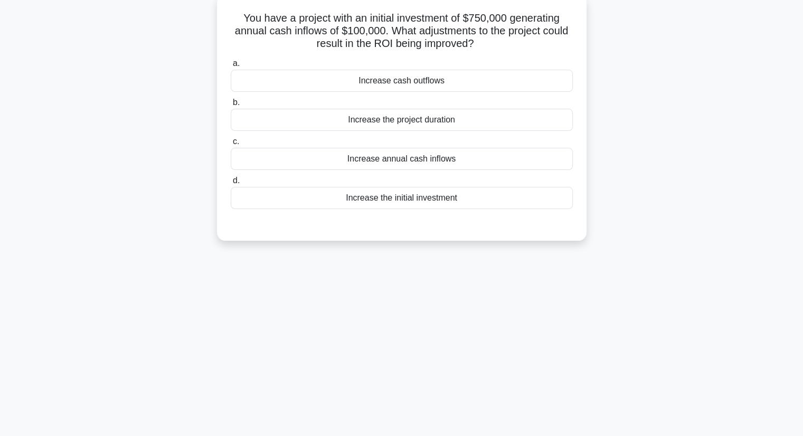
scroll to position [0, 0]
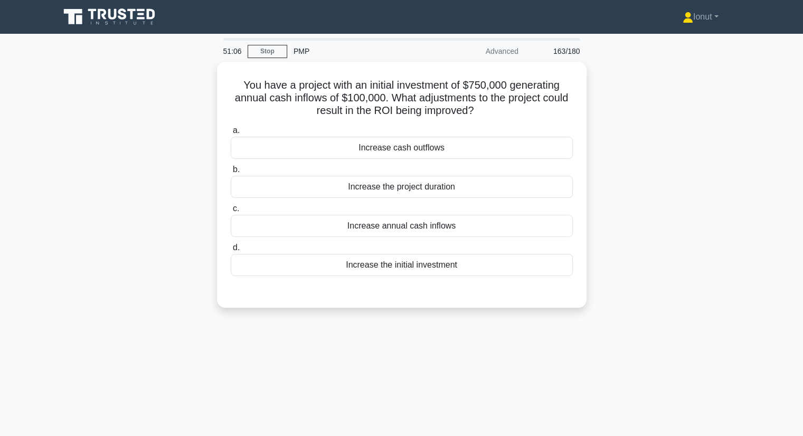
click at [162, 263] on div "You have a project with an initial investment of $750,000 generating annual cas…" at bounding box center [401, 191] width 697 height 259
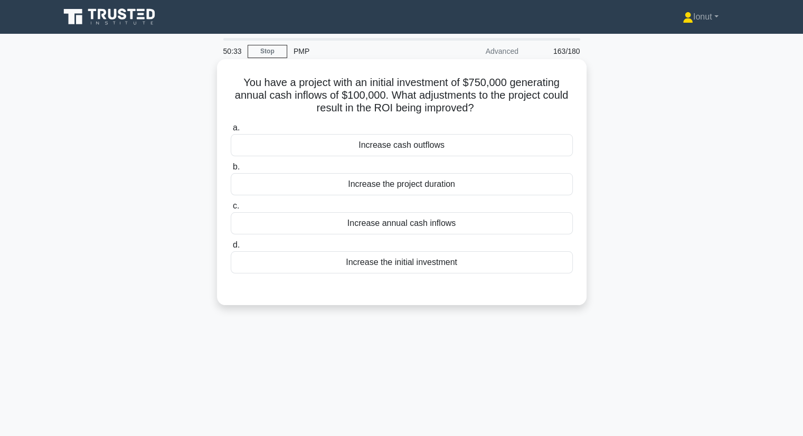
click at [359, 231] on div "Increase annual cash inflows" at bounding box center [402, 223] width 342 height 22
click at [231, 209] on input "c. Increase annual cash inflows" at bounding box center [231, 206] width 0 height 7
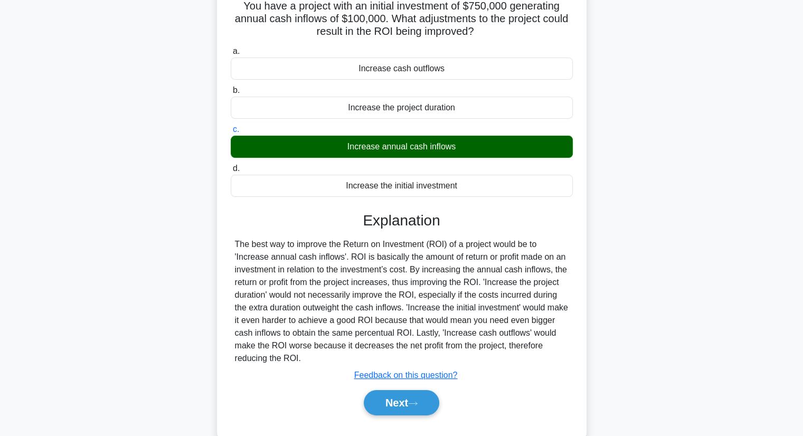
scroll to position [135, 0]
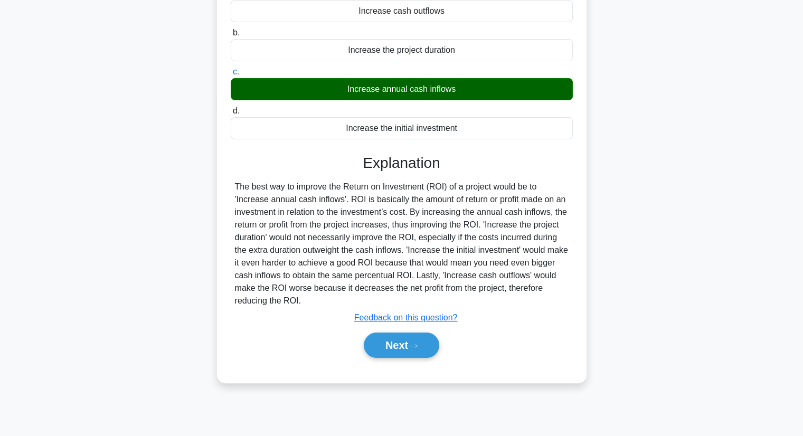
click at [394, 357] on div "Next" at bounding box center [402, 345] width 342 height 34
click at [380, 357] on div "Next" at bounding box center [402, 345] width 342 height 34
click at [387, 345] on button "Next" at bounding box center [401, 344] width 75 height 25
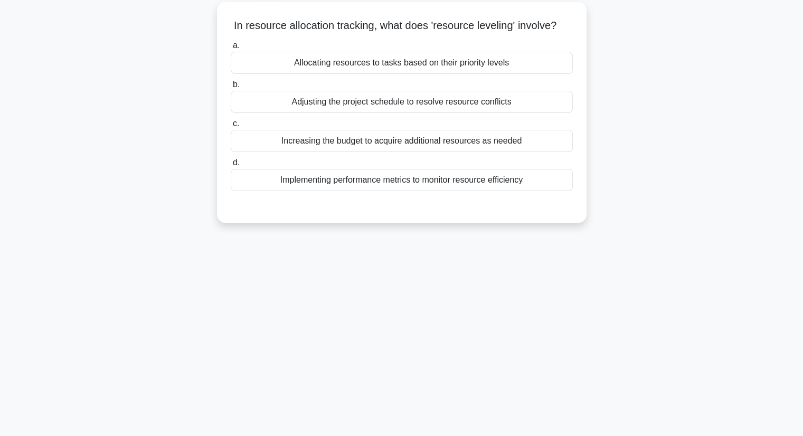
scroll to position [0, 0]
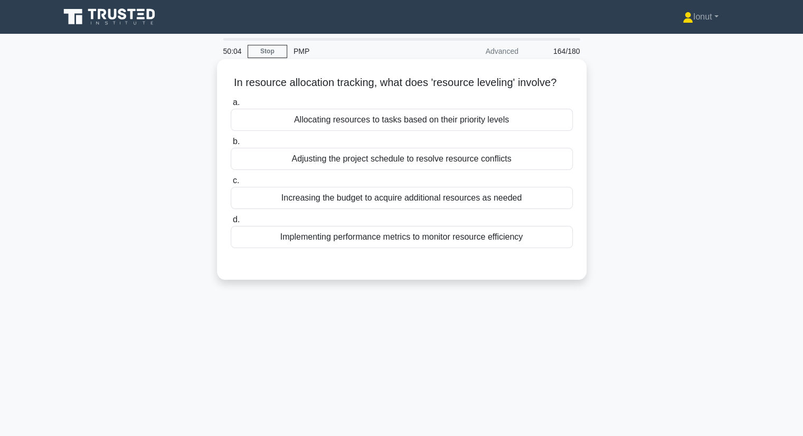
click at [329, 131] on div "Allocating resources to tasks based on their priority levels" at bounding box center [402, 120] width 342 height 22
click at [231, 106] on input "a. Allocating resources to tasks based on their priority levels" at bounding box center [231, 102] width 0 height 7
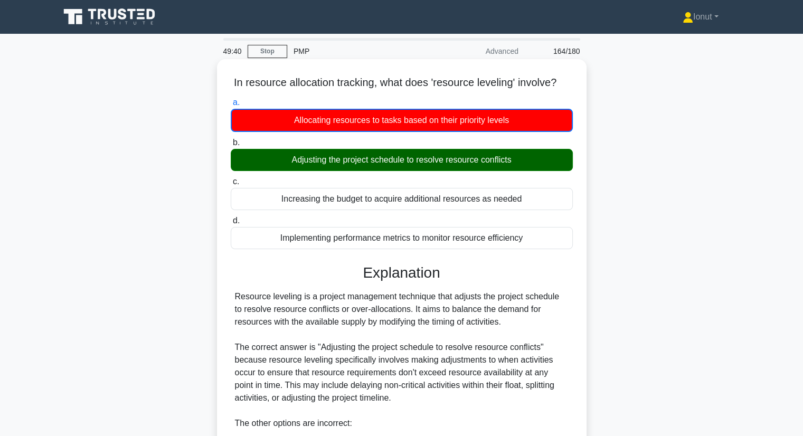
scroll to position [264, 0]
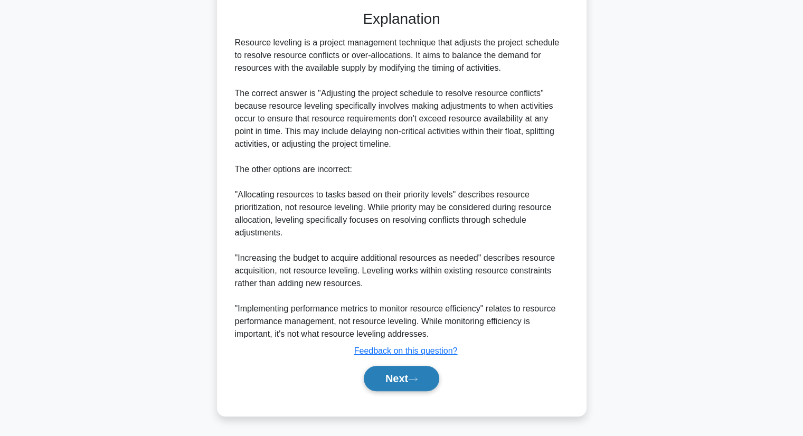
click at [417, 380] on icon at bounding box center [412, 378] width 8 height 3
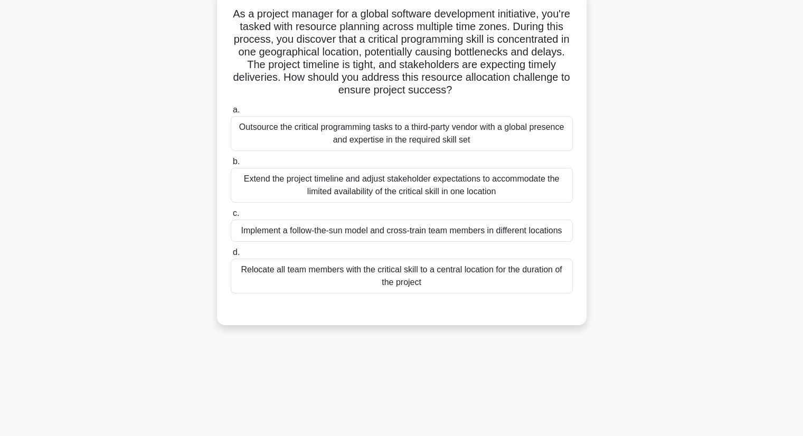
scroll to position [0, 0]
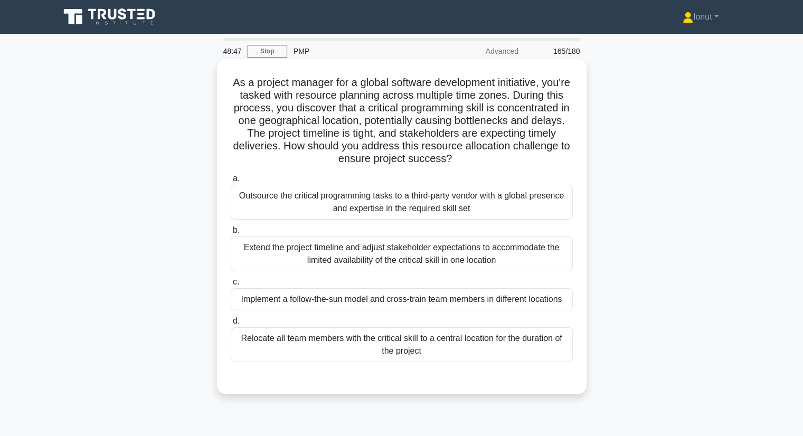
click at [330, 307] on div "Implement a follow-the-sun model and cross-train team members in different loca…" at bounding box center [402, 299] width 342 height 22
click at [231, 285] on input "c. Implement a follow-the-sun model and cross-train team members in different l…" at bounding box center [231, 282] width 0 height 7
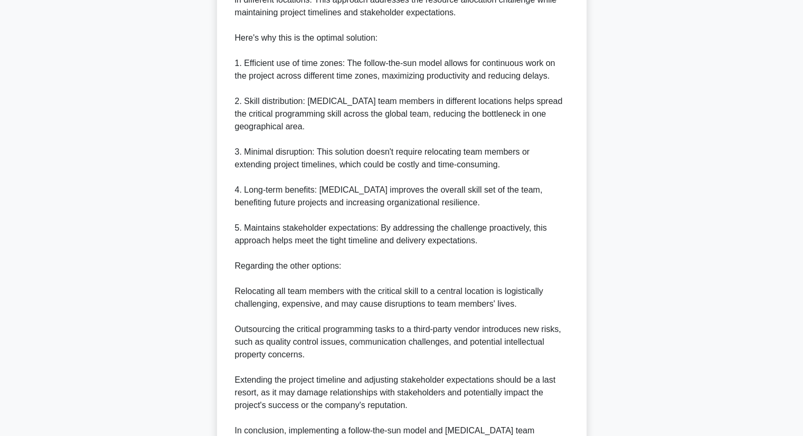
scroll to position [556, 0]
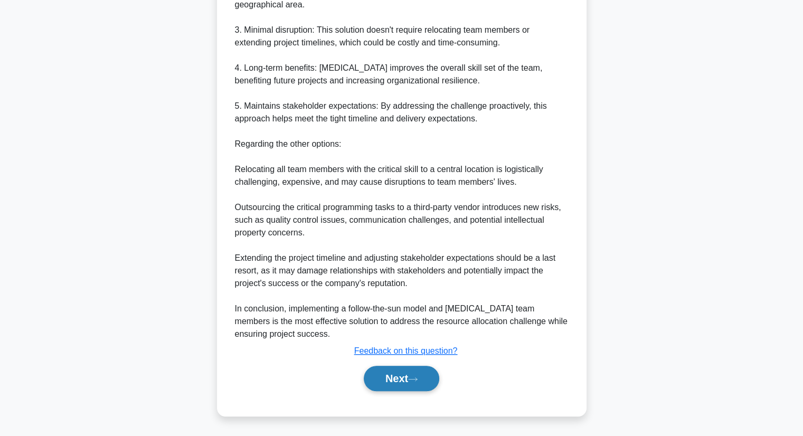
click at [385, 381] on button "Next" at bounding box center [401, 378] width 75 height 25
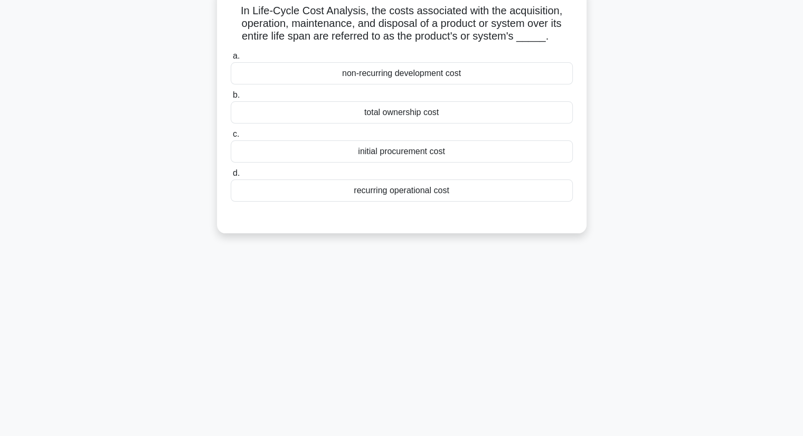
scroll to position [0, 0]
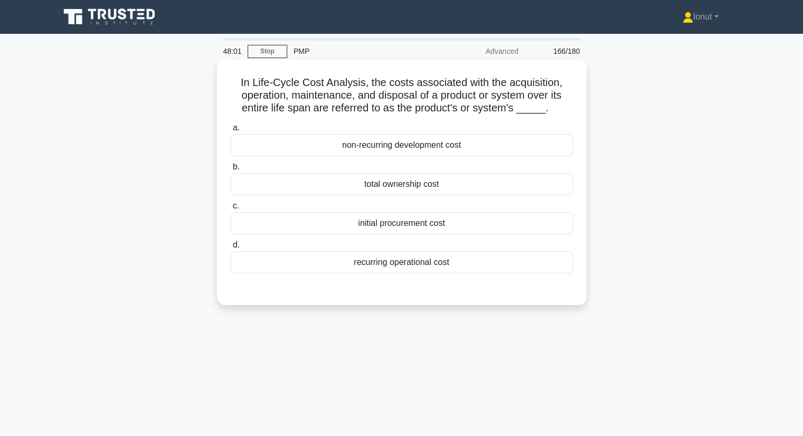
click at [351, 186] on div "total ownership cost" at bounding box center [402, 184] width 342 height 22
click at [231, 170] on input "b. total ownership cost" at bounding box center [231, 167] width 0 height 7
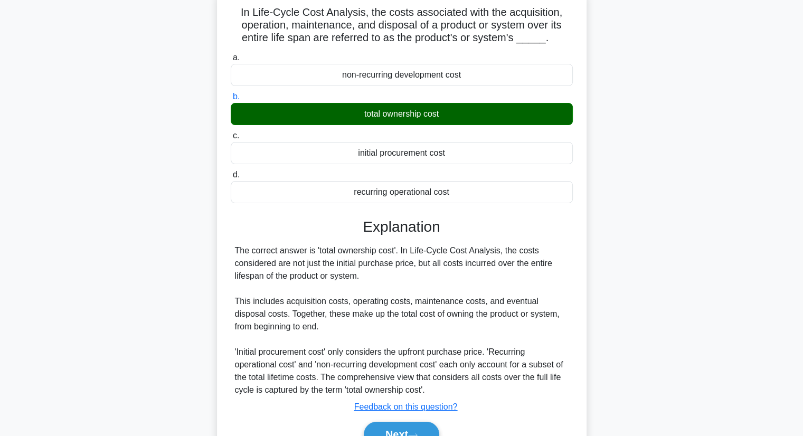
scroll to position [135, 0]
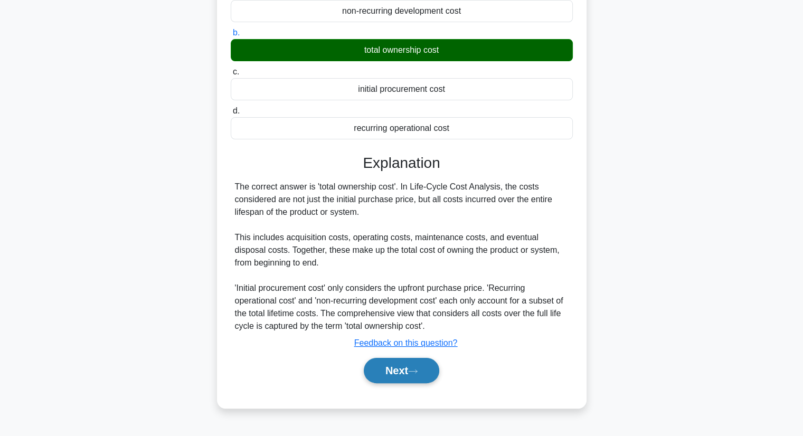
click at [390, 371] on button "Next" at bounding box center [401, 370] width 75 height 25
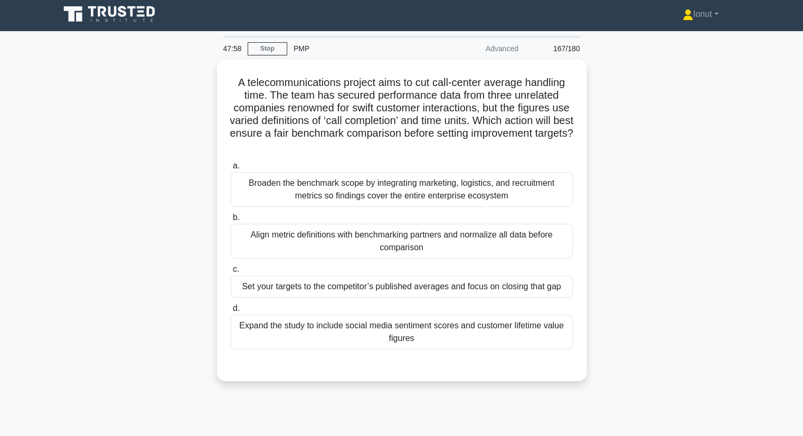
scroll to position [0, 0]
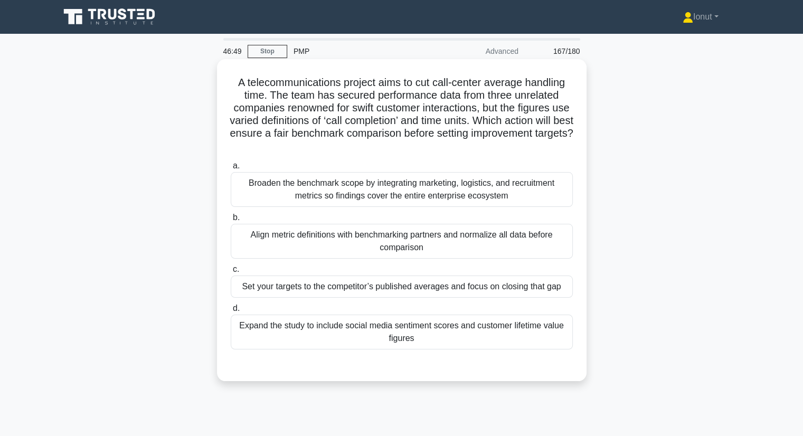
click at [316, 199] on div "Broaden the benchmark scope by integrating marketing, logistics, and recruitmen…" at bounding box center [402, 189] width 342 height 35
click at [231, 169] on input "a. Broaden the benchmark scope by integrating marketing, logistics, and recruit…" at bounding box center [231, 166] width 0 height 7
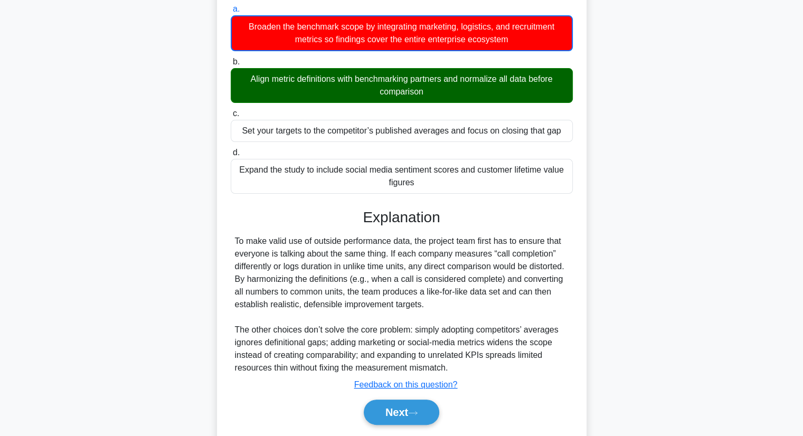
scroll to position [158, 0]
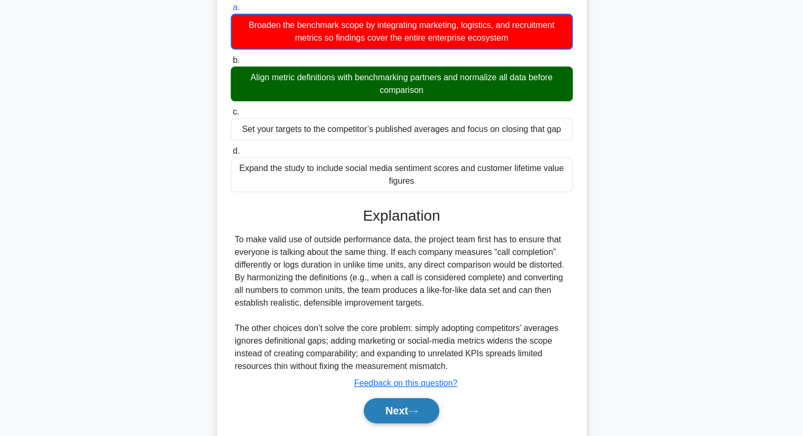
click at [397, 413] on button "Next" at bounding box center [401, 410] width 75 height 25
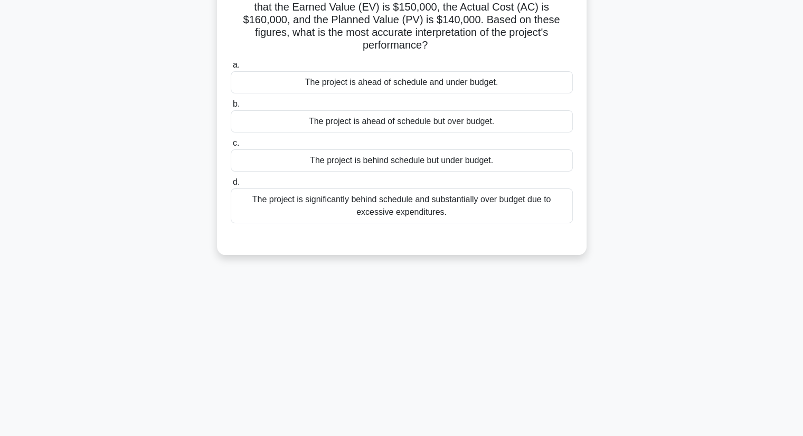
scroll to position [29, 0]
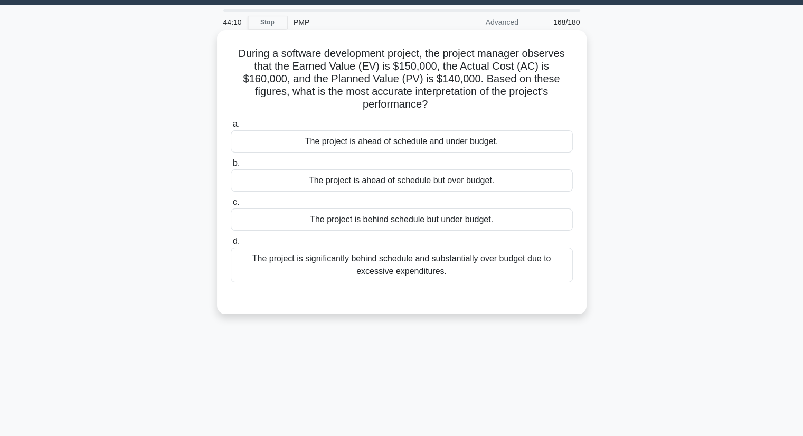
click at [365, 177] on div "The project is ahead of schedule but over budget." at bounding box center [402, 180] width 342 height 22
click at [231, 167] on input "b. The project is ahead of schedule but over budget." at bounding box center [231, 163] width 0 height 7
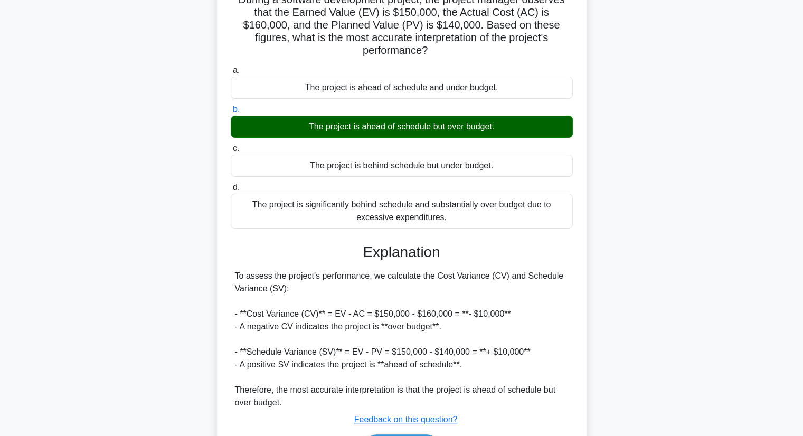
scroll to position [138, 0]
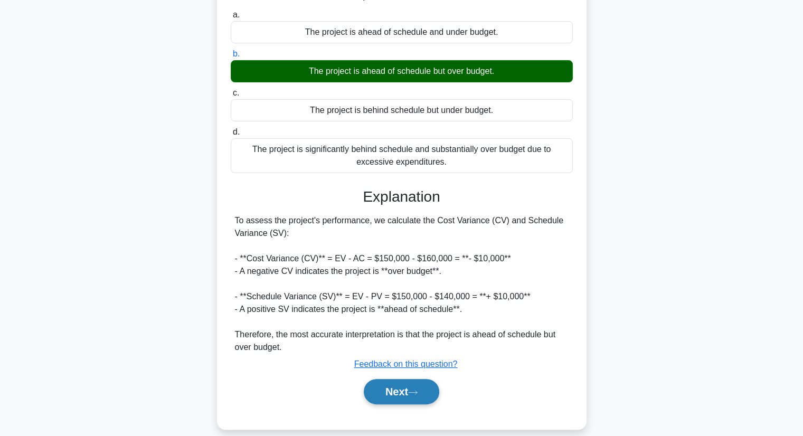
click at [401, 380] on button "Next" at bounding box center [401, 391] width 75 height 25
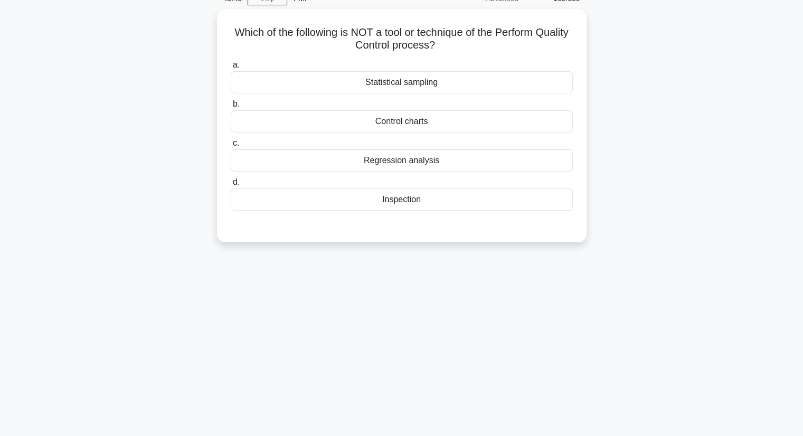
scroll to position [0, 0]
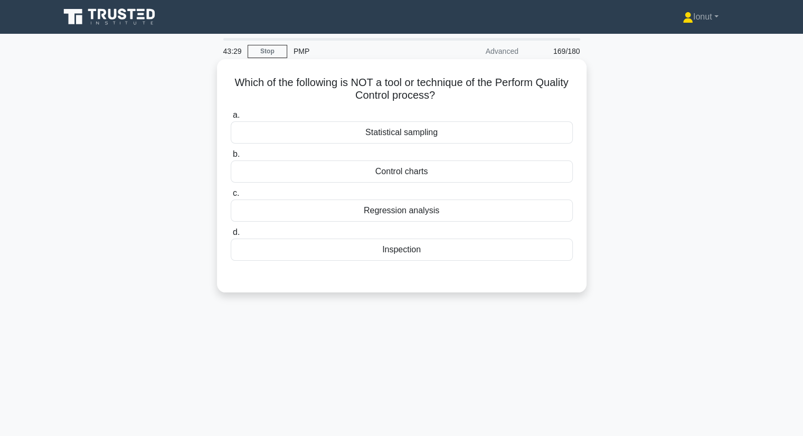
click at [350, 214] on div "Regression analysis" at bounding box center [402, 210] width 342 height 22
click at [231, 197] on input "c. Regression analysis" at bounding box center [231, 193] width 0 height 7
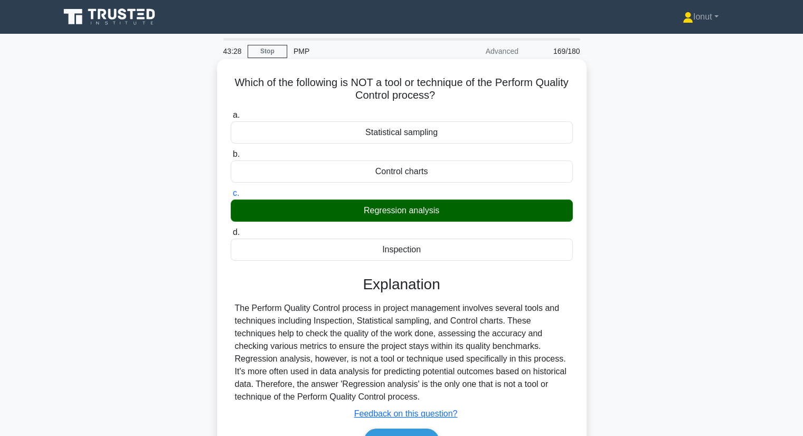
scroll to position [135, 0]
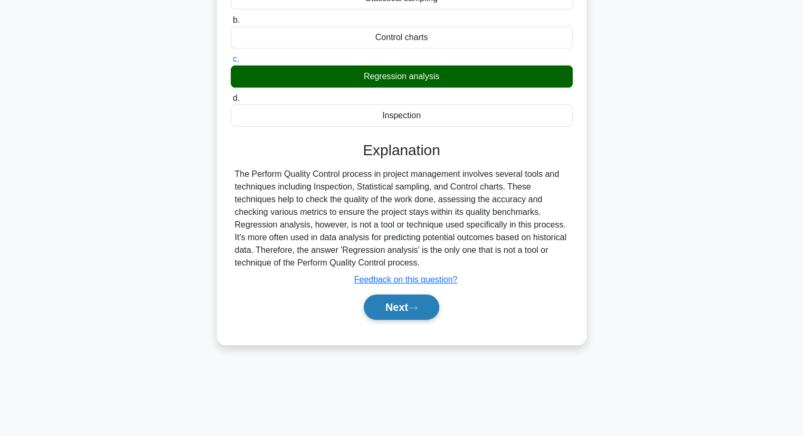
click at [407, 306] on button "Next" at bounding box center [401, 306] width 75 height 25
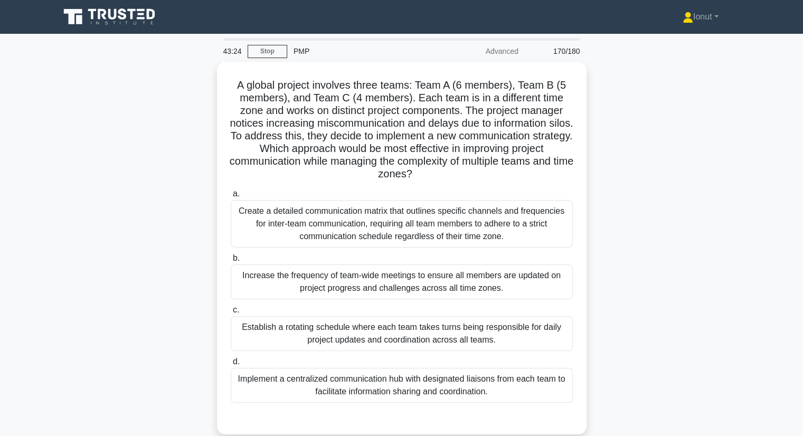
scroll to position [53, 0]
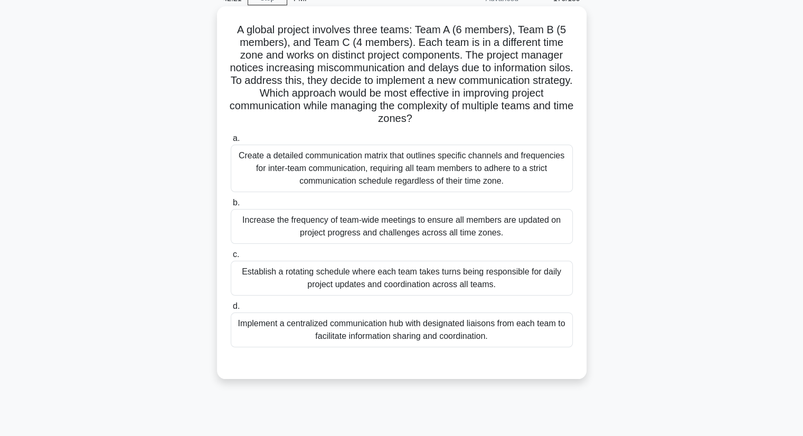
click at [311, 333] on div "Implement a centralized communication hub with designated liaisons from each te…" at bounding box center [402, 329] width 342 height 35
click at [231, 310] on input "d. Implement a centralized communication hub with designated liaisons from each…" at bounding box center [231, 306] width 0 height 7
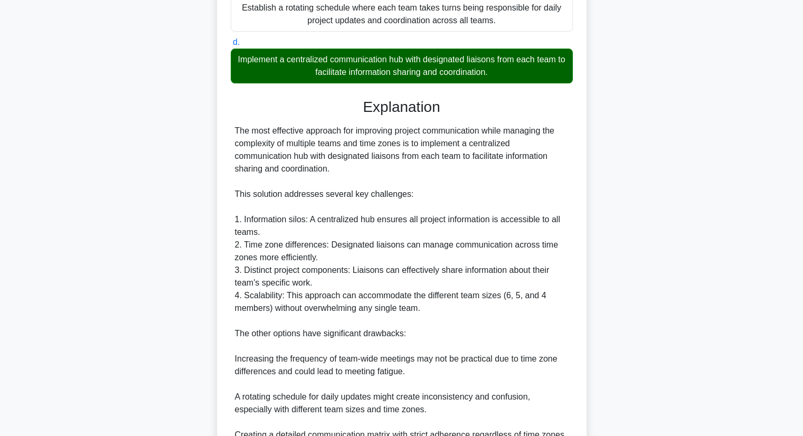
scroll to position [468, 0]
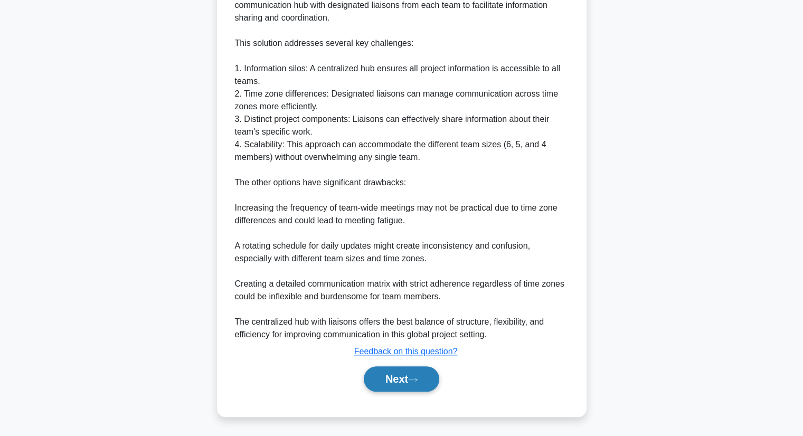
click at [402, 380] on button "Next" at bounding box center [401, 378] width 75 height 25
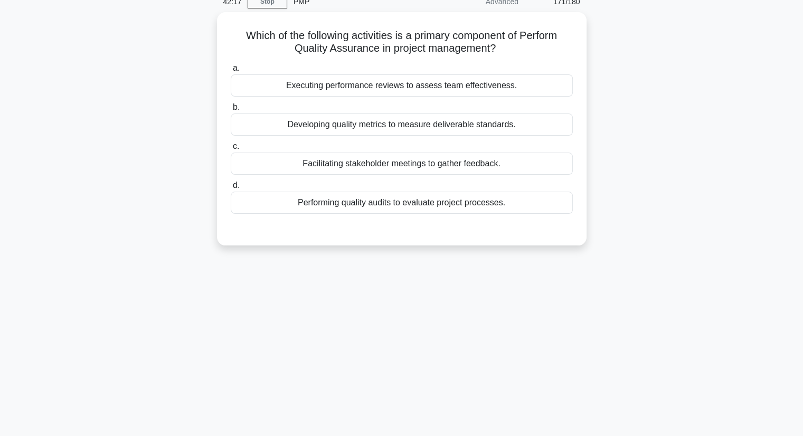
scroll to position [0, 0]
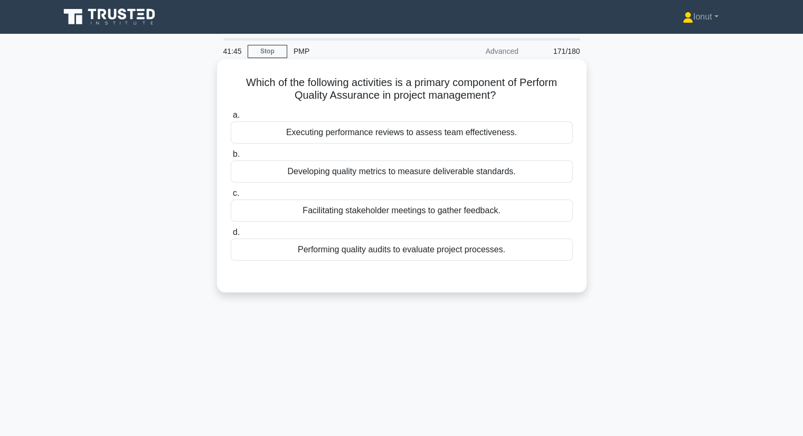
click at [454, 250] on div "Performing quality audits to evaluate project processes." at bounding box center [402, 250] width 342 height 22
click at [231, 236] on input "d. Performing quality audits to evaluate project processes." at bounding box center [231, 232] width 0 height 7
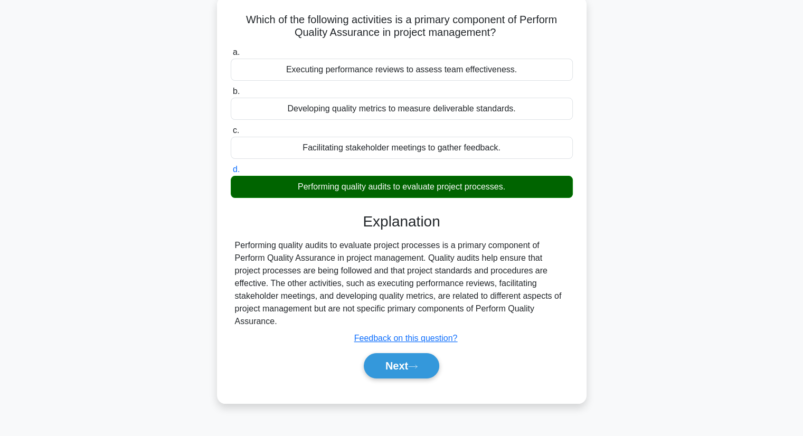
scroll to position [135, 0]
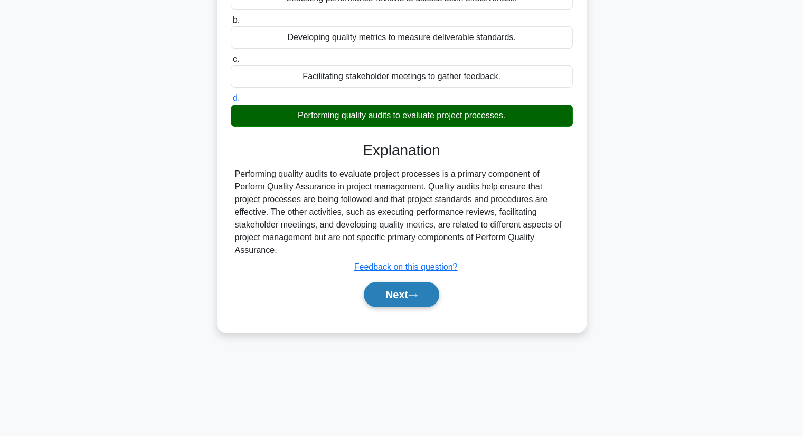
click at [415, 293] on icon at bounding box center [412, 295] width 9 height 6
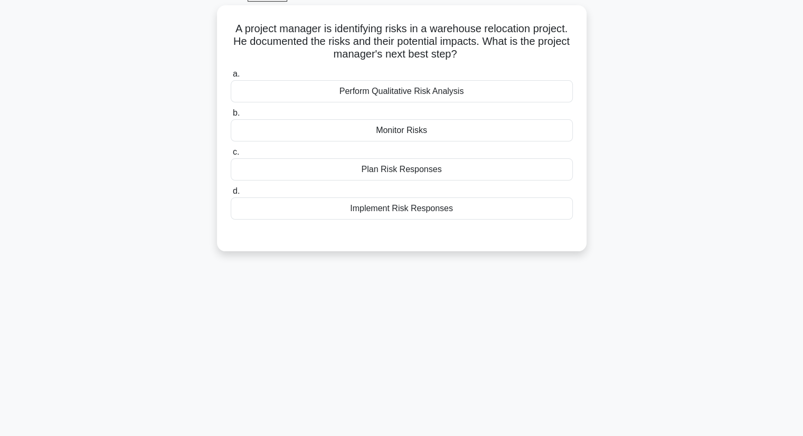
scroll to position [0, 0]
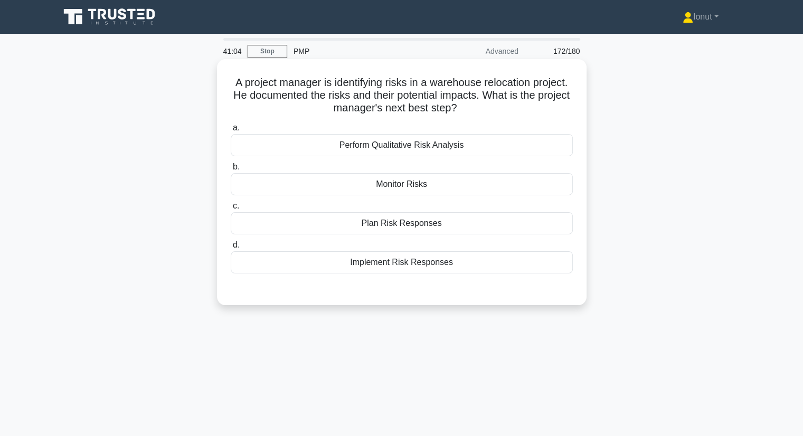
click at [341, 307] on div "A project manager is identifying risks in a warehouse relocation project. He do…" at bounding box center [401, 191] width 697 height 259
click at [418, 268] on div "Implement Risk Responses" at bounding box center [402, 262] width 342 height 22
click at [231, 249] on input "d. Implement Risk Responses" at bounding box center [231, 245] width 0 height 7
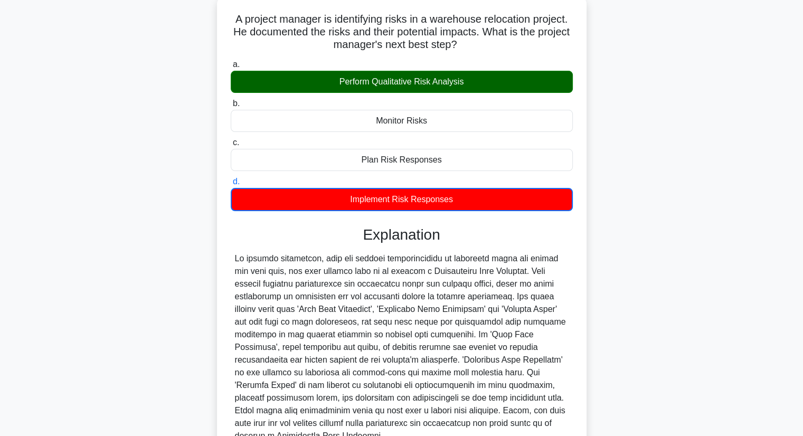
scroll to position [152, 0]
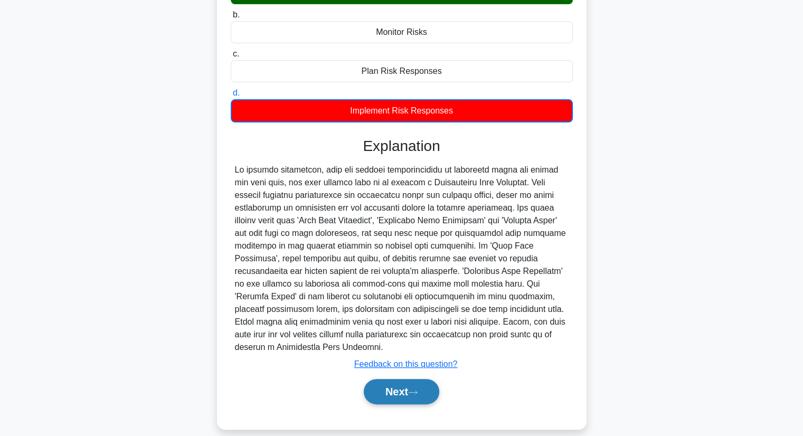
click at [393, 379] on button "Next" at bounding box center [401, 391] width 75 height 25
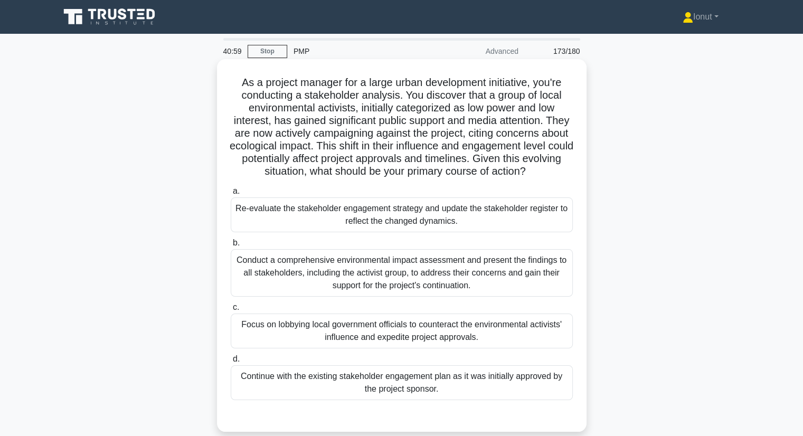
scroll to position [0, 0]
click at [261, 216] on div "Re-evaluate the stakeholder engagement strategy and update the stakeholder regi…" at bounding box center [402, 214] width 342 height 35
click at [231, 195] on input "a. Re-evaluate the stakeholder engagement strategy and update the stakeholder r…" at bounding box center [231, 191] width 0 height 7
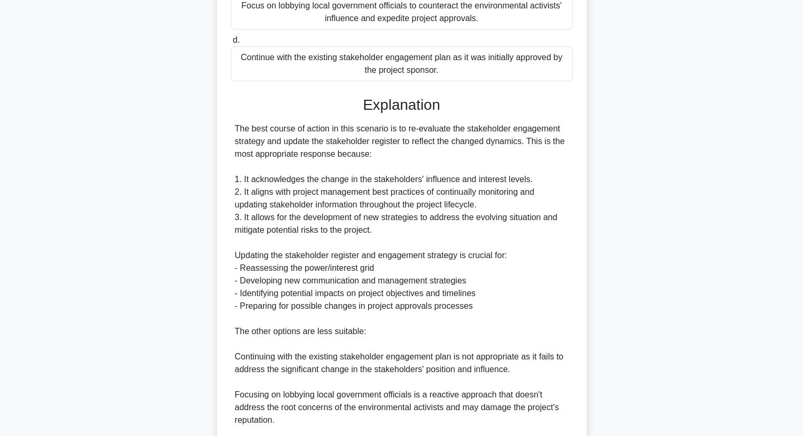
scroll to position [475, 0]
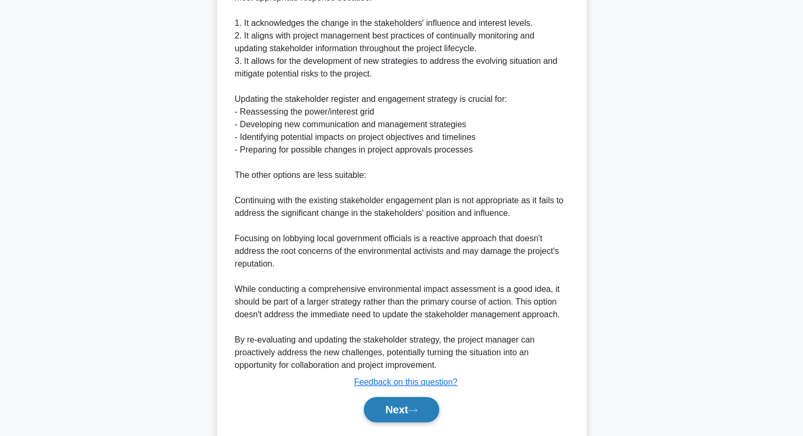
click at [393, 421] on button "Next" at bounding box center [401, 409] width 75 height 25
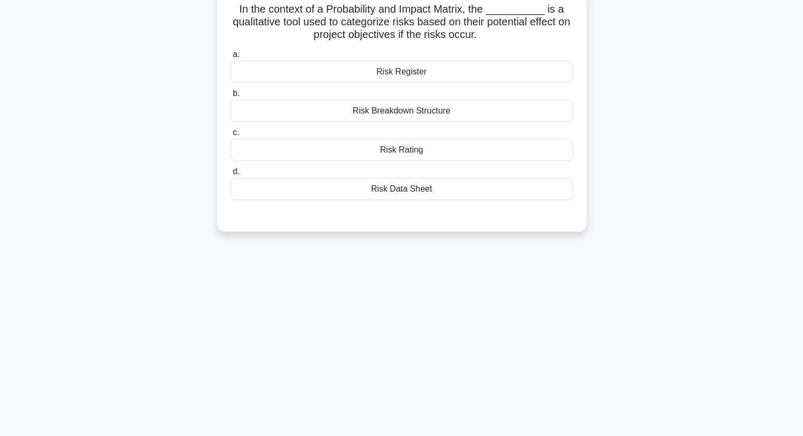
scroll to position [0, 0]
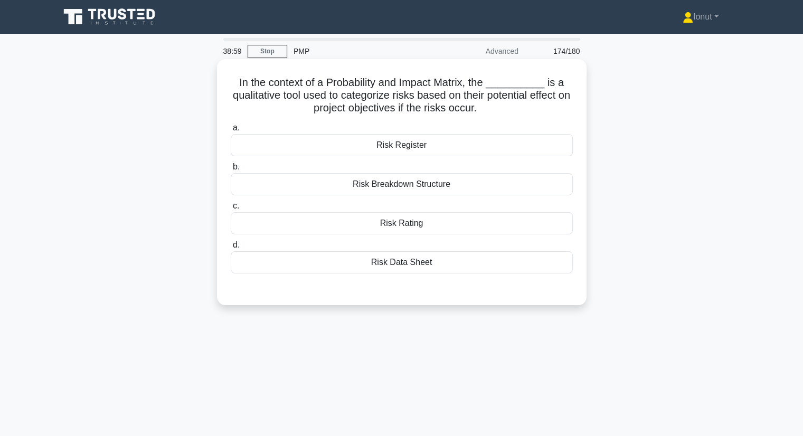
click at [395, 183] on div "Risk Breakdown Structure" at bounding box center [402, 184] width 342 height 22
click at [231, 170] on input "b. Risk Breakdown Structure" at bounding box center [231, 167] width 0 height 7
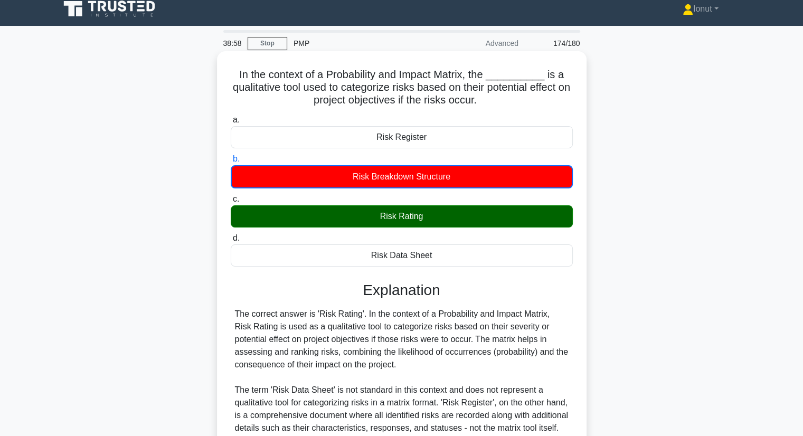
scroll to position [139, 0]
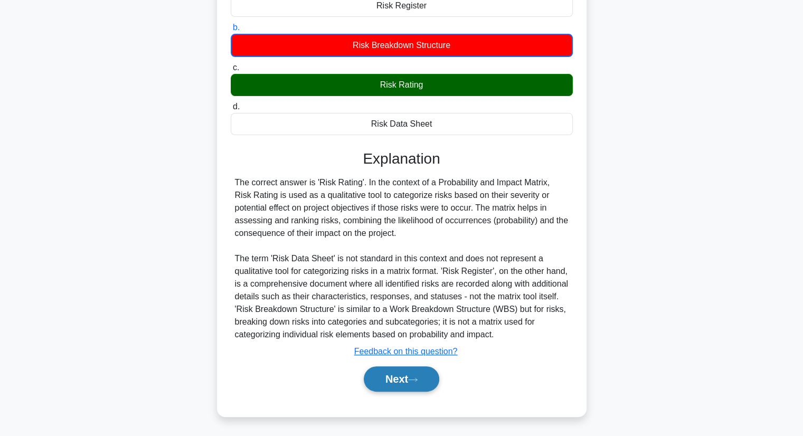
click at [404, 378] on button "Next" at bounding box center [401, 378] width 75 height 25
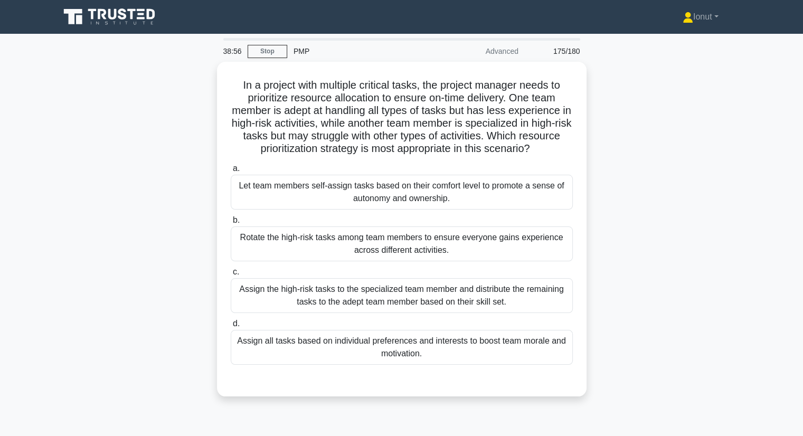
scroll to position [0, 0]
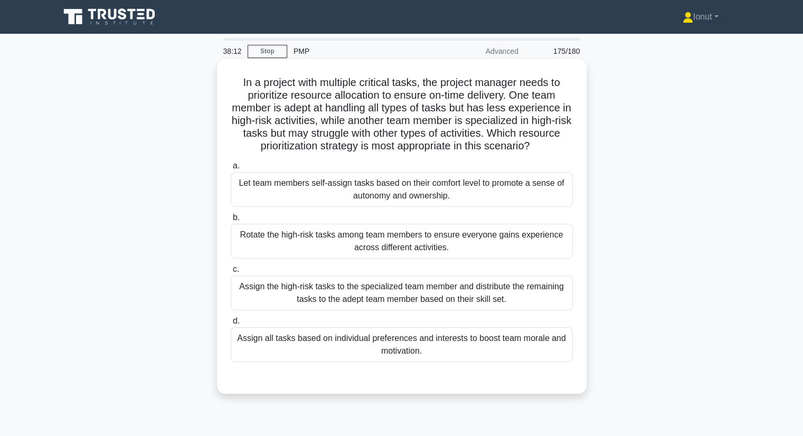
click at [266, 283] on div "Assign the high-risk tasks to the specialized team member and distribute the re…" at bounding box center [402, 292] width 342 height 35
click at [231, 273] on input "c. Assign the high-risk tasks to the specialized team member and distribute the…" at bounding box center [231, 269] width 0 height 7
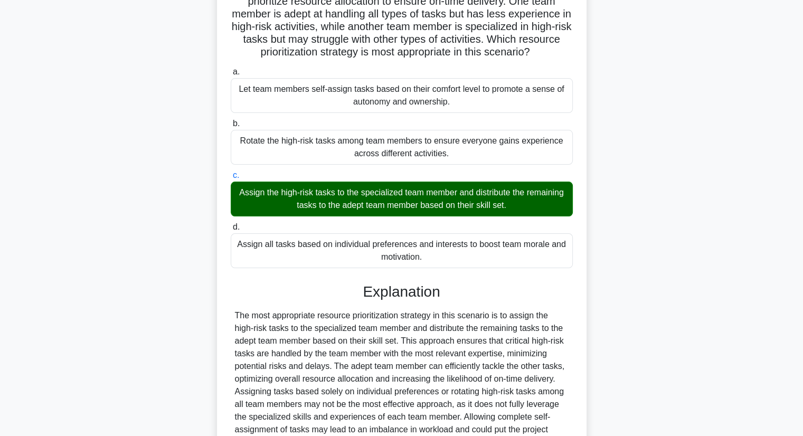
scroll to position [202, 0]
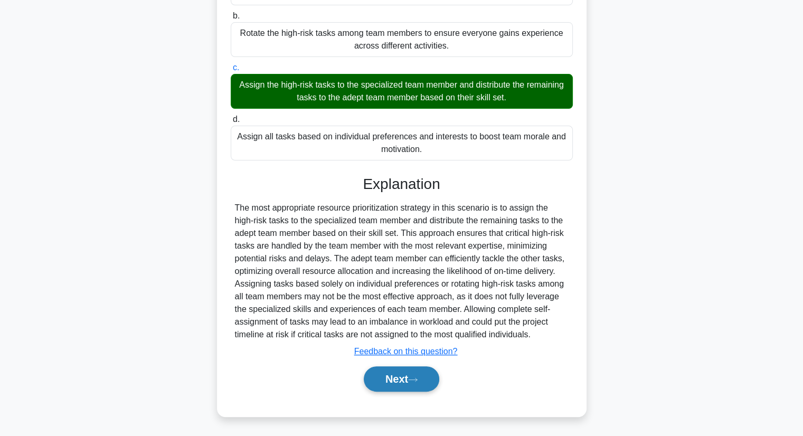
click at [380, 380] on button "Next" at bounding box center [401, 378] width 75 height 25
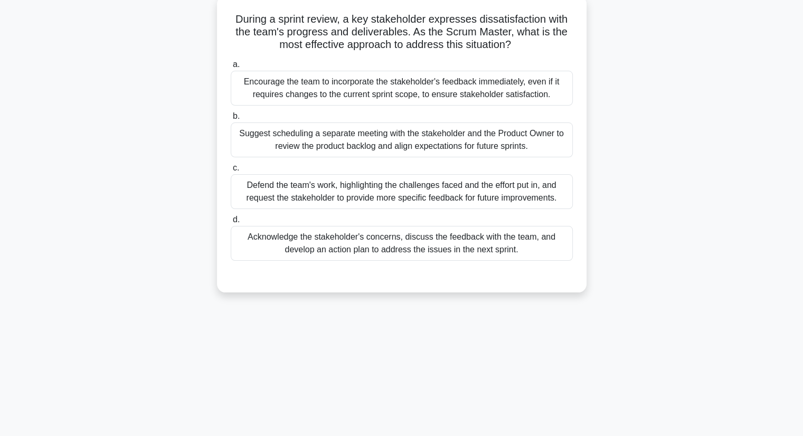
scroll to position [0, 0]
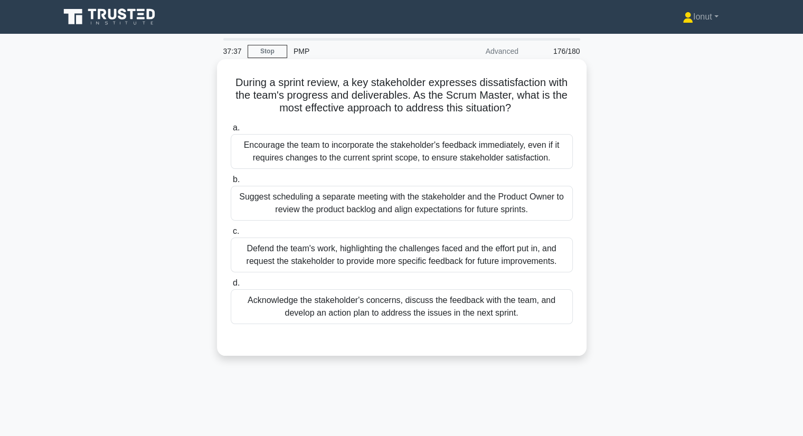
click at [374, 211] on div "Suggest scheduling a separate meeting with the stakeholder and the Product Owne…" at bounding box center [402, 203] width 342 height 35
click at [231, 183] on input "b. Suggest scheduling a separate meeting with the stakeholder and the Product O…" at bounding box center [231, 179] width 0 height 7
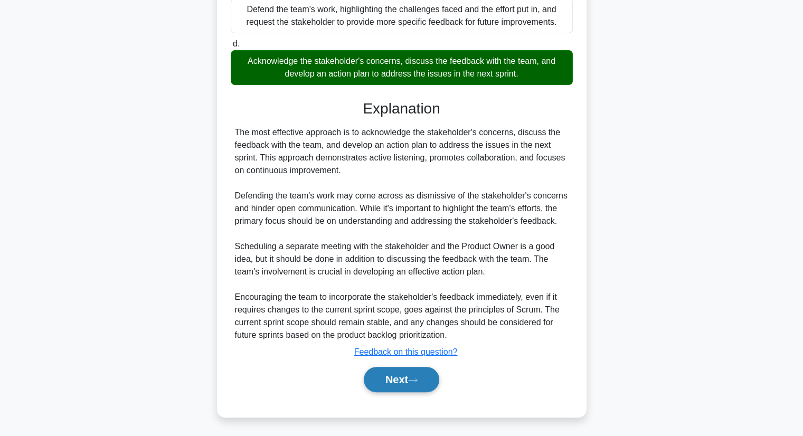
scroll to position [241, 0]
click at [404, 379] on button "Next" at bounding box center [401, 378] width 75 height 25
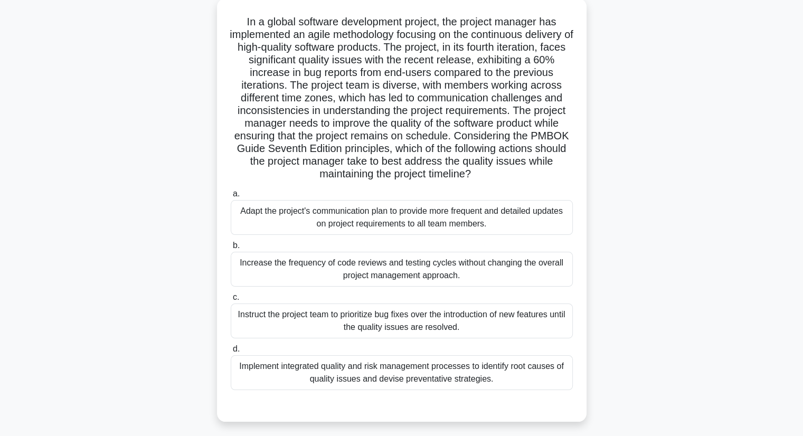
scroll to position [0, 0]
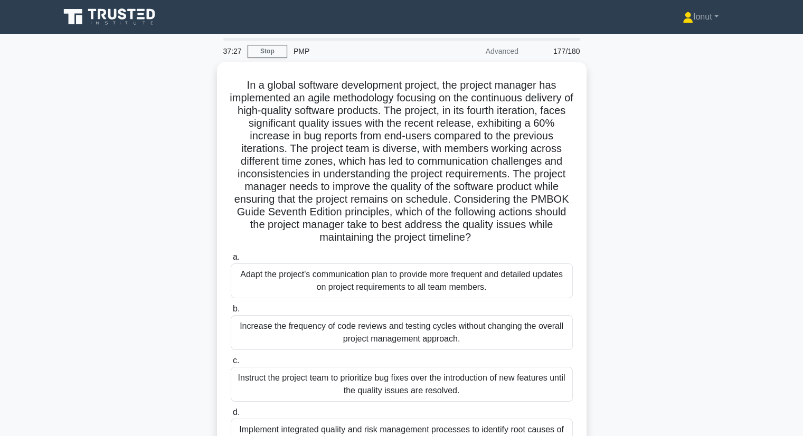
click at [186, 310] on div "In a global software development project, the project manager has implemented a…" at bounding box center [401, 280] width 697 height 436
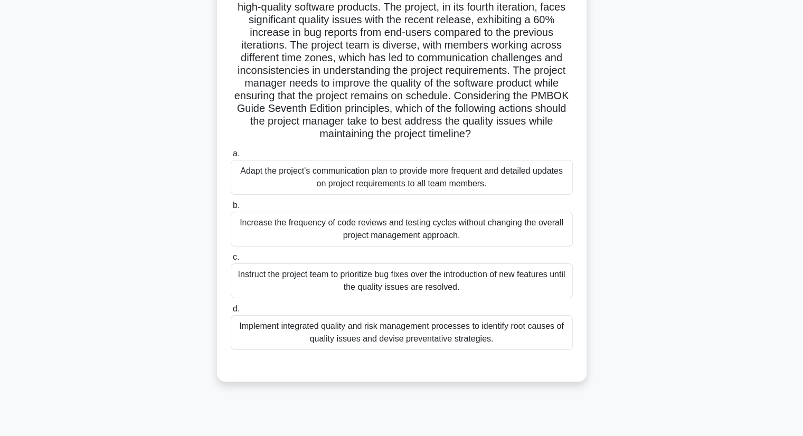
scroll to position [106, 0]
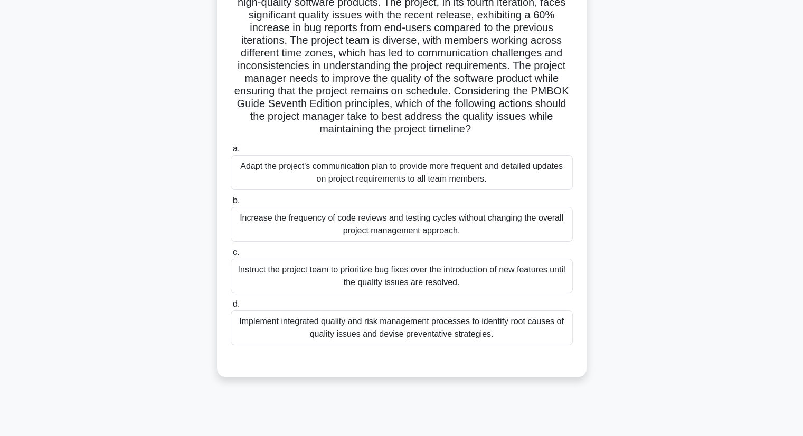
click at [301, 329] on div "Implement integrated quality and risk management processes to identify root cau…" at bounding box center [402, 327] width 342 height 35
click at [231, 308] on input "d. Implement integrated quality and risk management processes to identify root …" at bounding box center [231, 304] width 0 height 7
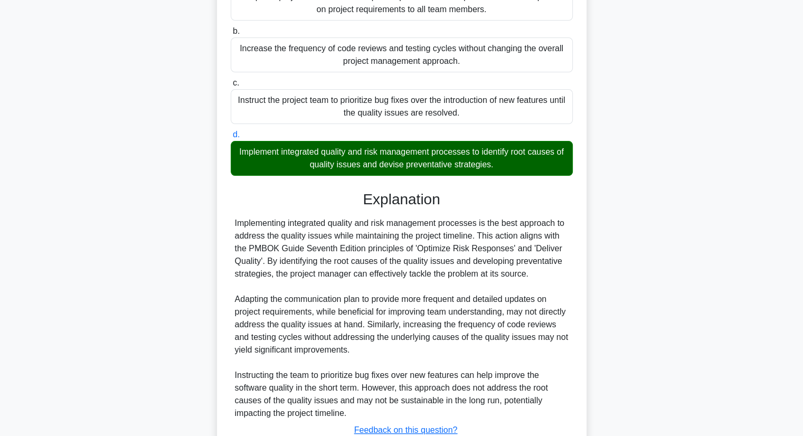
scroll to position [354, 0]
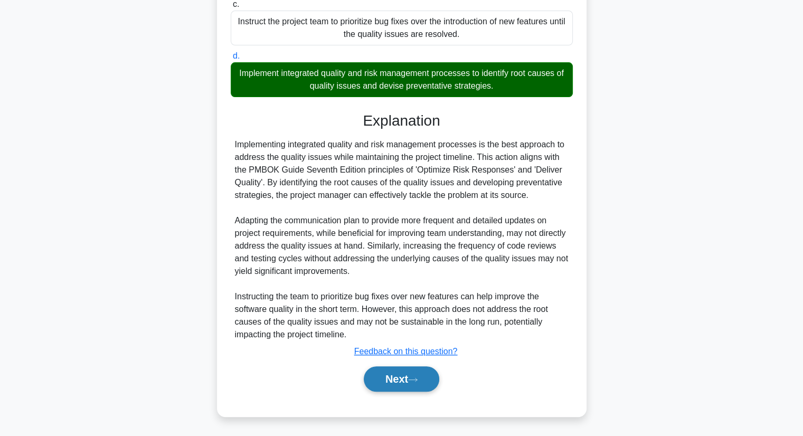
click at [393, 379] on button "Next" at bounding box center [401, 378] width 75 height 25
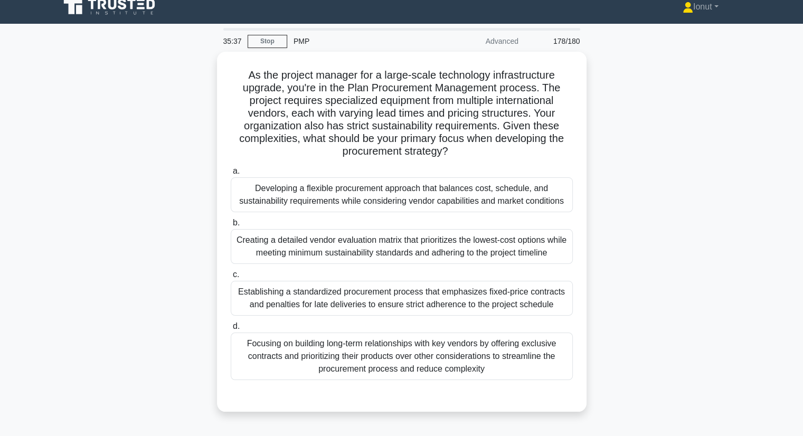
scroll to position [0, 0]
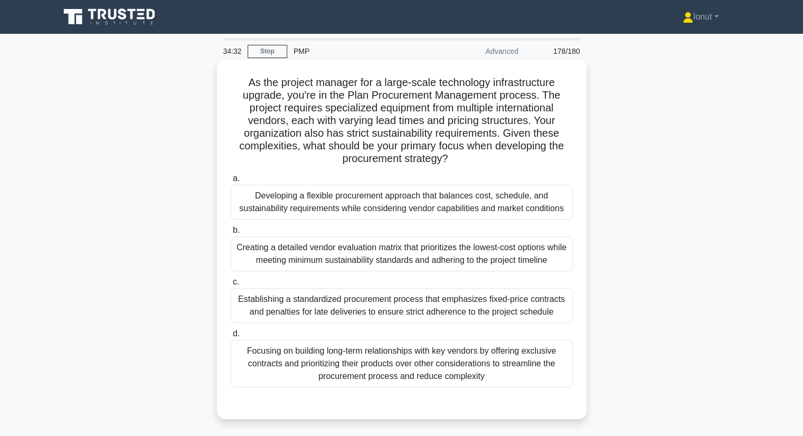
click at [262, 201] on div "Developing a flexible procurement approach that balances cost, schedule, and su…" at bounding box center [402, 202] width 342 height 35
click at [231, 182] on input "a. Developing a flexible procurement approach that balances cost, schedule, and…" at bounding box center [231, 178] width 0 height 7
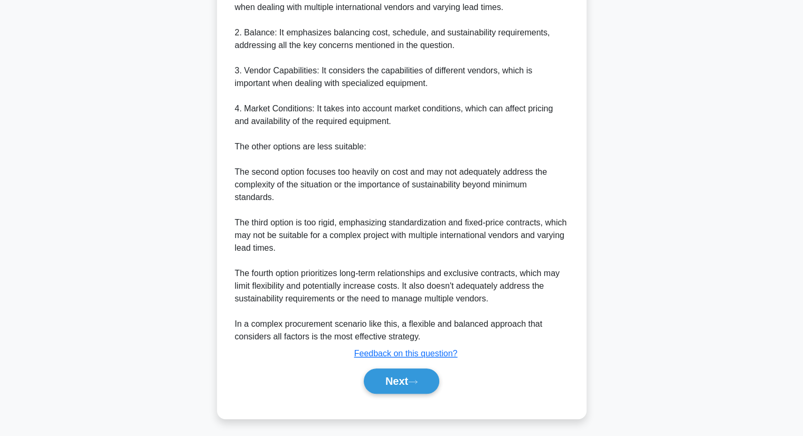
scroll to position [544, 0]
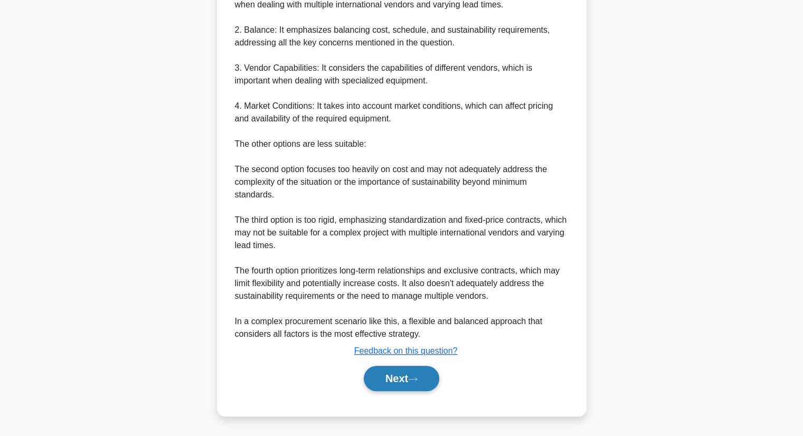
click at [377, 374] on button "Next" at bounding box center [401, 378] width 75 height 25
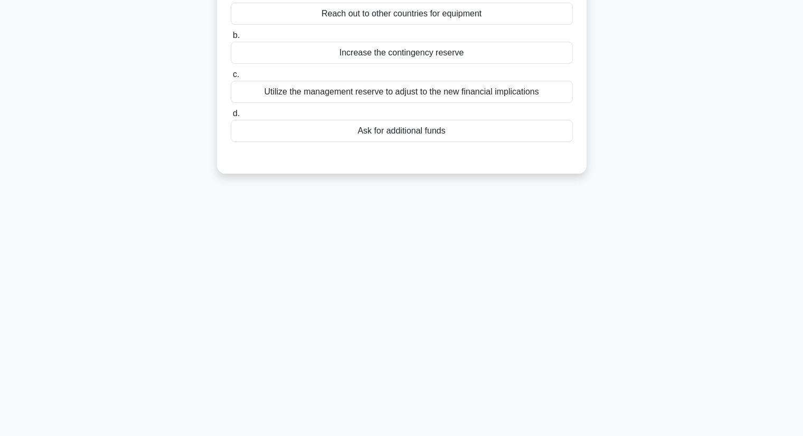
scroll to position [0, 0]
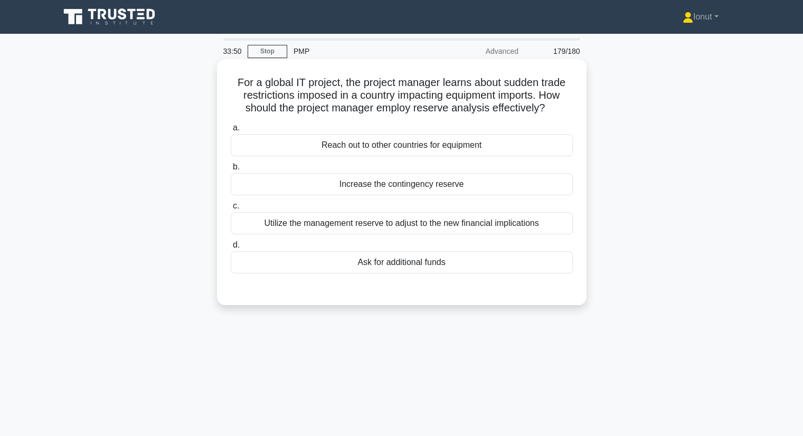
click at [323, 186] on div "Increase the contingency reserve" at bounding box center [402, 184] width 342 height 22
click at [231, 170] on input "b. Increase the contingency reserve" at bounding box center [231, 167] width 0 height 7
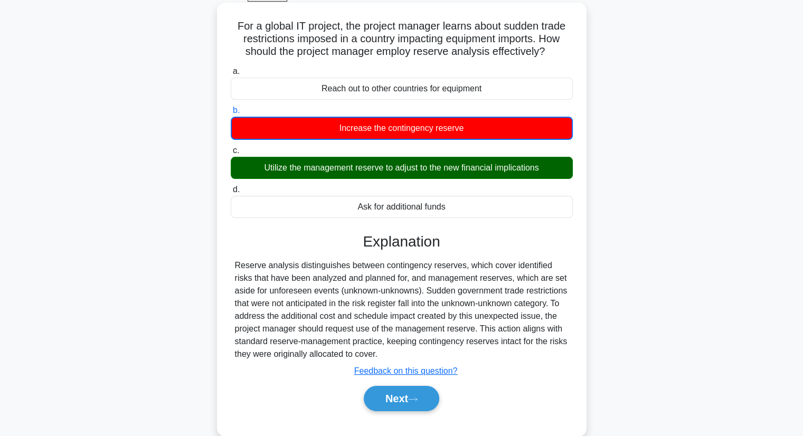
scroll to position [135, 0]
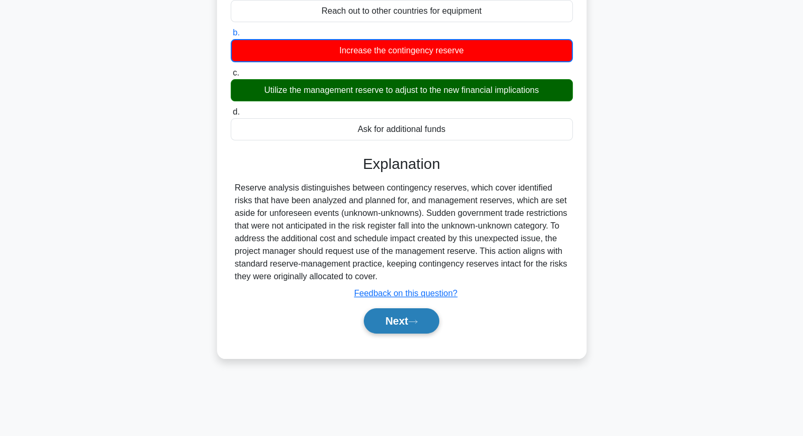
click at [401, 319] on button "Next" at bounding box center [401, 320] width 75 height 25
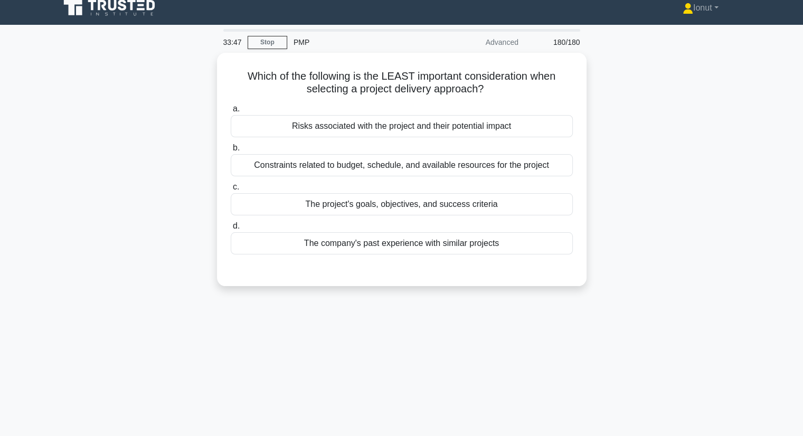
scroll to position [0, 0]
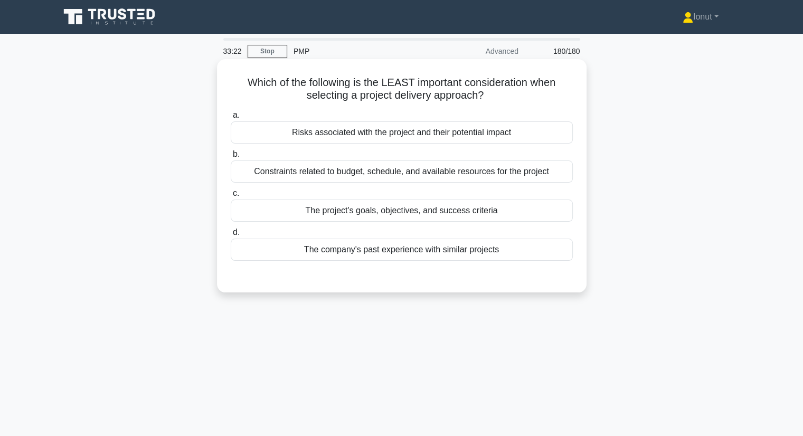
click at [365, 259] on div "The company's past experience with similar projects" at bounding box center [402, 250] width 342 height 22
click at [231, 236] on input "d. The company's past experience with similar projects" at bounding box center [231, 232] width 0 height 7
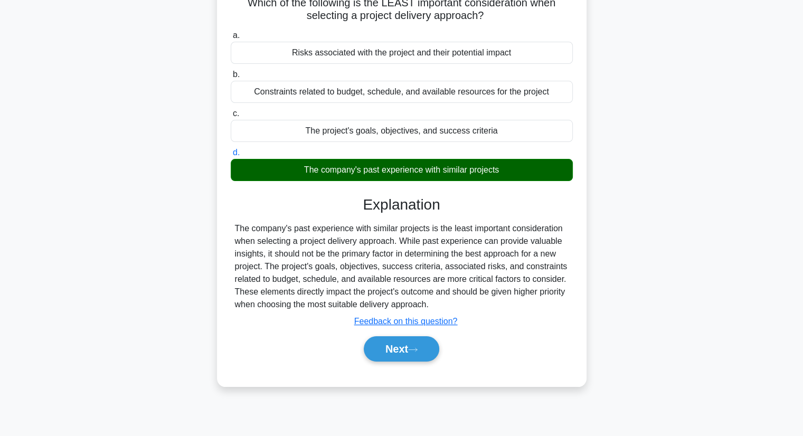
scroll to position [135, 0]
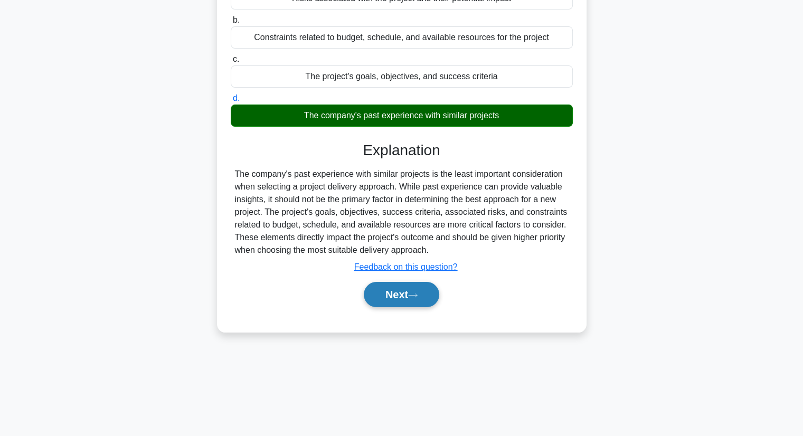
click at [380, 299] on button "Next" at bounding box center [401, 294] width 75 height 25
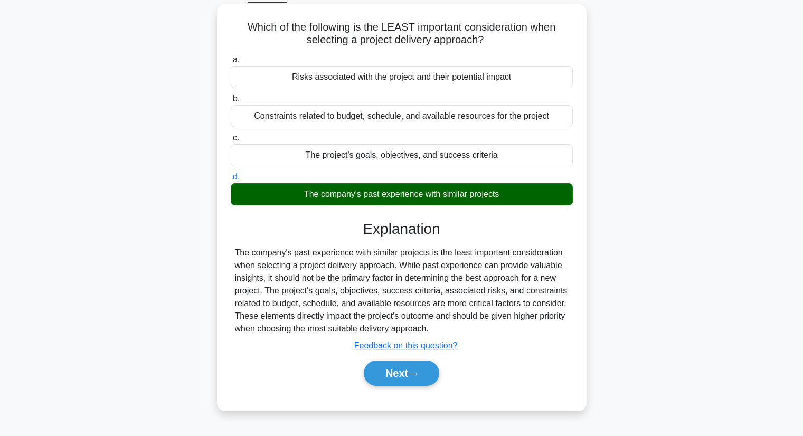
scroll to position [29, 0]
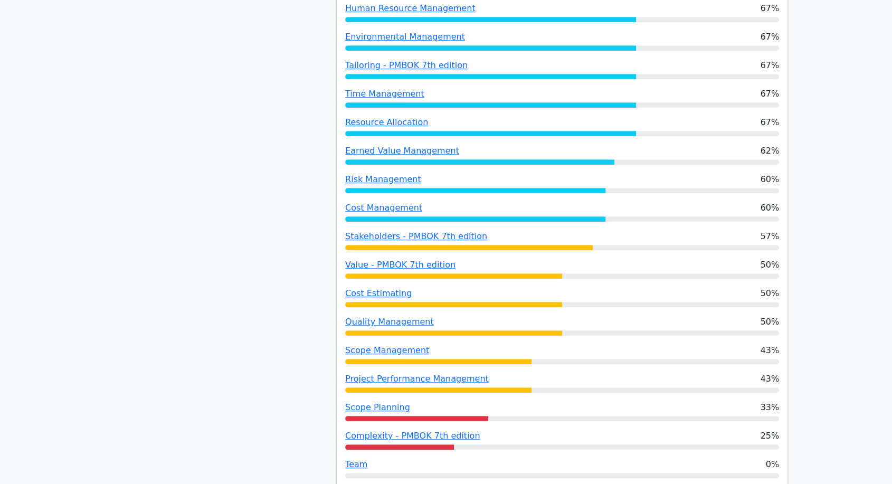
scroll to position [762, 0]
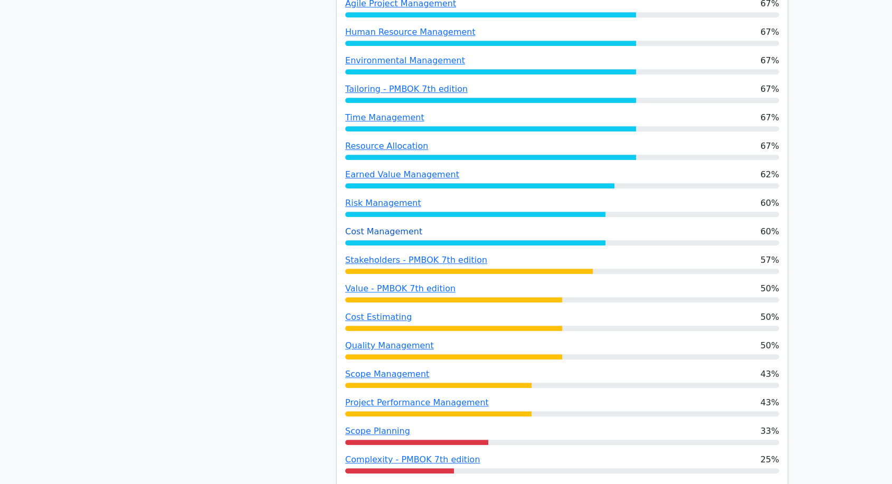
click at [395, 230] on link "Cost Management" at bounding box center [383, 231] width 77 height 10
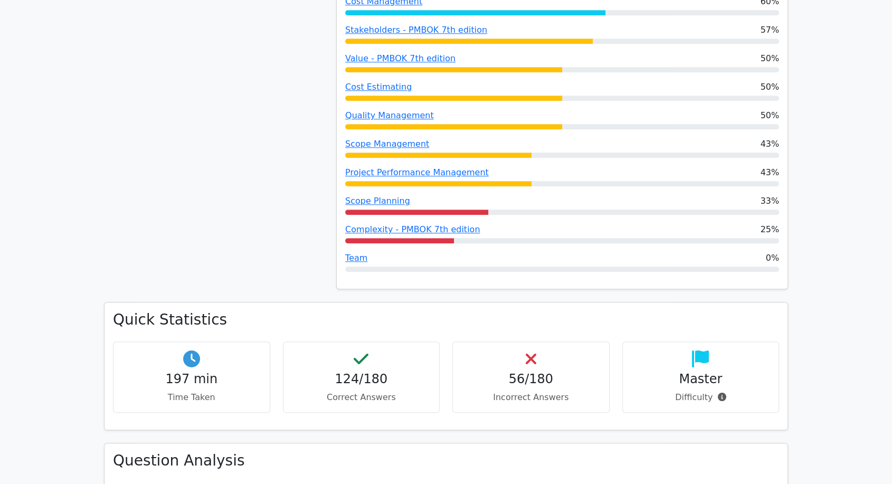
scroll to position [996, 0]
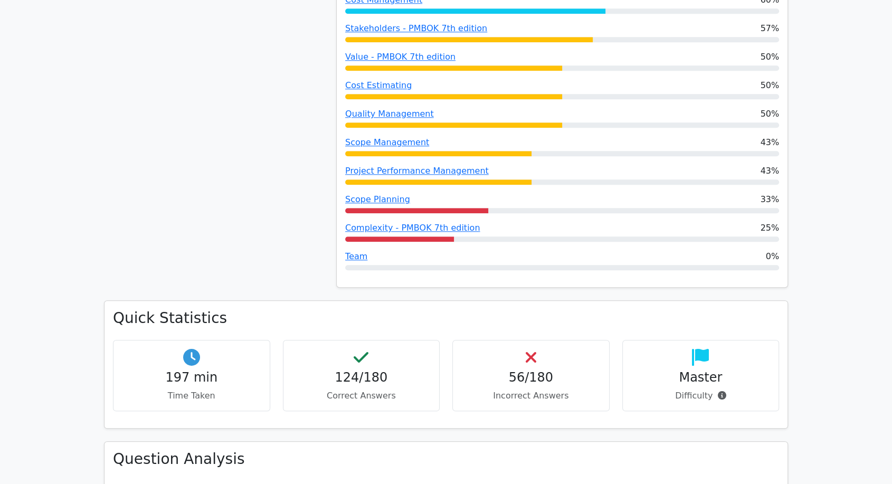
drag, startPoint x: 127, startPoint y: 175, endPoint x: 119, endPoint y: 111, distance: 64.3
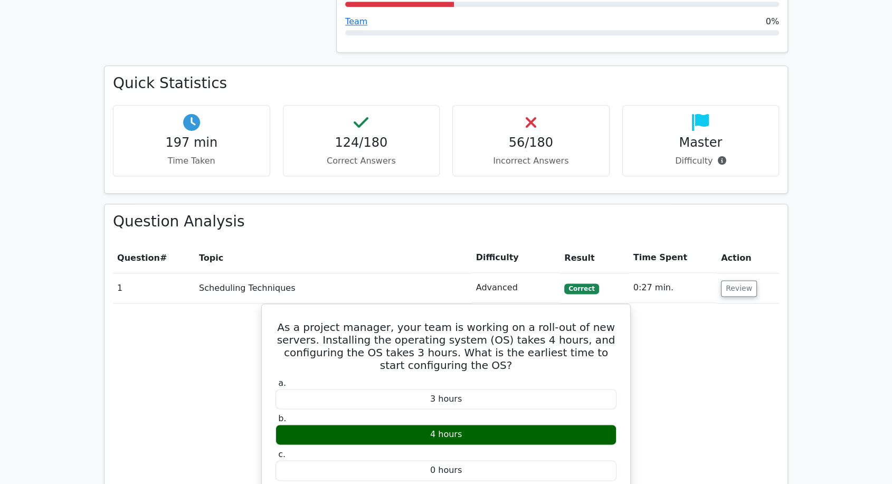
scroll to position [1290, 0]
